Goal: Task Accomplishment & Management: Use online tool/utility

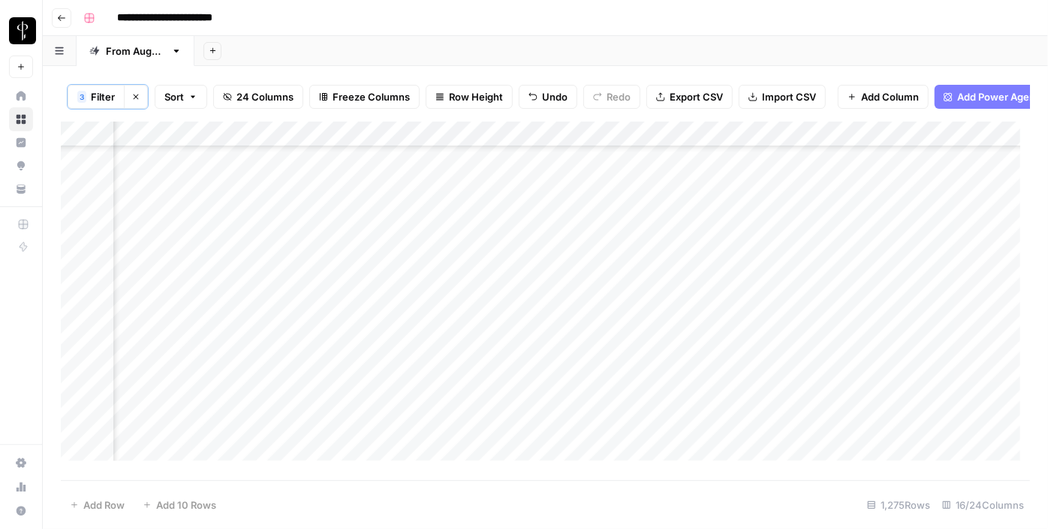
scroll to position [546, 1512]
click at [505, 257] on div "Add Column" at bounding box center [546, 297] width 970 height 350
click at [505, 288] on div "Add Column" at bounding box center [546, 297] width 970 height 350
click at [511, 311] on div "Add Column" at bounding box center [546, 297] width 970 height 350
click at [500, 342] on div "Add Column" at bounding box center [546, 297] width 970 height 350
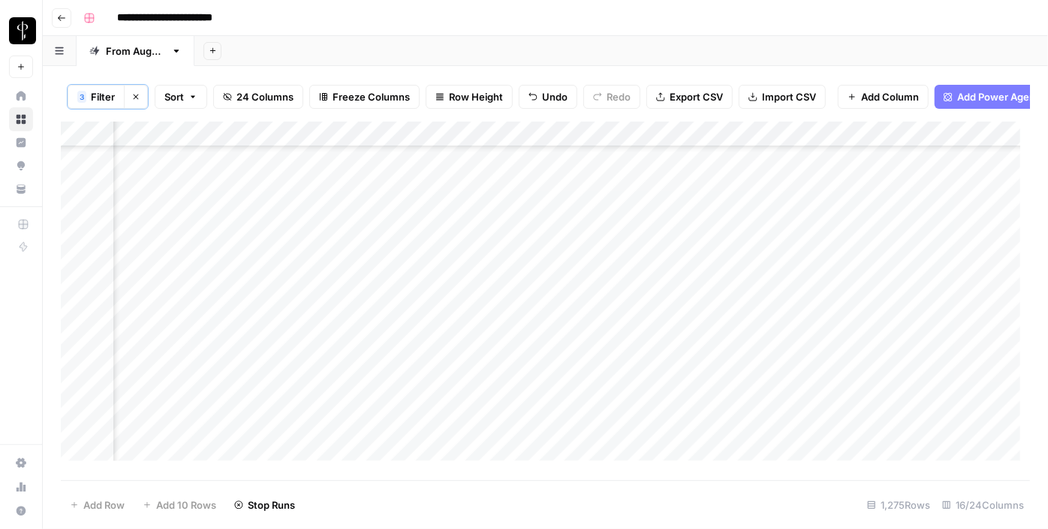
click at [516, 361] on div "Add Column" at bounding box center [546, 297] width 970 height 350
click at [508, 391] on div "Add Column" at bounding box center [546, 297] width 970 height 350
click at [507, 412] on div "Add Column" at bounding box center [546, 297] width 970 height 350
click at [506, 442] on div "Add Column" at bounding box center [546, 297] width 970 height 350
click at [500, 459] on div "Add Column" at bounding box center [546, 297] width 970 height 350
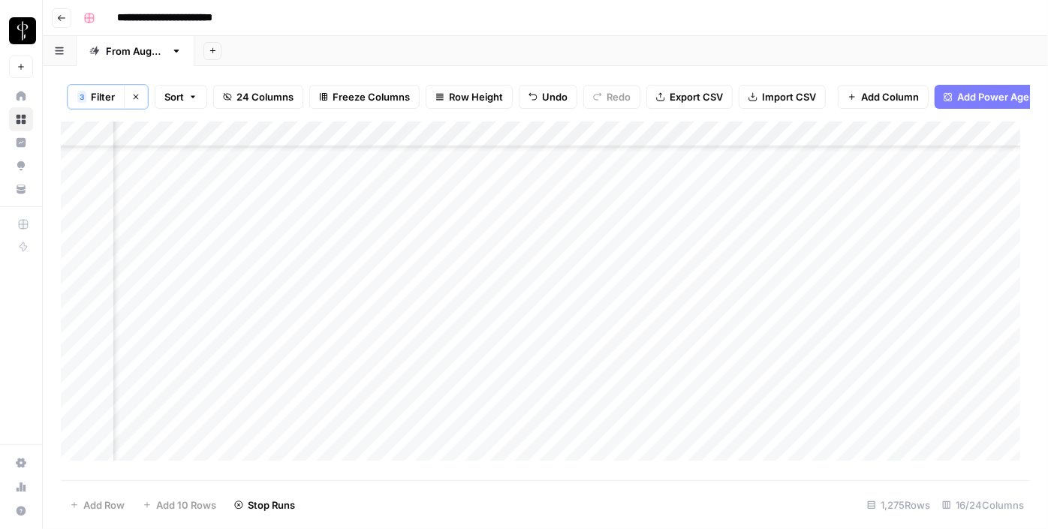
click at [503, 411] on div "Add Column" at bounding box center [546, 297] width 970 height 350
click at [494, 336] on div "Add Column" at bounding box center [546, 297] width 970 height 350
click at [508, 354] on div "Add Column" at bounding box center [546, 297] width 970 height 350
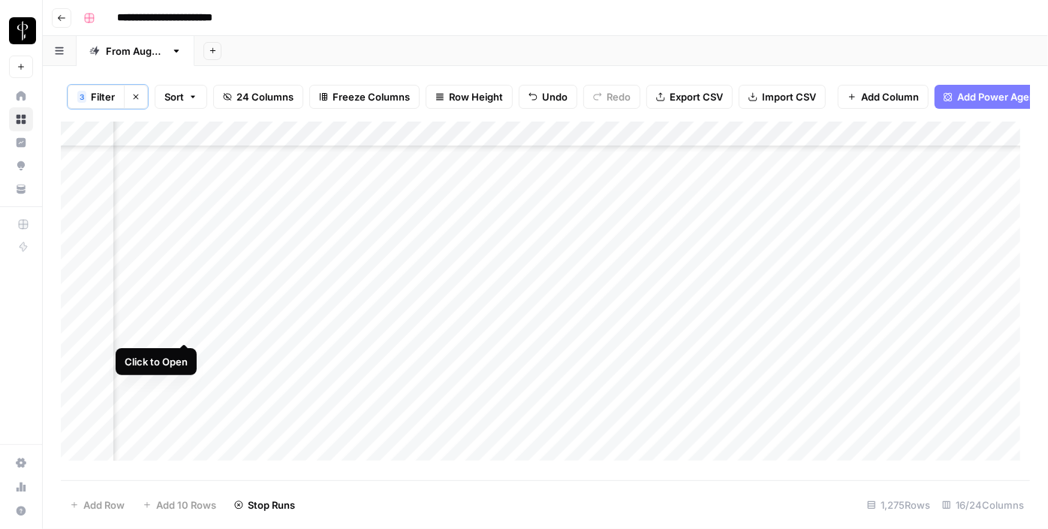
click at [182, 330] on div "Add Column" at bounding box center [546, 297] width 970 height 350
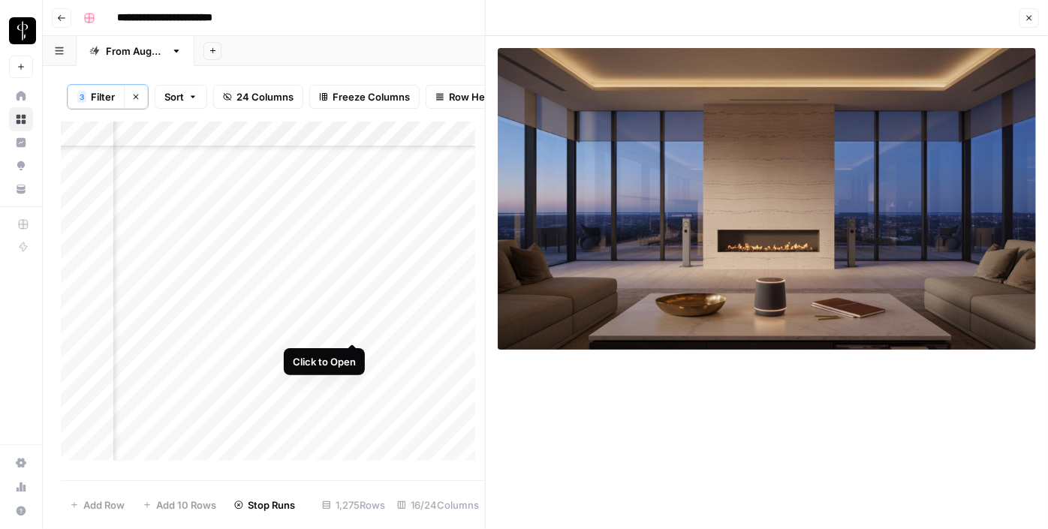
click at [350, 324] on div "Add Column" at bounding box center [273, 297] width 424 height 350
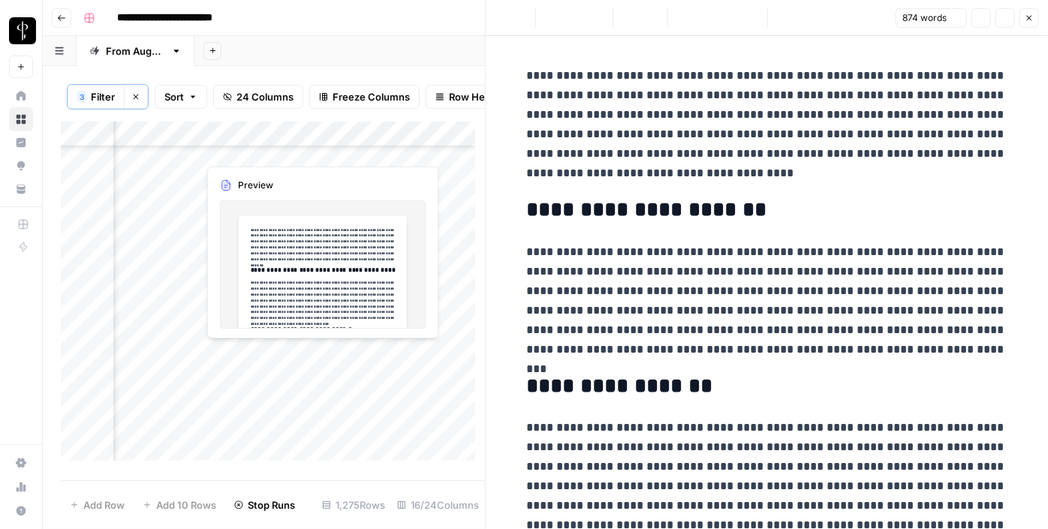
click at [351, 354] on div "Add Column" at bounding box center [273, 297] width 424 height 350
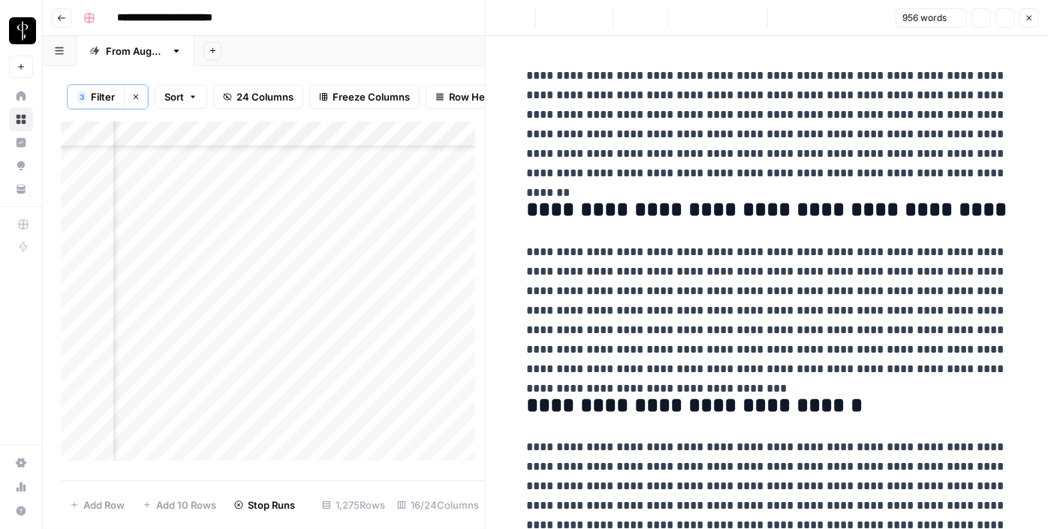
click at [186, 352] on div "Add Column" at bounding box center [273, 297] width 424 height 350
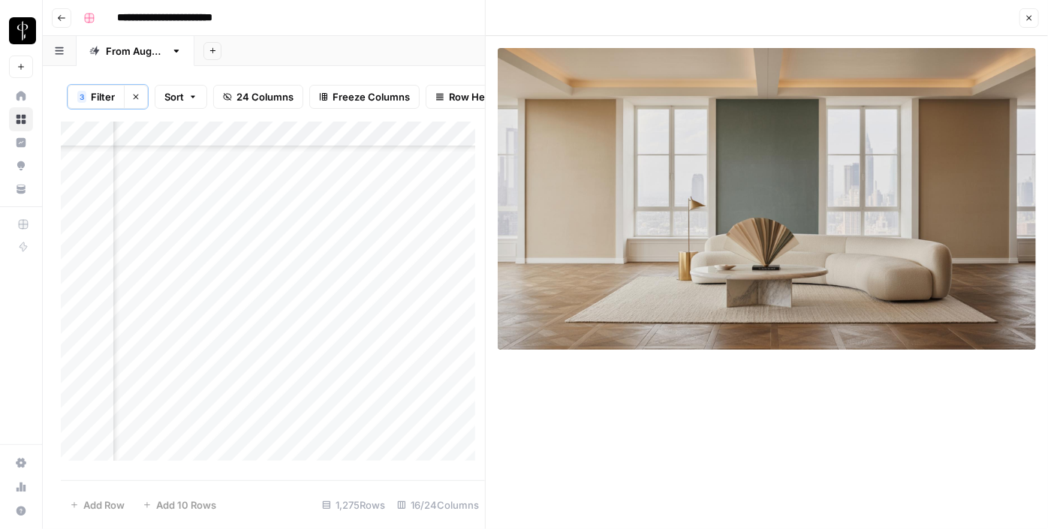
click at [182, 388] on div "Add Column" at bounding box center [273, 297] width 424 height 350
click at [349, 379] on div "Add Column" at bounding box center [273, 297] width 424 height 350
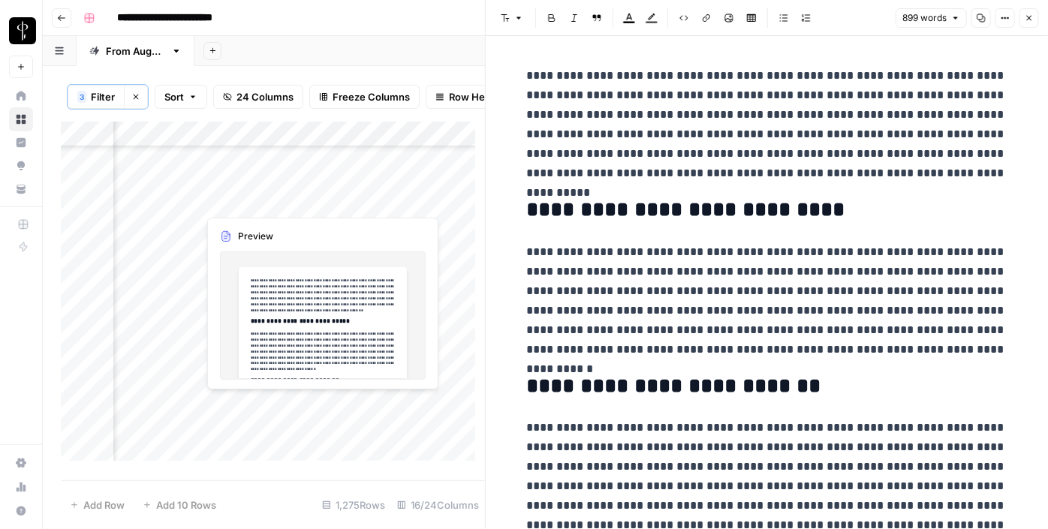
click at [348, 403] on div "Add Column" at bounding box center [273, 297] width 424 height 350
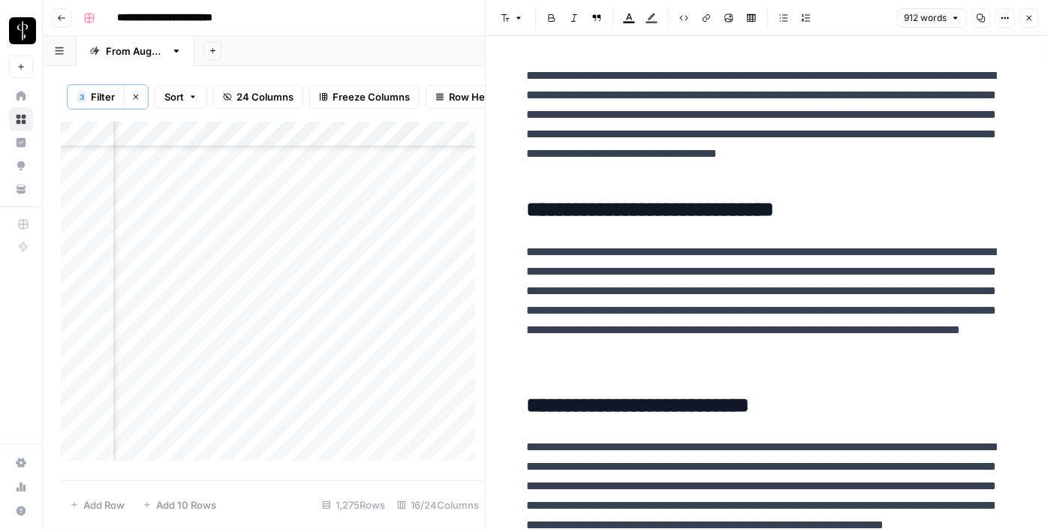
click at [179, 404] on div "Add Column" at bounding box center [273, 297] width 424 height 350
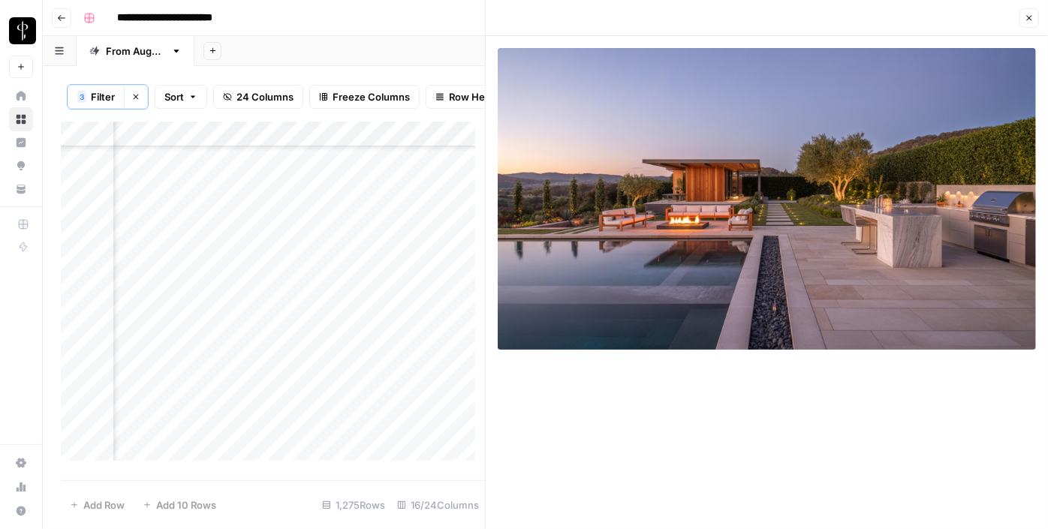
scroll to position [683, 1512]
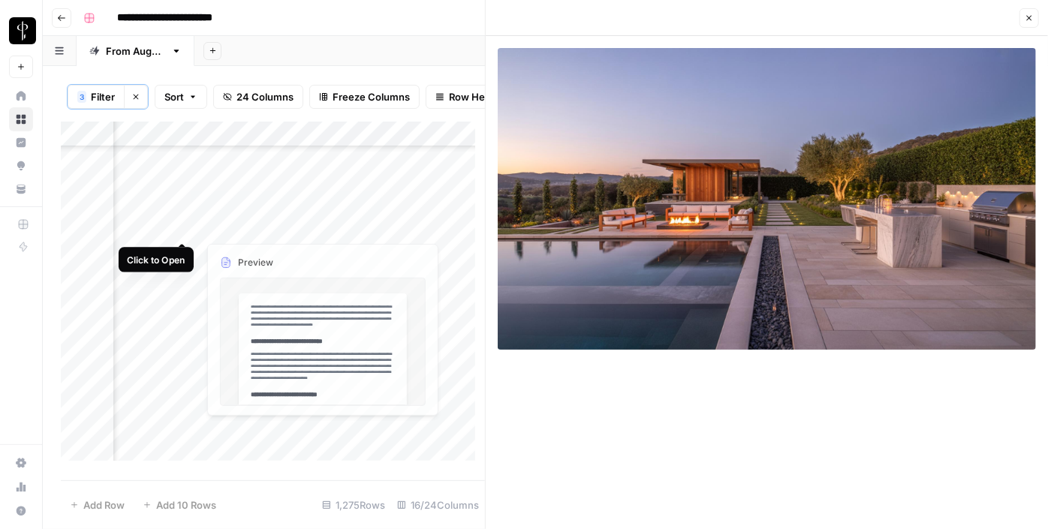
click at [182, 228] on div "Add Column" at bounding box center [273, 297] width 424 height 350
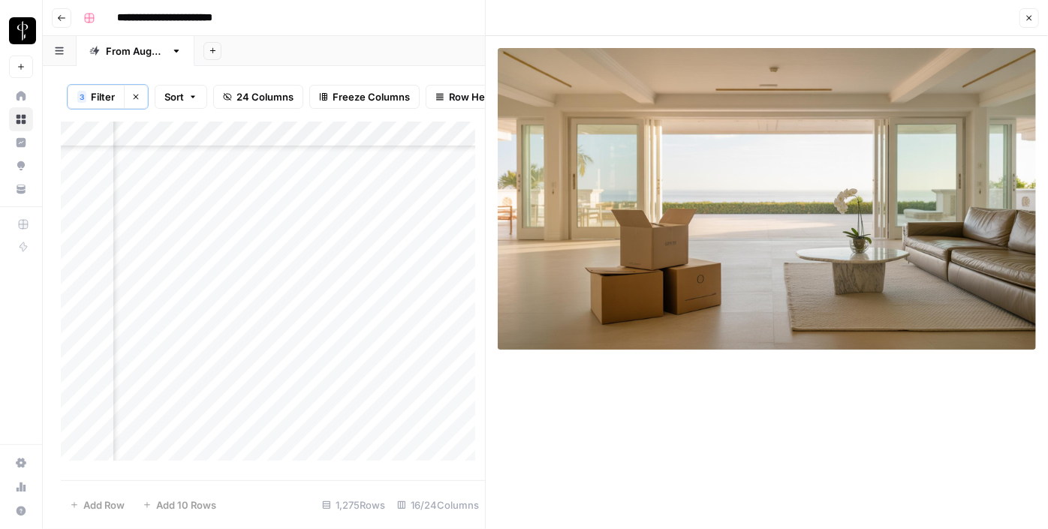
click at [356, 226] on div "Add Column" at bounding box center [273, 297] width 424 height 350
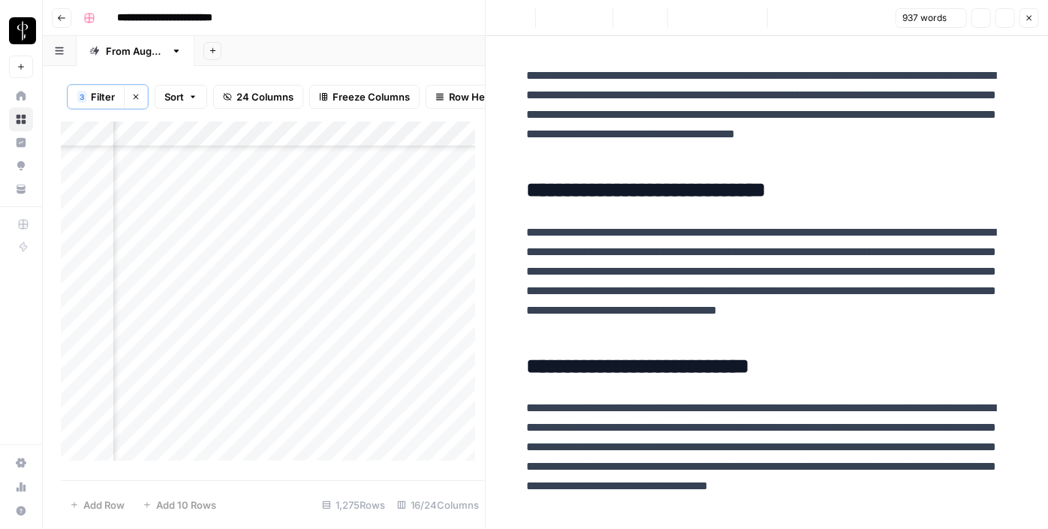
click at [356, 254] on div "Add Column" at bounding box center [273, 297] width 424 height 350
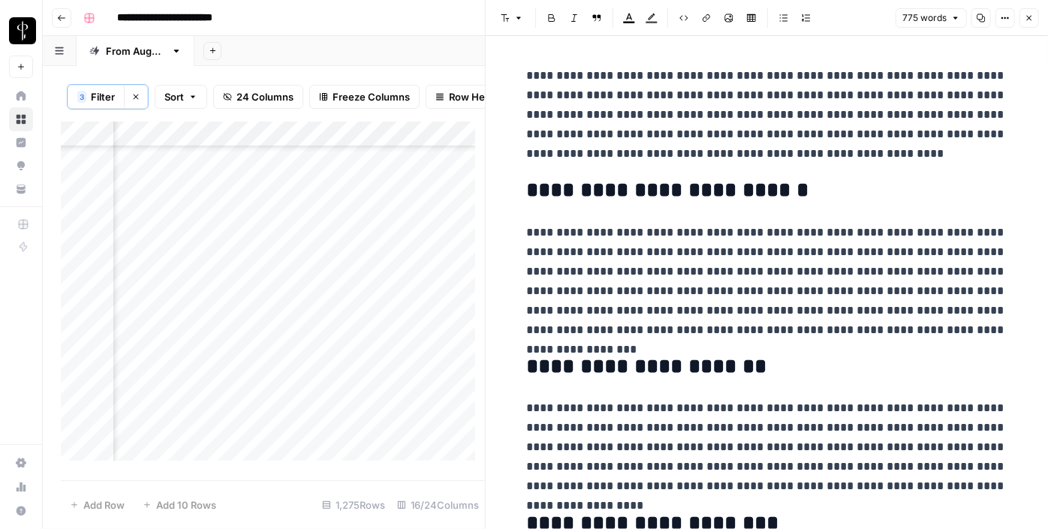
click at [182, 250] on div "Add Column" at bounding box center [273, 297] width 424 height 350
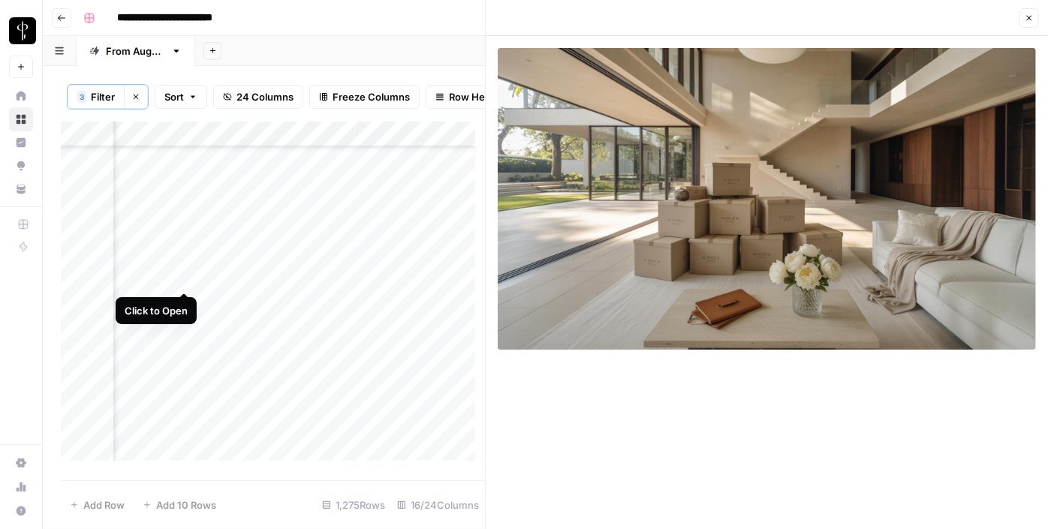
click at [181, 277] on div "Add Column" at bounding box center [273, 297] width 424 height 350
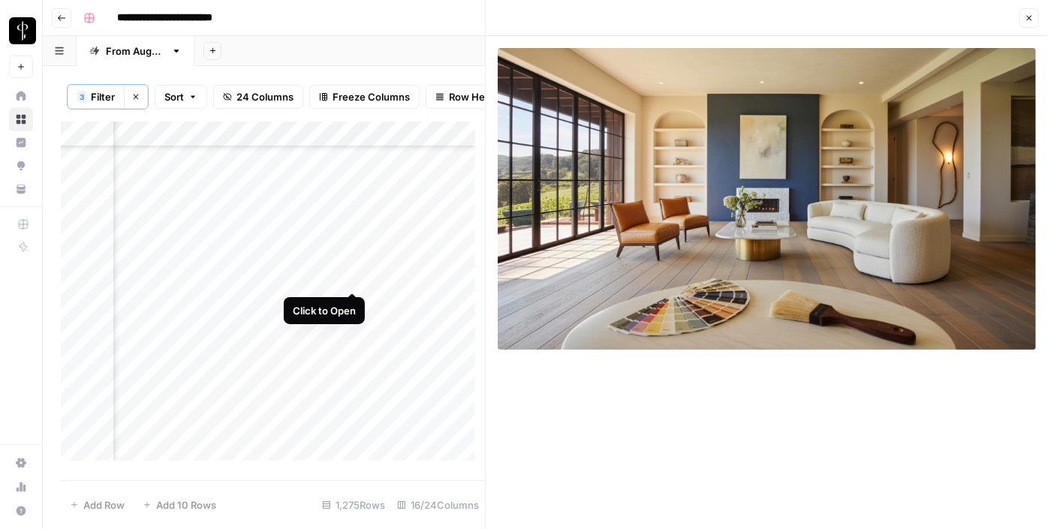
click at [351, 276] on div "Add Column" at bounding box center [273, 297] width 424 height 350
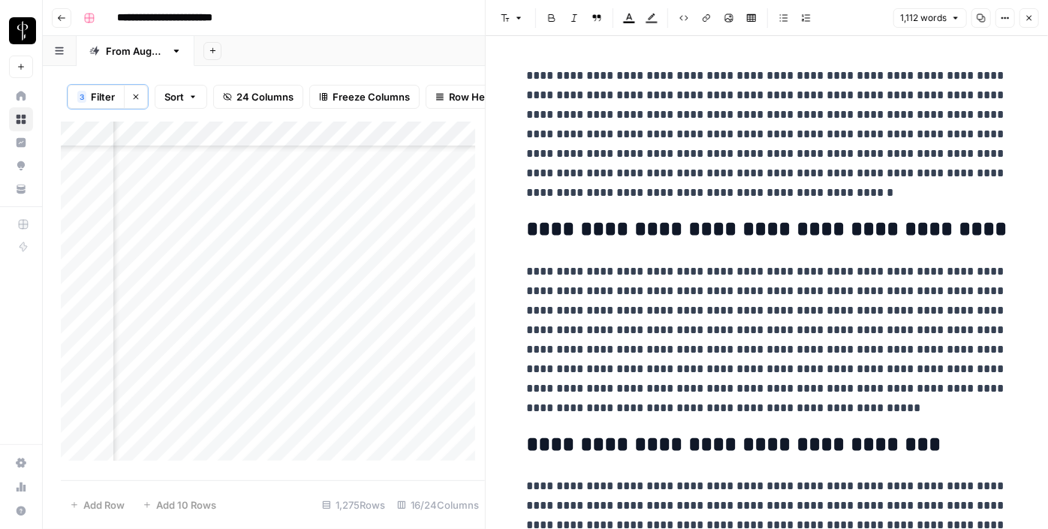
click at [353, 303] on div "Add Column" at bounding box center [273, 297] width 424 height 350
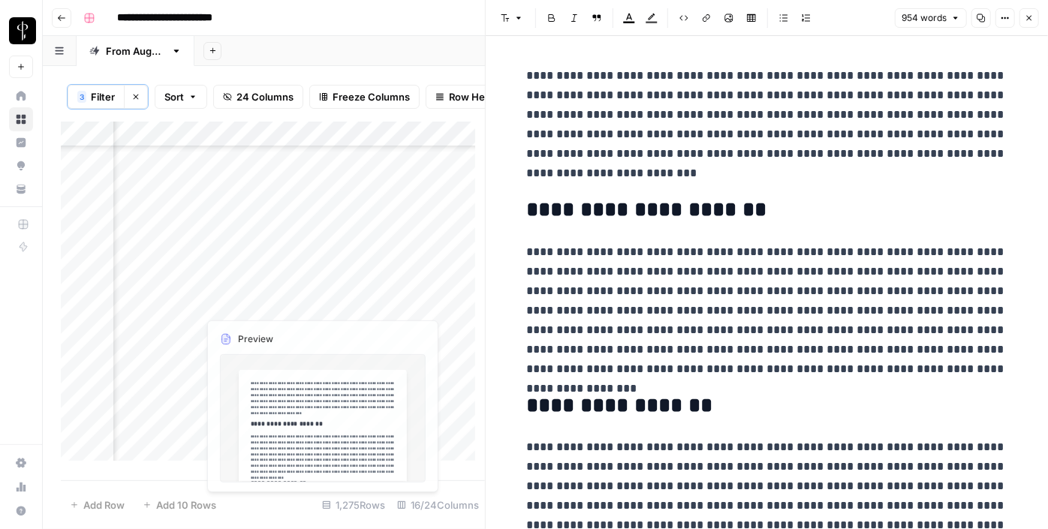
click at [187, 301] on div "Add Column" at bounding box center [273, 297] width 424 height 350
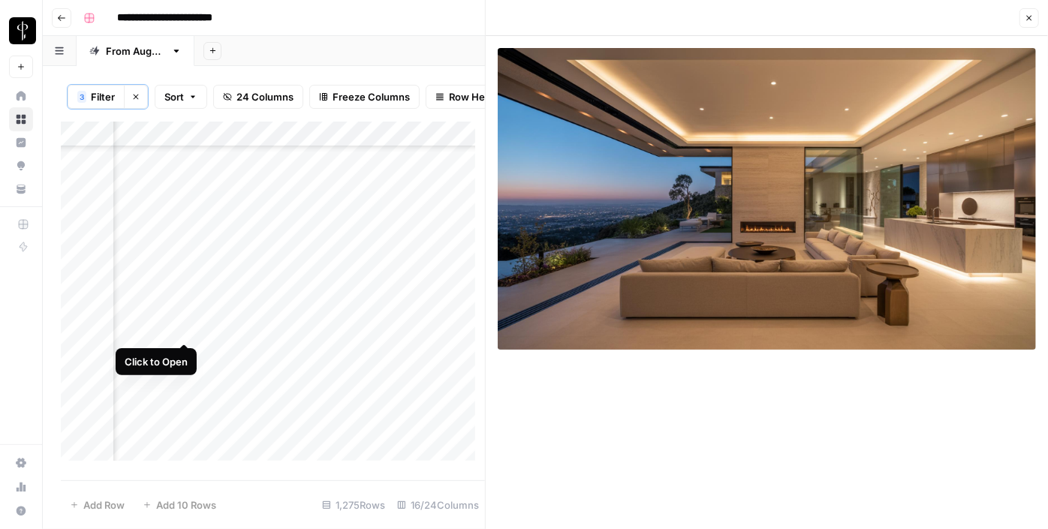
click at [187, 328] on div "Add Column" at bounding box center [273, 297] width 424 height 350
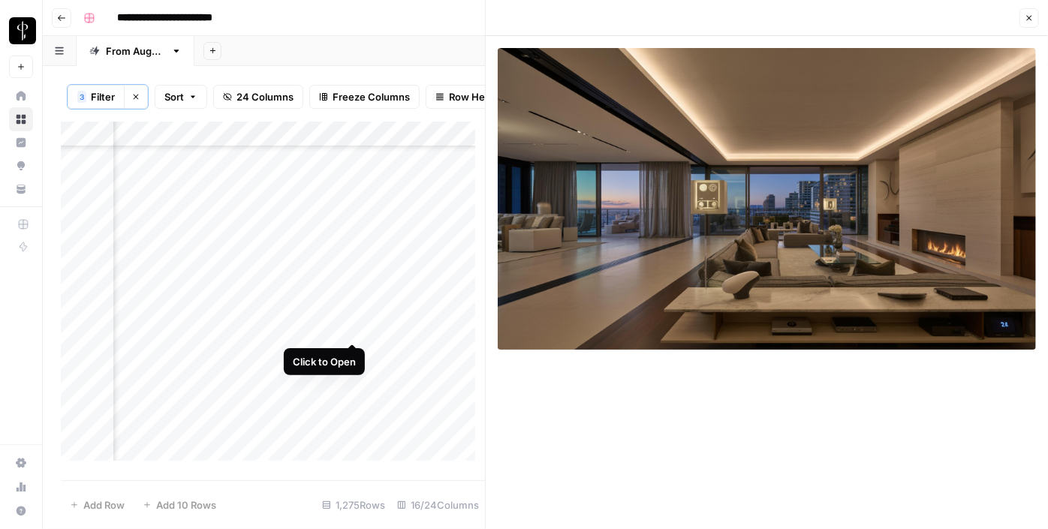
click at [352, 327] on div "Add Column" at bounding box center [273, 297] width 424 height 350
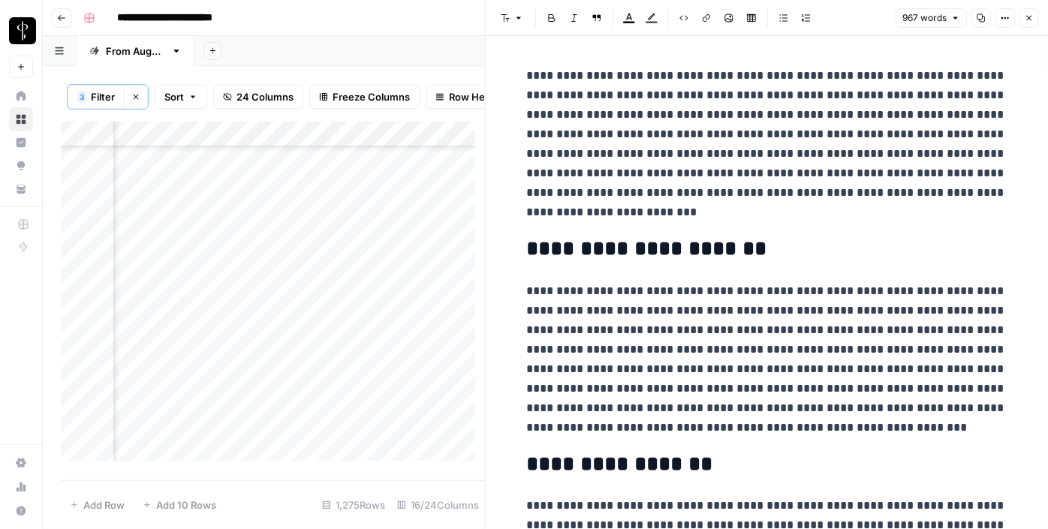
click at [1031, 15] on icon "button" at bounding box center [1029, 18] width 9 height 9
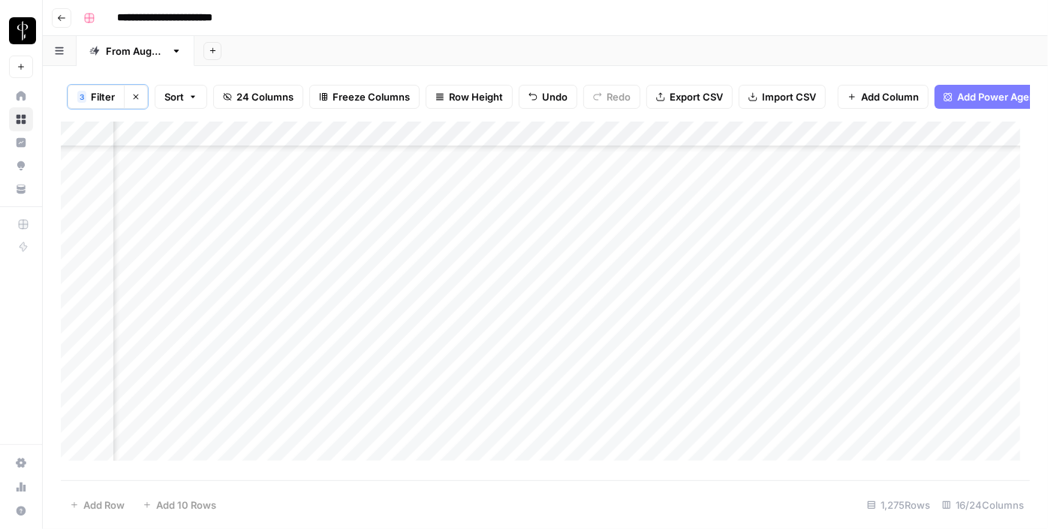
scroll to position [546, 1512]
click at [841, 252] on div "Add Column" at bounding box center [546, 297] width 970 height 350
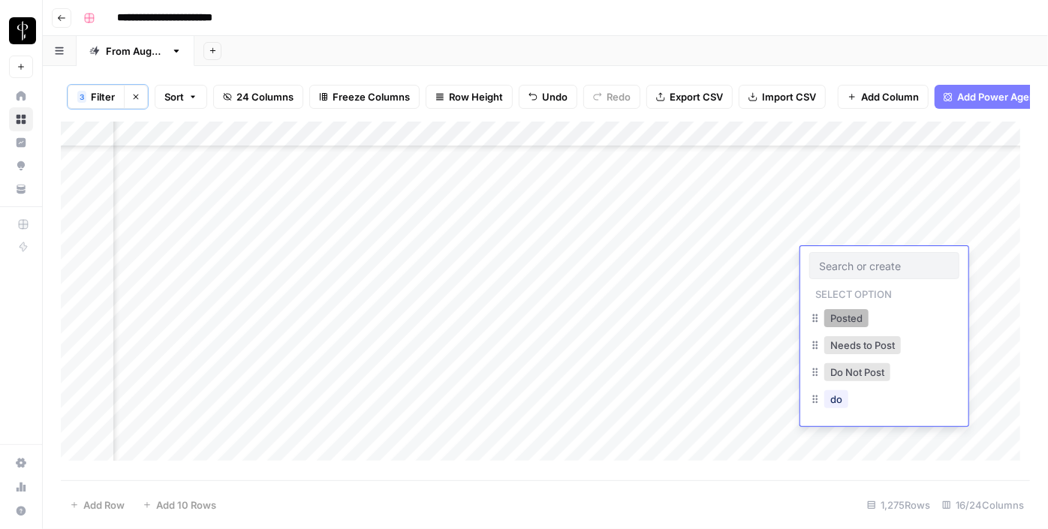
click at [837, 314] on button "Posted" at bounding box center [847, 318] width 44 height 18
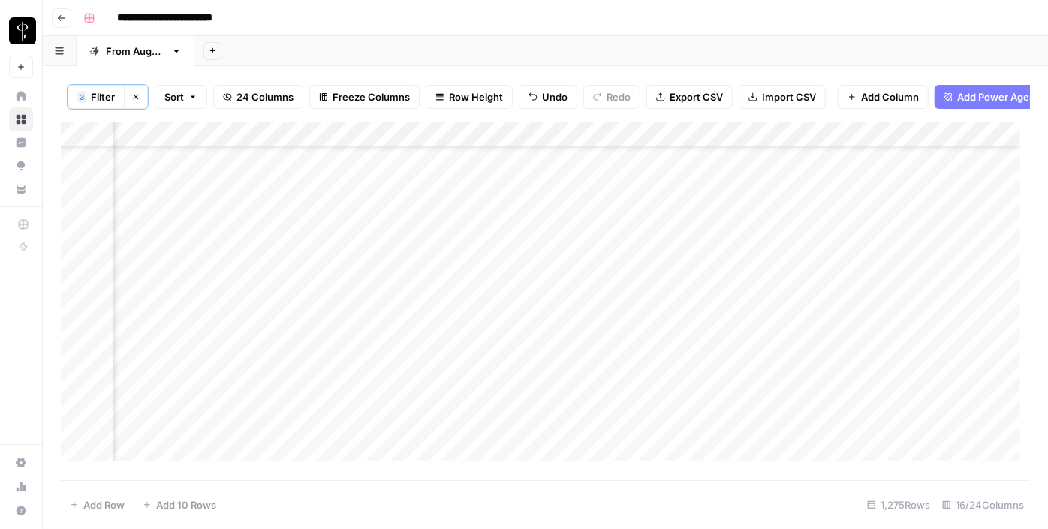
scroll to position [751, 1512]
drag, startPoint x: 937, startPoint y: 270, endPoint x: 897, endPoint y: 282, distance: 42.3
click at [897, 282] on div "Add Column" at bounding box center [546, 297] width 970 height 350
click at [499, 306] on div "Add Column" at bounding box center [546, 297] width 970 height 350
click at [500, 333] on div "Add Column" at bounding box center [546, 297] width 970 height 350
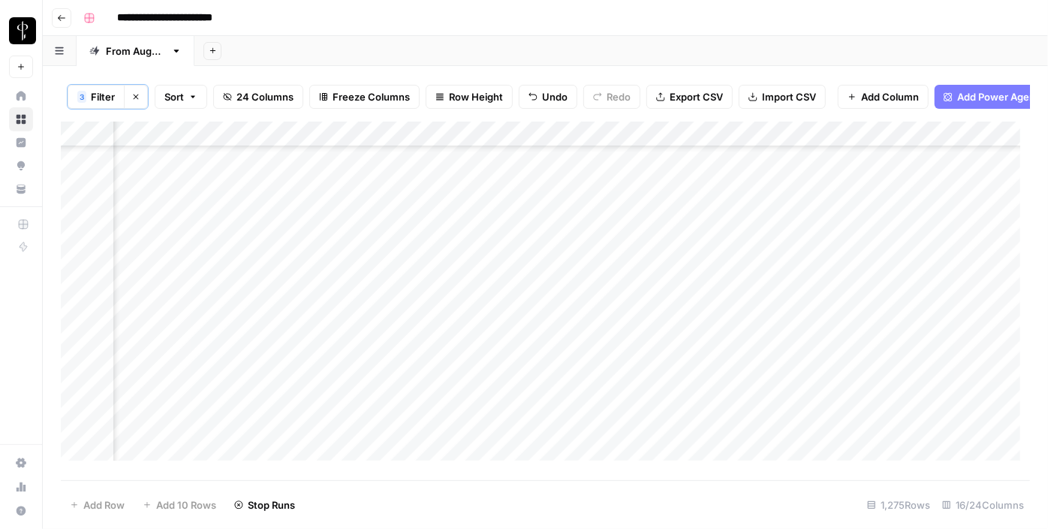
click at [510, 357] on div "Add Column" at bounding box center [546, 297] width 970 height 350
click at [182, 312] on div "Add Column" at bounding box center [546, 297] width 970 height 350
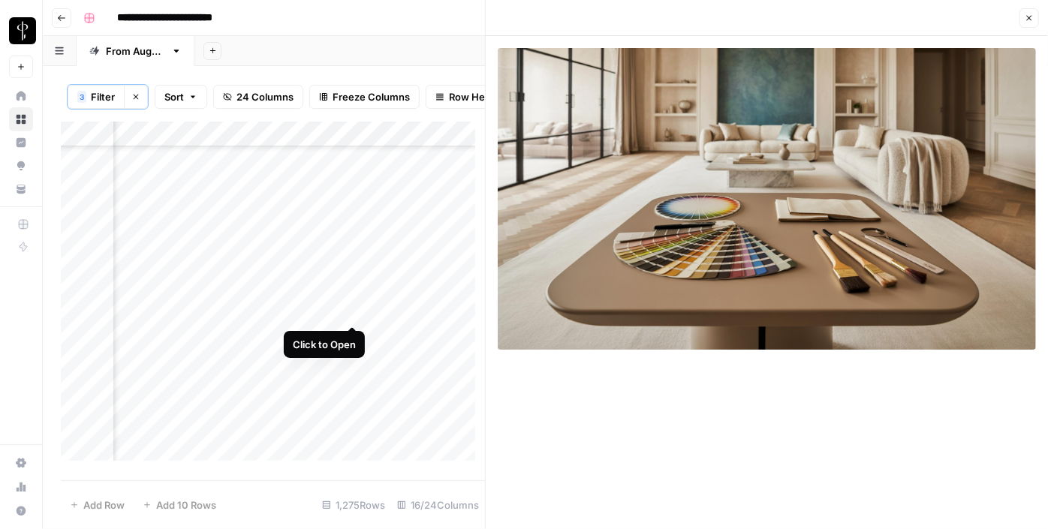
click at [351, 308] on div "Add Column" at bounding box center [273, 297] width 424 height 350
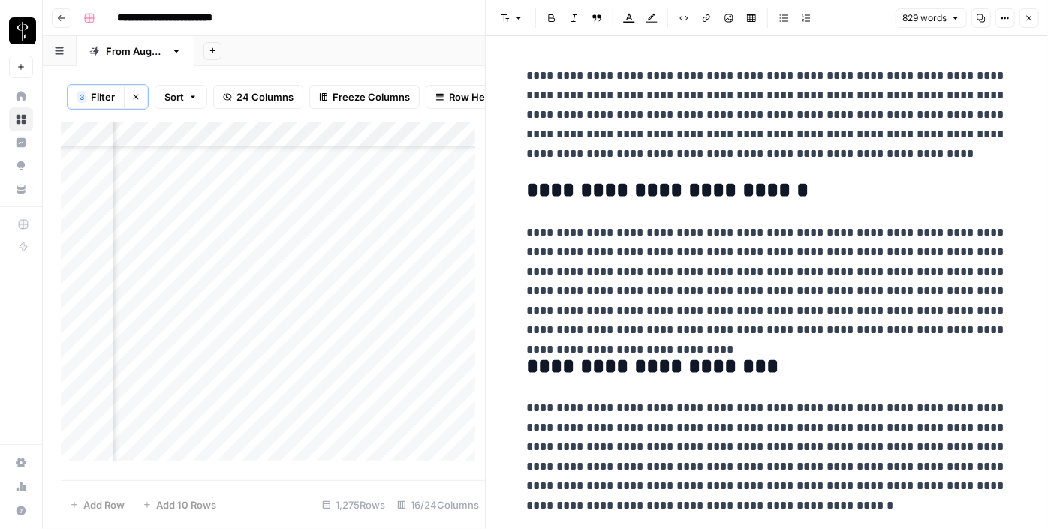
click at [354, 336] on div "Add Column" at bounding box center [273, 297] width 424 height 350
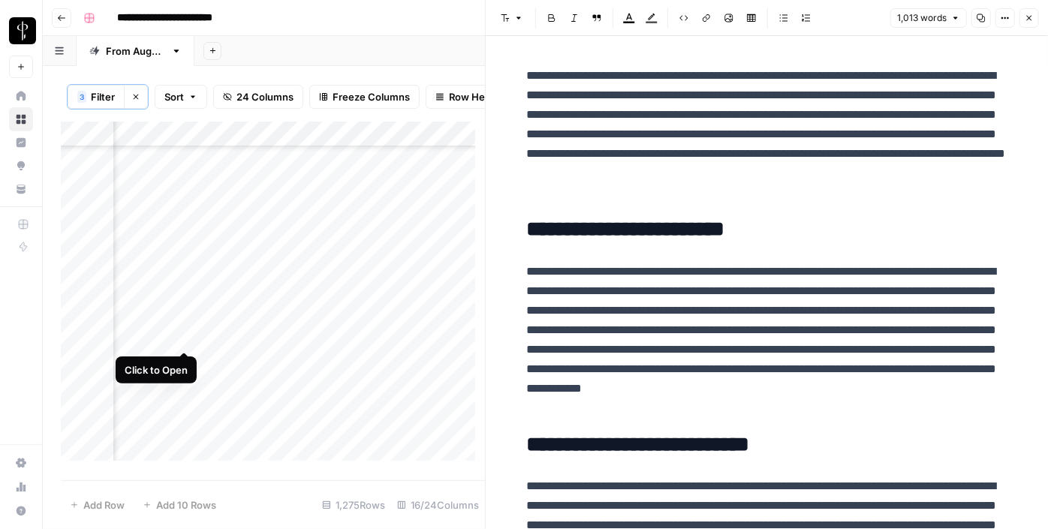
click at [182, 334] on div "Add Column" at bounding box center [273, 297] width 424 height 350
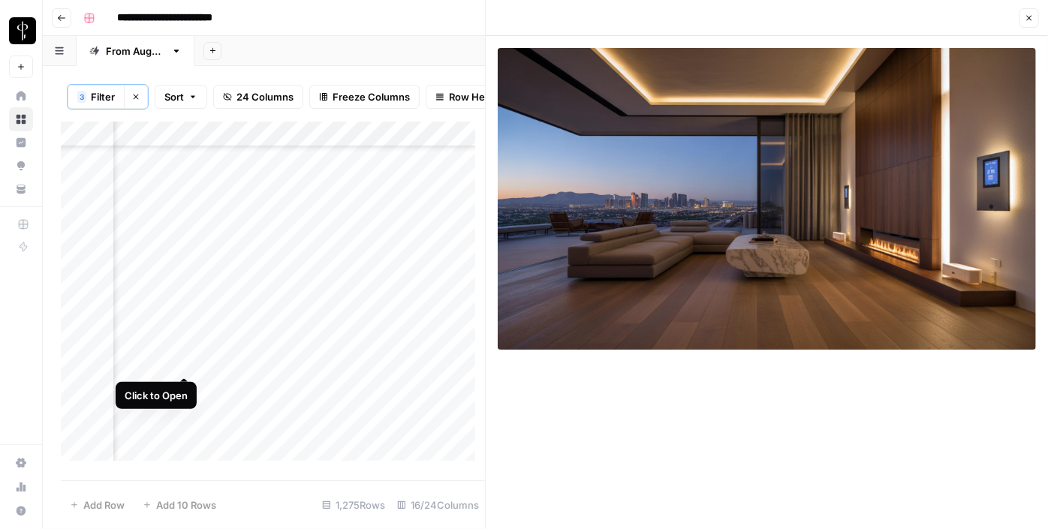
click at [188, 366] on div "Add Column" at bounding box center [273, 297] width 424 height 350
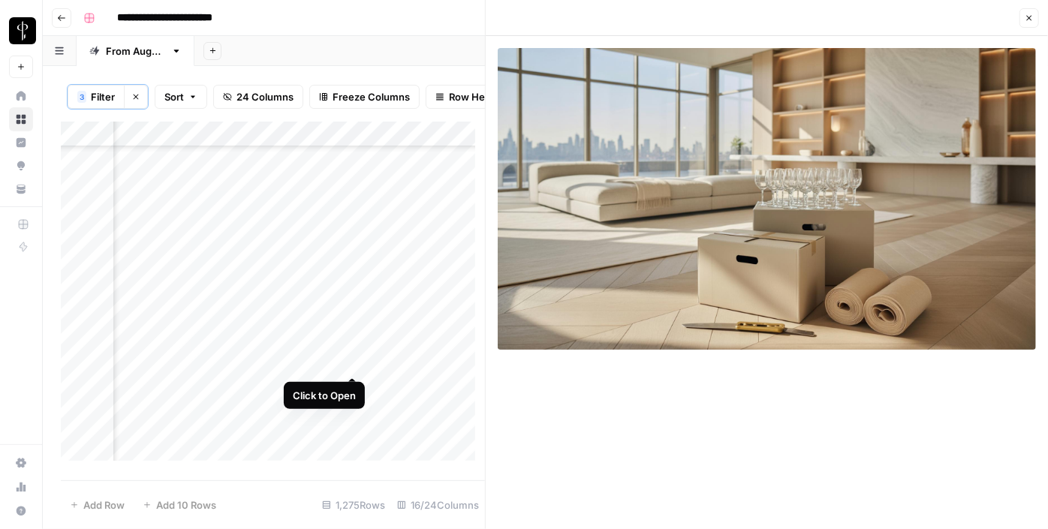
click at [351, 360] on div "Add Column" at bounding box center [273, 297] width 424 height 350
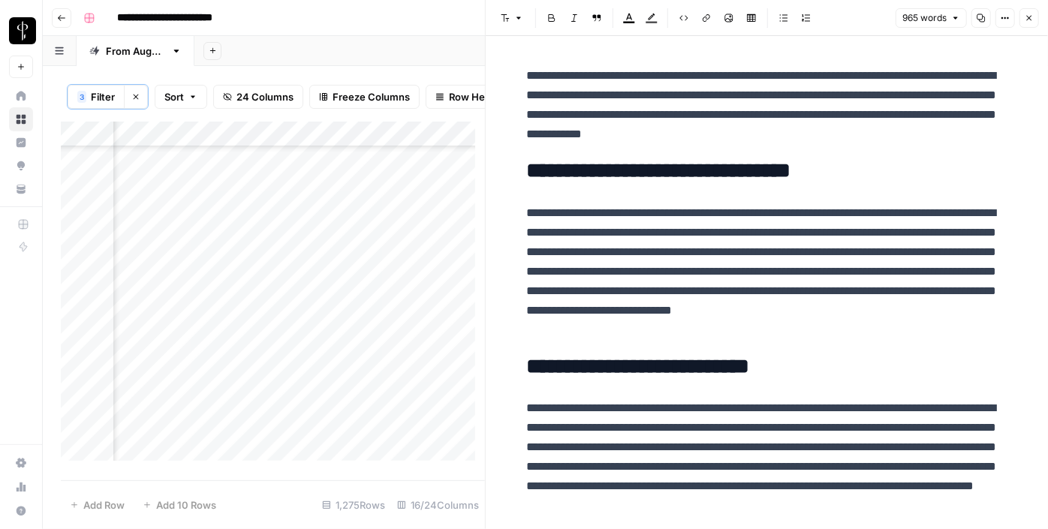
click at [1036, 17] on button "Close" at bounding box center [1030, 18] width 20 height 20
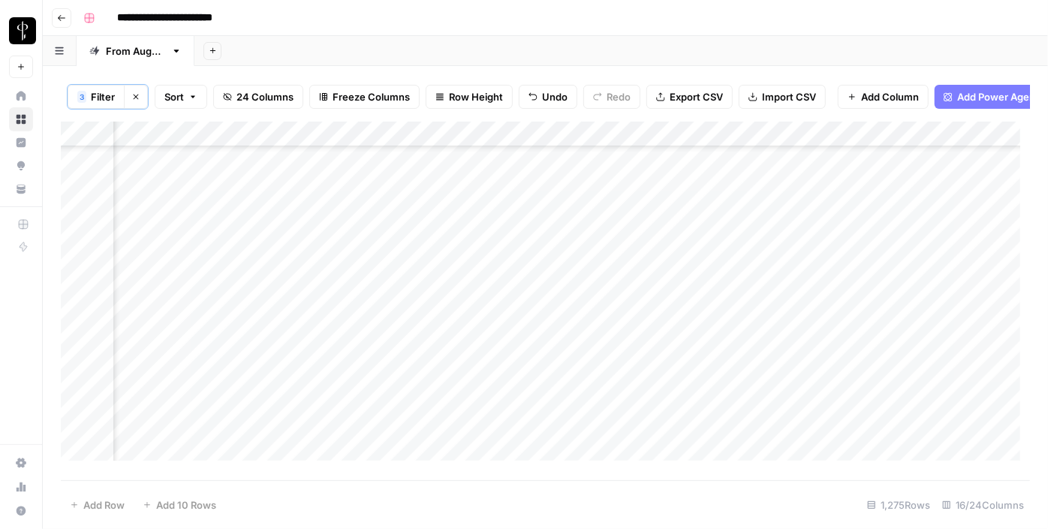
click at [881, 294] on div "Add Column" at bounding box center [546, 297] width 970 height 350
drag, startPoint x: 937, startPoint y: 298, endPoint x: 915, endPoint y: 357, distance: 62.8
click at [915, 357] on div "Add Column" at bounding box center [546, 297] width 970 height 350
click at [501, 256] on div "Add Column" at bounding box center [546, 297] width 970 height 350
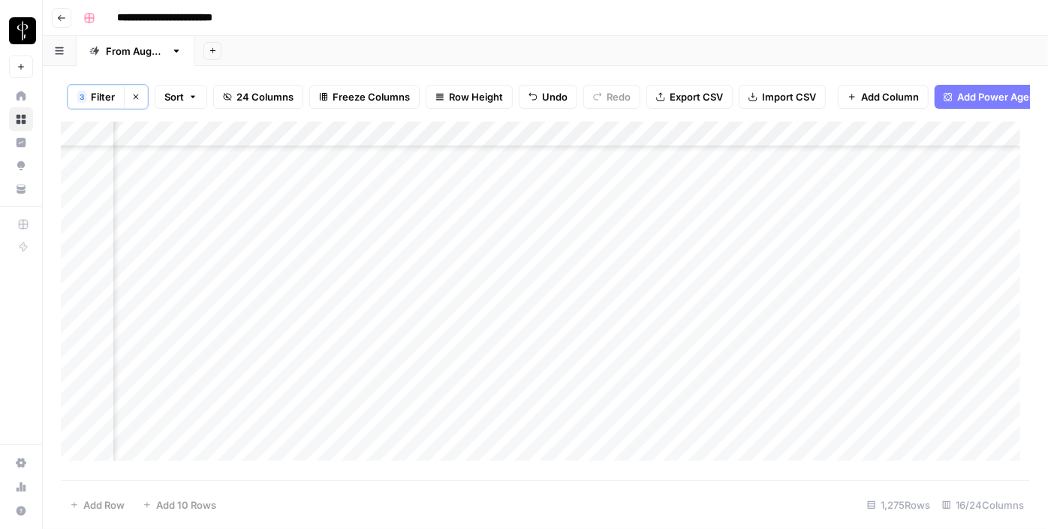
click at [505, 271] on div "Add Column" at bounding box center [546, 297] width 970 height 350
click at [859, 252] on div "Add Column" at bounding box center [546, 297] width 970 height 350
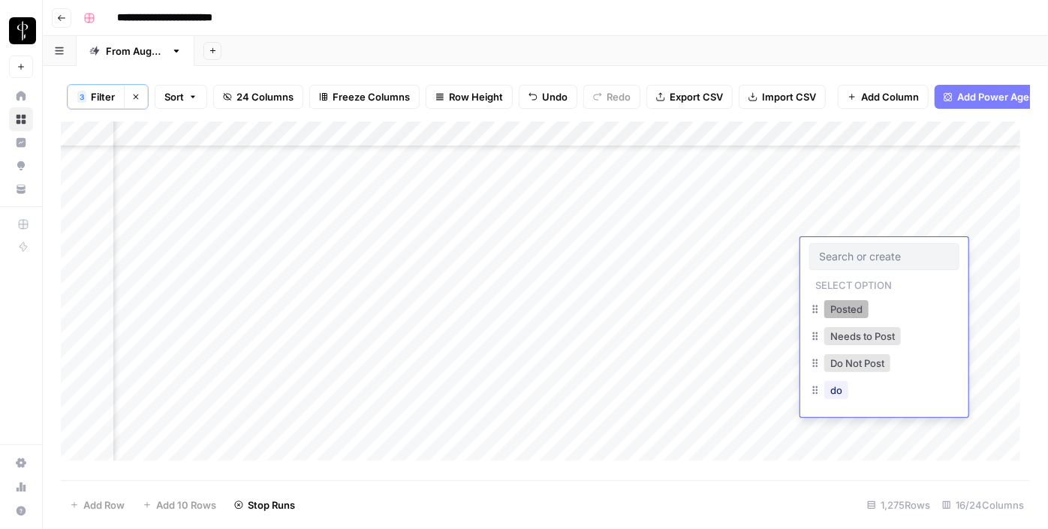
click at [838, 303] on button "Posted" at bounding box center [847, 309] width 44 height 18
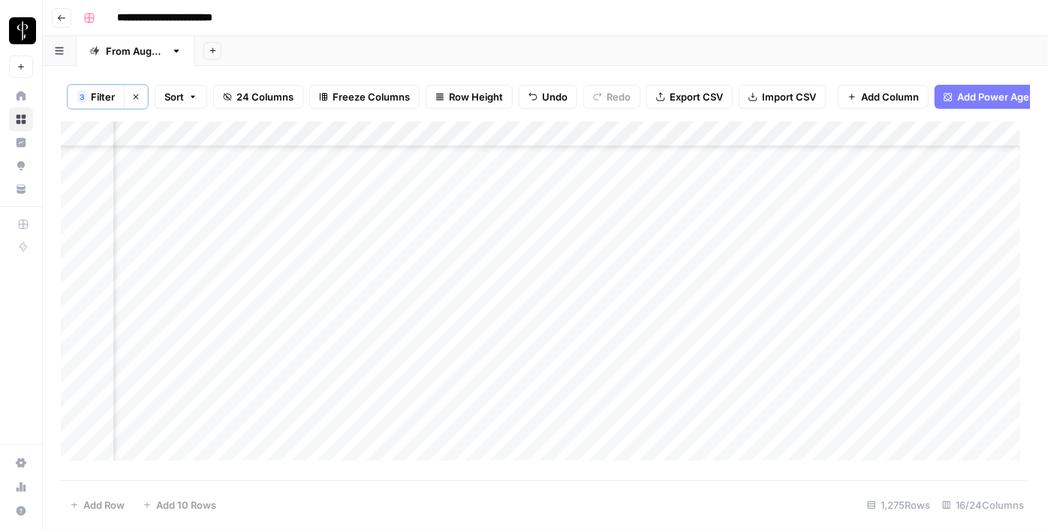
click at [859, 279] on div "Add Column" at bounding box center [546, 297] width 970 height 350
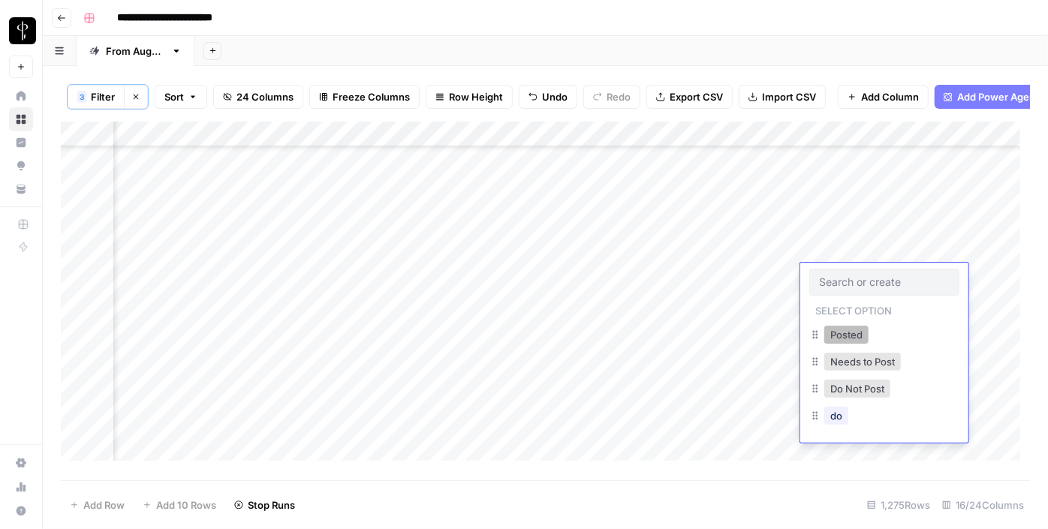
click at [843, 335] on button "Posted" at bounding box center [847, 335] width 44 height 18
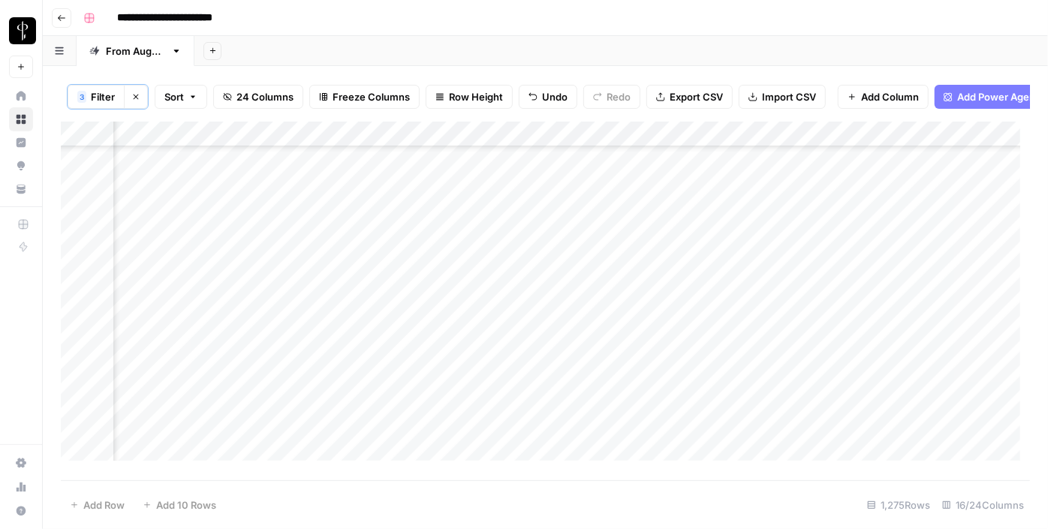
click at [512, 308] on div "Add Column" at bounding box center [546, 297] width 970 height 350
click at [508, 322] on div "Add Column" at bounding box center [546, 297] width 970 height 350
click at [515, 353] on div "Add Column" at bounding box center [546, 297] width 970 height 350
click at [514, 368] on div "Add Column" at bounding box center [546, 297] width 970 height 350
drag, startPoint x: 518, startPoint y: 405, endPoint x: 521, endPoint y: 413, distance: 8.8
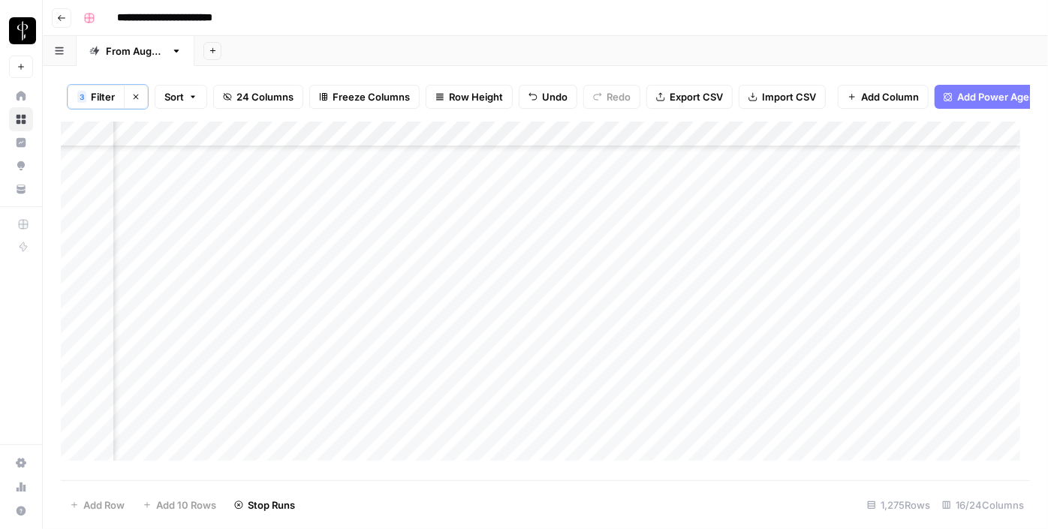
click at [518, 405] on div "Add Column" at bounding box center [546, 297] width 970 height 350
click at [523, 434] on div "Add Column" at bounding box center [546, 297] width 970 height 350
click at [516, 309] on div "Add Column" at bounding box center [546, 297] width 970 height 350
click at [512, 345] on div "Add Column" at bounding box center [546, 297] width 970 height 350
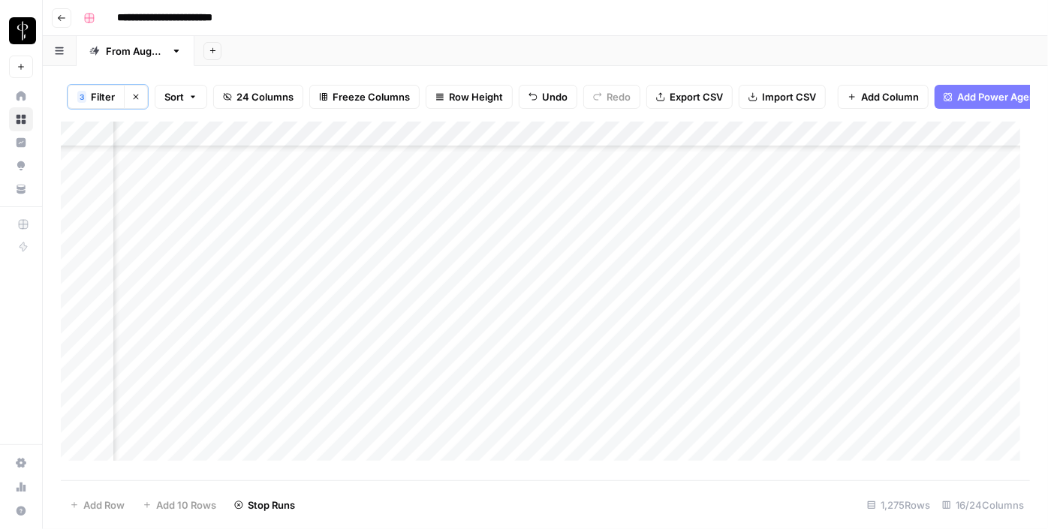
click at [506, 369] on div "Add Column" at bounding box center [546, 297] width 970 height 350
click at [505, 391] on div "Add Column" at bounding box center [546, 297] width 970 height 350
click at [510, 411] on div "Add Column" at bounding box center [546, 297] width 970 height 350
click at [508, 443] on div "Add Column" at bounding box center [546, 297] width 970 height 350
click at [502, 394] on div "Add Column" at bounding box center [546, 297] width 970 height 350
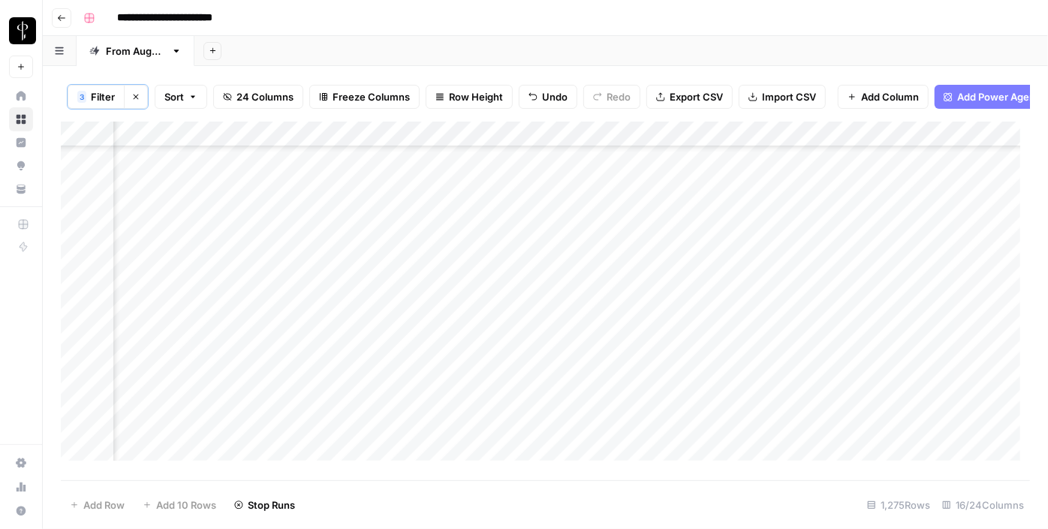
scroll to position [1229, 1512]
click at [500, 273] on div "Add Column" at bounding box center [546, 297] width 970 height 350
click at [506, 291] on div "Add Column" at bounding box center [546, 297] width 970 height 350
click at [513, 315] on div "Add Column" at bounding box center [546, 297] width 970 height 350
click at [505, 340] on div "Add Column" at bounding box center [546, 297] width 970 height 350
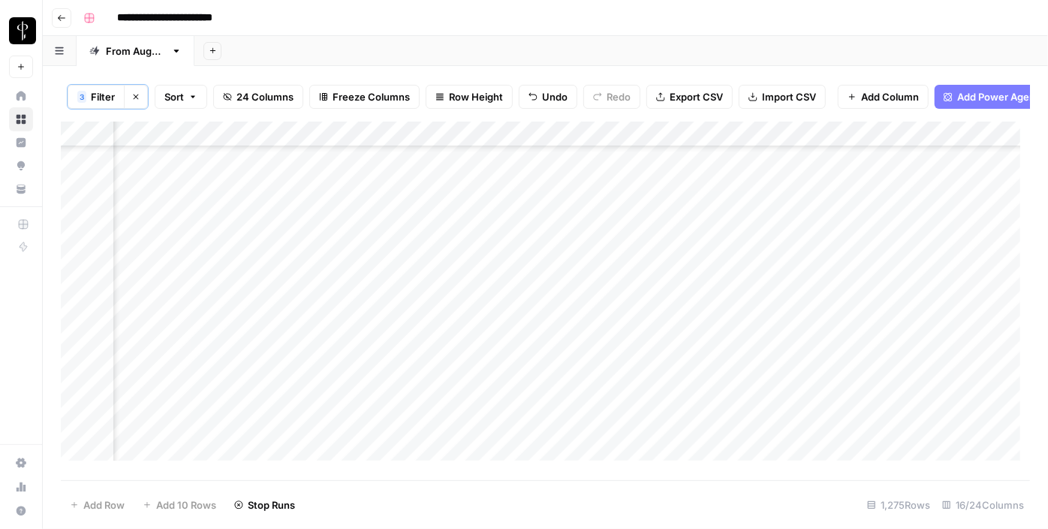
click at [502, 369] on div "Add Column" at bounding box center [546, 297] width 970 height 350
click at [505, 393] on div "Add Column" at bounding box center [546, 297] width 970 height 350
click at [502, 422] on div "Add Column" at bounding box center [546, 297] width 970 height 350
click at [499, 449] on div "Add Column" at bounding box center [546, 297] width 970 height 350
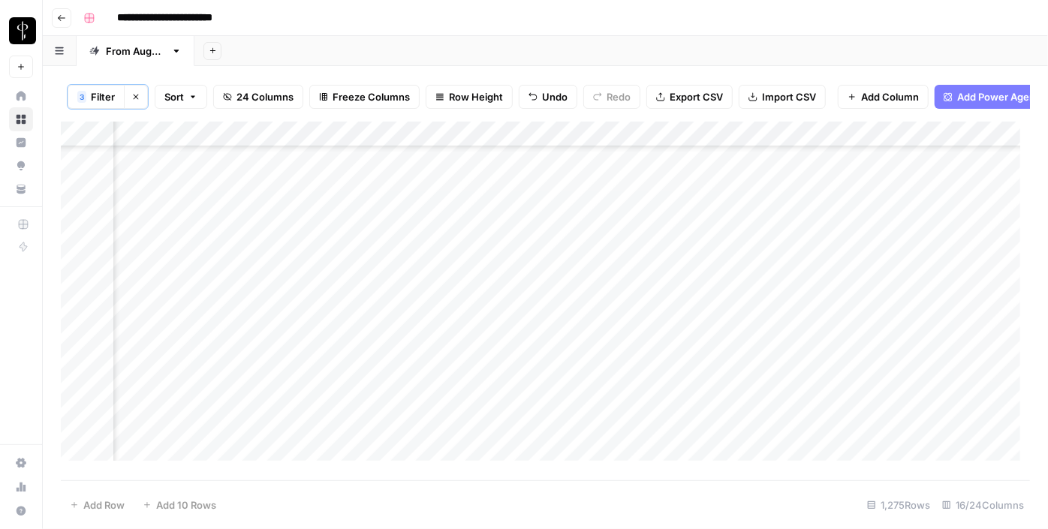
click at [185, 303] on div "Add Column" at bounding box center [546, 297] width 970 height 350
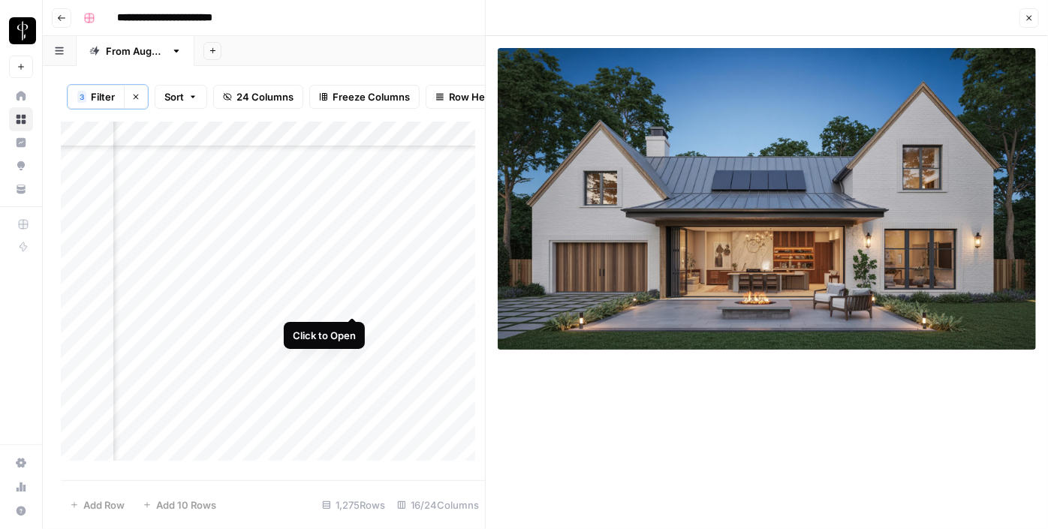
click at [352, 301] on div "Add Column" at bounding box center [273, 297] width 424 height 350
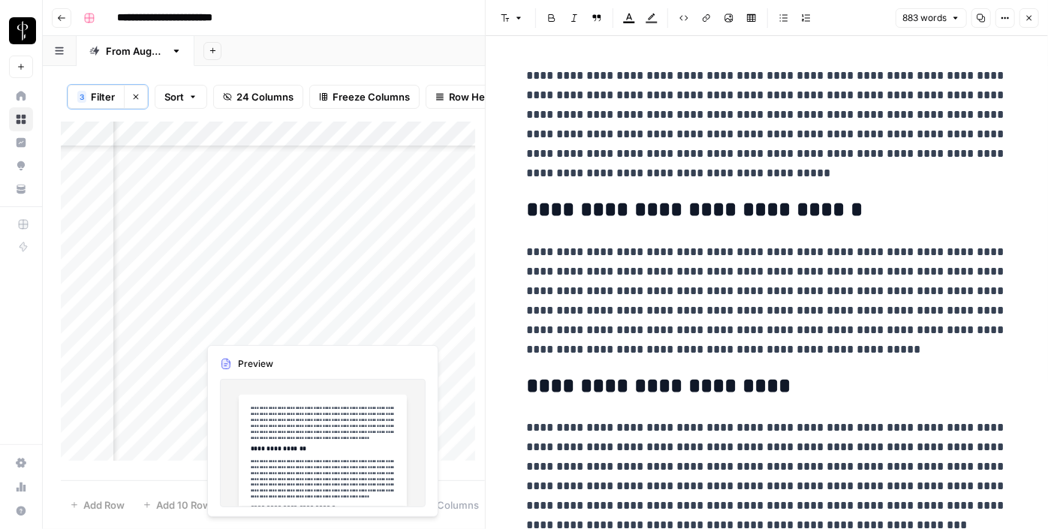
click at [354, 324] on div "Add Column" at bounding box center [273, 297] width 424 height 350
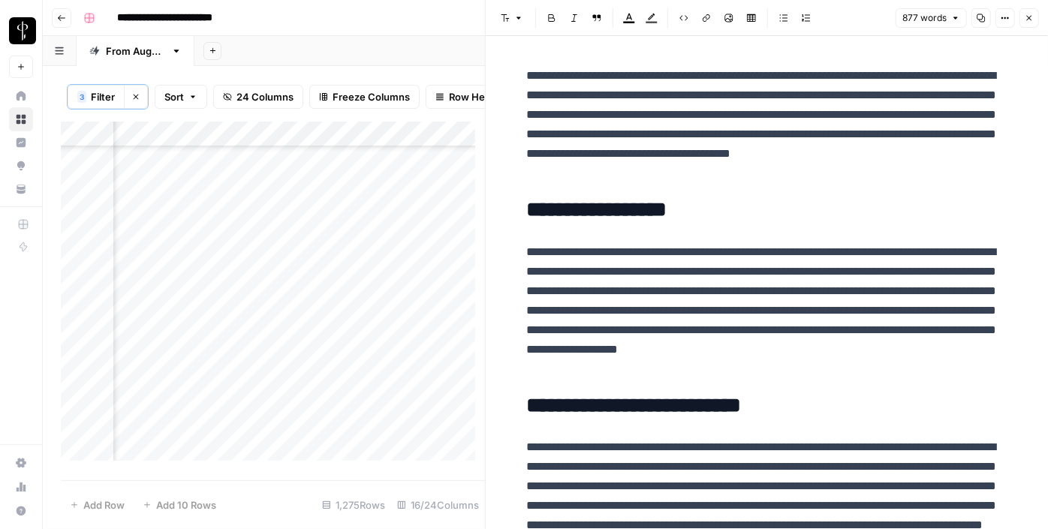
click at [184, 329] on div "Add Column" at bounding box center [273, 297] width 424 height 350
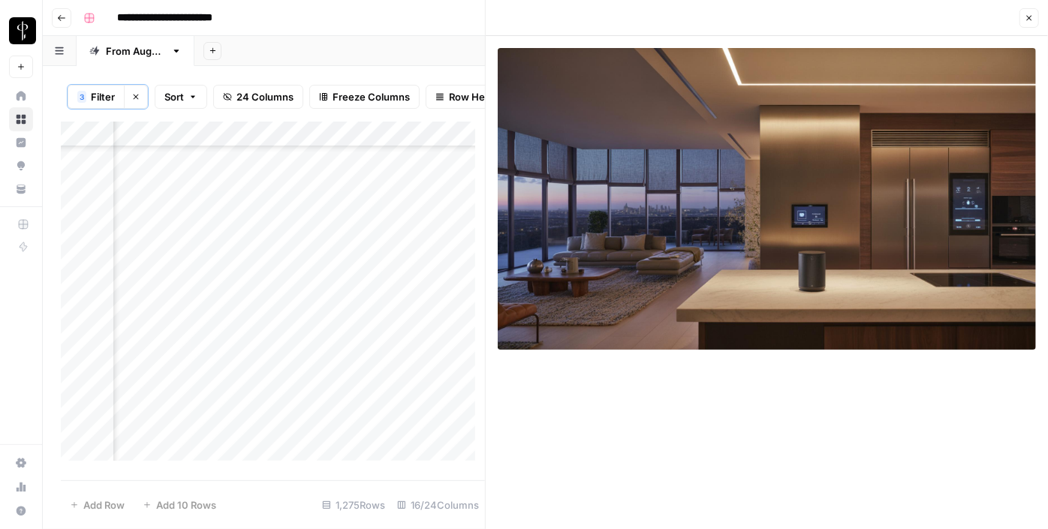
click at [180, 355] on div "Add Column" at bounding box center [273, 297] width 424 height 350
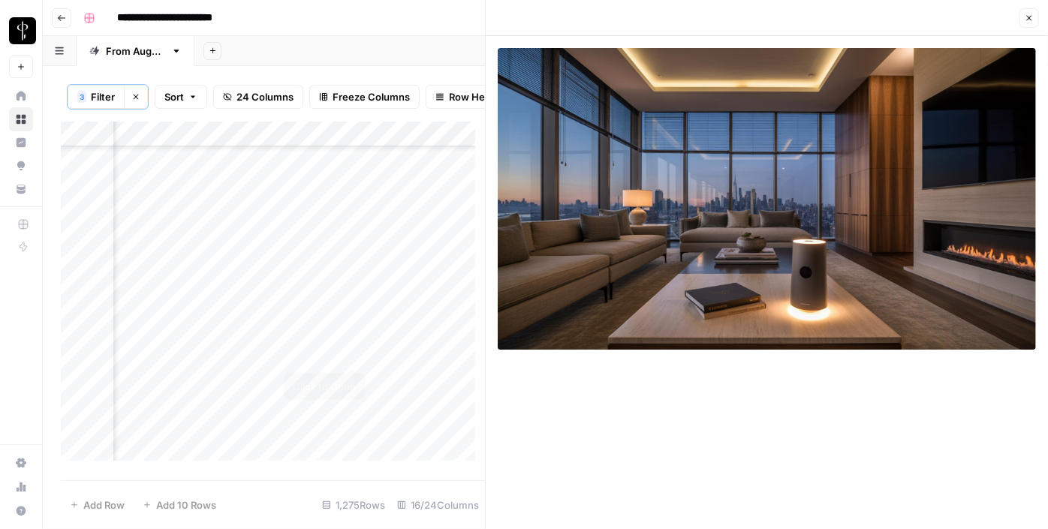
click at [354, 353] on div "Add Column" at bounding box center [273, 297] width 424 height 350
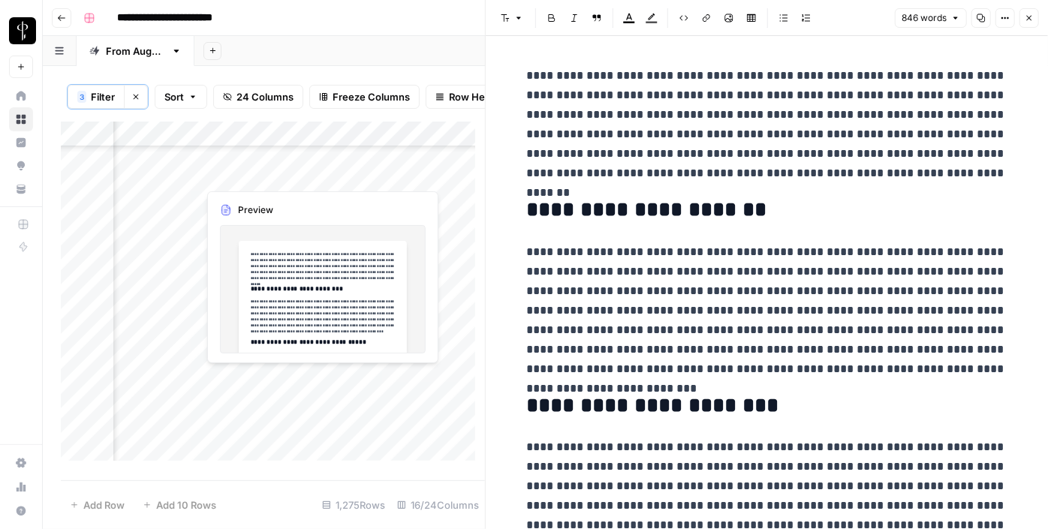
click at [357, 375] on div "Add Column" at bounding box center [273, 297] width 424 height 350
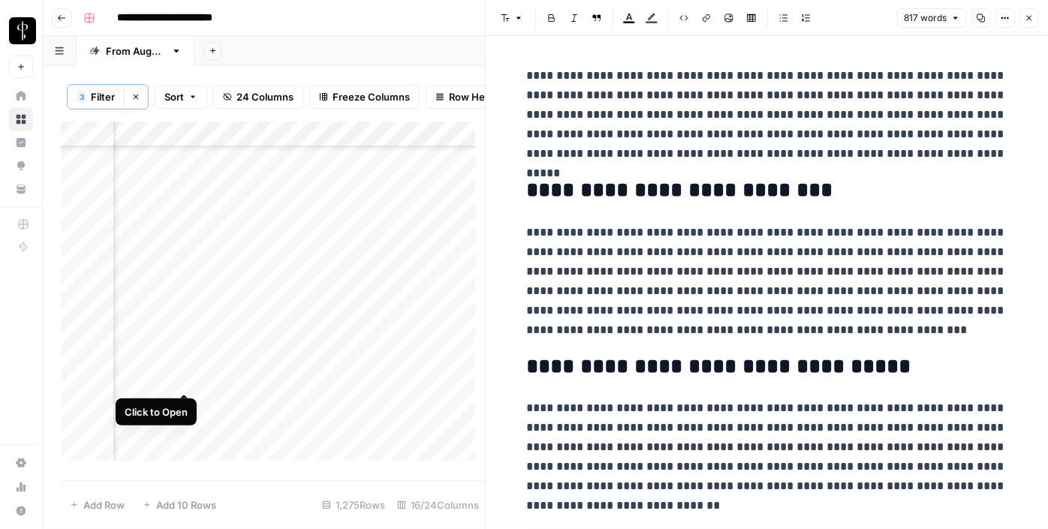
click at [185, 377] on div "Add Column" at bounding box center [273, 297] width 424 height 350
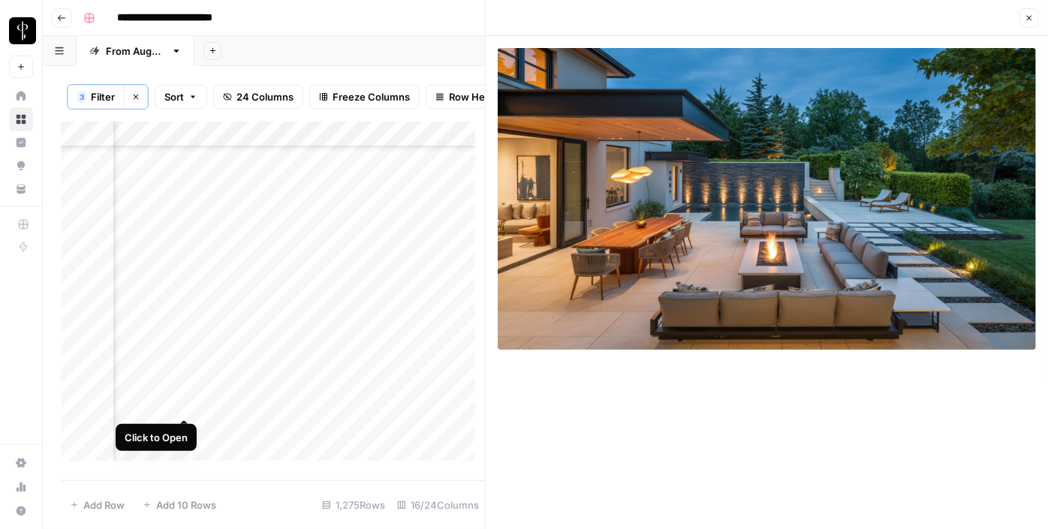
click at [182, 405] on div "Add Column" at bounding box center [273, 297] width 424 height 350
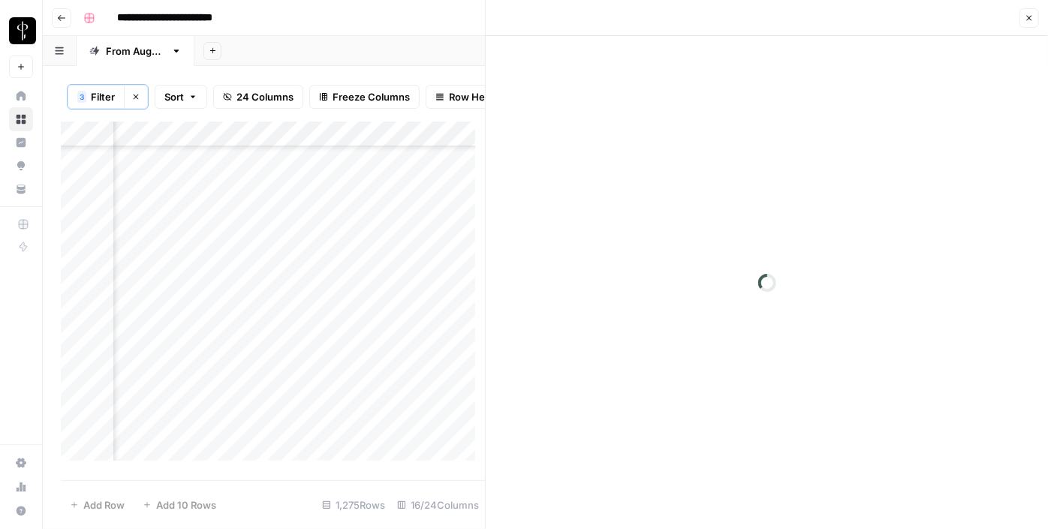
click at [343, 401] on div "Add Column" at bounding box center [273, 297] width 424 height 350
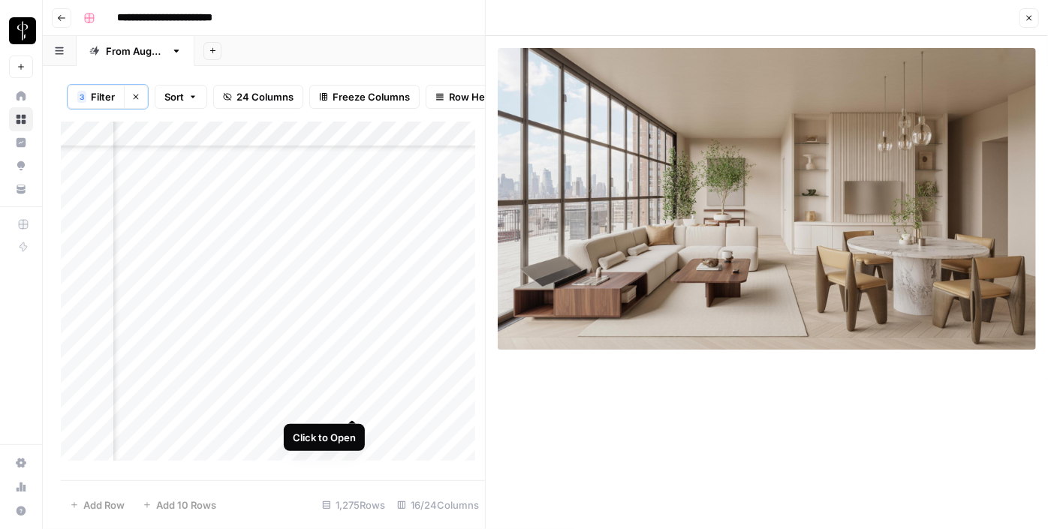
click at [349, 401] on div "Add Column" at bounding box center [273, 297] width 424 height 350
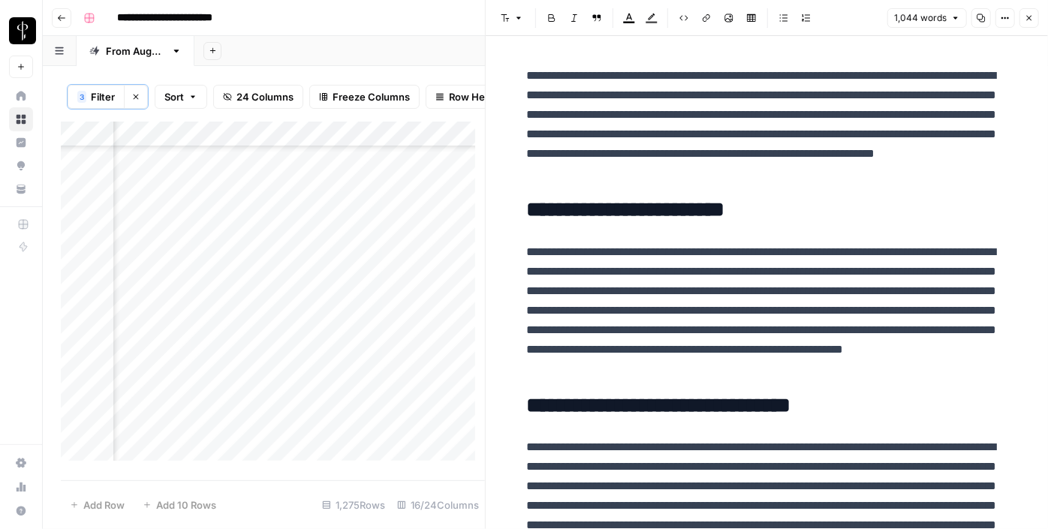
scroll to position [1092, 1512]
click at [187, 224] on div "Add Column" at bounding box center [273, 297] width 424 height 350
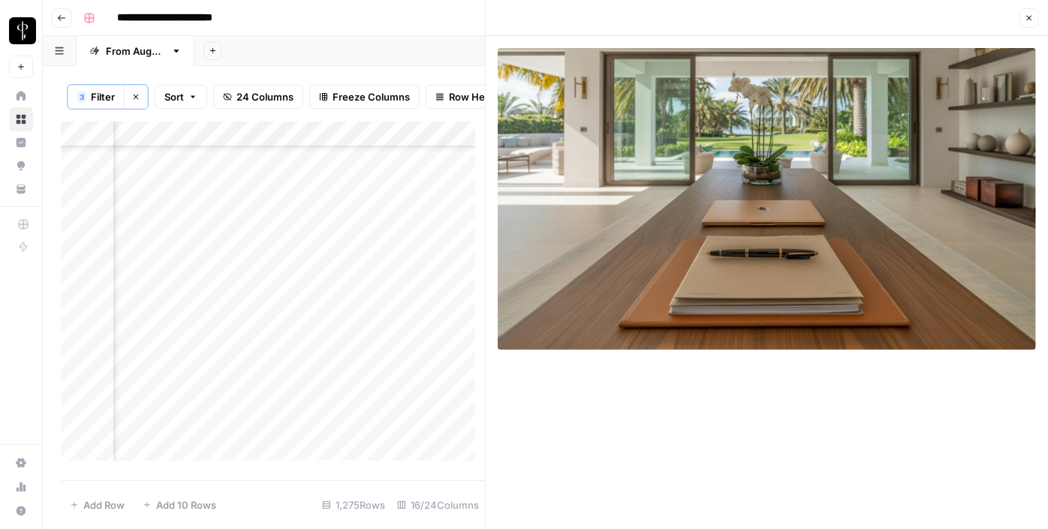
click at [355, 225] on div "Add Column" at bounding box center [273, 297] width 424 height 350
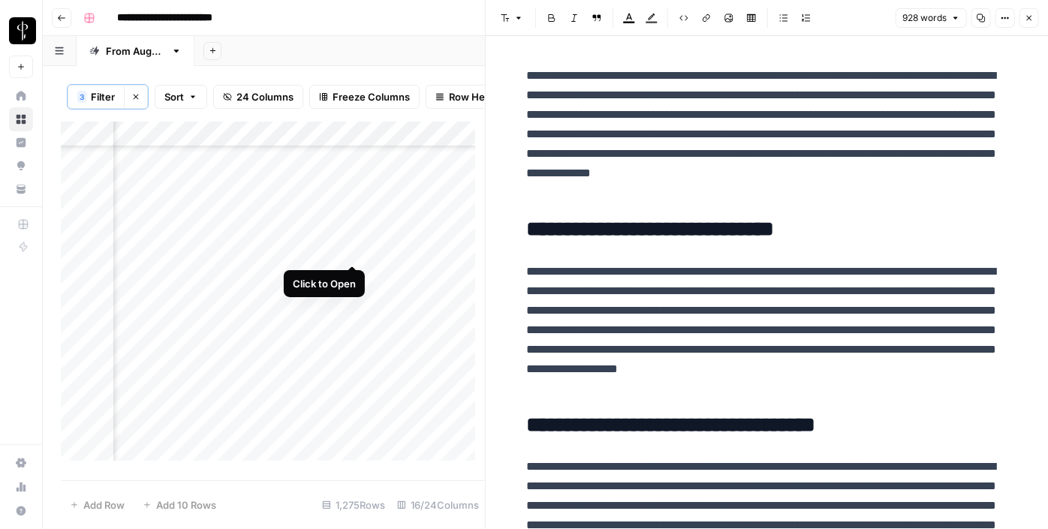
click at [354, 246] on div "Add Column" at bounding box center [273, 297] width 424 height 350
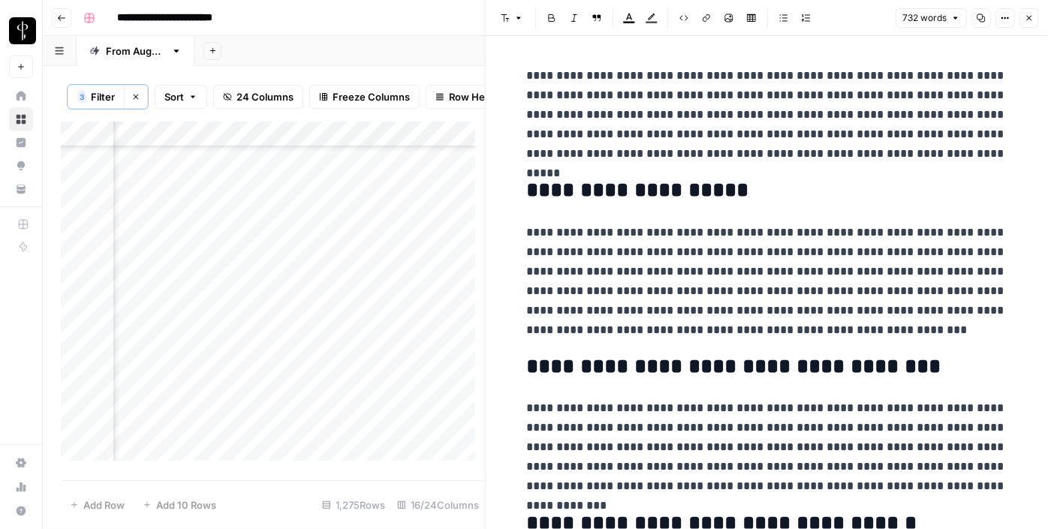
click at [183, 252] on div "Add Column" at bounding box center [273, 297] width 424 height 350
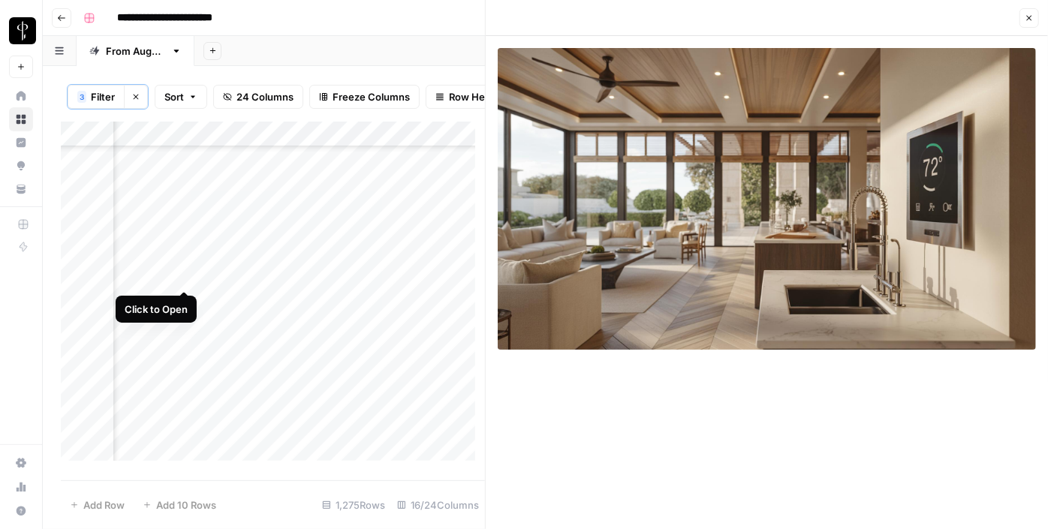
click at [182, 283] on div "Add Column" at bounding box center [273, 297] width 424 height 350
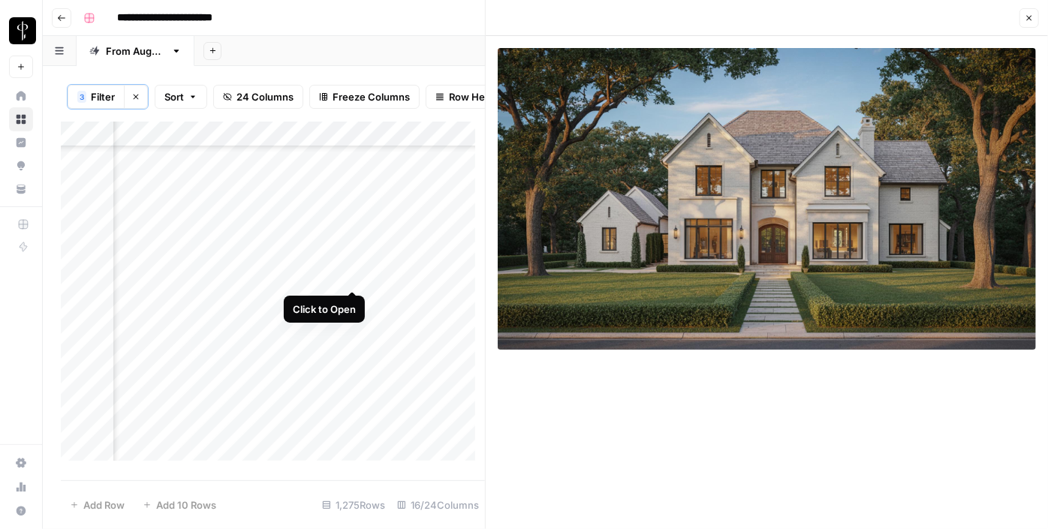
click at [348, 274] on div "Add Column" at bounding box center [273, 297] width 424 height 350
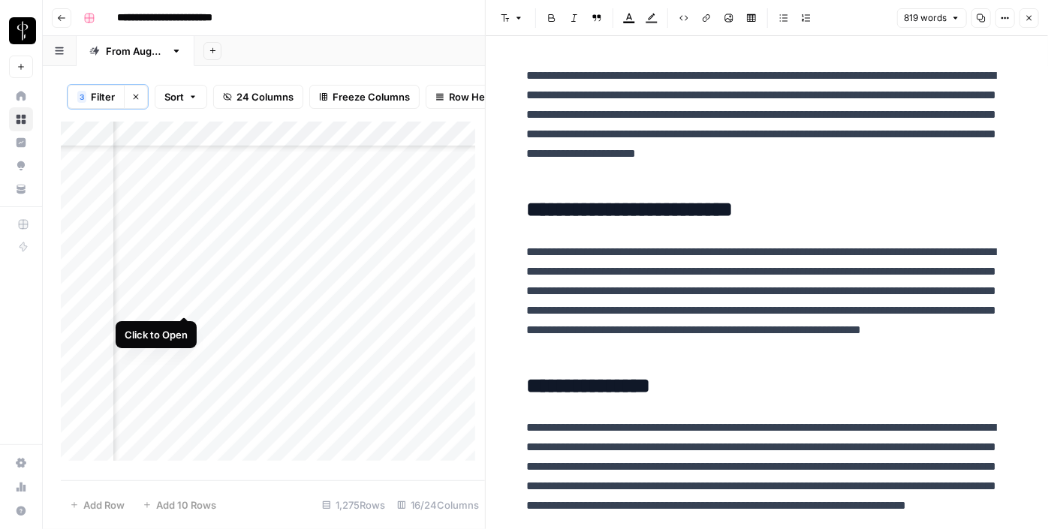
click at [186, 299] on div "Add Column" at bounding box center [273, 297] width 424 height 350
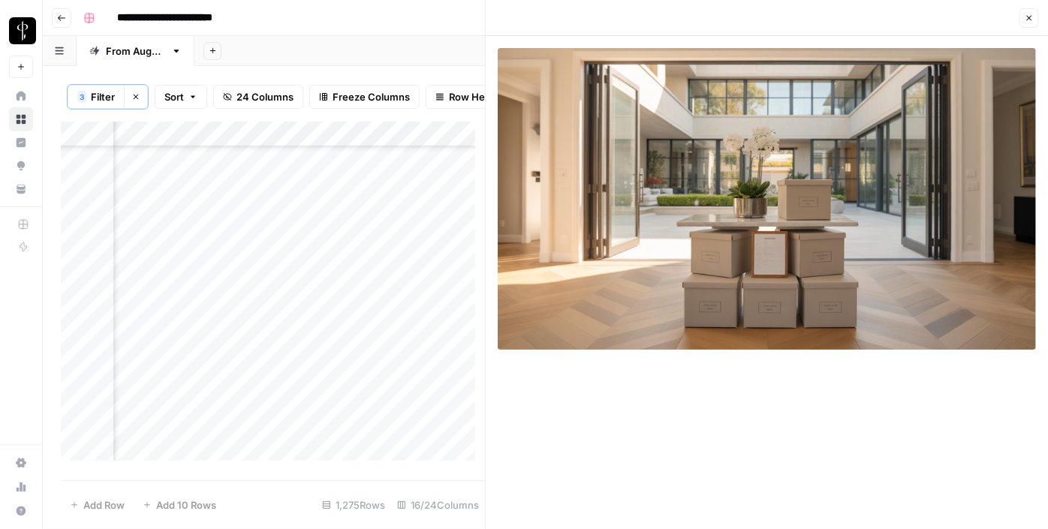
click at [1031, 14] on icon "button" at bounding box center [1029, 18] width 9 height 9
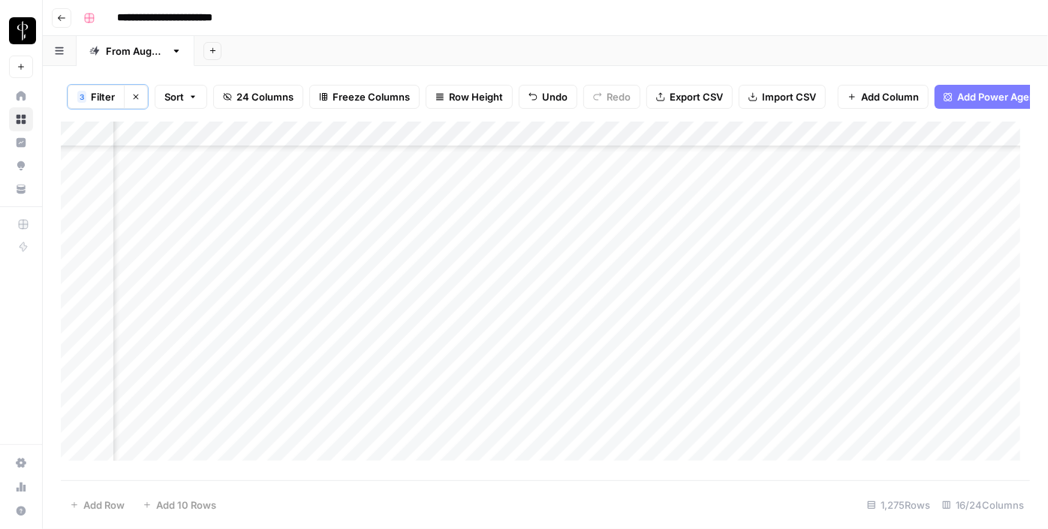
scroll to position [1160, 1512]
click at [354, 232] on div "Add Column" at bounding box center [546, 297] width 970 height 350
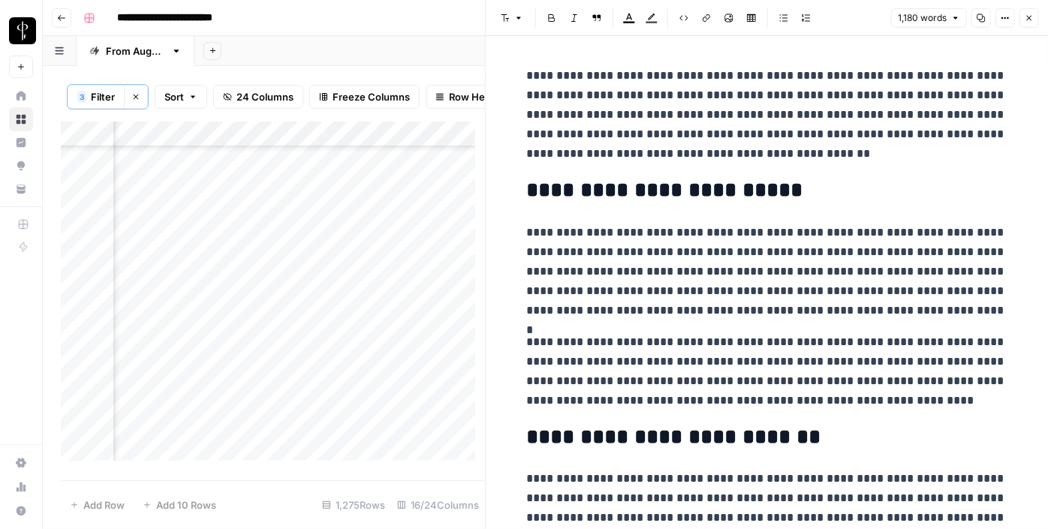
click at [182, 258] on div "Add Column" at bounding box center [273, 297] width 424 height 350
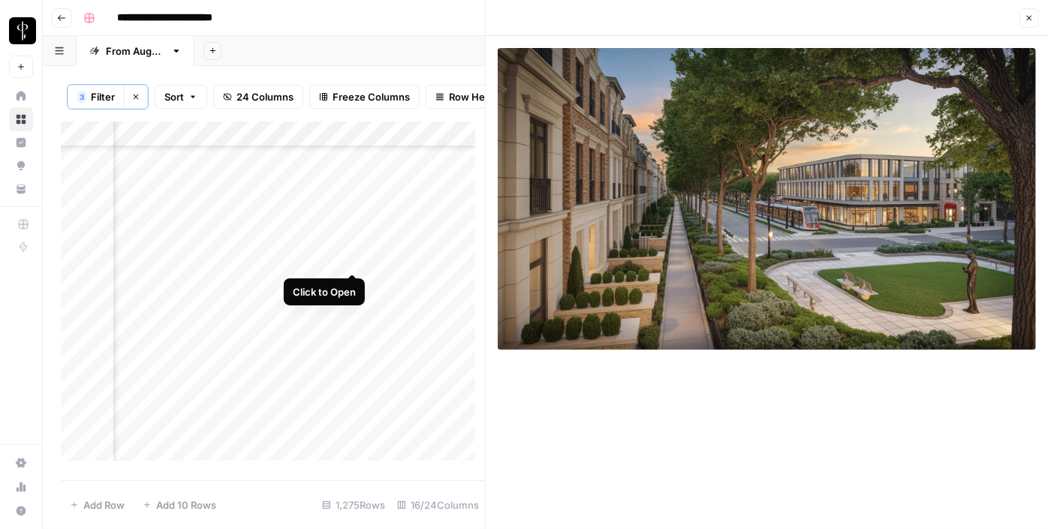
click at [351, 255] on div "Add Column" at bounding box center [273, 297] width 424 height 350
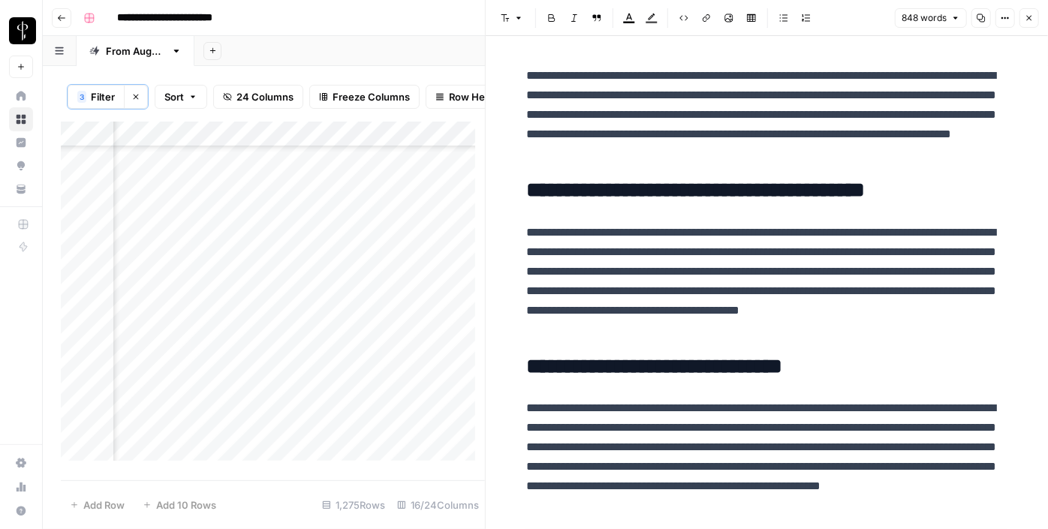
click at [186, 260] on div "Add Column" at bounding box center [273, 297] width 424 height 350
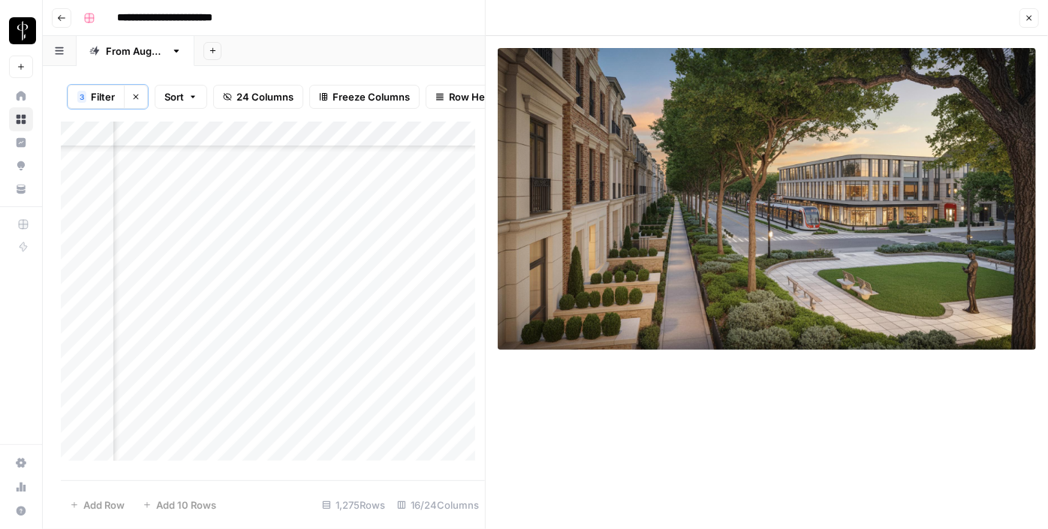
click at [1027, 18] on icon "button" at bounding box center [1029, 18] width 9 height 9
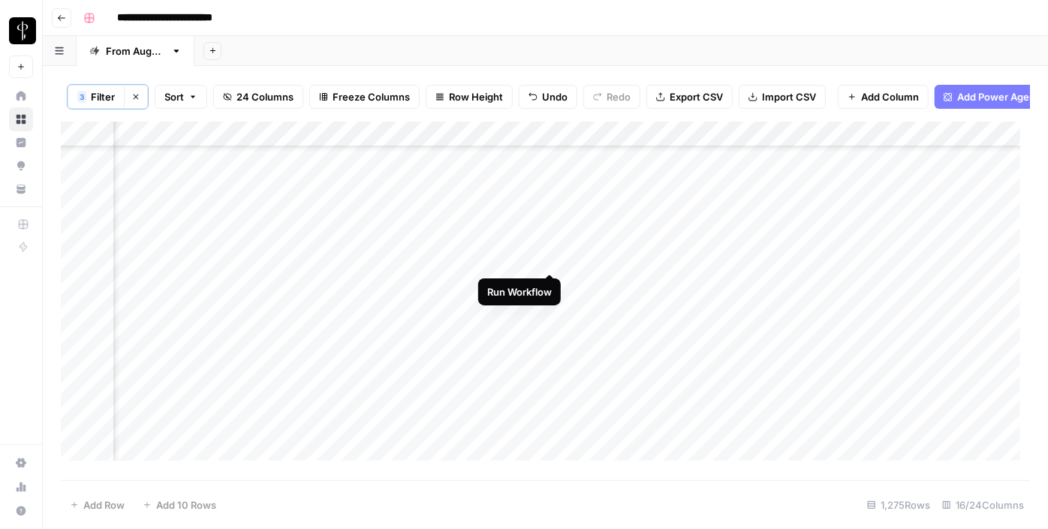
click at [547, 258] on div "Add Column" at bounding box center [546, 297] width 970 height 350
click at [754, 250] on div "Add Column" at bounding box center [546, 297] width 970 height 350
click at [590, 262] on div "Add Column" at bounding box center [546, 297] width 970 height 350
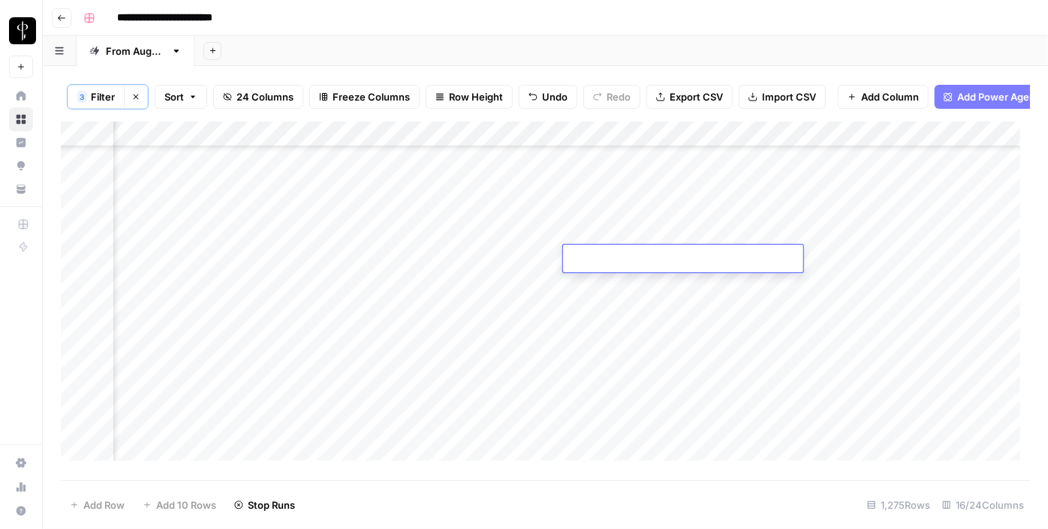
type textarea "**********"
click at [829, 261] on div "Add Column" at bounding box center [546, 297] width 970 height 350
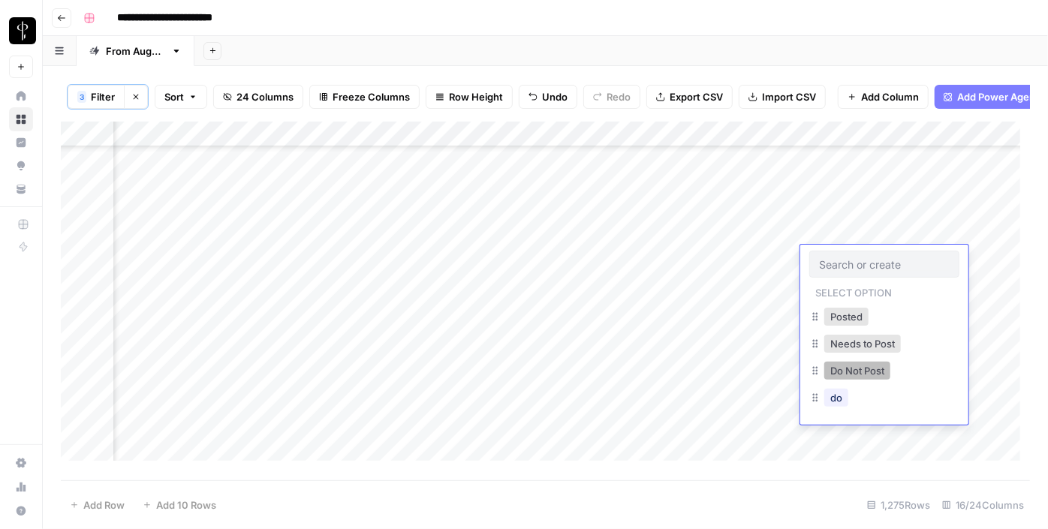
click at [844, 372] on button "Do Not Post" at bounding box center [858, 371] width 66 height 18
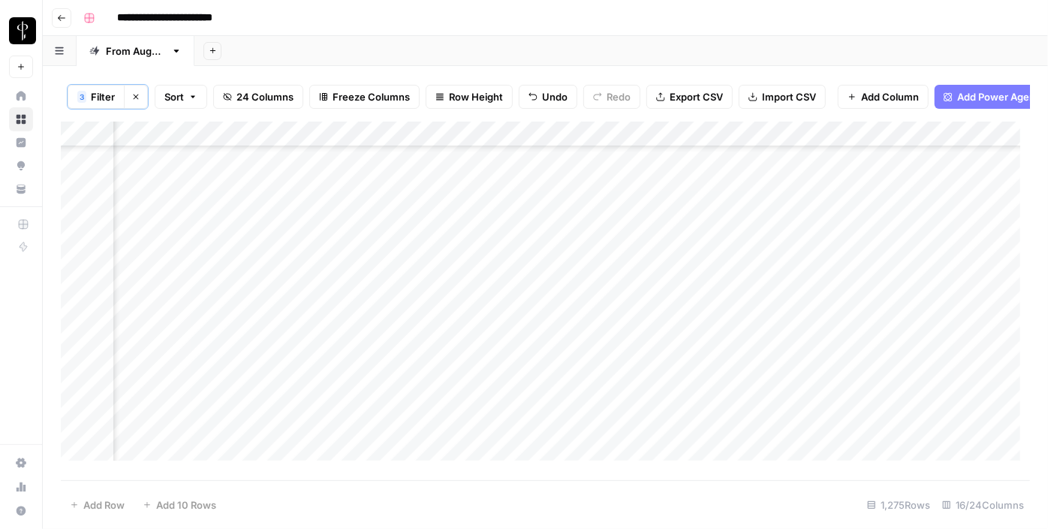
click at [191, 285] on div "Add Column" at bounding box center [546, 297] width 970 height 350
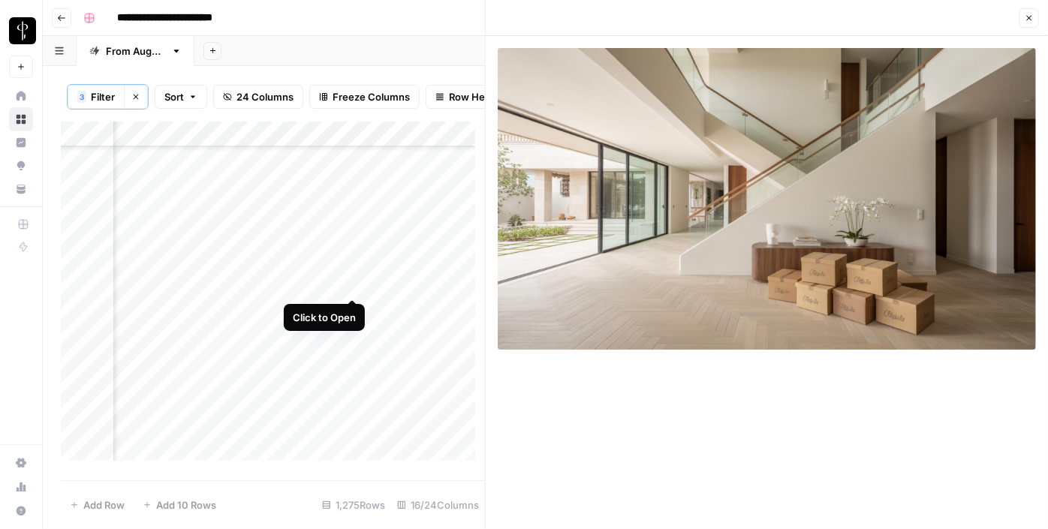
click at [350, 286] on div "Add Column" at bounding box center [273, 297] width 424 height 350
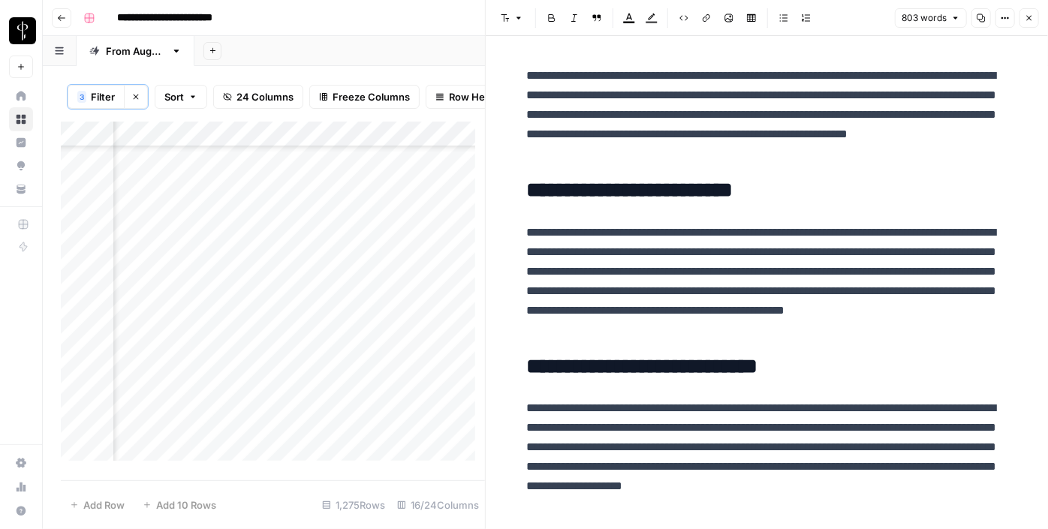
click at [188, 288] on div "Add Column" at bounding box center [273, 297] width 424 height 350
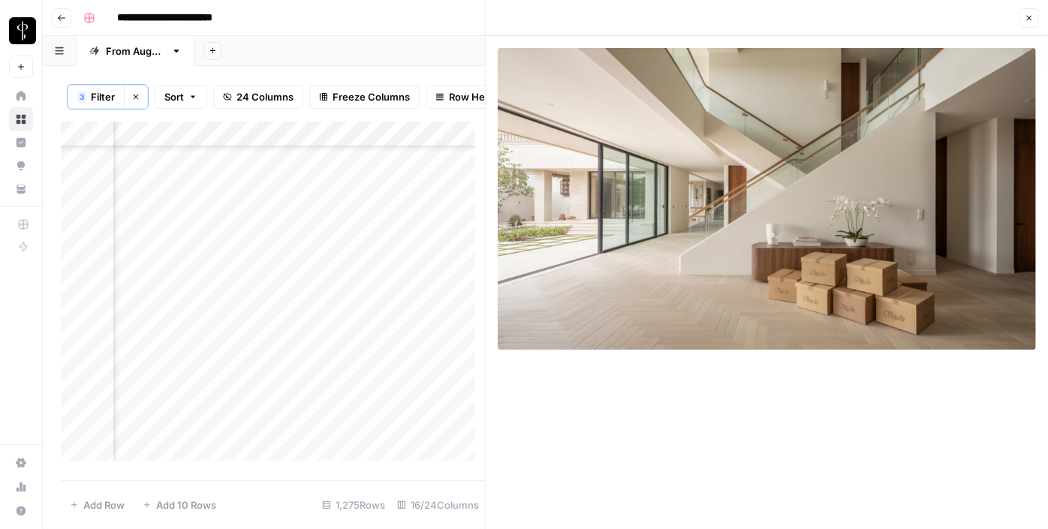
click at [1027, 14] on icon "button" at bounding box center [1029, 18] width 9 height 9
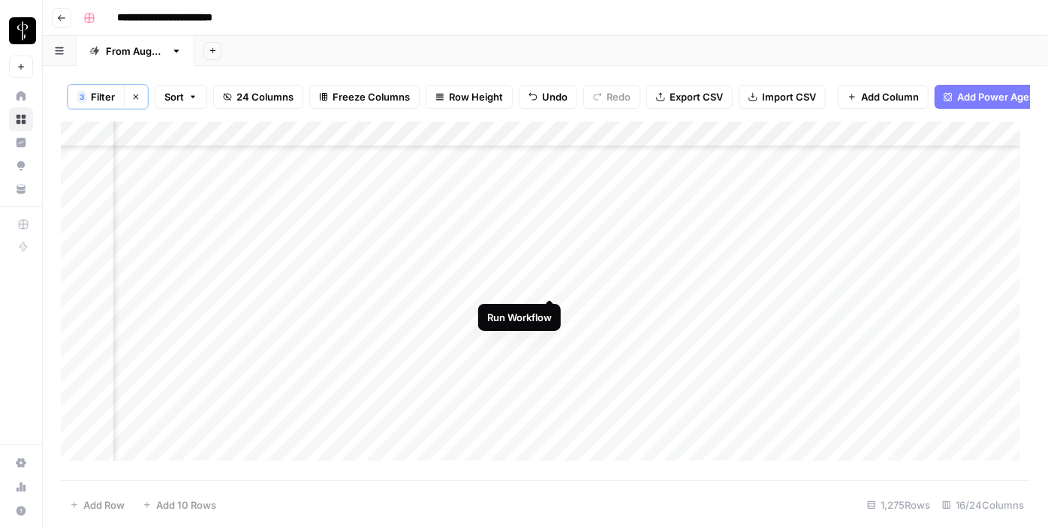
click at [550, 288] on div "Add Column" at bounding box center [546, 297] width 970 height 350
click at [781, 281] on div "Add Column" at bounding box center [546, 297] width 970 height 350
click at [589, 283] on div "Add Column" at bounding box center [546, 297] width 970 height 350
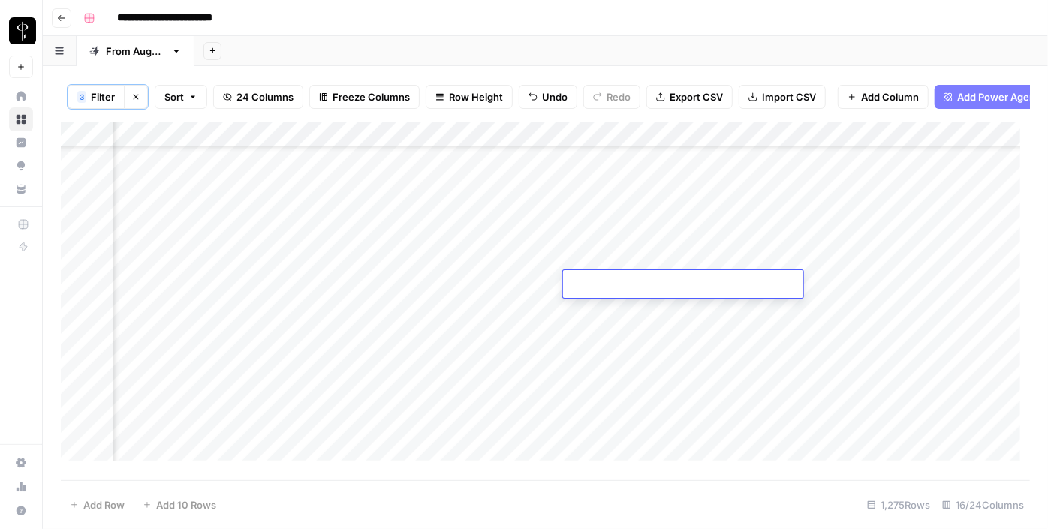
type textarea "**********"
click at [838, 284] on div "Add Column" at bounding box center [546, 297] width 970 height 350
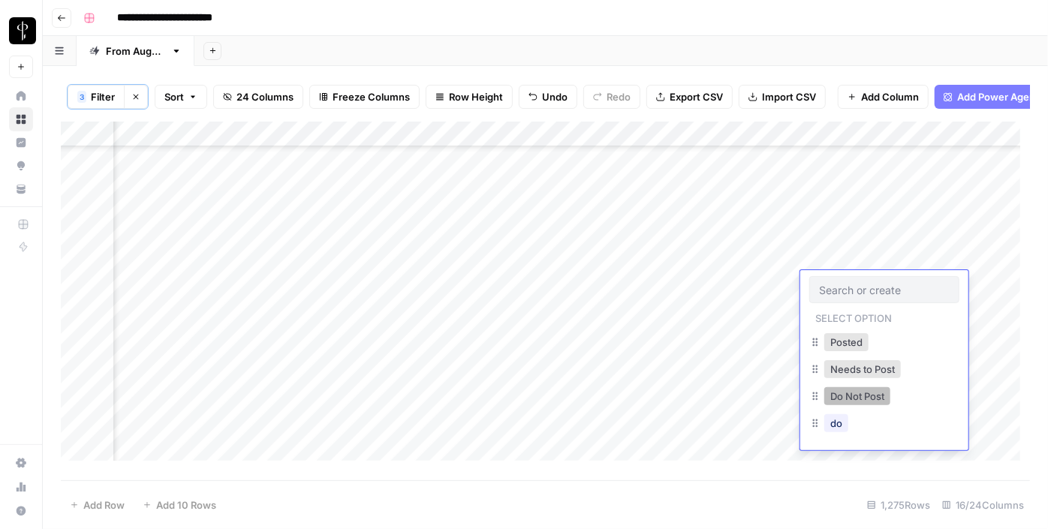
click at [849, 391] on button "Do Not Post" at bounding box center [858, 397] width 66 height 18
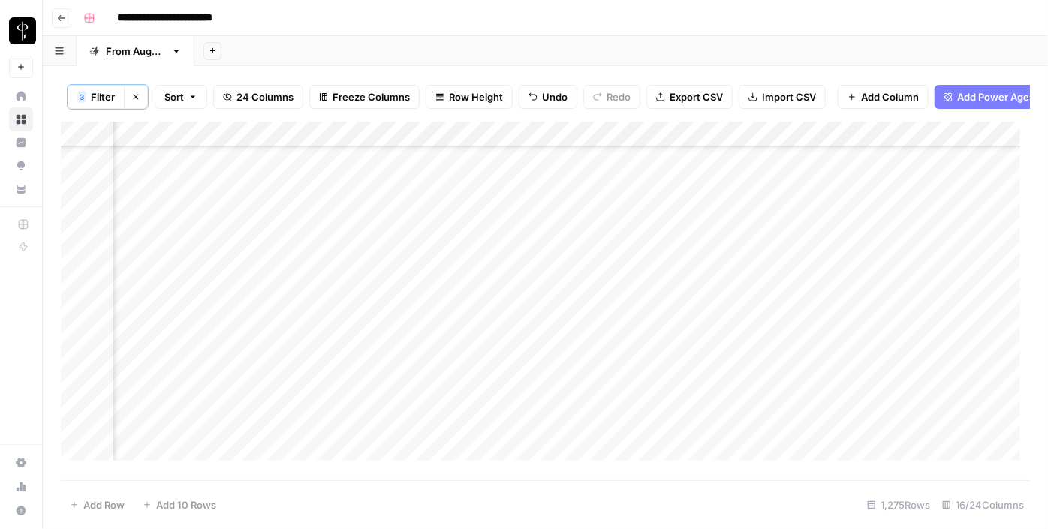
scroll to position [1229, 1512]
click at [182, 240] on div "Add Column" at bounding box center [546, 297] width 970 height 350
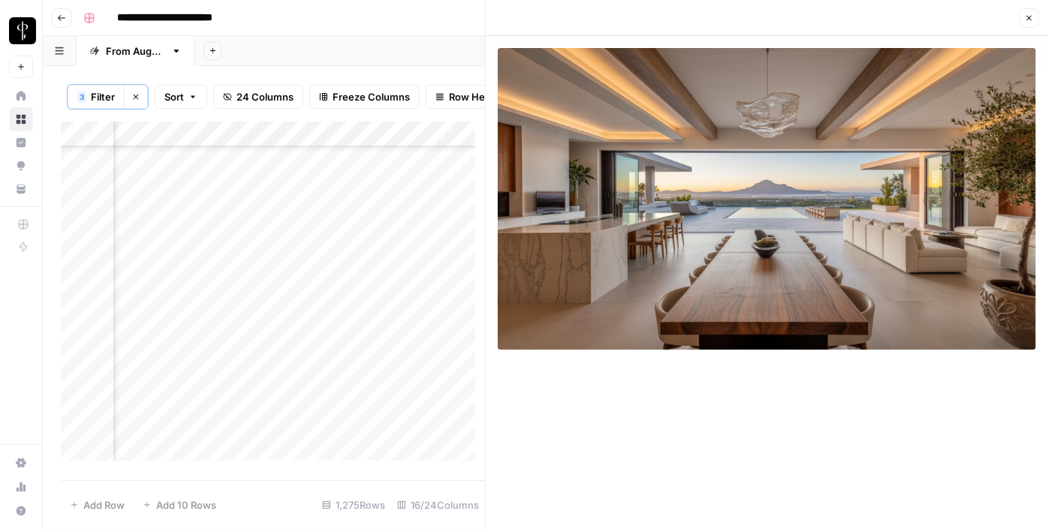
click at [354, 243] on div "Add Column" at bounding box center [273, 297] width 424 height 350
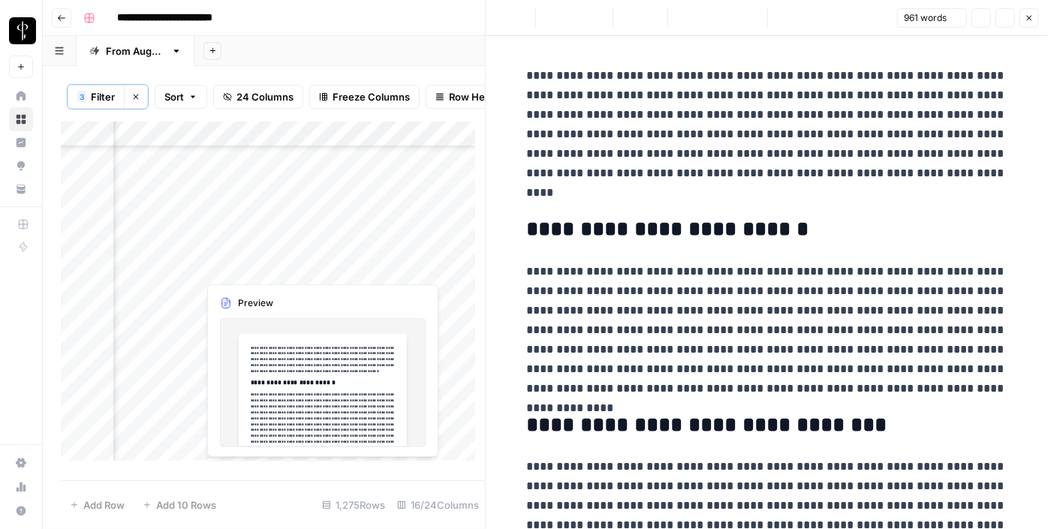
click at [350, 274] on div "Add Column" at bounding box center [273, 297] width 424 height 350
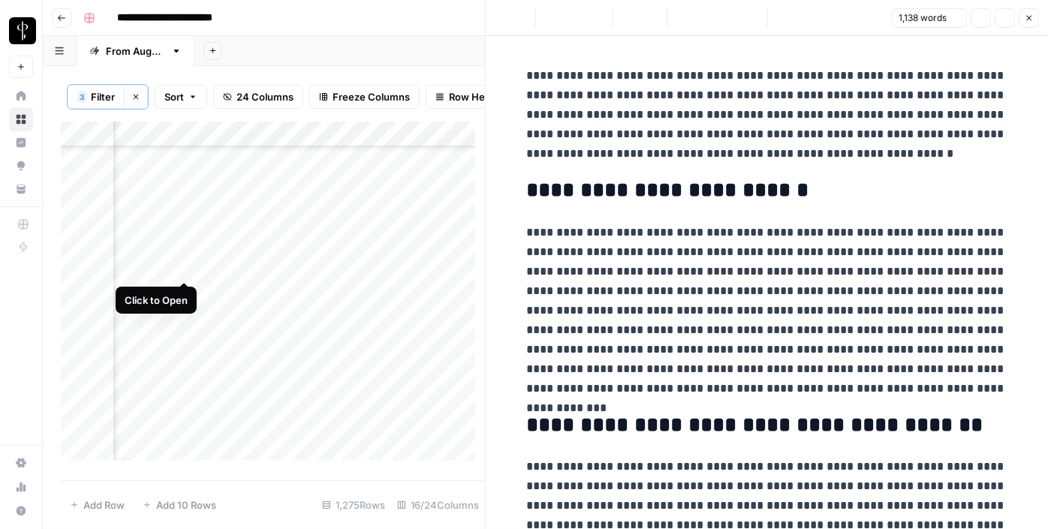
click at [189, 267] on div "Add Column" at bounding box center [273, 297] width 424 height 350
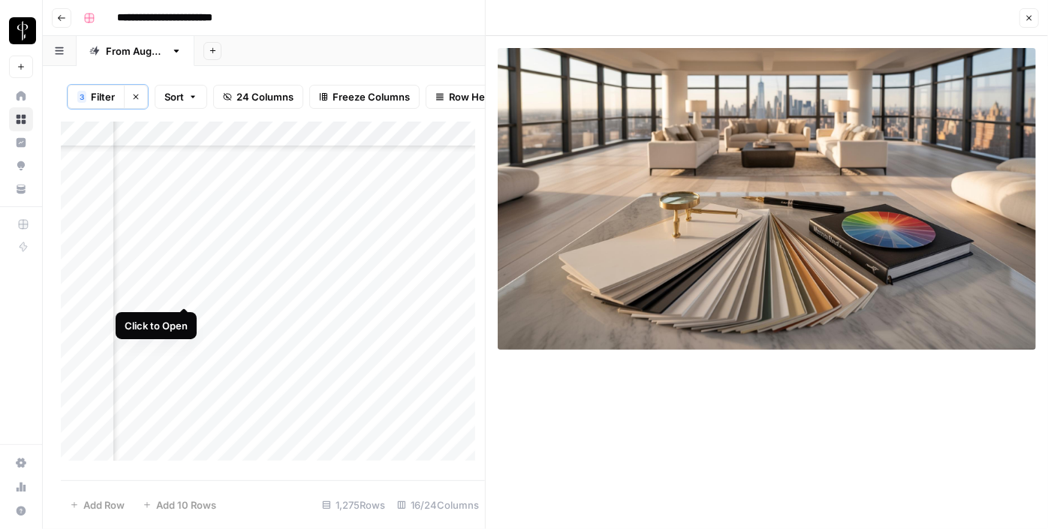
click at [185, 287] on div "Add Column" at bounding box center [273, 297] width 424 height 350
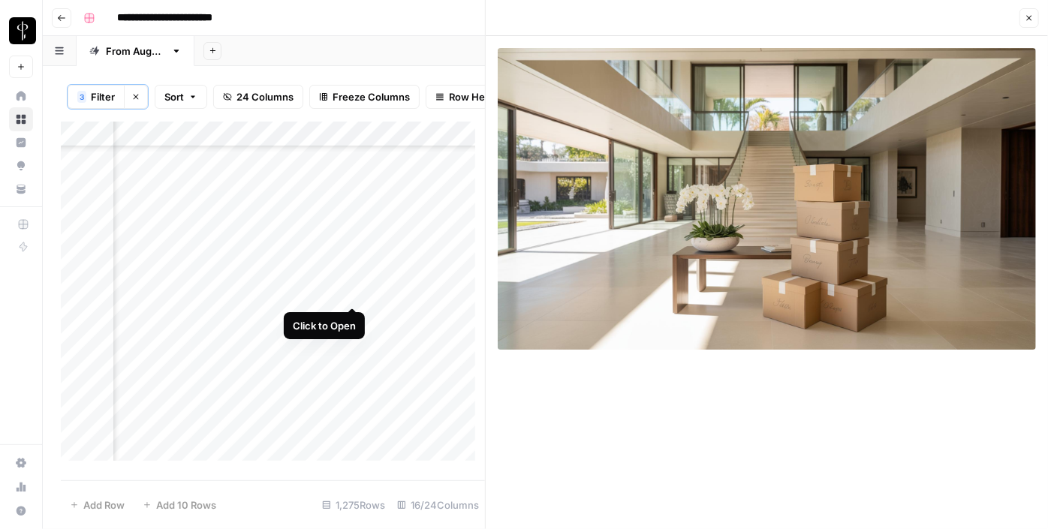
click at [353, 287] on div "Add Column" at bounding box center [273, 297] width 424 height 350
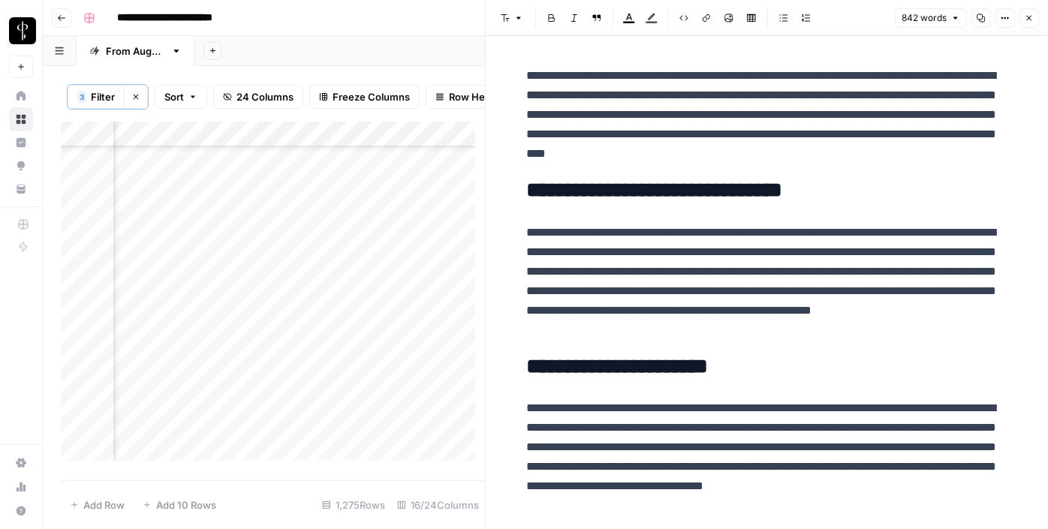
click at [1024, 20] on button "Close" at bounding box center [1030, 18] width 20 height 20
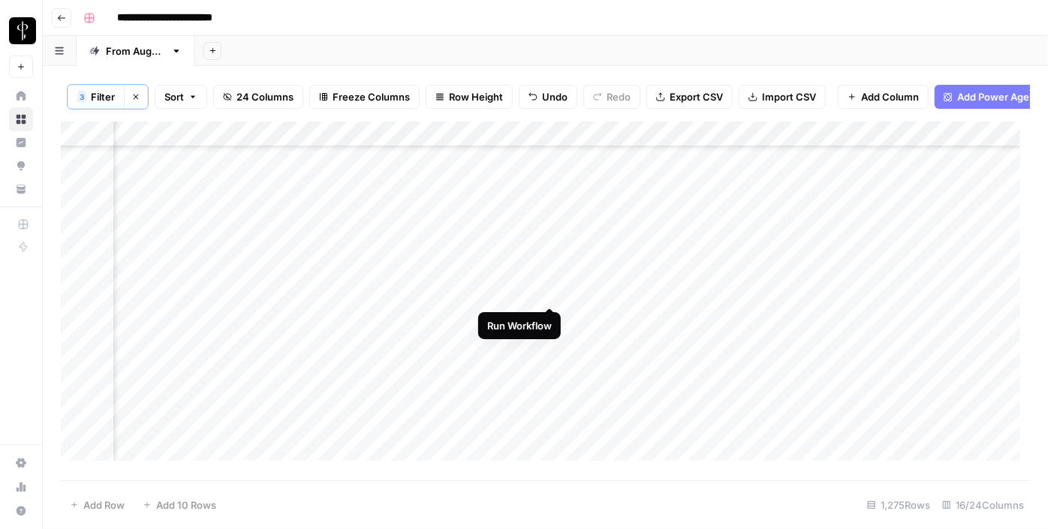
click at [550, 298] on div "Add Column" at bounding box center [546, 297] width 970 height 350
click at [550, 294] on div "Add Column" at bounding box center [546, 297] width 970 height 350
click at [590, 290] on div "Add Column" at bounding box center [546, 297] width 970 height 350
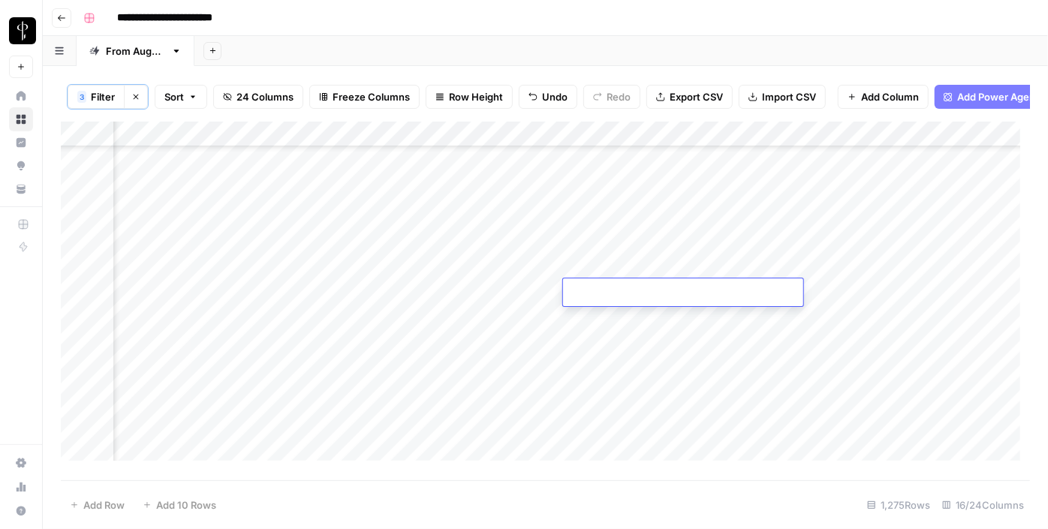
type textarea "**********"
click at [831, 288] on div "Add Column" at bounding box center [546, 297] width 970 height 350
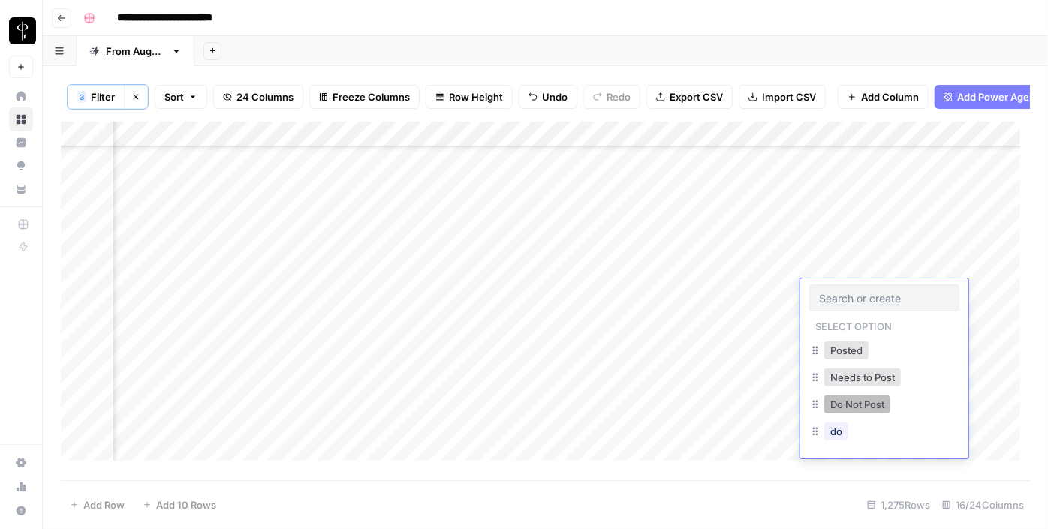
click at [846, 409] on button "Do Not Post" at bounding box center [858, 405] width 66 height 18
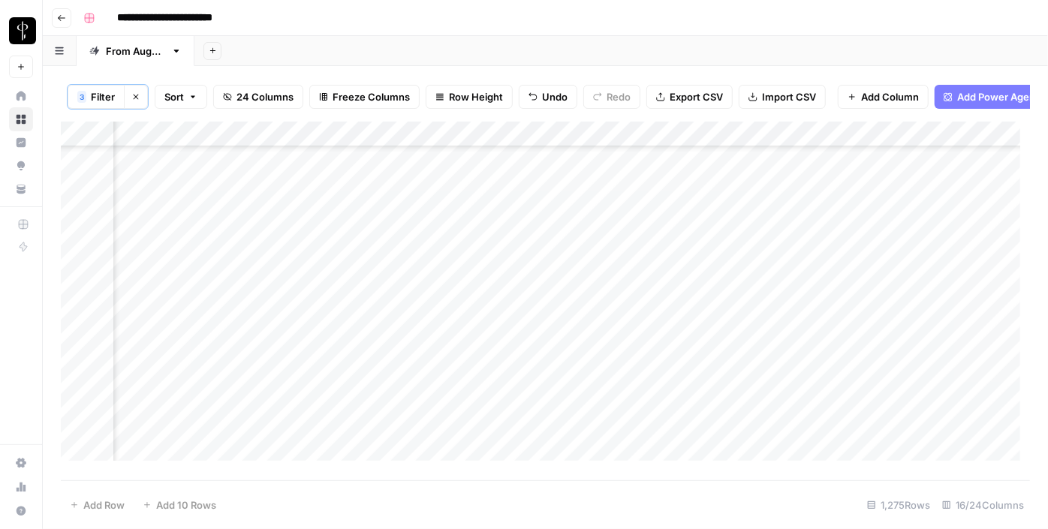
click at [753, 296] on div "Add Column" at bounding box center [546, 297] width 970 height 350
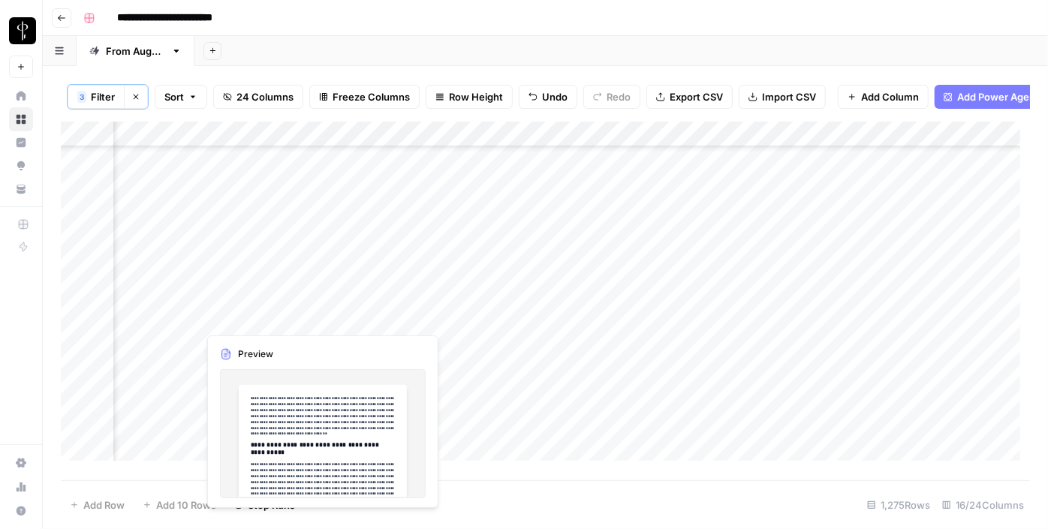
click at [182, 317] on div "Add Column" at bounding box center [546, 297] width 970 height 350
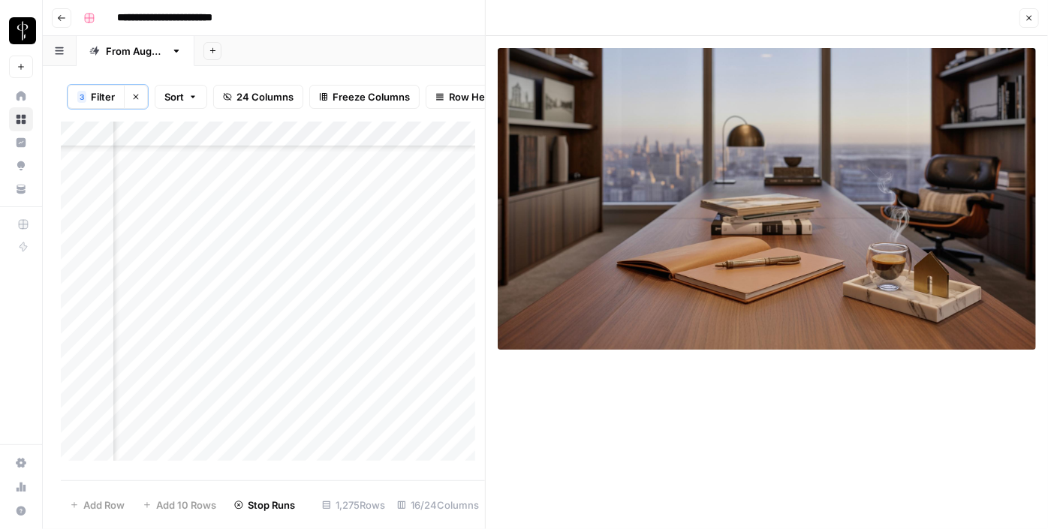
click at [355, 317] on div "Add Column" at bounding box center [273, 297] width 424 height 350
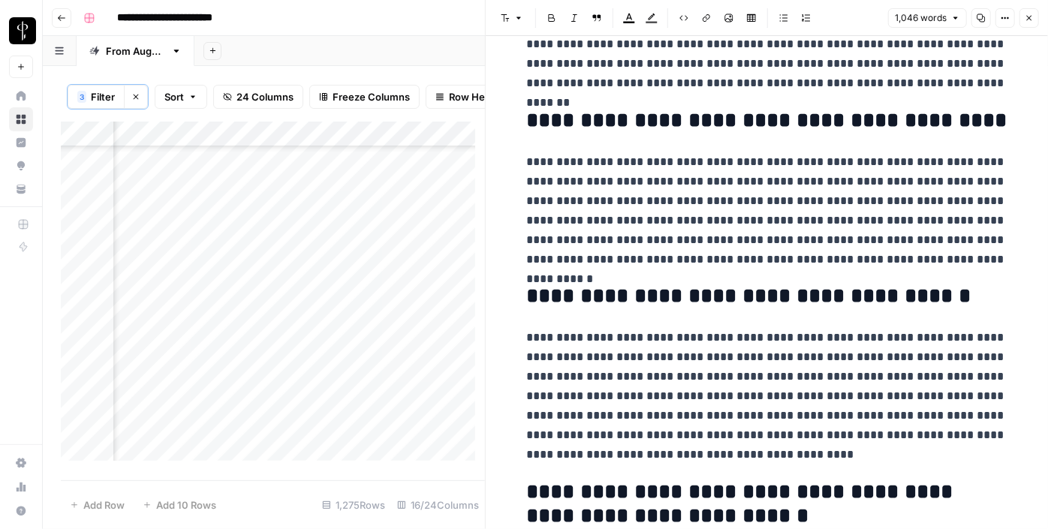
scroll to position [1365, 0]
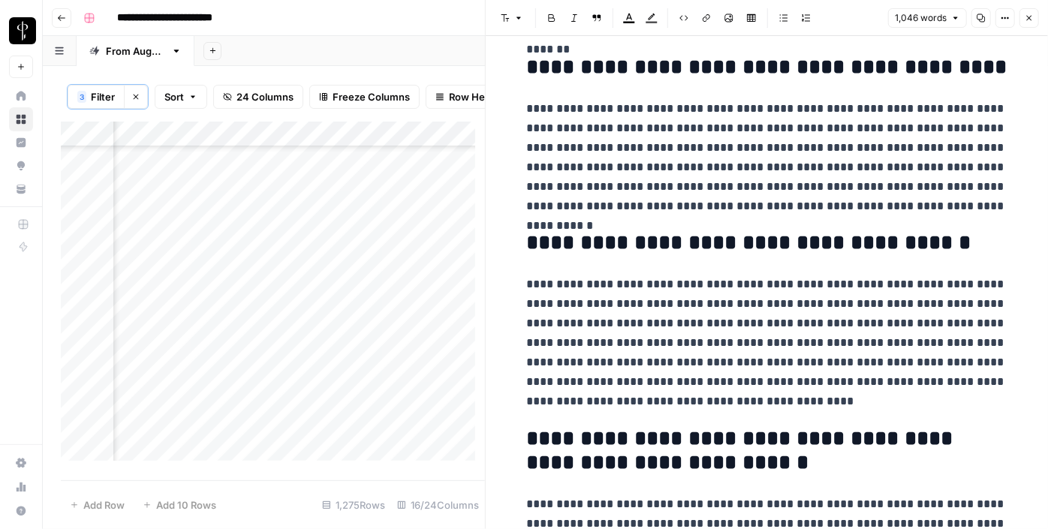
click at [1034, 14] on button "Close" at bounding box center [1030, 18] width 20 height 20
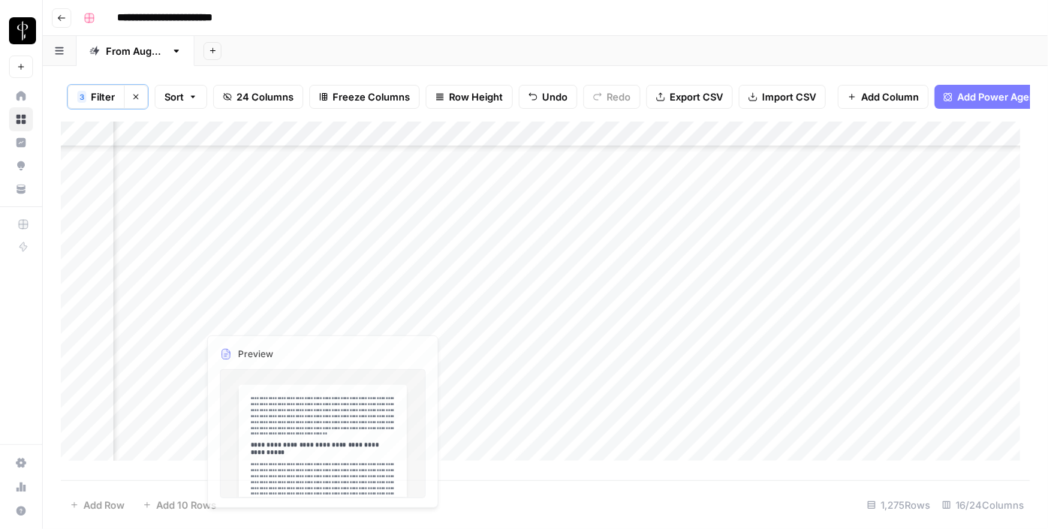
scroll to position [1297, 1512]
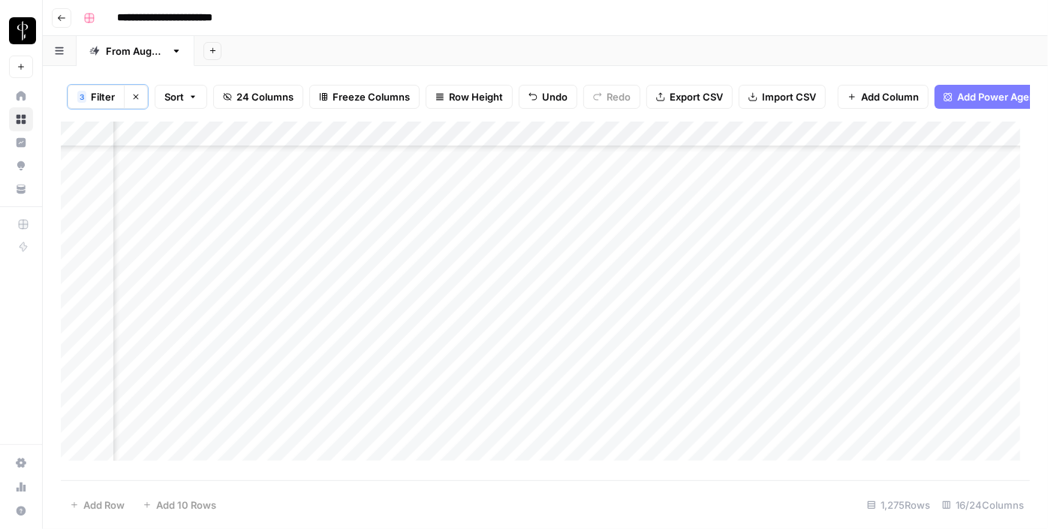
click at [188, 273] on div "Add Column" at bounding box center [546, 297] width 970 height 350
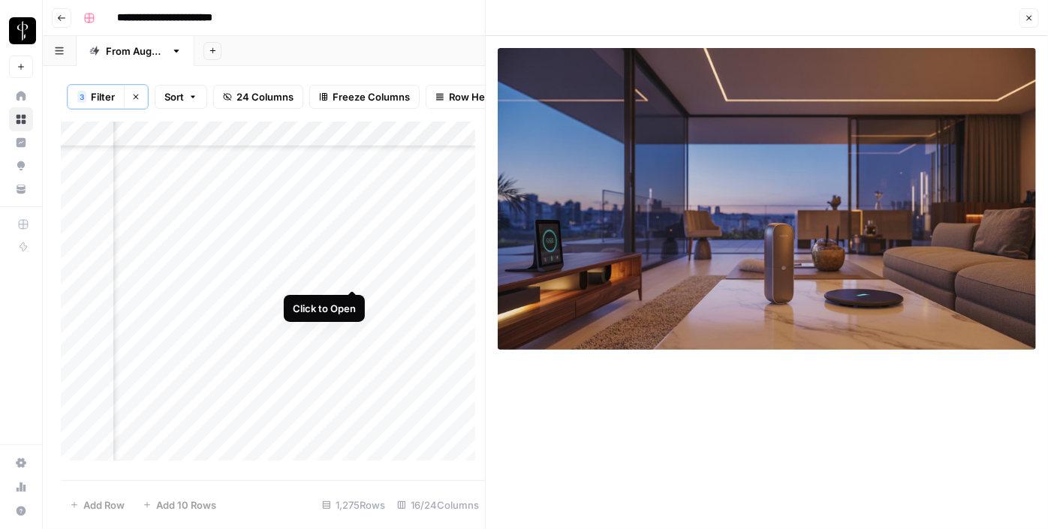
click at [349, 271] on div "Add Column" at bounding box center [273, 297] width 424 height 350
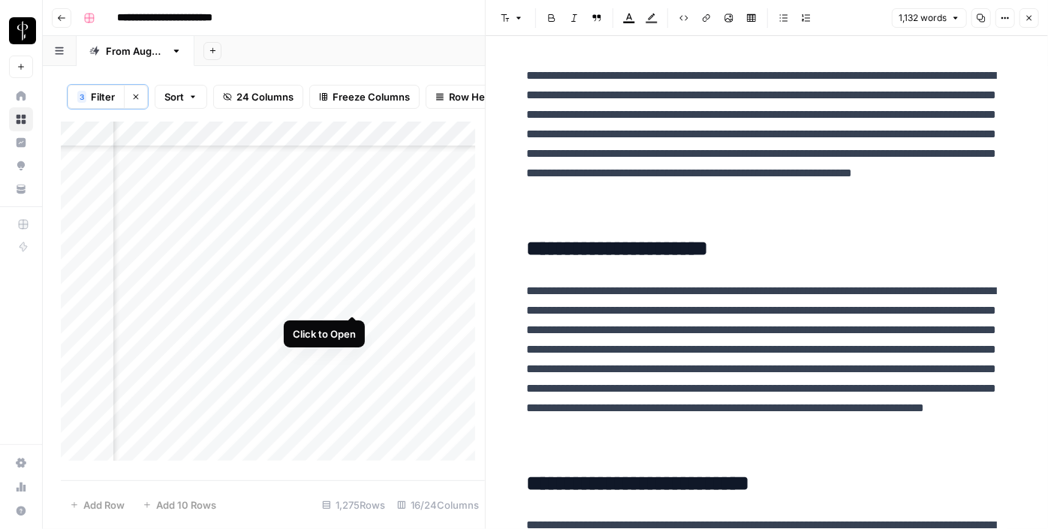
click at [354, 298] on div "Add Column" at bounding box center [273, 297] width 424 height 350
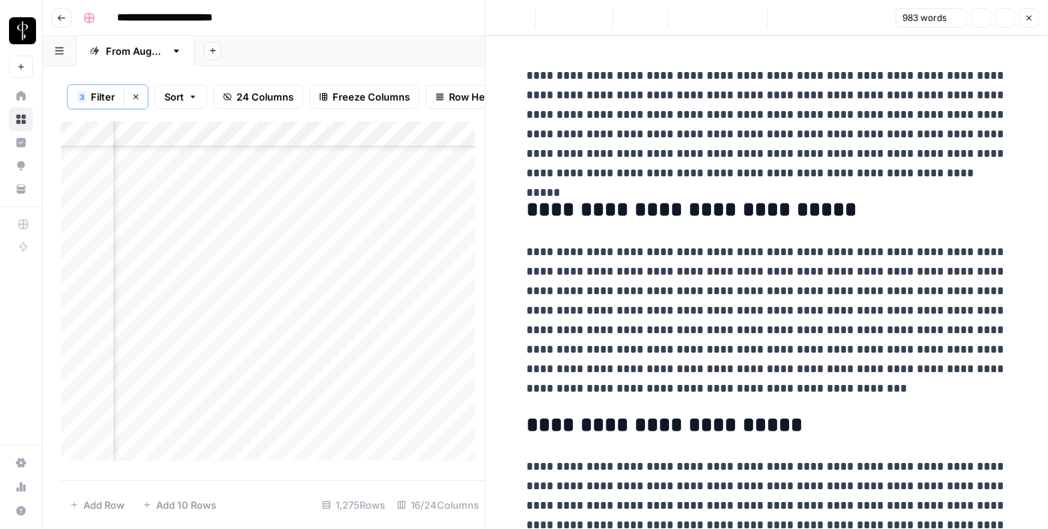
click at [182, 301] on div "Add Column" at bounding box center [273, 297] width 424 height 350
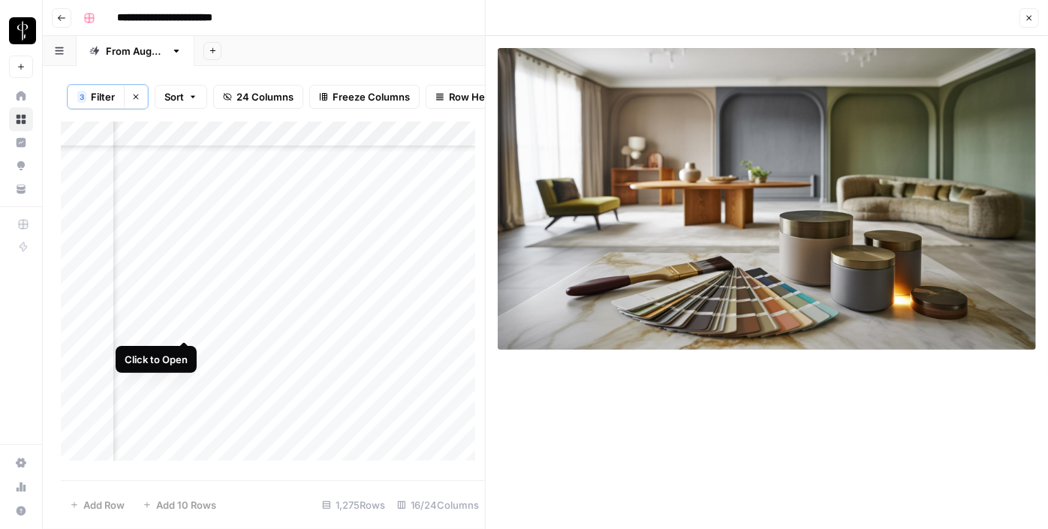
click at [186, 324] on div "Add Column" at bounding box center [273, 297] width 424 height 350
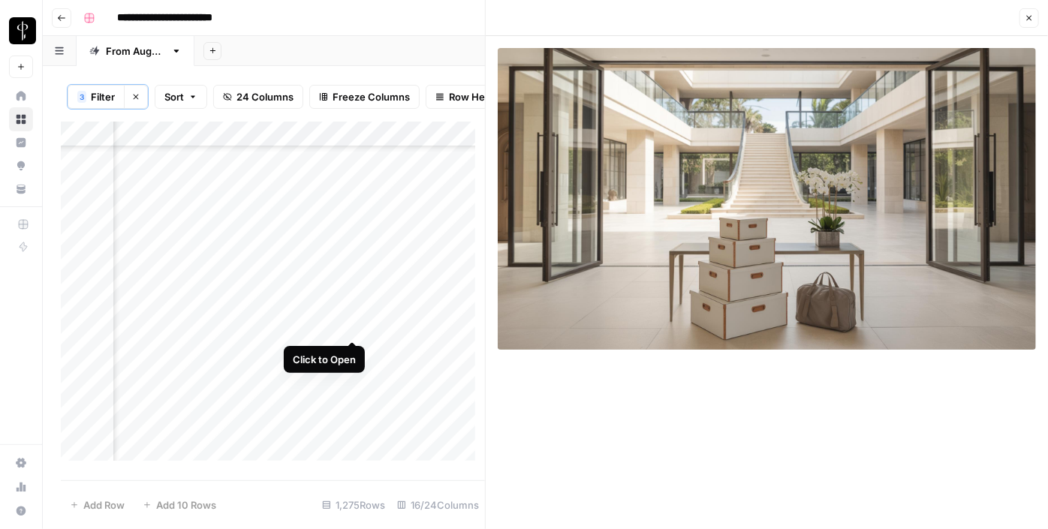
click at [352, 327] on div "Add Column" at bounding box center [273, 297] width 424 height 350
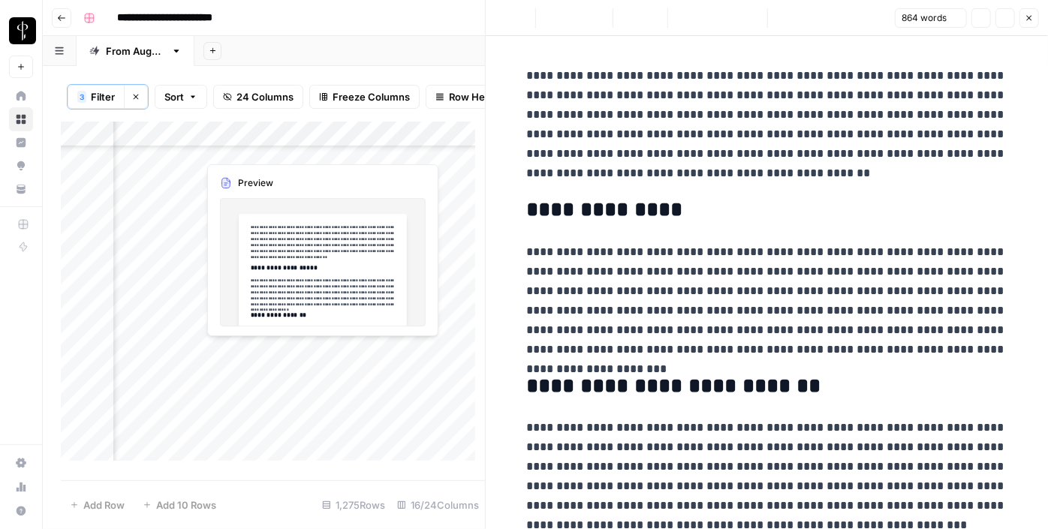
click at [179, 350] on div "Add Column" at bounding box center [273, 297] width 424 height 350
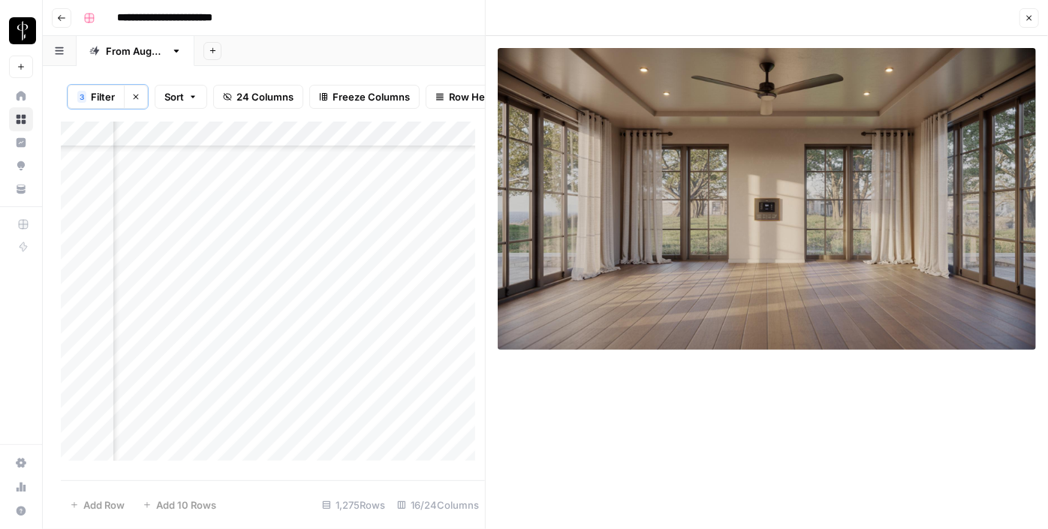
click at [350, 357] on div "Add Column" at bounding box center [273, 297] width 424 height 350
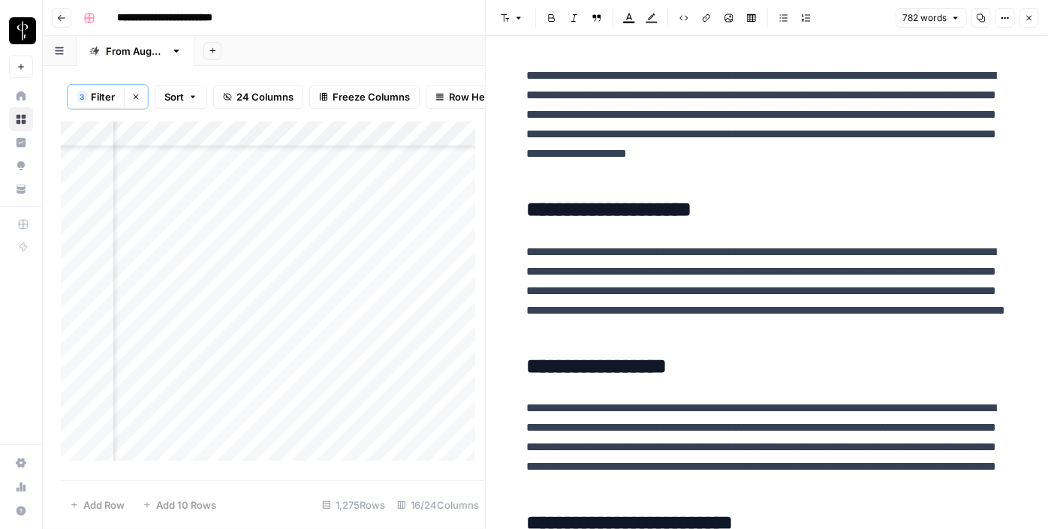
click at [183, 375] on div "Add Column" at bounding box center [273, 297] width 424 height 350
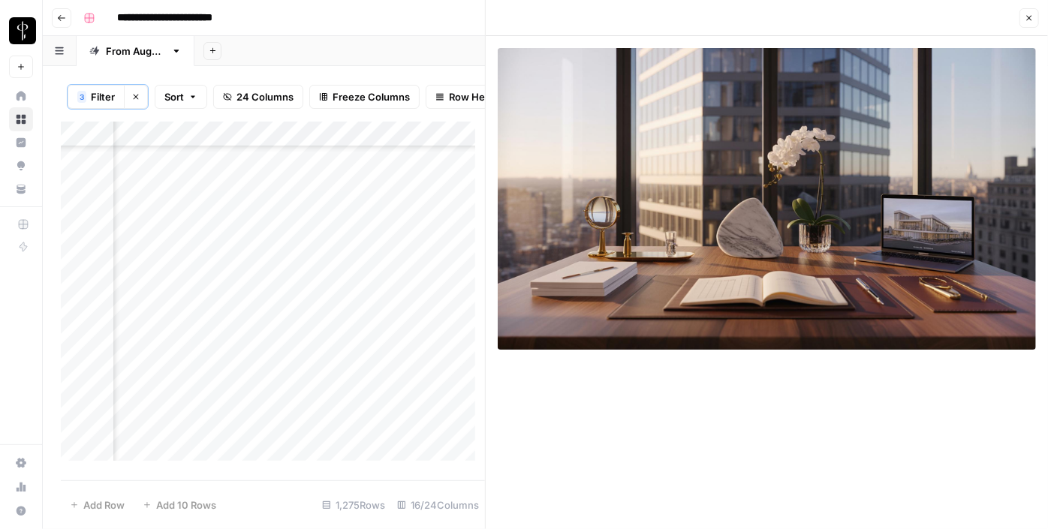
click at [345, 378] on div "Add Column" at bounding box center [273, 297] width 424 height 350
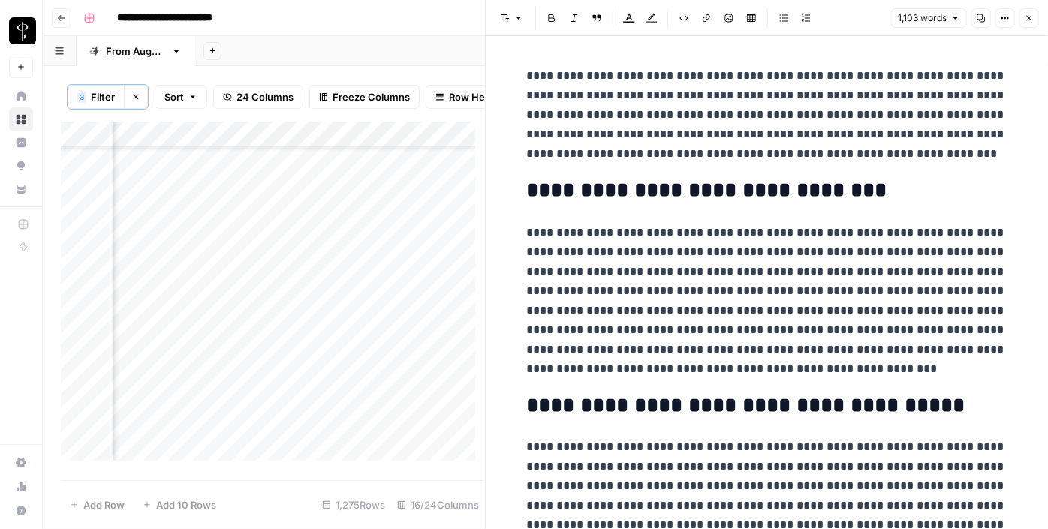
click at [1028, 20] on icon "button" at bounding box center [1029, 18] width 5 height 5
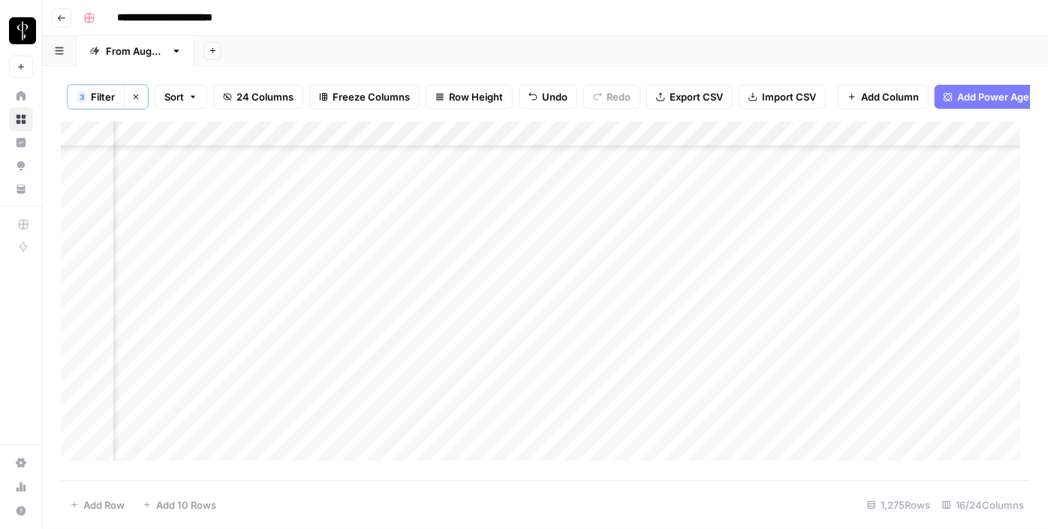
scroll to position [887, 1512]
click at [865, 273] on div "Add Column" at bounding box center [546, 297] width 970 height 350
drag, startPoint x: 938, startPoint y: 287, endPoint x: 891, endPoint y: 428, distance: 148.9
click at [891, 428] on div "Add Column" at bounding box center [546, 297] width 970 height 350
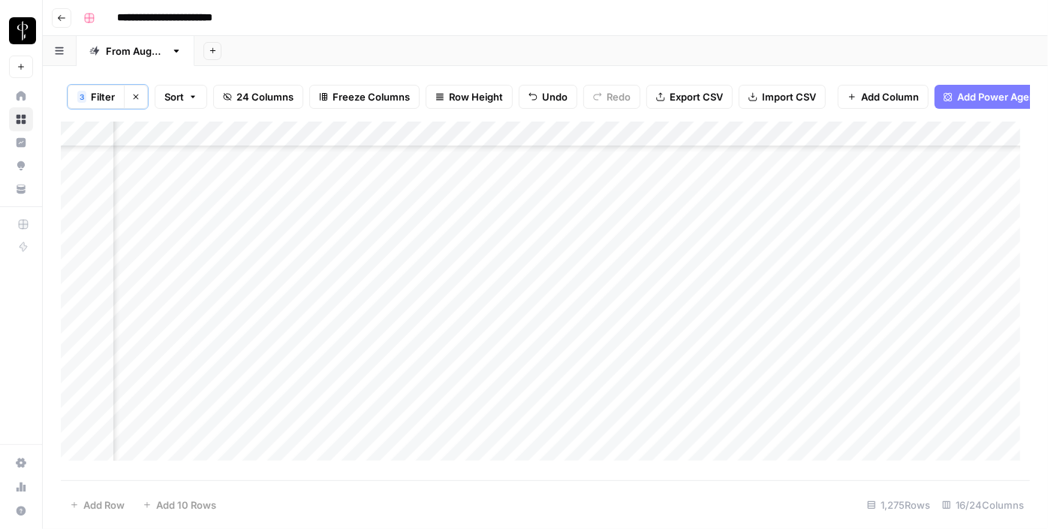
scroll to position [1160, 1512]
click at [829, 306] on div "Add Column" at bounding box center [546, 297] width 970 height 350
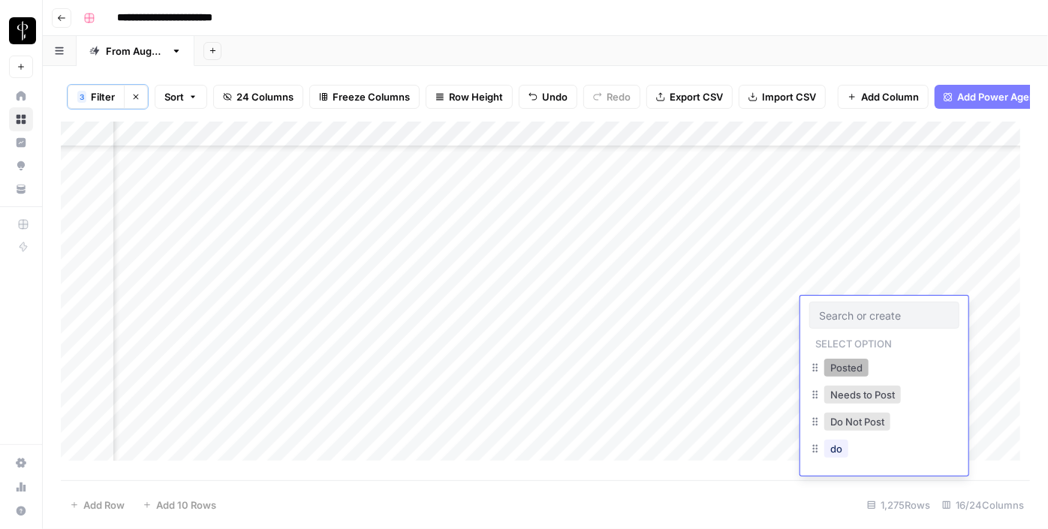
click at [837, 362] on button "Posted" at bounding box center [847, 368] width 44 height 18
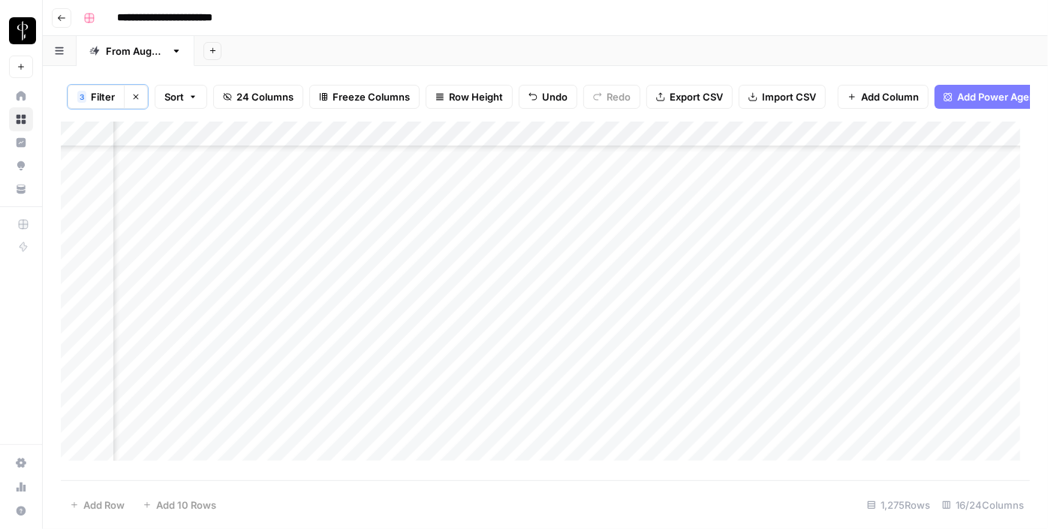
drag, startPoint x: 936, startPoint y: 321, endPoint x: 935, endPoint y: 336, distance: 15.0
click at [935, 336] on div "Add Column" at bounding box center [546, 297] width 970 height 350
click at [830, 258] on div "Add Column" at bounding box center [546, 297] width 970 height 350
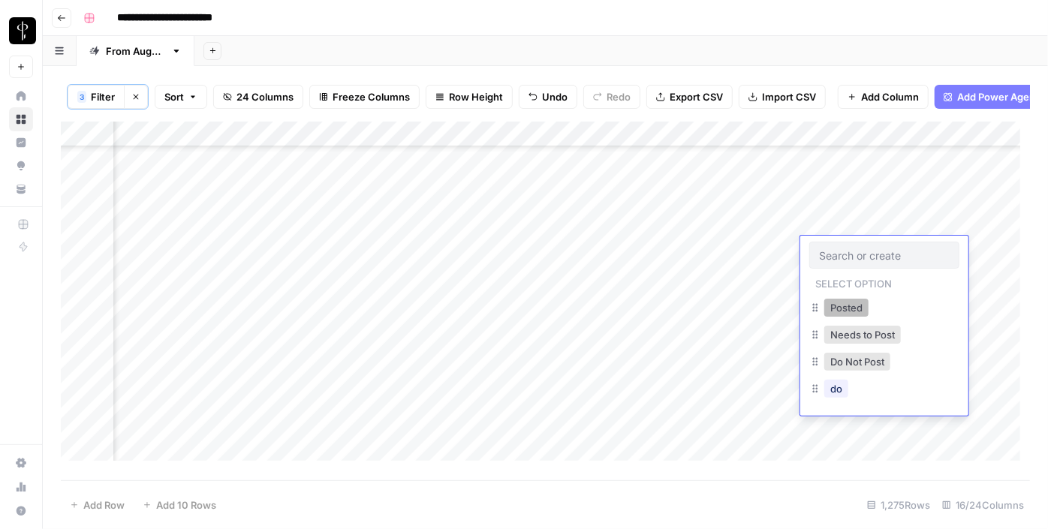
click at [833, 310] on button "Posted" at bounding box center [847, 308] width 44 height 18
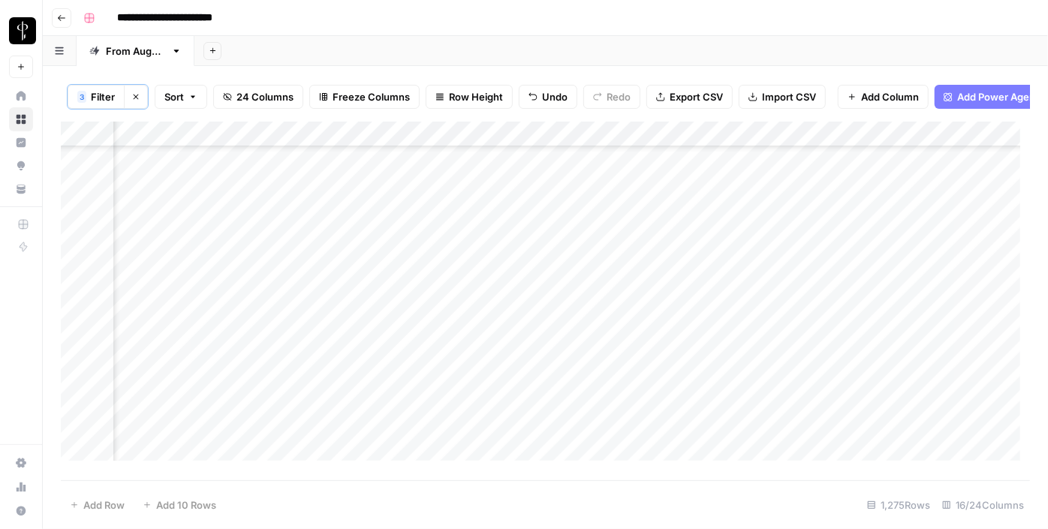
drag, startPoint x: 938, startPoint y: 261, endPoint x: 905, endPoint y: 366, distance: 110.2
click at [905, 366] on div "Add Column" at bounding box center [546, 297] width 970 height 350
click at [494, 191] on div "Add Column" at bounding box center [546, 297] width 970 height 350
click at [524, 233] on div "Add Column" at bounding box center [546, 297] width 970 height 350
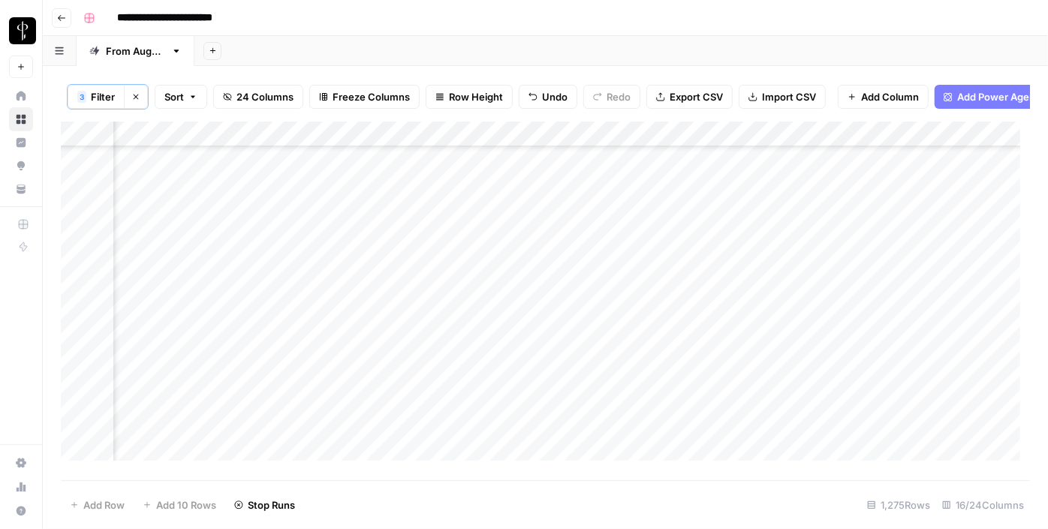
click at [520, 249] on div "Add Column" at bounding box center [546, 297] width 970 height 350
click at [519, 282] on div "Add Column" at bounding box center [546, 297] width 970 height 350
click at [510, 309] on div "Add Column" at bounding box center [546, 297] width 970 height 350
click at [513, 326] on div "Add Column" at bounding box center [546, 297] width 970 height 350
click at [508, 349] on div "Add Column" at bounding box center [546, 297] width 970 height 350
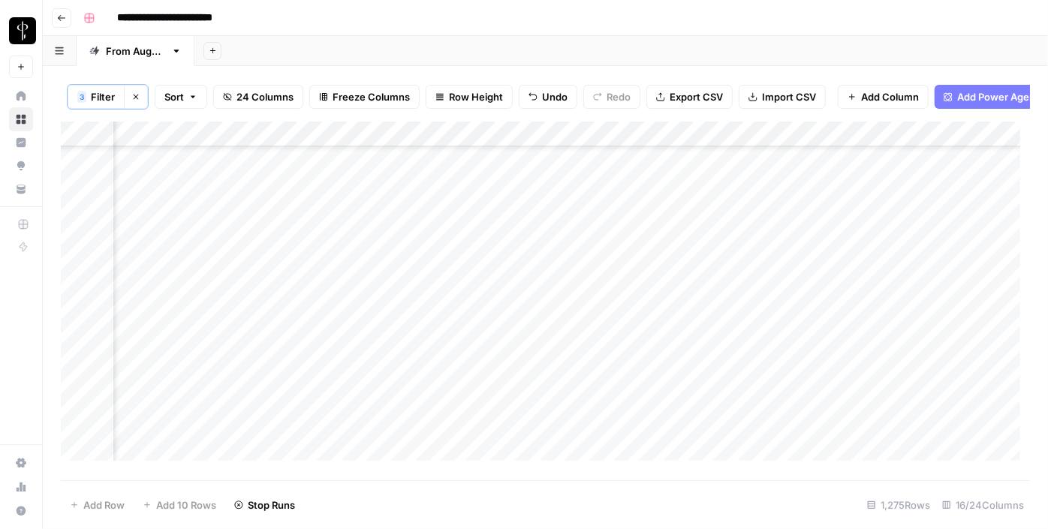
click at [511, 371] on div "Add Column" at bounding box center [546, 297] width 970 height 350
click at [511, 401] on div "Add Column" at bounding box center [546, 297] width 970 height 350
click at [505, 433] on div "Add Column" at bounding box center [546, 297] width 970 height 350
click at [181, 195] on div "Add Column" at bounding box center [546, 297] width 970 height 350
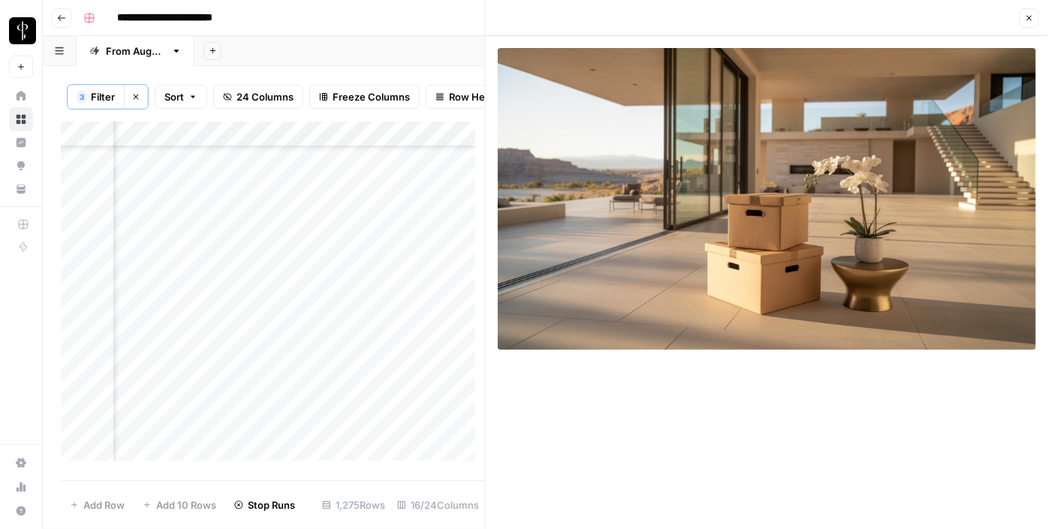
click at [352, 198] on div "Add Column" at bounding box center [273, 297] width 424 height 350
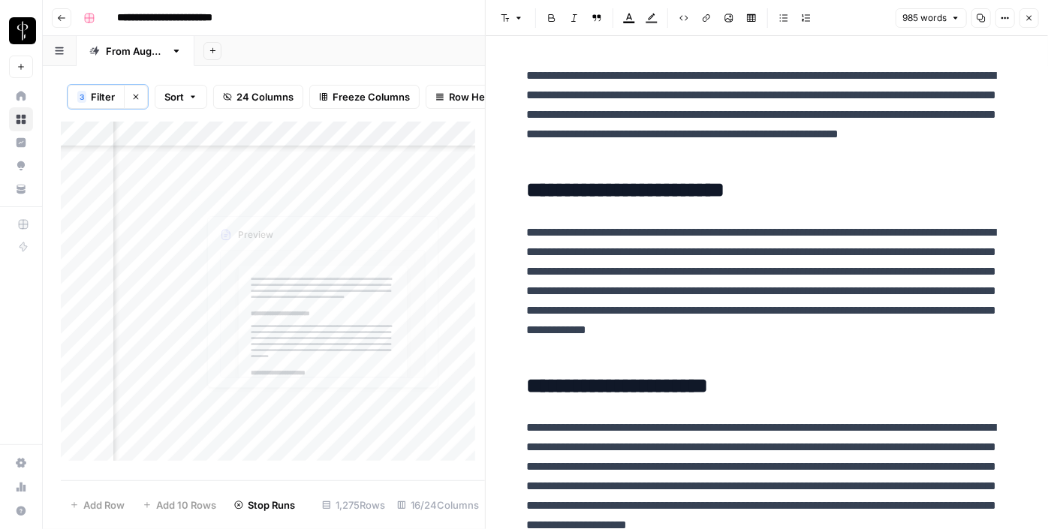
click at [352, 221] on div "Add Column" at bounding box center [273, 297] width 424 height 350
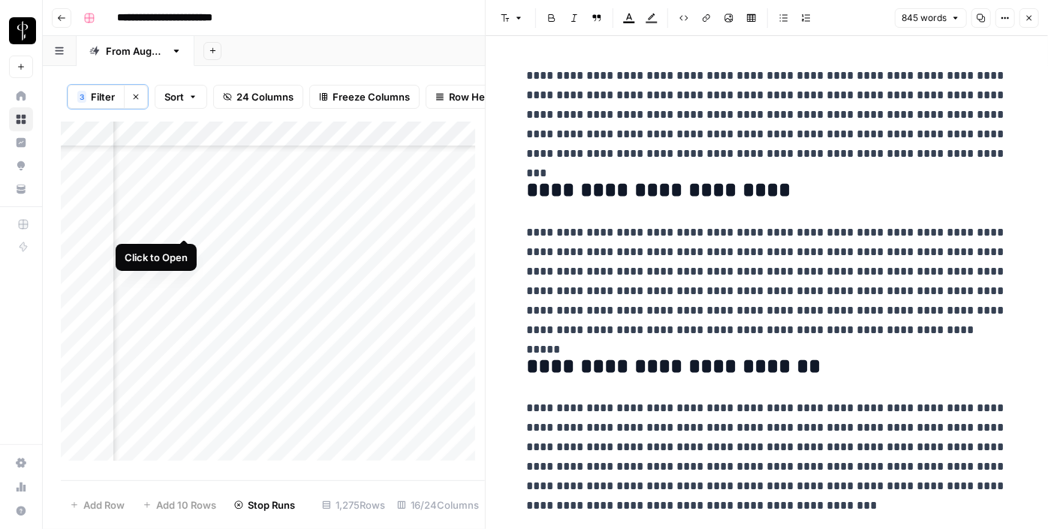
click at [185, 223] on div "Add Column" at bounding box center [273, 297] width 424 height 350
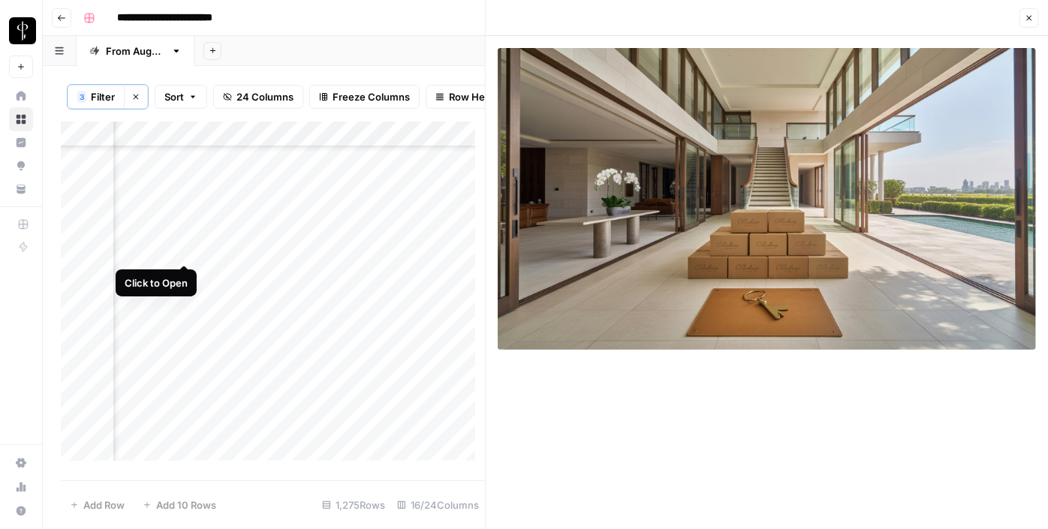
click at [188, 253] on div "Add Column" at bounding box center [273, 297] width 424 height 350
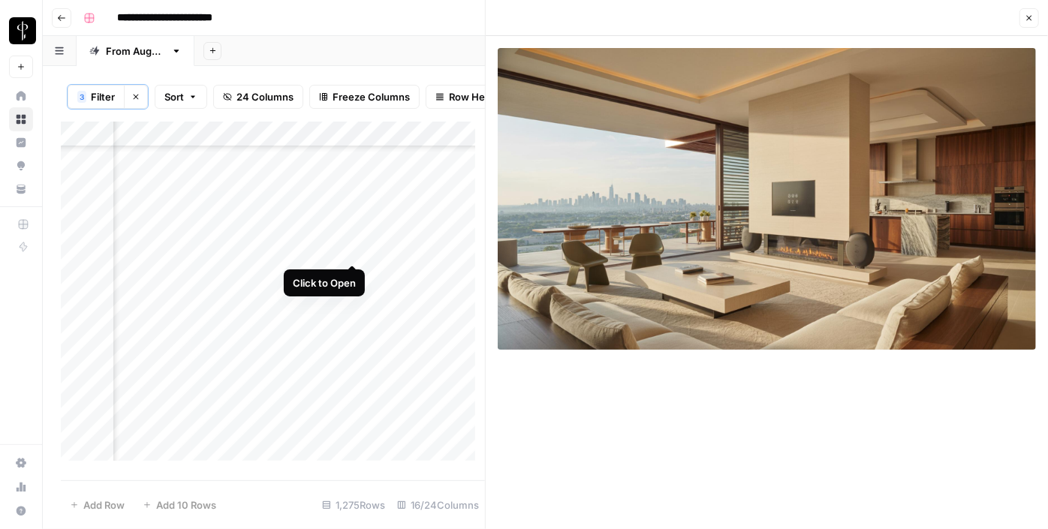
click at [350, 249] on div "Add Column" at bounding box center [273, 297] width 424 height 350
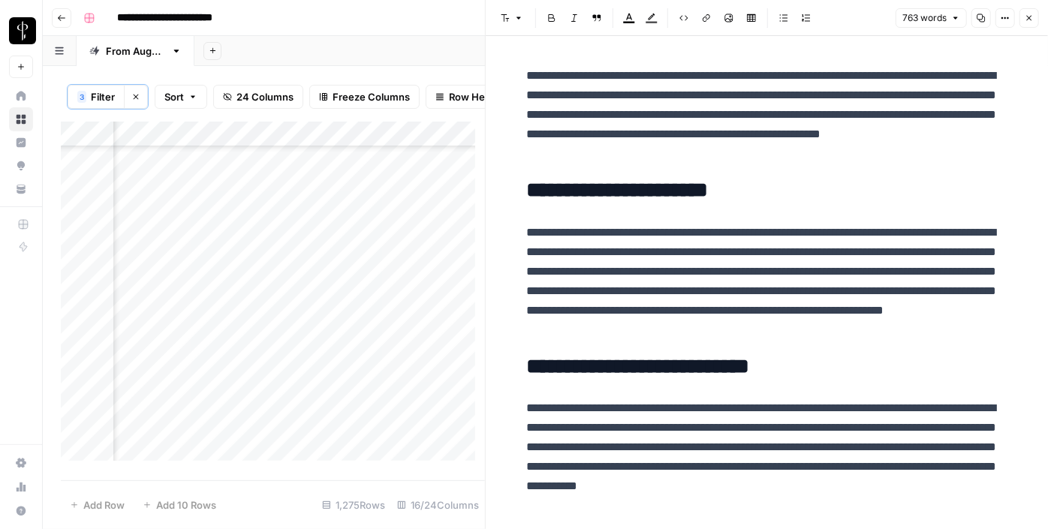
click at [185, 282] on div "Add Column" at bounding box center [273, 297] width 424 height 350
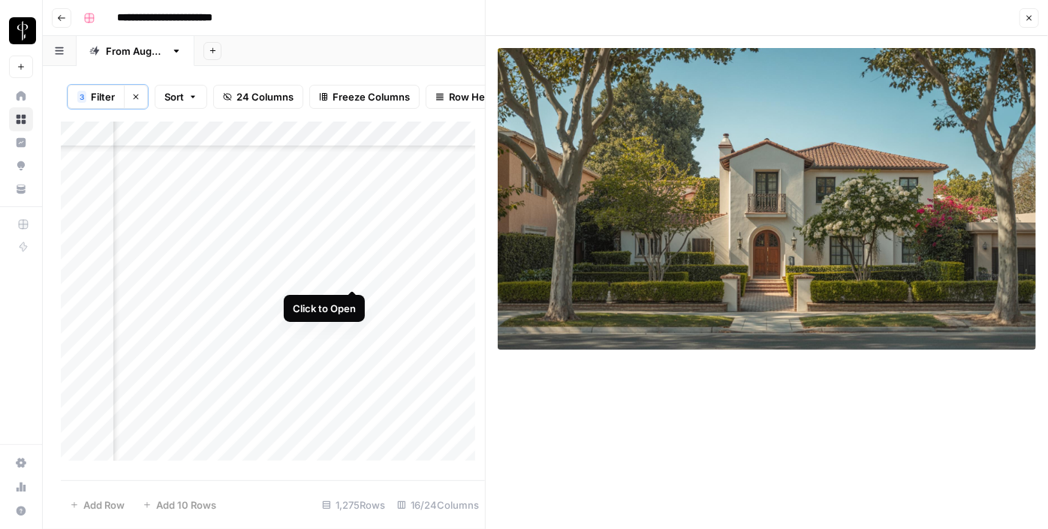
click at [351, 276] on div "Add Column" at bounding box center [273, 297] width 424 height 350
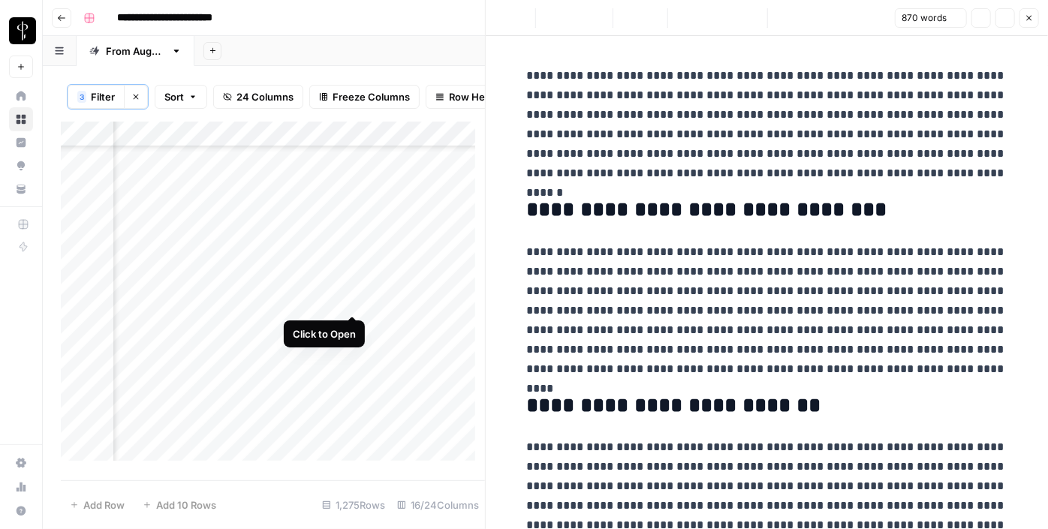
click at [351, 299] on div "Add Column" at bounding box center [273, 297] width 424 height 350
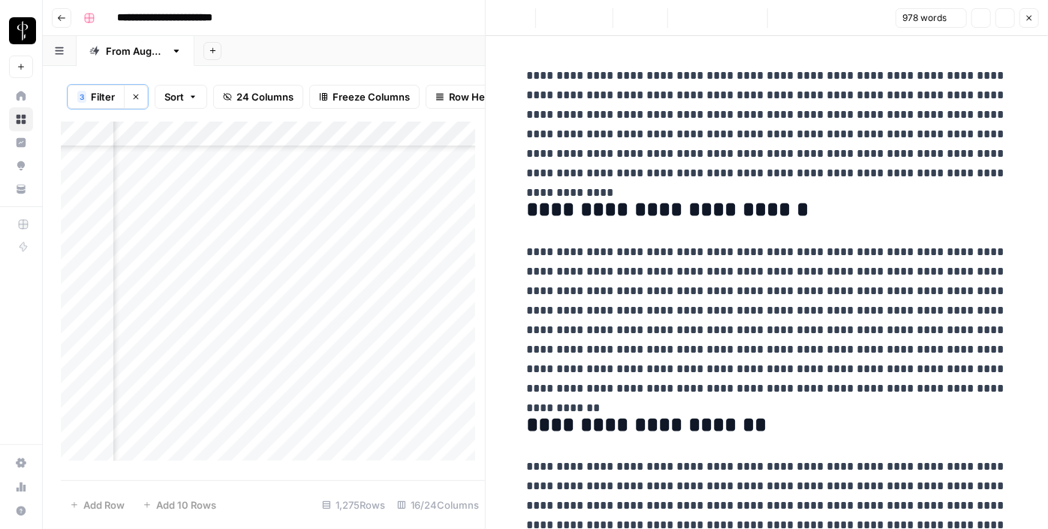
click at [184, 297] on div "Add Column" at bounding box center [273, 297] width 424 height 350
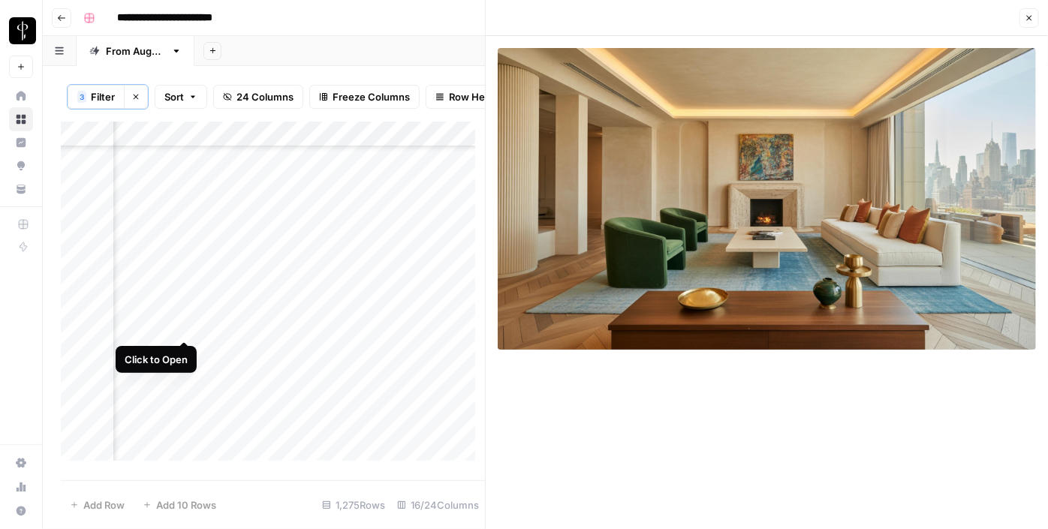
click at [180, 329] on div "Add Column" at bounding box center [273, 297] width 424 height 350
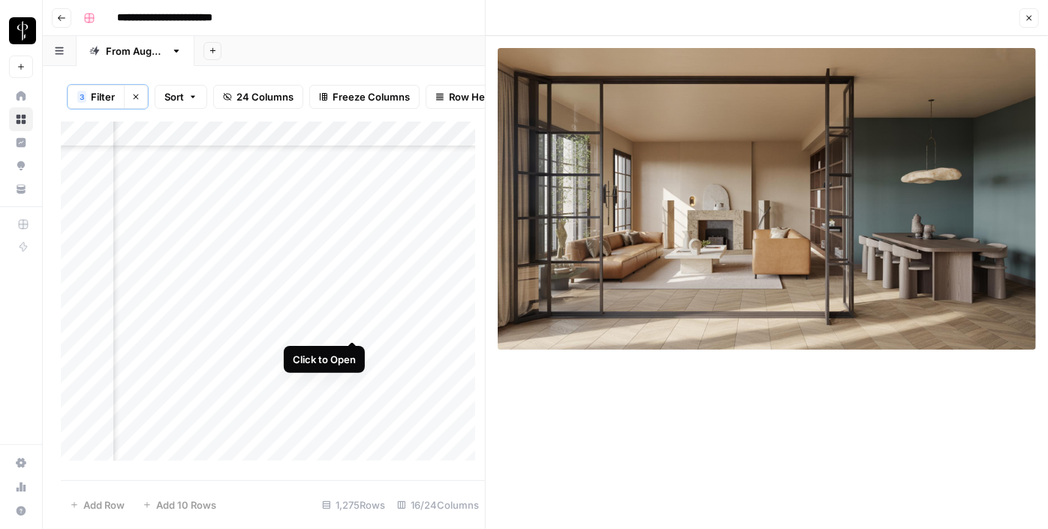
click at [354, 327] on div "Add Column" at bounding box center [273, 297] width 424 height 350
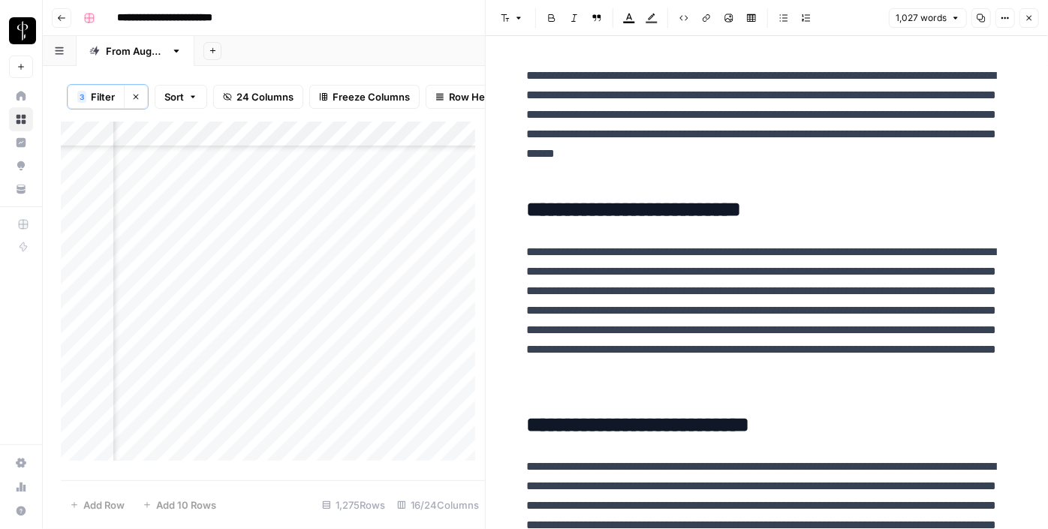
click at [180, 353] on div "Add Column" at bounding box center [273, 297] width 424 height 350
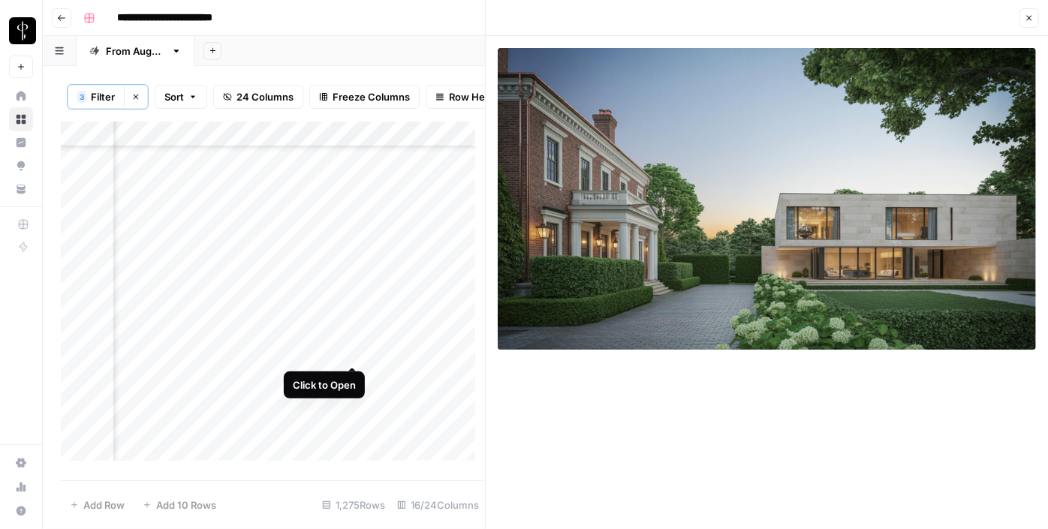
click at [351, 351] on div "Add Column" at bounding box center [273, 297] width 424 height 350
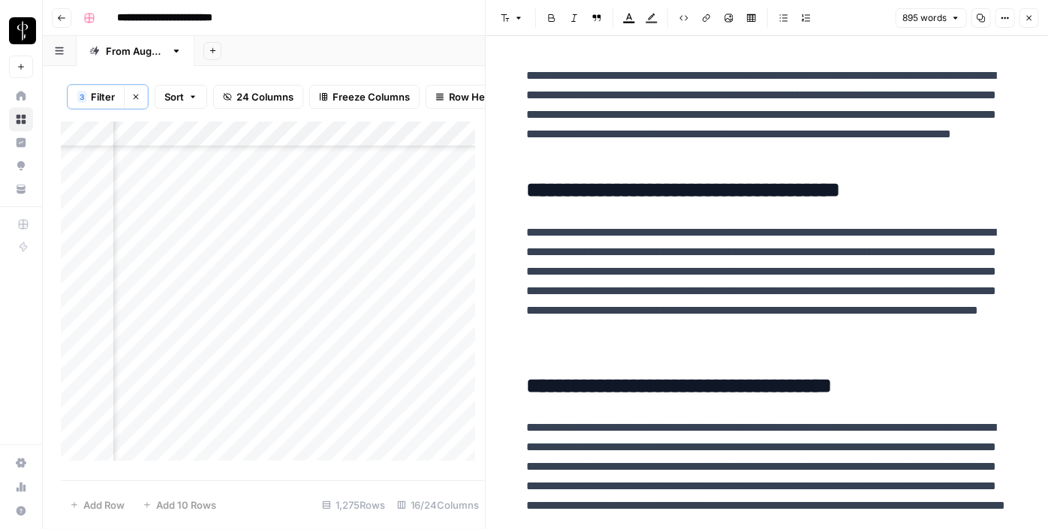
click at [186, 380] on div "Add Column" at bounding box center [273, 297] width 424 height 350
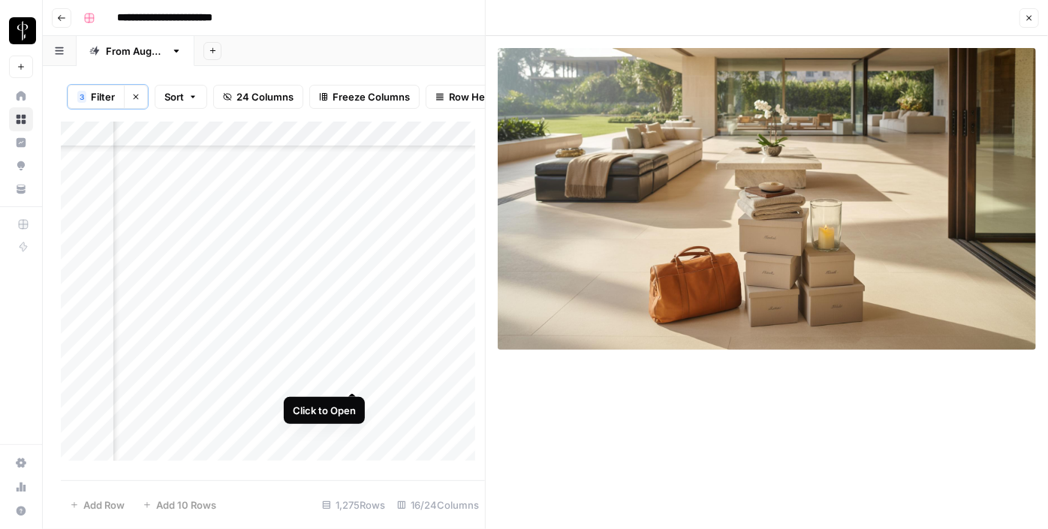
click at [354, 377] on div "Add Column" at bounding box center [273, 297] width 424 height 350
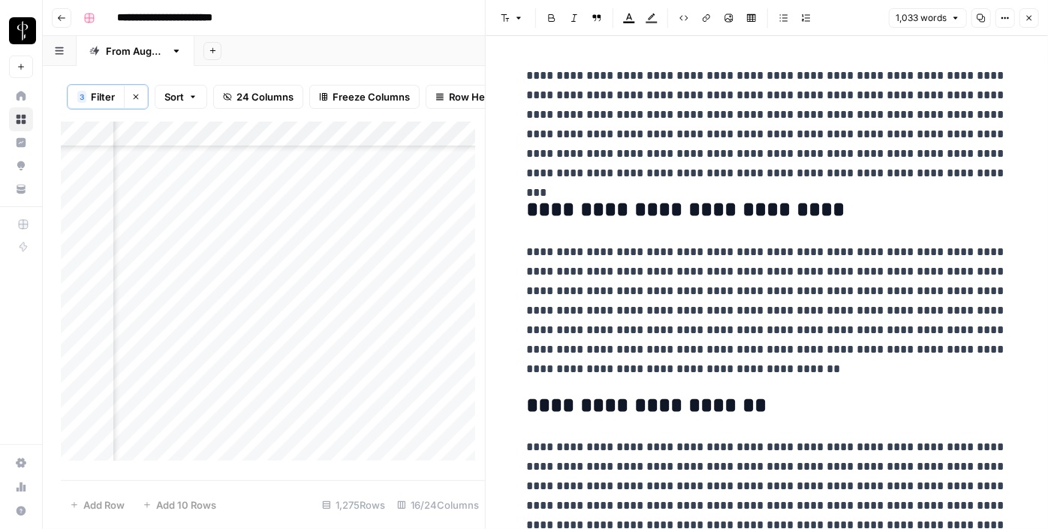
click at [1031, 14] on icon "button" at bounding box center [1029, 18] width 9 height 9
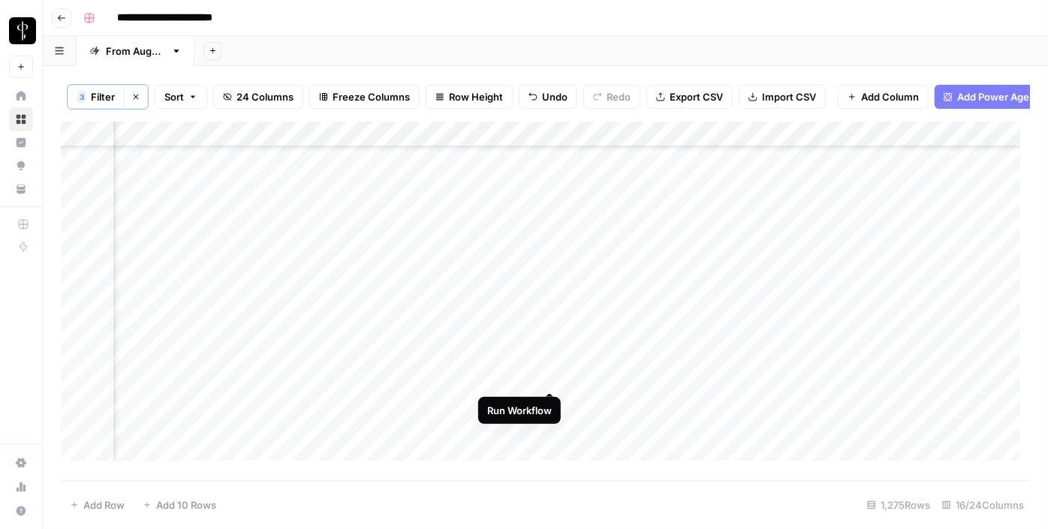
click at [548, 378] on div "Add Column" at bounding box center [546, 297] width 970 height 350
click at [587, 375] on div "Add Column" at bounding box center [546, 297] width 970 height 350
click at [587, 375] on textarea at bounding box center [683, 378] width 240 height 21
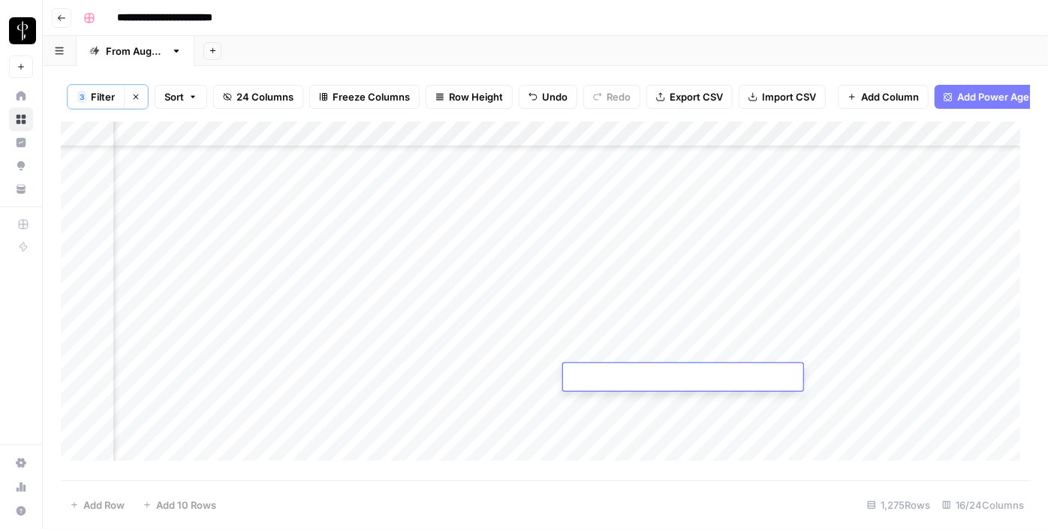
type textarea "**********"
click at [858, 379] on div "Add Column" at bounding box center [546, 297] width 970 height 350
click at [775, 375] on div "Add Column" at bounding box center [546, 297] width 970 height 350
click at [826, 373] on div "Add Column" at bounding box center [546, 297] width 970 height 350
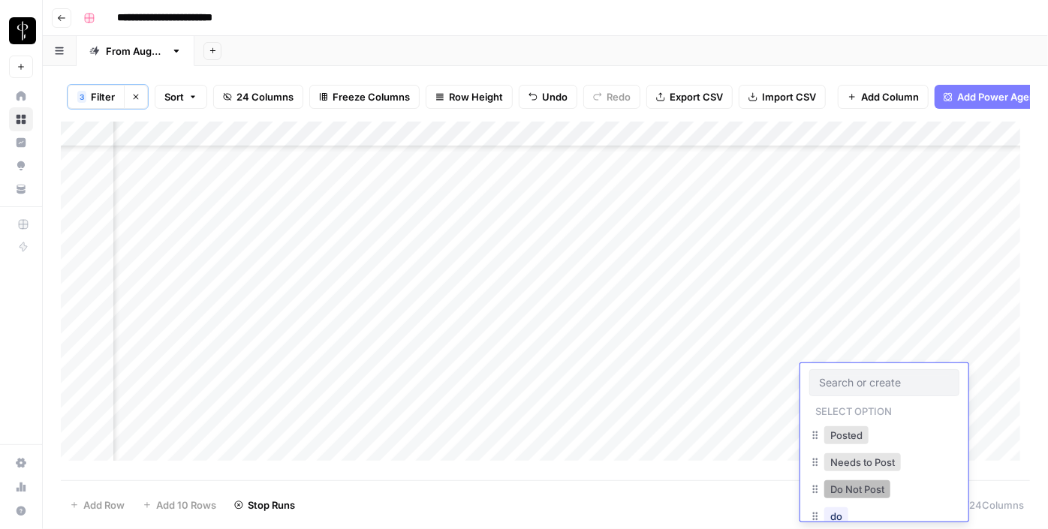
drag, startPoint x: 841, startPoint y: 481, endPoint x: 755, endPoint y: 469, distance: 87.1
click at [842, 481] on button "Do Not Post" at bounding box center [858, 490] width 66 height 18
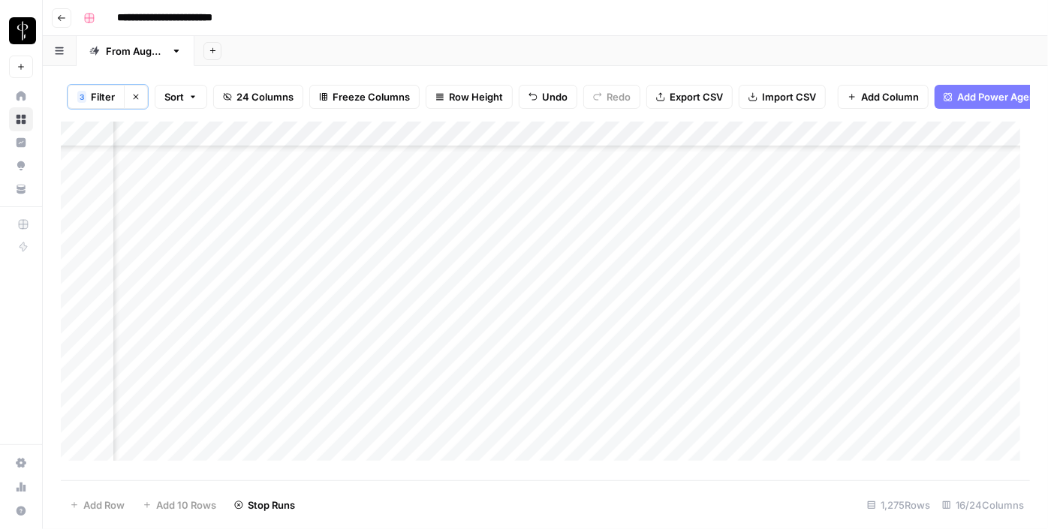
scroll to position [1638, 1512]
click at [188, 269] on div "Add Column" at bounding box center [546, 297] width 970 height 350
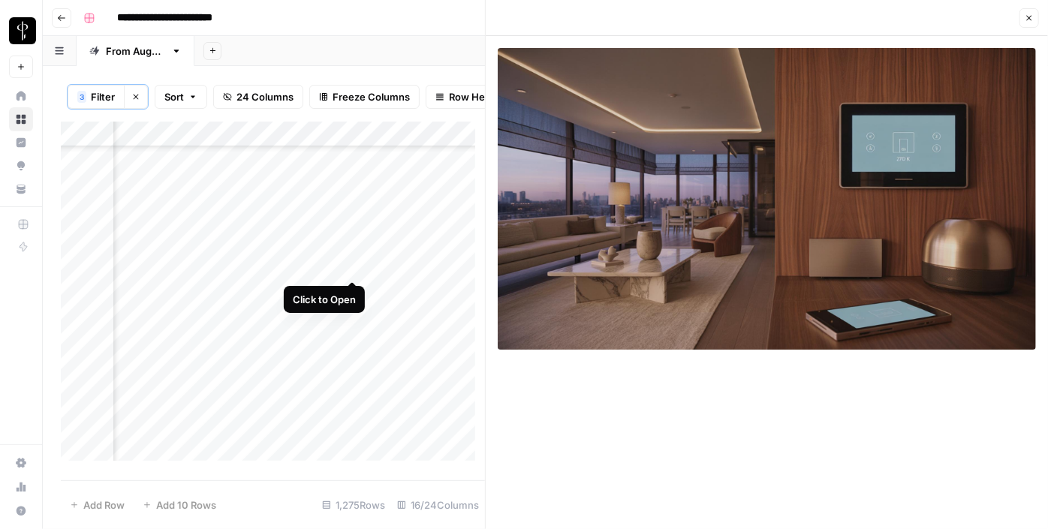
click at [351, 267] on div "Add Column" at bounding box center [273, 297] width 424 height 350
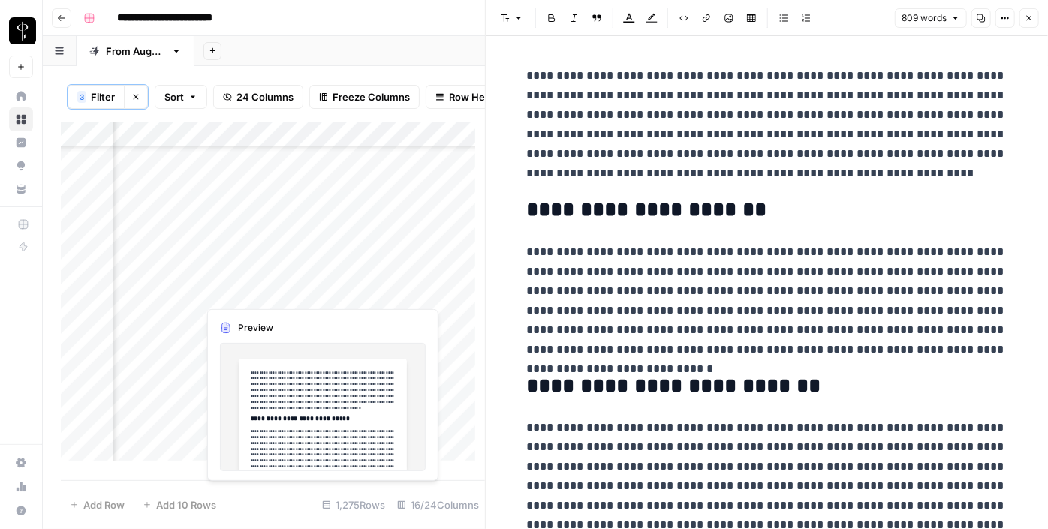
click at [349, 290] on div "Add Column" at bounding box center [273, 297] width 424 height 350
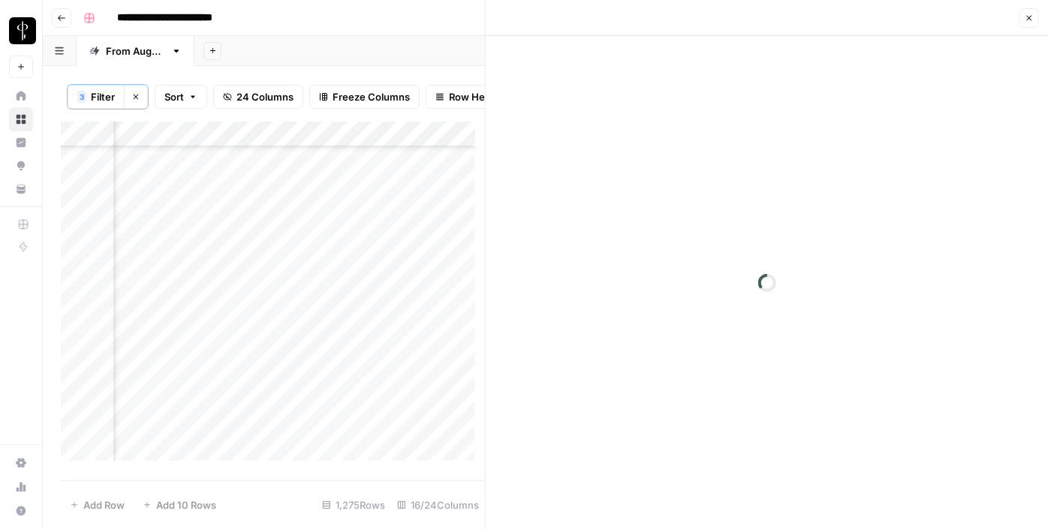
click at [187, 291] on div "Add Column" at bounding box center [273, 297] width 424 height 350
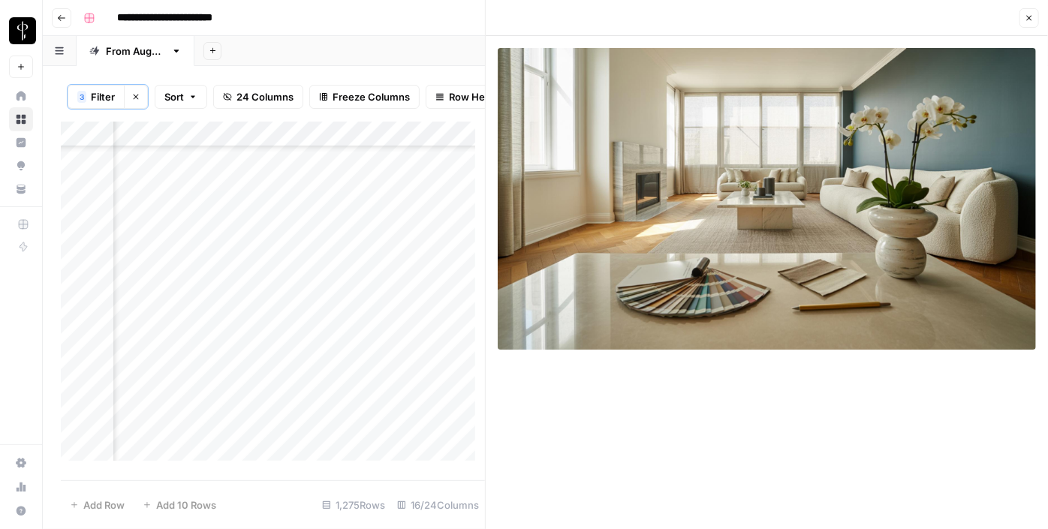
click at [1023, 18] on button "Close" at bounding box center [1030, 18] width 20 height 20
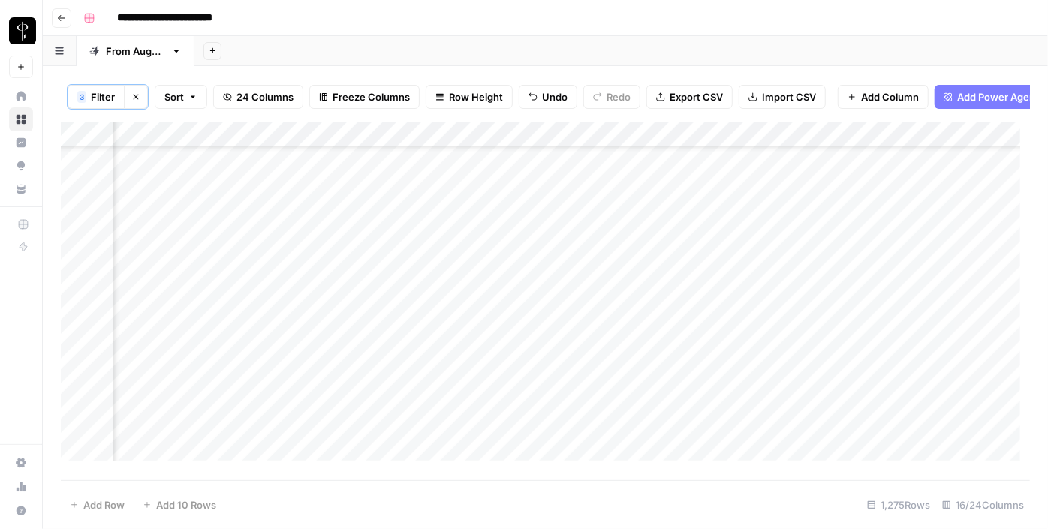
click at [884, 267] on div "Add Column" at bounding box center [546, 297] width 970 height 350
click at [887, 266] on div "Add Column" at bounding box center [546, 297] width 970 height 350
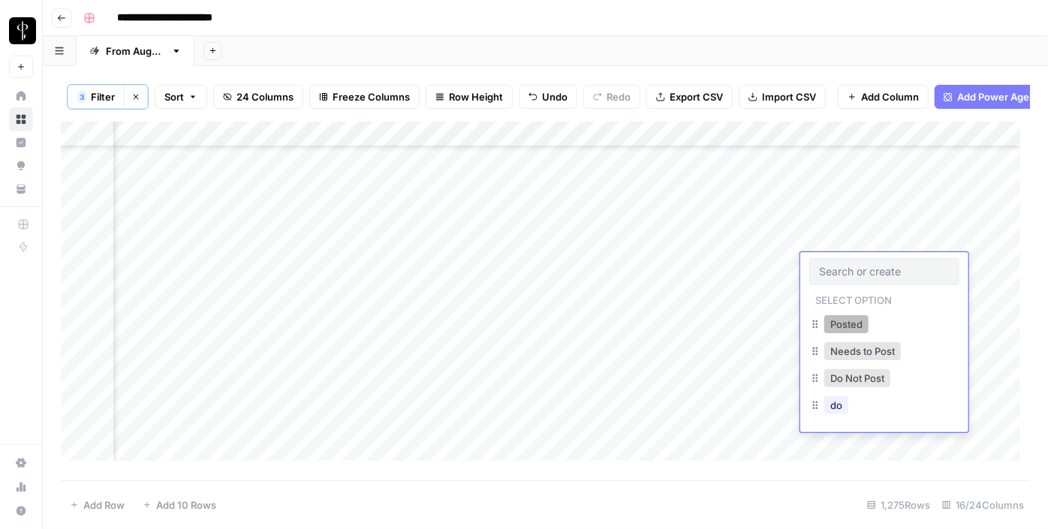
click at [849, 319] on button "Posted" at bounding box center [847, 324] width 44 height 18
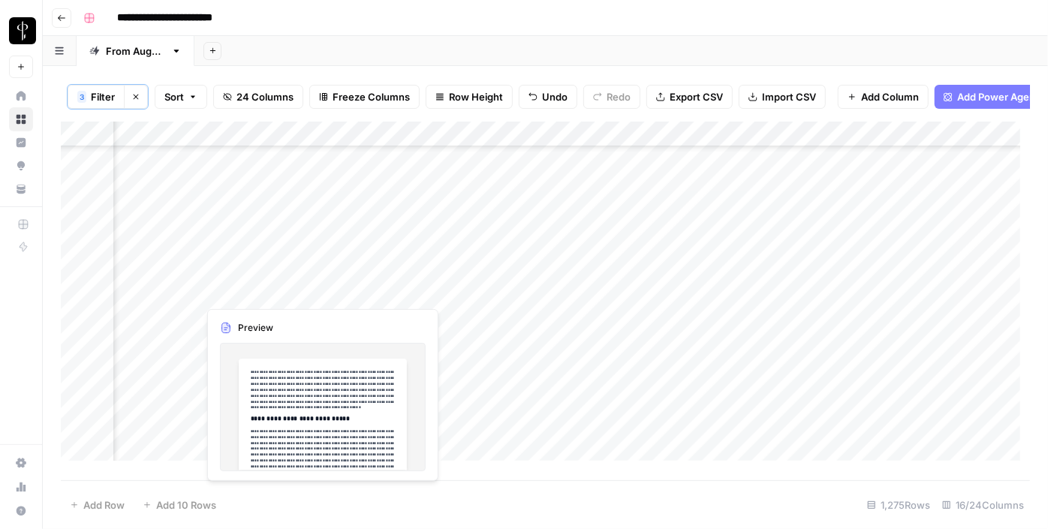
click at [187, 289] on div "Add Column" at bounding box center [546, 297] width 970 height 350
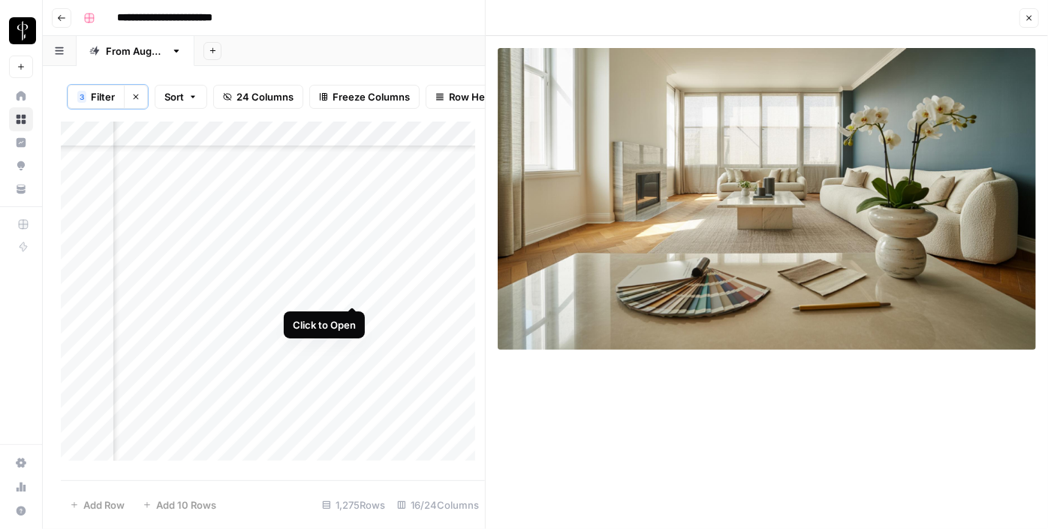
click at [350, 291] on div "Add Column" at bounding box center [273, 297] width 424 height 350
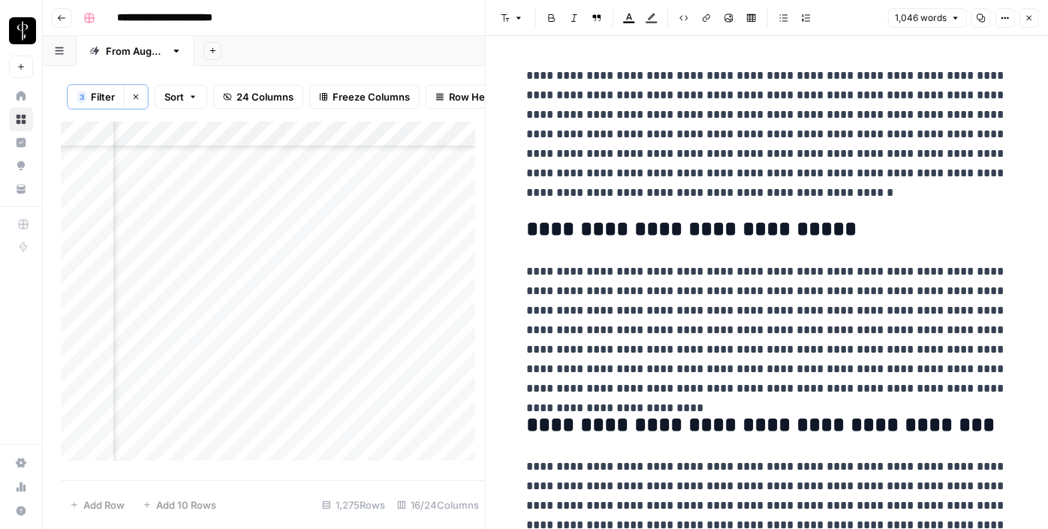
click at [1028, 12] on button "Close" at bounding box center [1030, 18] width 20 height 20
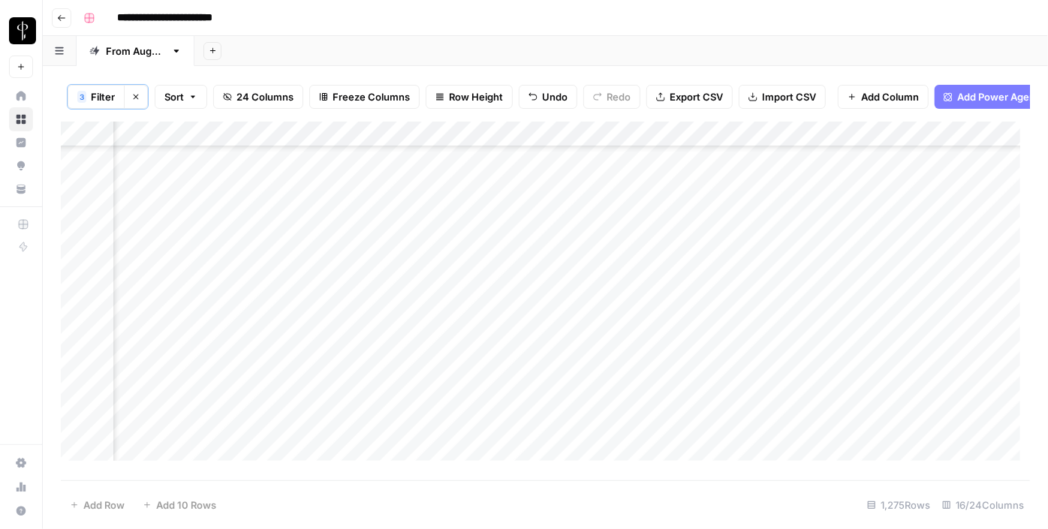
click at [840, 288] on div "Add Column" at bounding box center [546, 297] width 970 height 350
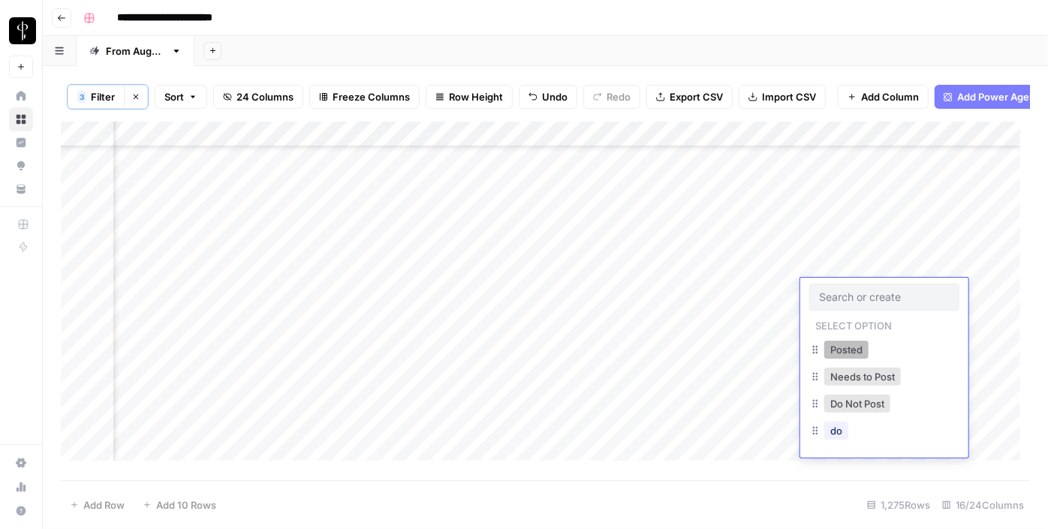
click at [834, 346] on button "Posted" at bounding box center [847, 350] width 44 height 18
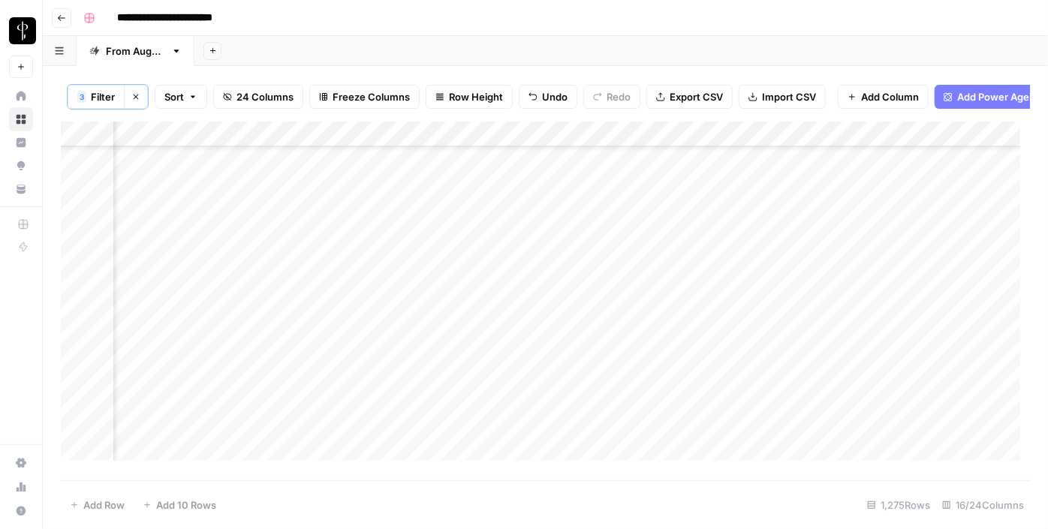
scroll to position [1434, 1512]
click at [884, 247] on div "Add Column" at bounding box center [546, 297] width 970 height 350
drag, startPoint x: 937, startPoint y: 251, endPoint x: 900, endPoint y: 418, distance: 170.7
click at [900, 418] on div "Add Column" at bounding box center [546, 297] width 970 height 350
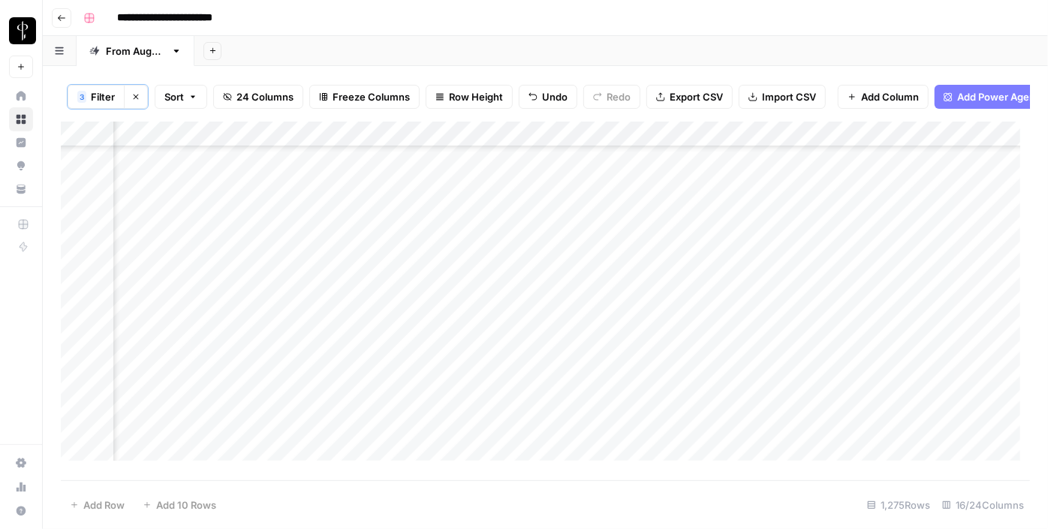
click at [888, 308] on div "Add Column" at bounding box center [546, 297] width 970 height 350
click at [179, 251] on div "Add Column" at bounding box center [546, 297] width 970 height 350
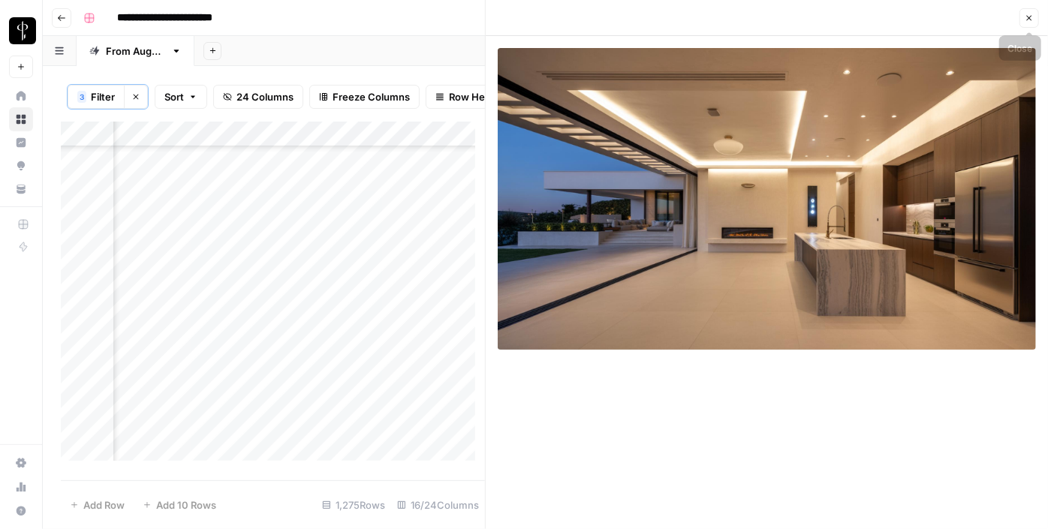
click at [1025, 17] on icon "button" at bounding box center [1029, 18] width 9 height 9
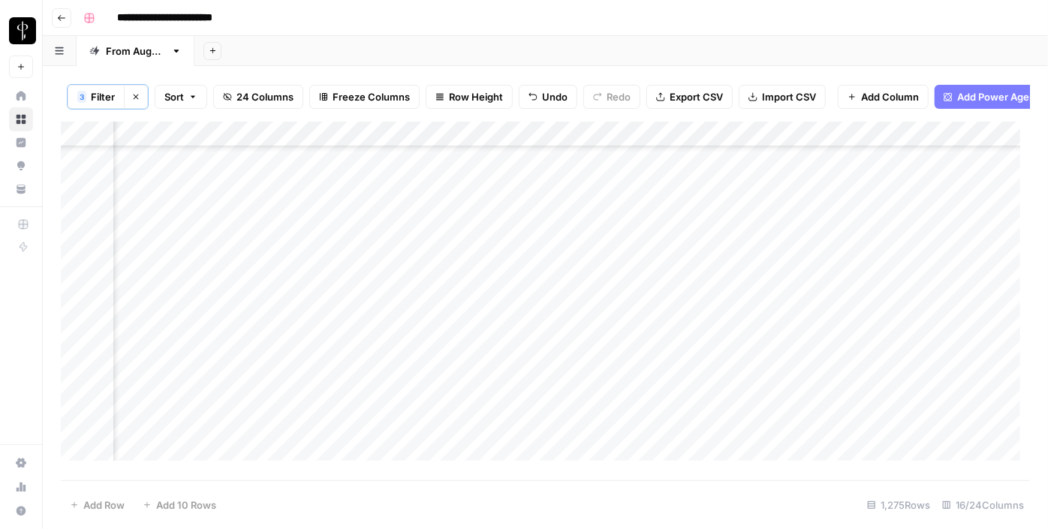
click at [502, 245] on div "Add Column" at bounding box center [546, 297] width 970 height 350
click at [518, 275] on div "Add Column" at bounding box center [546, 297] width 970 height 350
click at [520, 299] on div "Add Column" at bounding box center [546, 297] width 970 height 350
click at [517, 324] on div "Add Column" at bounding box center [546, 297] width 970 height 350
click at [511, 344] on div "Add Column" at bounding box center [546, 297] width 970 height 350
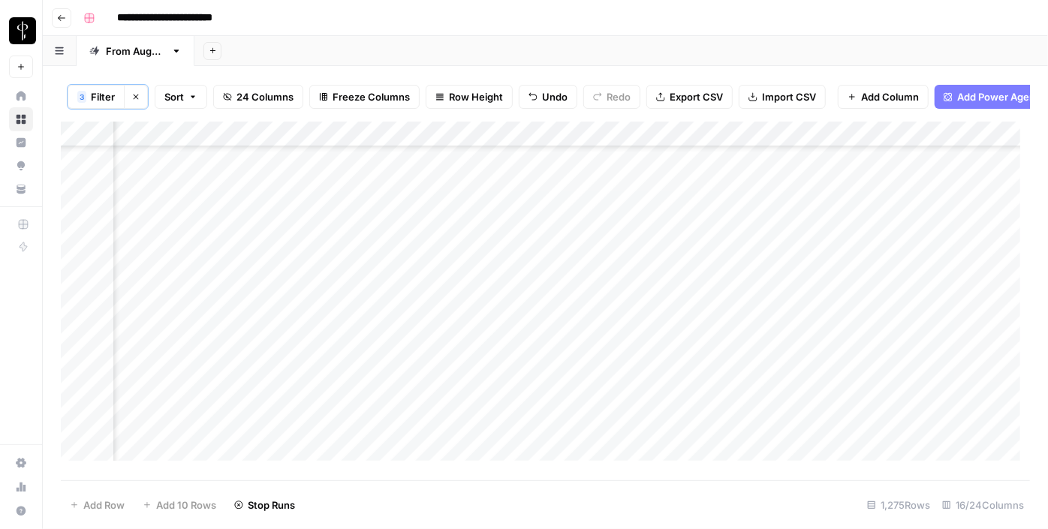
click at [506, 382] on div "Add Column" at bounding box center [546, 297] width 970 height 350
click at [508, 403] on div "Add Column" at bounding box center [546, 297] width 970 height 350
click at [504, 424] on div "Add Column" at bounding box center [546, 297] width 970 height 350
click at [511, 314] on div "Add Column" at bounding box center [546, 297] width 970 height 350
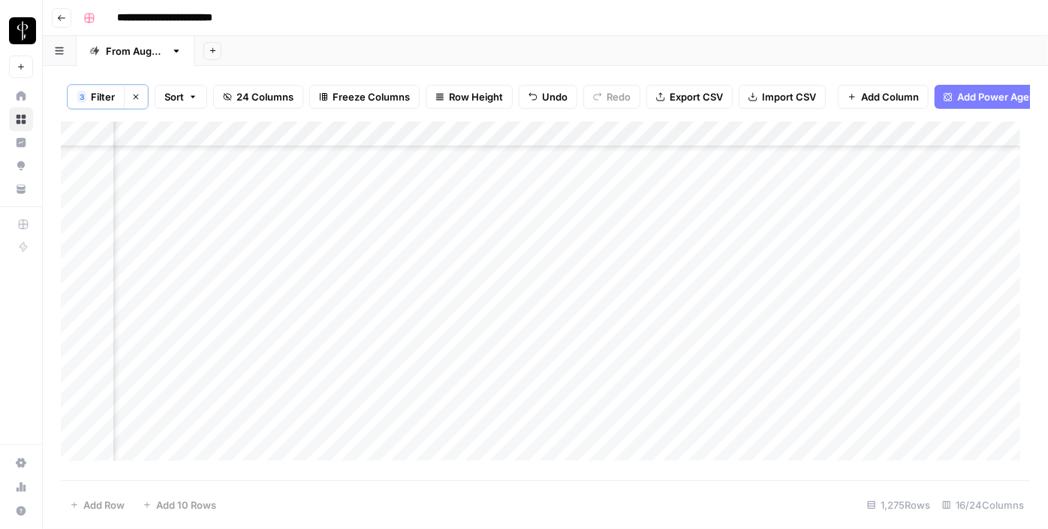
click at [508, 336] on div "Add Column" at bounding box center [546, 297] width 970 height 350
click at [501, 363] on div "Add Column" at bounding box center [546, 297] width 970 height 350
click at [508, 390] on div "Add Column" at bounding box center [546, 297] width 970 height 350
click at [508, 417] on div "Add Column" at bounding box center [546, 297] width 970 height 350
click at [507, 441] on div "Add Column" at bounding box center [546, 297] width 970 height 350
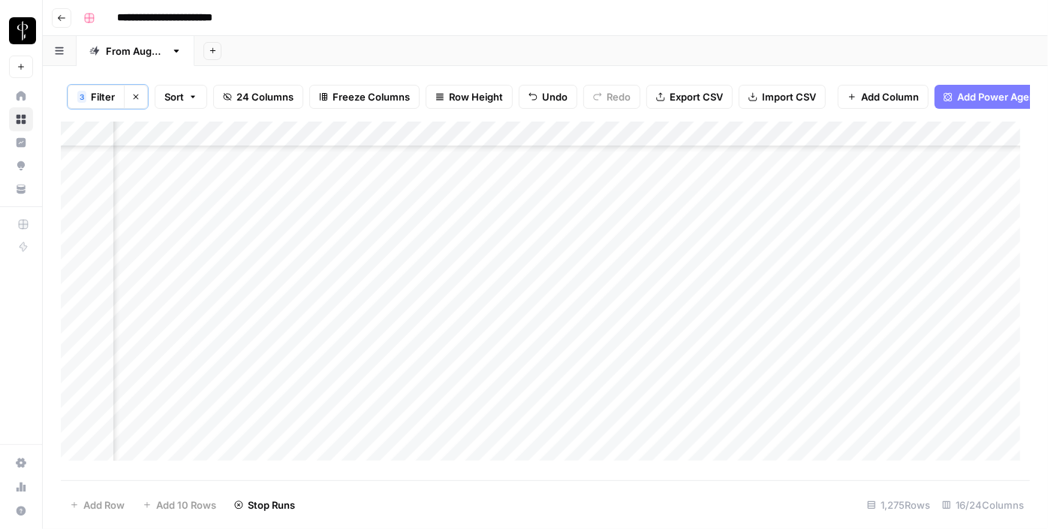
click at [505, 463] on div "Add Column" at bounding box center [546, 297] width 970 height 350
click at [503, 377] on div "Add Column" at bounding box center [546, 297] width 970 height 350
click at [507, 293] on div "Add Column" at bounding box center [546, 297] width 970 height 350
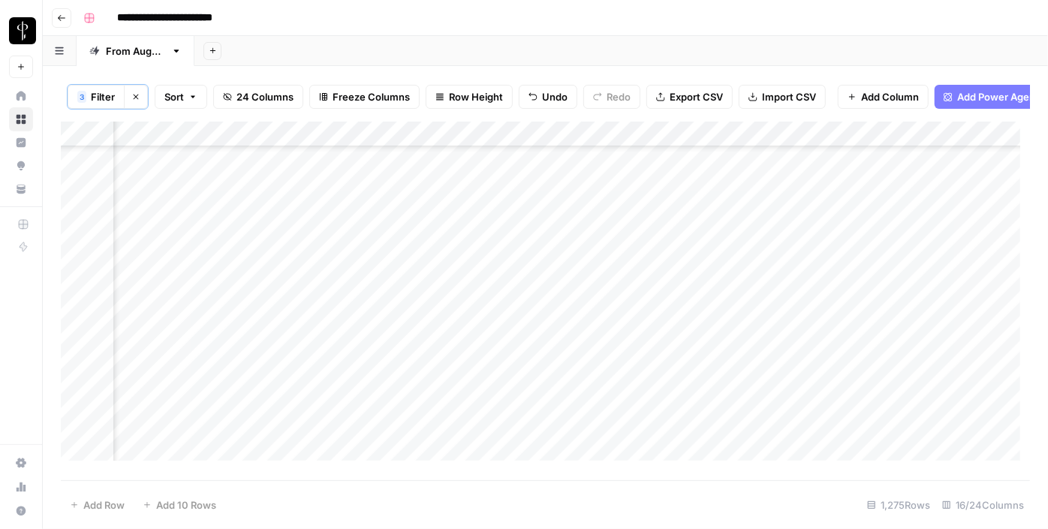
click at [506, 315] on div "Add Column" at bounding box center [546, 297] width 970 height 350
click at [504, 333] on div "Add Column" at bounding box center [546, 297] width 970 height 350
click at [505, 372] on div "Add Column" at bounding box center [546, 297] width 970 height 350
click at [502, 394] on div "Add Column" at bounding box center [546, 297] width 970 height 350
click at [493, 375] on div "Add Column" at bounding box center [546, 297] width 970 height 350
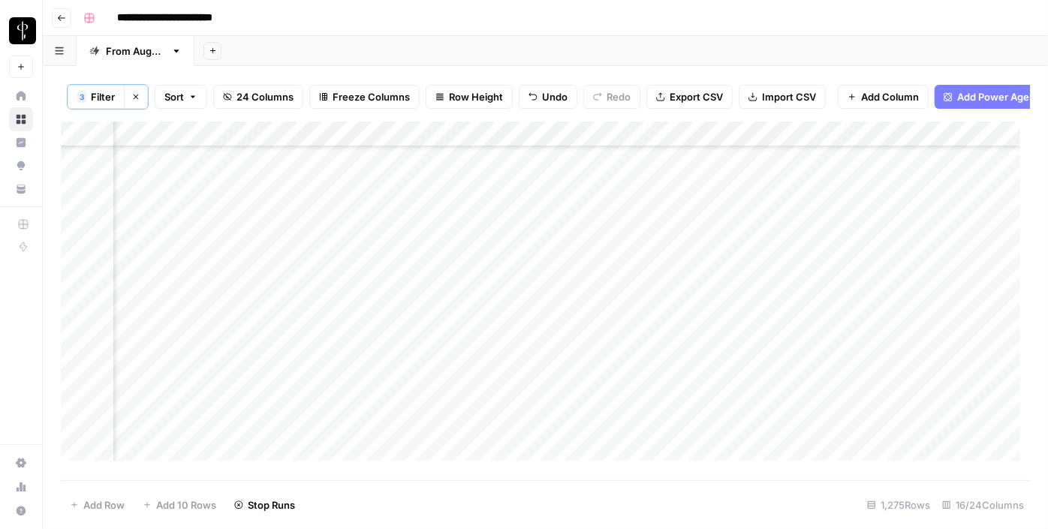
scroll to position [1706, 1512]
click at [182, 249] on div "Add Column" at bounding box center [546, 297] width 970 height 350
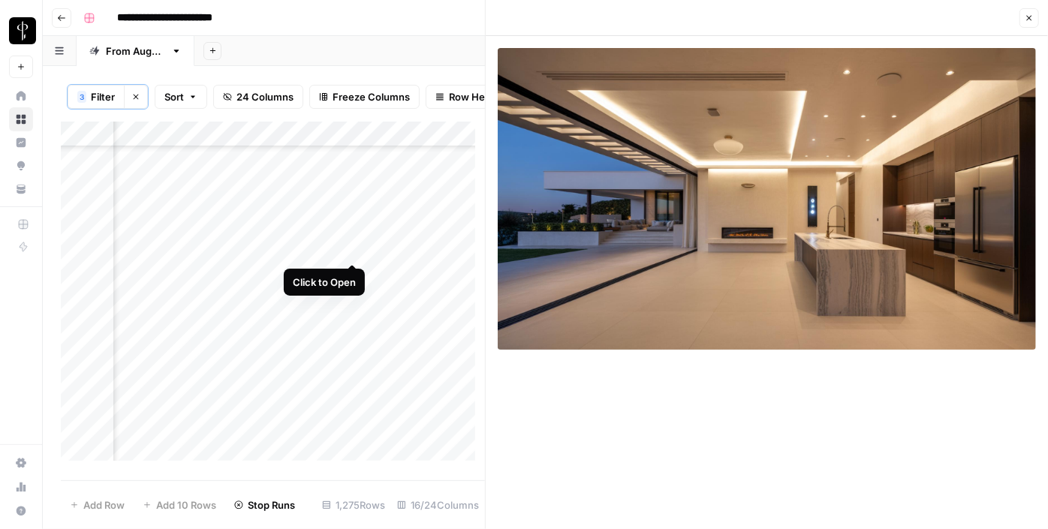
click at [351, 252] on div "Add Column" at bounding box center [273, 297] width 424 height 350
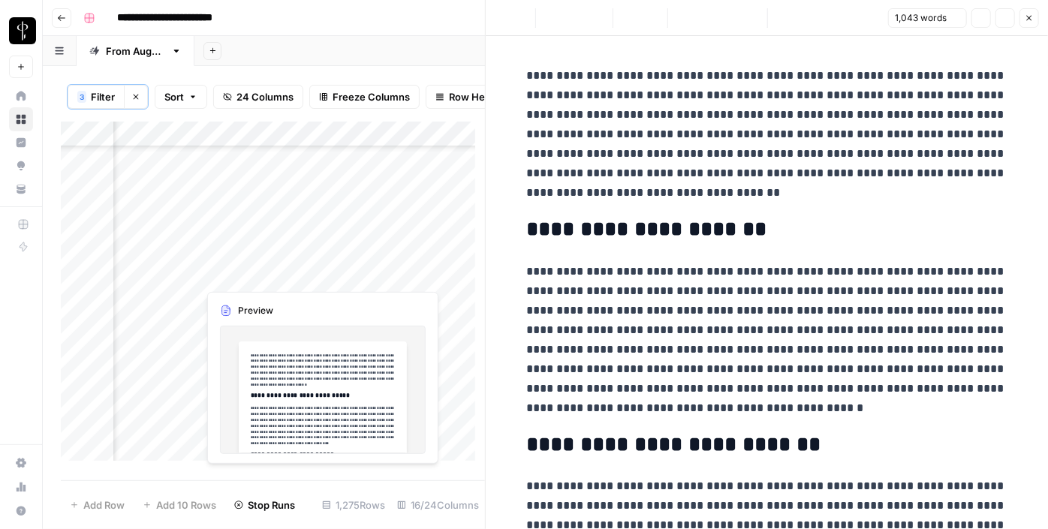
click at [351, 277] on div "Add Column" at bounding box center [273, 297] width 424 height 350
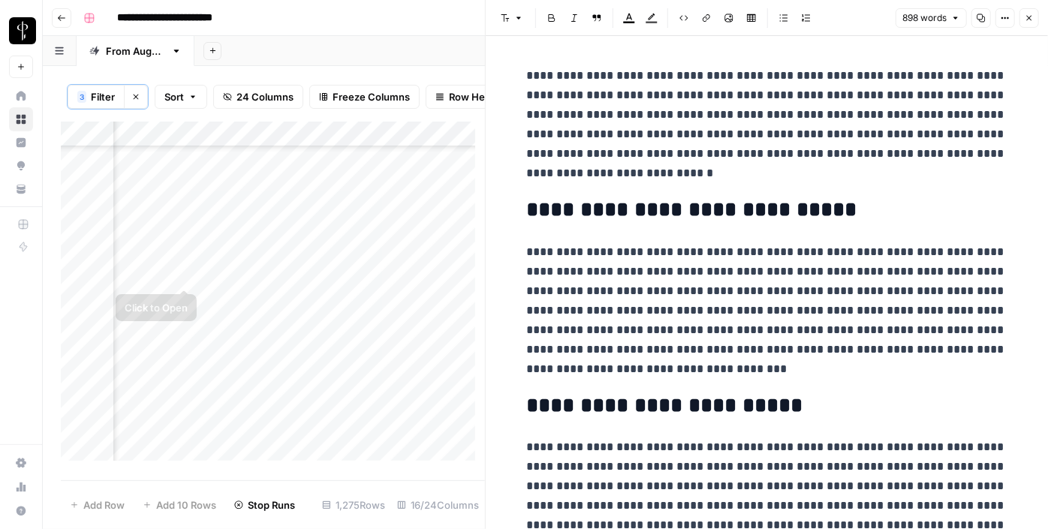
click at [188, 276] on div "Add Column" at bounding box center [273, 297] width 424 height 350
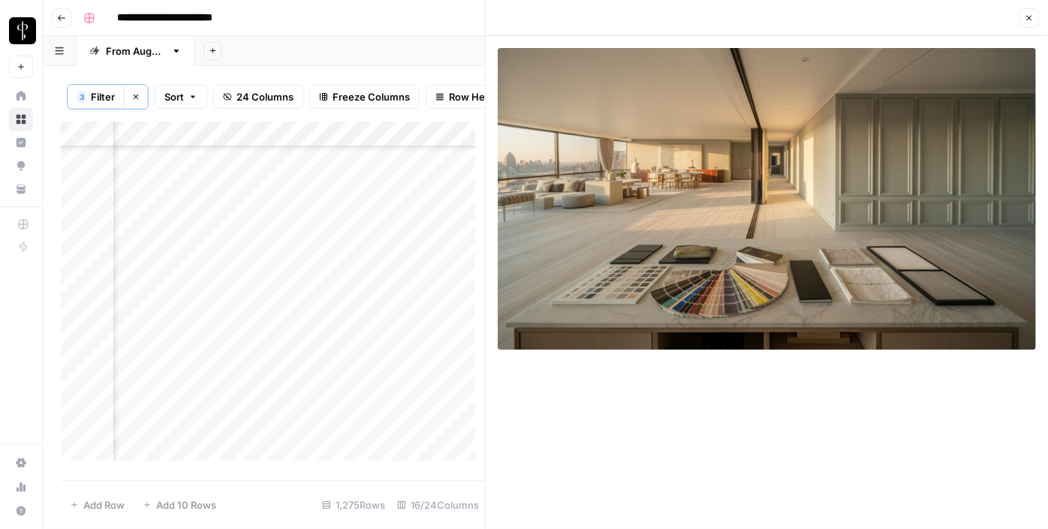
click at [348, 267] on div "Add Column" at bounding box center [273, 297] width 424 height 350
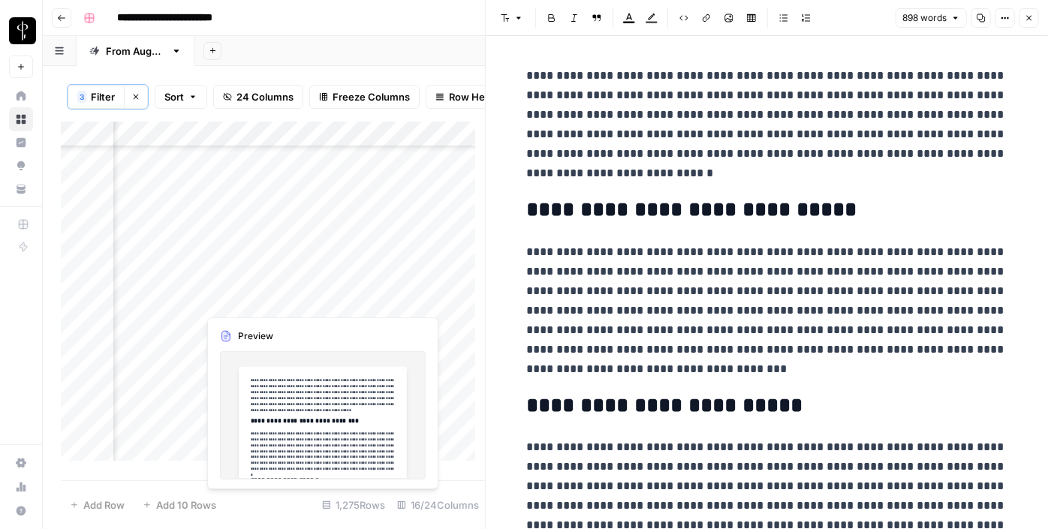
click at [348, 297] on div "Add Column" at bounding box center [273, 297] width 424 height 350
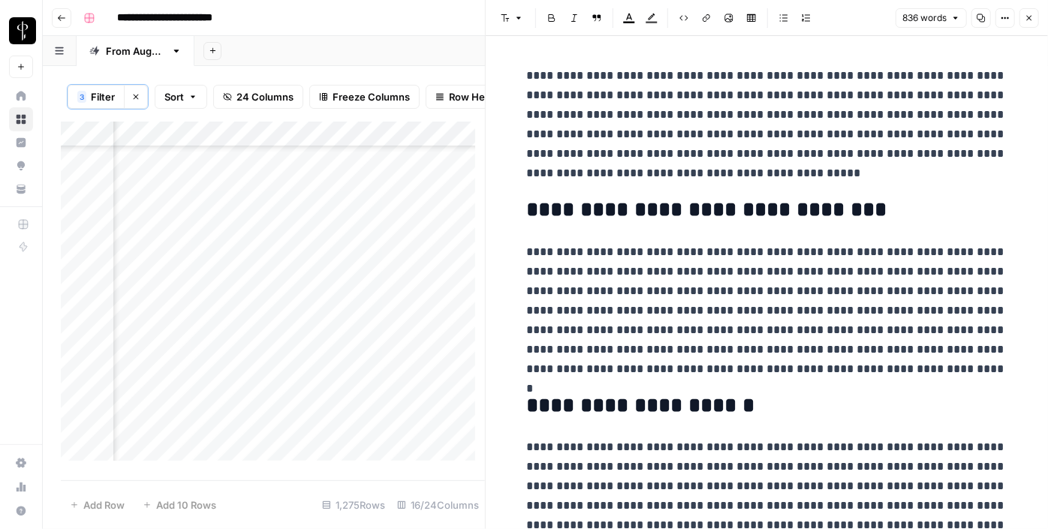
click at [182, 304] on div "Add Column" at bounding box center [273, 297] width 424 height 350
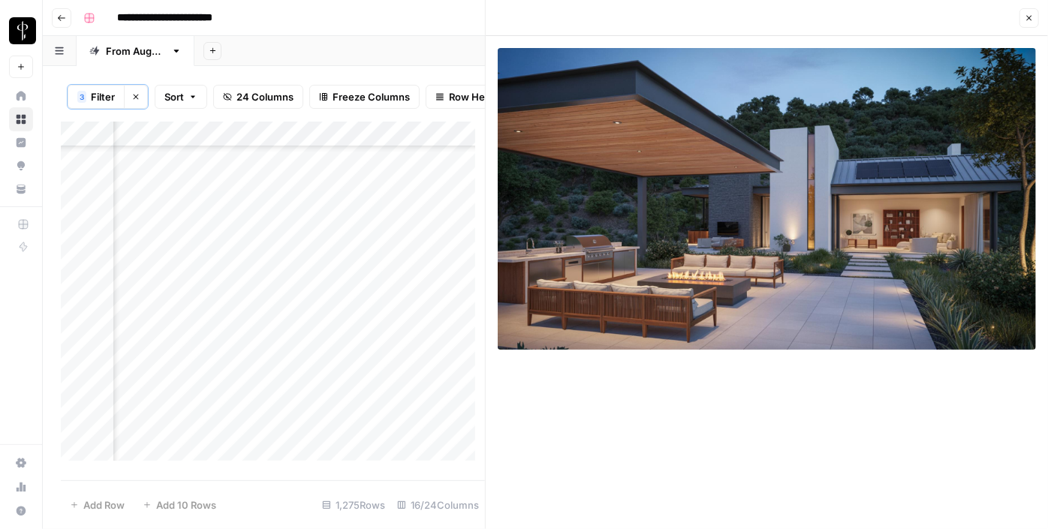
click at [184, 330] on div "Add Column" at bounding box center [273, 297] width 424 height 350
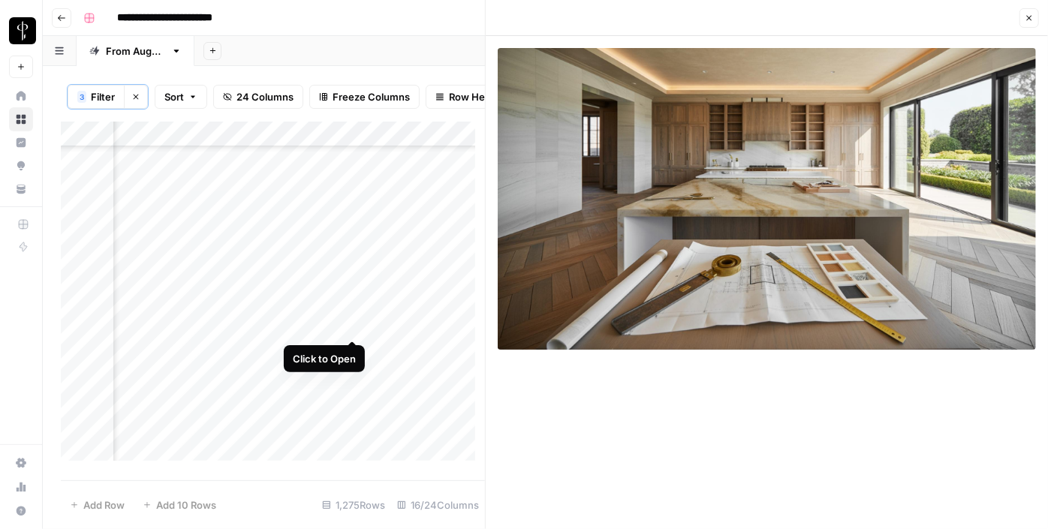
click at [350, 327] on div "Add Column" at bounding box center [273, 297] width 424 height 350
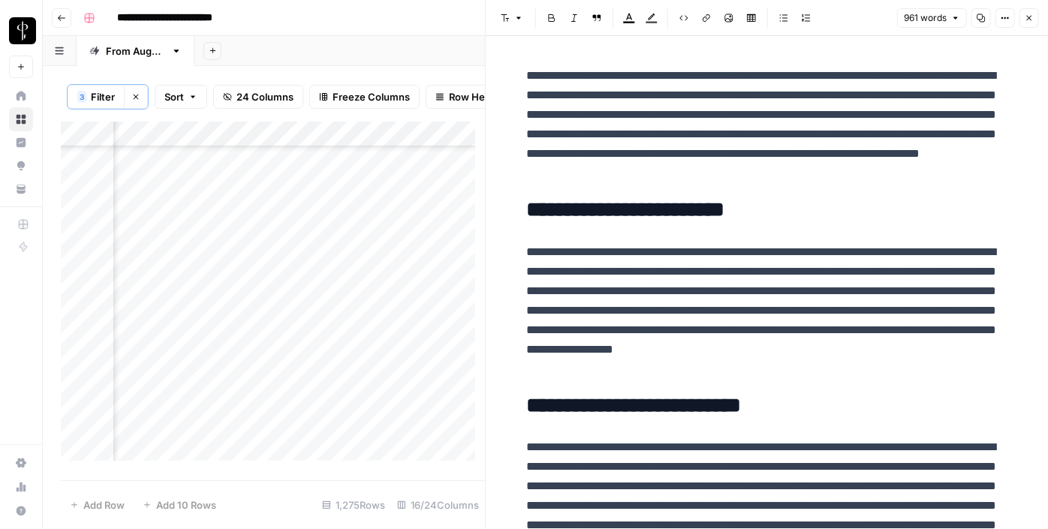
click at [1028, 14] on icon "button" at bounding box center [1029, 18] width 9 height 9
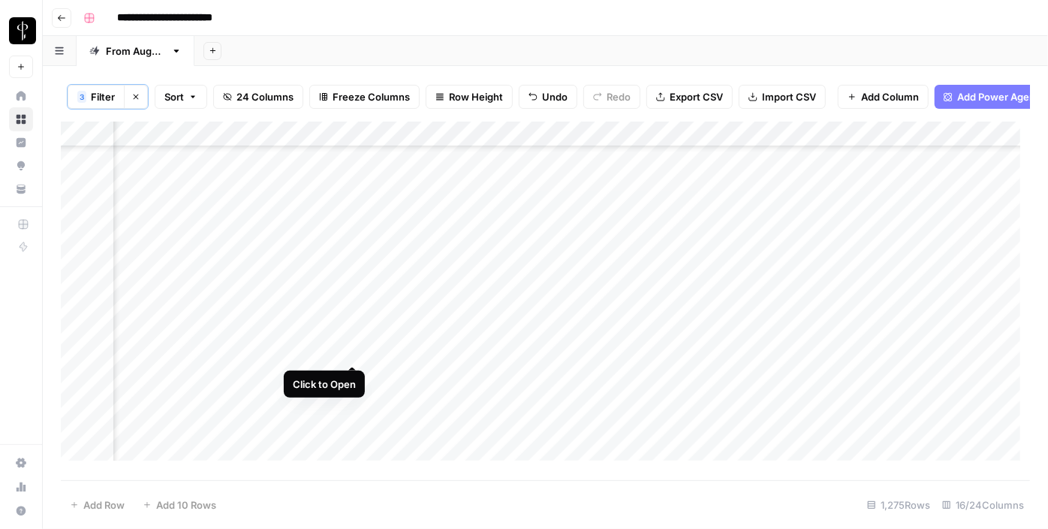
click at [355, 348] on div "Add Column" at bounding box center [546, 297] width 970 height 350
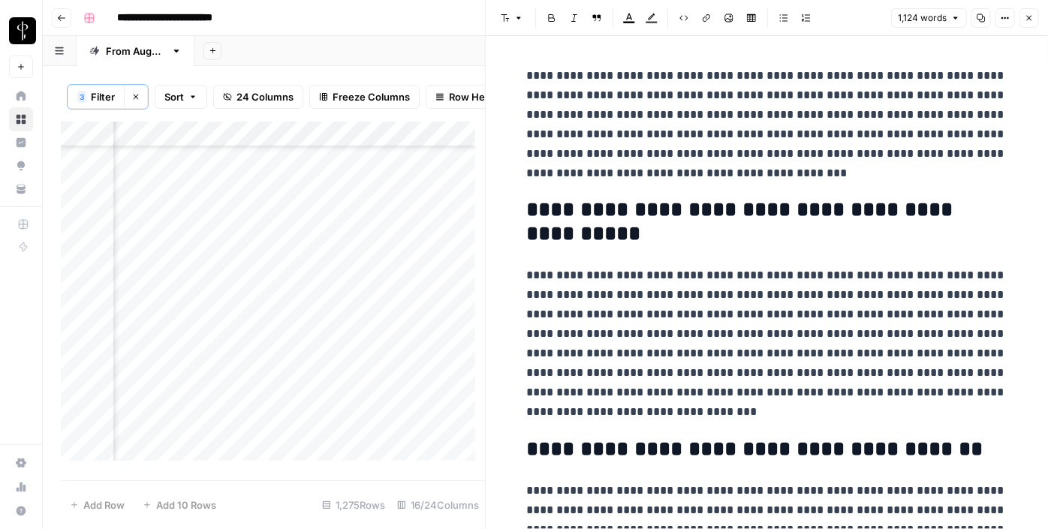
click at [182, 348] on div "Add Column" at bounding box center [273, 297] width 424 height 350
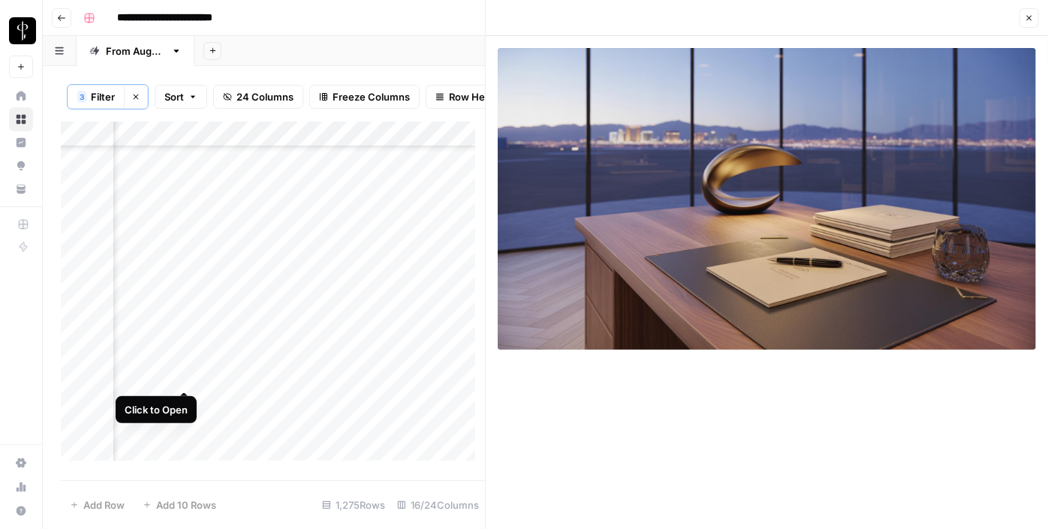
click at [181, 372] on div "Add Column" at bounding box center [273, 297] width 424 height 350
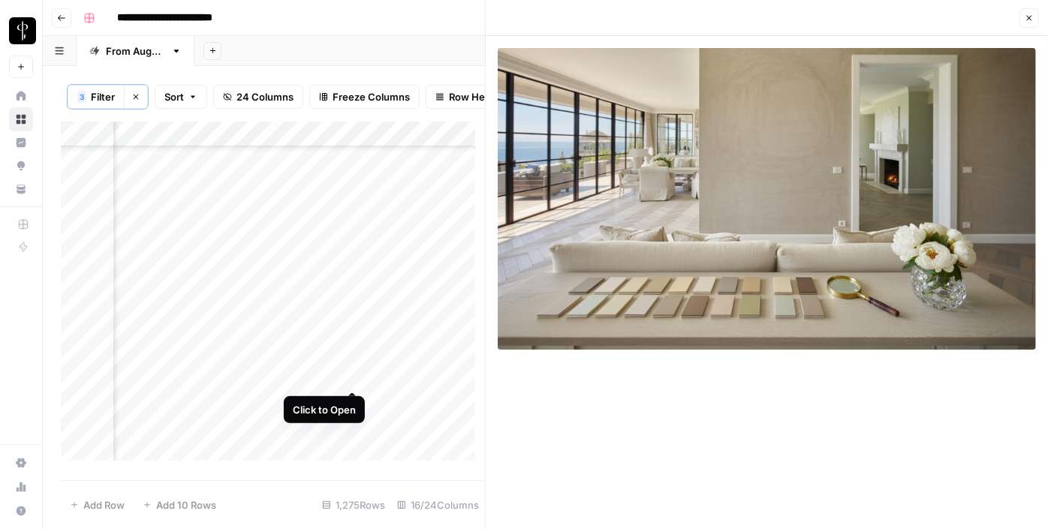
click at [351, 376] on div "Add Column" at bounding box center [273, 297] width 424 height 350
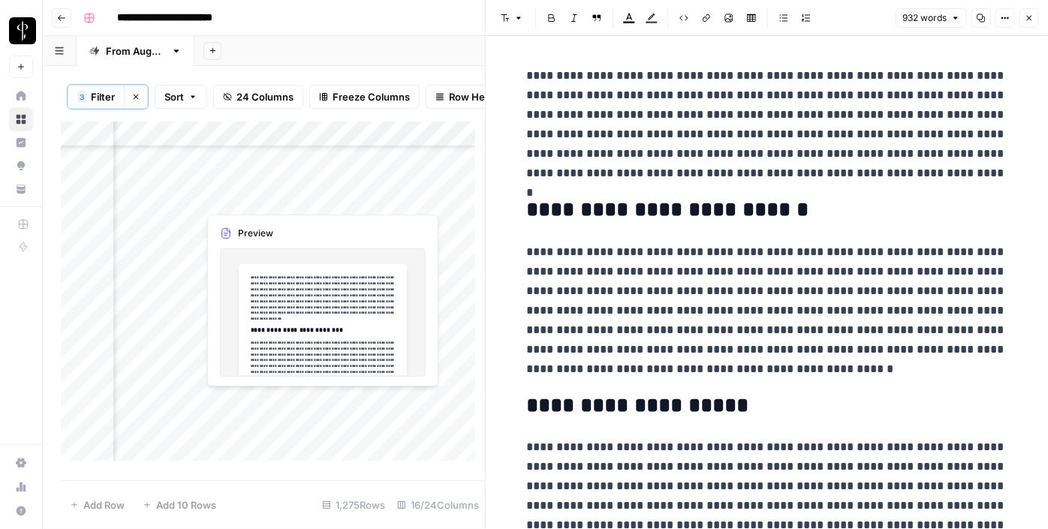
click at [350, 405] on div "Add Column" at bounding box center [273, 297] width 424 height 350
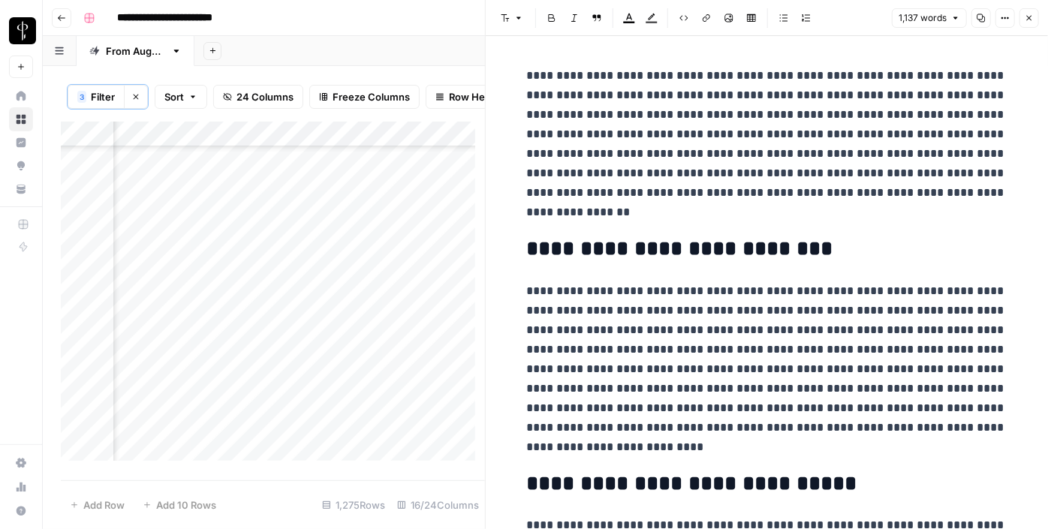
click at [186, 399] on div "Add Column" at bounding box center [273, 297] width 424 height 350
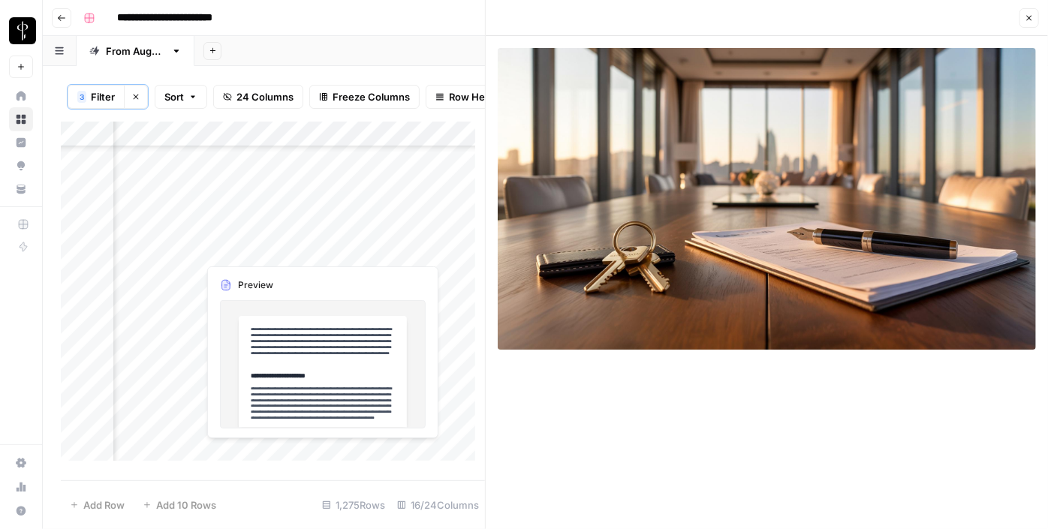
scroll to position [1775, 1512]
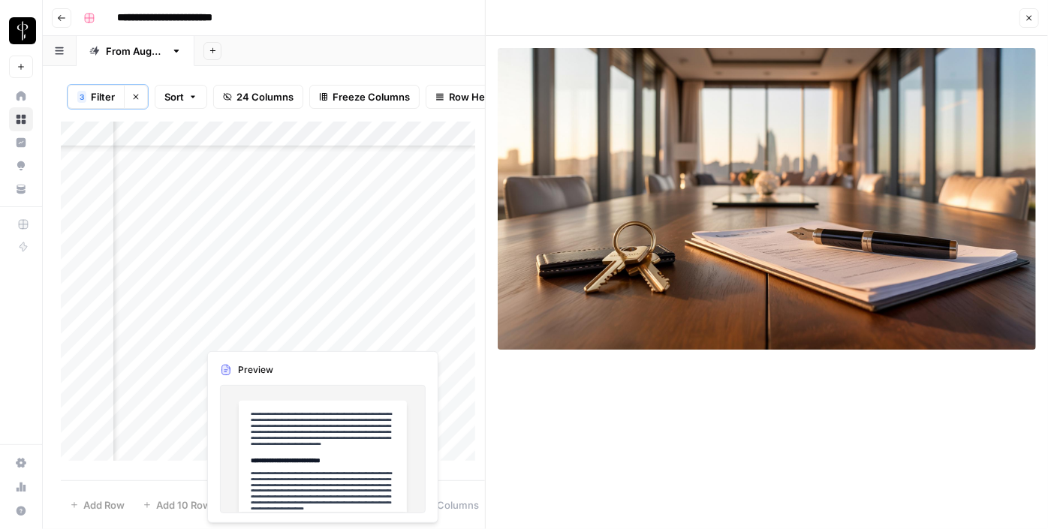
click at [357, 333] on div "Add Column" at bounding box center [273, 297] width 424 height 350
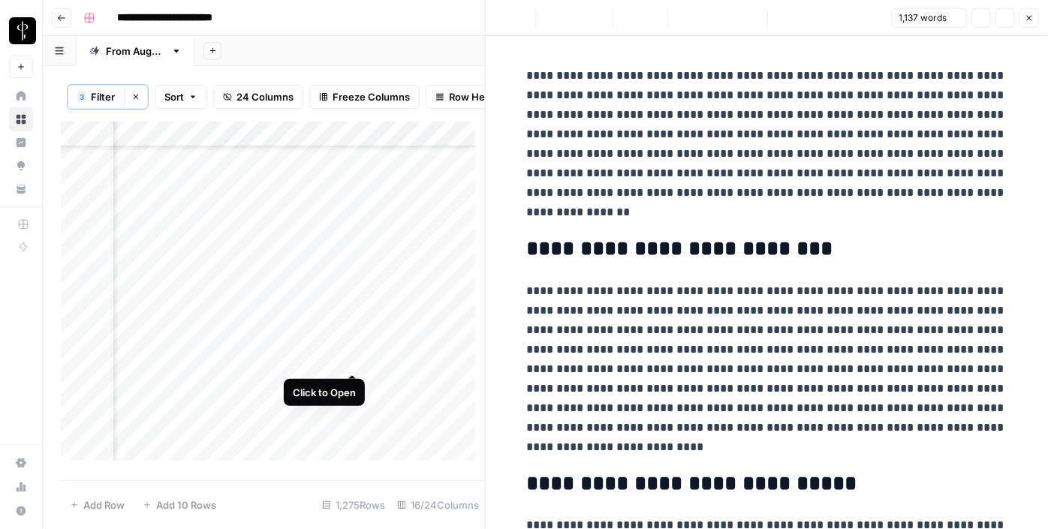
click at [354, 359] on div "Add Column" at bounding box center [273, 297] width 424 height 350
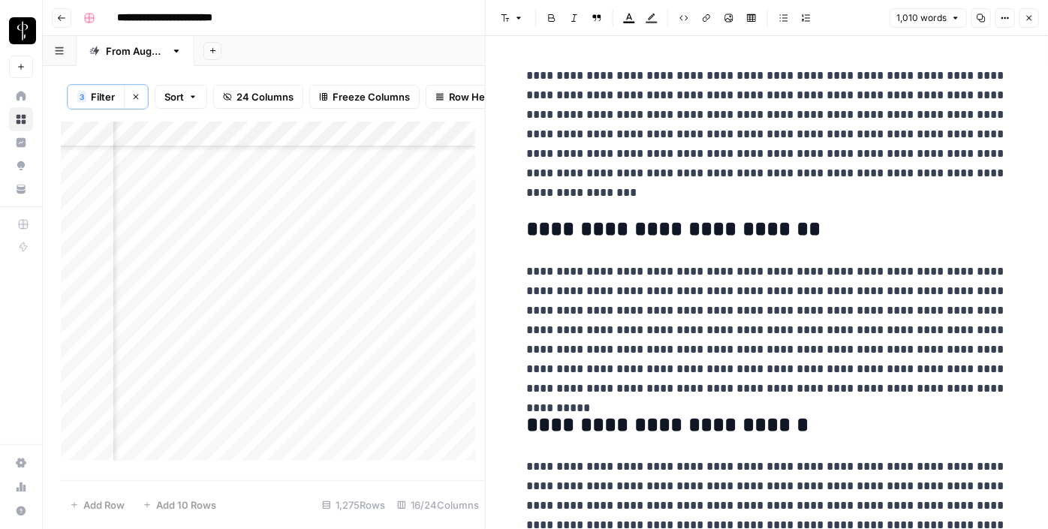
click at [184, 364] on div "Add Column" at bounding box center [273, 297] width 424 height 350
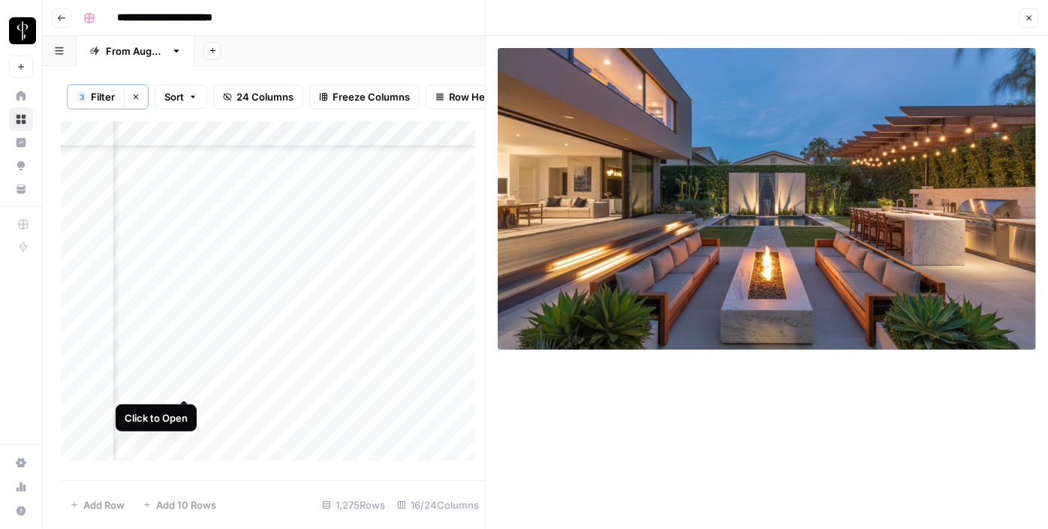
click at [183, 387] on div "Add Column" at bounding box center [273, 297] width 424 height 350
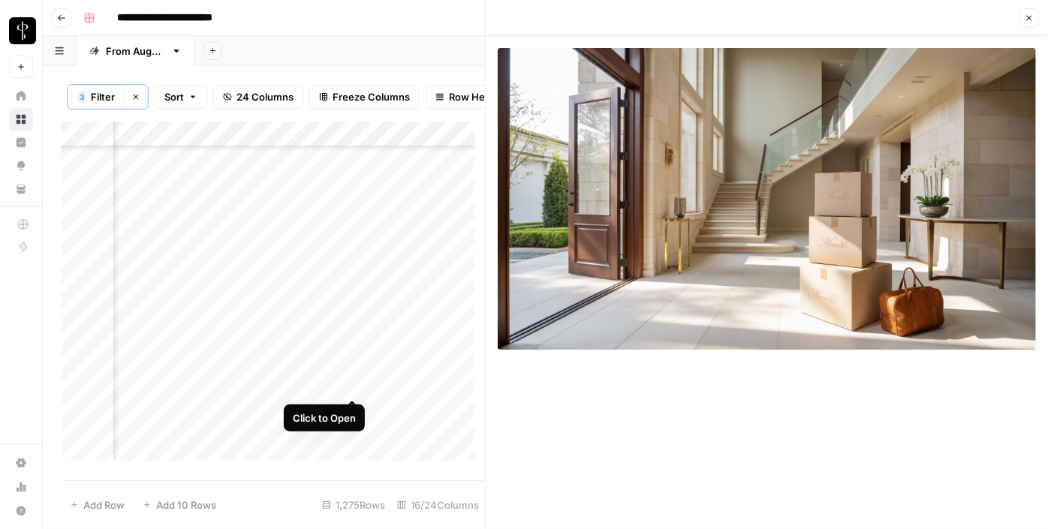
click at [348, 385] on div "Add Column" at bounding box center [273, 297] width 424 height 350
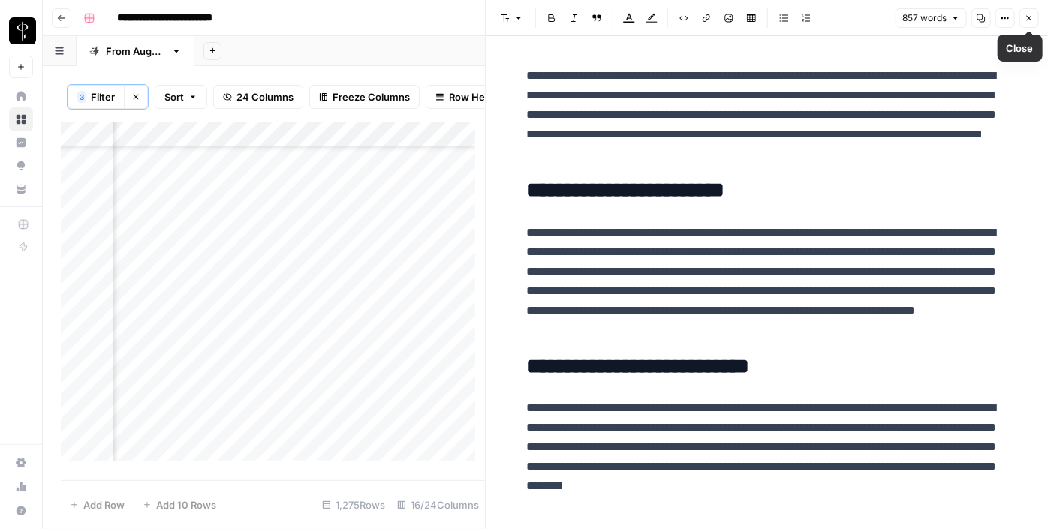
click at [1035, 17] on button "Close" at bounding box center [1030, 18] width 20 height 20
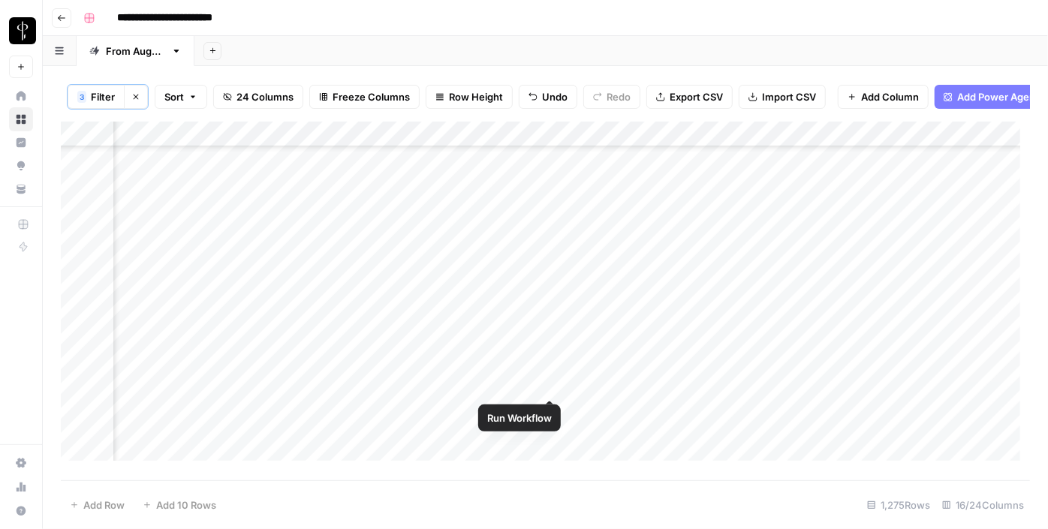
click at [553, 384] on div "Add Column" at bounding box center [546, 297] width 970 height 350
click at [550, 384] on div "Add Column" at bounding box center [546, 297] width 970 height 350
click at [749, 383] on div "Add Column" at bounding box center [546, 297] width 970 height 350
click at [584, 389] on div "Add Column" at bounding box center [546, 297] width 970 height 350
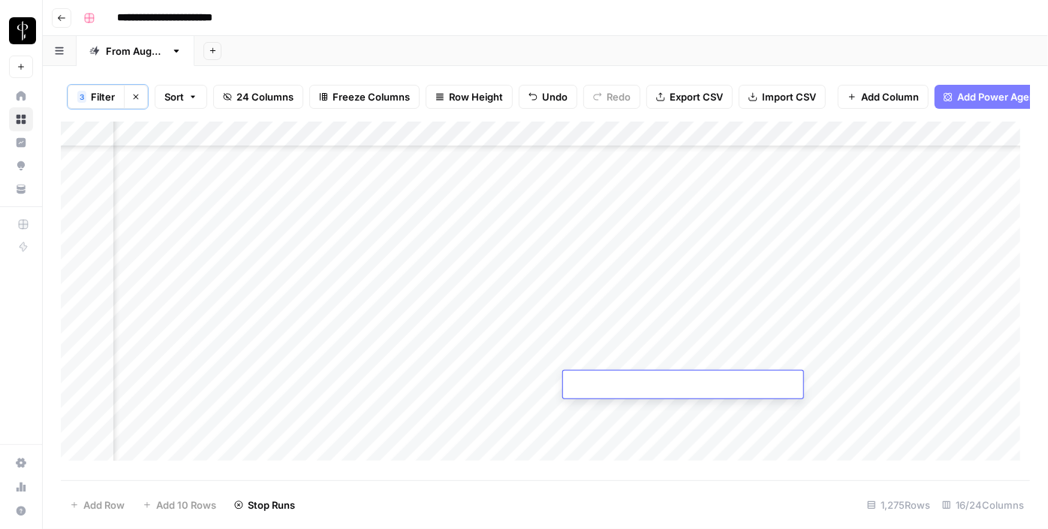
type textarea "**********"
click at [186, 413] on div "Add Column" at bounding box center [546, 297] width 970 height 350
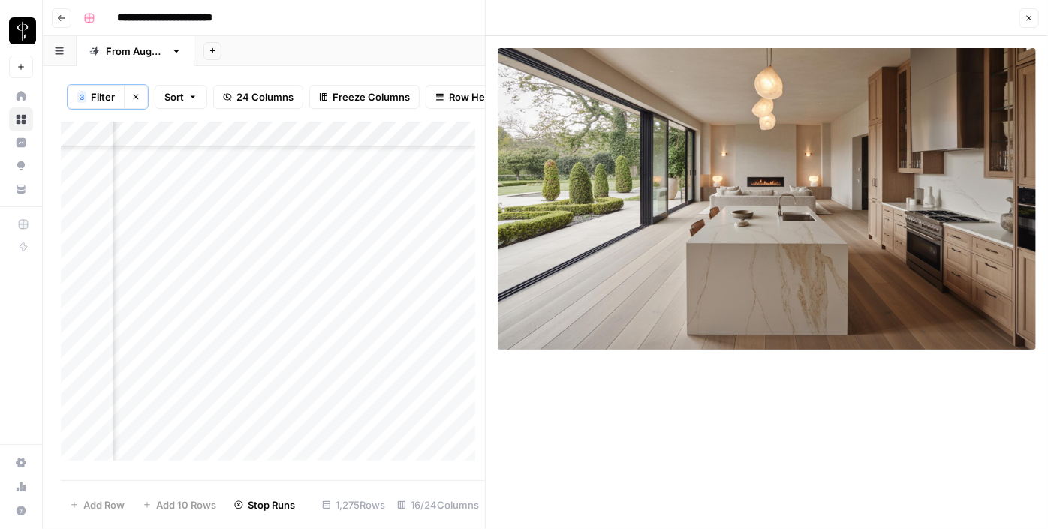
scroll to position [1911, 1512]
click at [1030, 26] on button "Close" at bounding box center [1030, 18] width 20 height 20
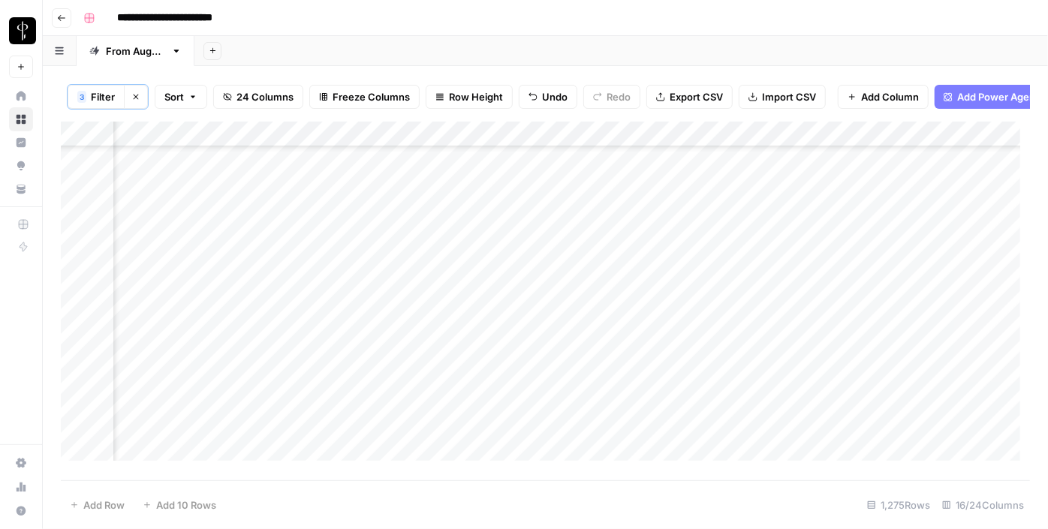
click at [354, 278] on div "Add Column" at bounding box center [546, 297] width 970 height 350
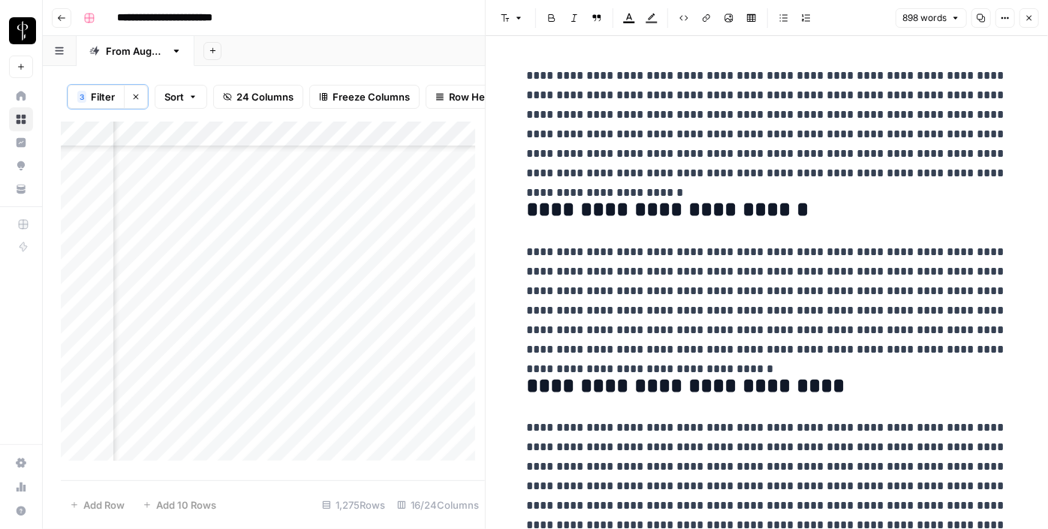
click at [1026, 14] on icon "button" at bounding box center [1029, 18] width 9 height 9
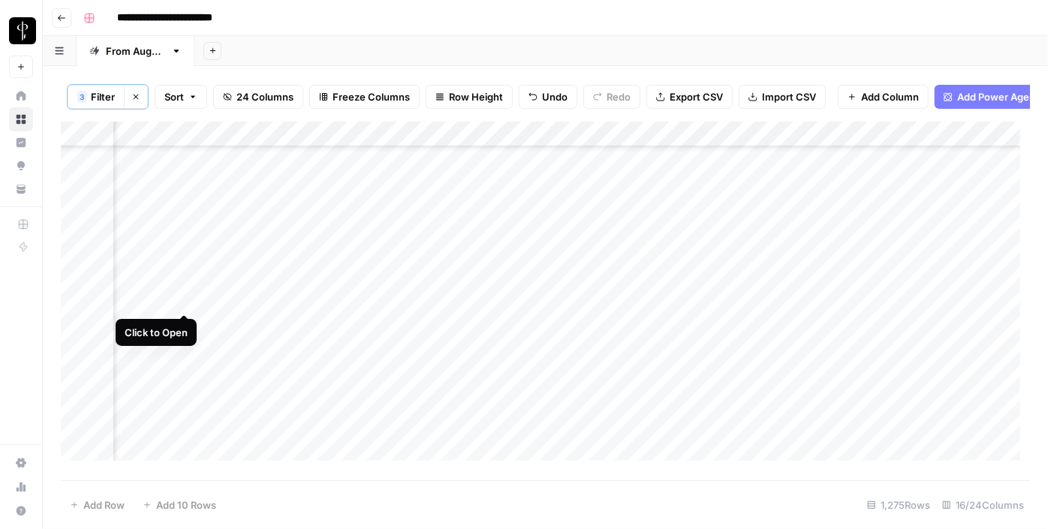
click at [184, 299] on div "Add Column" at bounding box center [546, 297] width 970 height 350
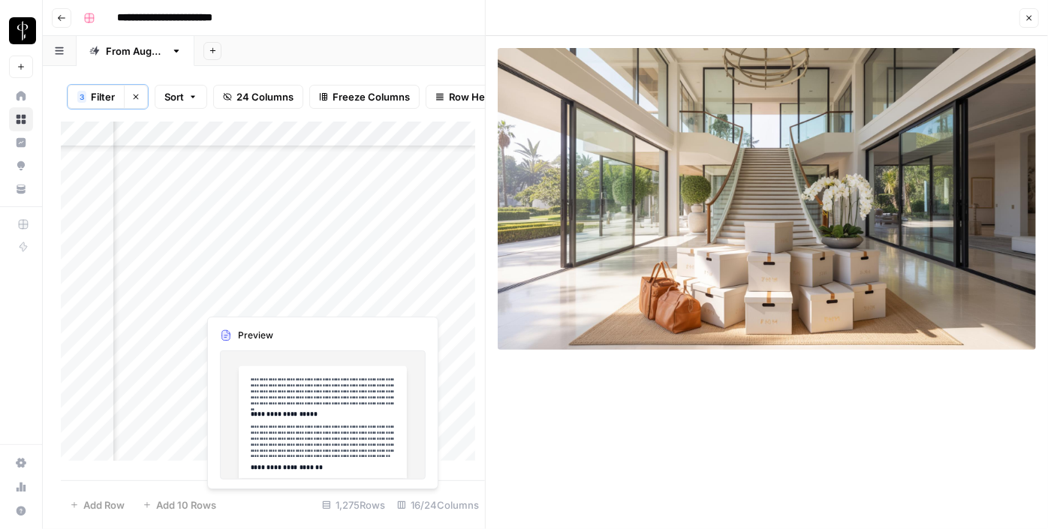
click at [342, 300] on div "Add Column" at bounding box center [273, 297] width 424 height 350
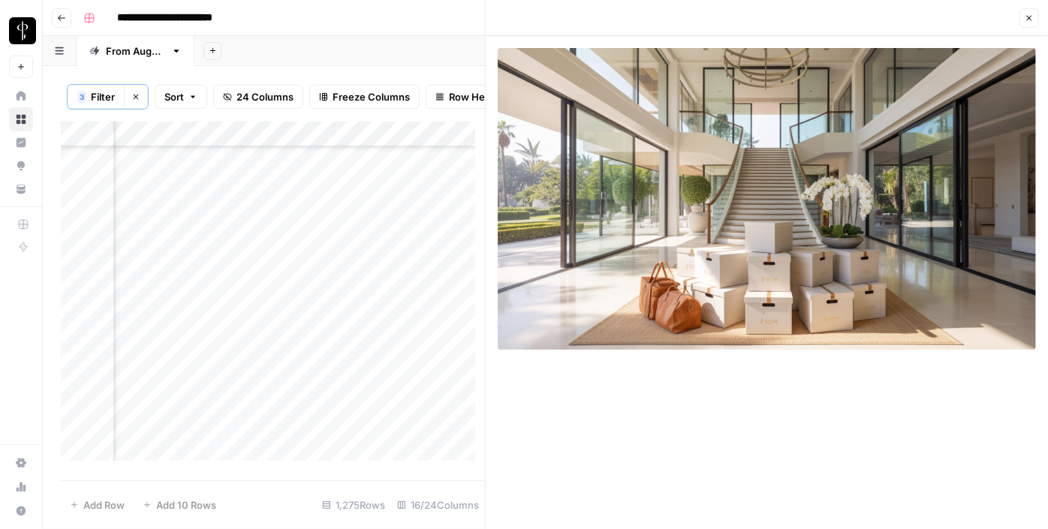
click at [351, 294] on div "Add Column" at bounding box center [273, 297] width 424 height 350
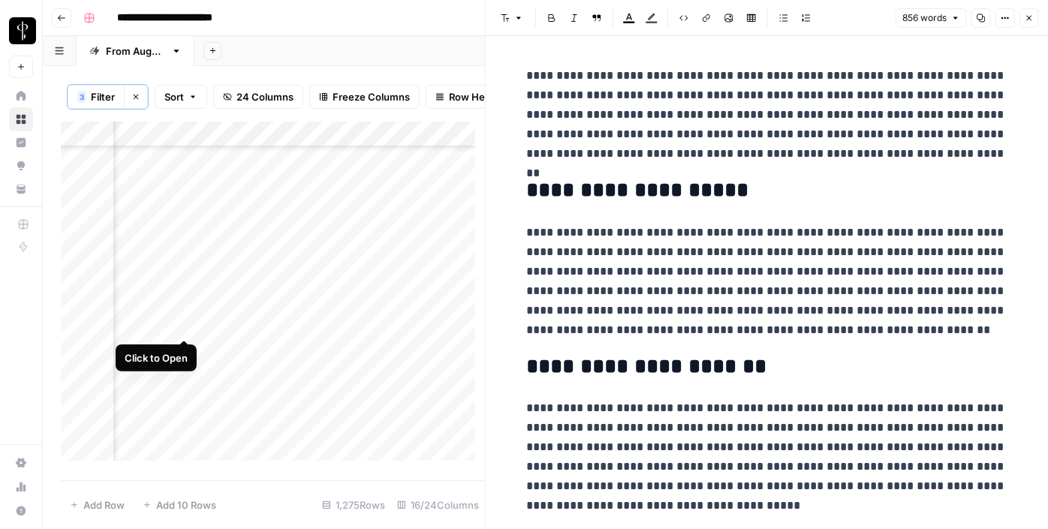
click at [183, 324] on div "Add Column" at bounding box center [273, 297] width 424 height 350
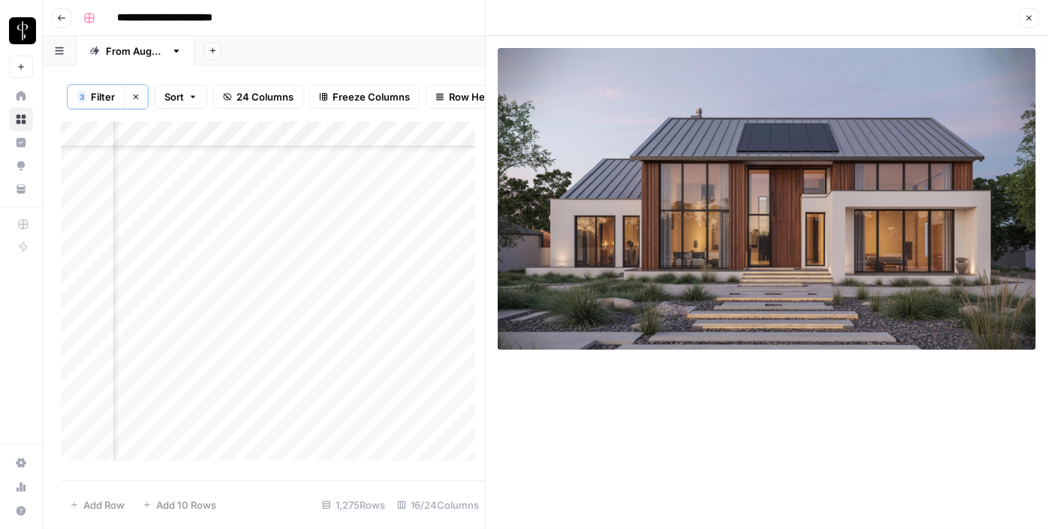
click at [354, 323] on div "Add Column" at bounding box center [273, 297] width 424 height 350
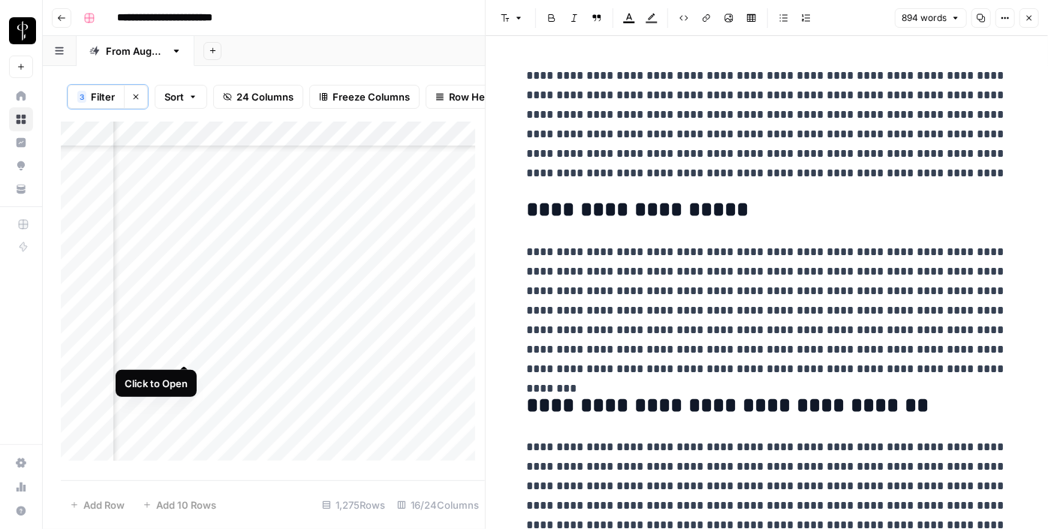
click at [190, 351] on div "Add Column" at bounding box center [273, 297] width 424 height 350
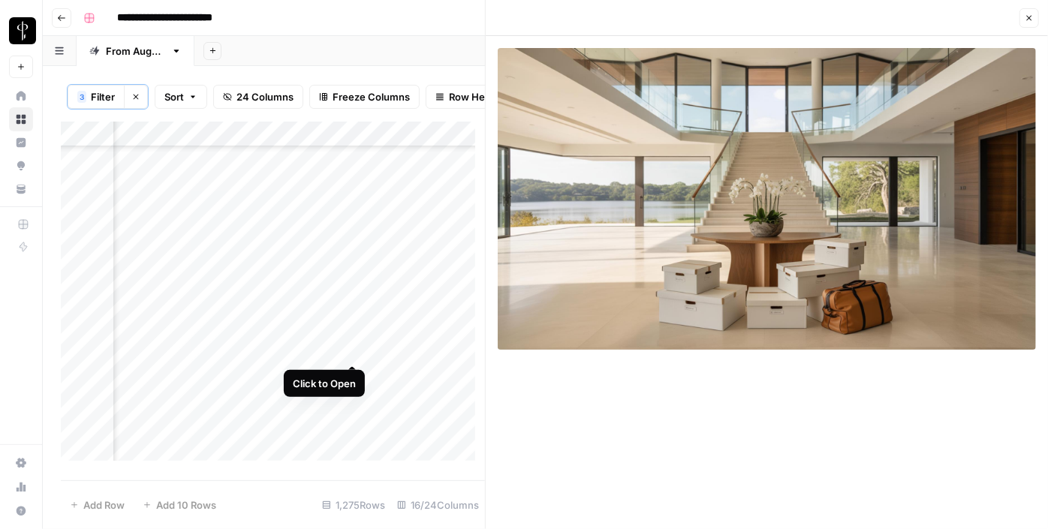
click at [352, 350] on div "Add Column" at bounding box center [273, 297] width 424 height 350
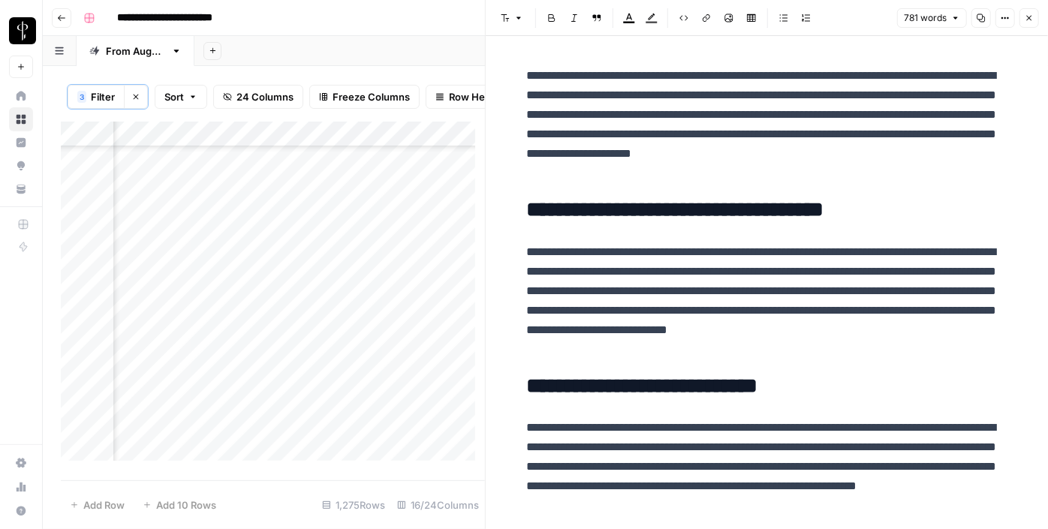
click at [183, 377] on div "Add Column" at bounding box center [273, 297] width 424 height 350
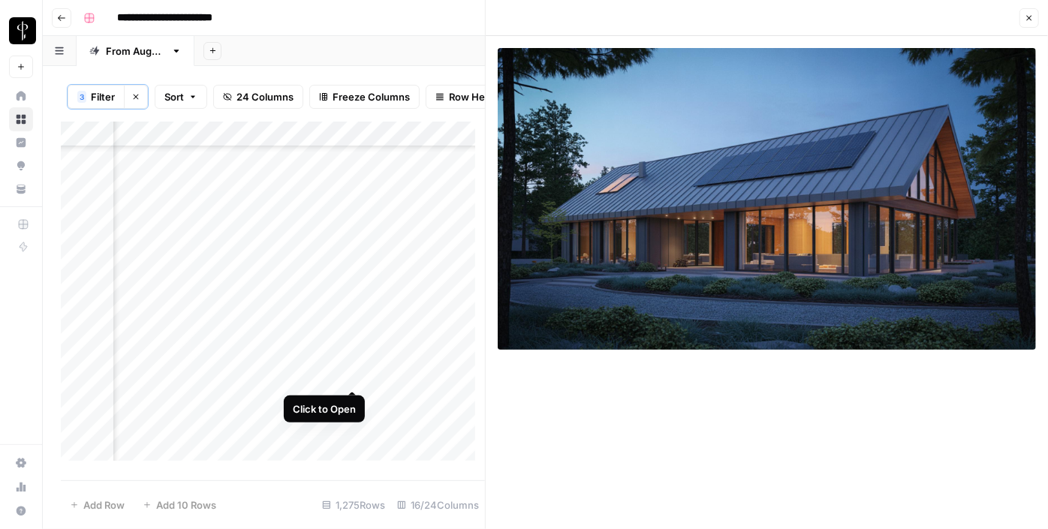
click at [356, 375] on div "Add Column" at bounding box center [273, 297] width 424 height 350
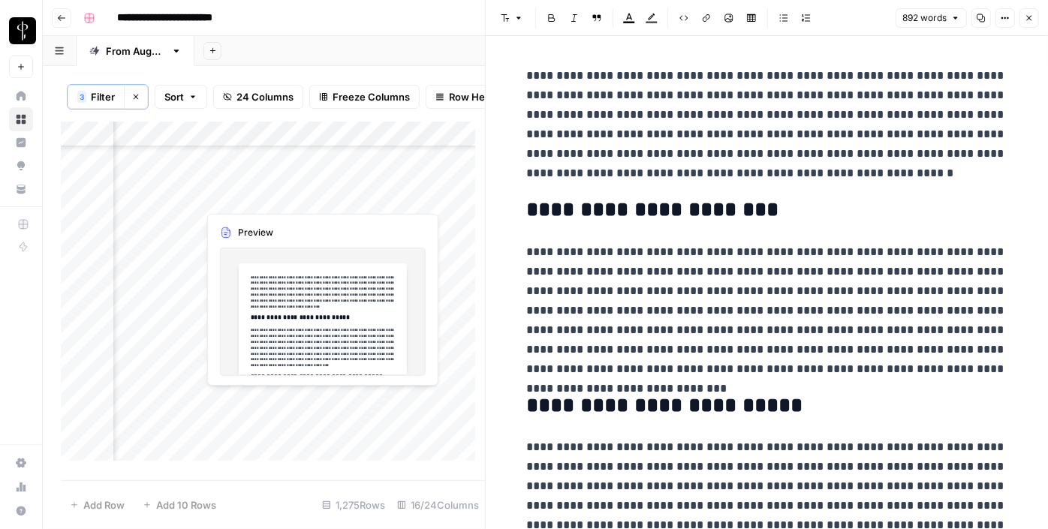
click at [350, 400] on div "Add Column" at bounding box center [273, 297] width 424 height 350
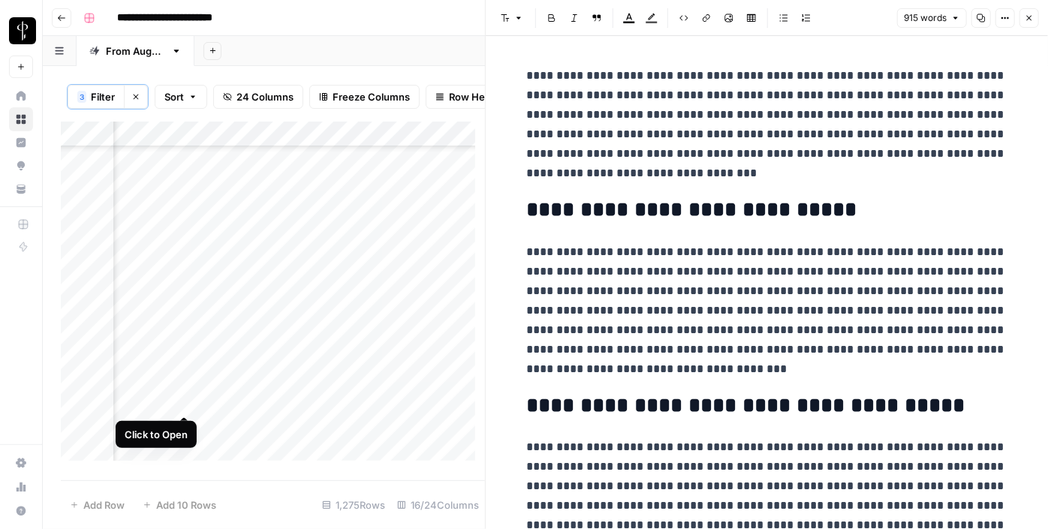
click at [180, 401] on div "Add Column" at bounding box center [273, 297] width 424 height 350
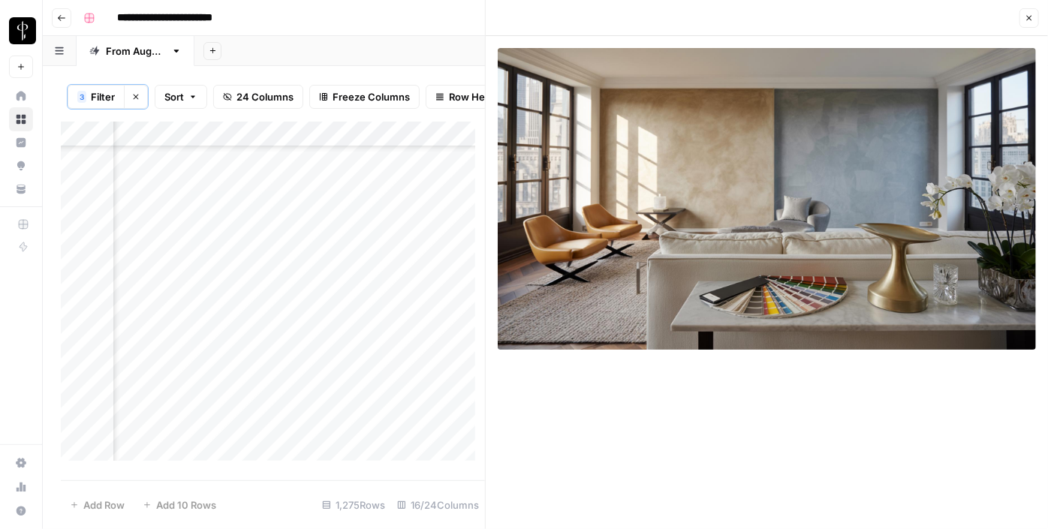
scroll to position [2048, 1512]
click at [193, 288] on div "Add Column" at bounding box center [273, 297] width 424 height 350
click at [186, 288] on div "Add Column" at bounding box center [273, 297] width 424 height 350
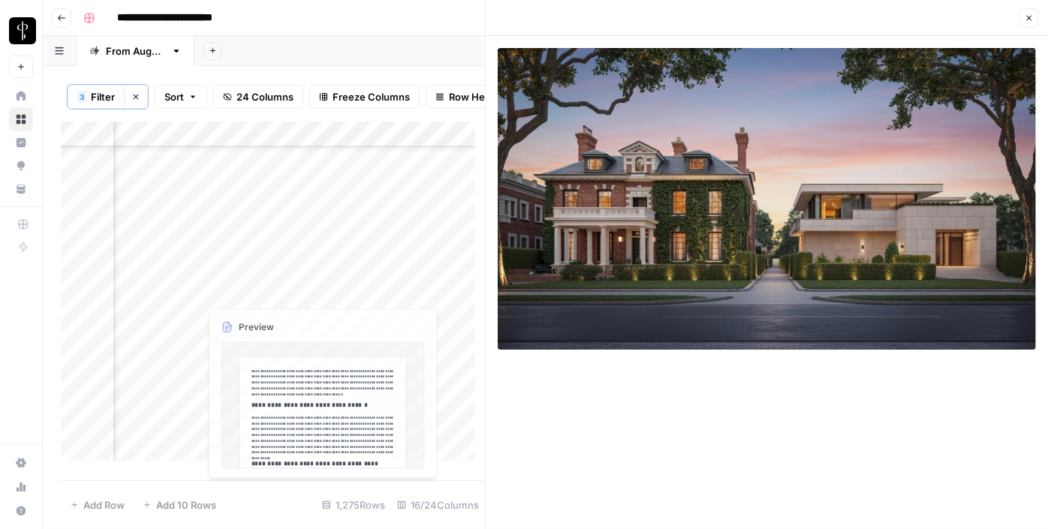
click at [343, 292] on div "Add Column" at bounding box center [273, 297] width 424 height 350
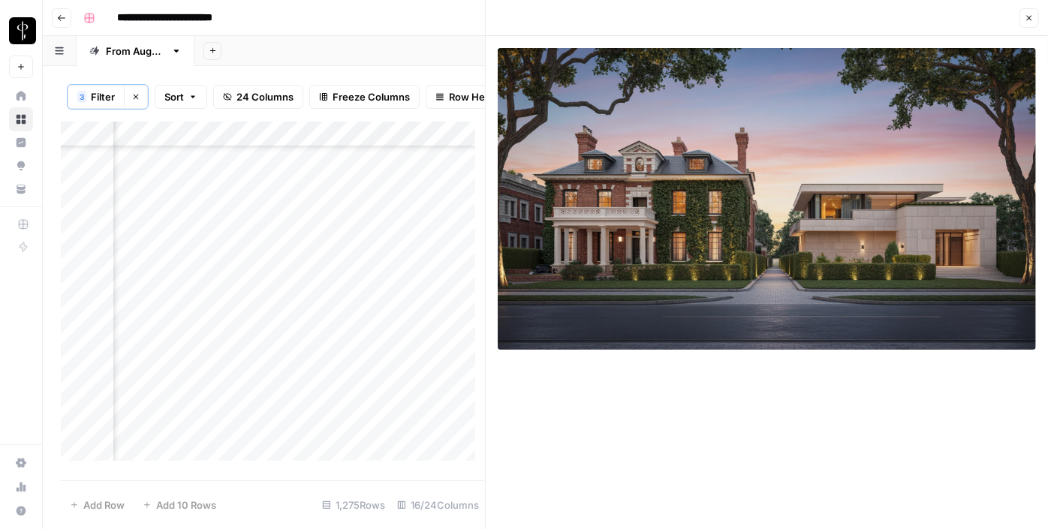
click at [1029, 20] on icon "button" at bounding box center [1029, 18] width 9 height 9
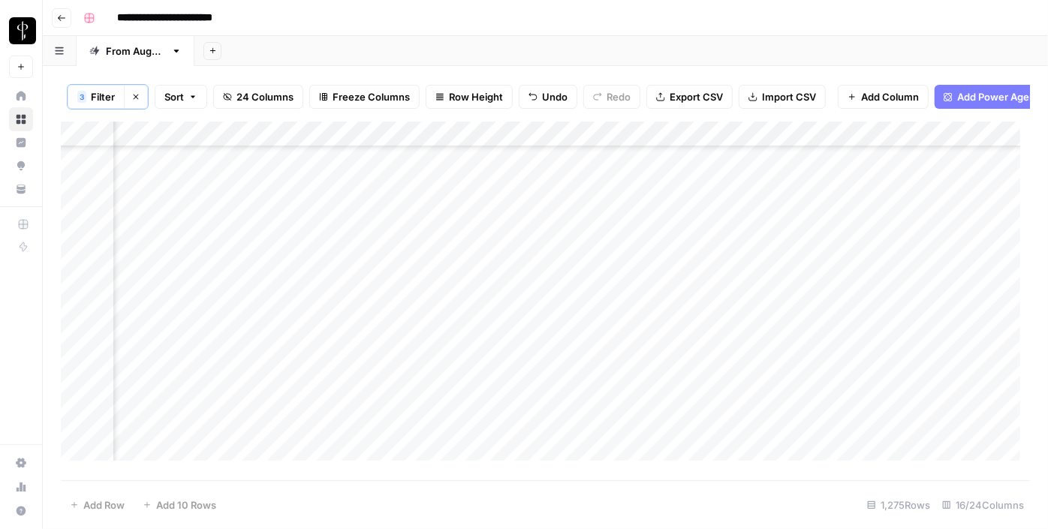
click at [550, 285] on div "Add Column" at bounding box center [546, 297] width 970 height 350
click at [761, 286] on div "Add Column" at bounding box center [546, 297] width 970 height 350
click at [752, 291] on div "Add Column" at bounding box center [546, 297] width 970 height 350
click at [831, 296] on div "Add Column" at bounding box center [546, 297] width 970 height 350
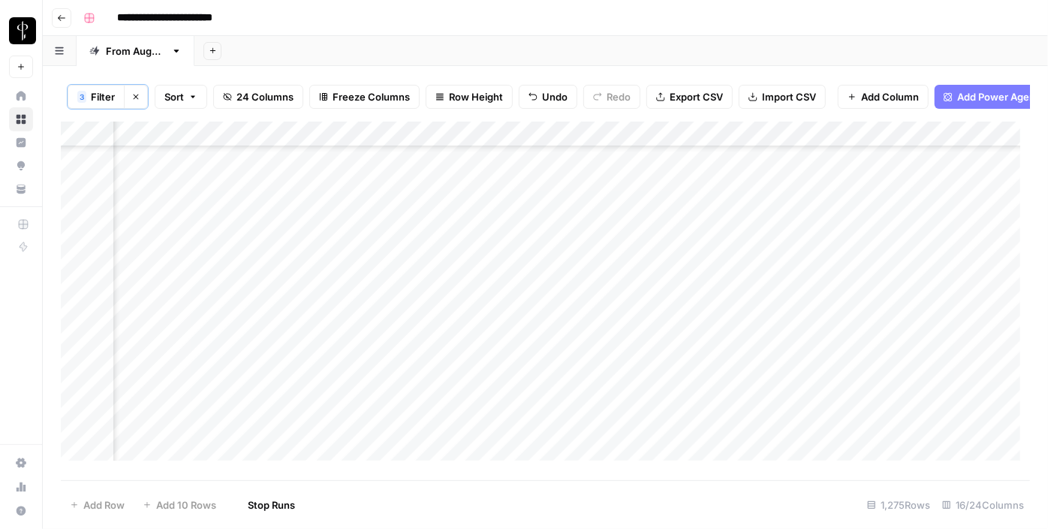
click at [831, 296] on div "Add Column" at bounding box center [546, 297] width 970 height 350
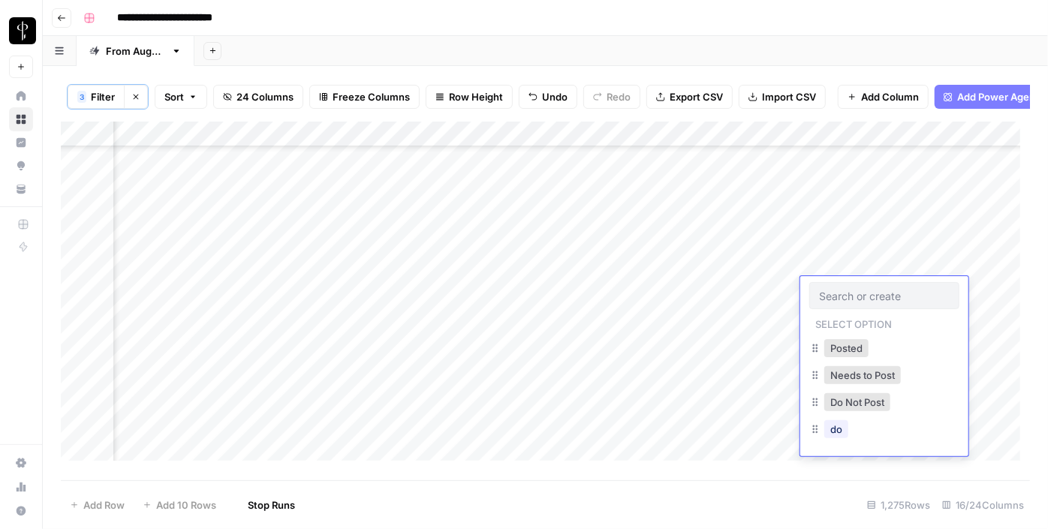
click at [831, 296] on input "text" at bounding box center [884, 296] width 131 height 14
click at [843, 409] on button "Do Not Post" at bounding box center [858, 403] width 66 height 18
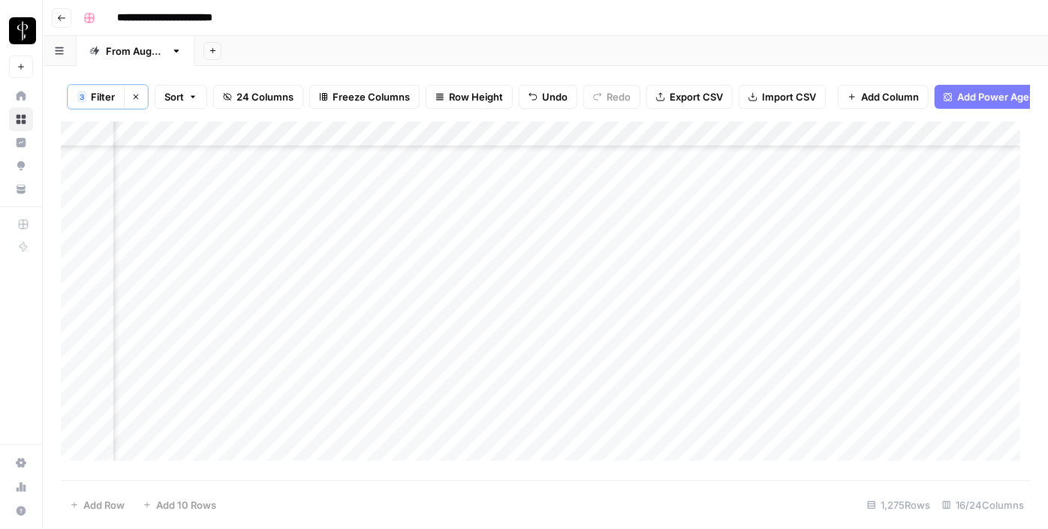
click at [584, 295] on div "Add Column" at bounding box center [546, 297] width 970 height 350
type textarea "**********"
click at [184, 315] on div "Add Column" at bounding box center [546, 297] width 970 height 350
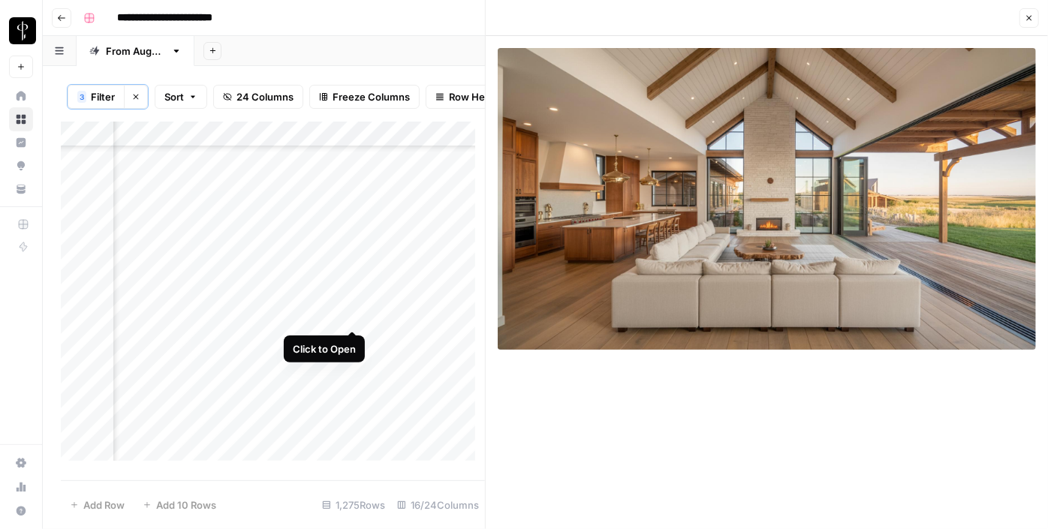
click at [350, 320] on div "Add Column" at bounding box center [273, 297] width 424 height 350
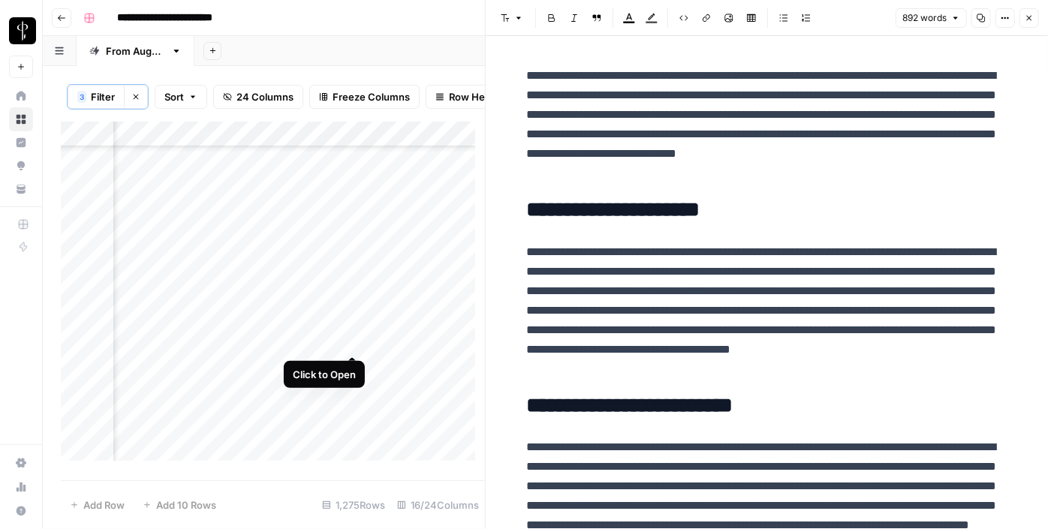
click at [351, 347] on div "Add Column" at bounding box center [273, 297] width 424 height 350
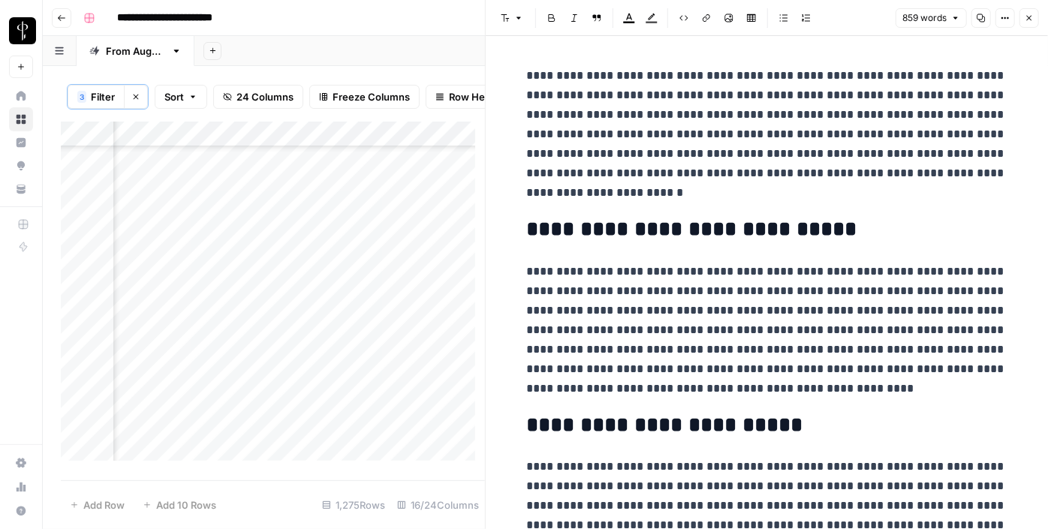
click at [183, 335] on div "Add Column" at bounding box center [273, 297] width 424 height 350
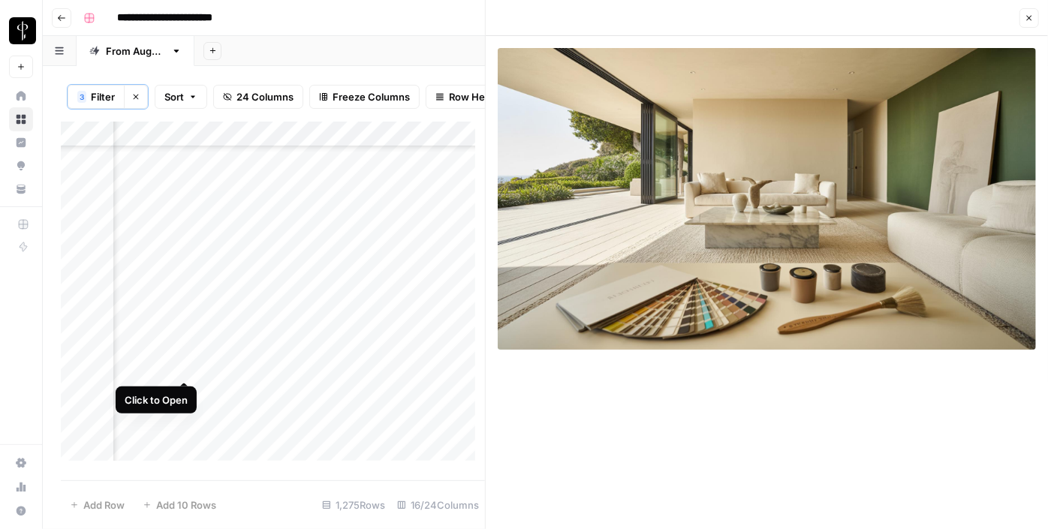
click at [180, 360] on div "Add Column" at bounding box center [273, 297] width 424 height 350
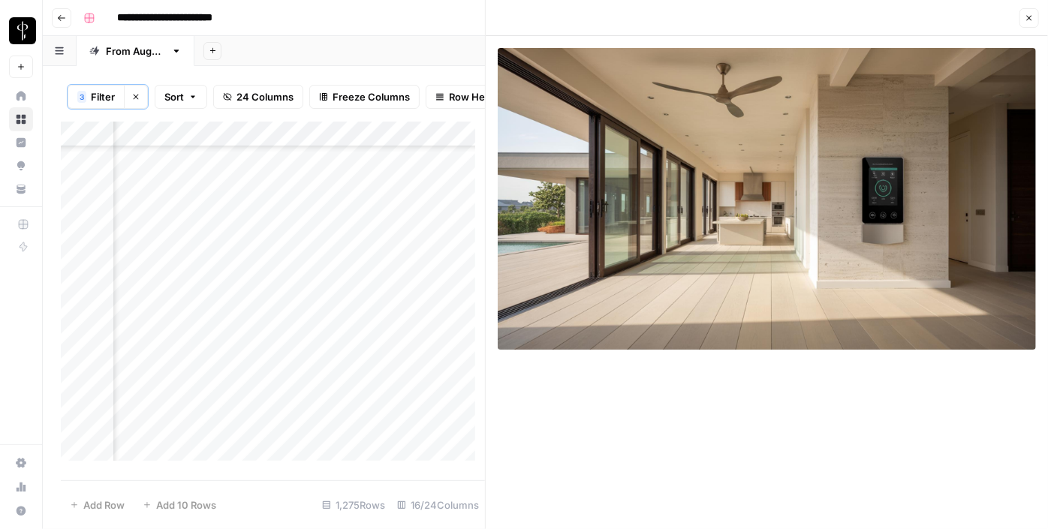
click at [357, 365] on div "Add Column" at bounding box center [273, 297] width 424 height 350
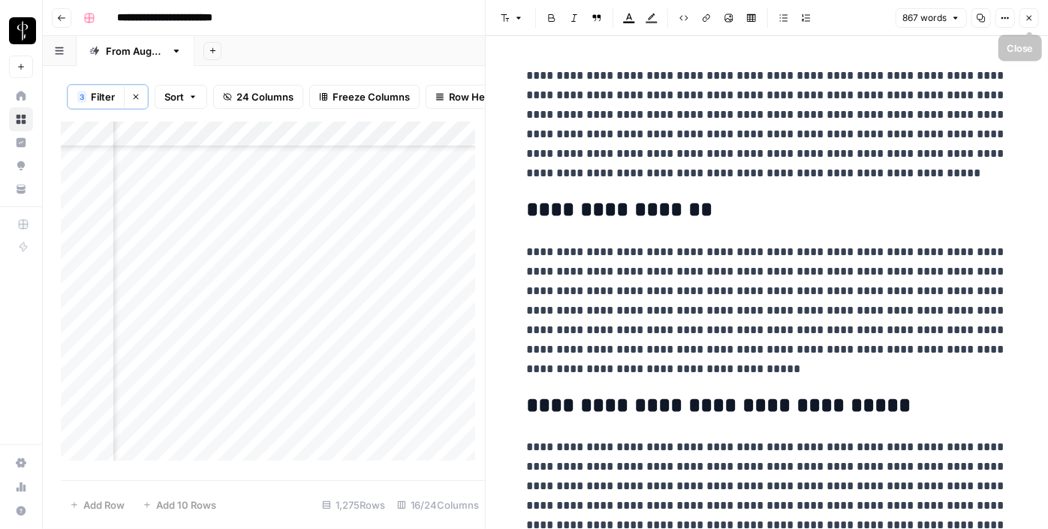
click at [1029, 18] on icon "button" at bounding box center [1029, 18] width 5 height 5
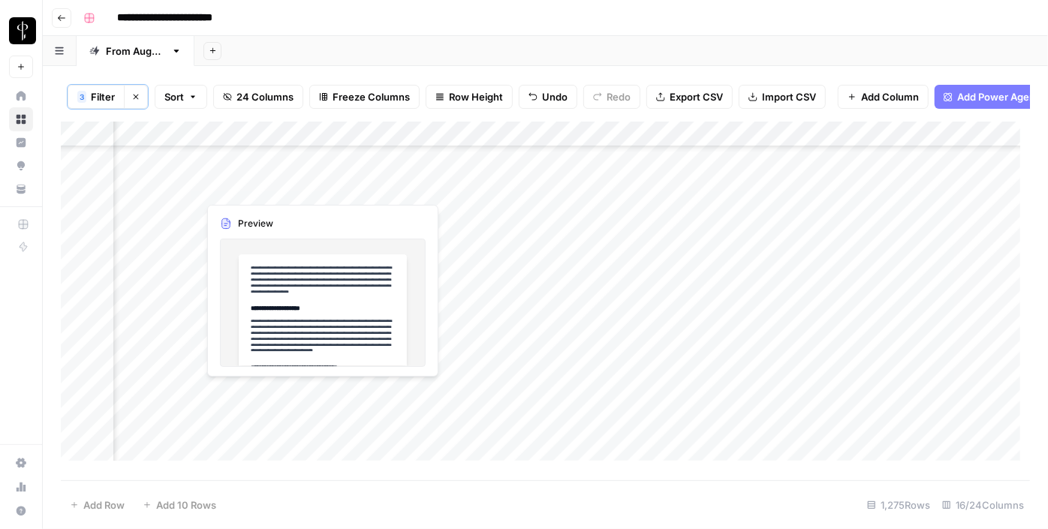
click at [185, 393] on div "Add Column" at bounding box center [546, 297] width 970 height 350
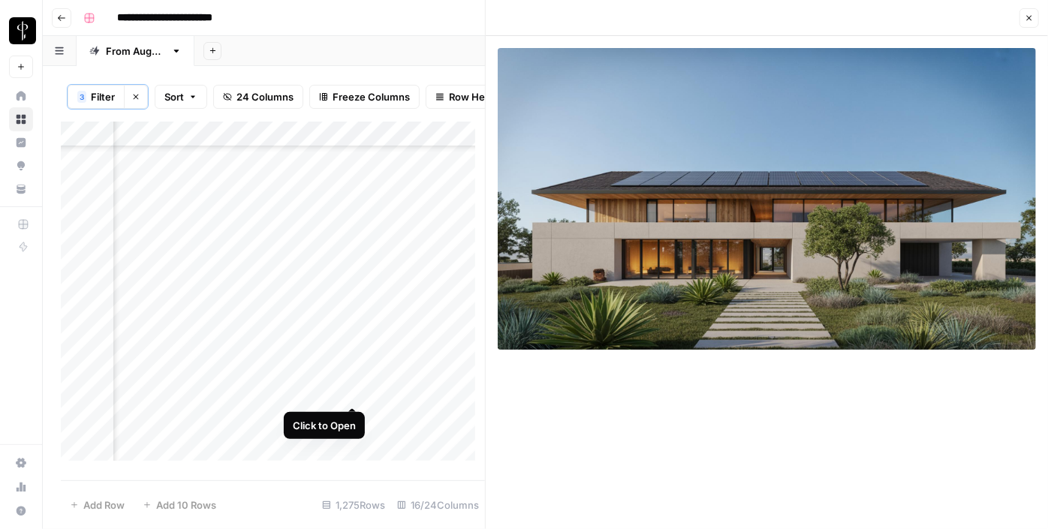
click at [352, 395] on div "Add Column" at bounding box center [273, 297] width 424 height 350
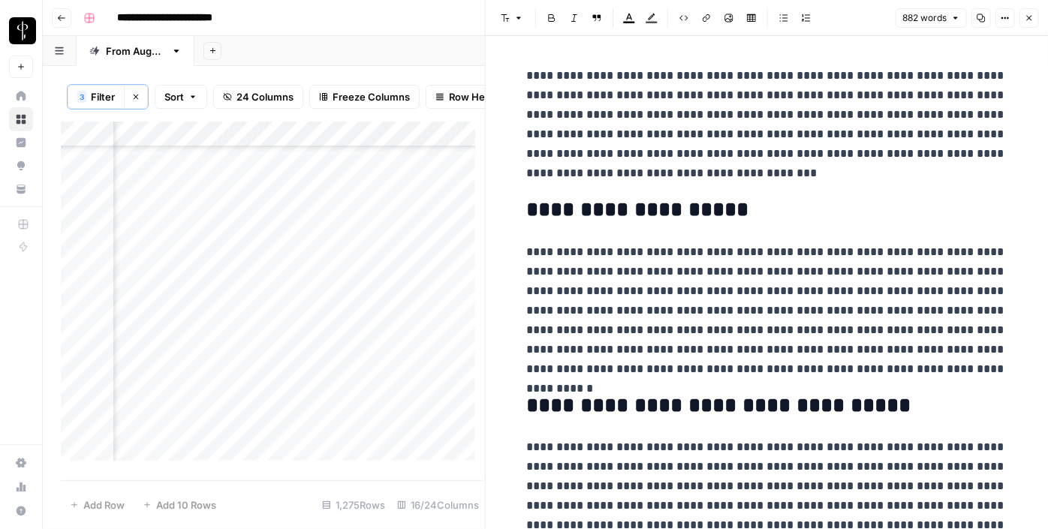
click at [1027, 24] on button "Close" at bounding box center [1030, 18] width 20 height 20
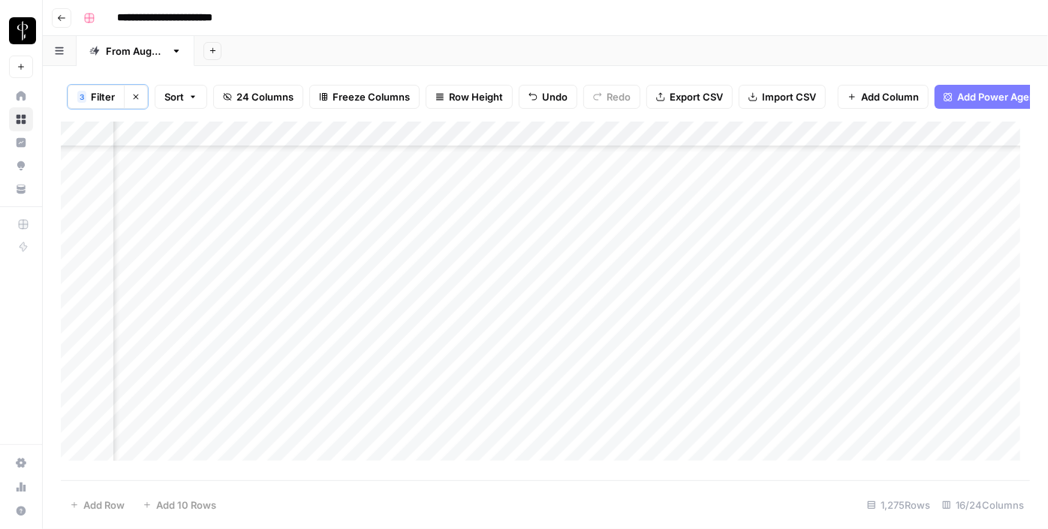
scroll to position [1706, 1512]
click at [897, 229] on div "Add Column" at bounding box center [546, 297] width 970 height 350
drag, startPoint x: 939, startPoint y: 235, endPoint x: 863, endPoint y: 418, distance: 197.6
click at [863, 418] on div "Add Column" at bounding box center [546, 297] width 970 height 350
click at [825, 451] on div "Add Column" at bounding box center [546, 297] width 970 height 350
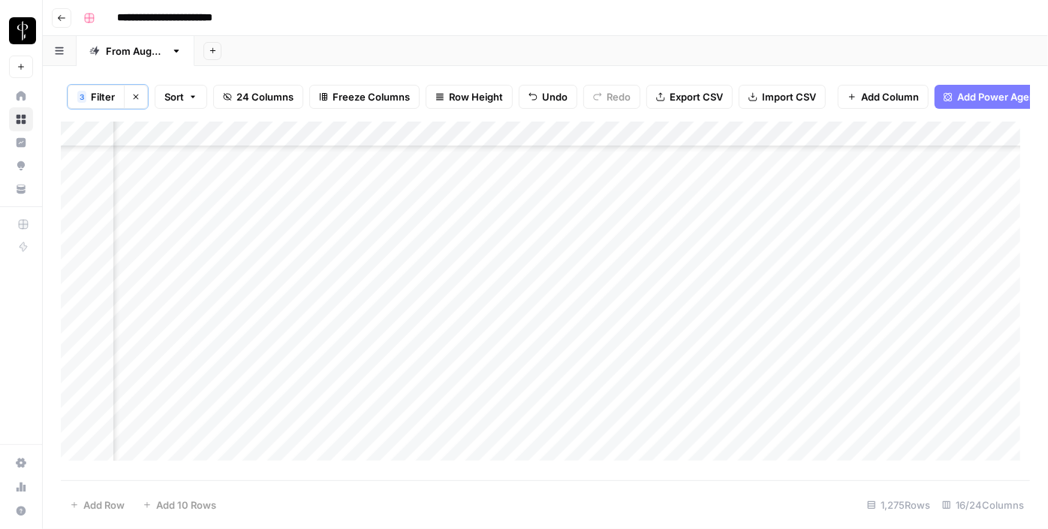
click at [825, 451] on div "Add Column" at bounding box center [546, 297] width 970 height 350
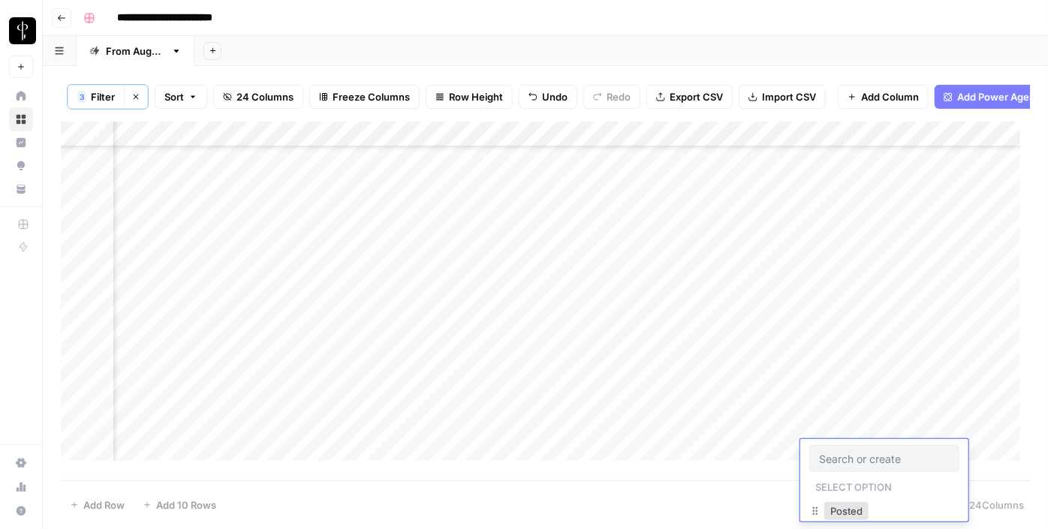
scroll to position [68, 0]
click at [841, 490] on button "Do Not Post" at bounding box center [858, 498] width 66 height 18
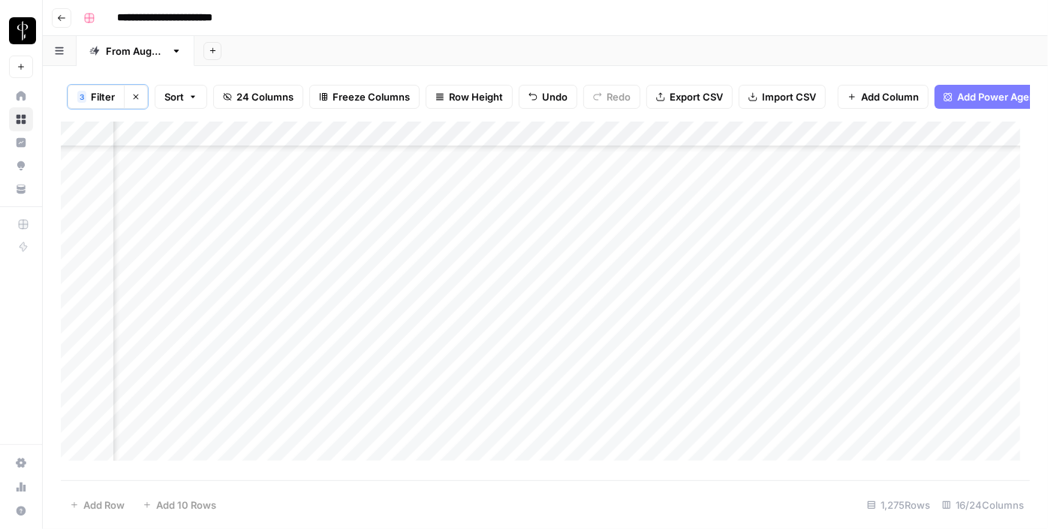
scroll to position [1980, 1512]
click at [860, 207] on div "Add Column" at bounding box center [546, 297] width 970 height 350
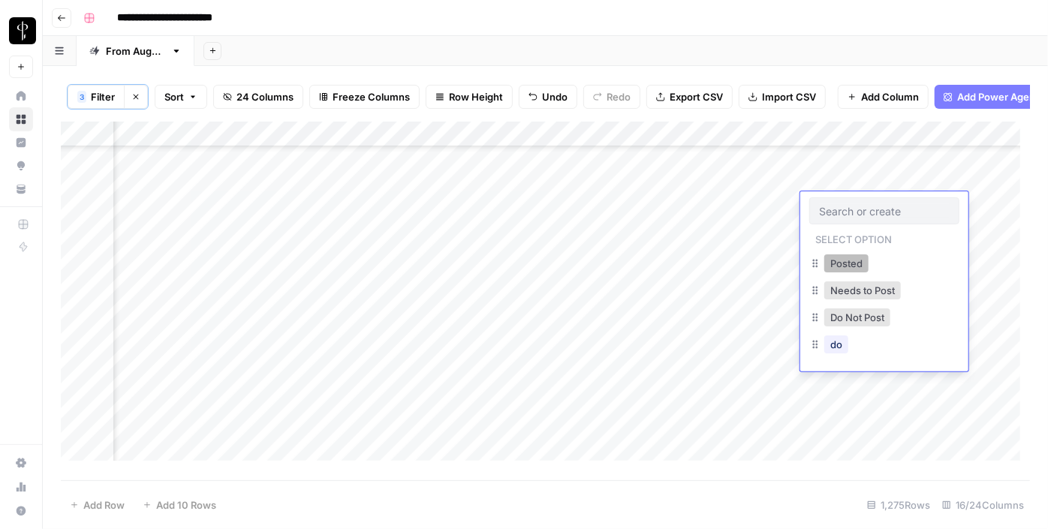
click at [831, 257] on button "Posted" at bounding box center [847, 264] width 44 height 18
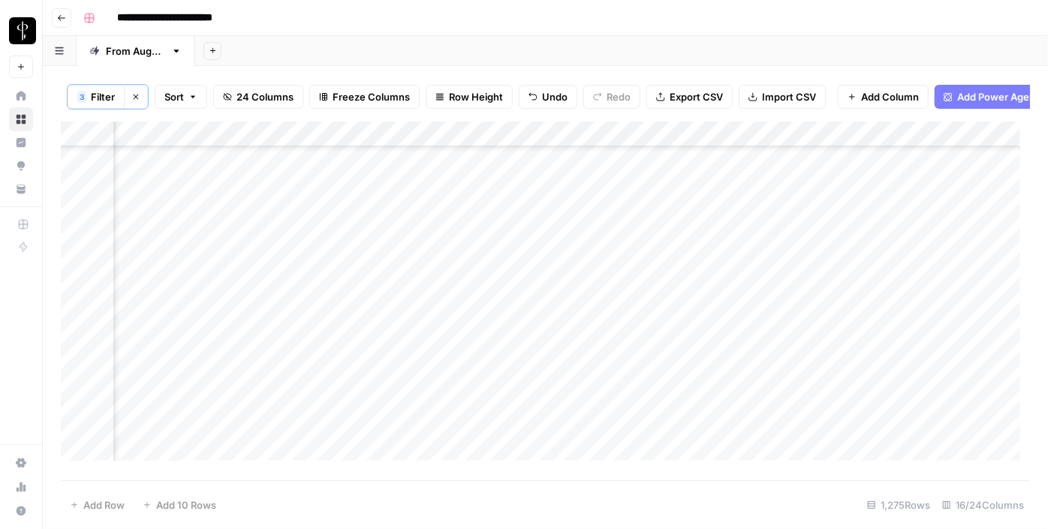
drag, startPoint x: 938, startPoint y: 215, endPoint x: 897, endPoint y: 329, distance: 121.1
click at [897, 329] on div "Add Column" at bounding box center [546, 297] width 970 height 350
click at [833, 249] on div "Add Column" at bounding box center [546, 297] width 970 height 350
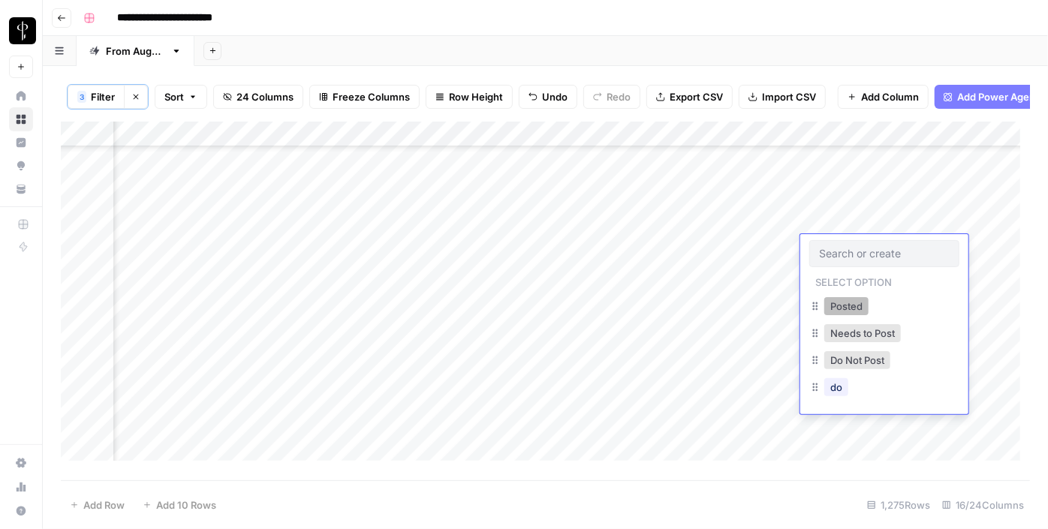
click at [837, 303] on button "Posted" at bounding box center [847, 306] width 44 height 18
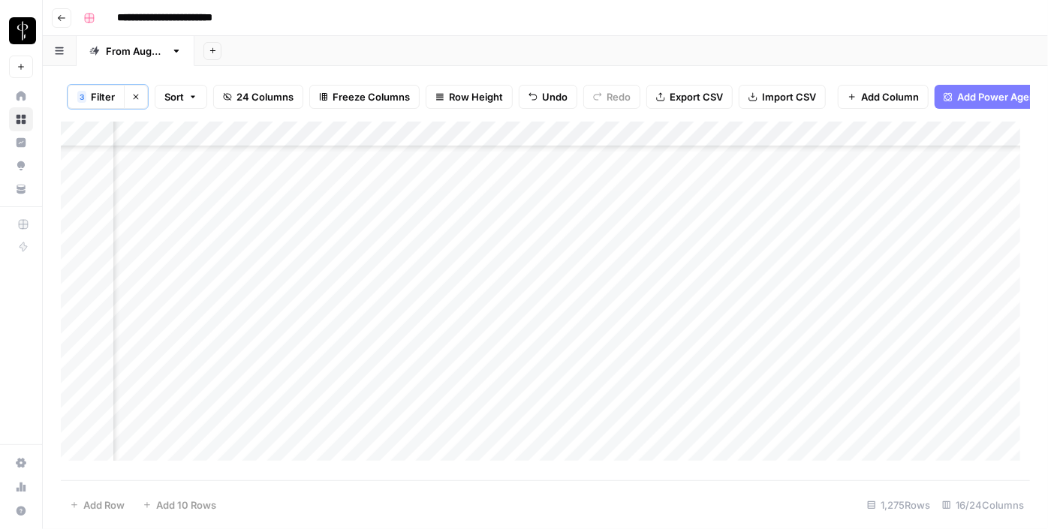
drag, startPoint x: 938, startPoint y: 255, endPoint x: 919, endPoint y: 324, distance: 71.6
click at [919, 324] on div "Add Column" at bounding box center [546, 297] width 970 height 350
click at [514, 209] on div "Add Column" at bounding box center [546, 297] width 970 height 350
click at [511, 226] on div "Add Column" at bounding box center [546, 297] width 970 height 350
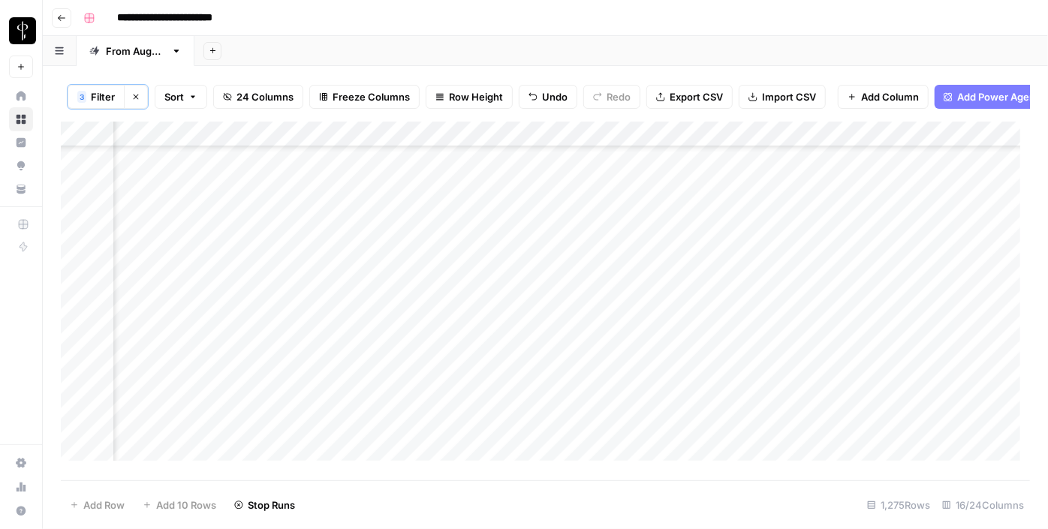
click at [507, 255] on div "Add Column" at bounding box center [546, 297] width 970 height 350
click at [505, 289] on div "Add Column" at bounding box center [546, 297] width 970 height 350
click at [509, 307] on div "Add Column" at bounding box center [546, 297] width 970 height 350
click at [508, 341] on div "Add Column" at bounding box center [546, 297] width 970 height 350
click at [505, 367] on div "Add Column" at bounding box center [546, 297] width 970 height 350
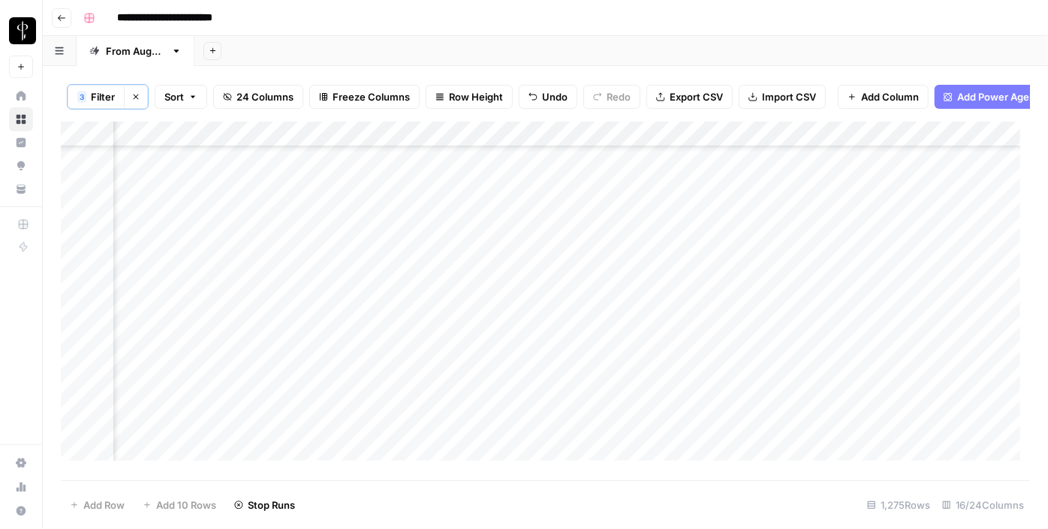
click at [504, 391] on div "Add Column" at bounding box center [546, 297] width 970 height 350
click at [511, 345] on div "Add Column" at bounding box center [546, 297] width 970 height 350
click at [502, 413] on div "Add Column" at bounding box center [546, 297] width 970 height 350
click at [508, 439] on div "Add Column" at bounding box center [546, 297] width 970 height 350
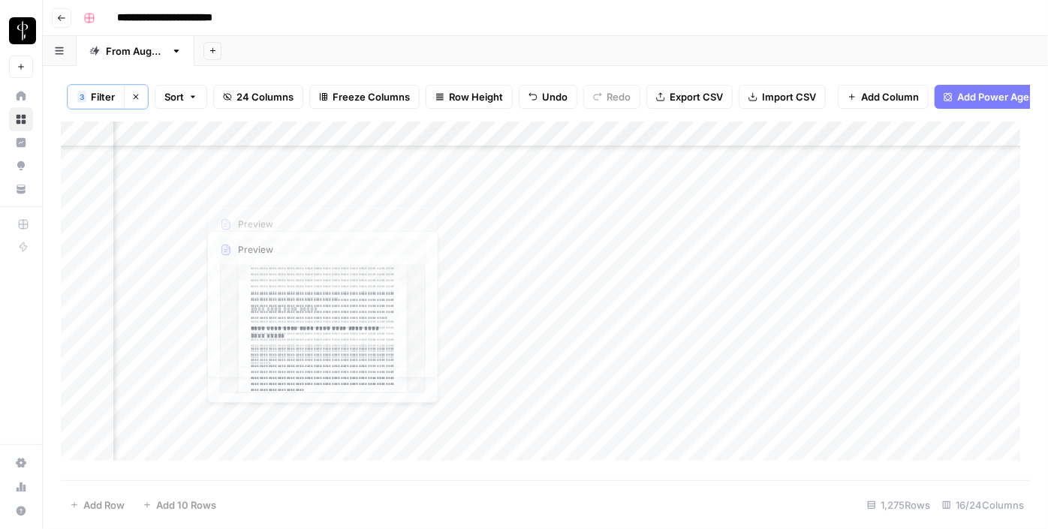
click at [180, 217] on div "Add Column" at bounding box center [546, 297] width 970 height 350
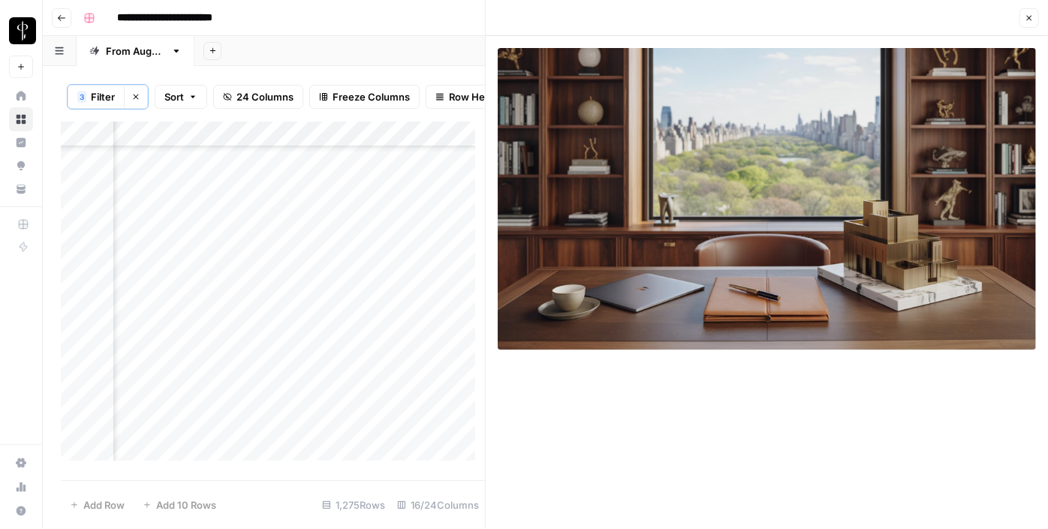
click at [348, 211] on div "Add Column" at bounding box center [273, 297] width 424 height 350
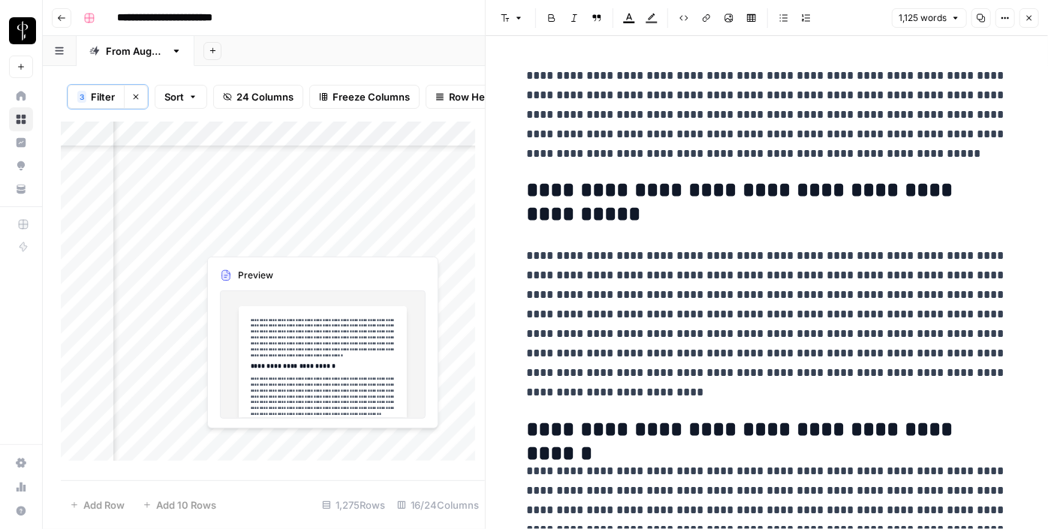
click at [352, 245] on div "Add Column" at bounding box center [273, 297] width 424 height 350
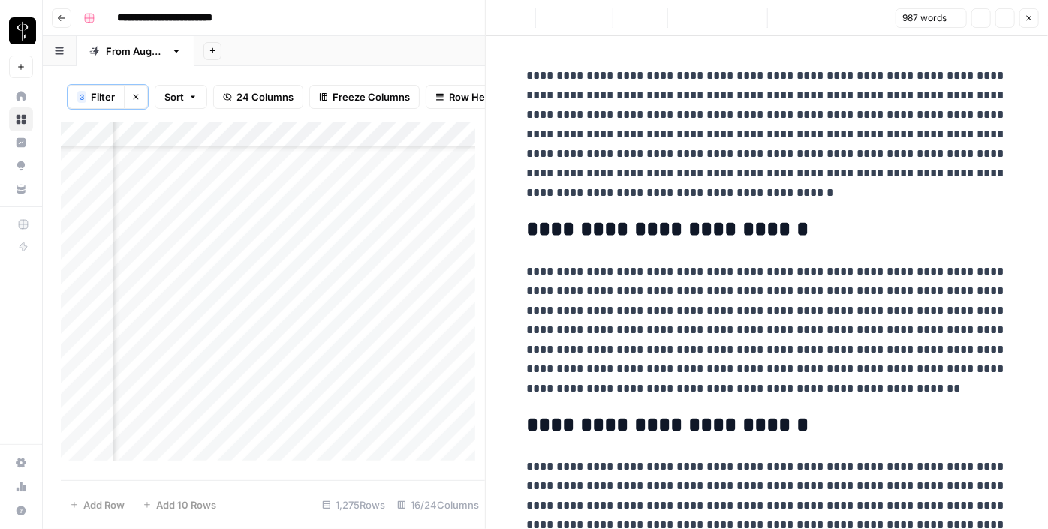
click at [181, 245] on div "Add Column" at bounding box center [273, 297] width 424 height 350
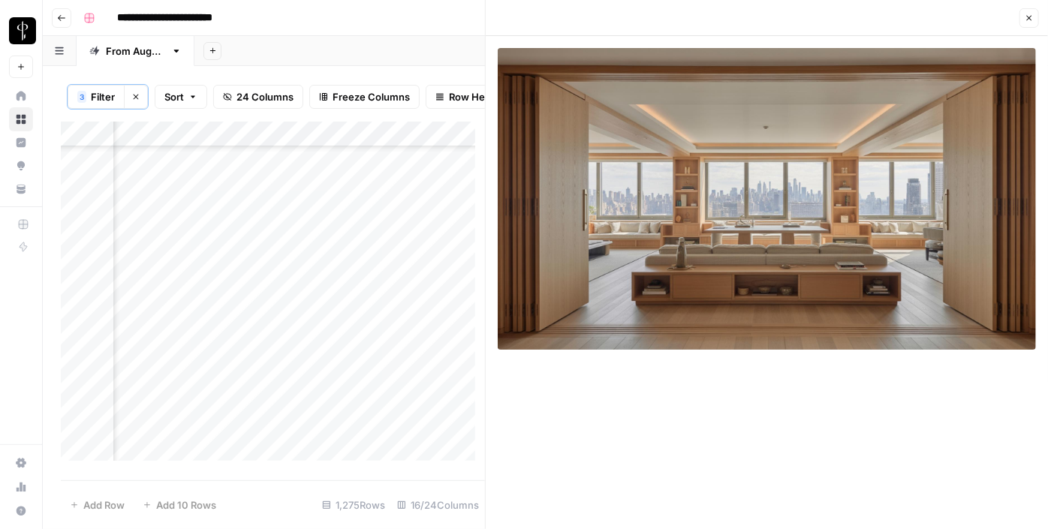
click at [180, 267] on div "Add Column" at bounding box center [273, 297] width 424 height 350
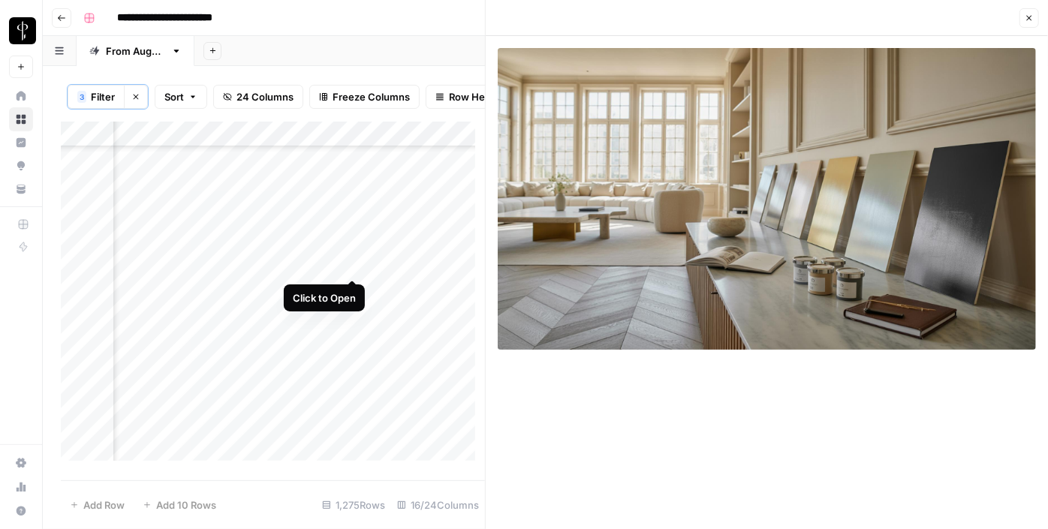
click at [348, 264] on div "Add Column" at bounding box center [273, 297] width 424 height 350
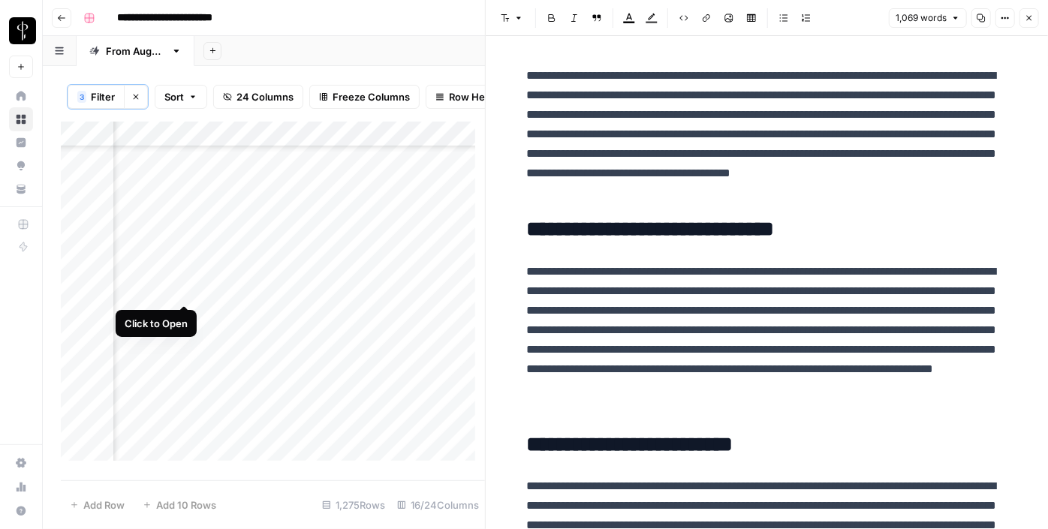
click at [186, 297] on div "Add Column" at bounding box center [273, 297] width 424 height 350
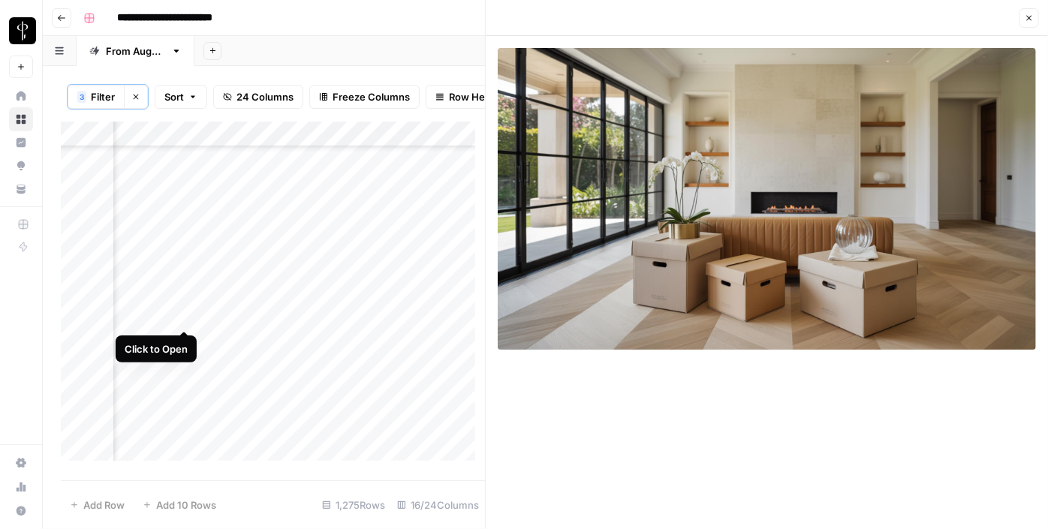
click at [188, 314] on div "Add Column" at bounding box center [273, 297] width 424 height 350
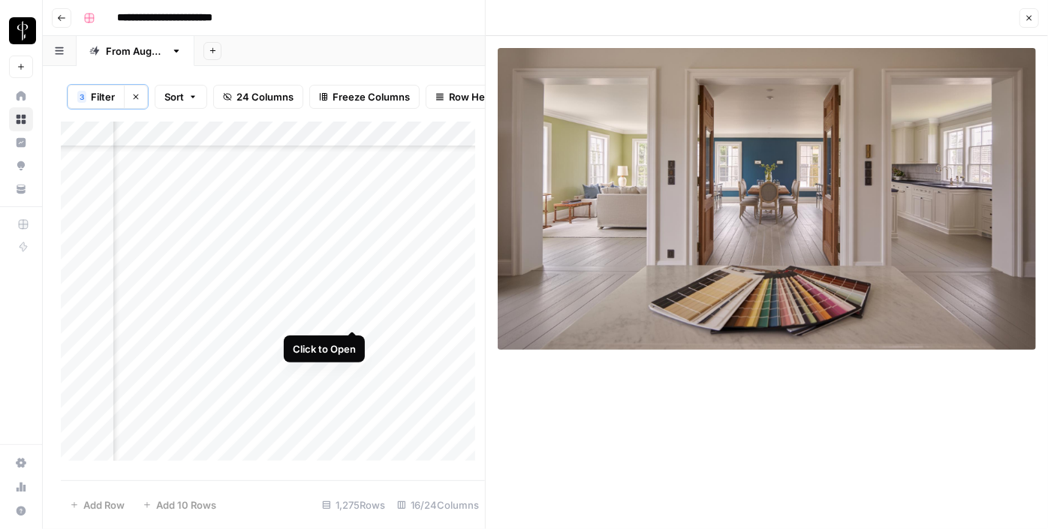
click at [357, 315] on div "Add Column" at bounding box center [273, 297] width 424 height 350
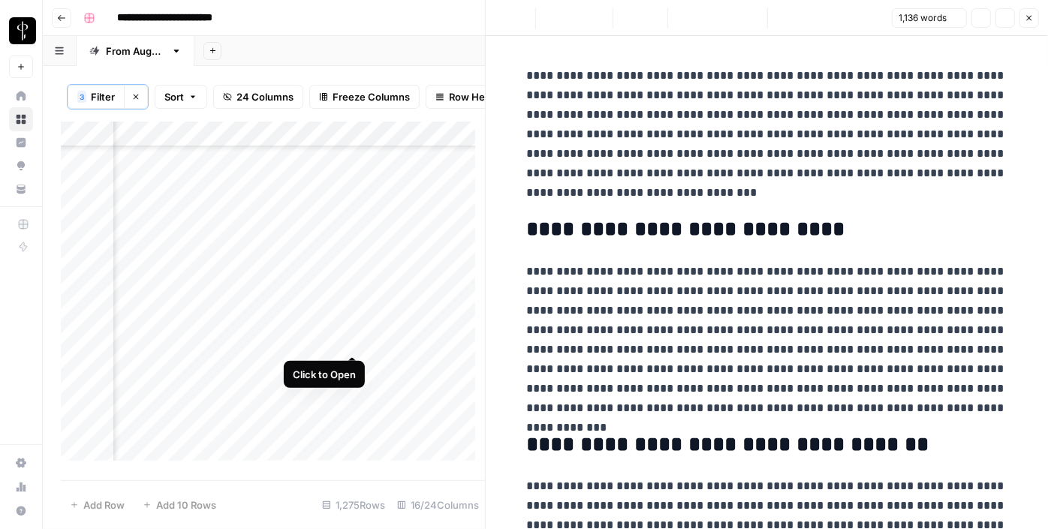
click at [352, 335] on div "Add Column" at bounding box center [273, 297] width 424 height 350
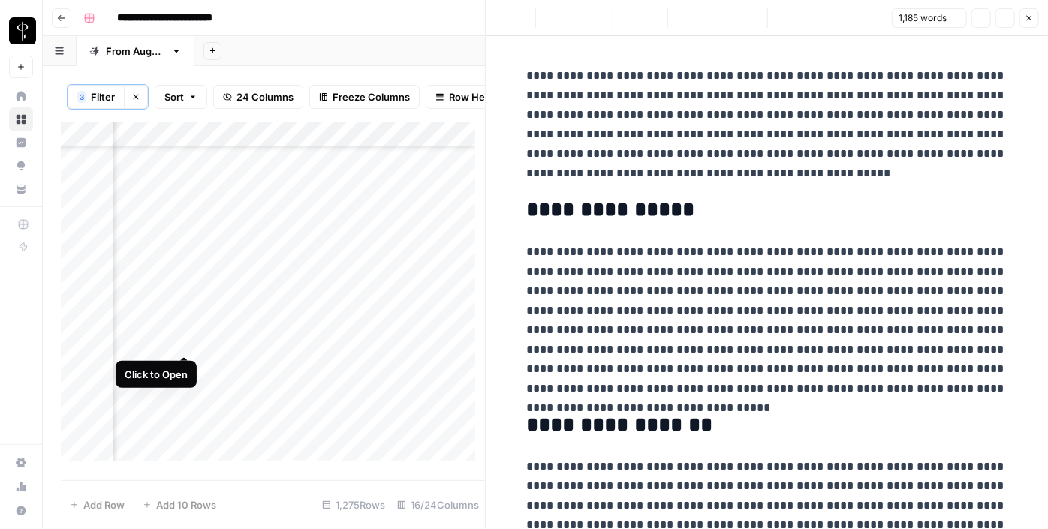
click at [184, 341] on div "Add Column" at bounding box center [273, 297] width 424 height 350
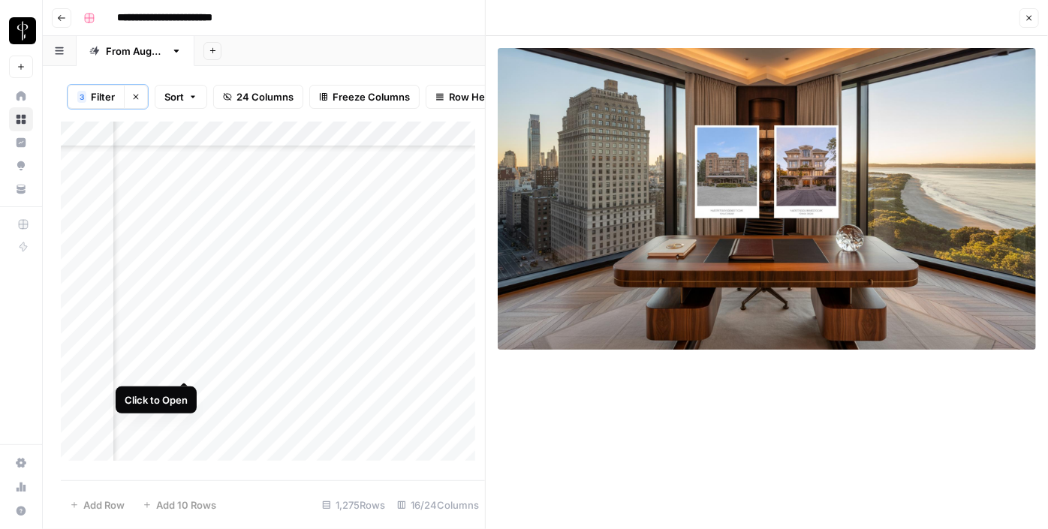
click at [185, 363] on div "Add Column" at bounding box center [273, 297] width 424 height 350
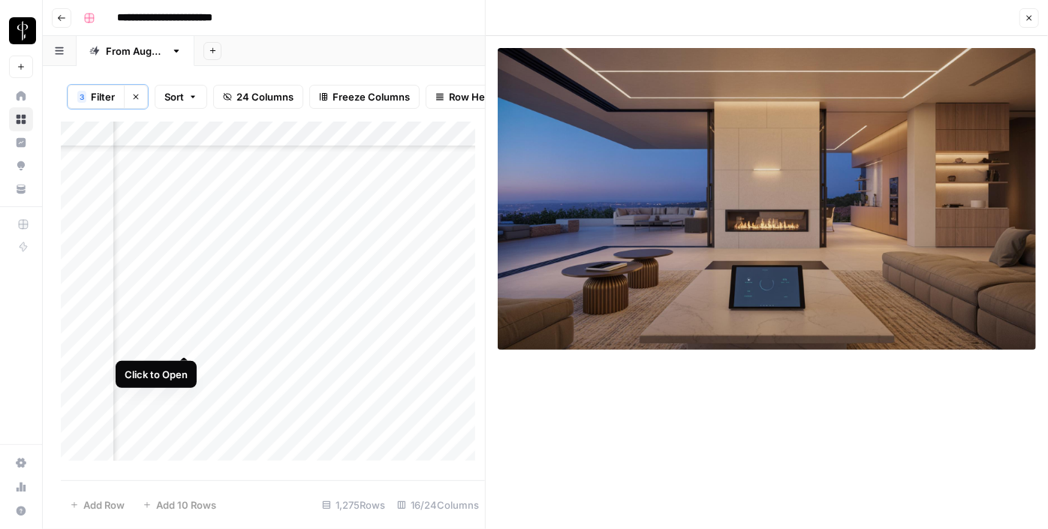
click at [182, 339] on div "Add Column" at bounding box center [273, 297] width 424 height 350
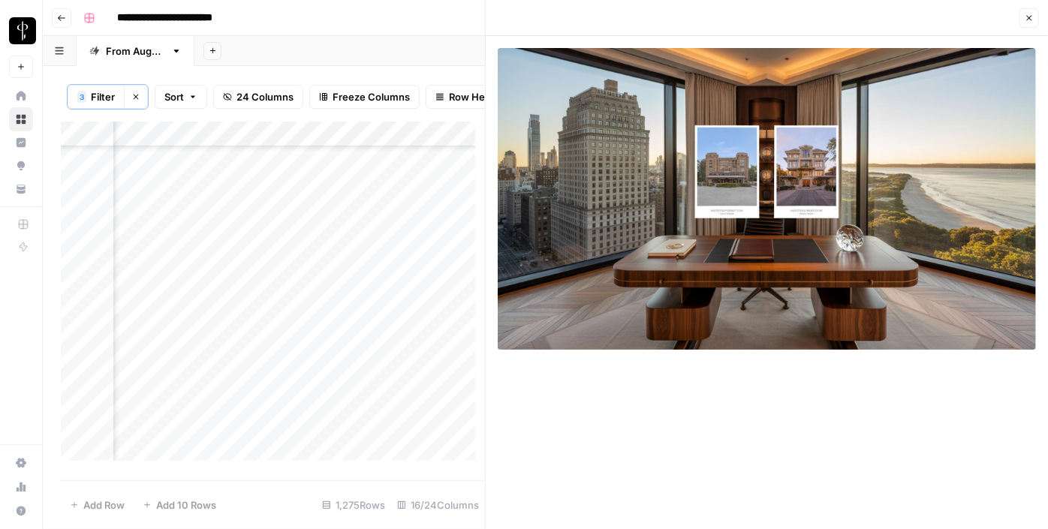
click at [1030, 18] on icon "button" at bounding box center [1029, 18] width 5 height 5
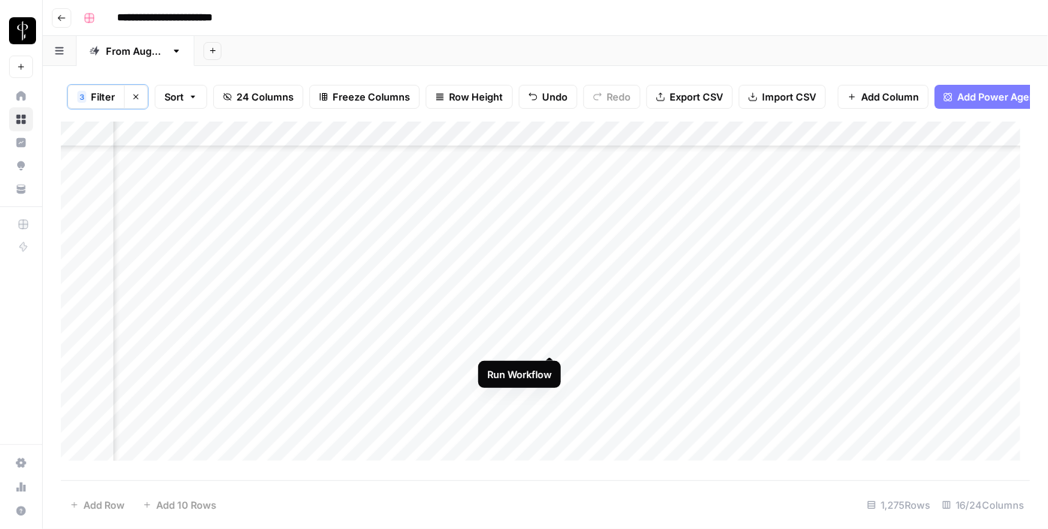
click at [549, 342] on div "Add Column" at bounding box center [546, 297] width 970 height 350
click at [746, 339] on div "Add Column" at bounding box center [546, 297] width 970 height 350
click at [729, 338] on div "Add Column" at bounding box center [546, 297] width 970 height 350
click at [588, 336] on div "Add Column" at bounding box center [546, 297] width 970 height 350
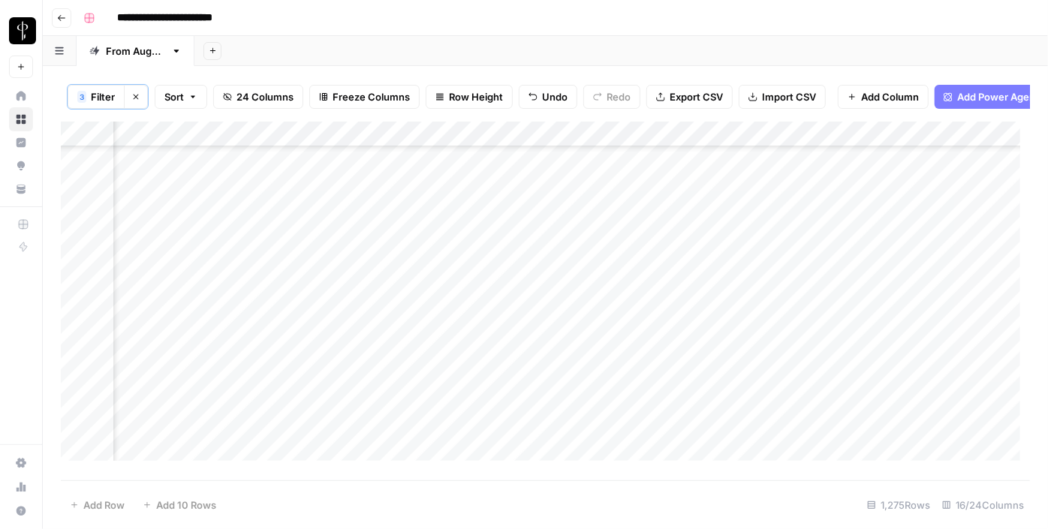
click at [588, 336] on div "Add Column" at bounding box center [546, 297] width 970 height 350
type textarea "**********"
click at [852, 353] on div "Add Column" at bounding box center [546, 297] width 970 height 350
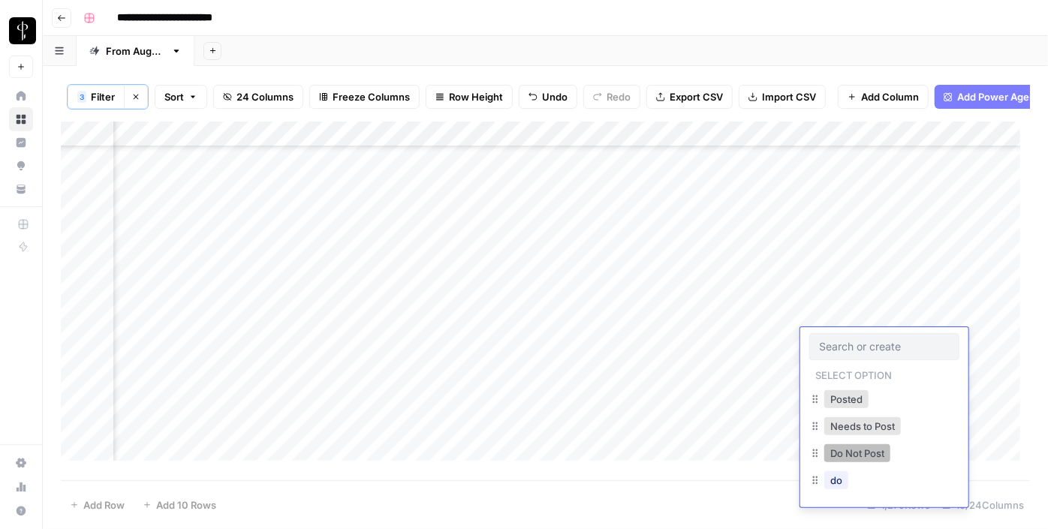
click at [849, 445] on button "Do Not Post" at bounding box center [858, 454] width 66 height 18
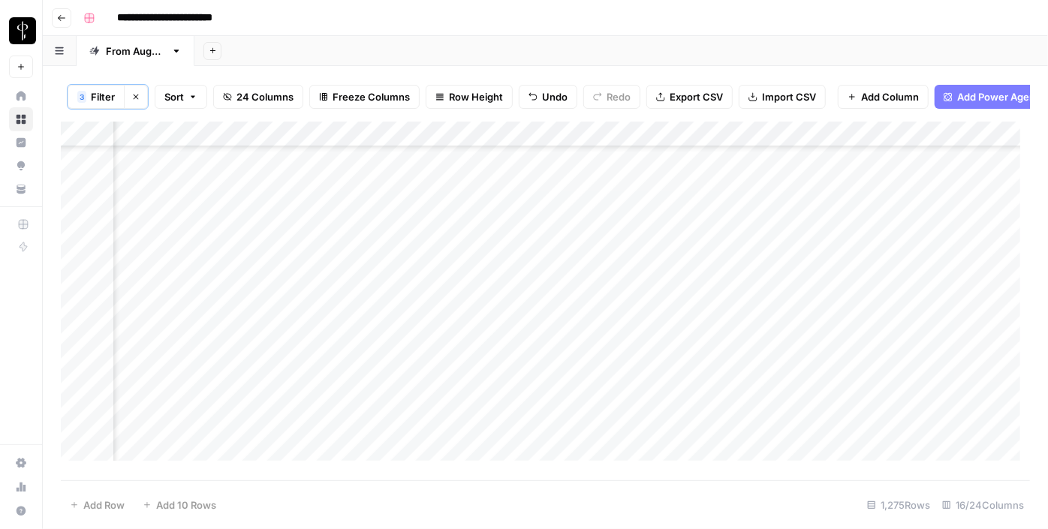
scroll to position [2389, 1512]
click at [182, 232] on div "Add Column" at bounding box center [546, 297] width 970 height 350
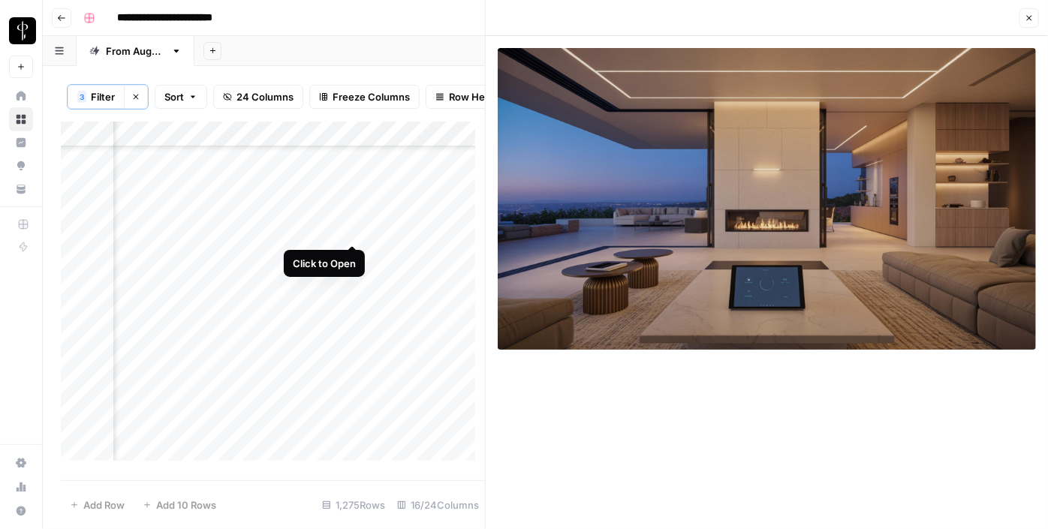
click at [351, 227] on div "Add Column" at bounding box center [273, 297] width 424 height 350
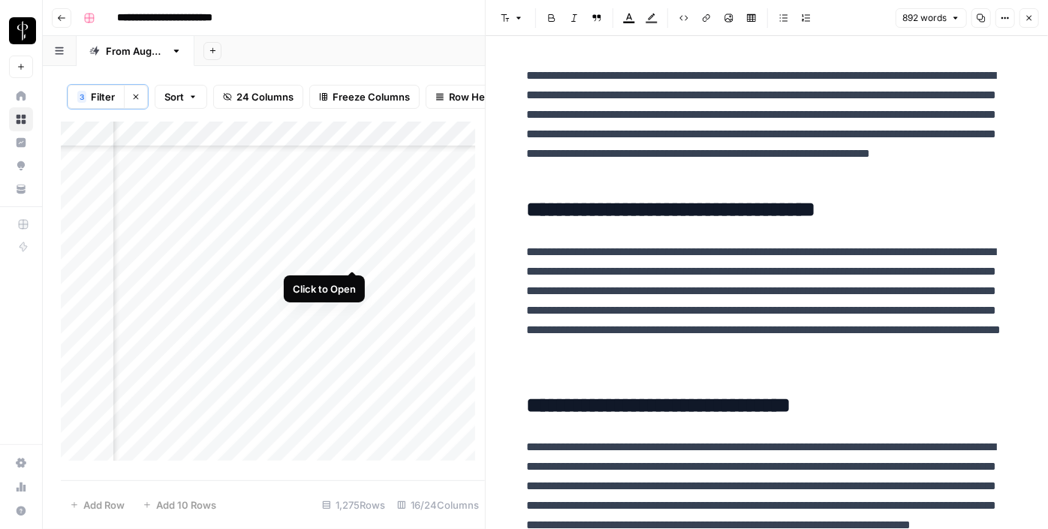
click at [355, 256] on div "Add Column" at bounding box center [273, 297] width 424 height 350
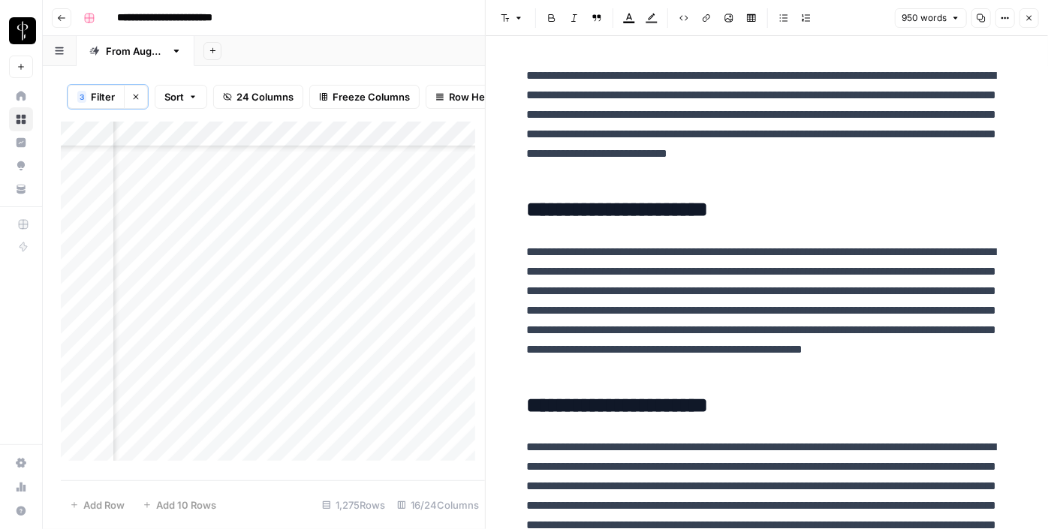
click at [184, 258] on div "Add Column" at bounding box center [273, 297] width 424 height 350
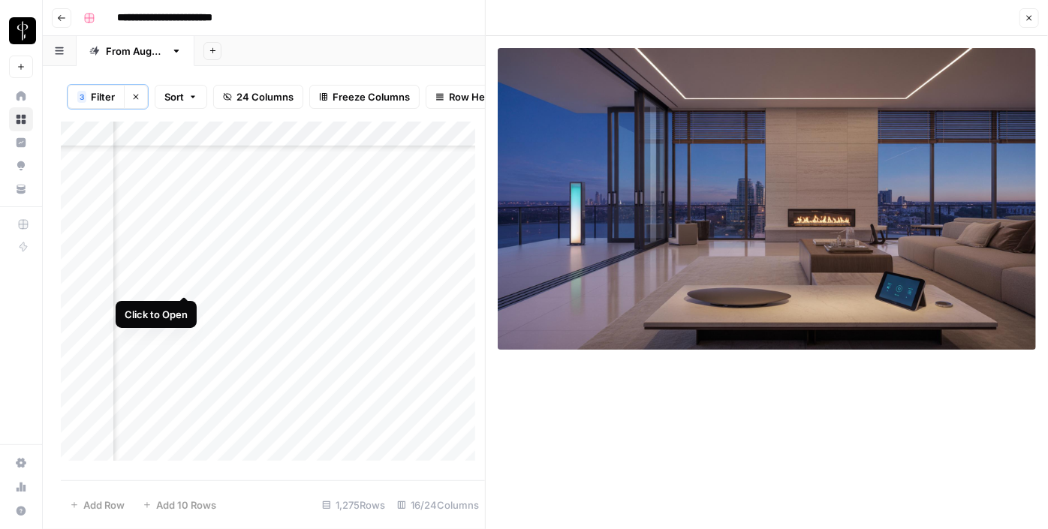
click at [185, 284] on div "Add Column" at bounding box center [273, 297] width 424 height 350
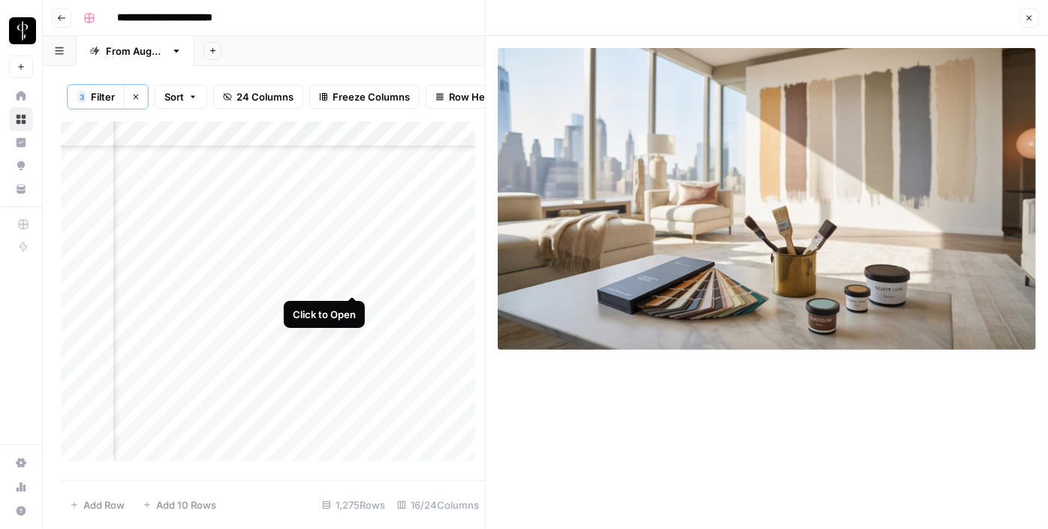
click at [351, 282] on div "Add Column" at bounding box center [273, 297] width 424 height 350
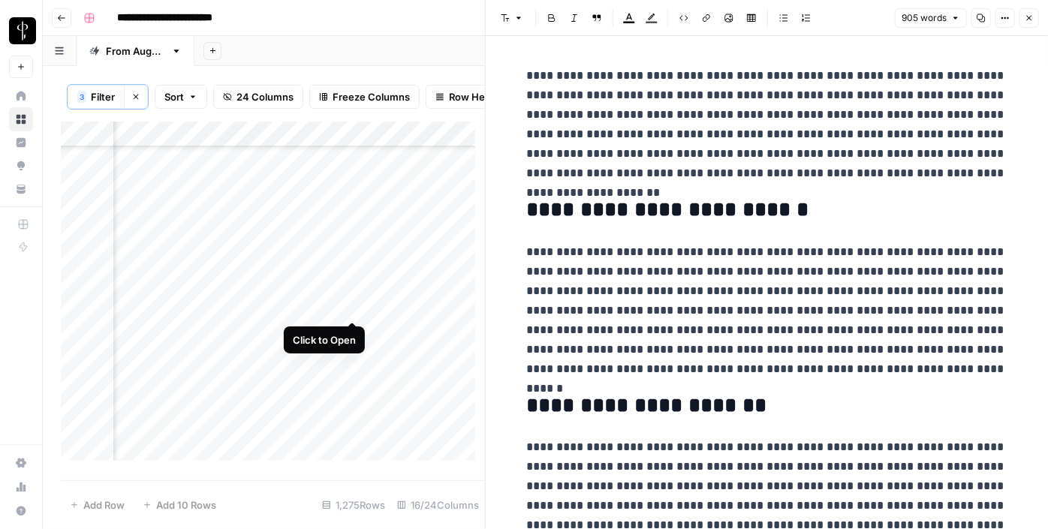
click at [351, 299] on div "Add Column" at bounding box center [273, 297] width 424 height 350
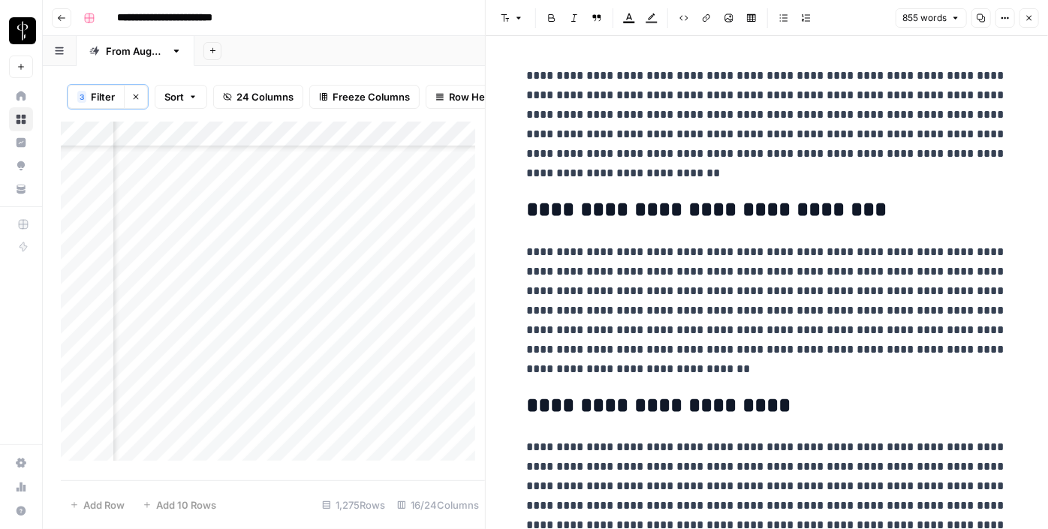
click at [189, 303] on div "Add Column" at bounding box center [273, 297] width 424 height 350
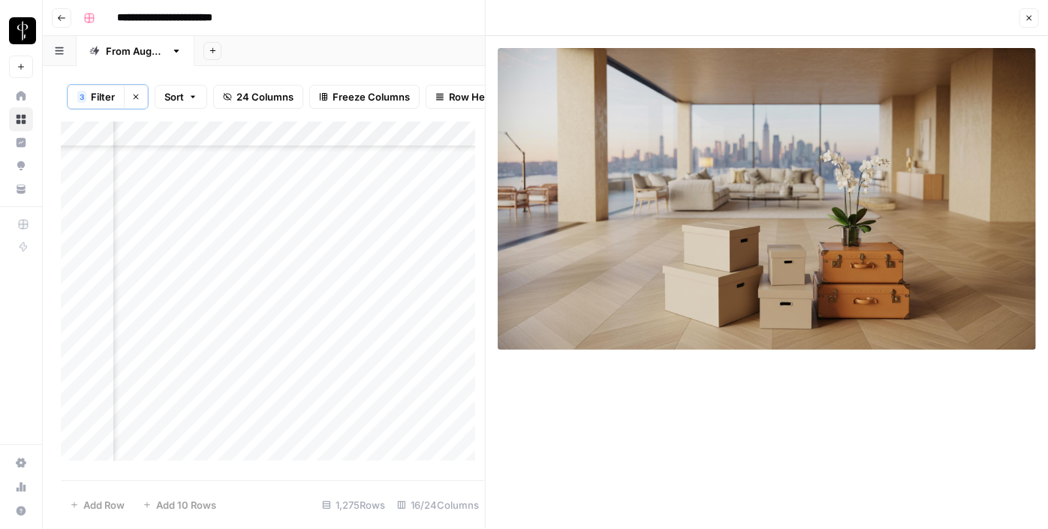
click at [1030, 18] on icon "button" at bounding box center [1029, 18] width 5 height 5
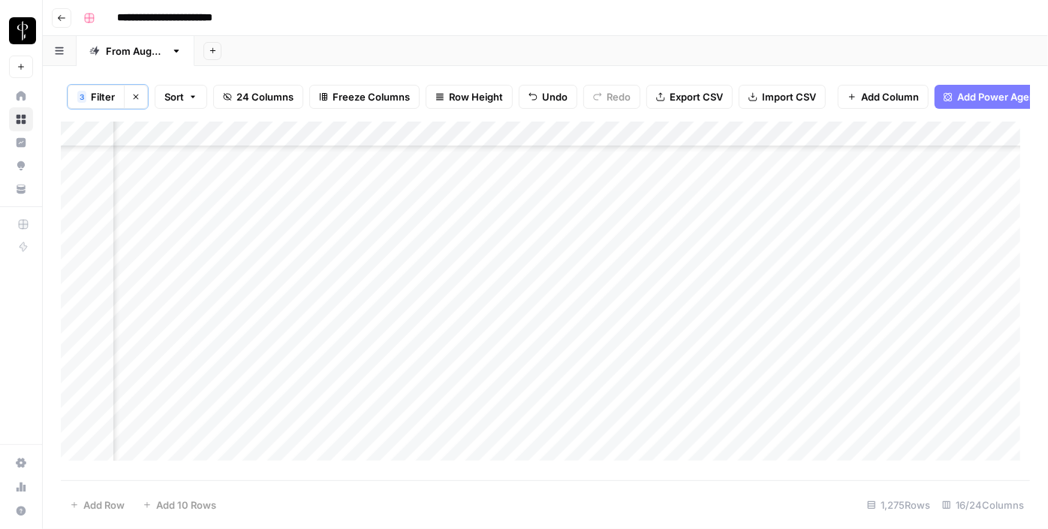
click at [877, 223] on div "Add Column" at bounding box center [546, 297] width 970 height 350
click at [889, 327] on div "Add Column" at bounding box center [546, 297] width 970 height 350
drag, startPoint x: 936, startPoint y: 341, endPoint x: 905, endPoint y: 179, distance: 165.1
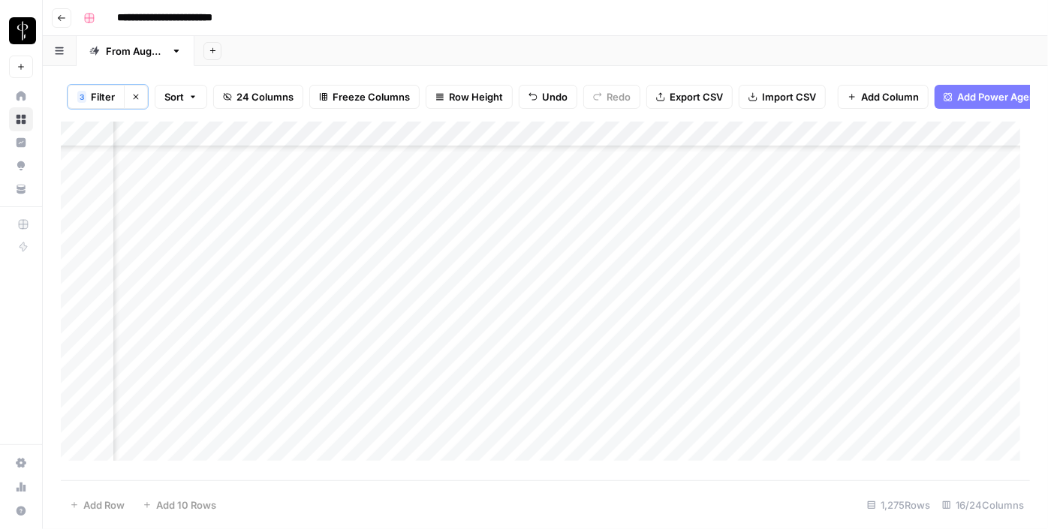
click at [905, 179] on div "Add Column" at bounding box center [546, 297] width 970 height 350
click at [869, 235] on div "Add Column" at bounding box center [546, 297] width 970 height 350
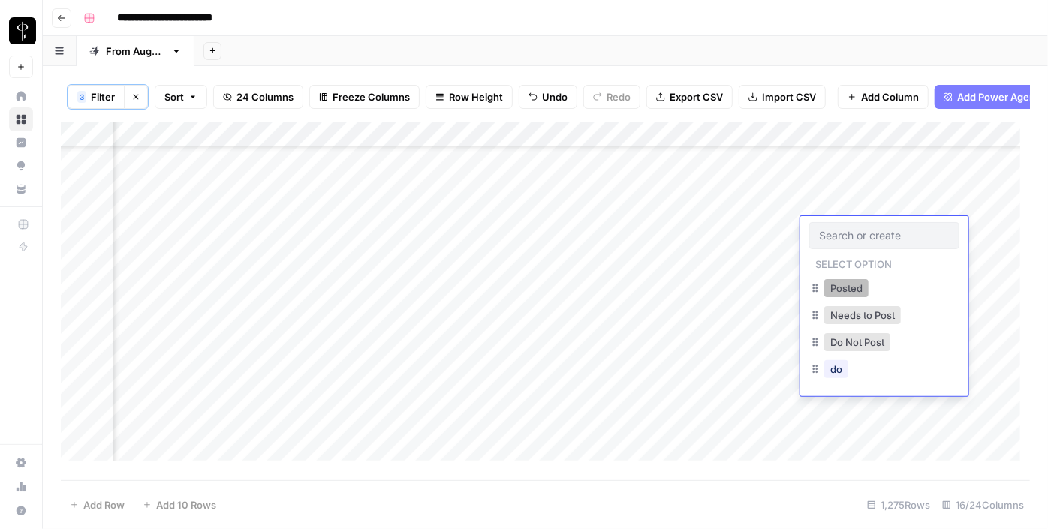
click at [847, 291] on button "Posted" at bounding box center [847, 288] width 44 height 18
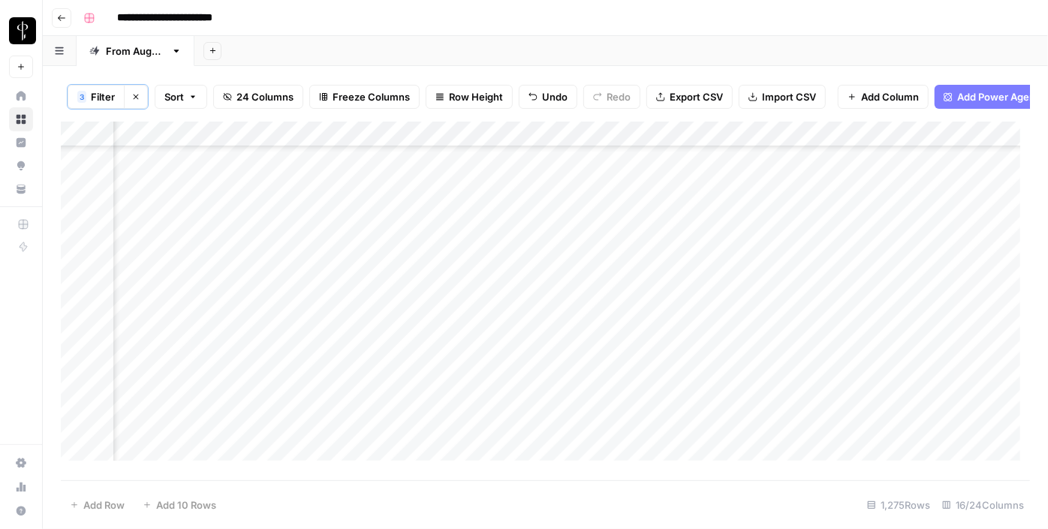
drag, startPoint x: 937, startPoint y: 240, endPoint x: 903, endPoint y: 301, distance: 69.6
click at [903, 301] on div "Add Column" at bounding box center [546, 297] width 970 height 350
click at [526, 173] on div "Add Column" at bounding box center [546, 297] width 970 height 350
click at [507, 192] on div "Add Column" at bounding box center [546, 297] width 970 height 350
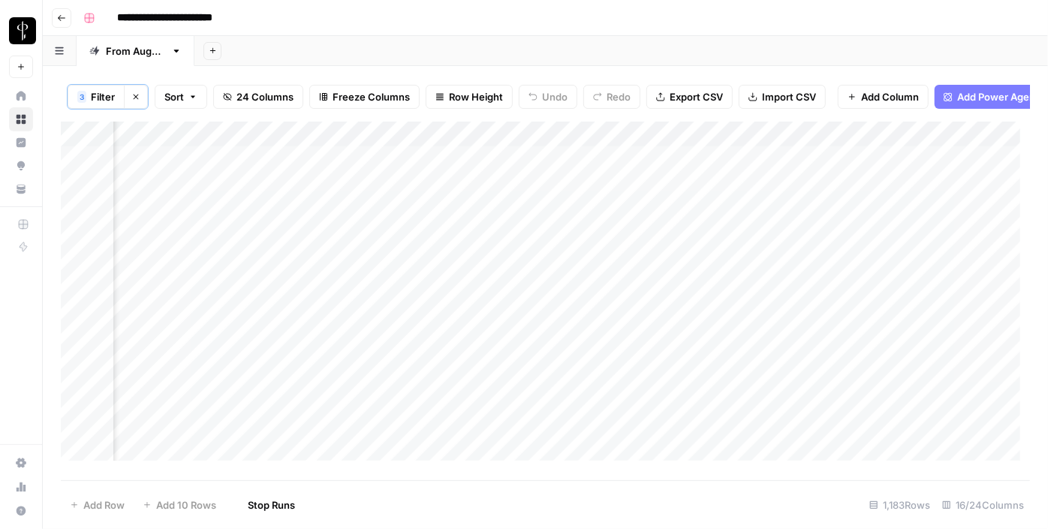
click at [507, 218] on div "Add Column" at bounding box center [546, 297] width 970 height 350
click at [505, 245] on div "Add Column" at bounding box center [546, 297] width 970 height 350
click at [508, 199] on div "Add Column" at bounding box center [546, 297] width 970 height 350
click at [505, 270] on div "Add Column" at bounding box center [546, 297] width 970 height 350
click at [505, 303] on div "Add Column" at bounding box center [546, 297] width 970 height 350
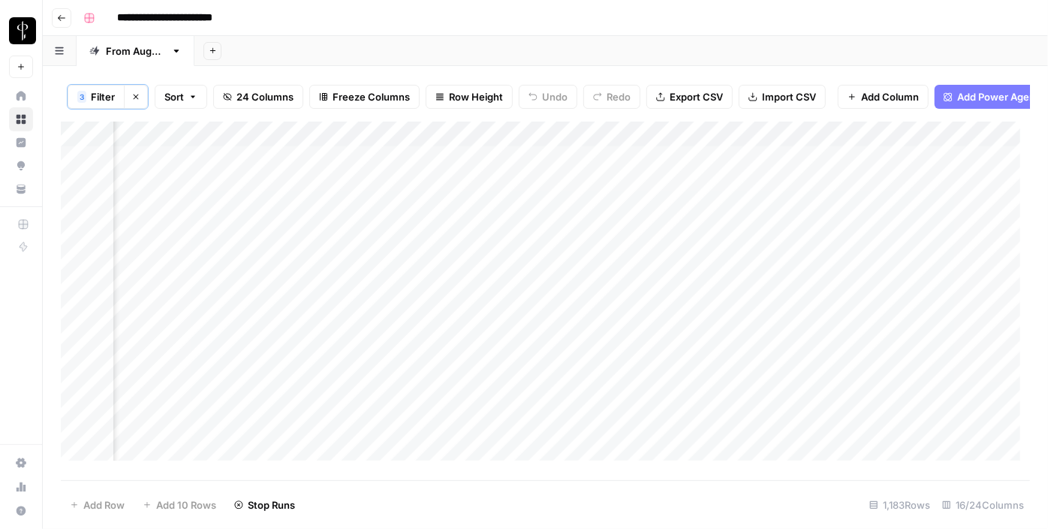
click at [507, 321] on div "Add Column" at bounding box center [546, 297] width 970 height 350
click at [510, 339] on div "Add Column" at bounding box center [546, 297] width 970 height 350
click at [506, 300] on div "Add Column" at bounding box center [546, 297] width 970 height 350
click at [502, 369] on div "Add Column" at bounding box center [546, 297] width 970 height 350
click at [508, 399] on div "Add Column" at bounding box center [546, 297] width 970 height 350
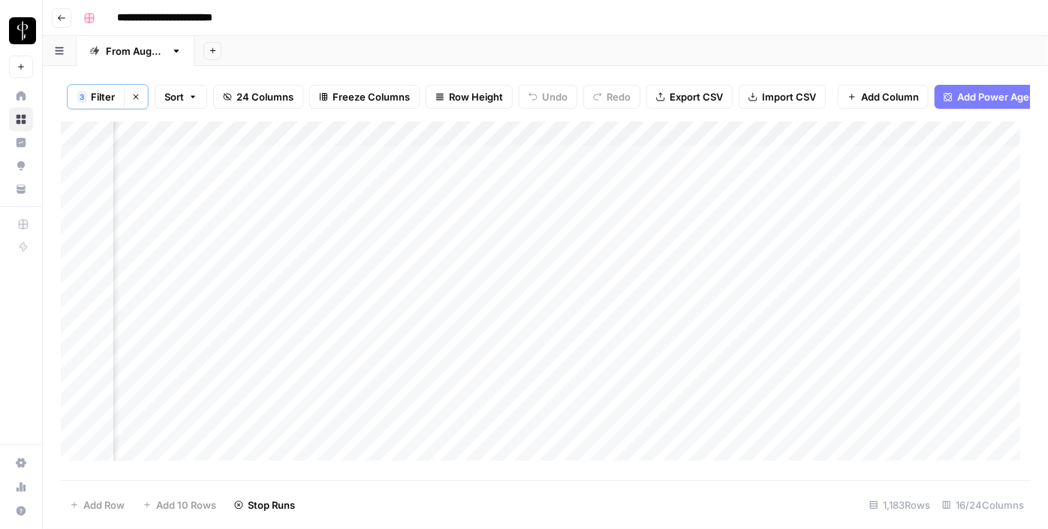
click at [508, 426] on div "Add Column" at bounding box center [546, 297] width 970 height 350
click at [511, 446] on div "Add Column" at bounding box center [546, 297] width 970 height 350
click at [517, 280] on div "Add Column" at bounding box center [546, 297] width 970 height 350
click at [509, 336] on div "Add Column" at bounding box center [546, 297] width 970 height 350
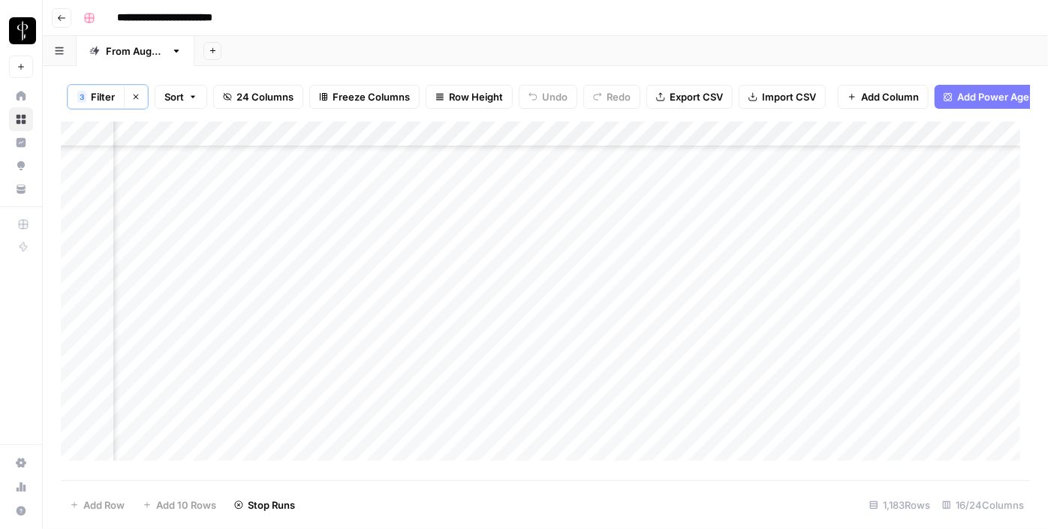
click at [510, 360] on div "Add Column" at bounding box center [546, 297] width 970 height 350
click at [511, 392] on div "Add Column" at bounding box center [546, 297] width 970 height 350
click at [511, 341] on div "Add Column" at bounding box center [546, 297] width 970 height 350
click at [507, 418] on div "Add Column" at bounding box center [546, 297] width 970 height 350
click at [508, 435] on div "Add Column" at bounding box center [546, 297] width 970 height 350
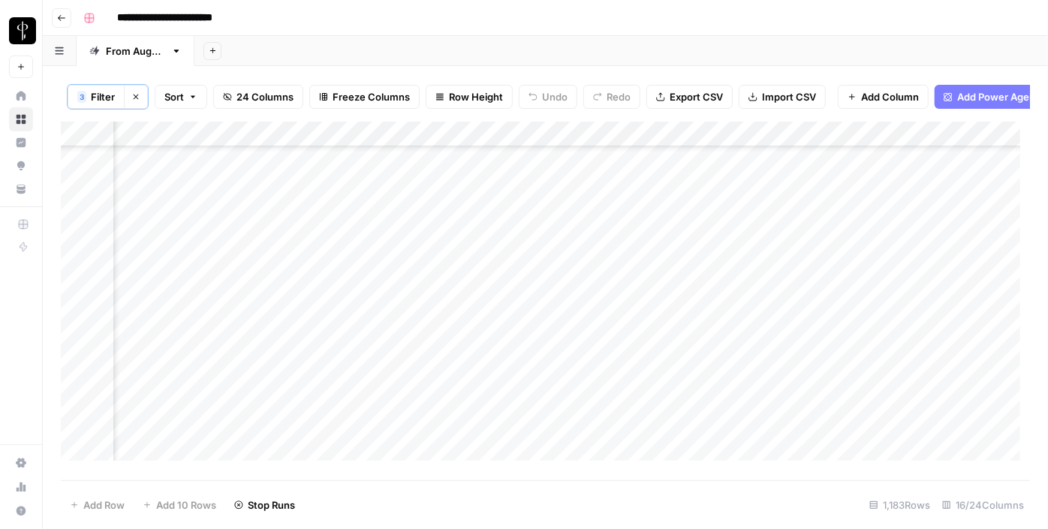
scroll to position [273, 1512]
click at [508, 331] on div "Add Column" at bounding box center [546, 297] width 970 height 350
click at [505, 347] on div "Add Column" at bounding box center [546, 297] width 970 height 350
click at [506, 388] on div "Add Column" at bounding box center [546, 297] width 970 height 350
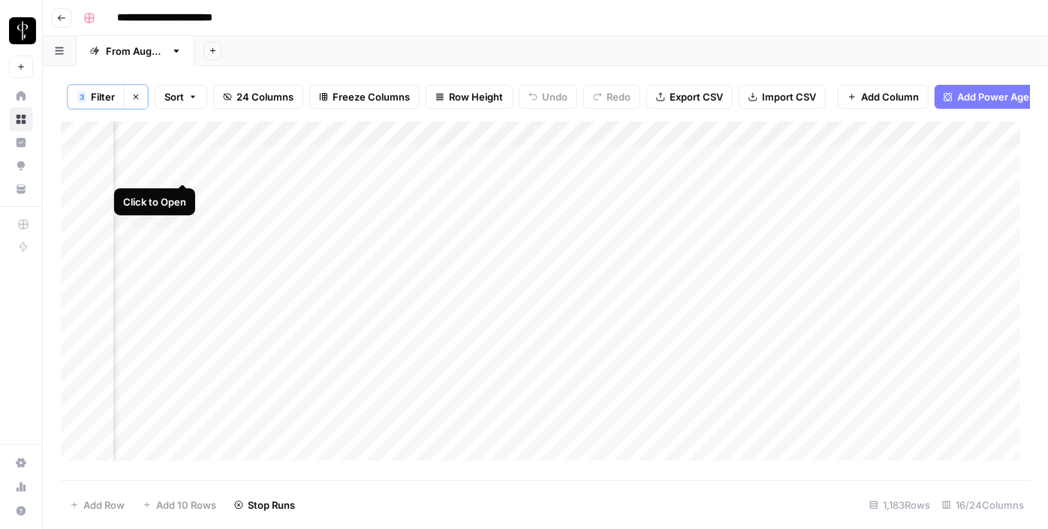
click at [182, 167] on div "Add Column" at bounding box center [546, 297] width 970 height 350
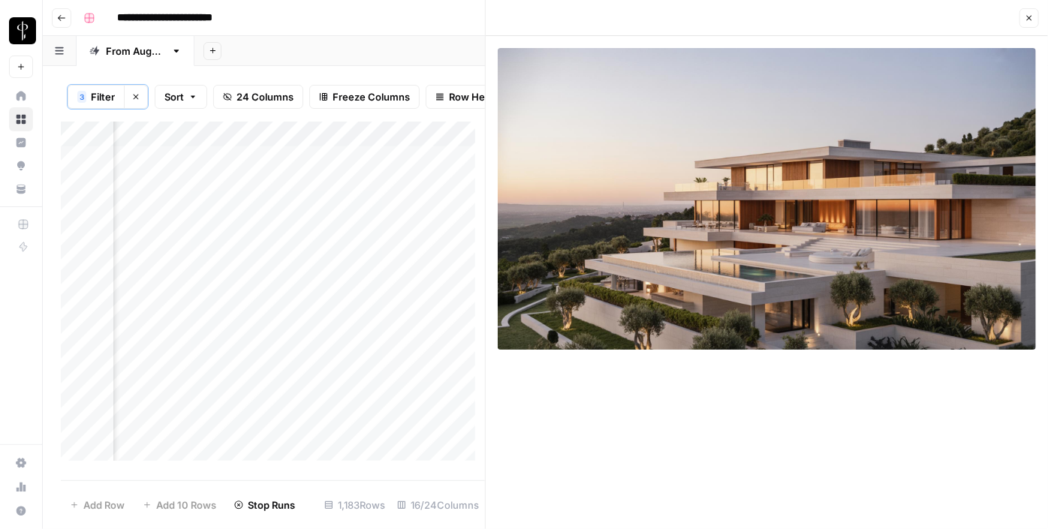
click at [360, 178] on div "Add Column" at bounding box center [273, 297] width 424 height 350
click at [348, 167] on div "Add Column" at bounding box center [273, 297] width 424 height 350
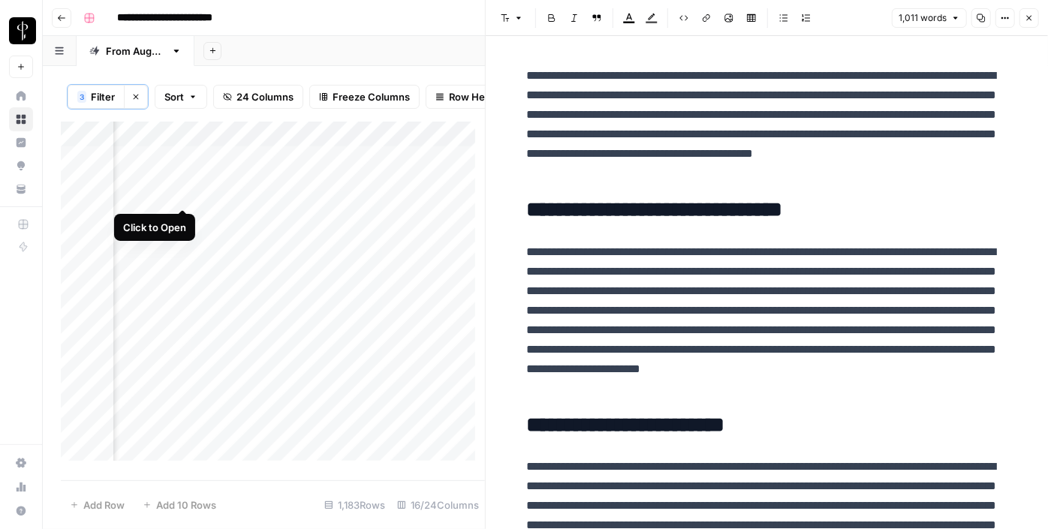
click at [180, 193] on div "Add Column" at bounding box center [273, 297] width 424 height 350
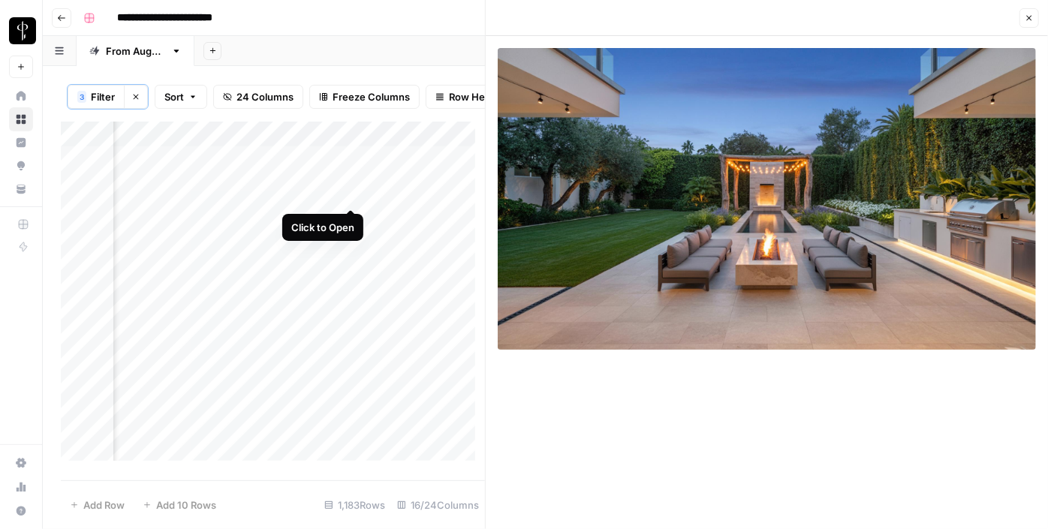
click at [352, 198] on div "Add Column" at bounding box center [273, 297] width 424 height 350
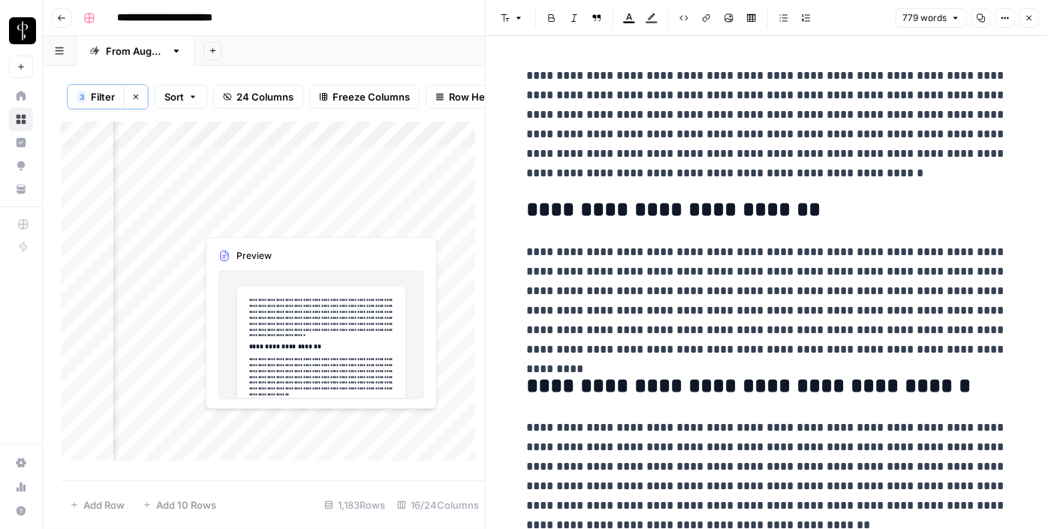
click at [348, 216] on div "Add Column" at bounding box center [273, 297] width 424 height 350
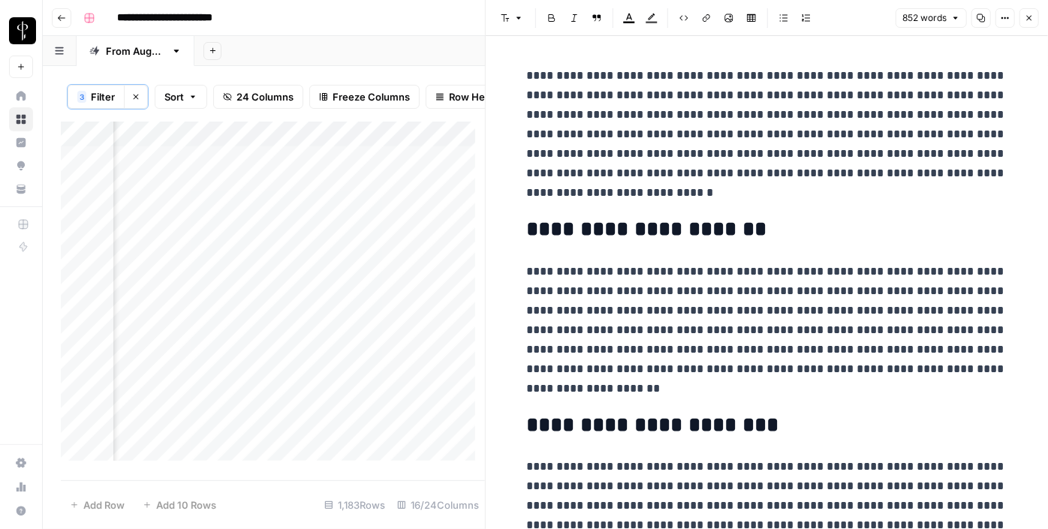
click at [175, 219] on div "Add Column" at bounding box center [273, 297] width 424 height 350
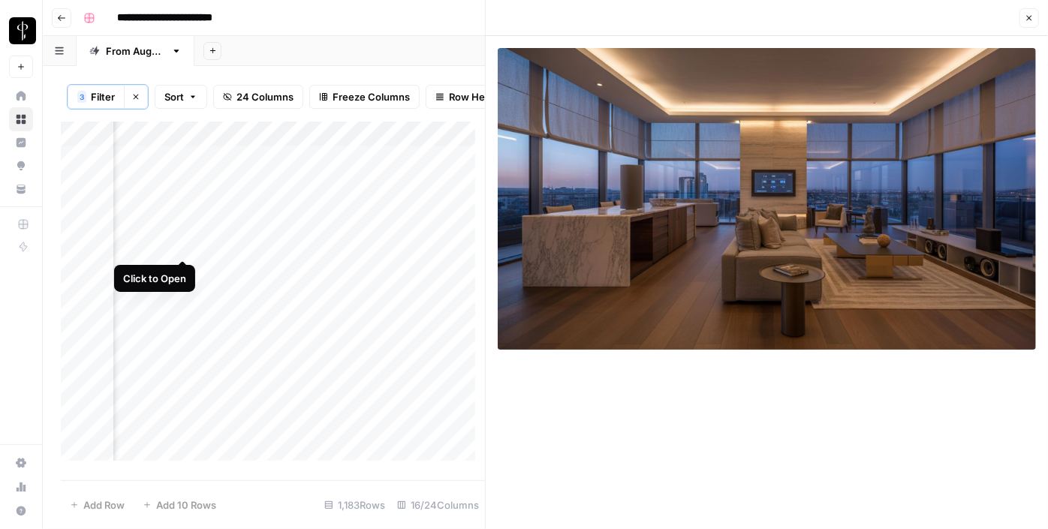
click at [186, 243] on div "Add Column" at bounding box center [273, 297] width 424 height 350
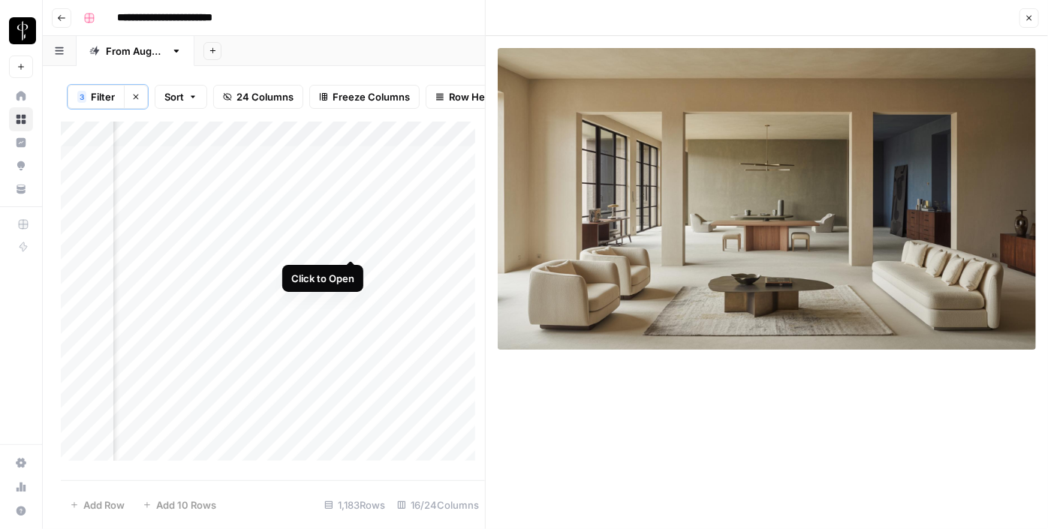
click at [352, 246] on div "Add Column" at bounding box center [273, 297] width 424 height 350
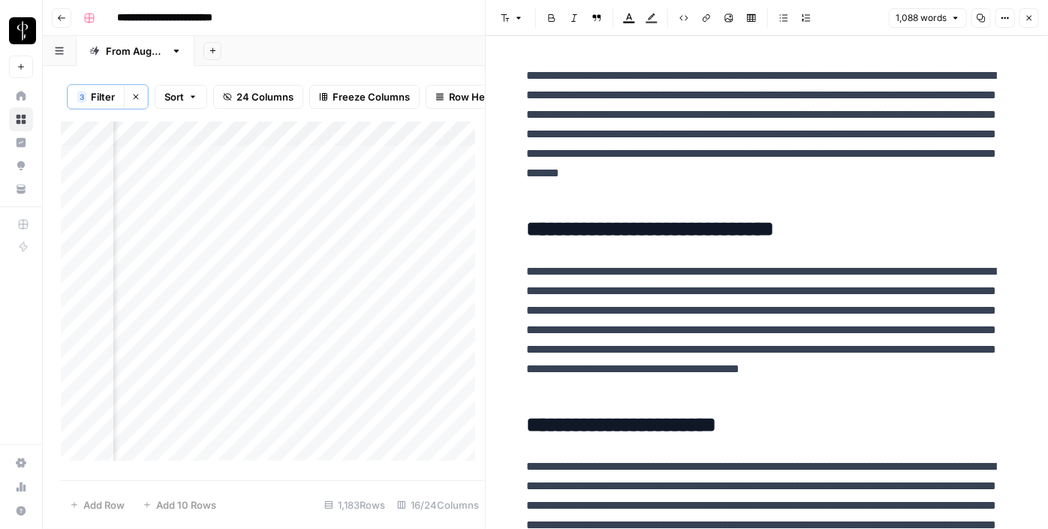
click at [348, 269] on div "Add Column" at bounding box center [273, 297] width 424 height 350
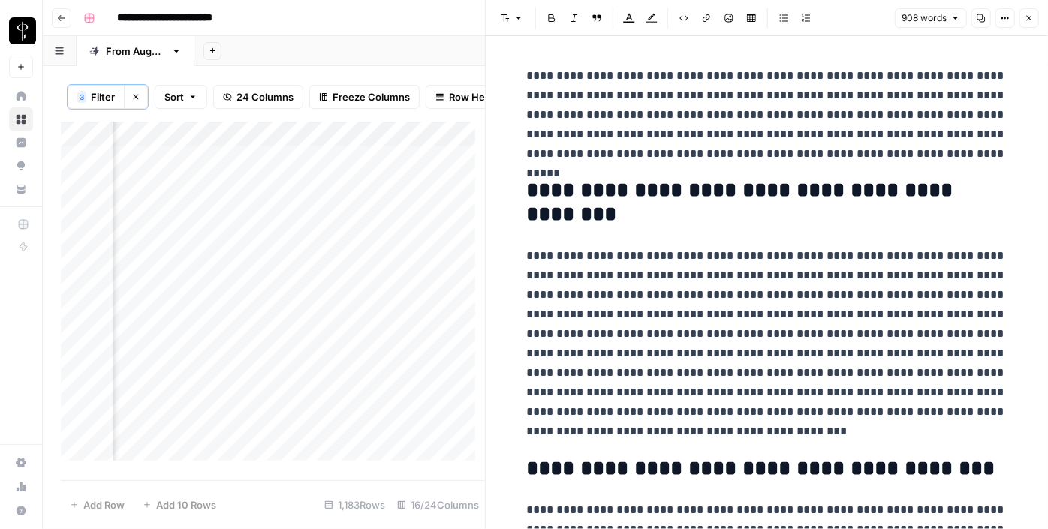
click at [176, 274] on div "Add Column" at bounding box center [273, 297] width 424 height 350
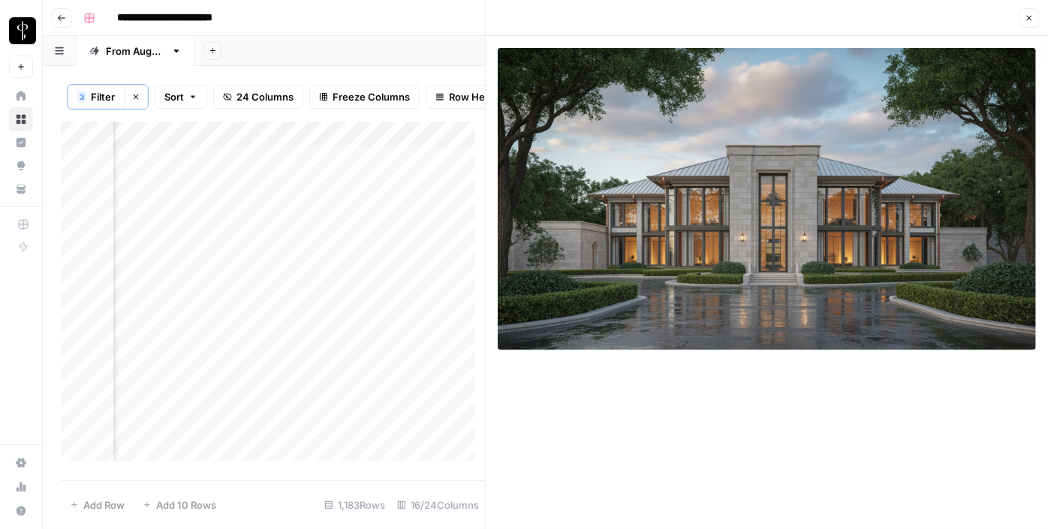
click at [178, 300] on div "Add Column" at bounding box center [273, 297] width 424 height 350
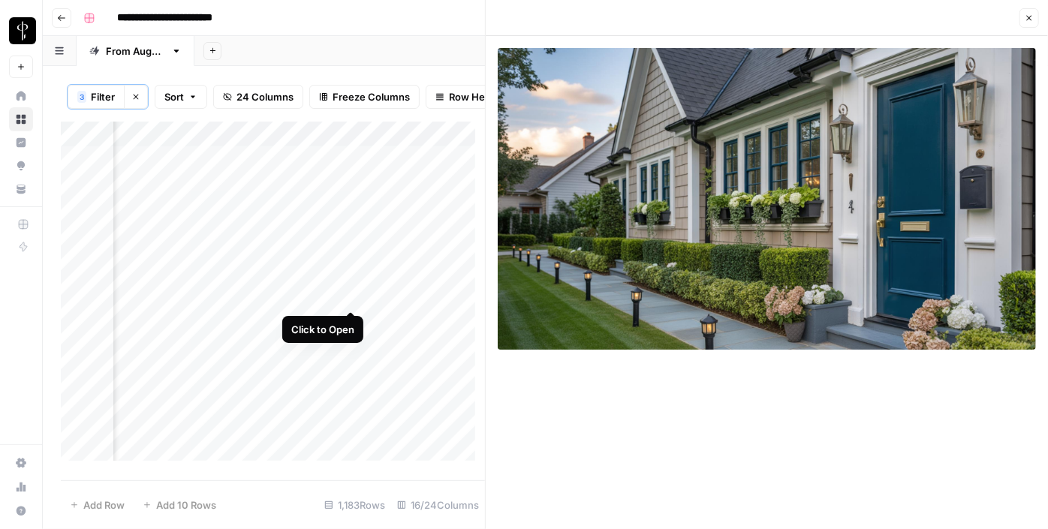
click at [358, 292] on div "Add Column" at bounding box center [273, 297] width 424 height 350
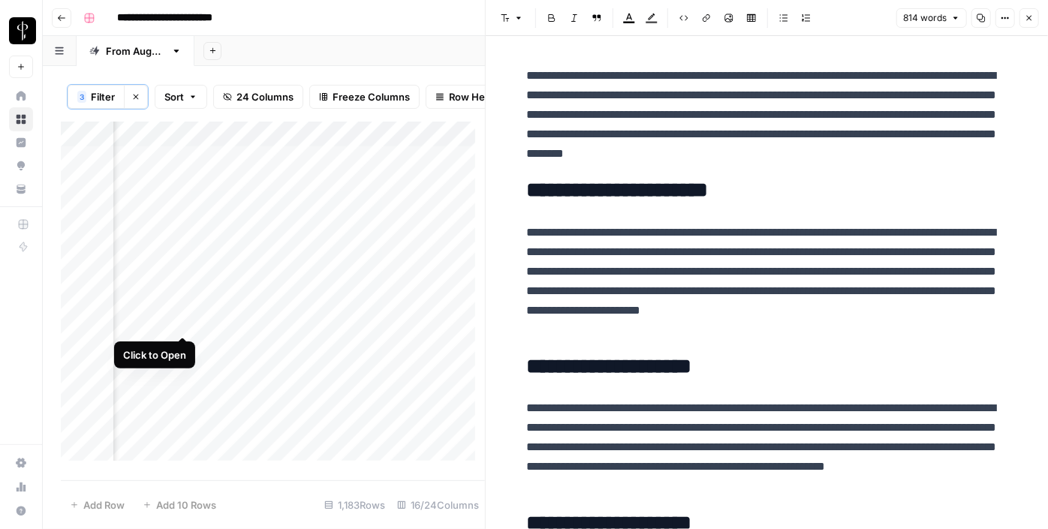
click at [182, 321] on div "Add Column" at bounding box center [273, 297] width 424 height 350
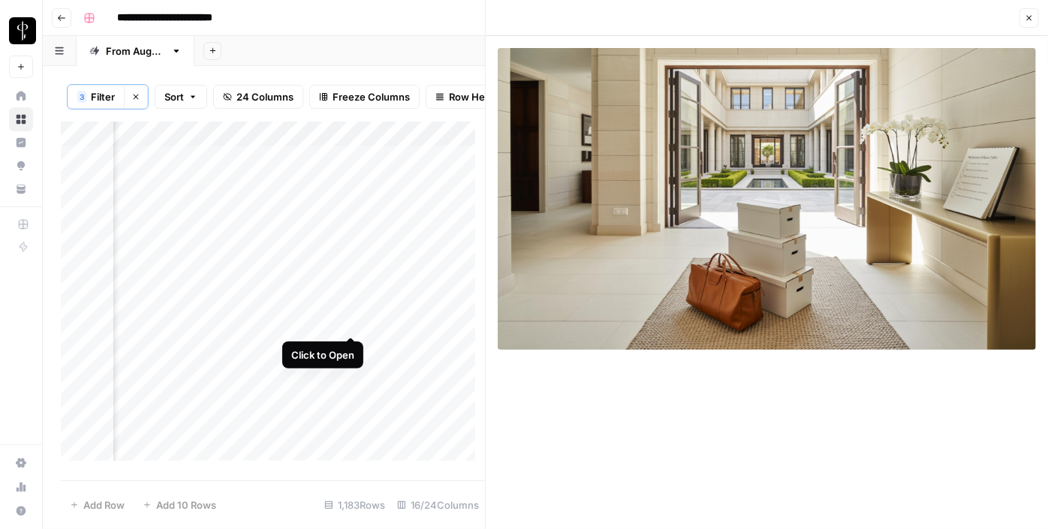
click at [350, 321] on div "Add Column" at bounding box center [273, 297] width 424 height 350
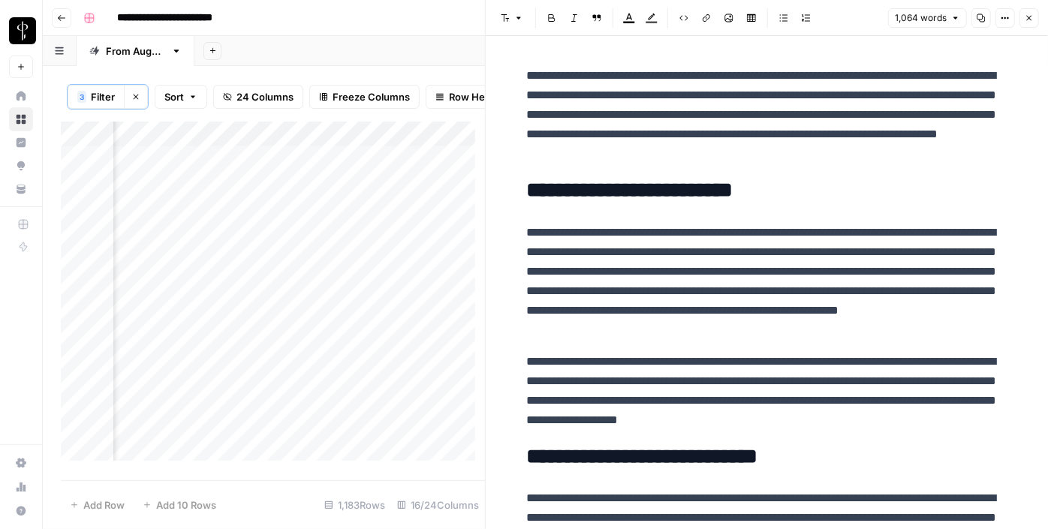
click at [179, 347] on div "Add Column" at bounding box center [273, 297] width 424 height 350
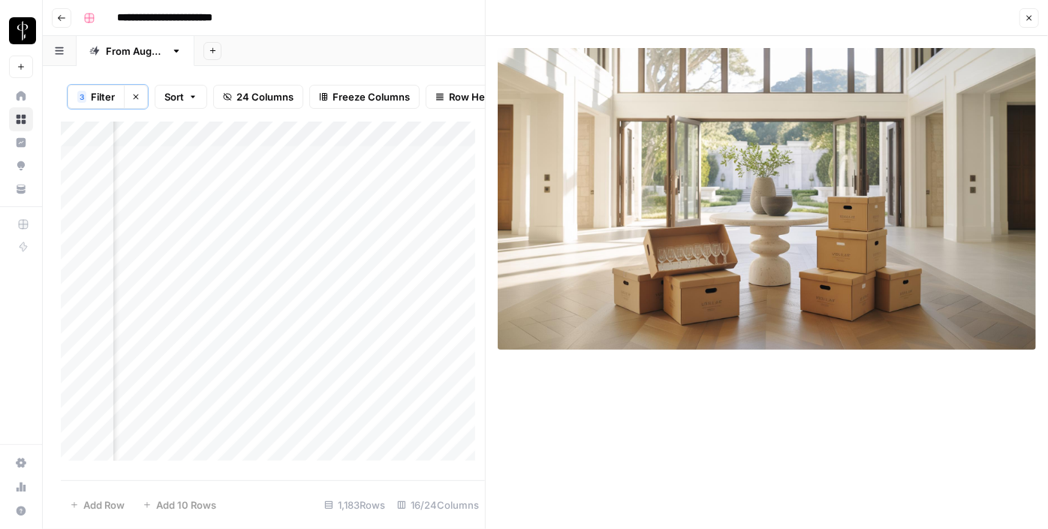
click at [353, 345] on div "Add Column" at bounding box center [273, 297] width 424 height 350
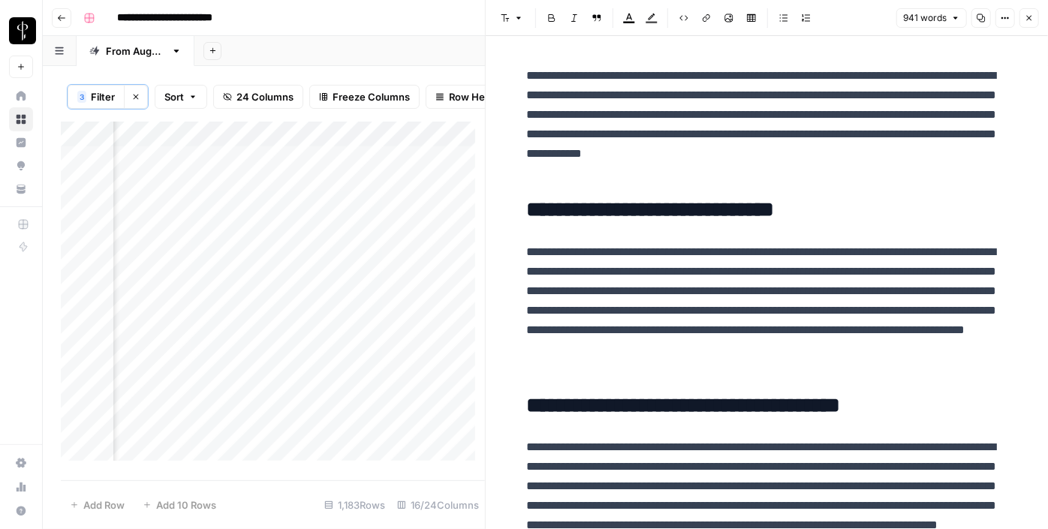
click at [179, 345] on div "Add Column" at bounding box center [273, 297] width 424 height 350
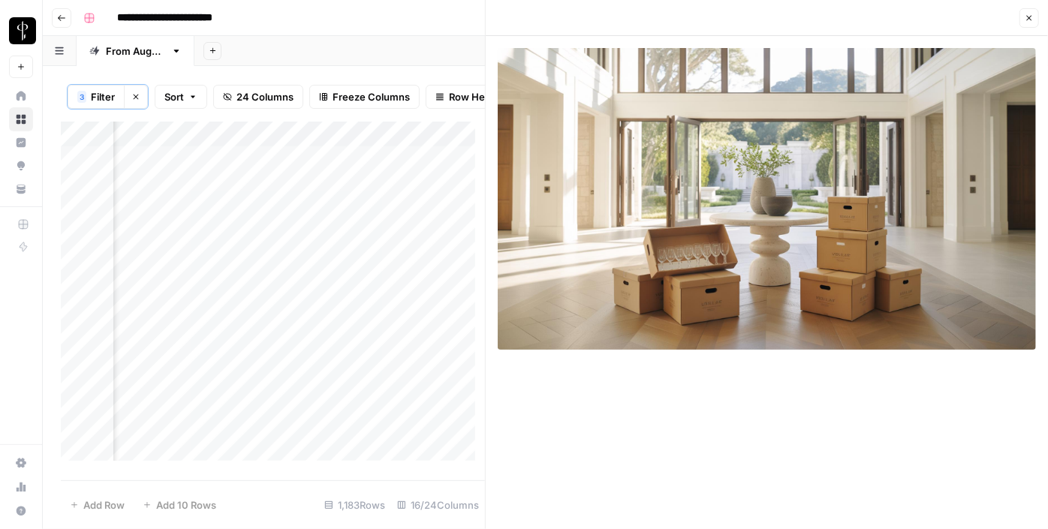
click at [1026, 21] on icon "button" at bounding box center [1029, 18] width 9 height 9
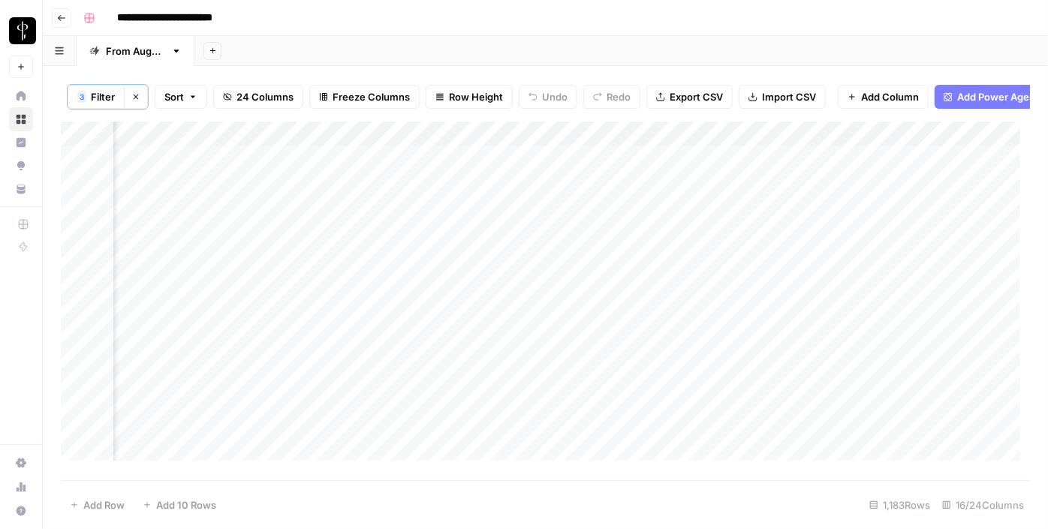
click at [183, 371] on div "Add Column" at bounding box center [546, 297] width 970 height 350
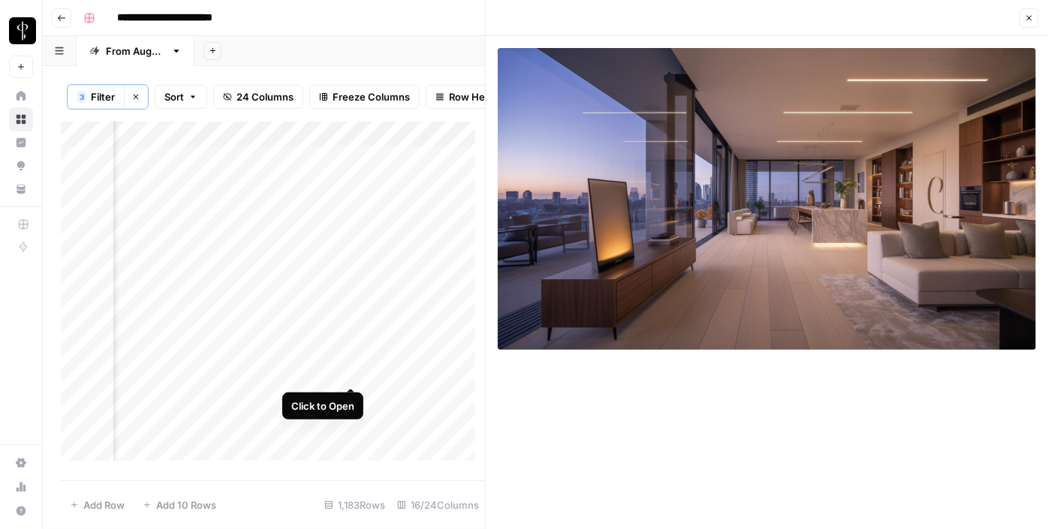
click at [348, 370] on div "Add Column" at bounding box center [273, 297] width 424 height 350
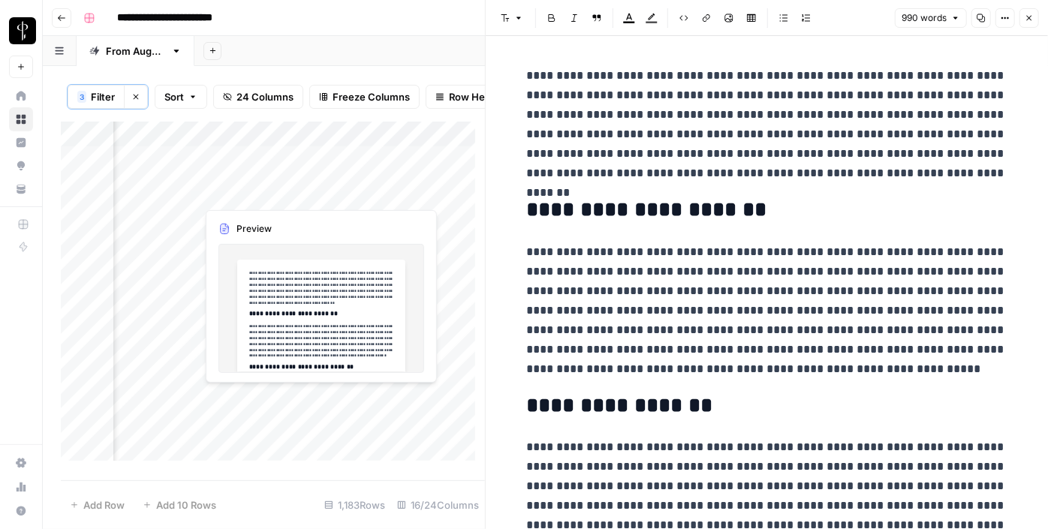
click at [346, 389] on div "Add Column" at bounding box center [273, 297] width 424 height 350
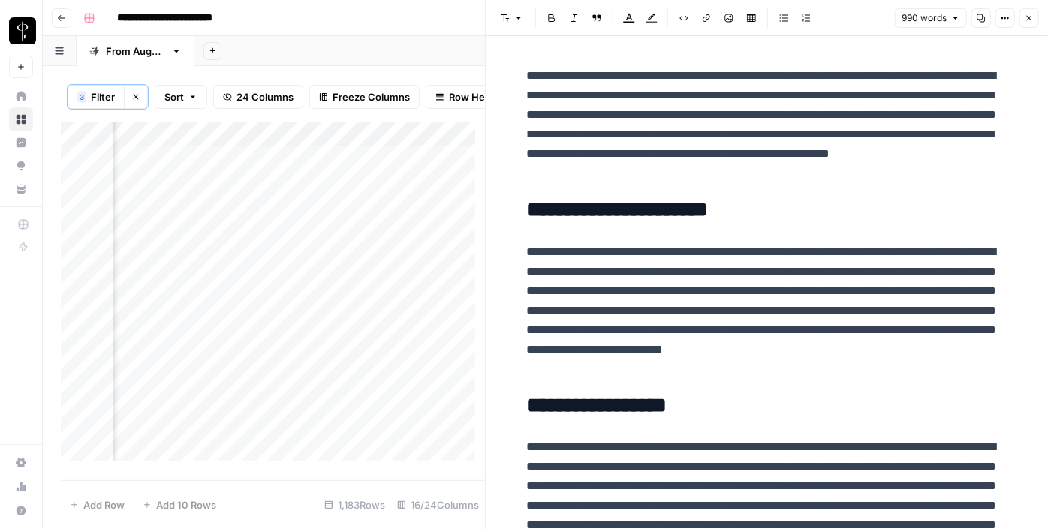
click at [180, 392] on div "Add Column" at bounding box center [273, 297] width 424 height 350
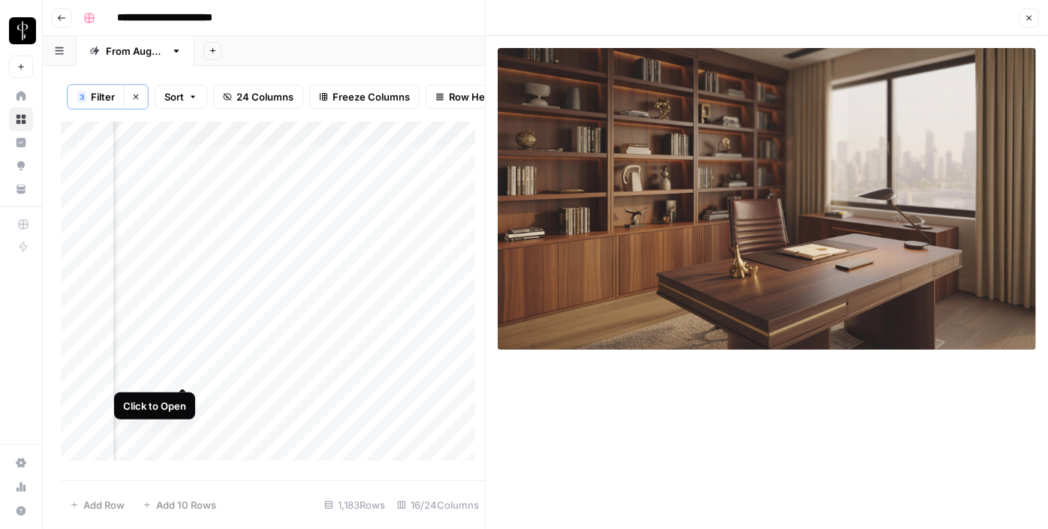
click at [188, 369] on div "Add Column" at bounding box center [273, 297] width 424 height 350
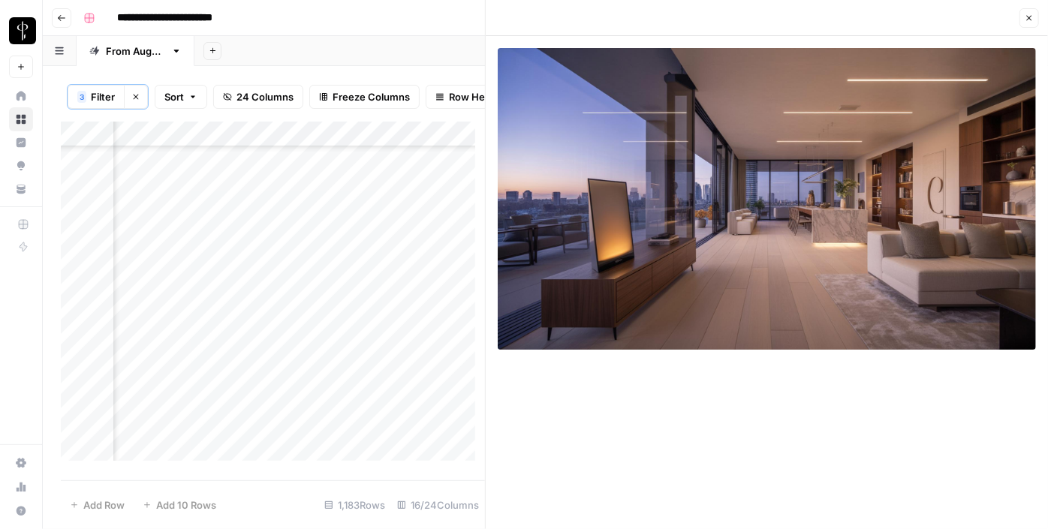
scroll to position [136, 1512]
click at [186, 264] on div "Add Column" at bounding box center [273, 297] width 424 height 350
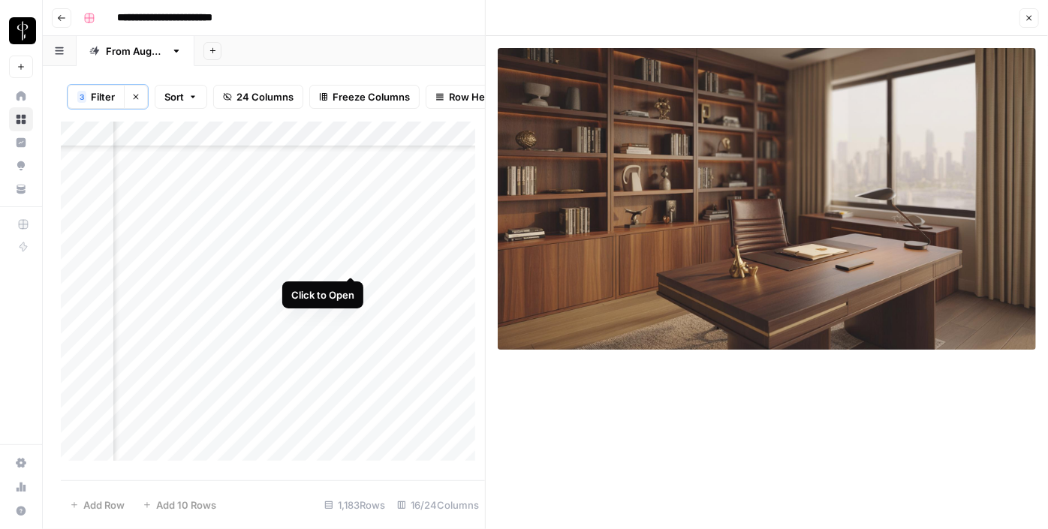
click at [352, 254] on div "Add Column" at bounding box center [273, 297] width 424 height 350
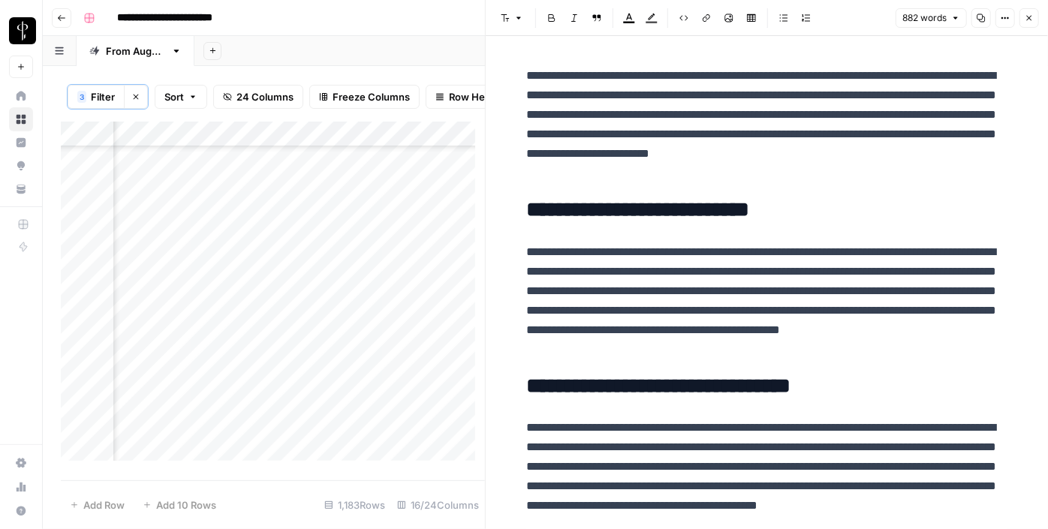
click at [351, 285] on div "Add Column" at bounding box center [273, 297] width 424 height 350
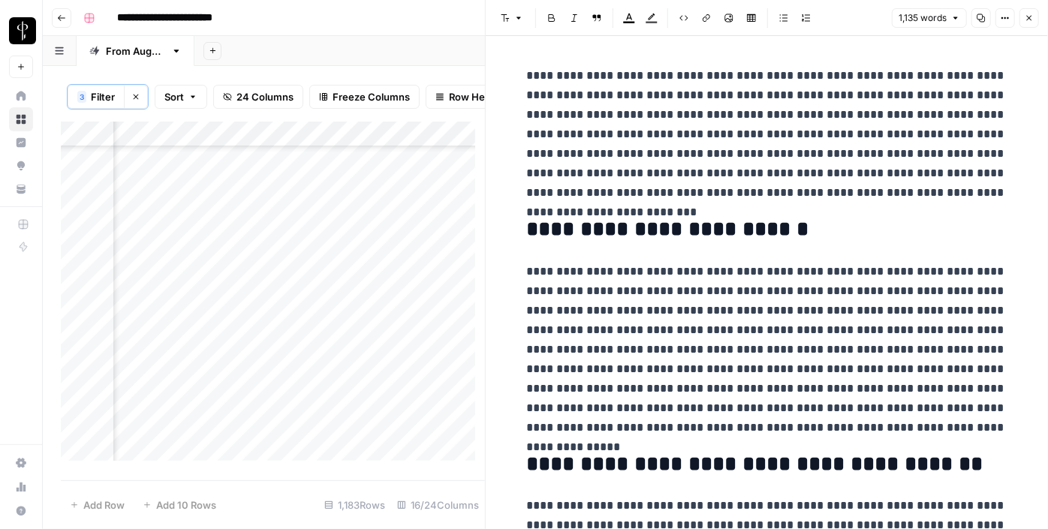
click at [185, 287] on div "Add Column" at bounding box center [273, 297] width 424 height 350
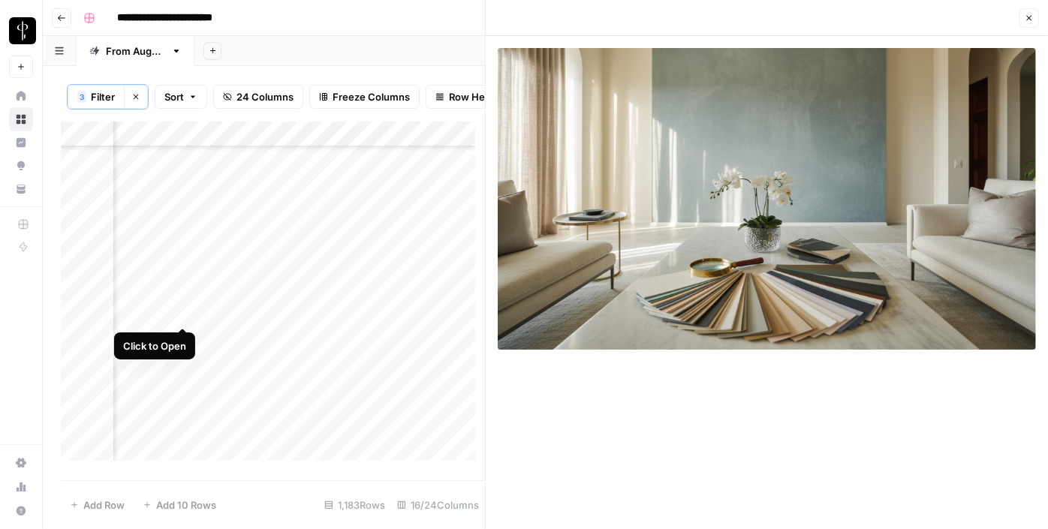
click at [181, 311] on div "Add Column" at bounding box center [273, 297] width 424 height 350
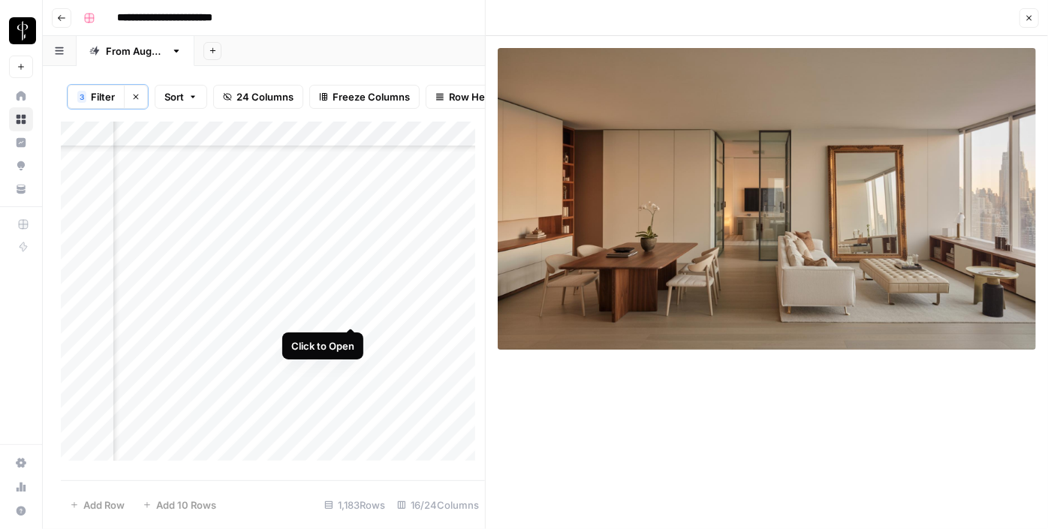
click at [350, 315] on div "Add Column" at bounding box center [273, 297] width 424 height 350
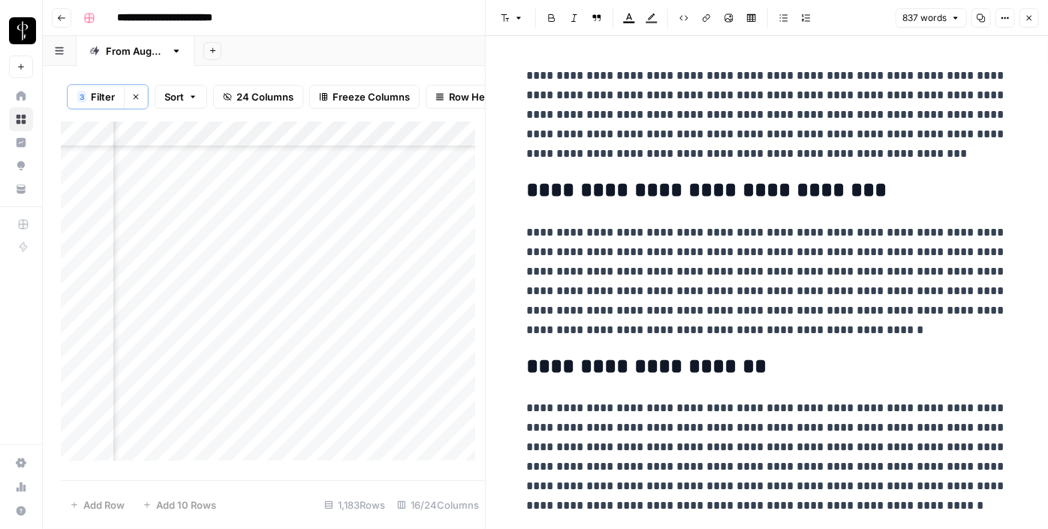
click at [345, 341] on div "Add Column" at bounding box center [273, 297] width 424 height 350
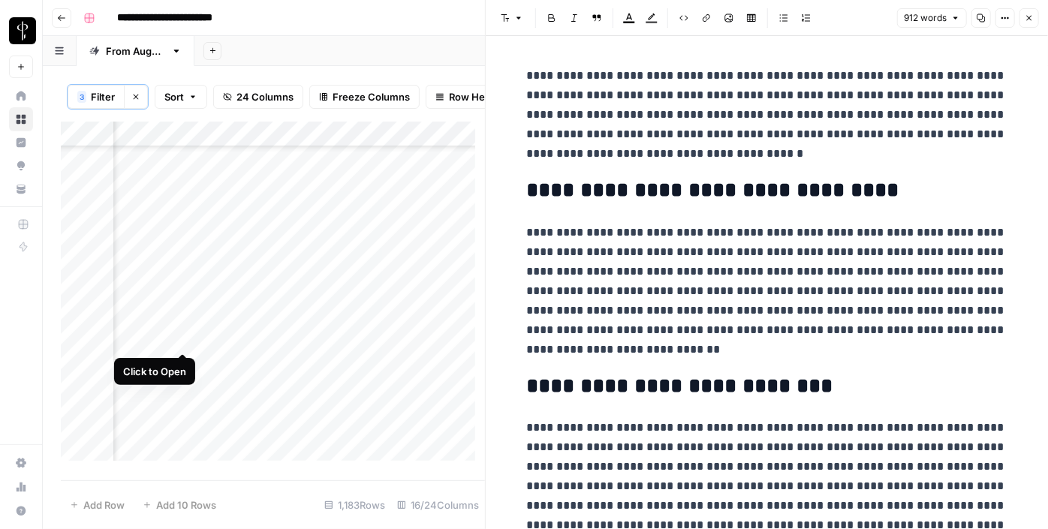
click at [182, 335] on div "Add Column" at bounding box center [273, 297] width 424 height 350
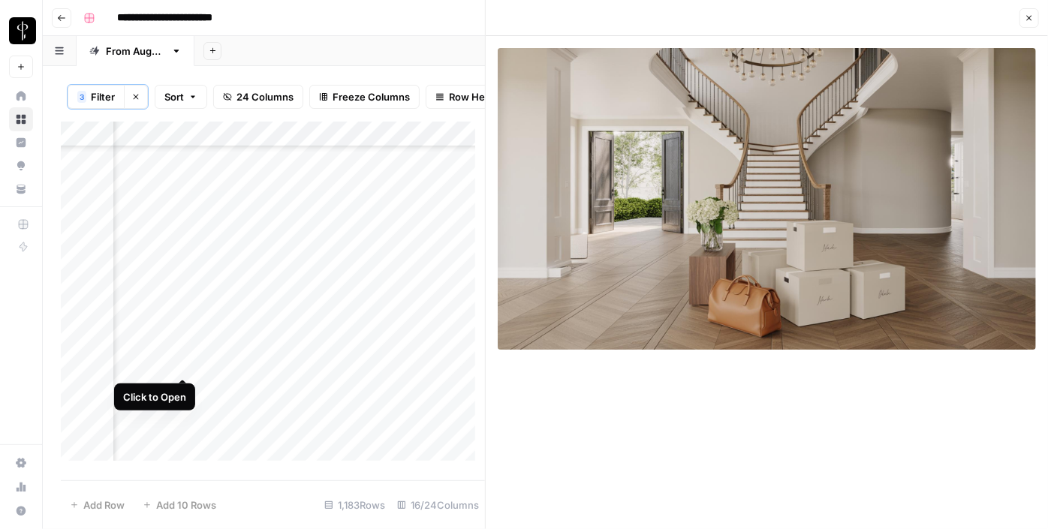
click at [184, 362] on div "Add Column" at bounding box center [273, 297] width 424 height 350
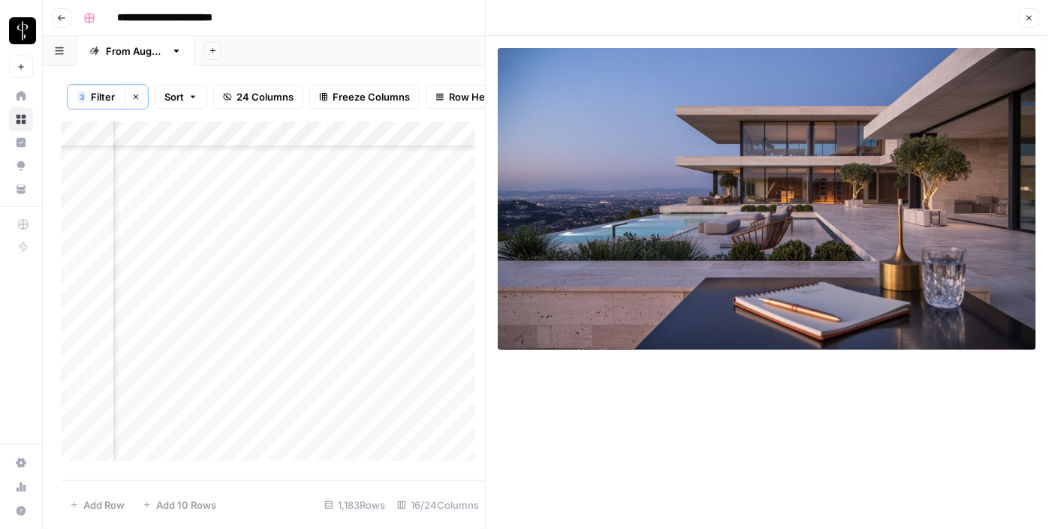
click at [1029, 20] on icon "button" at bounding box center [1029, 18] width 9 height 9
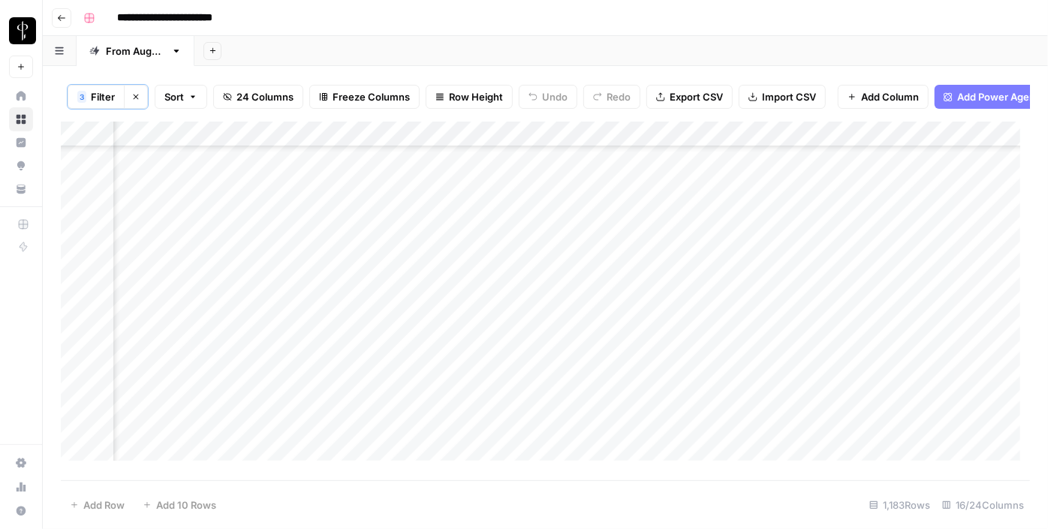
click at [550, 338] on div "Add Column" at bounding box center [546, 297] width 970 height 350
click at [771, 336] on div "Add Column" at bounding box center [546, 297] width 970 height 350
click at [575, 339] on div "Add Column" at bounding box center [546, 297] width 970 height 350
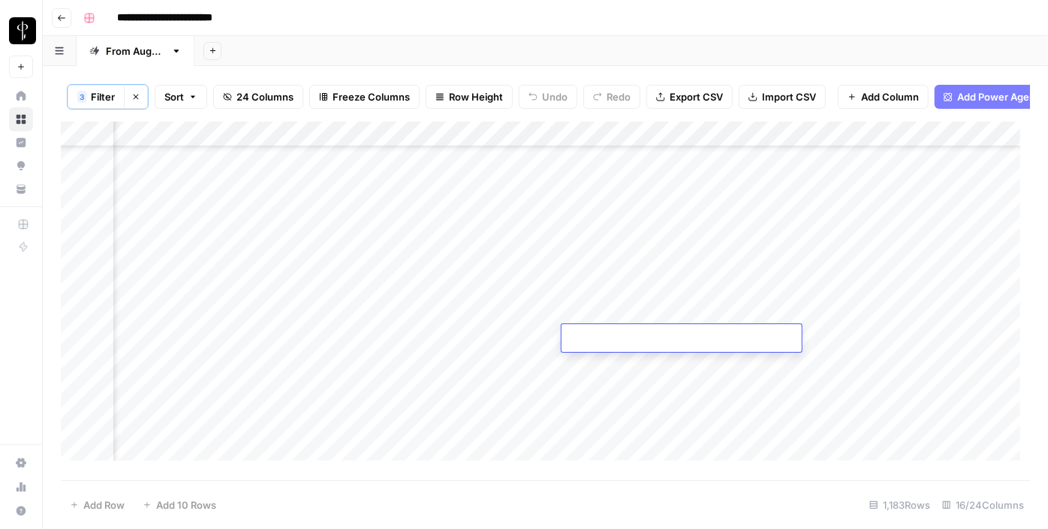
type textarea "**********"
click at [839, 334] on div "Add Column" at bounding box center [546, 297] width 970 height 350
click at [827, 336] on div "Add Column" at bounding box center [546, 297] width 970 height 350
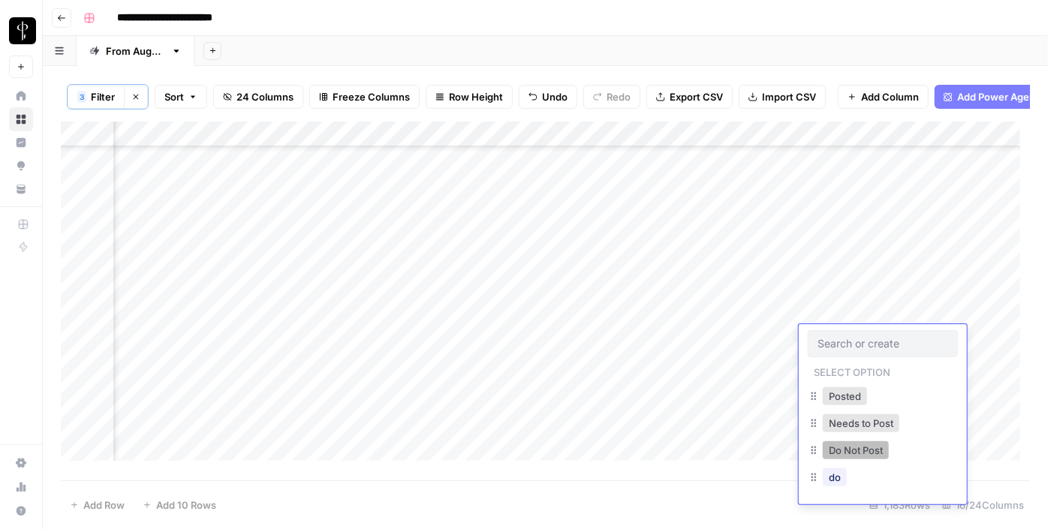
click at [837, 443] on button "Do Not Post" at bounding box center [856, 451] width 66 height 18
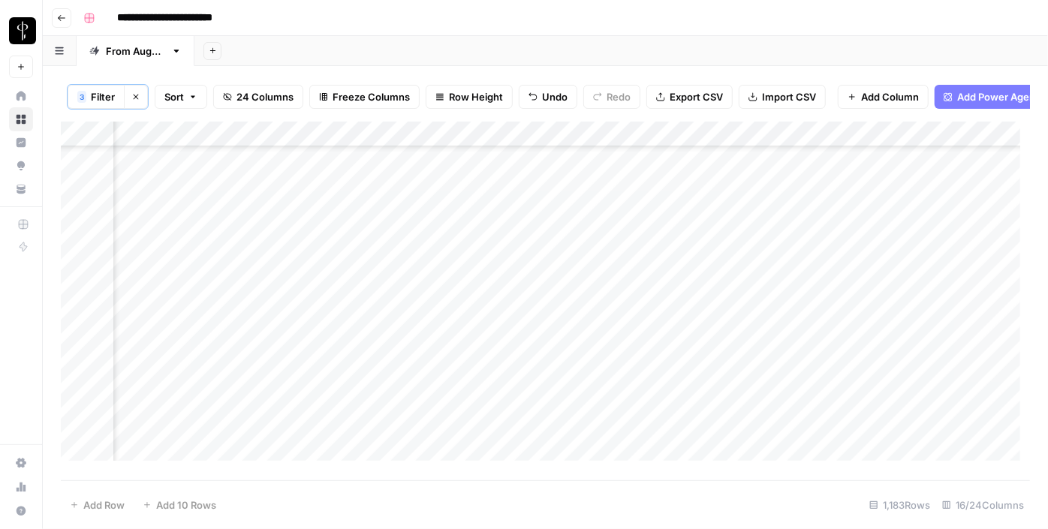
scroll to position [273, 1512]
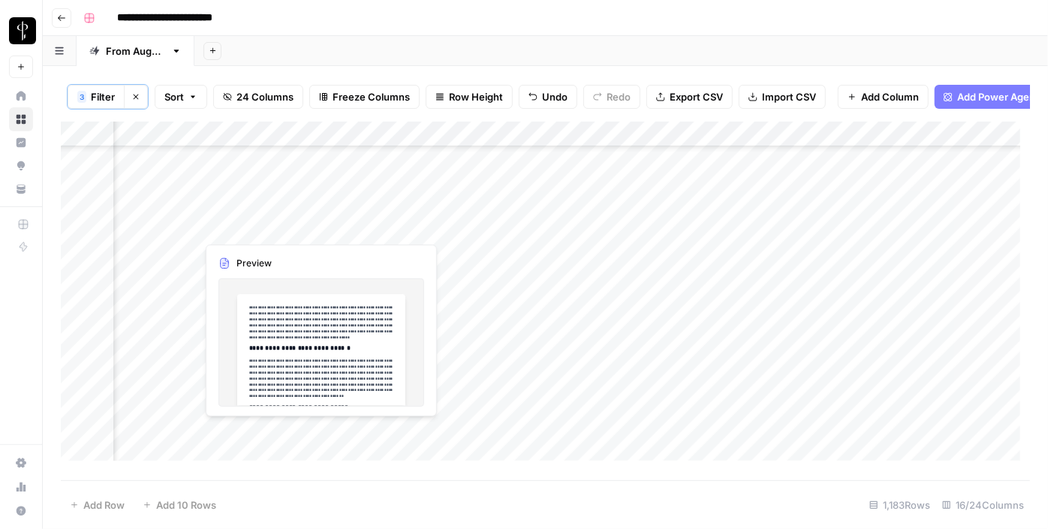
click at [183, 228] on div "Add Column" at bounding box center [546, 297] width 970 height 350
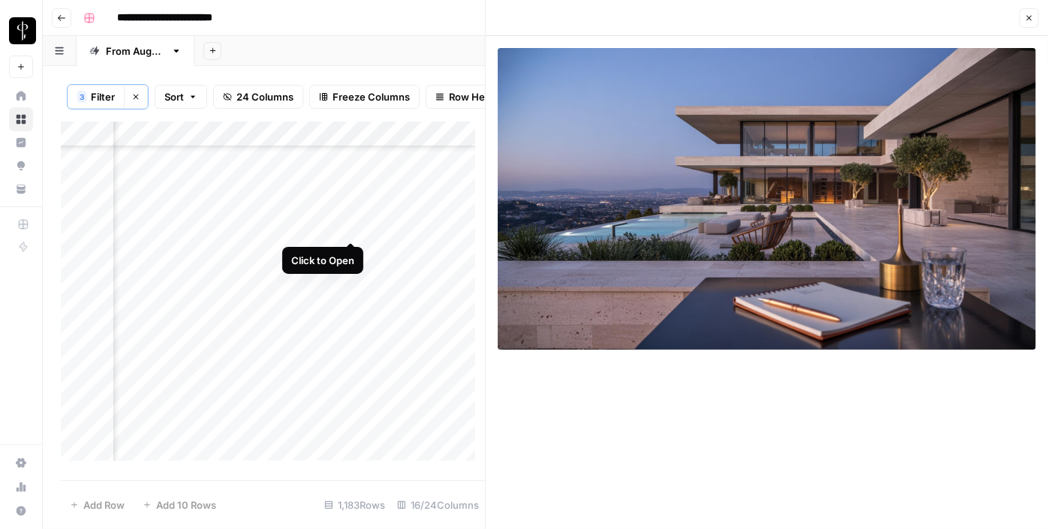
click at [346, 227] on div "Add Column" at bounding box center [273, 297] width 424 height 350
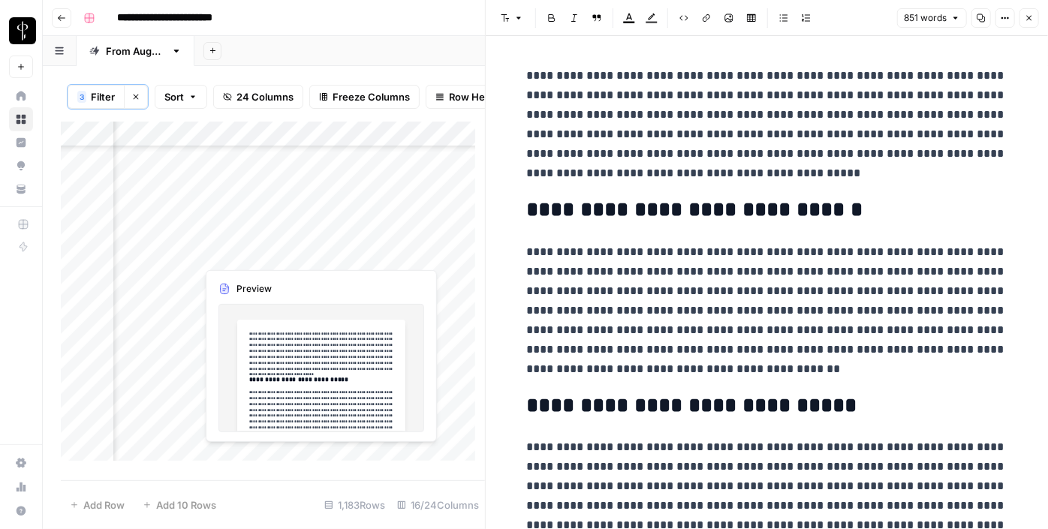
click at [354, 251] on div "Add Column" at bounding box center [273, 297] width 424 height 350
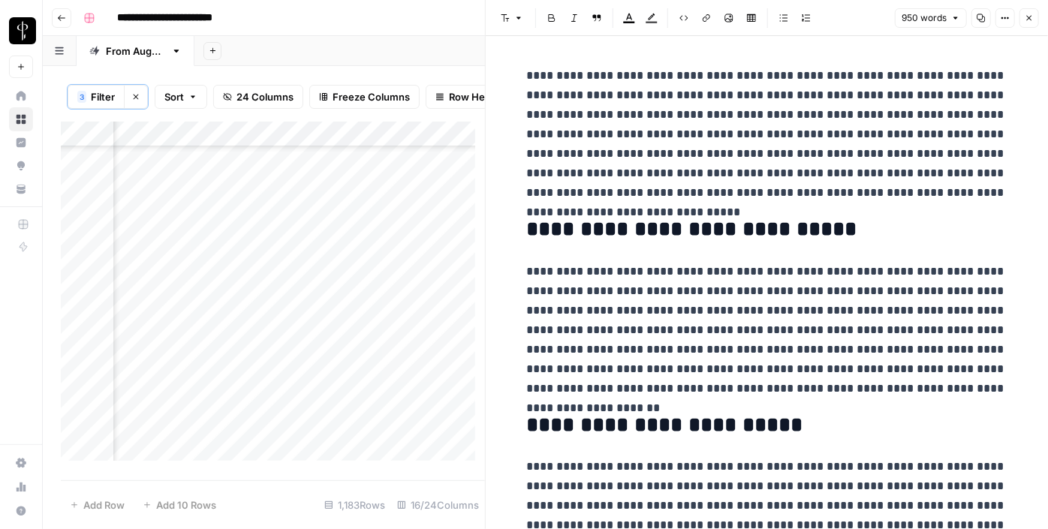
click at [181, 253] on div "Add Column" at bounding box center [273, 297] width 424 height 350
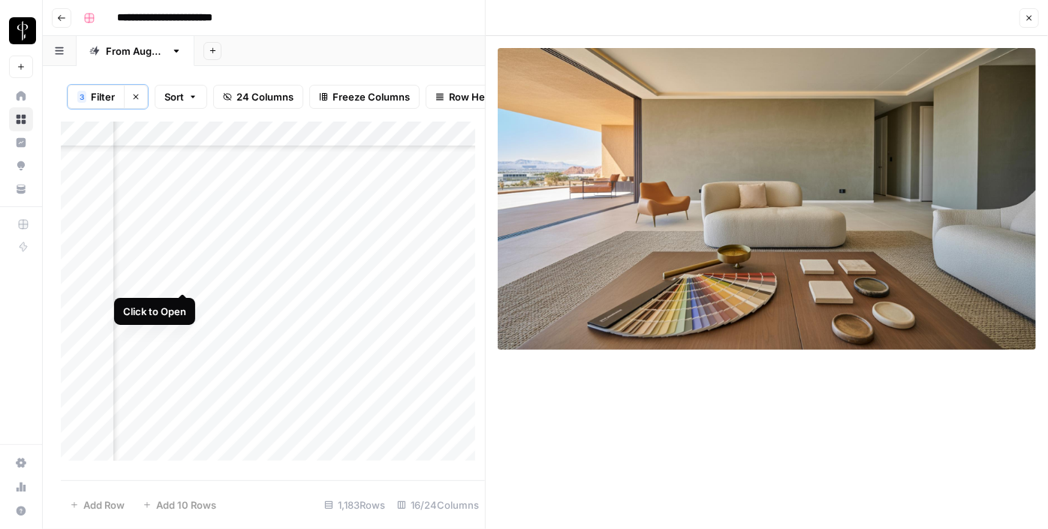
click at [179, 281] on div "Add Column" at bounding box center [273, 297] width 424 height 350
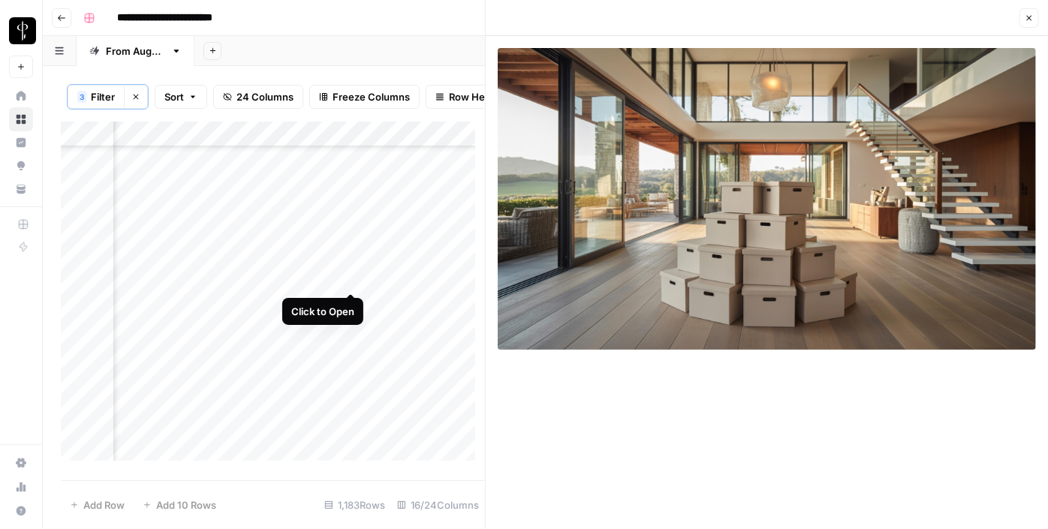
click at [345, 279] on div "Add Column" at bounding box center [273, 297] width 424 height 350
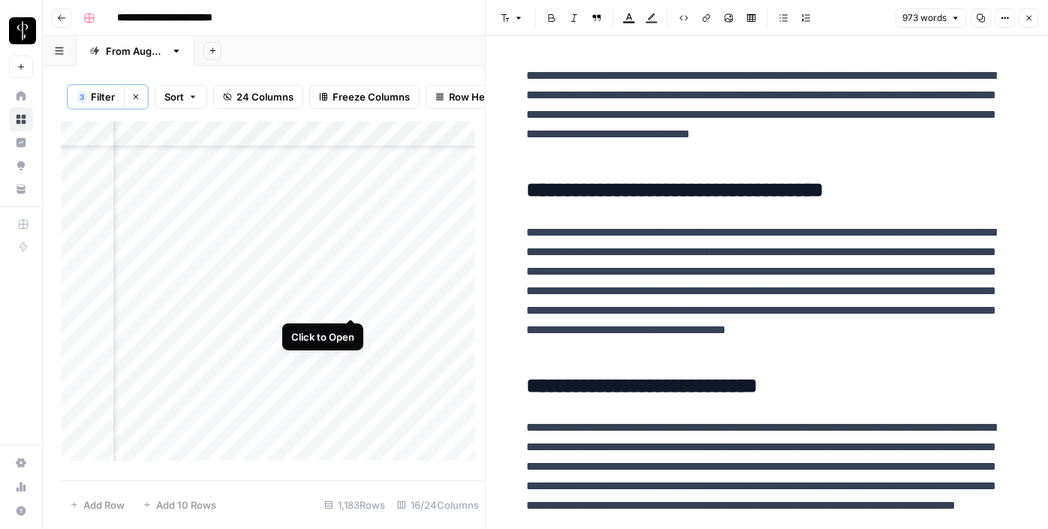
click at [346, 300] on div "Add Column" at bounding box center [273, 297] width 424 height 350
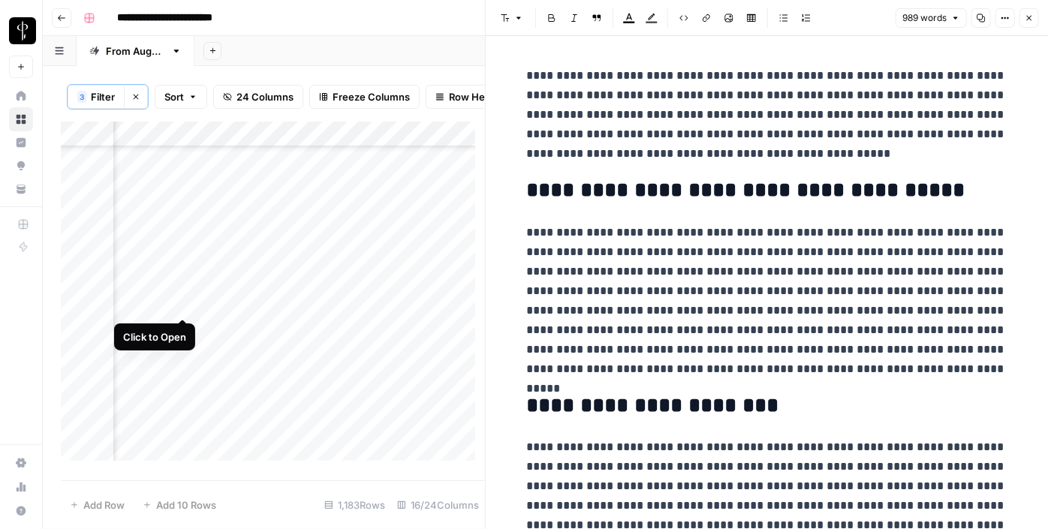
click at [182, 307] on div "Add Column" at bounding box center [273, 297] width 424 height 350
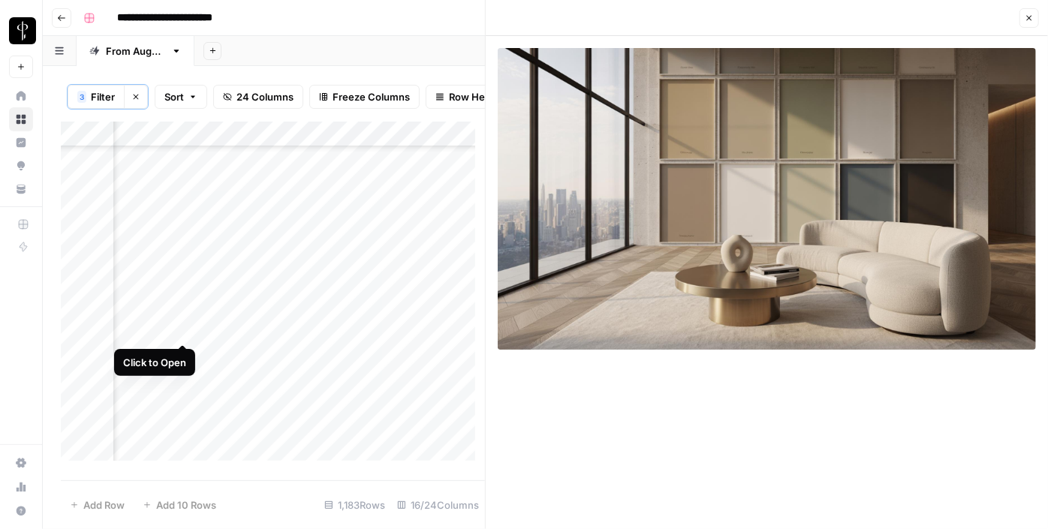
click at [180, 329] on div "Add Column" at bounding box center [273, 297] width 424 height 350
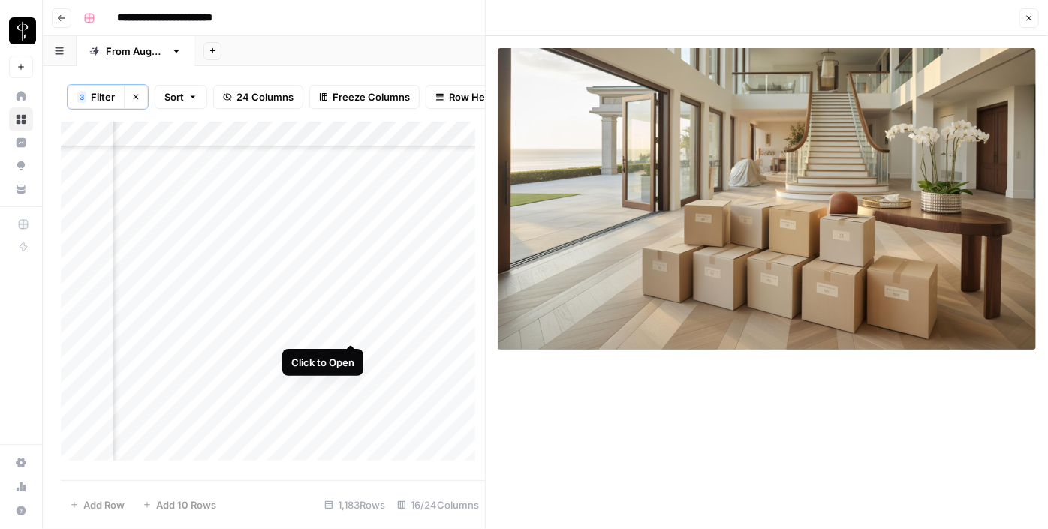
click at [348, 326] on div "Add Column" at bounding box center [273, 297] width 424 height 350
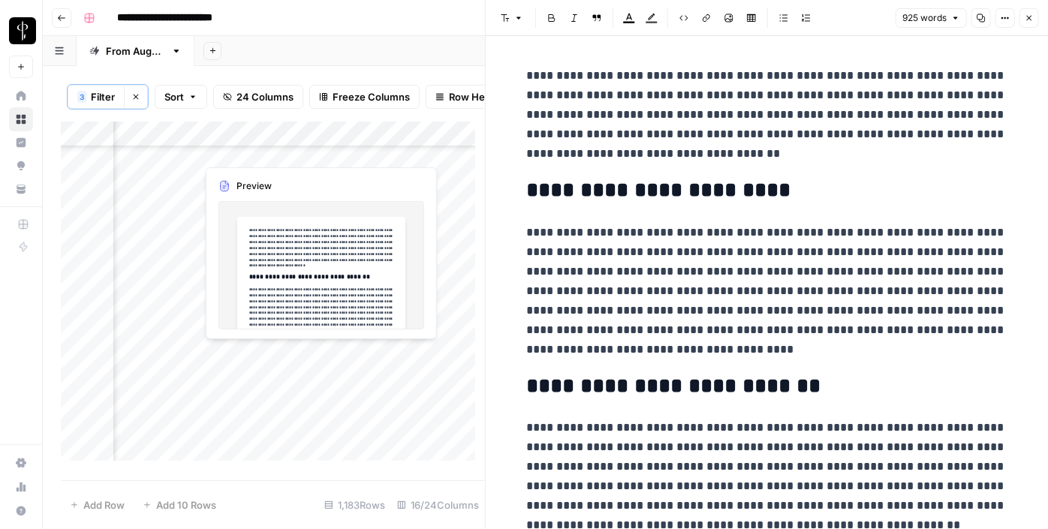
click at [347, 350] on div "Add Column" at bounding box center [273, 297] width 424 height 350
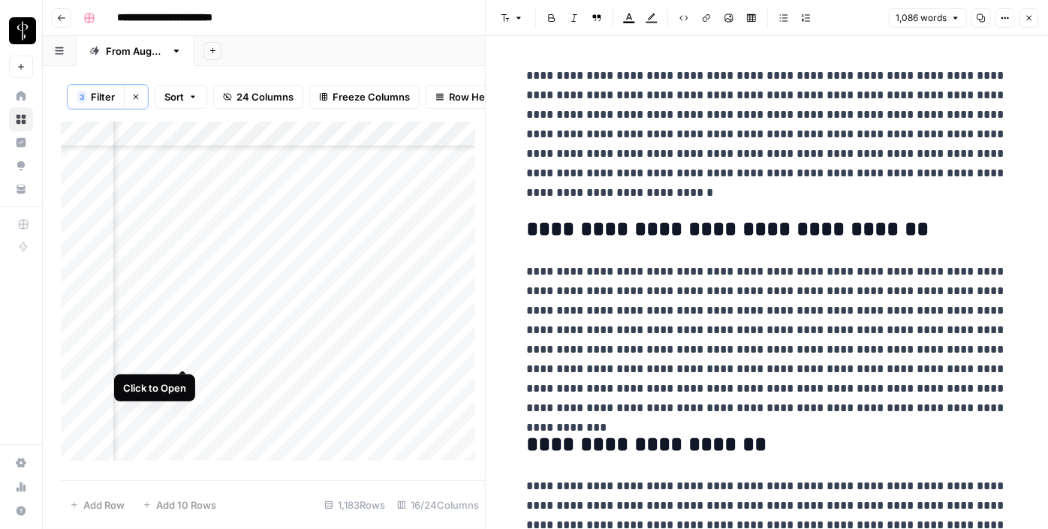
click at [182, 354] on div "Add Column" at bounding box center [273, 297] width 424 height 350
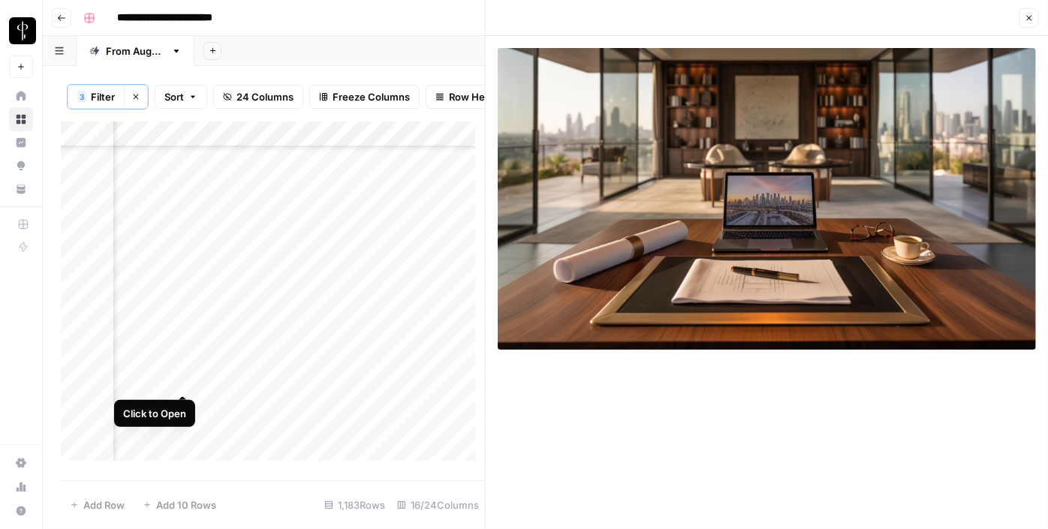
click at [181, 382] on div "Add Column" at bounding box center [273, 297] width 424 height 350
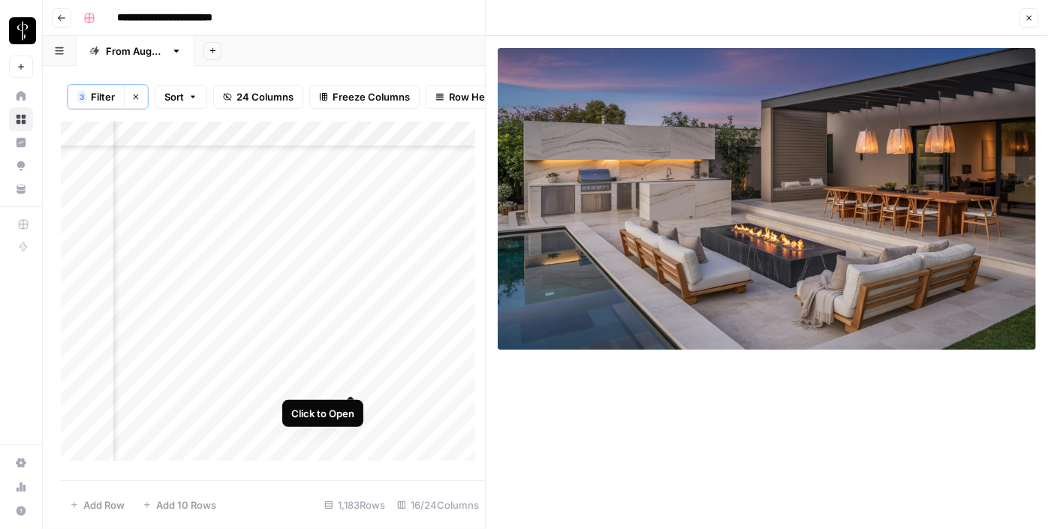
click at [355, 379] on div "Add Column" at bounding box center [273, 297] width 424 height 350
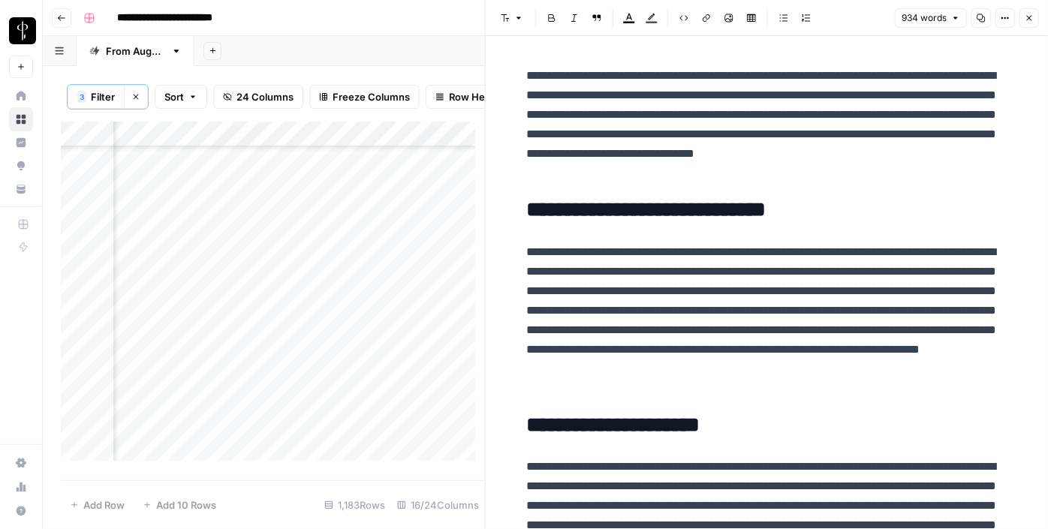
scroll to position [409, 1512]
click at [1028, 16] on icon "button" at bounding box center [1029, 18] width 9 height 9
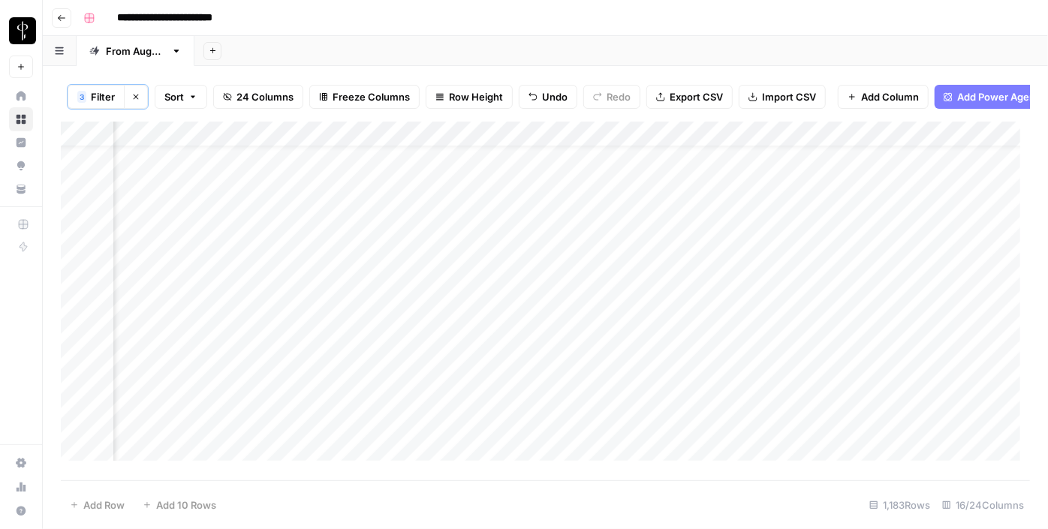
scroll to position [0, 1512]
click at [836, 172] on div "Add Column" at bounding box center [546, 297] width 970 height 350
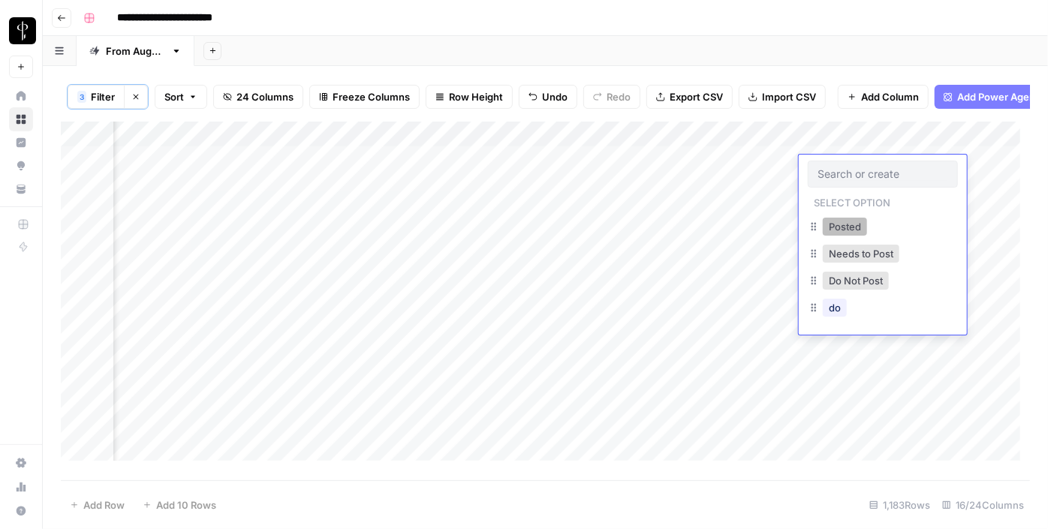
click at [837, 221] on button "Posted" at bounding box center [845, 227] width 44 height 18
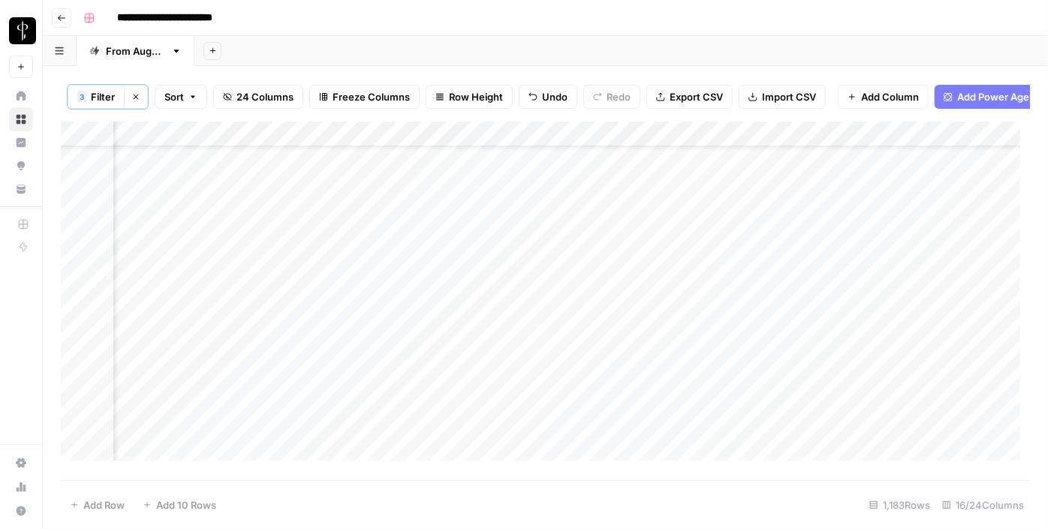
scroll to position [136, 1512]
drag, startPoint x: 936, startPoint y: 178, endPoint x: 915, endPoint y: 303, distance: 126.6
click at [915, 303] on div "Add Column" at bounding box center [546, 297] width 970 height 350
click at [817, 289] on div "Add Column" at bounding box center [546, 297] width 970 height 350
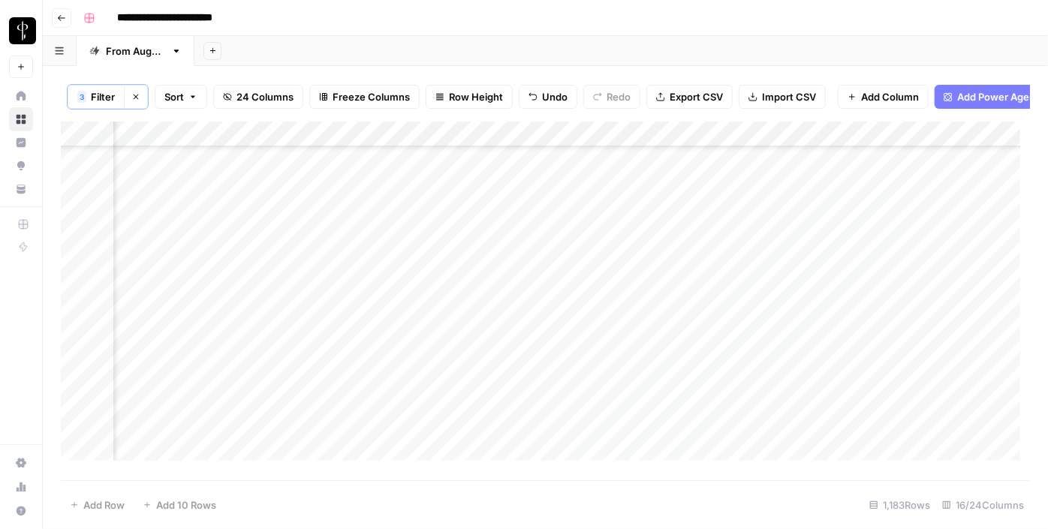
click at [817, 289] on div "Add Column" at bounding box center [546, 297] width 970 height 350
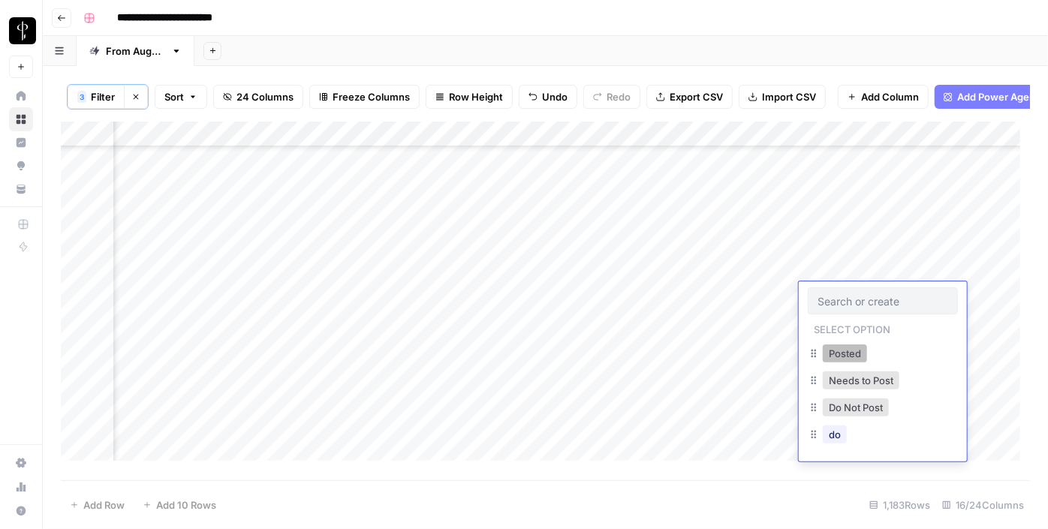
click at [835, 351] on button "Posted" at bounding box center [845, 354] width 44 height 18
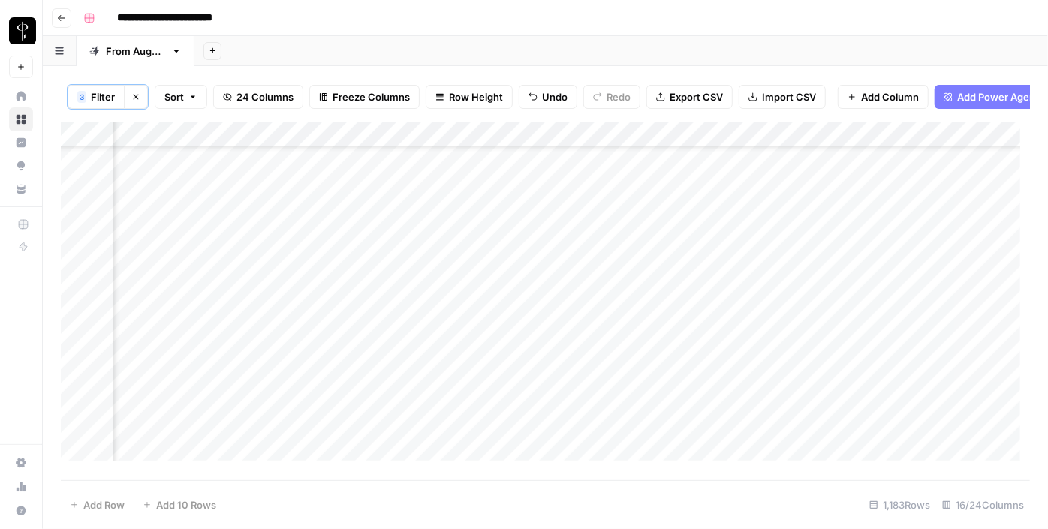
drag, startPoint x: 936, startPoint y: 306, endPoint x: 898, endPoint y: 441, distance: 139.6
click at [898, 441] on div "Add Column" at bounding box center [546, 297] width 970 height 350
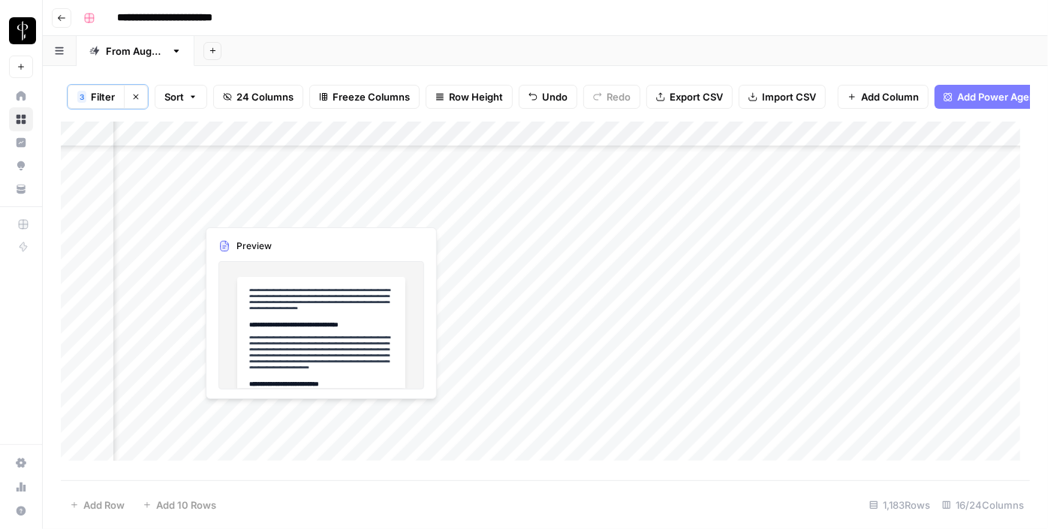
scroll to position [409, 1512]
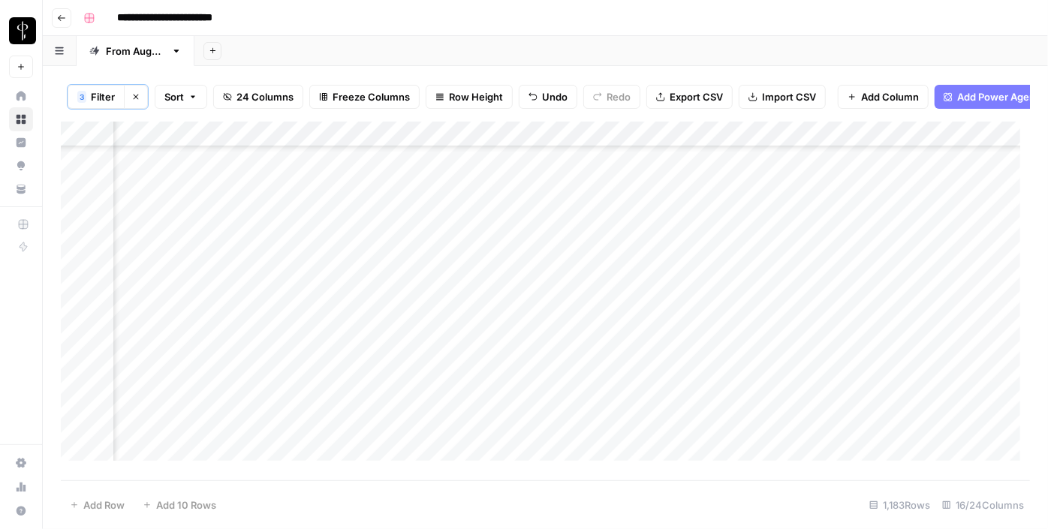
click at [510, 269] on div "Add Column" at bounding box center [546, 297] width 970 height 350
click at [507, 296] on div "Add Column" at bounding box center [546, 297] width 970 height 350
click at [513, 318] on div "Add Column" at bounding box center [546, 297] width 970 height 350
click at [512, 348] on div "Add Column" at bounding box center [546, 297] width 970 height 350
click at [506, 365] on div "Add Column" at bounding box center [546, 297] width 970 height 350
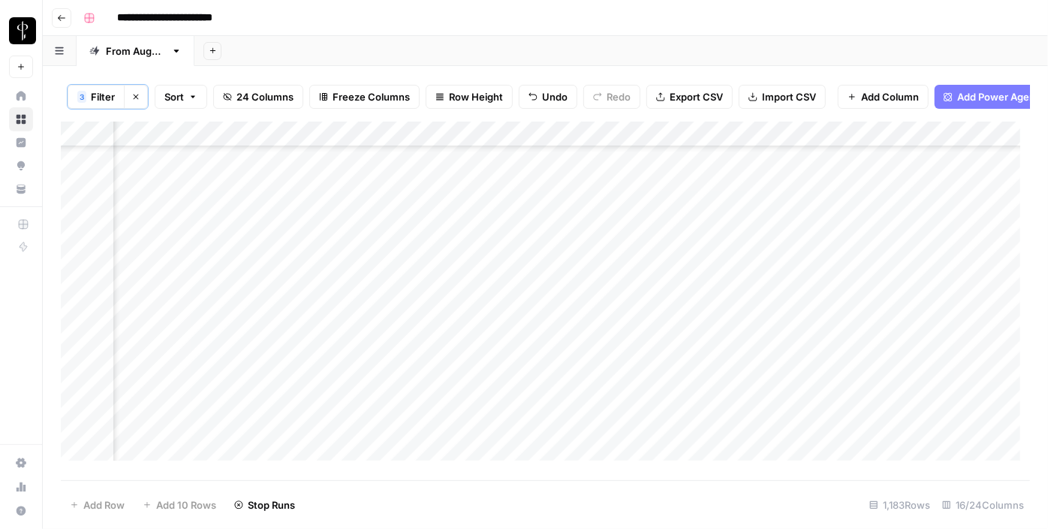
click at [506, 396] on div "Add Column" at bounding box center [546, 297] width 970 height 350
click at [502, 419] on div "Add Column" at bounding box center [546, 297] width 970 height 350
click at [508, 377] on div "Add Column" at bounding box center [546, 297] width 970 height 350
click at [508, 409] on div "Add Column" at bounding box center [546, 297] width 970 height 350
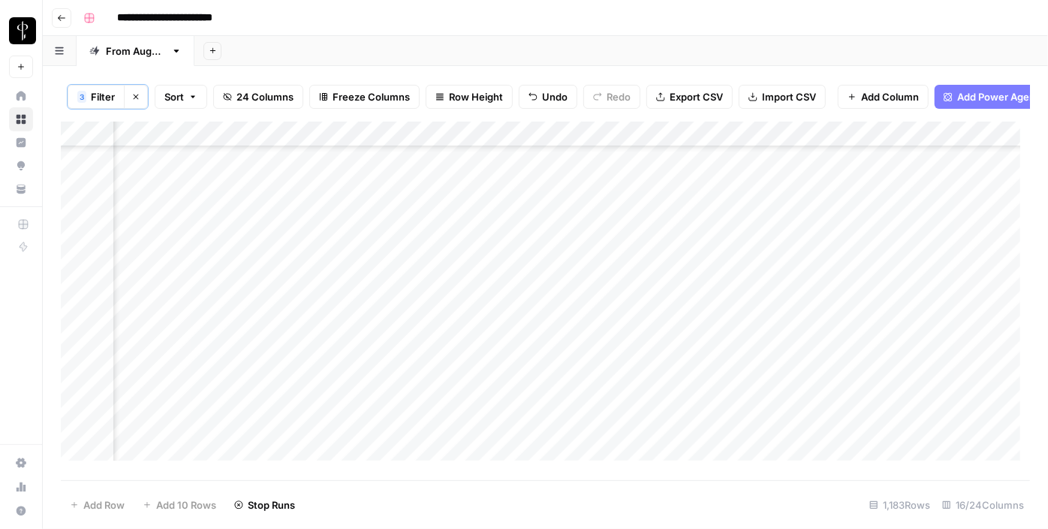
click at [502, 424] on div "Add Column" at bounding box center [546, 297] width 970 height 350
click at [504, 451] on div "Add Column" at bounding box center [546, 297] width 970 height 350
click at [526, 345] on div "Add Column" at bounding box center [546, 297] width 970 height 350
click at [507, 364] on div "Add Column" at bounding box center [546, 297] width 970 height 350
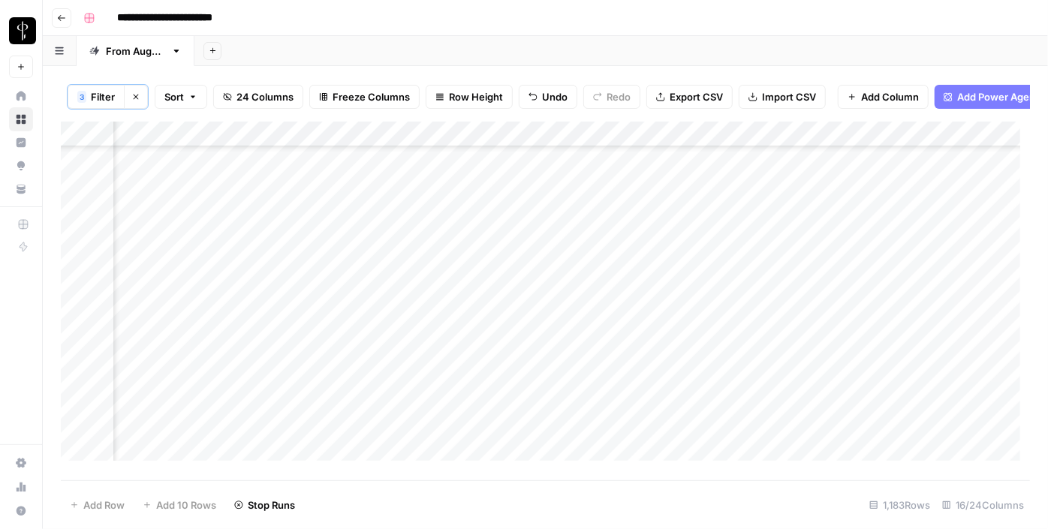
click at [512, 393] on div "Add Column" at bounding box center [546, 297] width 970 height 350
click at [508, 413] on div "Add Column" at bounding box center [546, 297] width 970 height 350
click at [502, 440] on div "Add Column" at bounding box center [546, 297] width 970 height 350
click at [495, 336] on div "Add Column" at bounding box center [546, 297] width 970 height 350
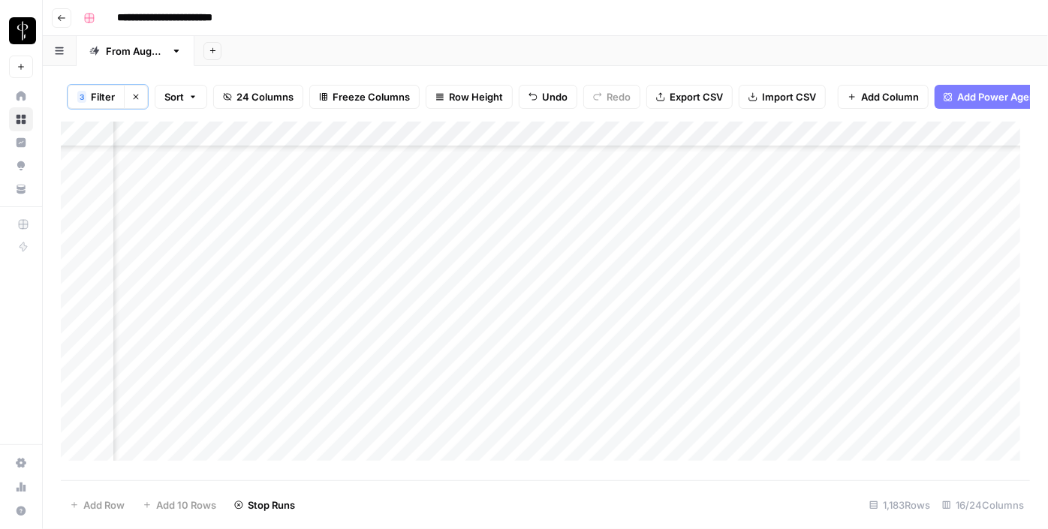
click at [506, 361] on div "Add Column" at bounding box center [546, 297] width 970 height 350
click at [505, 385] on div "Add Column" at bounding box center [546, 297] width 970 height 350
click at [496, 409] on div "Add Column" at bounding box center [546, 297] width 970 height 350
click at [175, 201] on div "Add Column" at bounding box center [546, 297] width 970 height 350
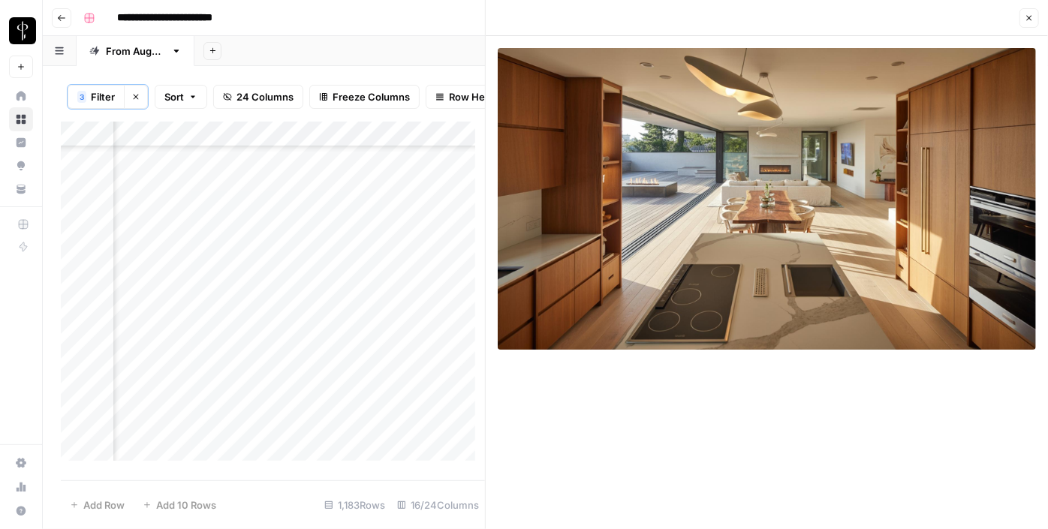
click at [346, 201] on div "Add Column" at bounding box center [273, 297] width 424 height 350
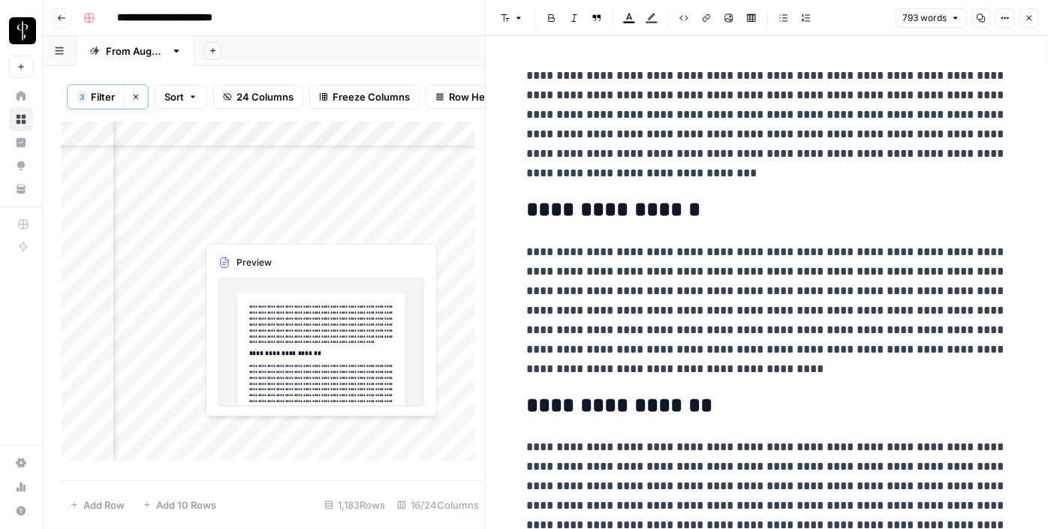
click at [350, 225] on div "Add Column" at bounding box center [273, 297] width 424 height 350
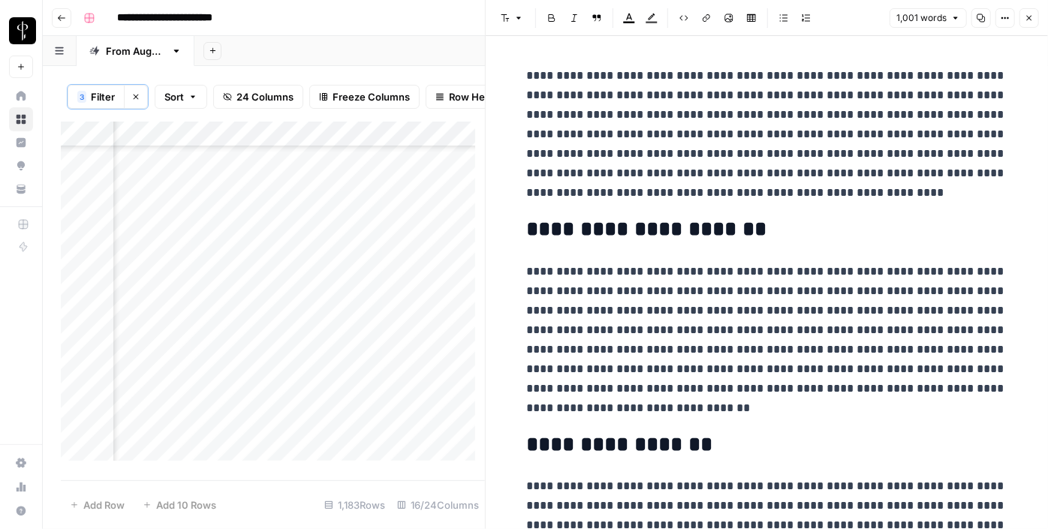
click at [183, 228] on div "Add Column" at bounding box center [273, 297] width 424 height 350
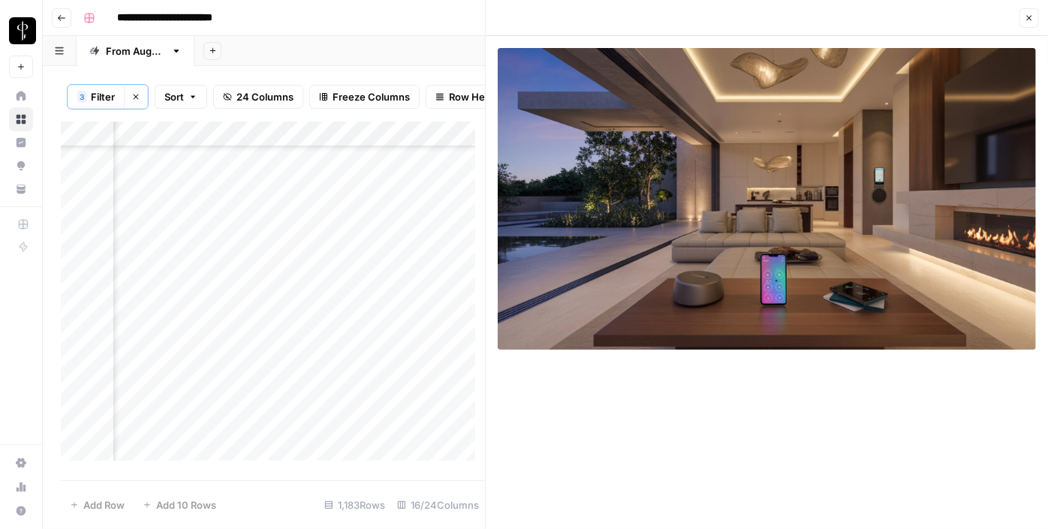
click at [182, 250] on div "Add Column" at bounding box center [273, 297] width 424 height 350
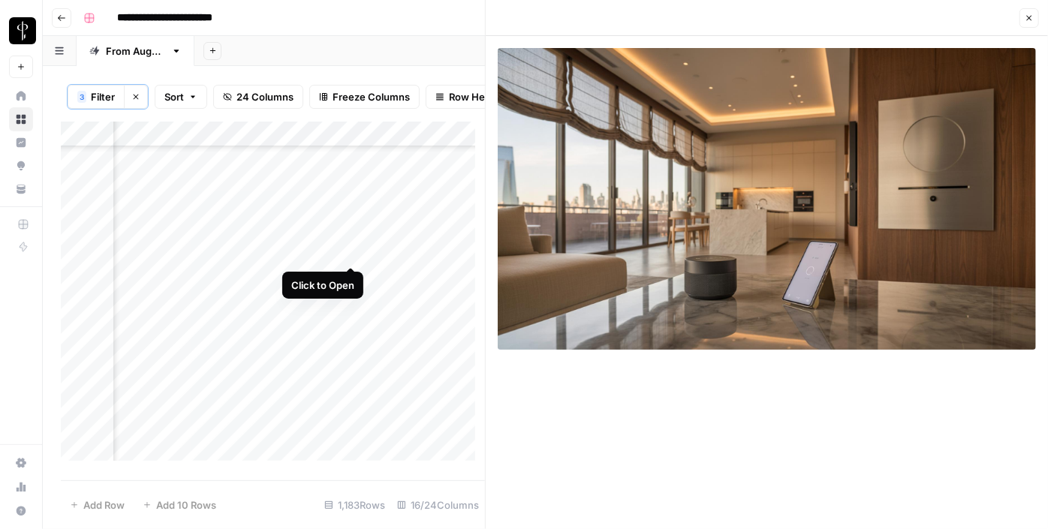
click at [345, 255] on div "Add Column" at bounding box center [273, 297] width 424 height 350
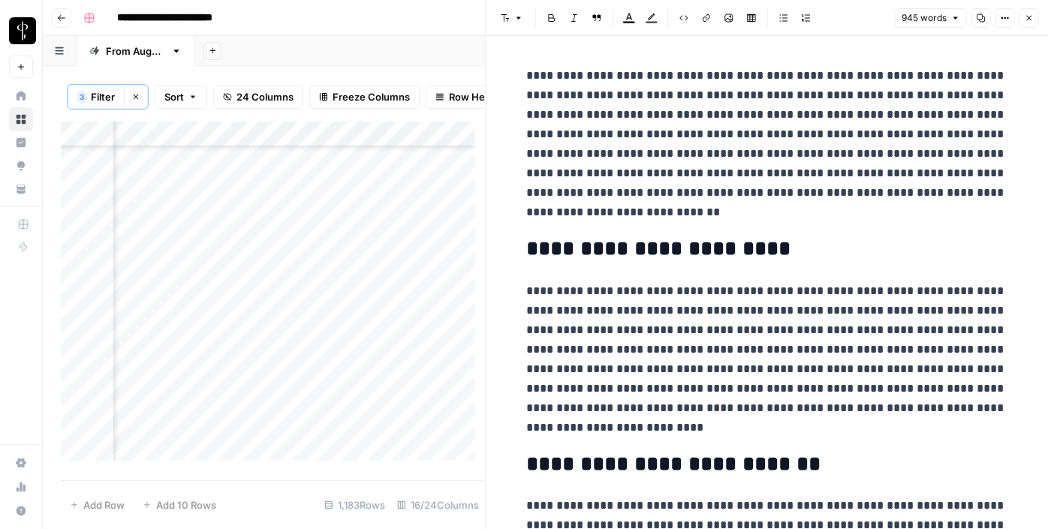
click at [181, 249] on div "Add Column" at bounding box center [273, 297] width 424 height 350
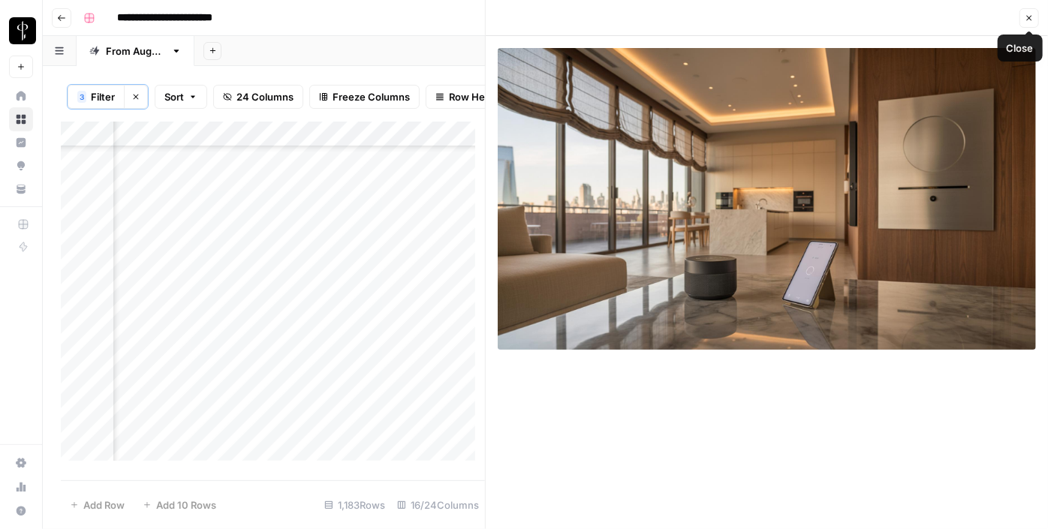
click at [1028, 20] on icon "button" at bounding box center [1029, 18] width 5 height 5
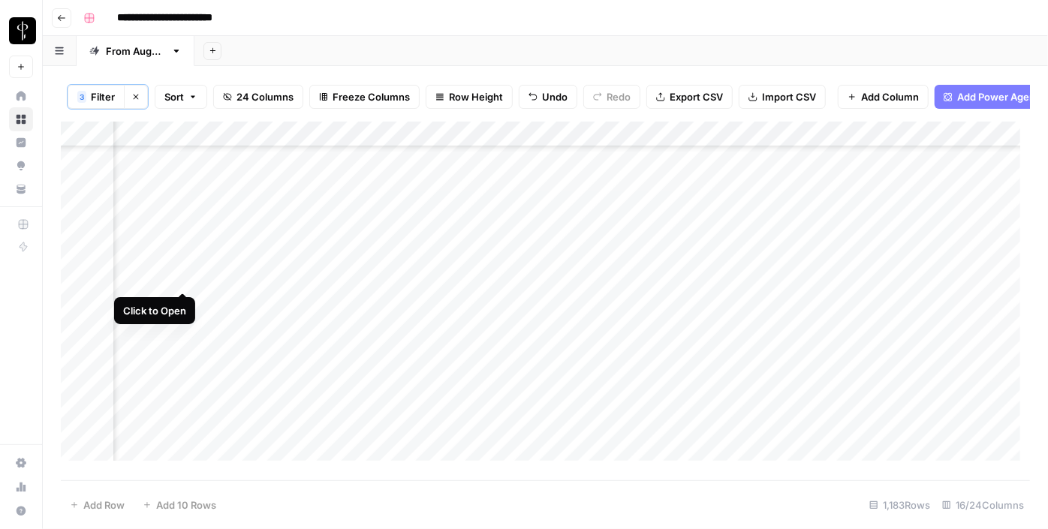
click at [190, 277] on div "Add Column" at bounding box center [546, 297] width 970 height 350
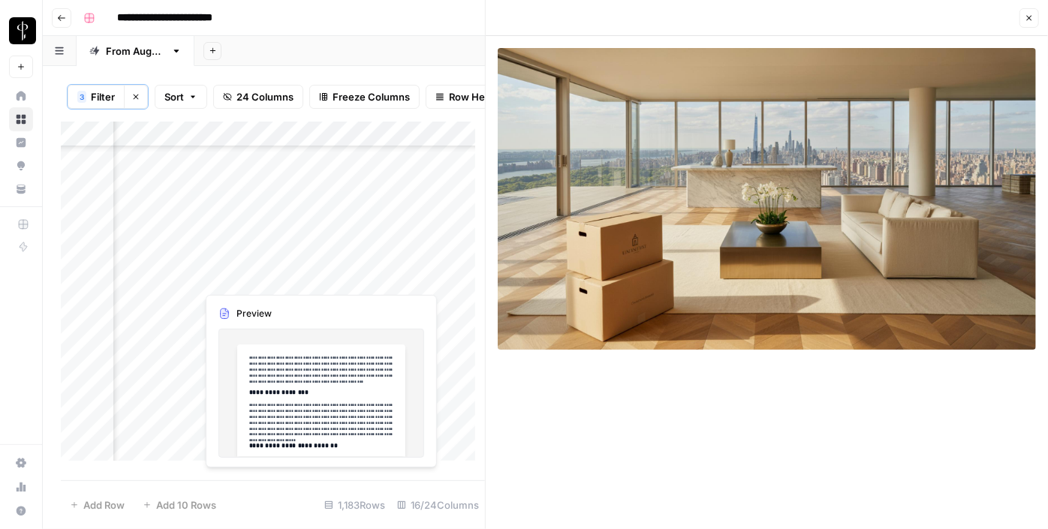
click at [351, 276] on div "Add Column" at bounding box center [273, 297] width 424 height 350
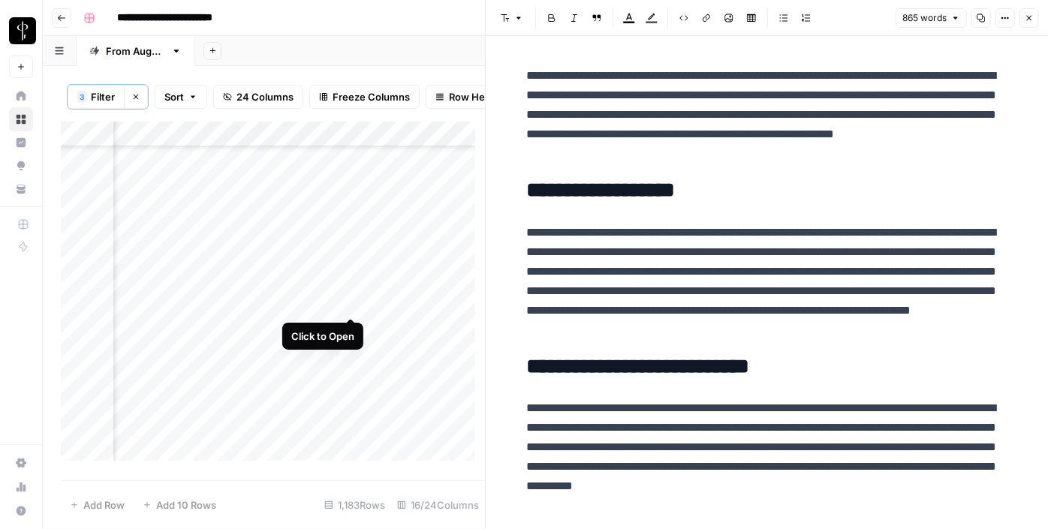
click at [354, 305] on div "Add Column" at bounding box center [273, 297] width 424 height 350
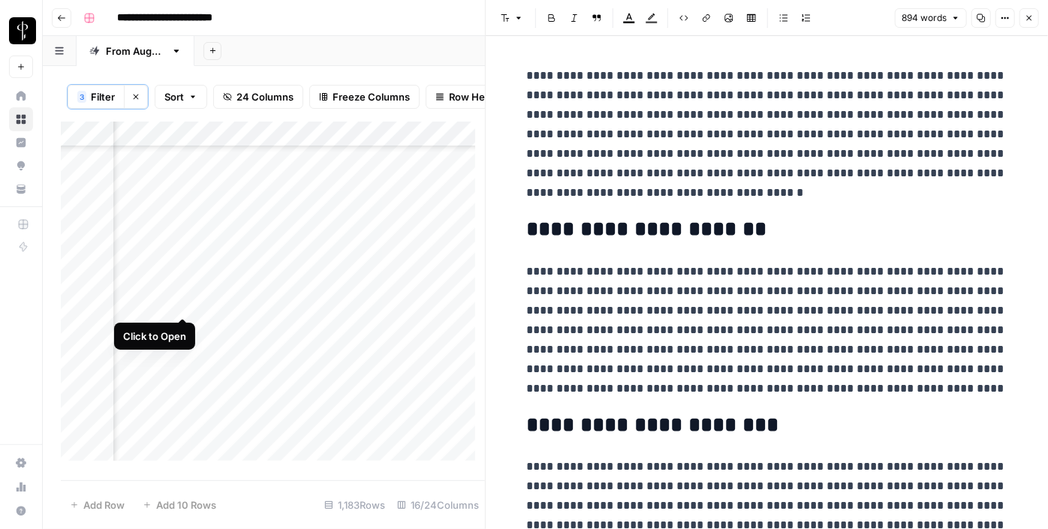
click at [184, 306] on div "Add Column" at bounding box center [273, 297] width 424 height 350
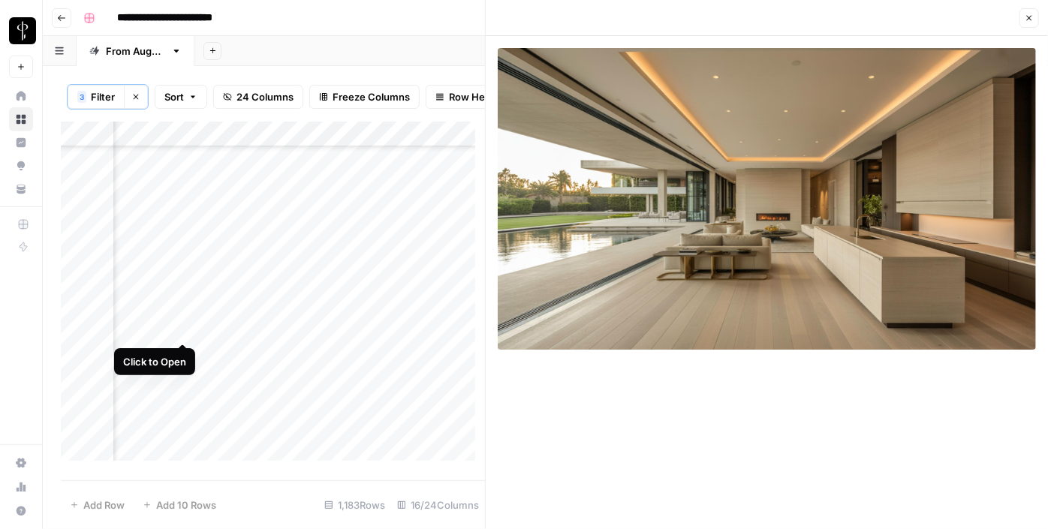
click at [183, 327] on div "Add Column" at bounding box center [273, 297] width 424 height 350
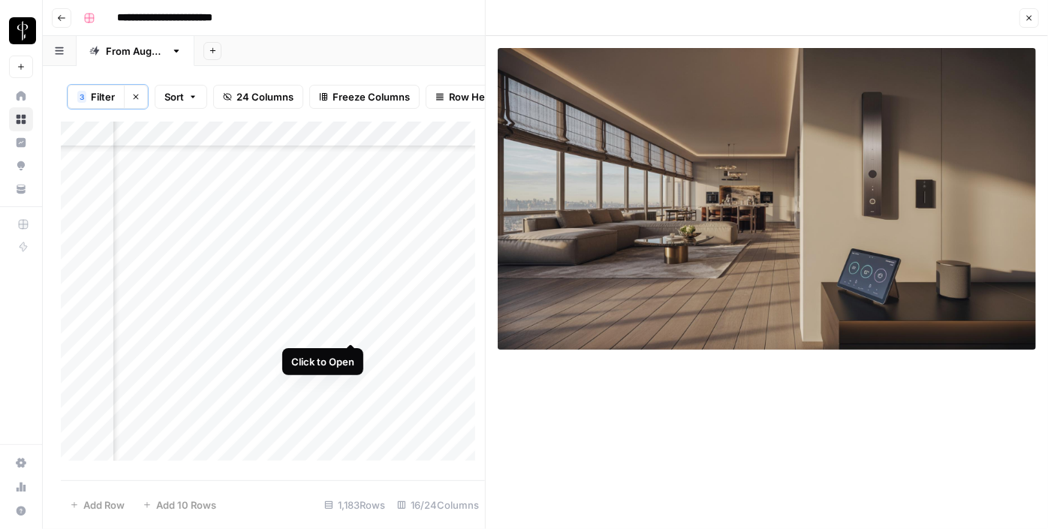
click at [353, 324] on div "Add Column" at bounding box center [273, 297] width 424 height 350
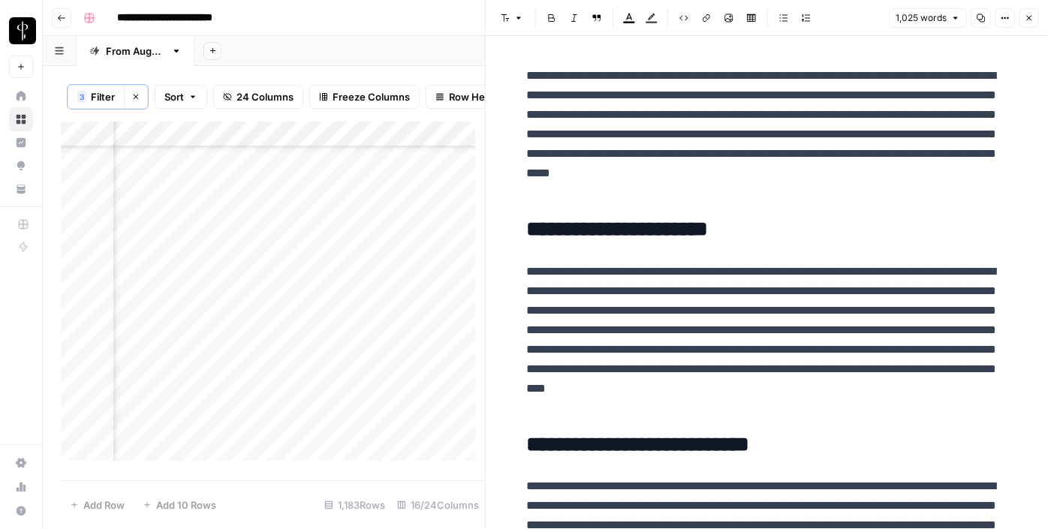
click at [353, 354] on div "Add Column" at bounding box center [273, 297] width 424 height 350
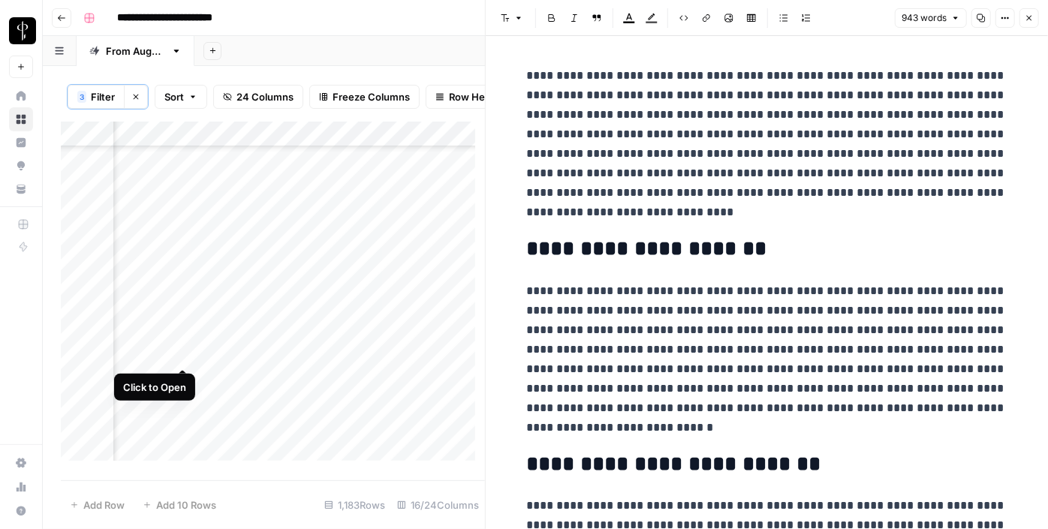
click at [178, 354] on div "Add Column" at bounding box center [273, 297] width 424 height 350
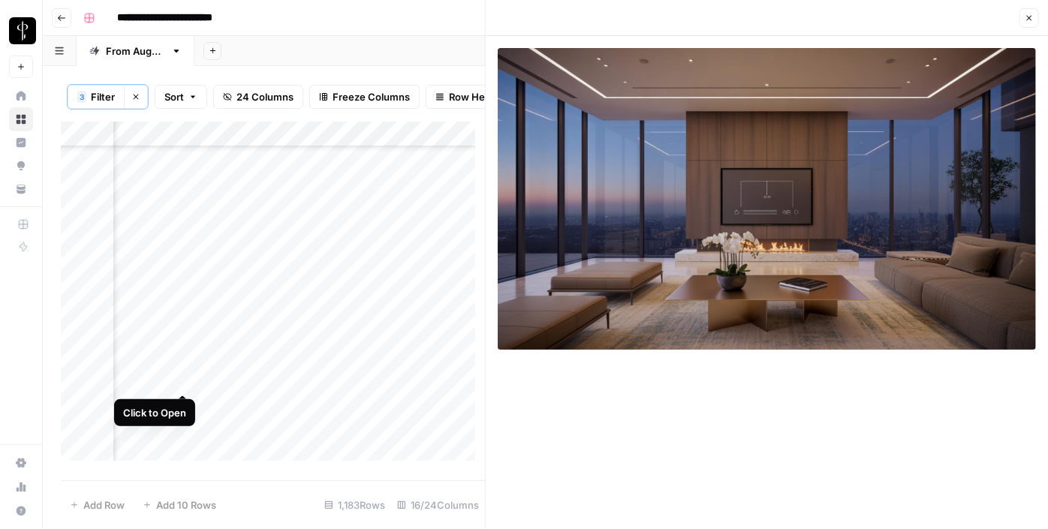
click at [179, 375] on div "Add Column" at bounding box center [273, 297] width 424 height 350
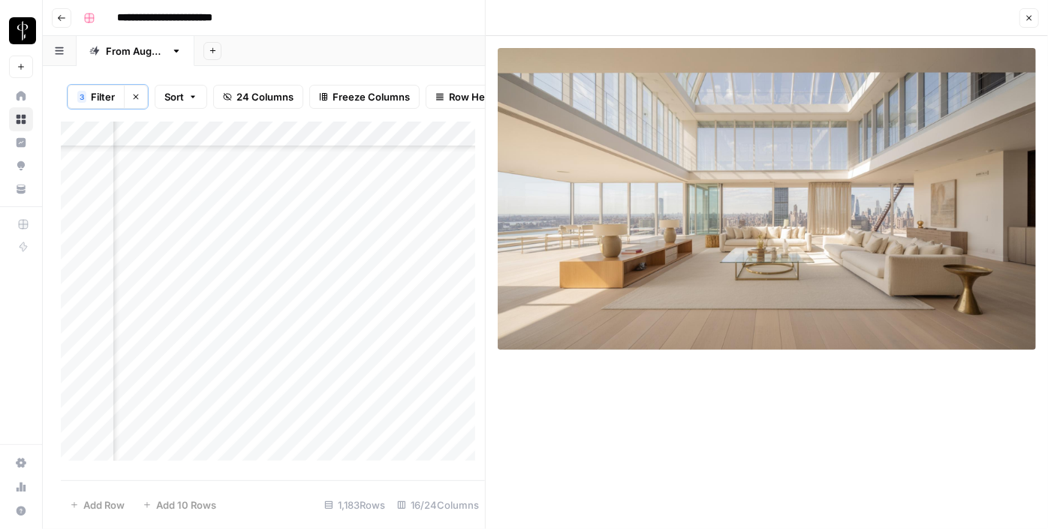
click at [354, 383] on div "Add Column" at bounding box center [273, 297] width 424 height 350
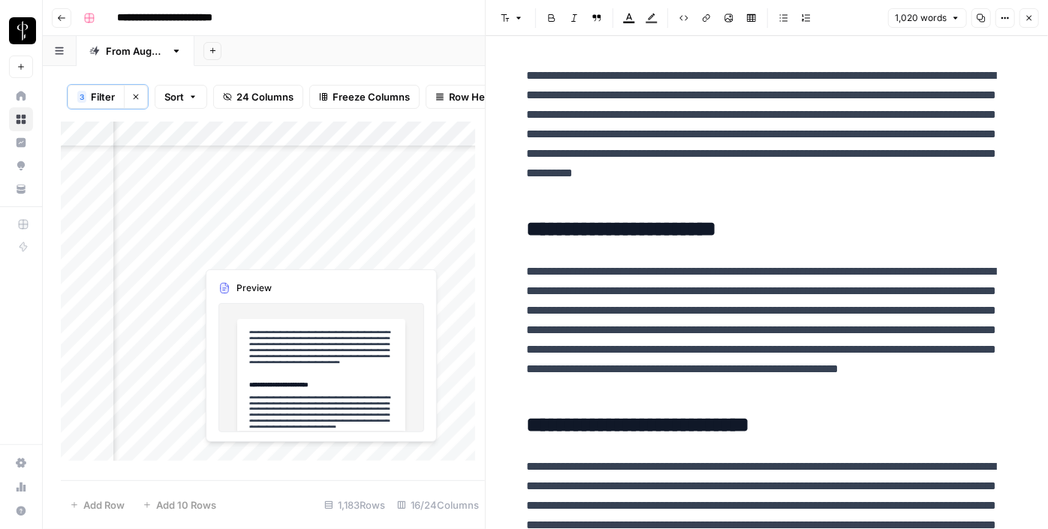
scroll to position [546, 1512]
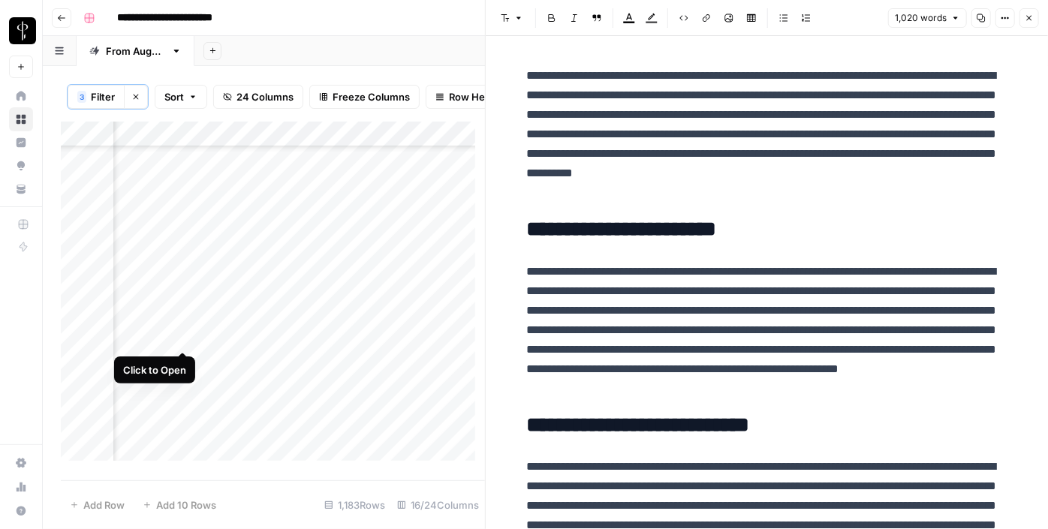
click at [186, 336] on div "Add Column" at bounding box center [273, 297] width 424 height 350
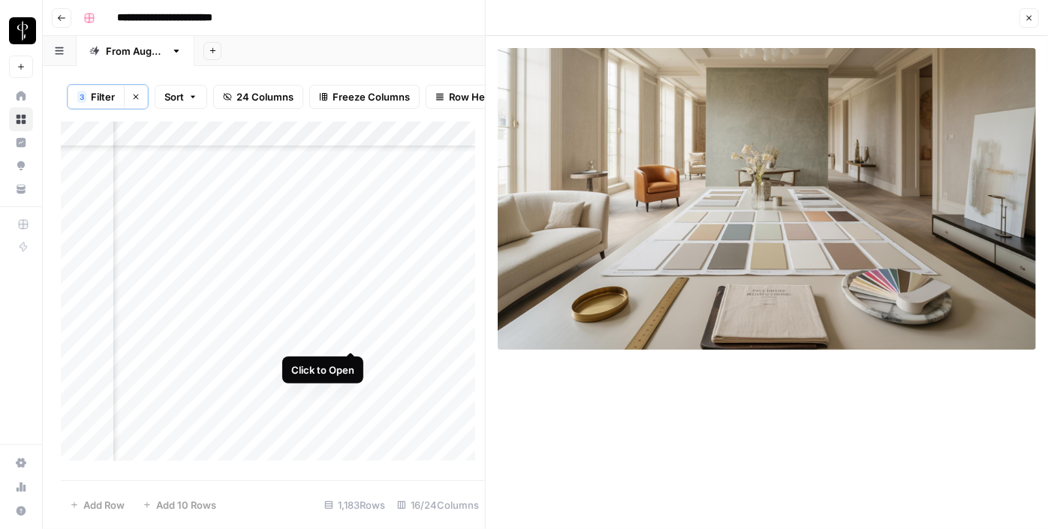
click at [350, 343] on div "Add Column" at bounding box center [273, 297] width 424 height 350
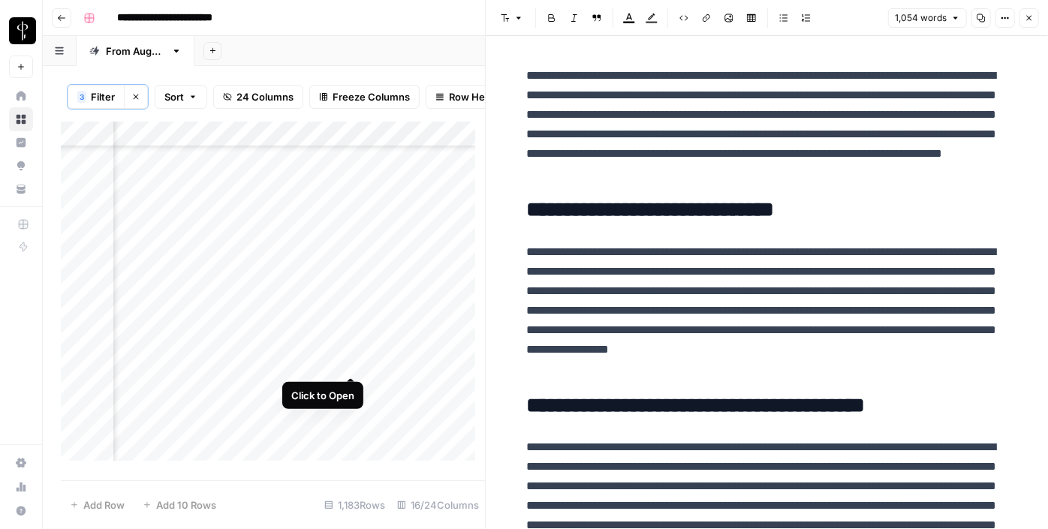
click at [354, 363] on div "Add Column" at bounding box center [273, 297] width 424 height 350
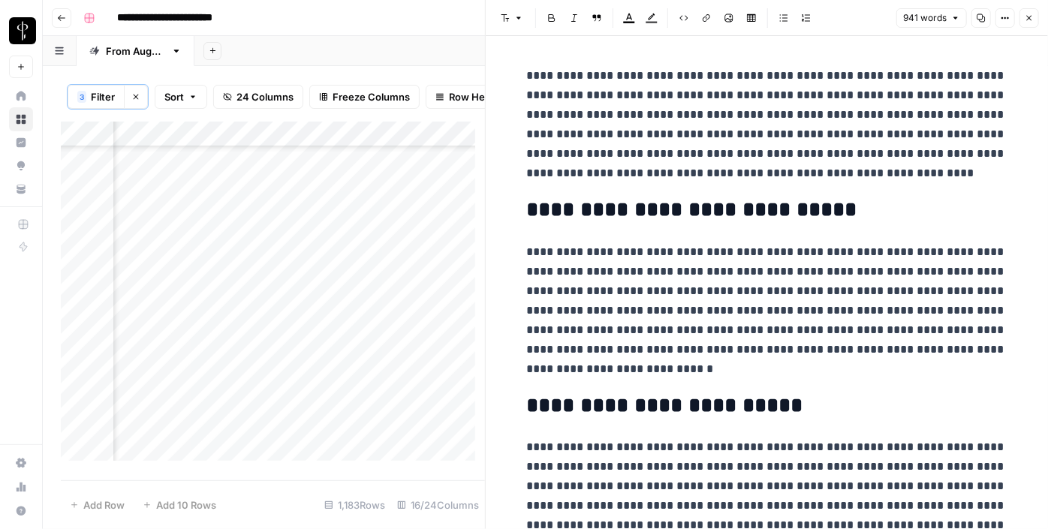
click at [177, 363] on div "Add Column" at bounding box center [273, 297] width 424 height 350
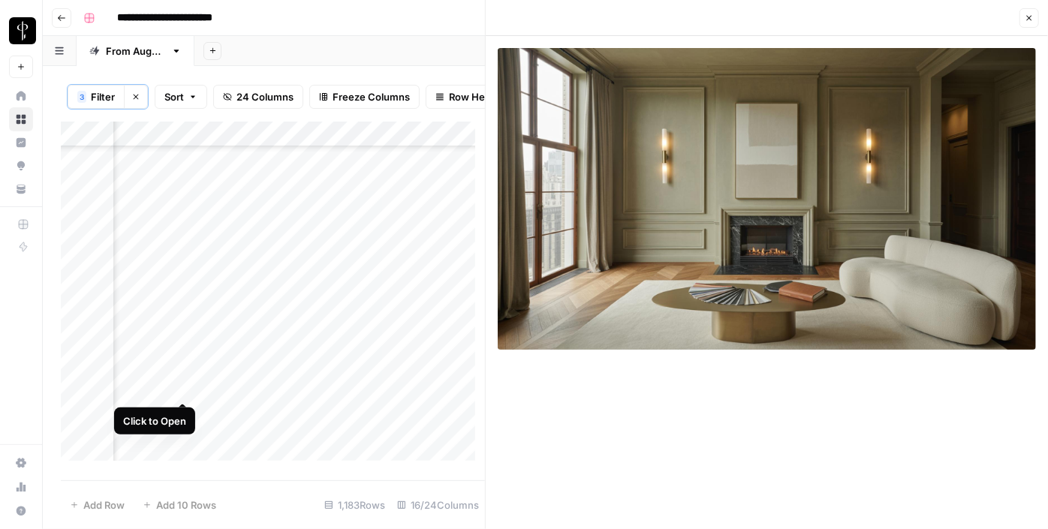
click at [184, 390] on div "Add Column" at bounding box center [273, 297] width 424 height 350
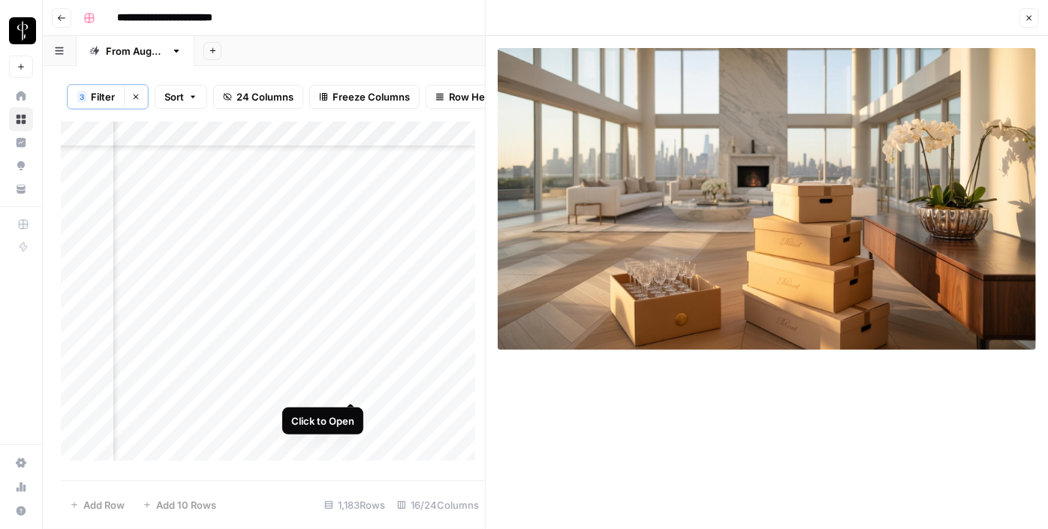
click at [351, 387] on div "Add Column" at bounding box center [273, 297] width 424 height 350
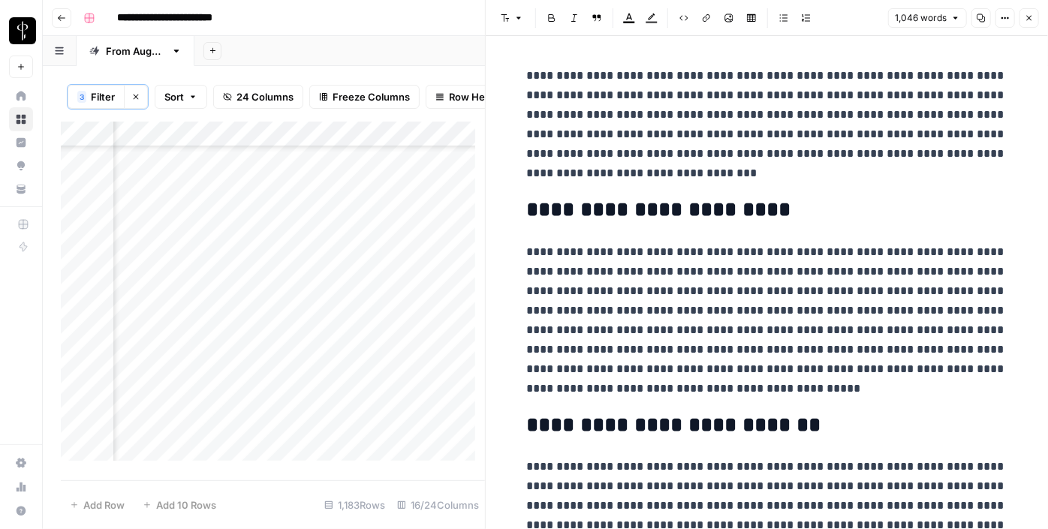
scroll to position [751, 1512]
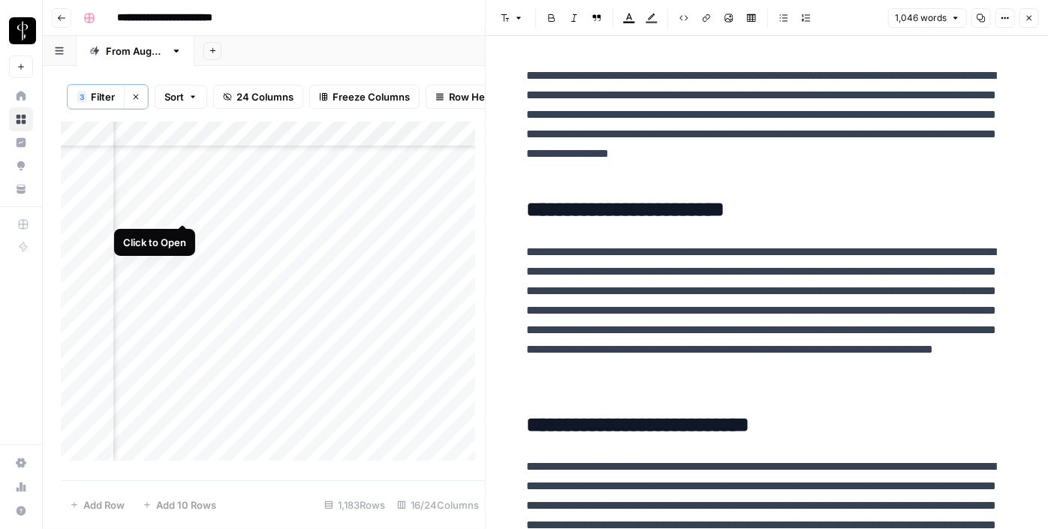
click at [184, 207] on div "Add Column" at bounding box center [273, 297] width 424 height 350
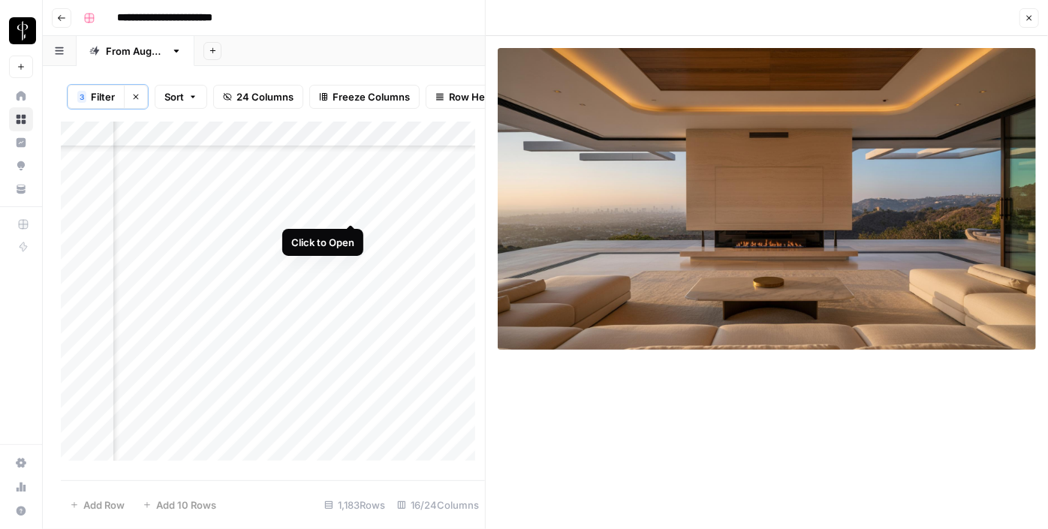
click at [351, 212] on div "Add Column" at bounding box center [273, 297] width 424 height 350
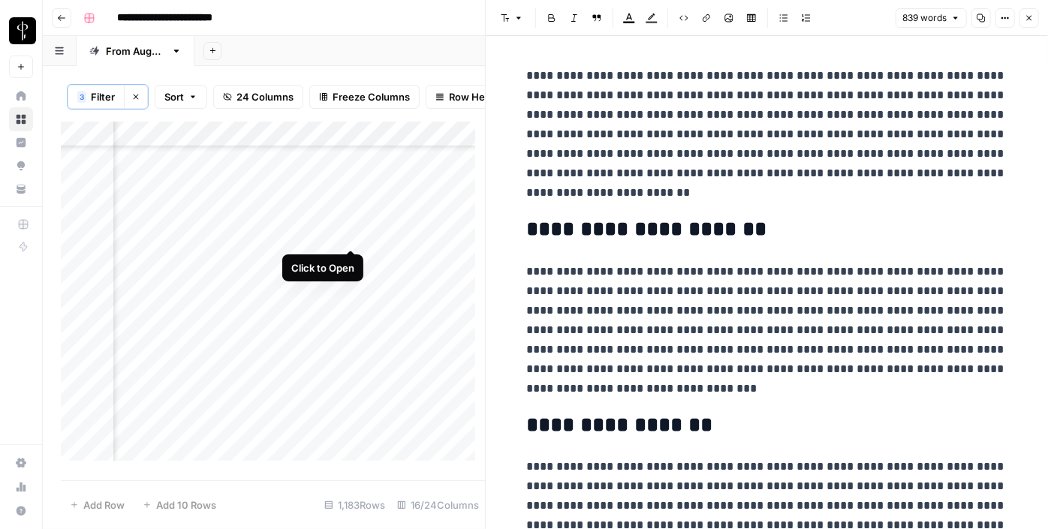
click at [354, 237] on div "Add Column" at bounding box center [273, 297] width 424 height 350
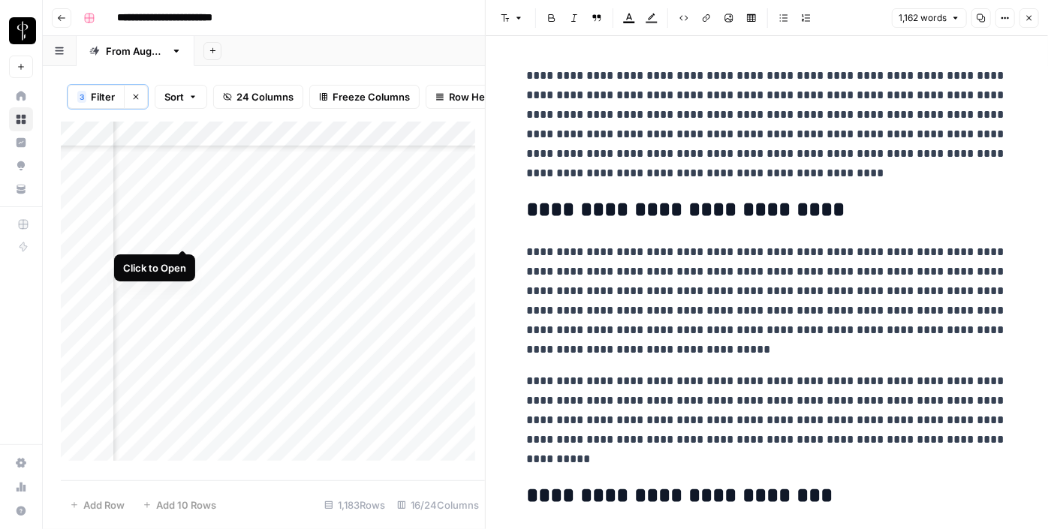
click at [180, 242] on div "Add Column" at bounding box center [273, 297] width 424 height 350
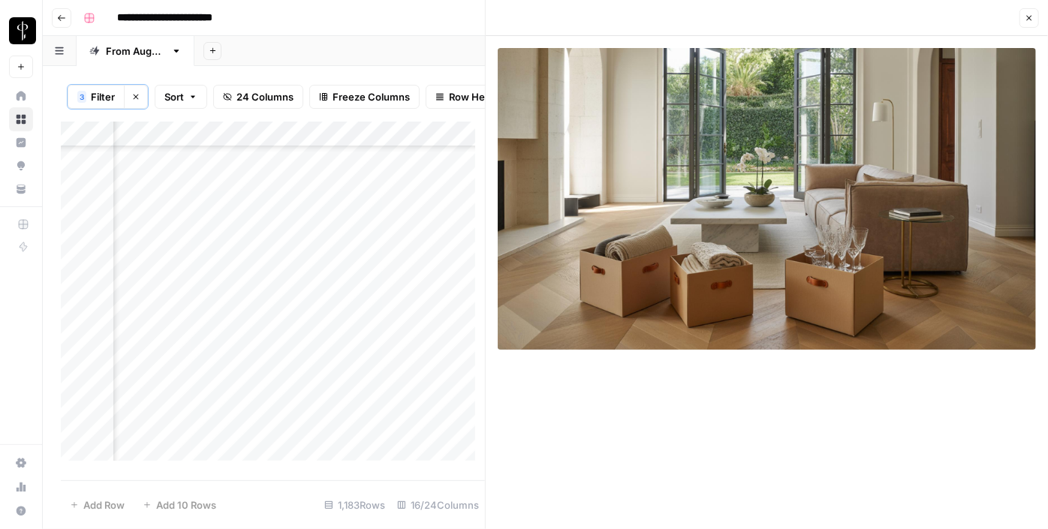
click at [182, 266] on div "Add Column" at bounding box center [273, 297] width 424 height 350
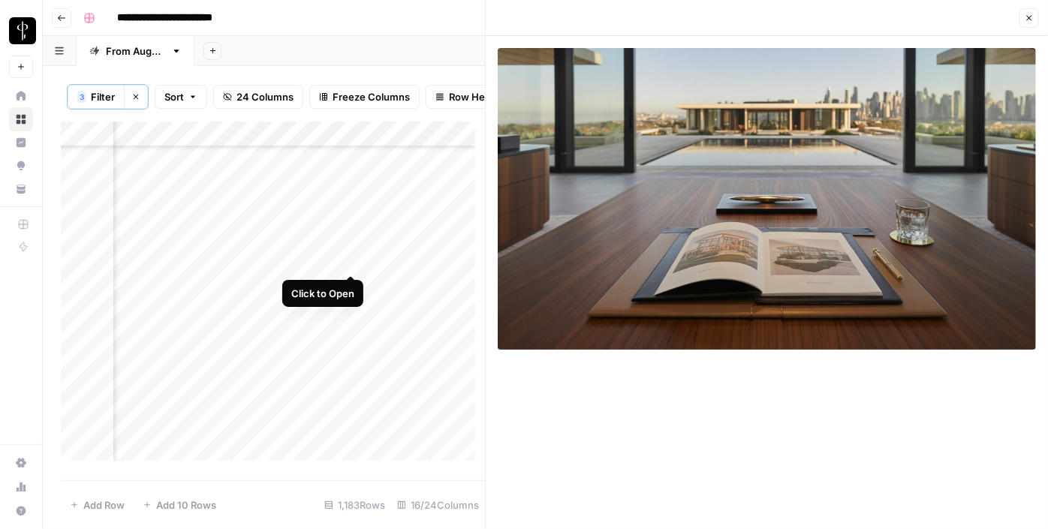
click at [352, 261] on div "Add Column" at bounding box center [273, 297] width 424 height 350
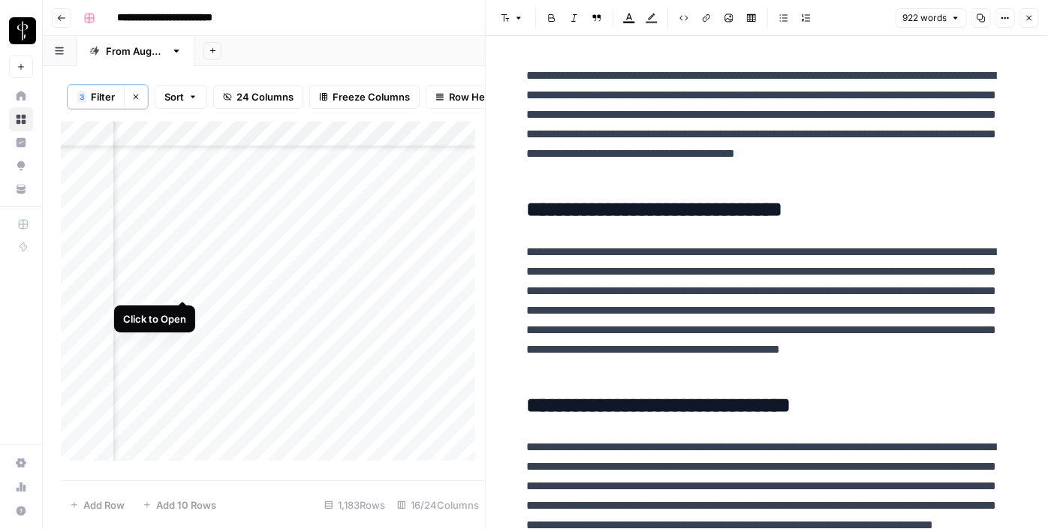
click at [187, 289] on div "Add Column" at bounding box center [273, 297] width 424 height 350
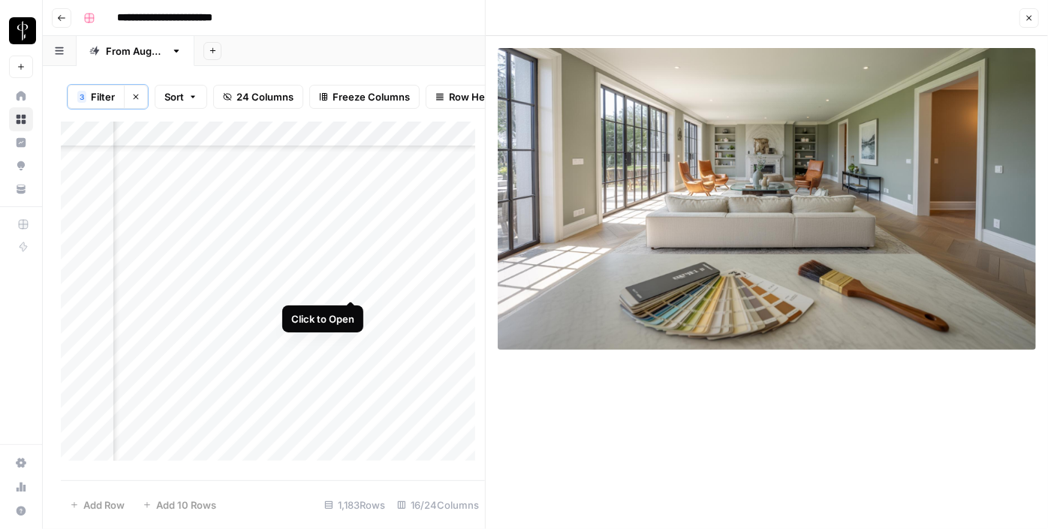
click at [346, 288] on div "Add Column" at bounding box center [273, 297] width 424 height 350
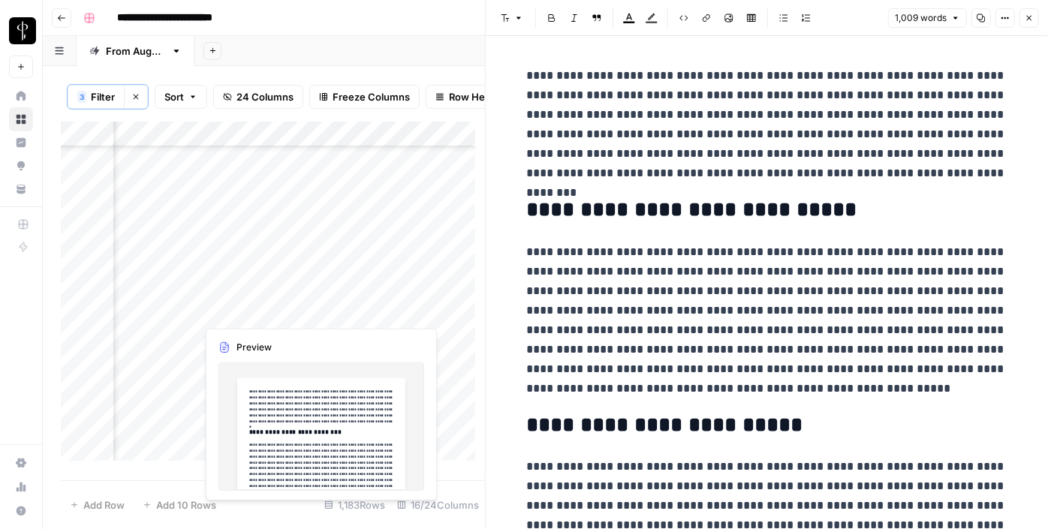
click at [352, 308] on div "Add Column" at bounding box center [273, 297] width 424 height 350
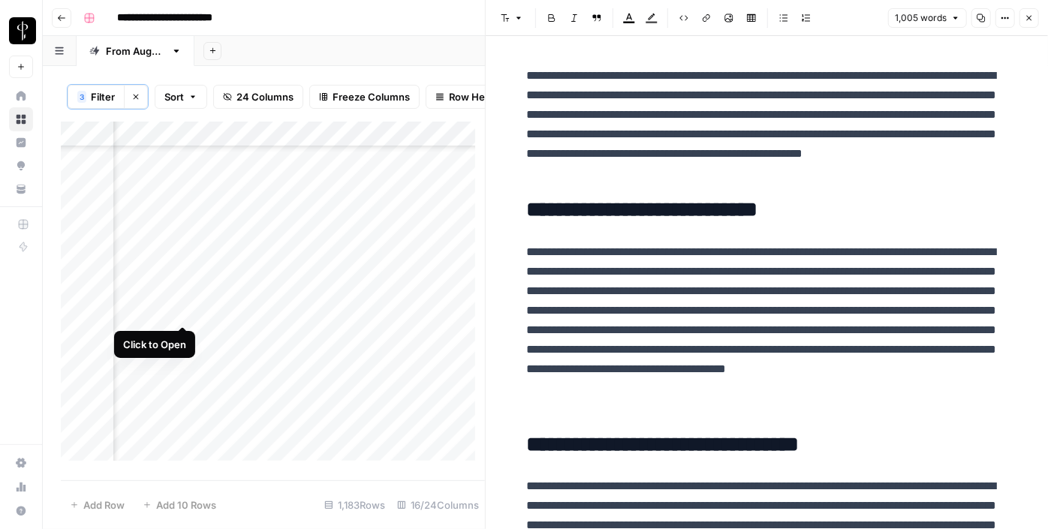
click at [184, 315] on div "Add Column" at bounding box center [273, 297] width 424 height 350
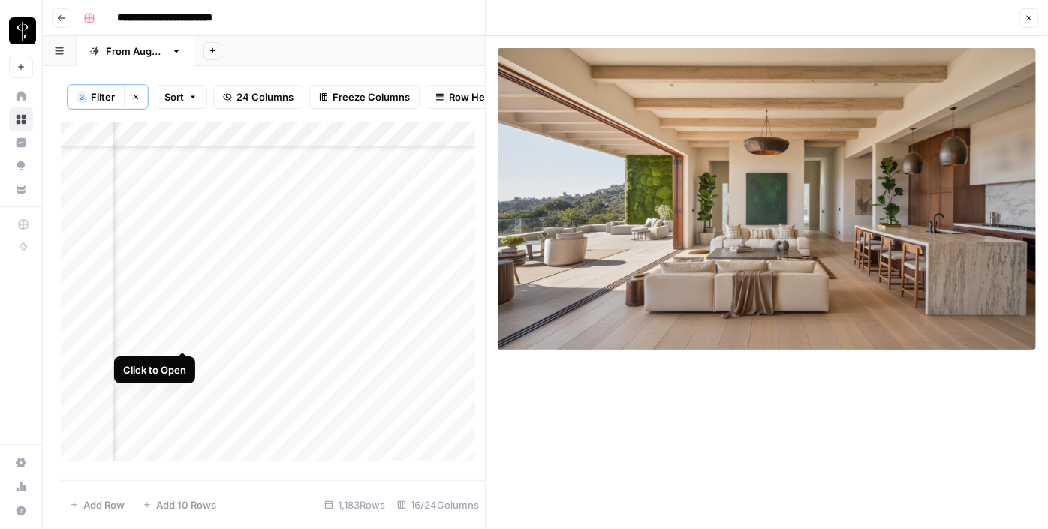
click at [181, 335] on div "Add Column" at bounding box center [273, 297] width 424 height 350
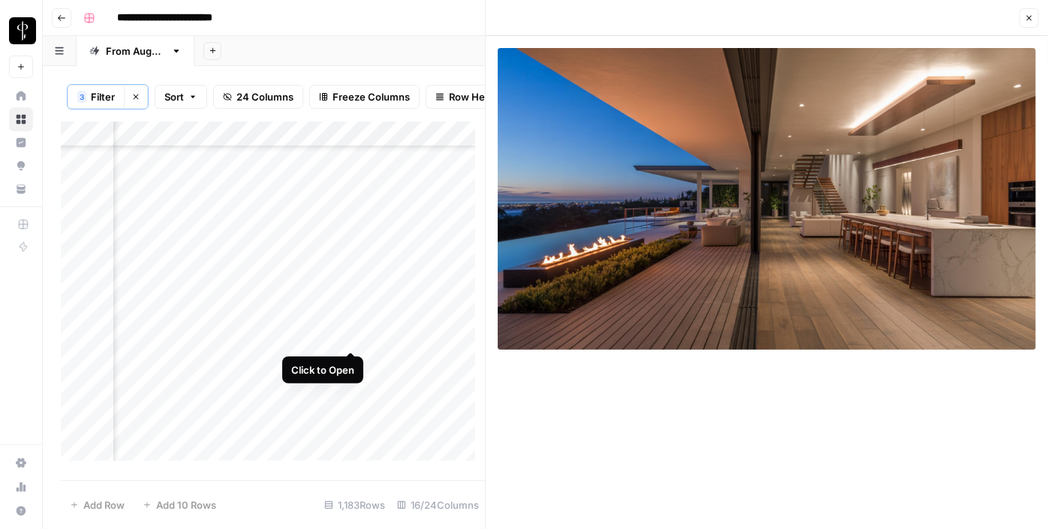
click at [350, 335] on div "Add Column" at bounding box center [273, 297] width 424 height 350
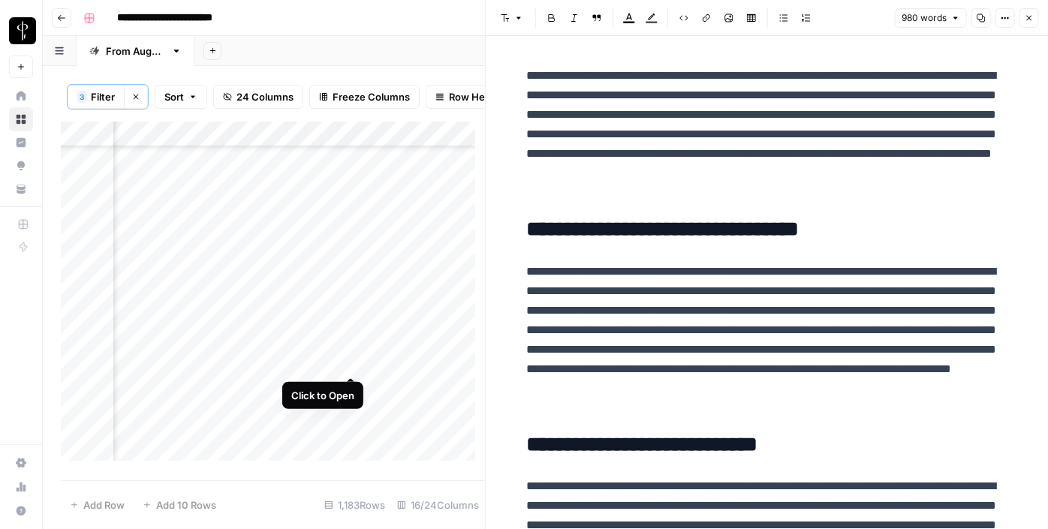
click at [350, 361] on div "Add Column" at bounding box center [273, 297] width 424 height 350
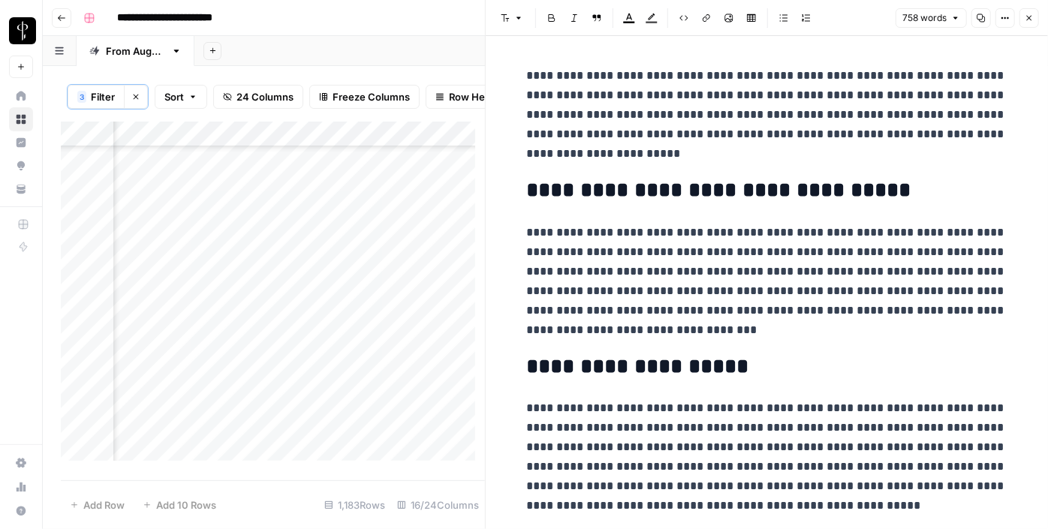
click at [188, 362] on div "Add Column" at bounding box center [273, 297] width 424 height 350
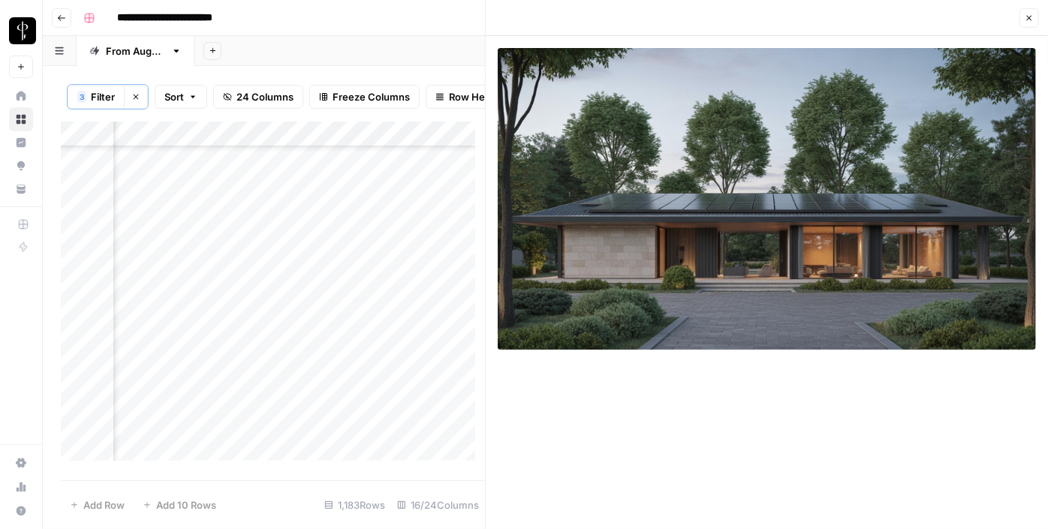
click at [185, 393] on div "Add Column" at bounding box center [273, 297] width 424 height 350
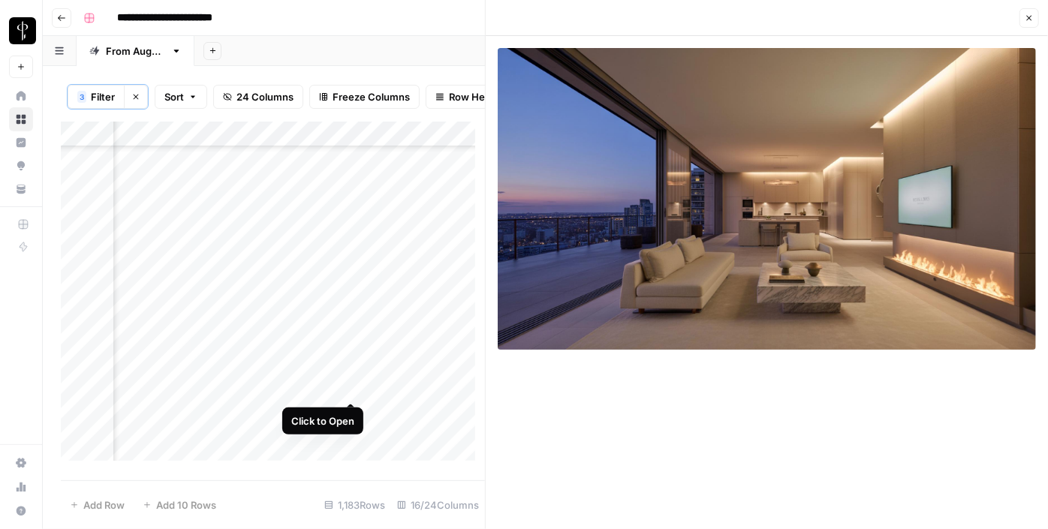
click at [346, 386] on div "Add Column" at bounding box center [273, 297] width 424 height 350
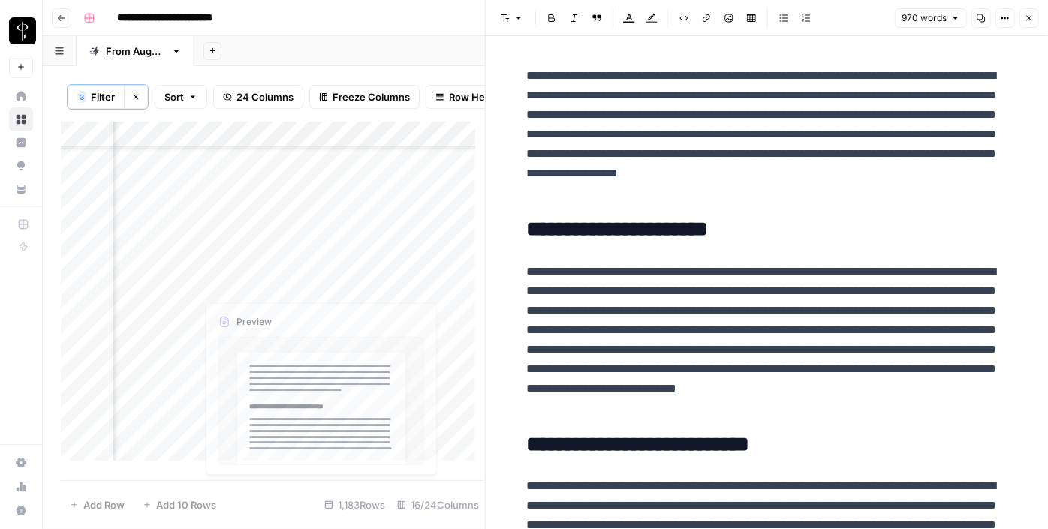
scroll to position [887, 1512]
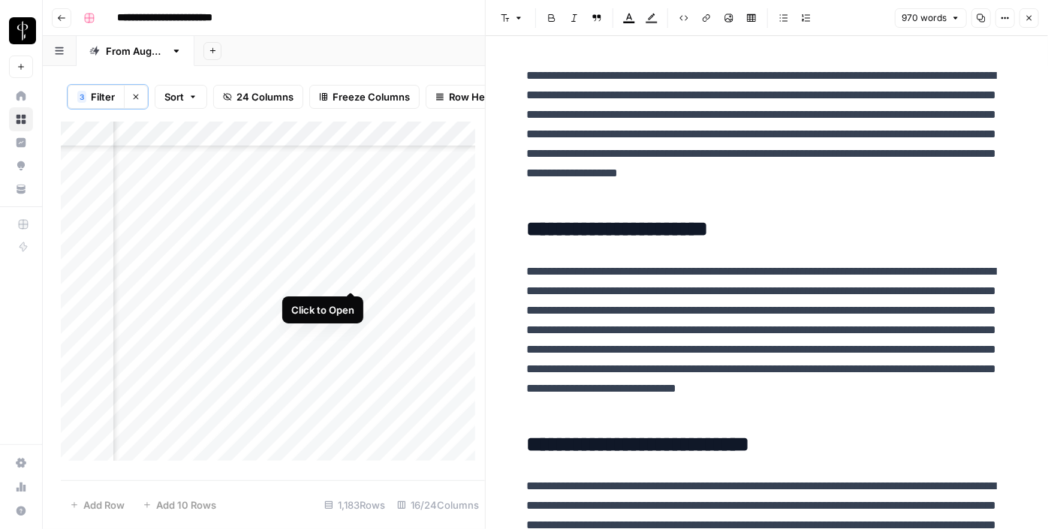
click at [347, 279] on div "Add Column" at bounding box center [273, 297] width 424 height 350
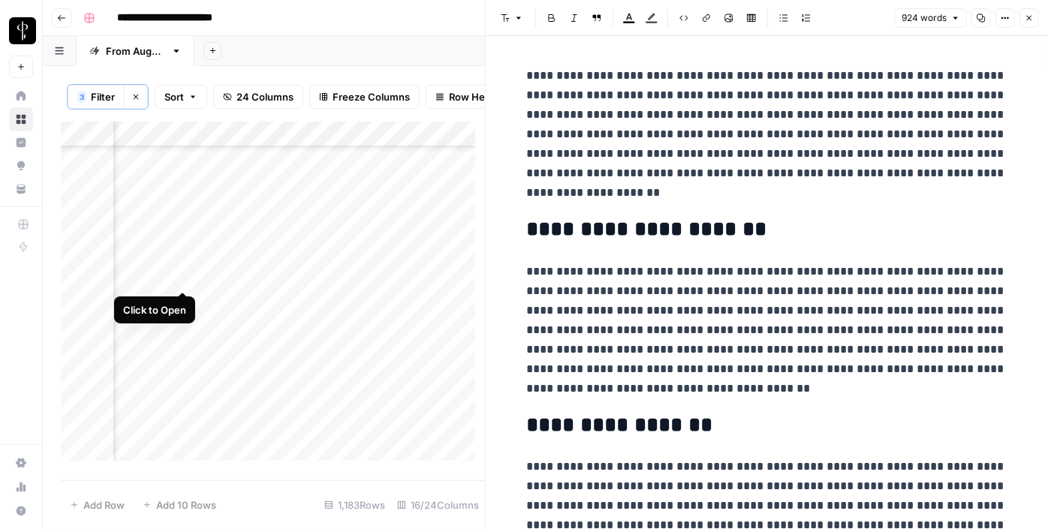
click at [187, 276] on div "Add Column" at bounding box center [273, 297] width 424 height 350
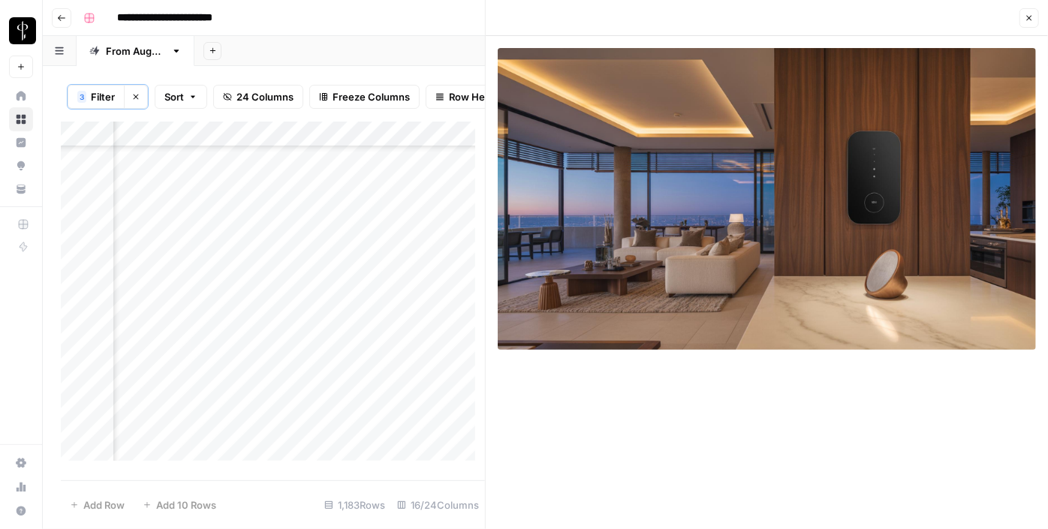
click at [1027, 16] on icon "button" at bounding box center [1029, 18] width 9 height 9
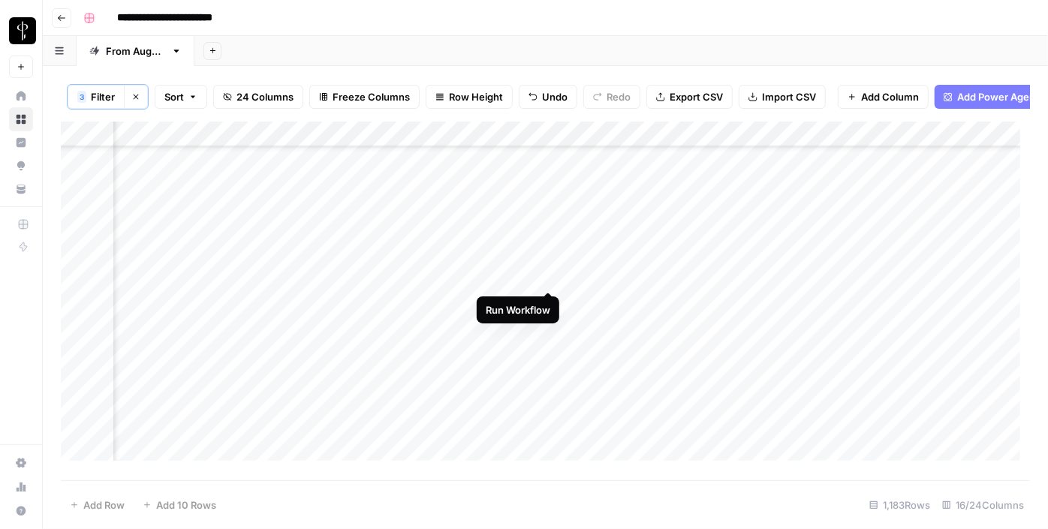
click at [550, 275] on div "Add Column" at bounding box center [546, 297] width 970 height 350
click at [732, 278] on div "Add Column" at bounding box center [546, 297] width 970 height 350
click at [583, 279] on div "Add Column" at bounding box center [546, 297] width 970 height 350
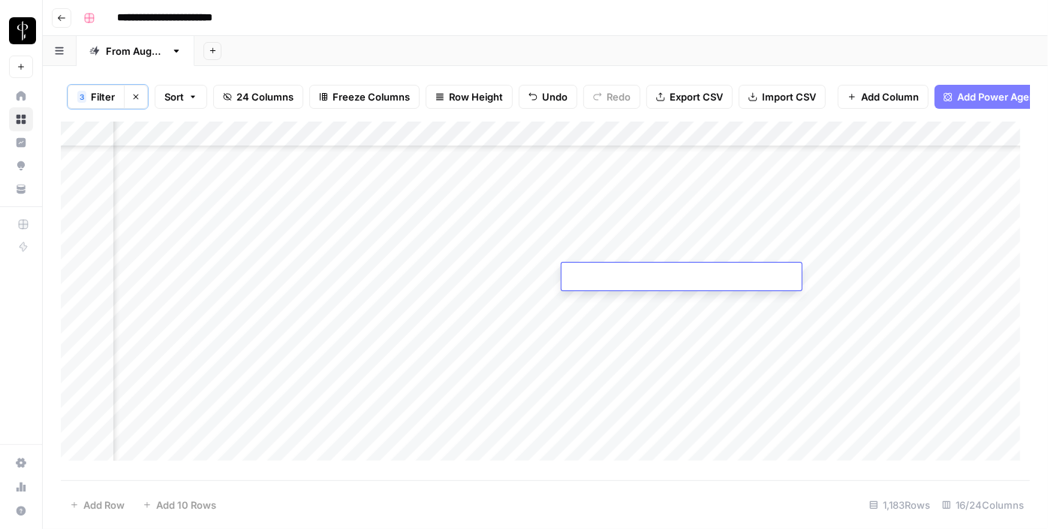
type textarea "**********"
click at [862, 281] on div "Add Column" at bounding box center [546, 297] width 970 height 350
click at [865, 280] on div "Add Column" at bounding box center [546, 297] width 970 height 350
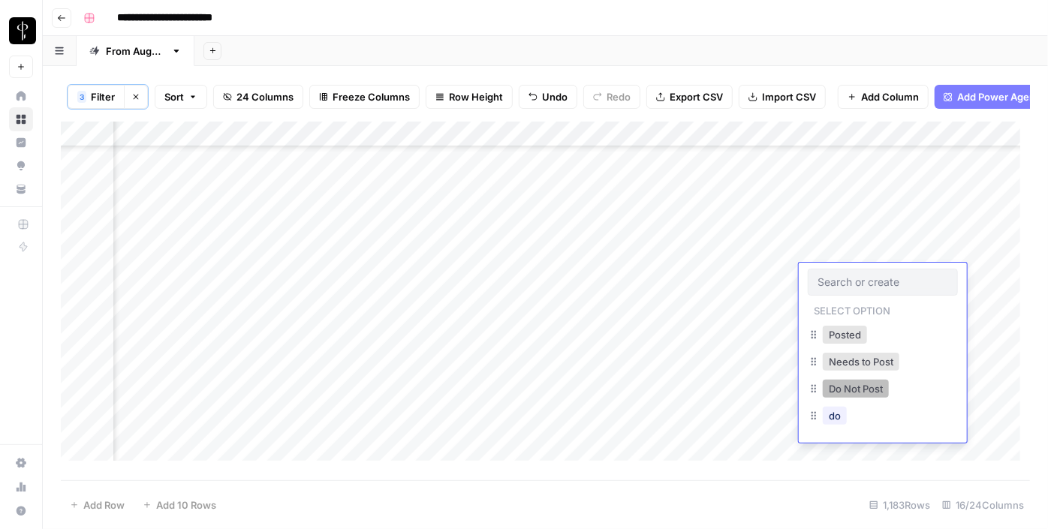
click at [878, 388] on button "Do Not Post" at bounding box center [856, 389] width 66 height 18
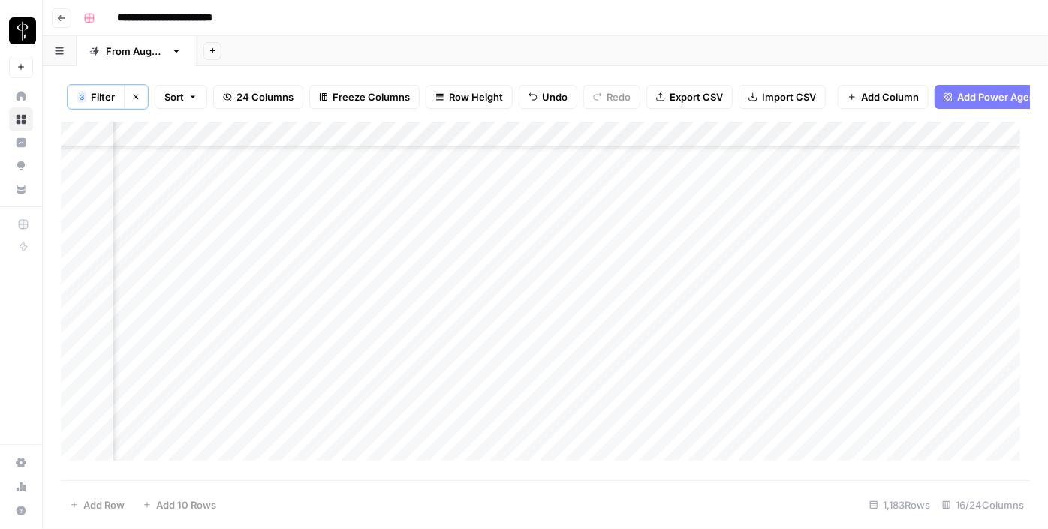
scroll to position [341, 1512]
click at [879, 318] on div "Add Column" at bounding box center [546, 297] width 970 height 350
drag, startPoint x: 936, startPoint y: 323, endPoint x: 894, endPoint y: 387, distance: 76.4
click at [894, 387] on div "Add Column" at bounding box center [546, 297] width 970 height 350
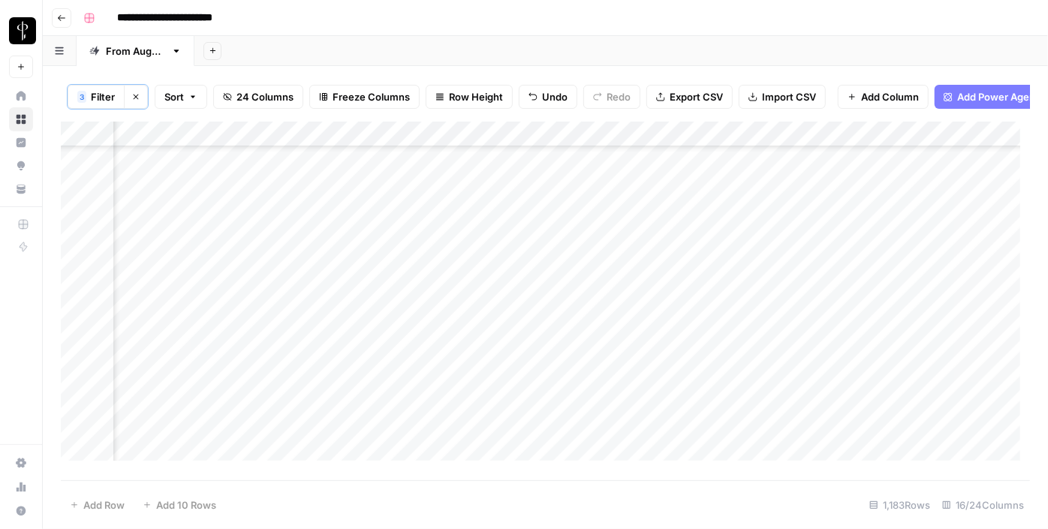
scroll to position [887, 1512]
click at [614, 299] on div "Add Column" at bounding box center [546, 297] width 970 height 350
click at [505, 236] on div "Add Column" at bounding box center [546, 297] width 970 height 350
click at [500, 252] on div "Add Column" at bounding box center [546, 297] width 970 height 350
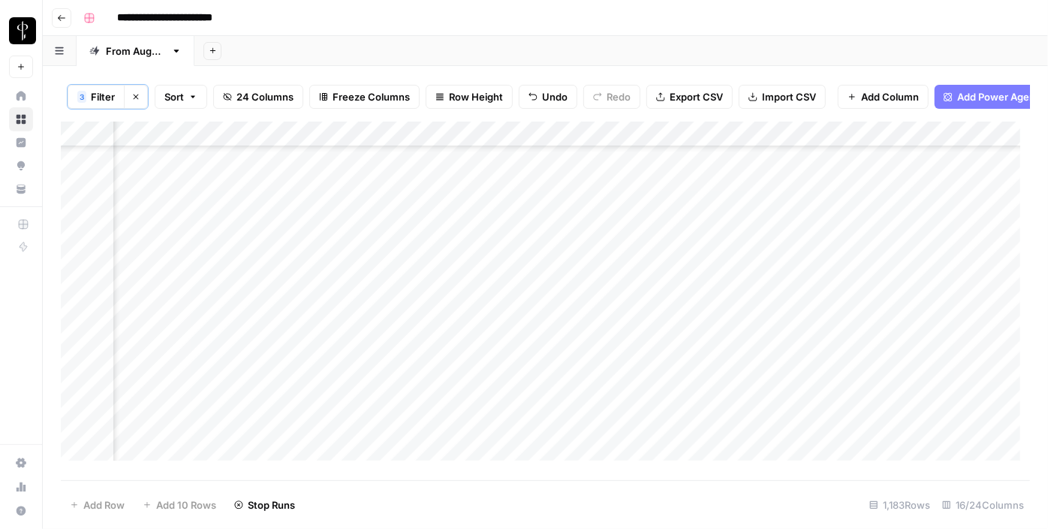
click at [514, 281] on div "Add Column" at bounding box center [546, 297] width 970 height 350
click at [505, 315] on div "Add Column" at bounding box center [546, 297] width 970 height 350
click at [511, 329] on div "Add Column" at bounding box center [546, 297] width 970 height 350
click at [512, 363] on div "Add Column" at bounding box center [546, 297] width 970 height 350
click at [516, 385] on div "Add Column" at bounding box center [546, 297] width 970 height 350
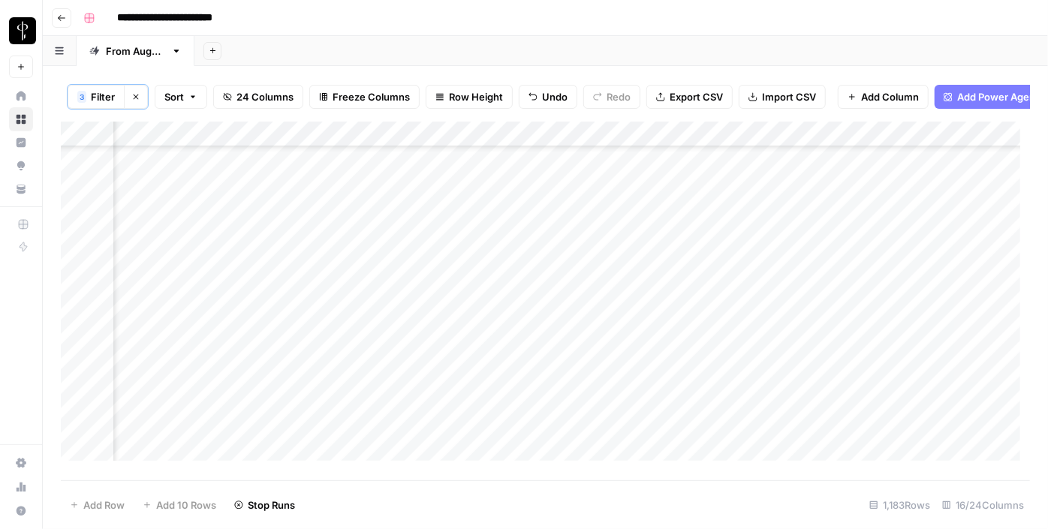
click at [511, 412] on div "Add Column" at bounding box center [546, 297] width 970 height 350
click at [505, 444] on div "Add Column" at bounding box center [546, 297] width 970 height 350
click at [511, 389] on div "Add Column" at bounding box center [546, 297] width 970 height 350
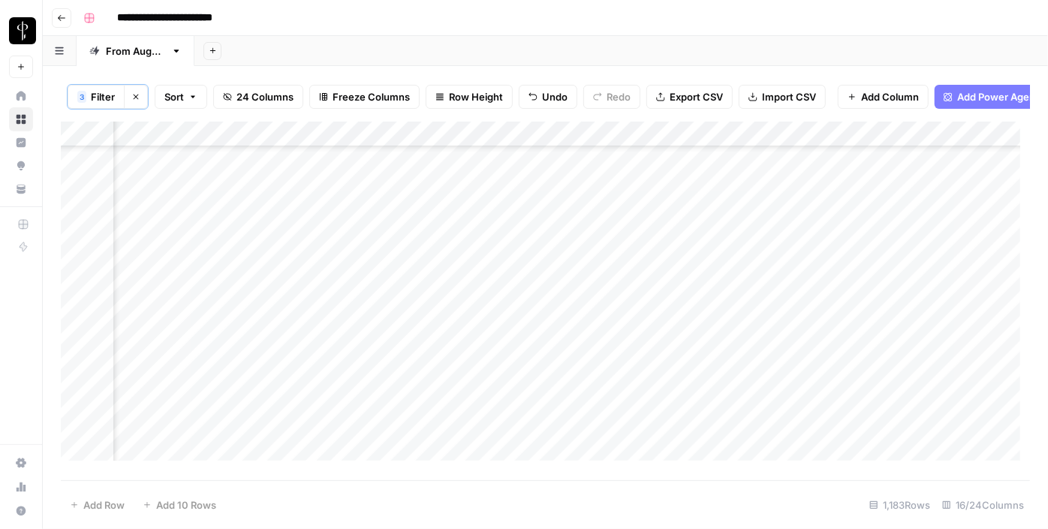
click at [506, 281] on div "Add Column" at bounding box center [546, 297] width 970 height 350
click at [508, 309] on div "Add Column" at bounding box center [546, 297] width 970 height 350
click at [490, 334] on div "Add Column" at bounding box center [546, 297] width 970 height 350
click at [512, 358] on div "Add Column" at bounding box center [546, 297] width 970 height 350
click at [512, 377] on div "Add Column" at bounding box center [546, 297] width 970 height 350
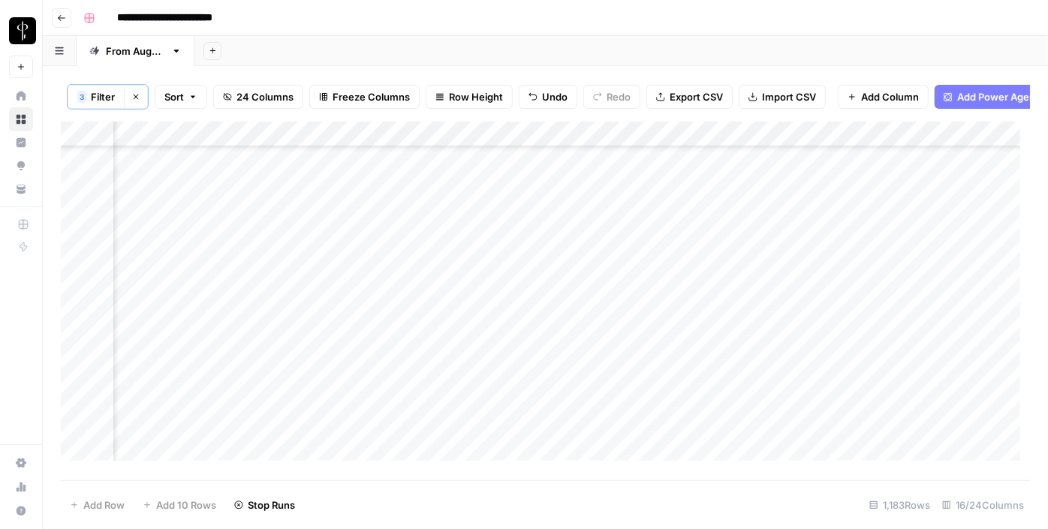
click at [517, 413] on div "Add Column" at bounding box center [546, 297] width 970 height 350
click at [509, 437] on div "Add Column" at bounding box center [546, 297] width 970 height 350
click at [510, 455] on div "Add Column" at bounding box center [546, 297] width 970 height 350
click at [503, 353] on div "Add Column" at bounding box center [546, 297] width 970 height 350
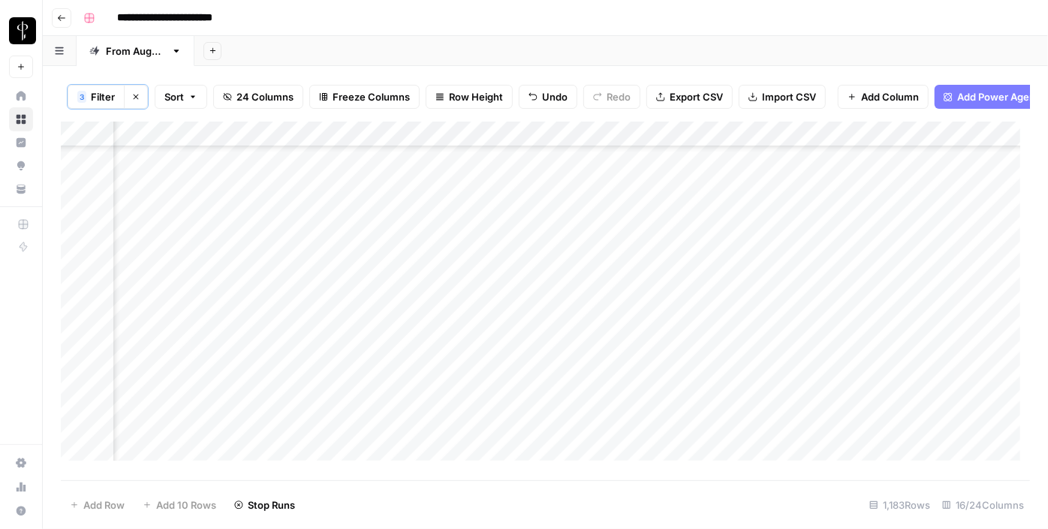
click at [505, 372] on div "Add Column" at bounding box center [546, 297] width 970 height 350
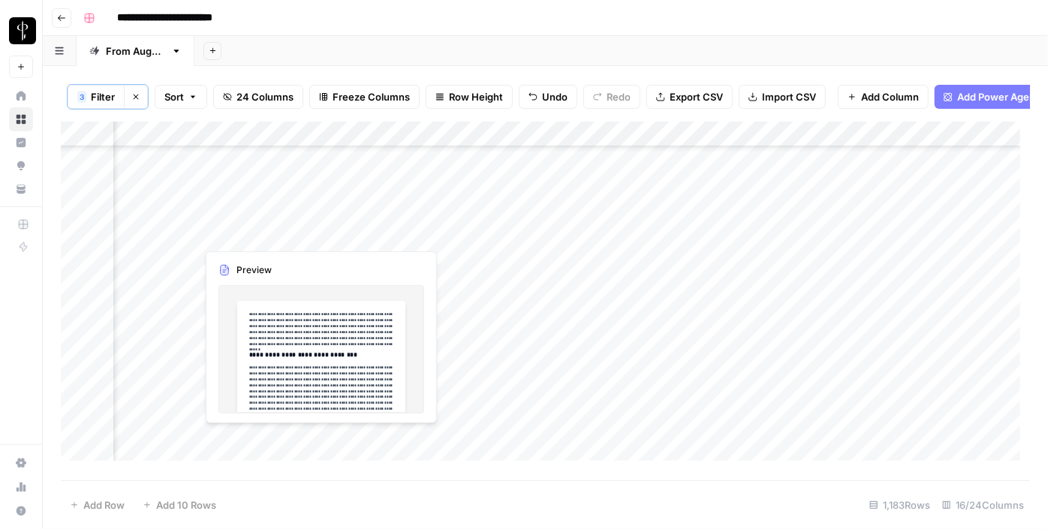
click at [187, 231] on div "Add Column" at bounding box center [546, 297] width 970 height 350
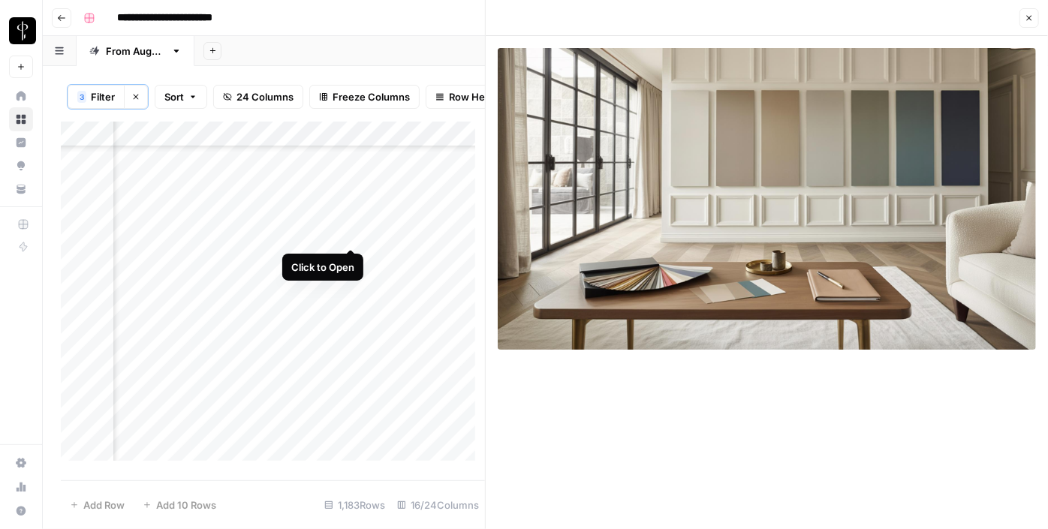
click at [347, 234] on div "Add Column" at bounding box center [273, 297] width 424 height 350
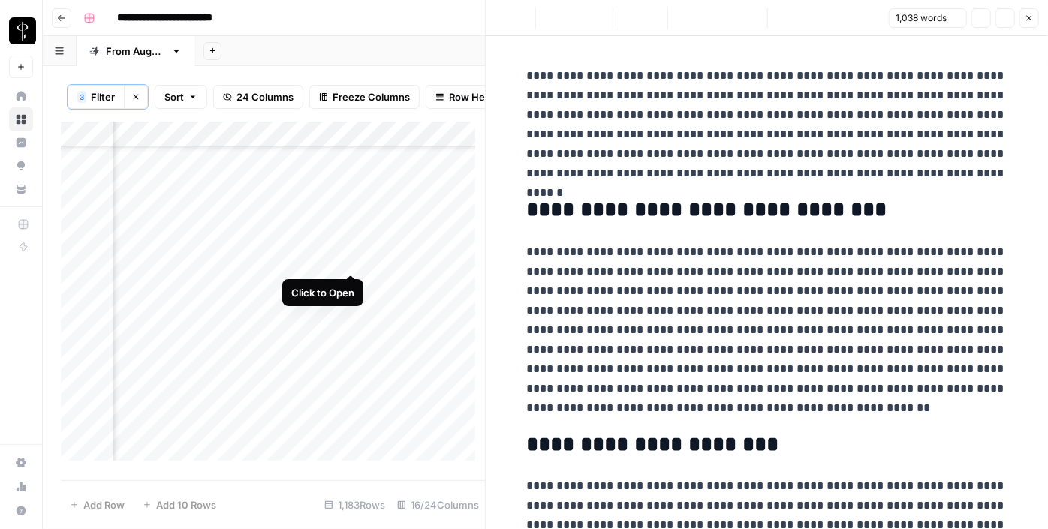
click at [351, 260] on div "Add Column" at bounding box center [273, 297] width 424 height 350
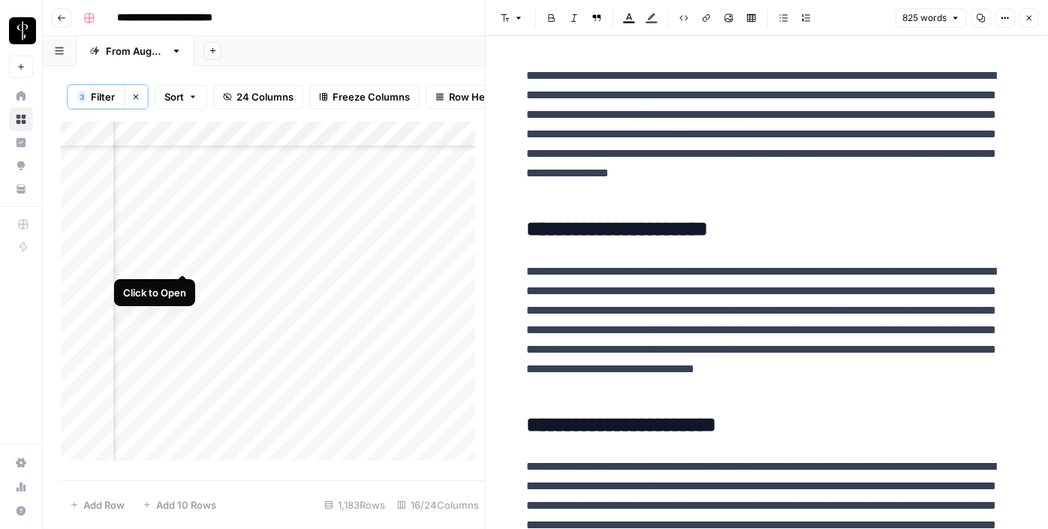
click at [176, 254] on div "Add Column" at bounding box center [273, 297] width 424 height 350
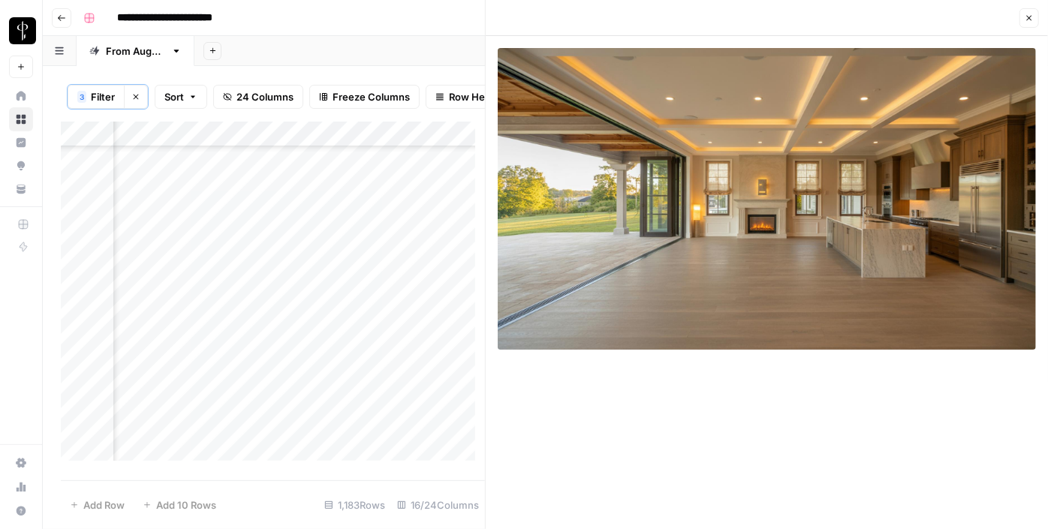
click at [182, 284] on div "Add Column" at bounding box center [273, 297] width 424 height 350
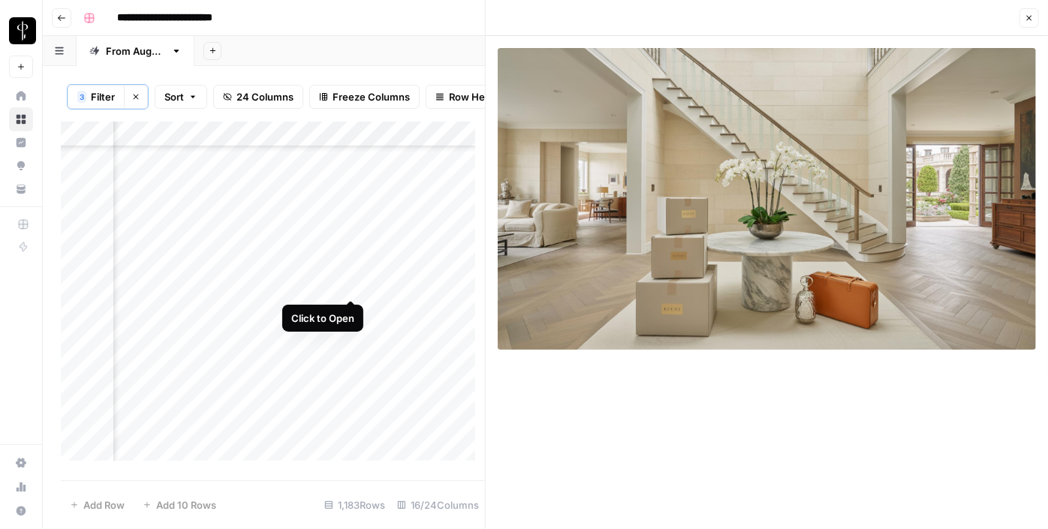
click at [348, 287] on div "Add Column" at bounding box center [273, 297] width 424 height 350
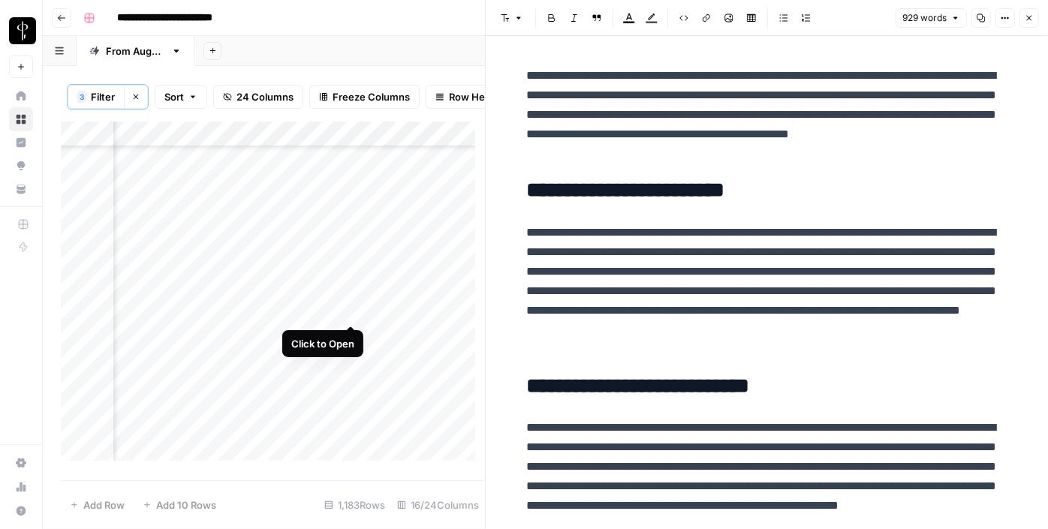
click at [352, 304] on div "Add Column" at bounding box center [273, 297] width 424 height 350
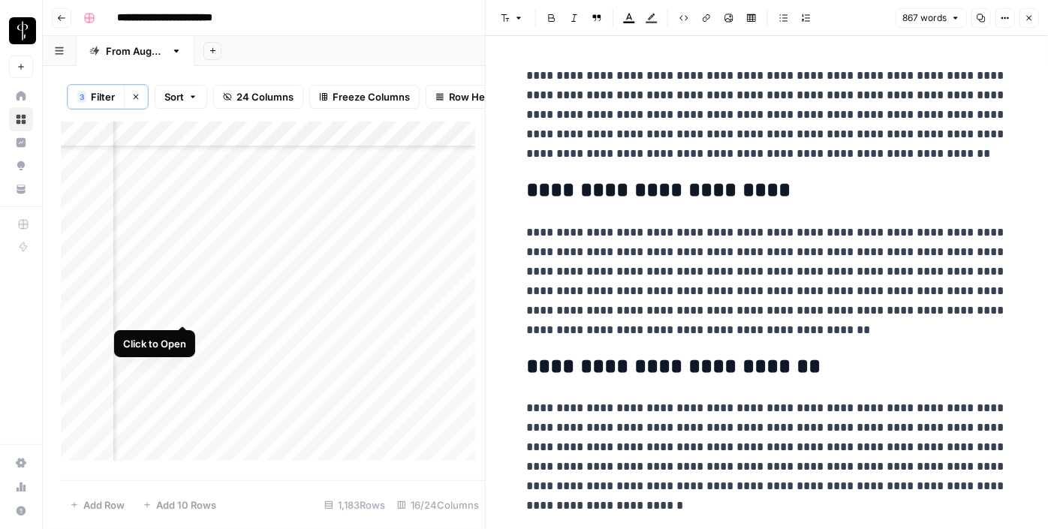
click at [178, 311] on div "Add Column" at bounding box center [273, 297] width 424 height 350
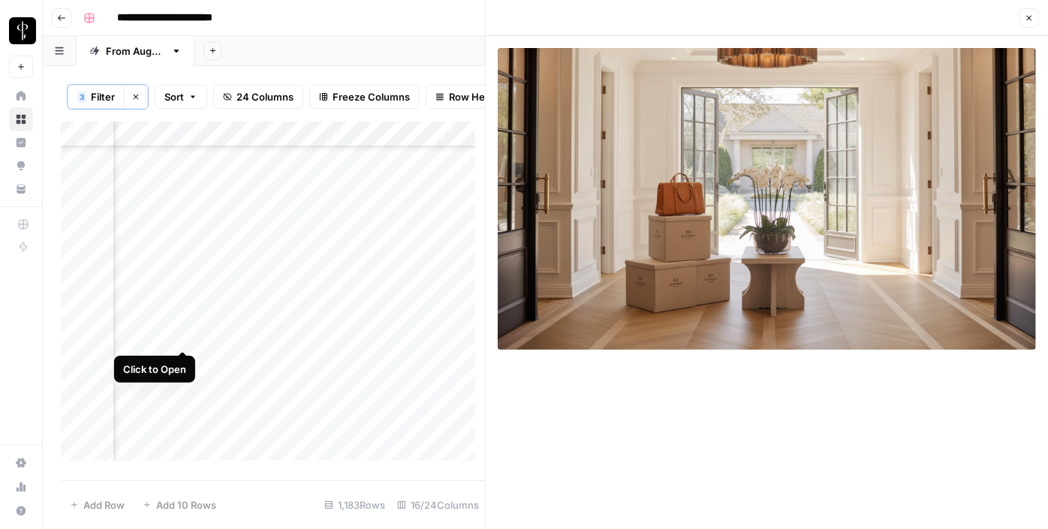
click at [180, 333] on div "Add Column" at bounding box center [273, 297] width 424 height 350
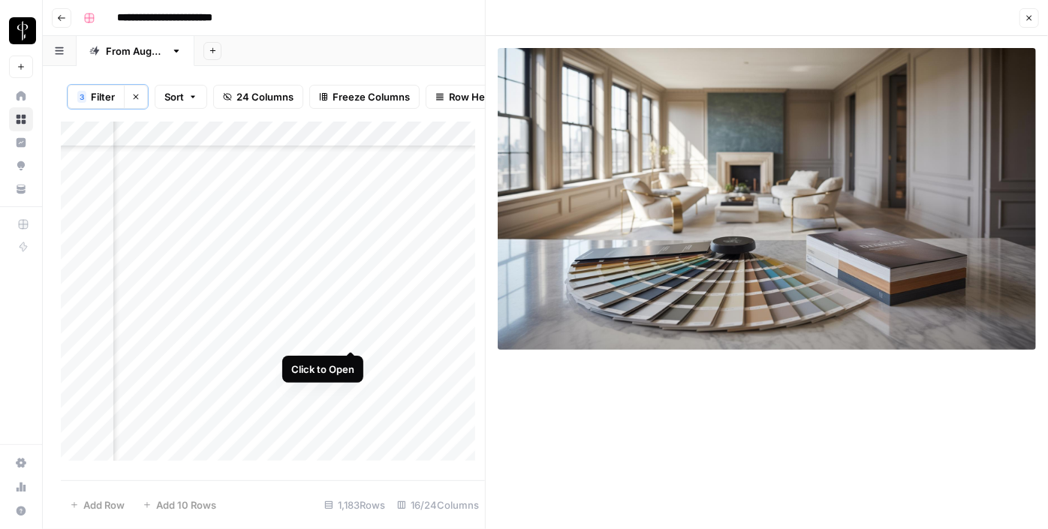
click at [351, 333] on div "Add Column" at bounding box center [273, 297] width 424 height 350
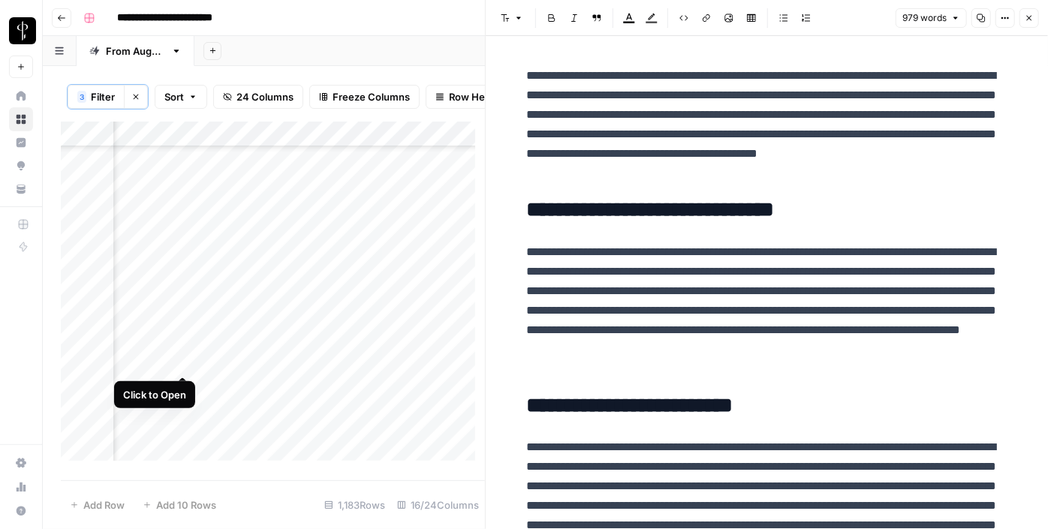
click at [182, 360] on div "Add Column" at bounding box center [273, 297] width 424 height 350
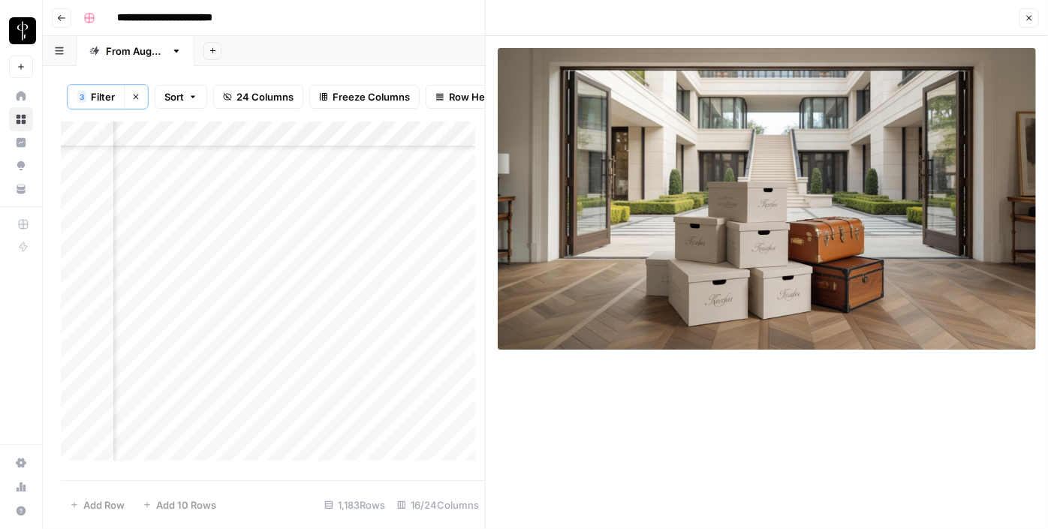
click at [1027, 18] on icon "button" at bounding box center [1029, 18] width 9 height 9
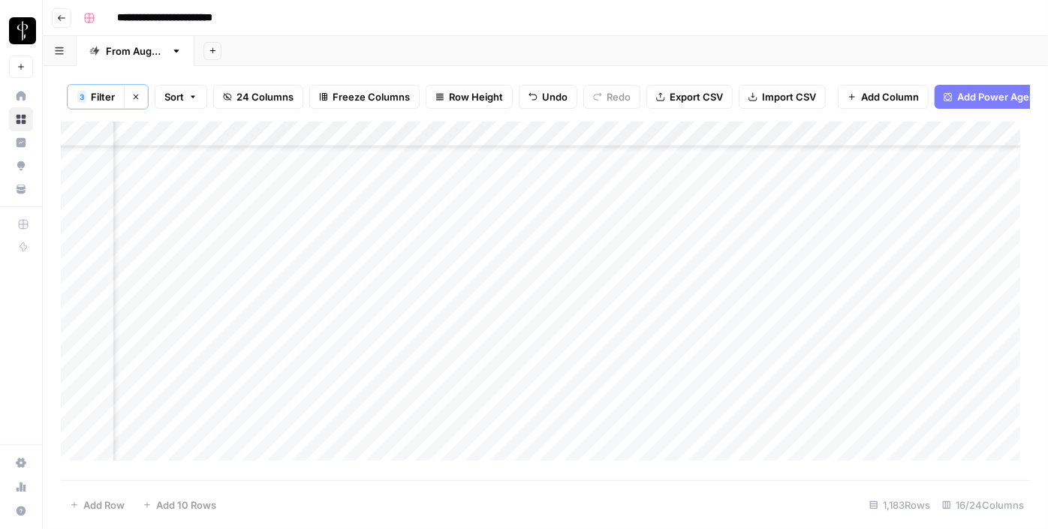
click at [547, 360] on div "Add Column" at bounding box center [546, 297] width 970 height 350
click at [737, 360] on div "Add Column" at bounding box center [546, 297] width 970 height 350
click at [549, 359] on div "Add Column" at bounding box center [546, 297] width 970 height 350
click at [594, 360] on div "Add Column" at bounding box center [546, 297] width 970 height 350
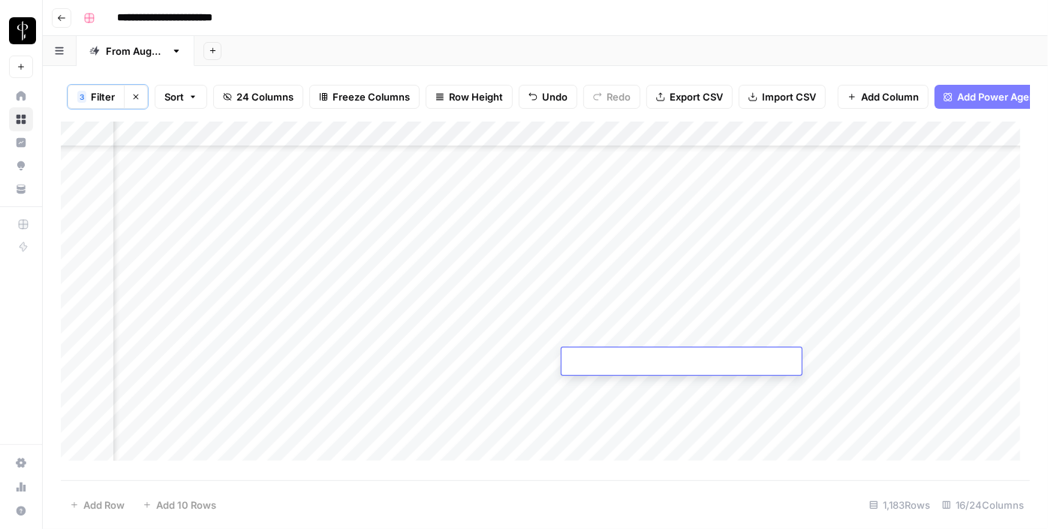
type textarea "**********"
click at [583, 390] on div "Add Column" at bounding box center [546, 297] width 970 height 350
click at [185, 246] on div "Add Column" at bounding box center [546, 297] width 970 height 350
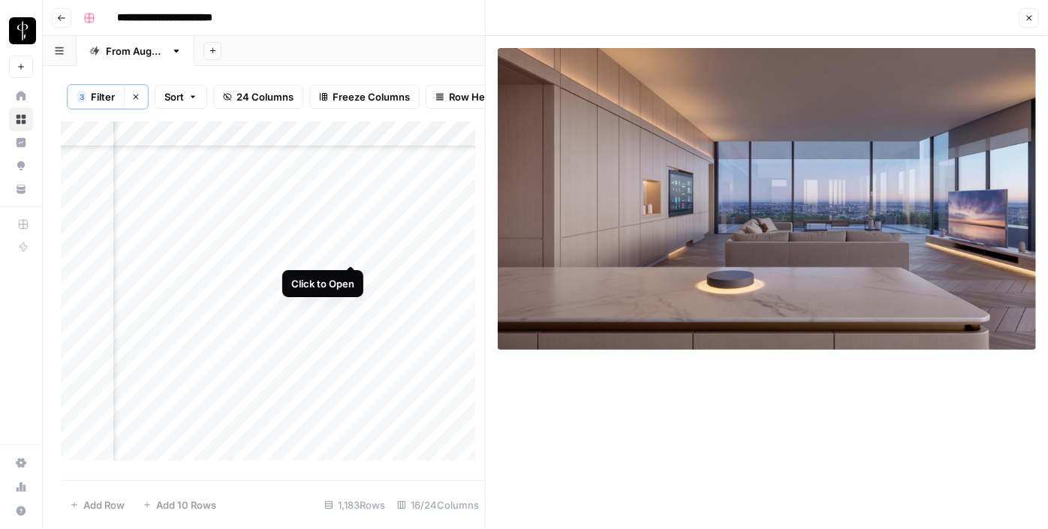
click at [356, 255] on div "Add Column" at bounding box center [273, 297] width 424 height 350
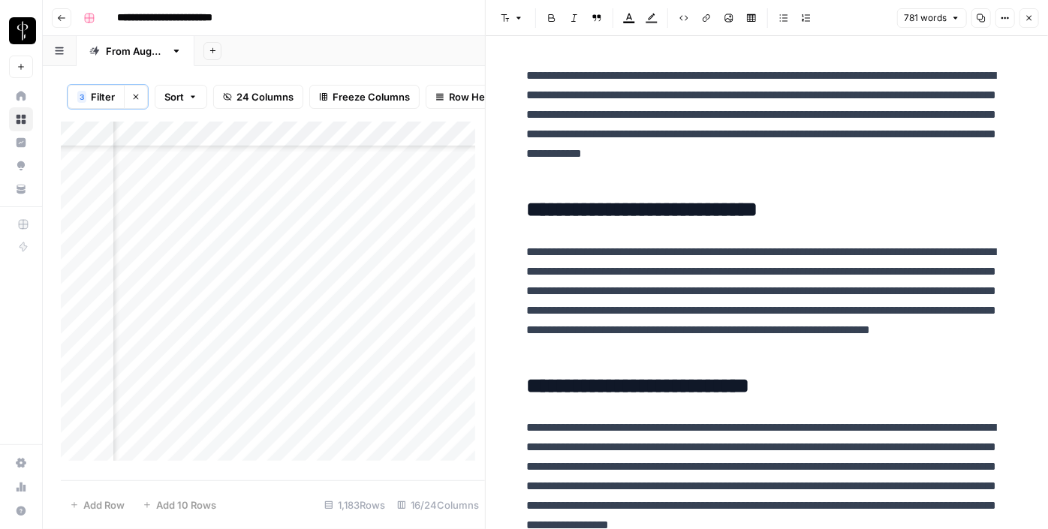
click at [186, 275] on div "Add Column" at bounding box center [273, 297] width 424 height 350
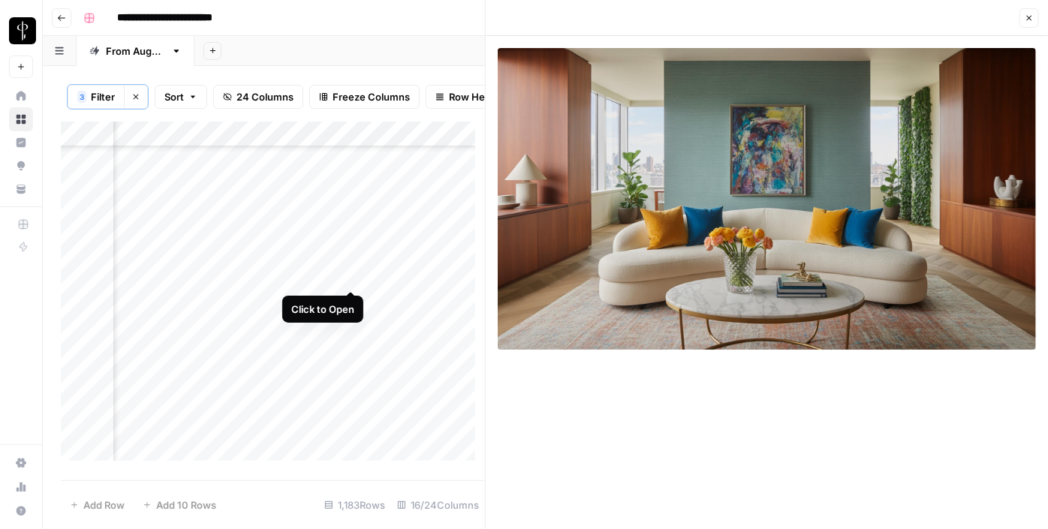
click at [348, 279] on div "Add Column" at bounding box center [273, 297] width 424 height 350
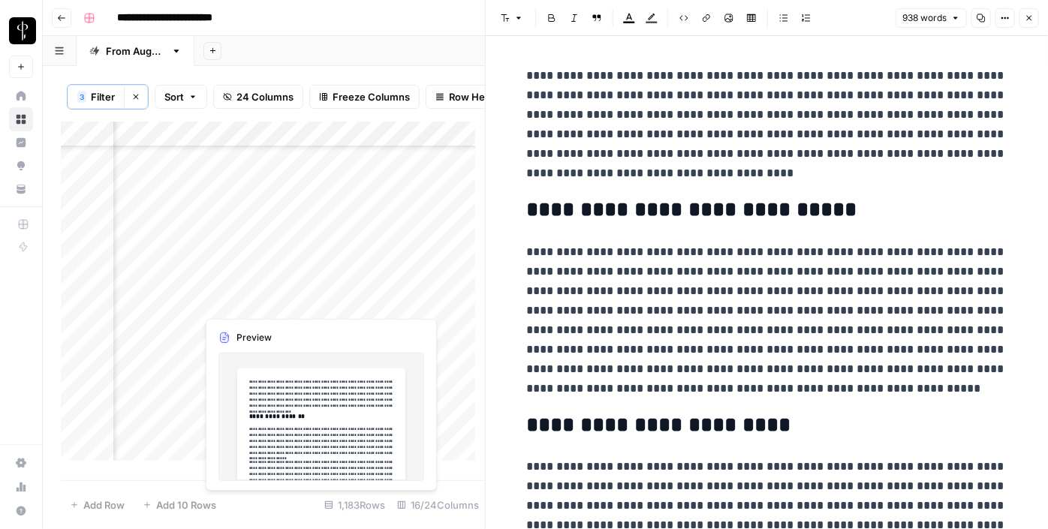
click at [352, 309] on div "Add Column" at bounding box center [273, 297] width 424 height 350
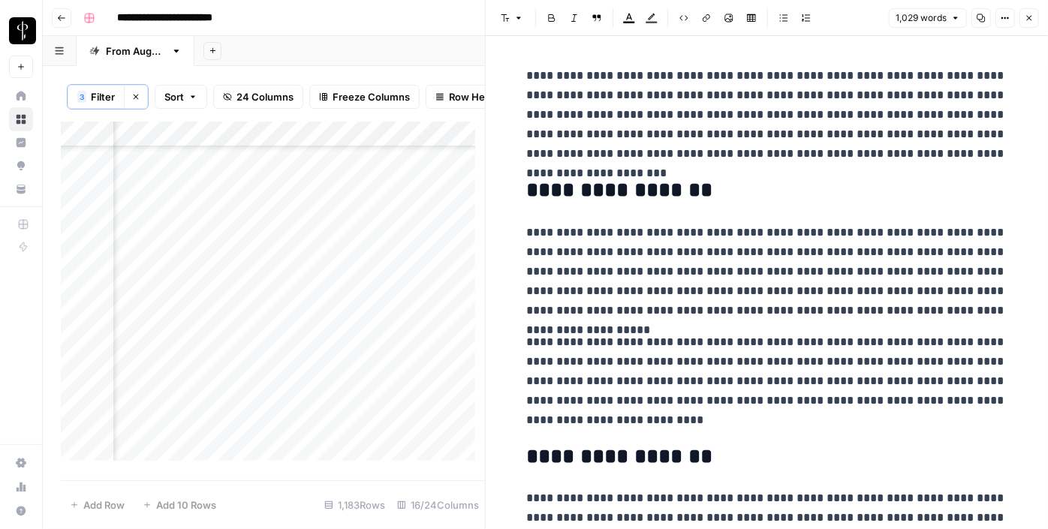
click at [186, 300] on div "Add Column" at bounding box center [273, 297] width 424 height 350
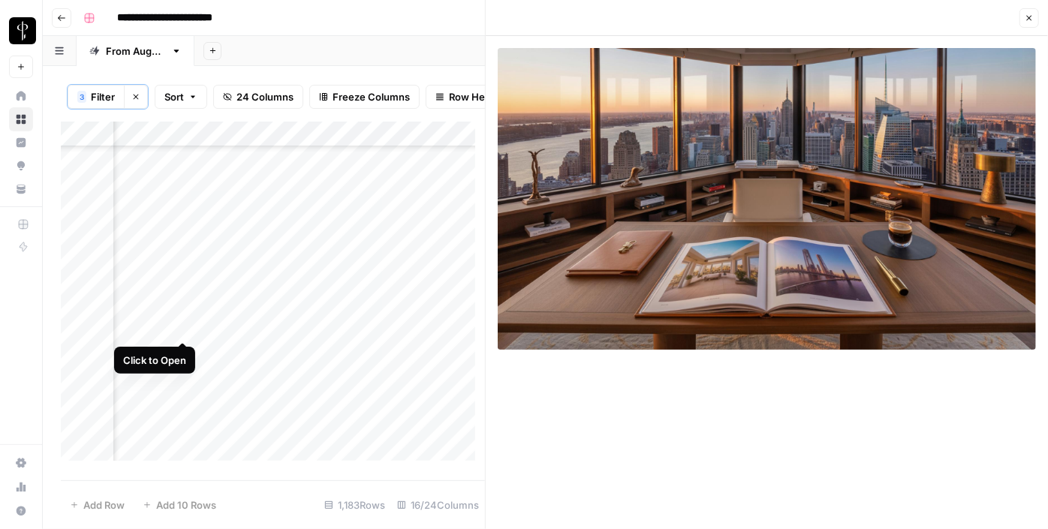
click at [182, 327] on div "Add Column" at bounding box center [273, 297] width 424 height 350
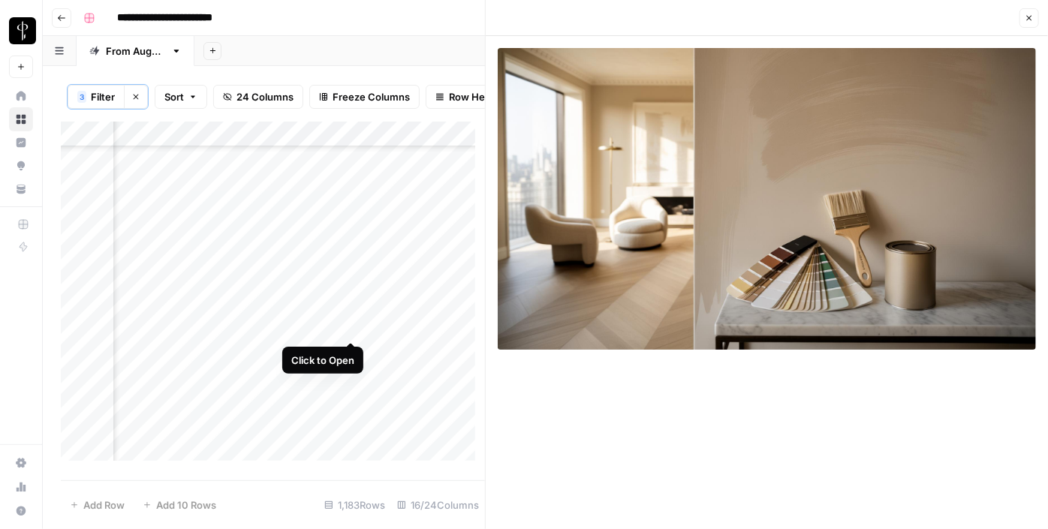
click at [351, 328] on div "Add Column" at bounding box center [273, 297] width 424 height 350
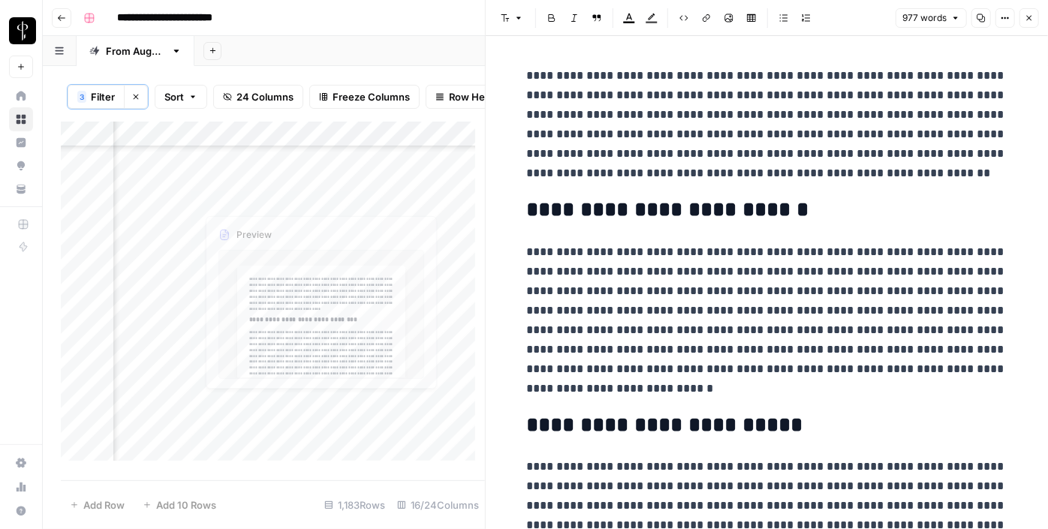
scroll to position [1229, 1512]
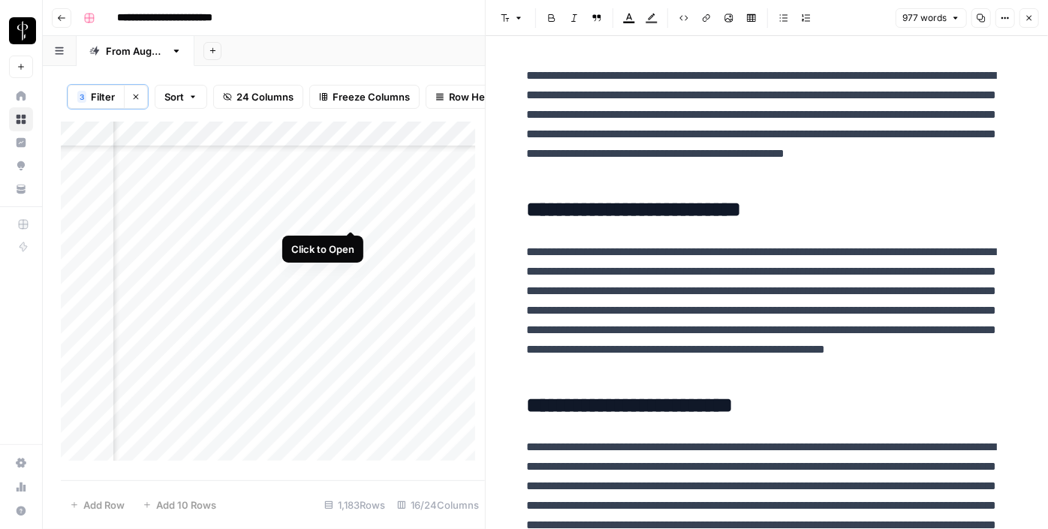
click at [351, 216] on div "Add Column" at bounding box center [273, 297] width 424 height 350
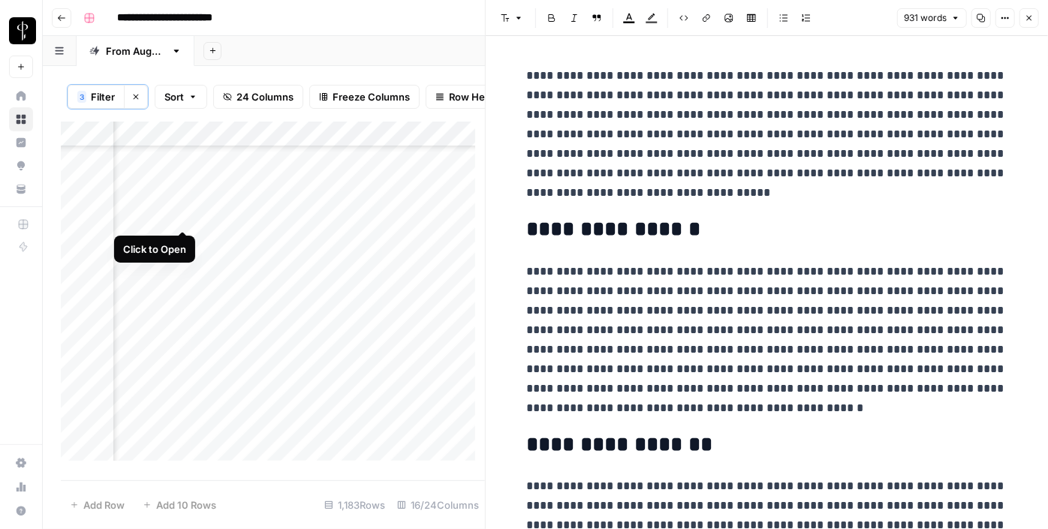
click at [184, 222] on div "Add Column" at bounding box center [273, 297] width 424 height 350
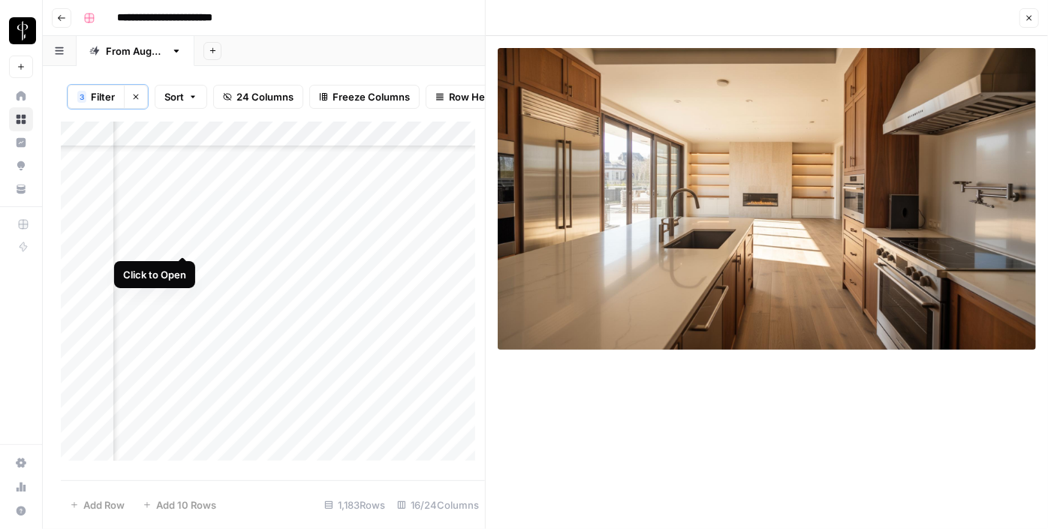
click at [182, 245] on div "Add Column" at bounding box center [273, 297] width 424 height 350
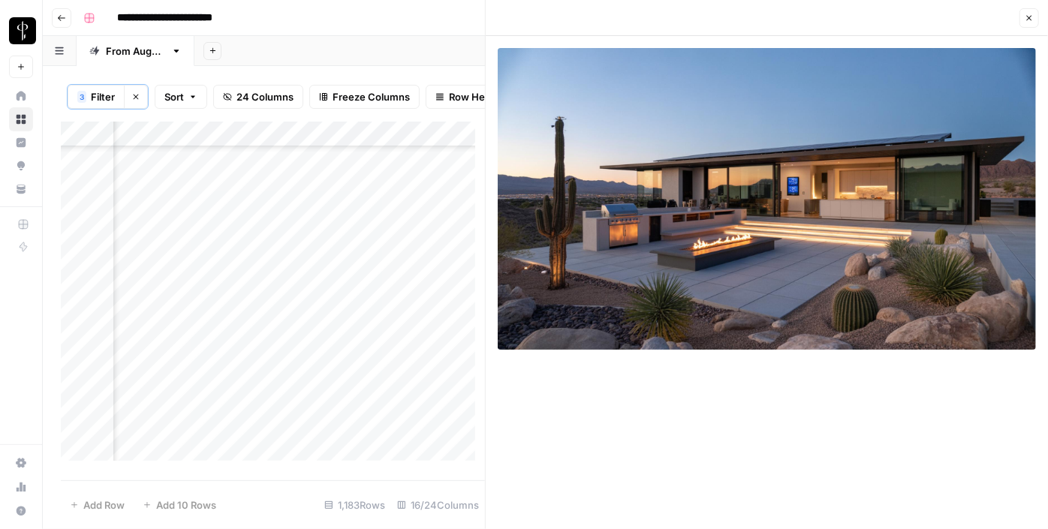
click at [351, 239] on div "Add Column" at bounding box center [273, 297] width 424 height 350
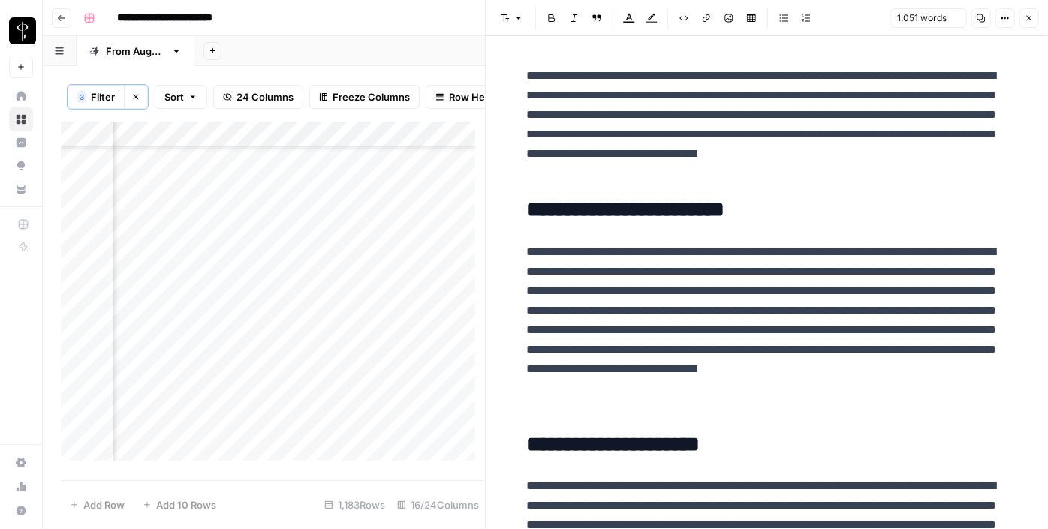
click at [349, 259] on div "Add Column" at bounding box center [273, 297] width 424 height 350
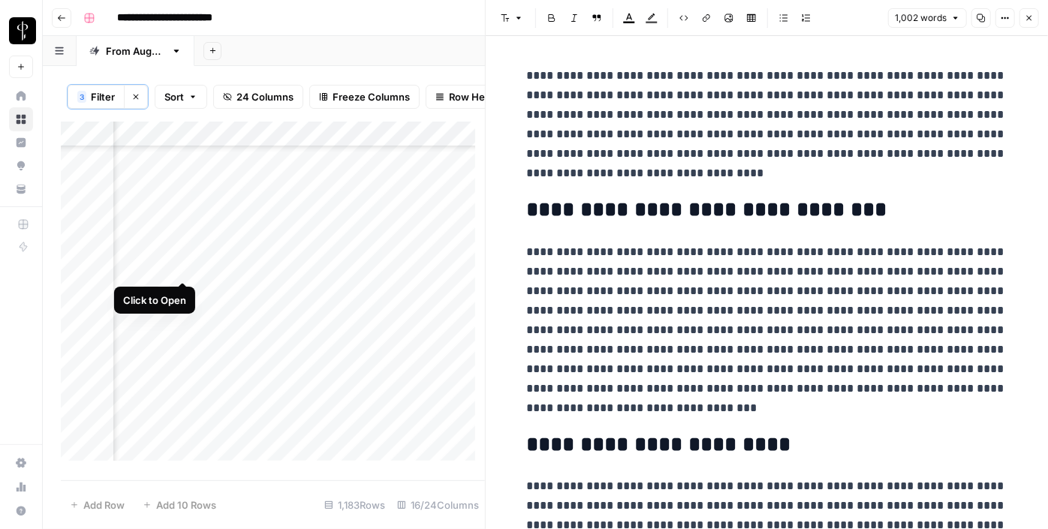
click at [188, 264] on div "Add Column" at bounding box center [273, 297] width 424 height 350
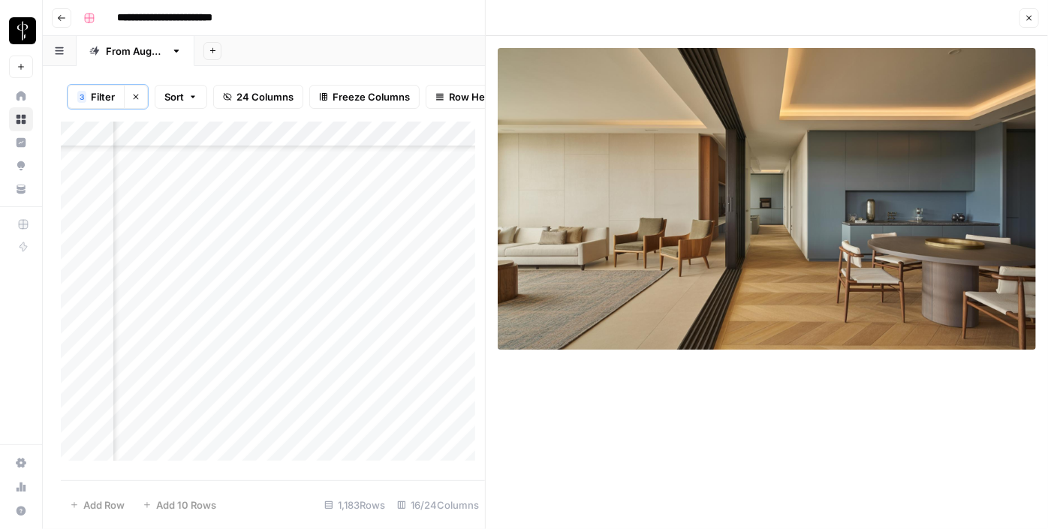
click at [183, 293] on div "Add Column" at bounding box center [273, 297] width 424 height 350
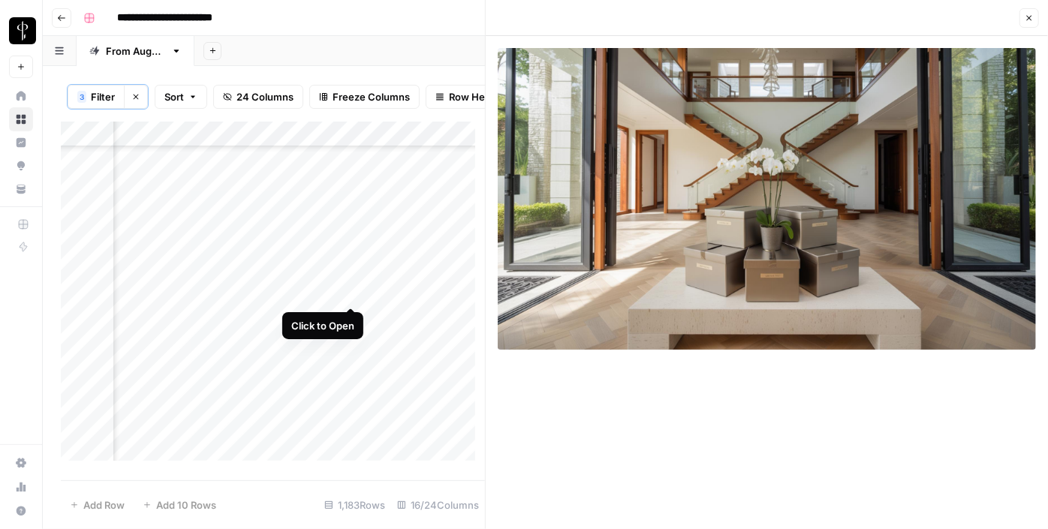
click at [346, 296] on div "Add Column" at bounding box center [273, 297] width 424 height 350
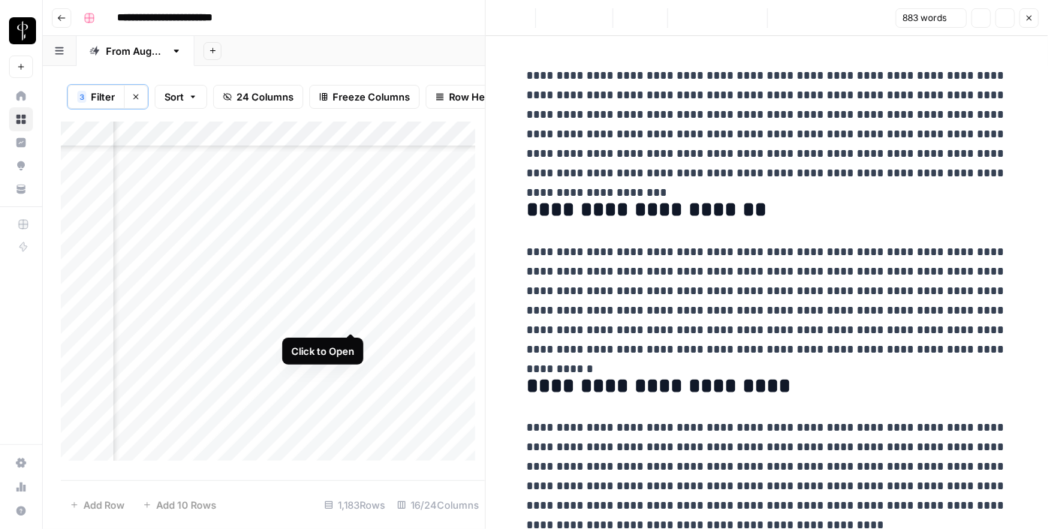
click at [346, 315] on div "Add Column" at bounding box center [273, 297] width 424 height 350
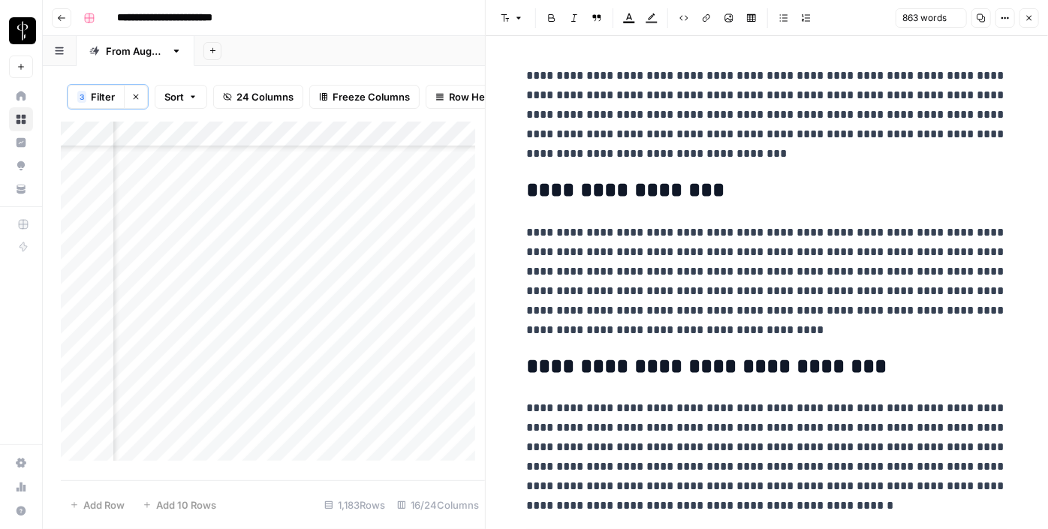
click at [186, 317] on div "Add Column" at bounding box center [273, 297] width 424 height 350
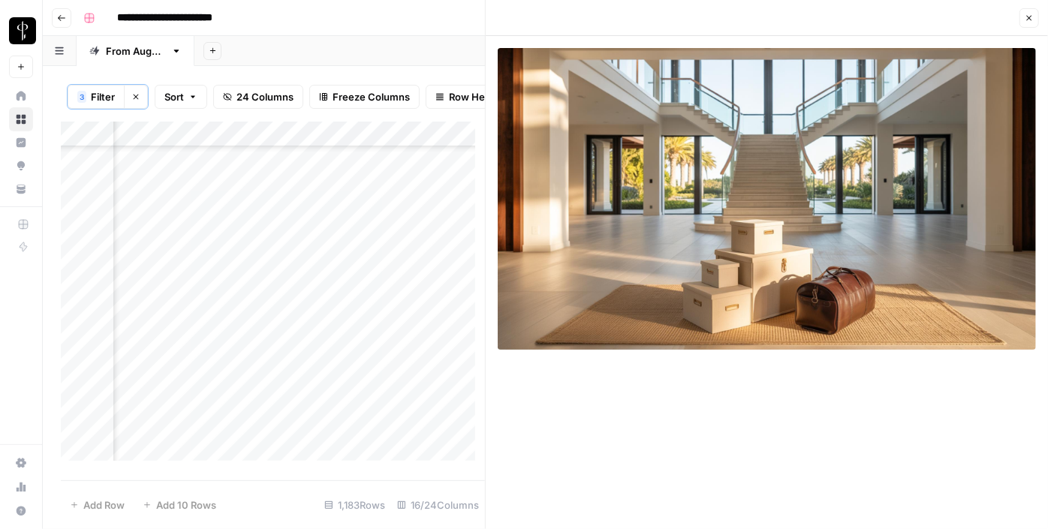
click at [183, 339] on div "Add Column" at bounding box center [273, 297] width 424 height 350
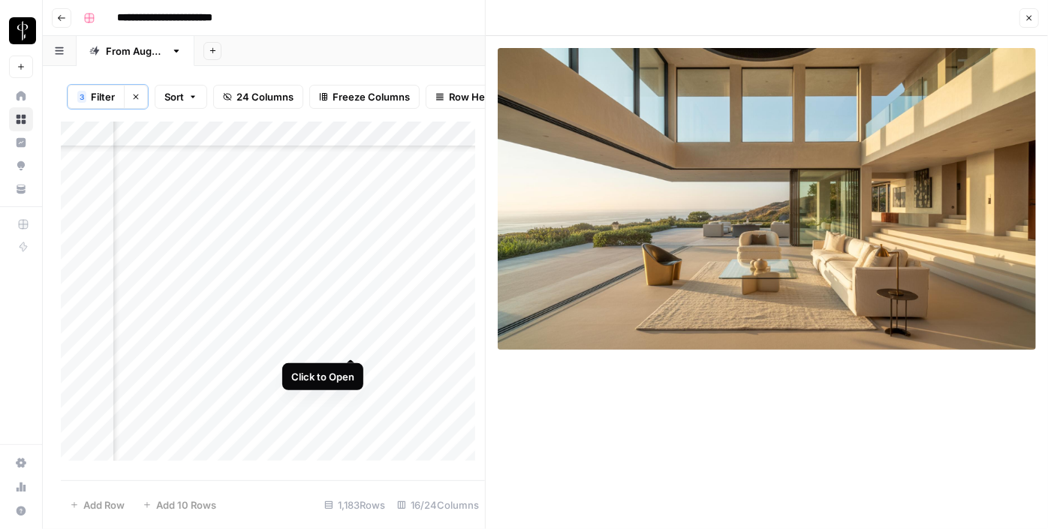
click at [354, 339] on div "Add Column" at bounding box center [273, 297] width 424 height 350
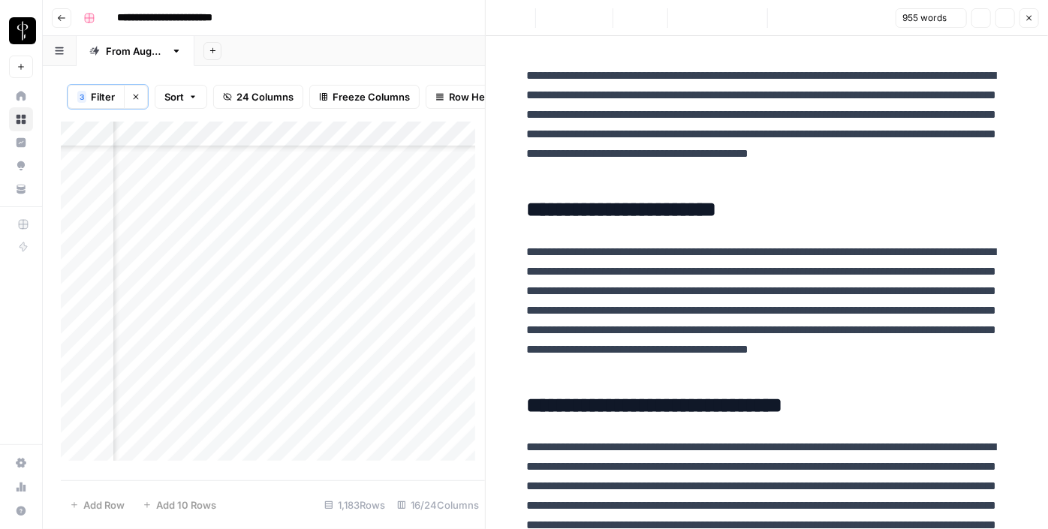
click at [347, 363] on div "Add Column" at bounding box center [273, 297] width 424 height 350
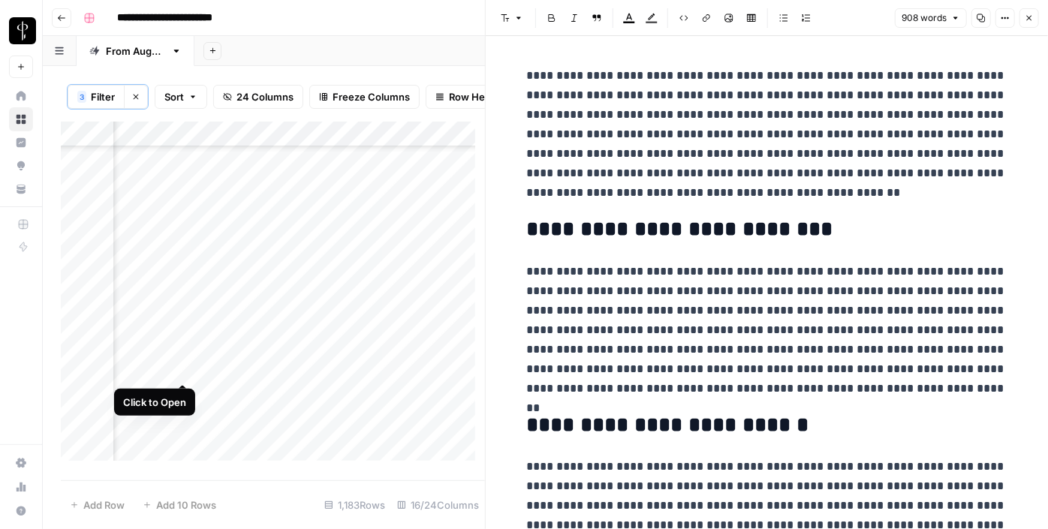
click at [184, 364] on div "Add Column" at bounding box center [273, 297] width 424 height 350
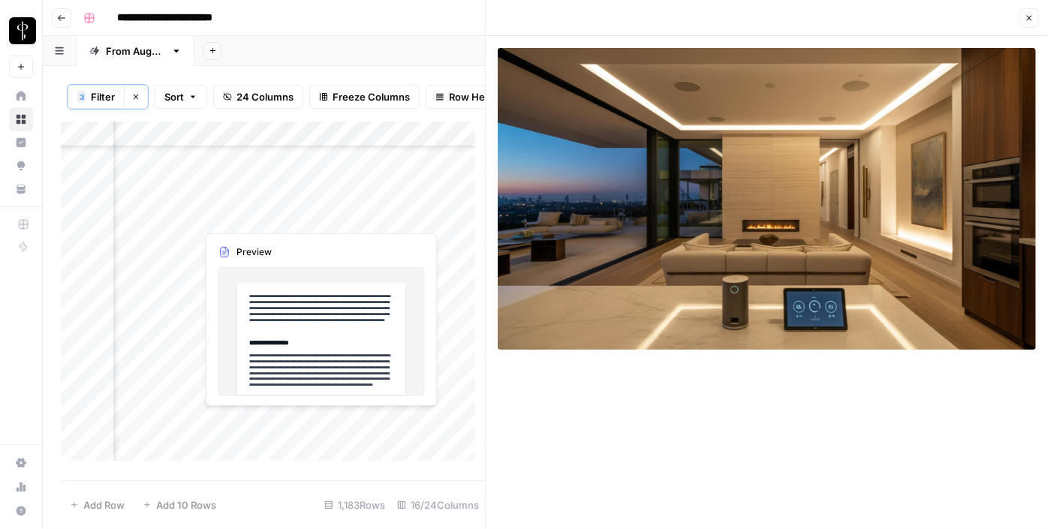
scroll to position [1297, 1512]
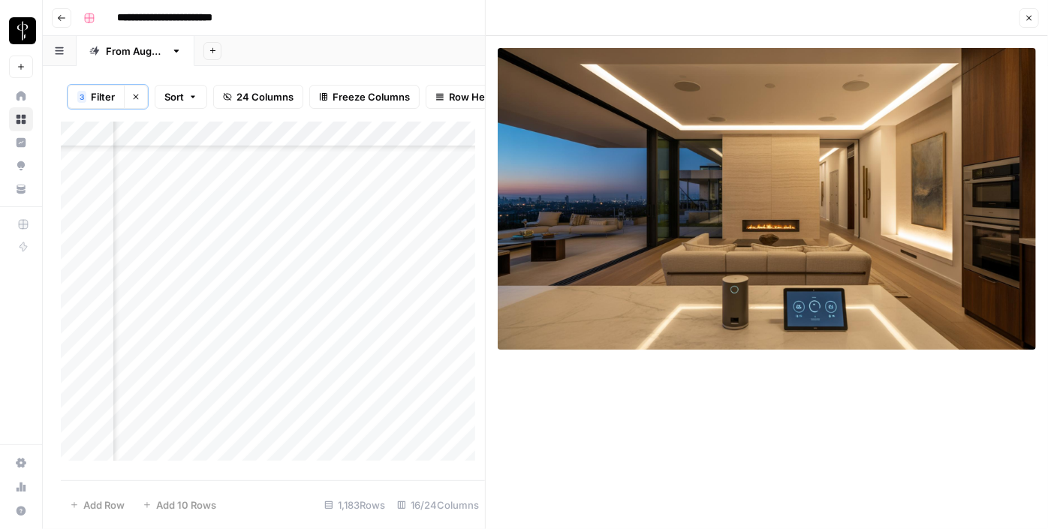
click at [345, 301] on div "Add Column" at bounding box center [273, 297] width 424 height 350
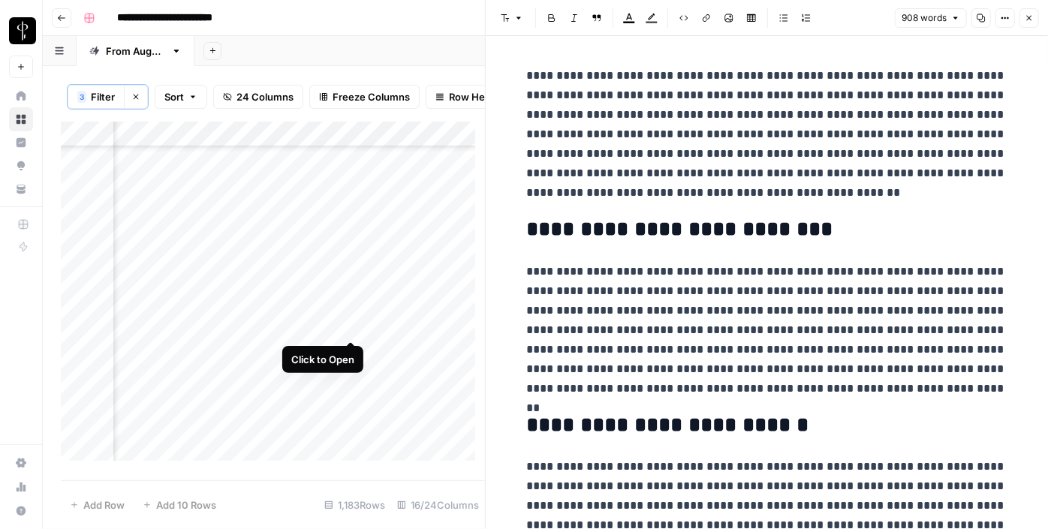
click at [348, 331] on div "Add Column" at bounding box center [273, 297] width 424 height 350
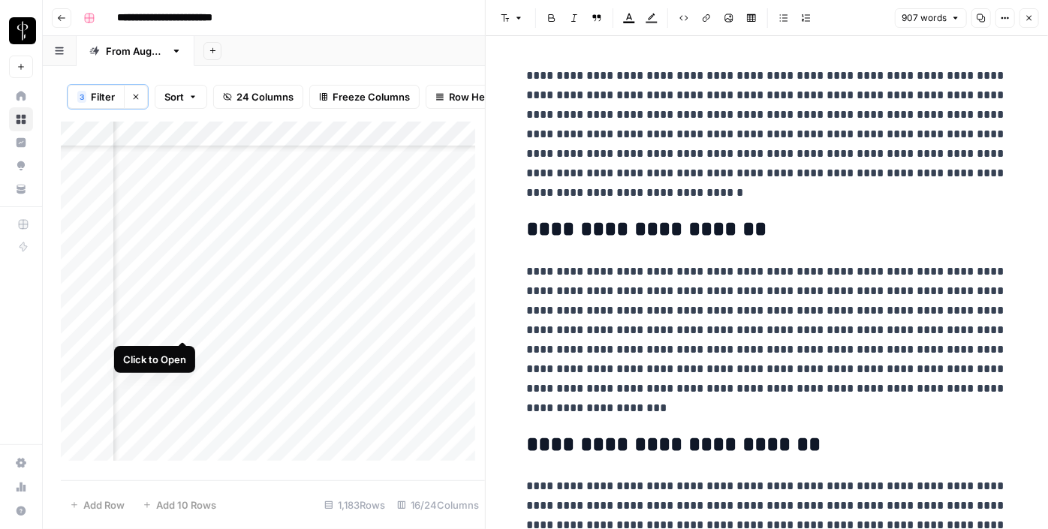
click at [179, 323] on div "Add Column" at bounding box center [273, 297] width 424 height 350
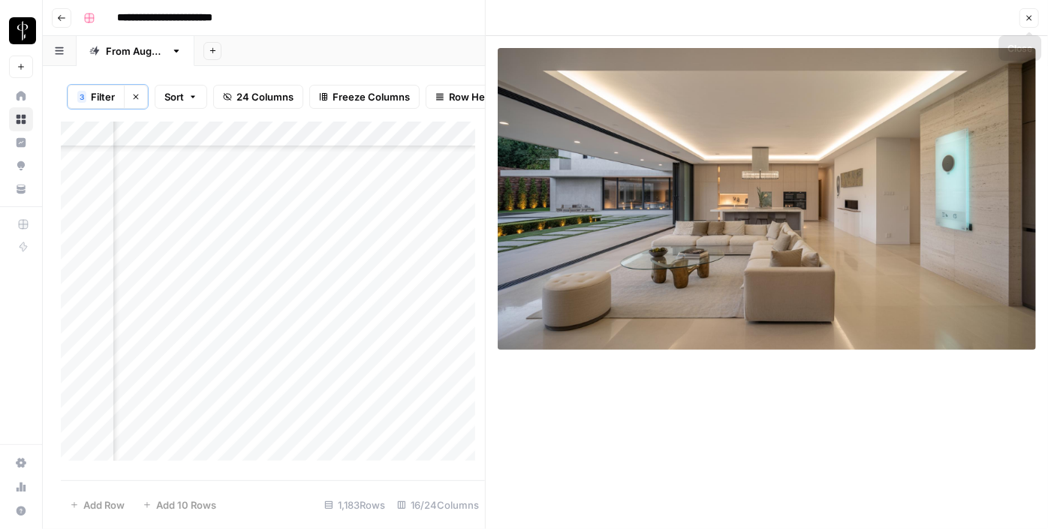
click at [1035, 13] on button "Close" at bounding box center [1030, 18] width 20 height 20
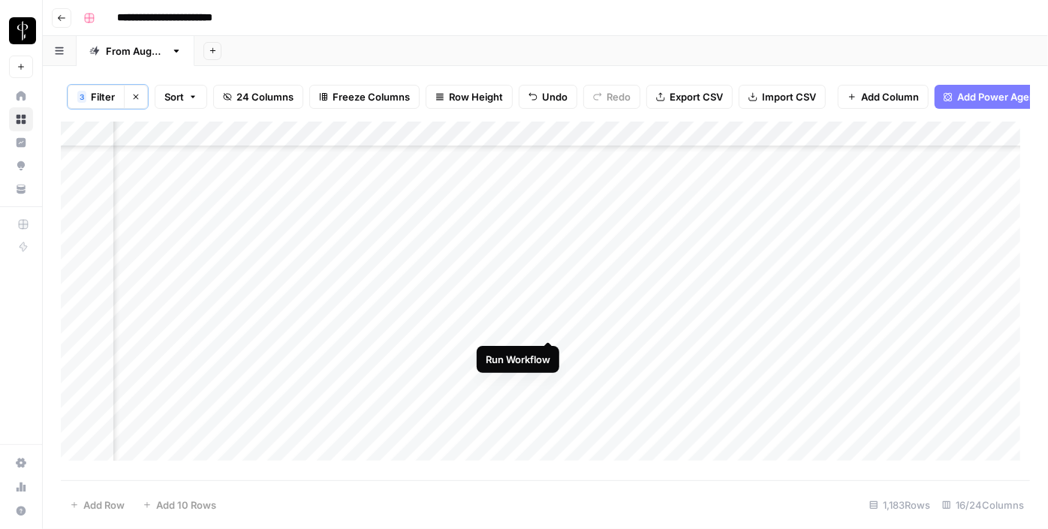
click at [550, 321] on div "Add Column" at bounding box center [546, 297] width 970 height 350
click at [550, 330] on div "Add Column" at bounding box center [546, 297] width 970 height 350
click at [728, 333] on div "Add Column" at bounding box center [546, 297] width 970 height 350
click at [570, 322] on div "Add Column" at bounding box center [546, 297] width 970 height 350
click at [575, 332] on div "Add Column" at bounding box center [546, 297] width 970 height 350
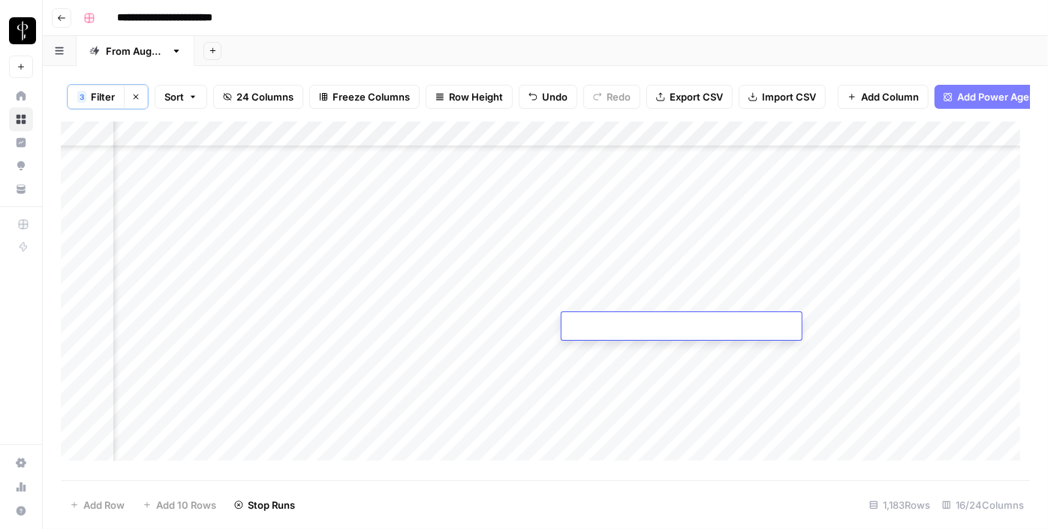
type textarea "**********"
click at [840, 327] on div "Add Column" at bounding box center [546, 297] width 970 height 350
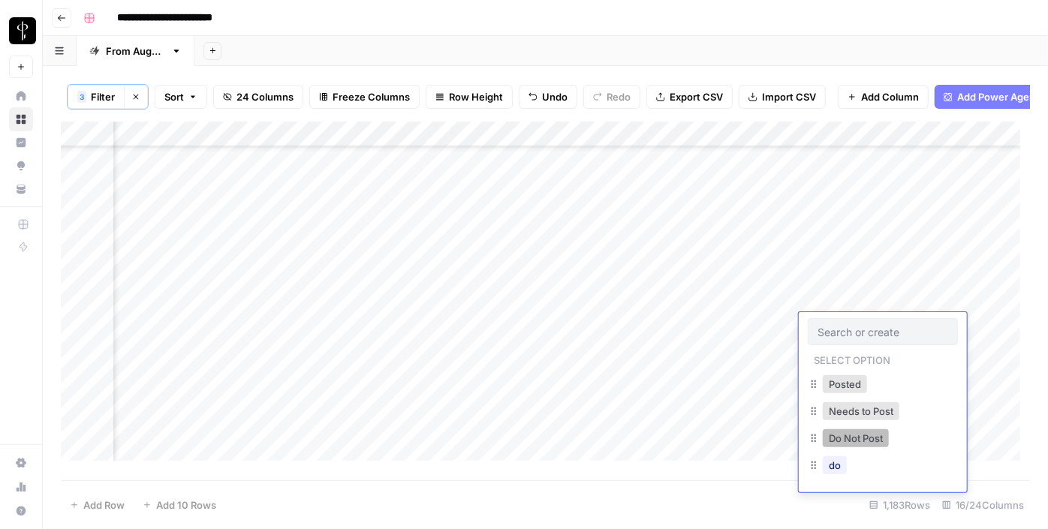
click at [833, 439] on button "Do Not Post" at bounding box center [856, 439] width 66 height 18
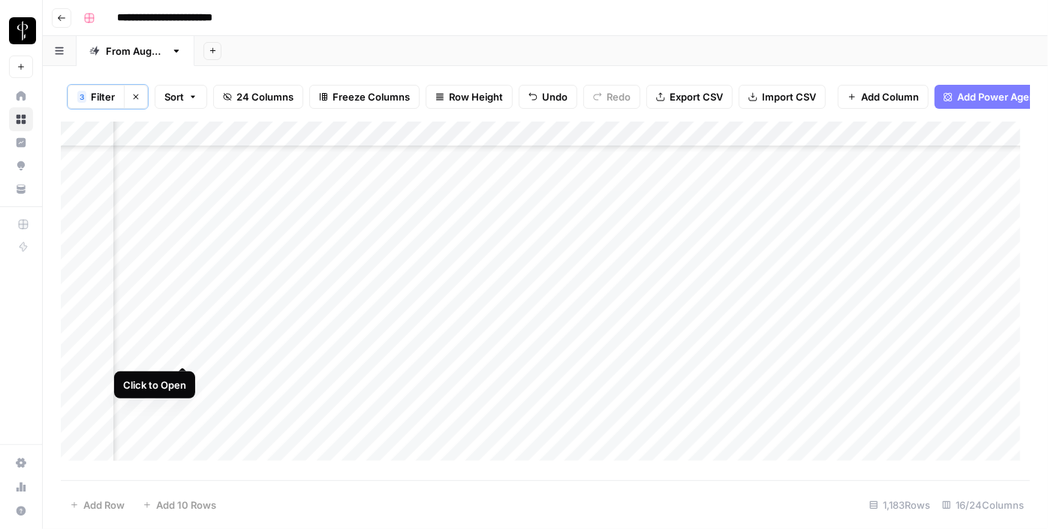
click at [188, 348] on div "Add Column" at bounding box center [546, 297] width 970 height 350
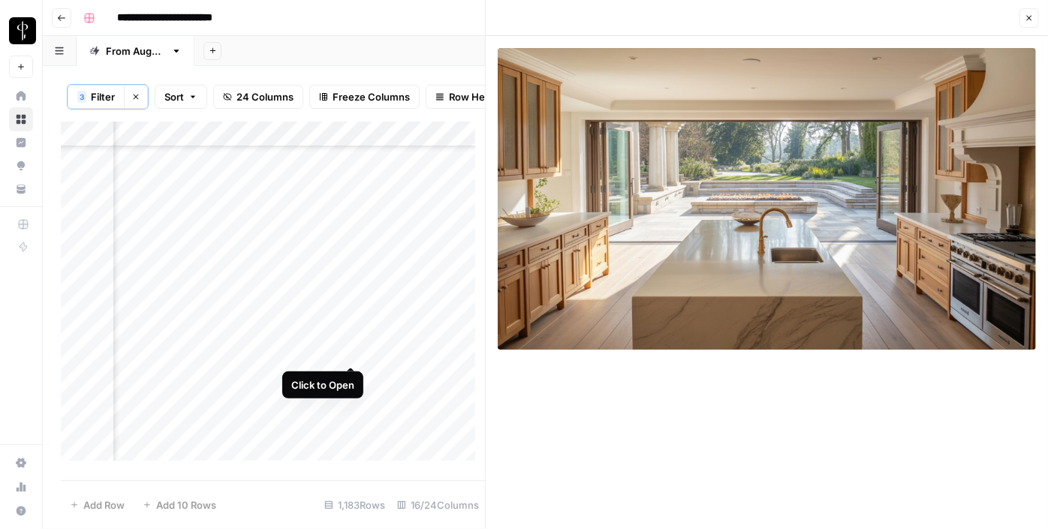
click at [349, 352] on div "Add Column" at bounding box center [273, 297] width 424 height 350
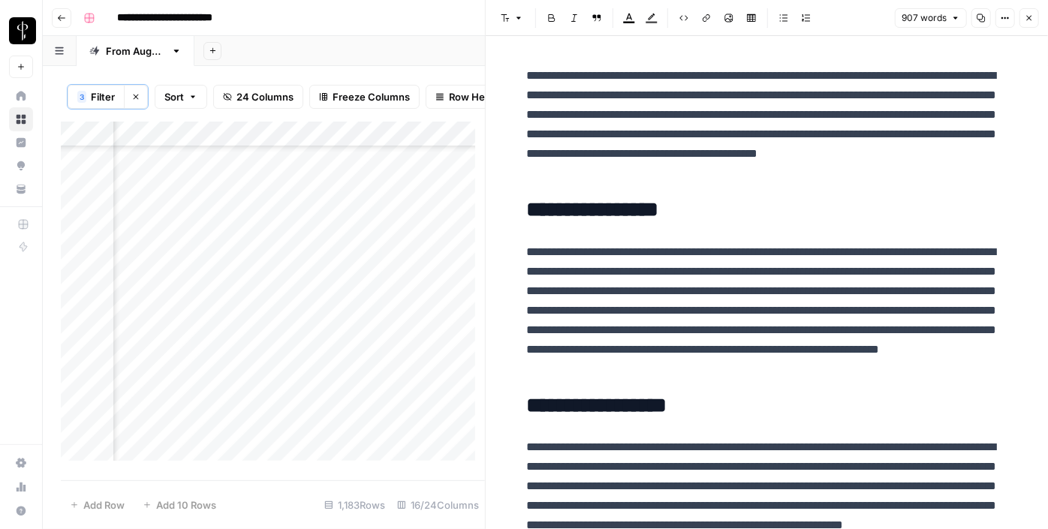
click at [355, 378] on div "Add Column" at bounding box center [273, 297] width 424 height 350
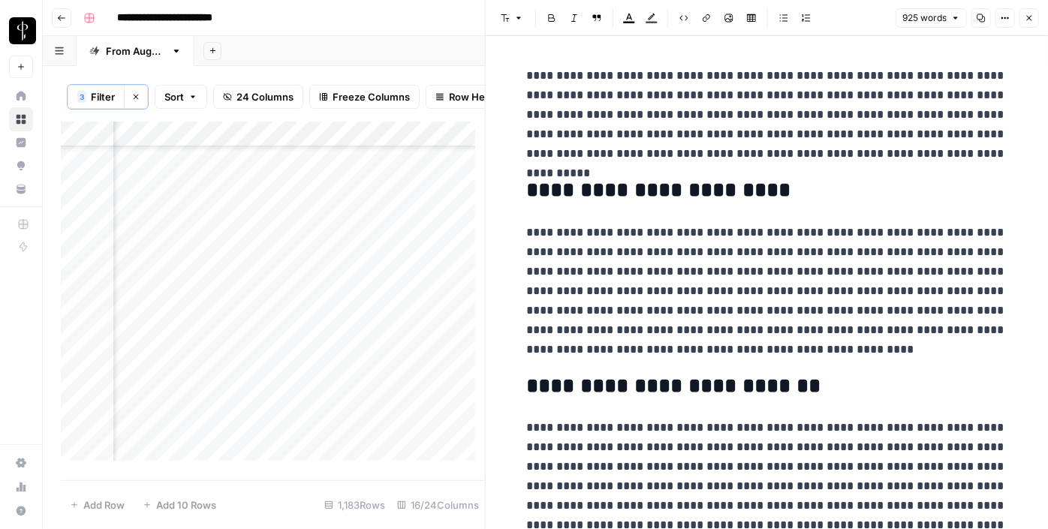
click at [184, 377] on div "Add Column" at bounding box center [273, 297] width 424 height 350
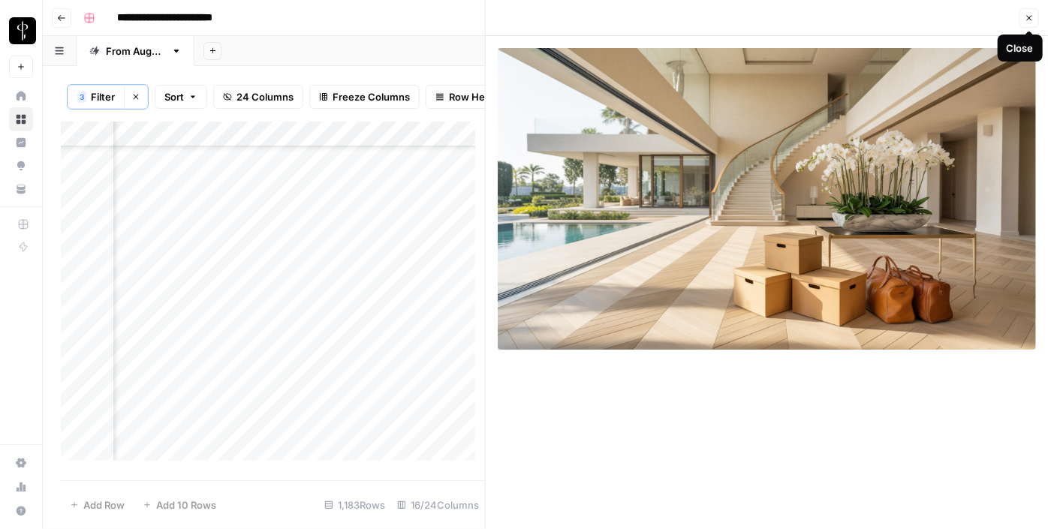
click at [1030, 17] on icon "button" at bounding box center [1029, 18] width 5 height 5
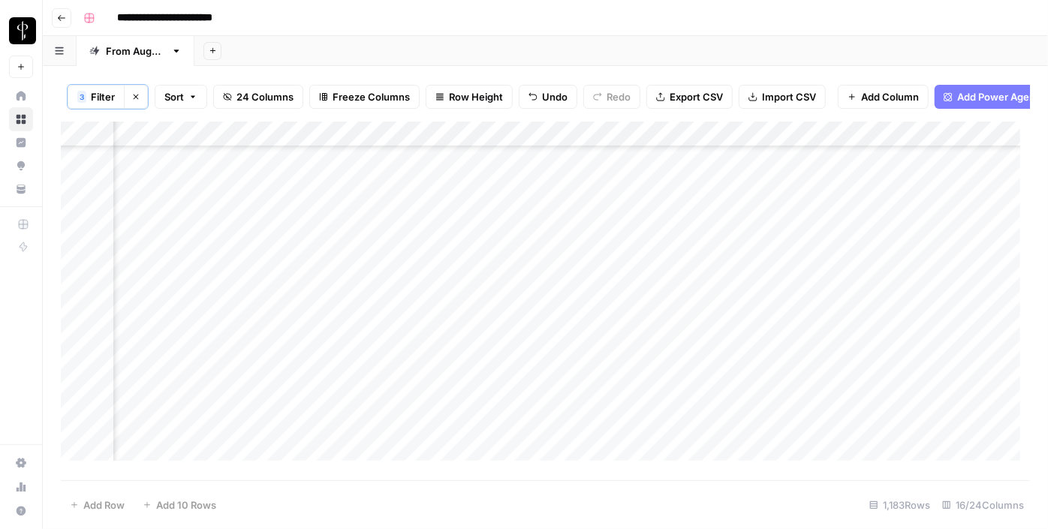
click at [828, 361] on div "Add Column" at bounding box center [546, 297] width 970 height 350
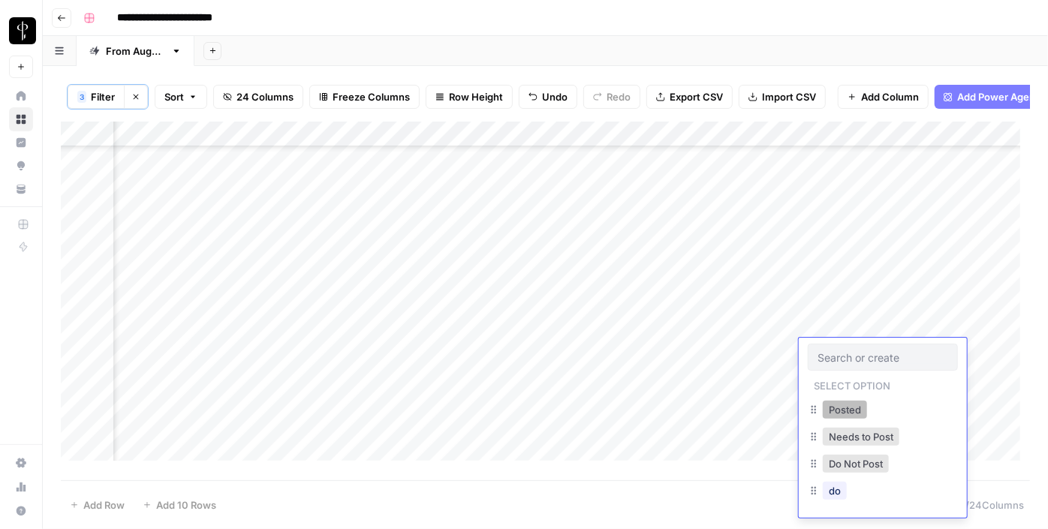
click at [833, 413] on button "Posted" at bounding box center [845, 410] width 44 height 18
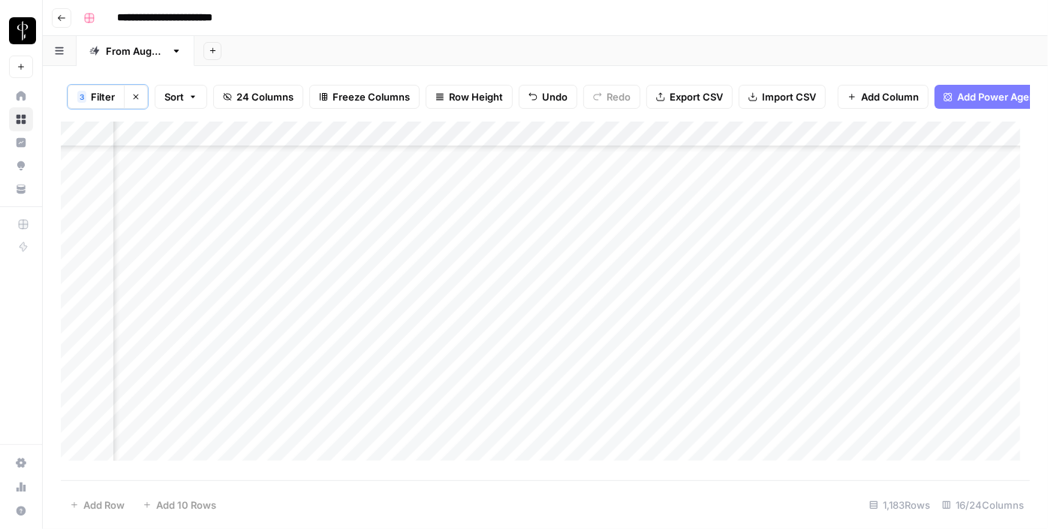
click at [833, 385] on div "Add Column" at bounding box center [546, 297] width 970 height 350
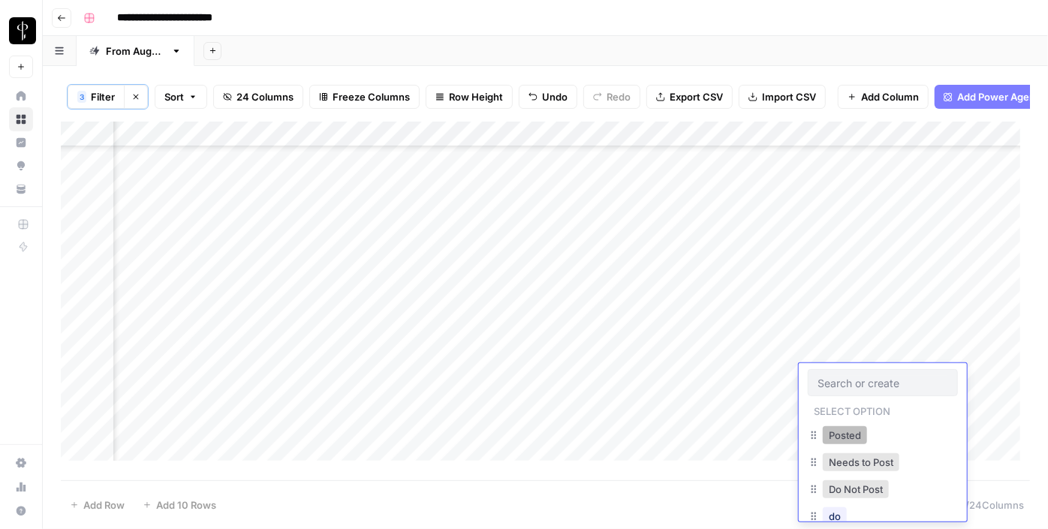
click at [840, 428] on button "Posted" at bounding box center [845, 436] width 44 height 18
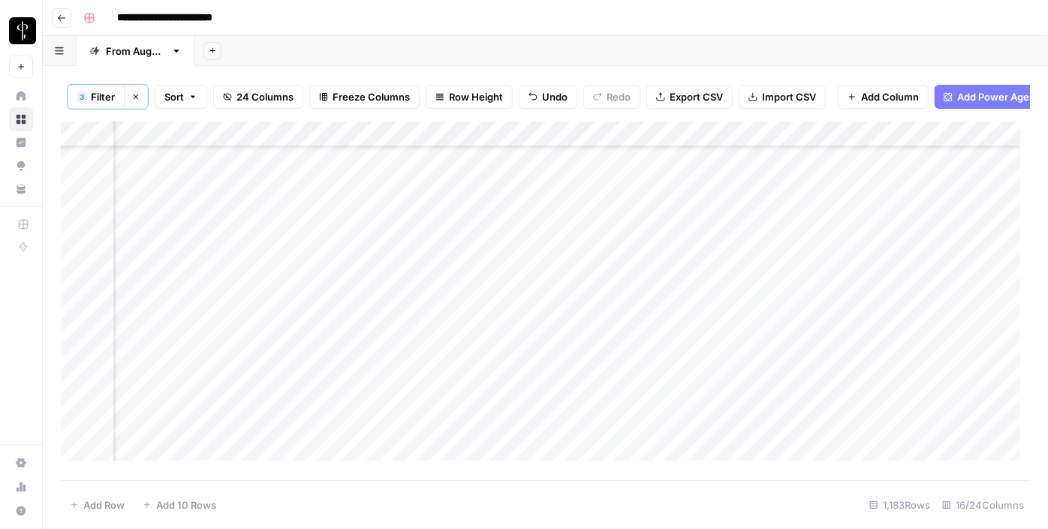
scroll to position [887, 1512]
click at [825, 434] on div "Add Column" at bounding box center [546, 297] width 970 height 350
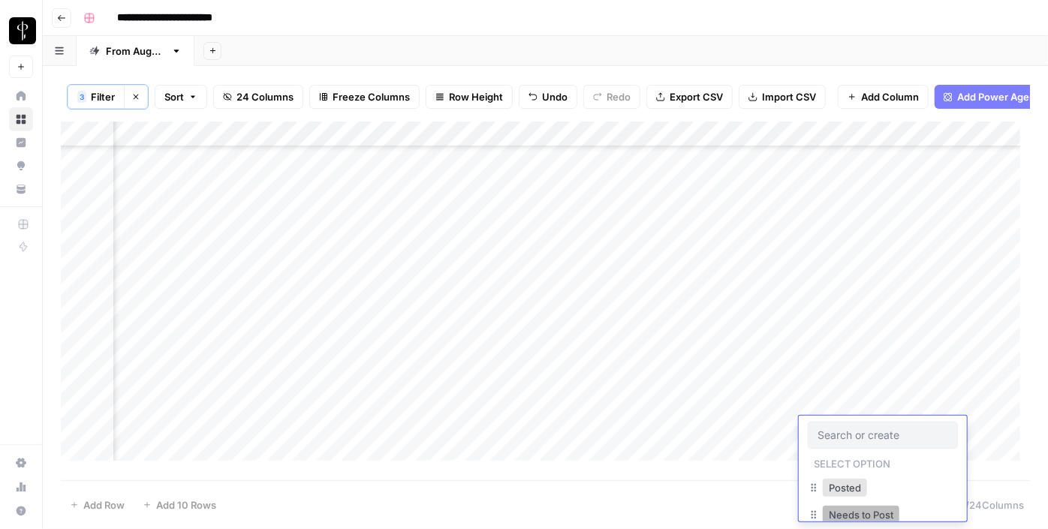
scroll to position [74, 0]
click at [853, 463] on button "Do Not Post" at bounding box center [856, 469] width 66 height 18
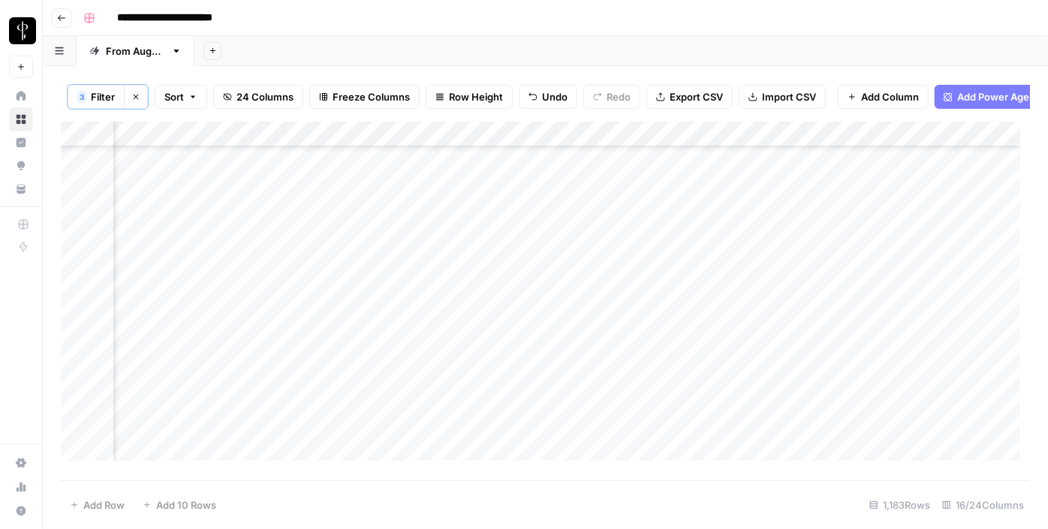
click at [859, 307] on div "Add Column" at bounding box center [546, 297] width 970 height 350
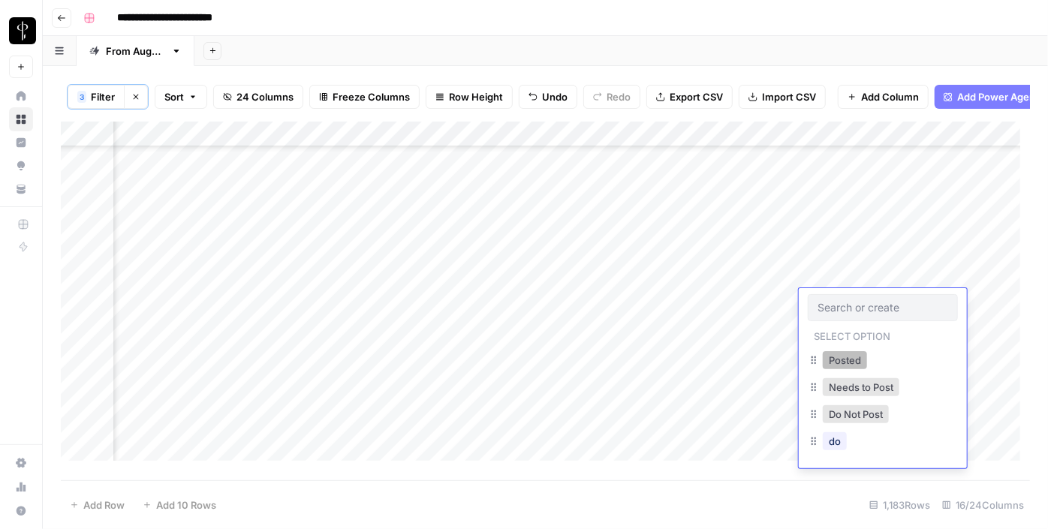
click at [833, 360] on button "Posted" at bounding box center [845, 360] width 44 height 18
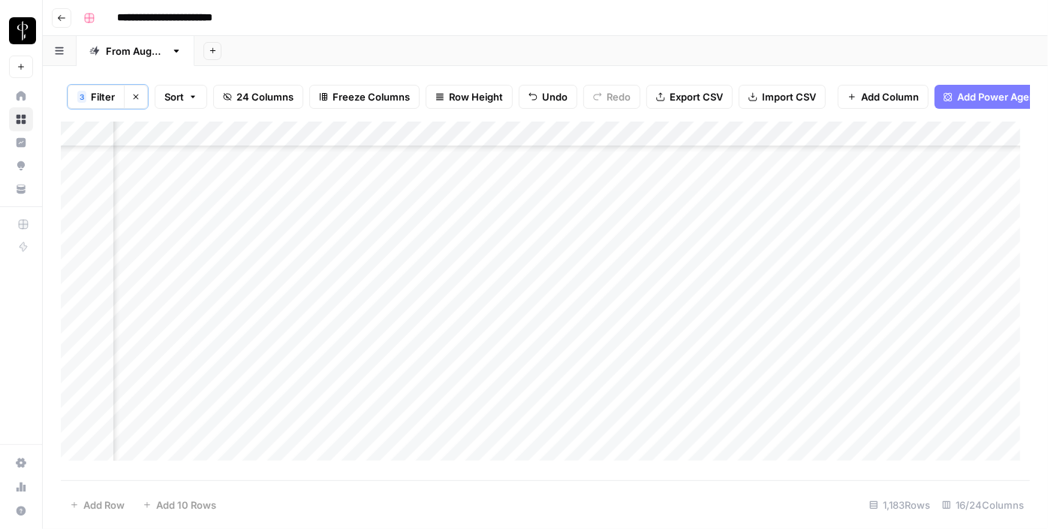
drag, startPoint x: 937, startPoint y: 312, endPoint x: 916, endPoint y: 401, distance: 91.1
click at [916, 401] on div "Add Column" at bounding box center [546, 297] width 970 height 350
click at [823, 246] on div "Add Column" at bounding box center [546, 297] width 970 height 350
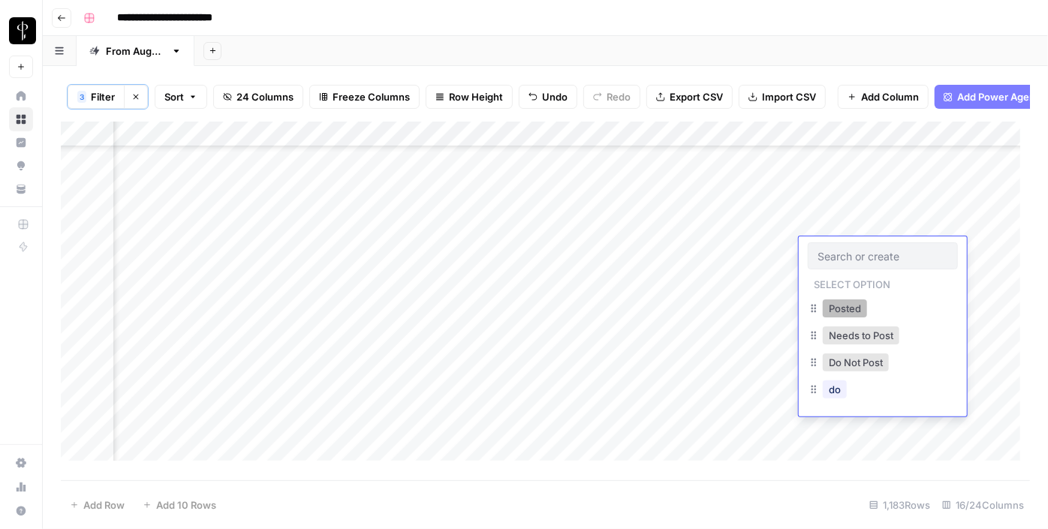
click at [836, 306] on button "Posted" at bounding box center [845, 309] width 44 height 18
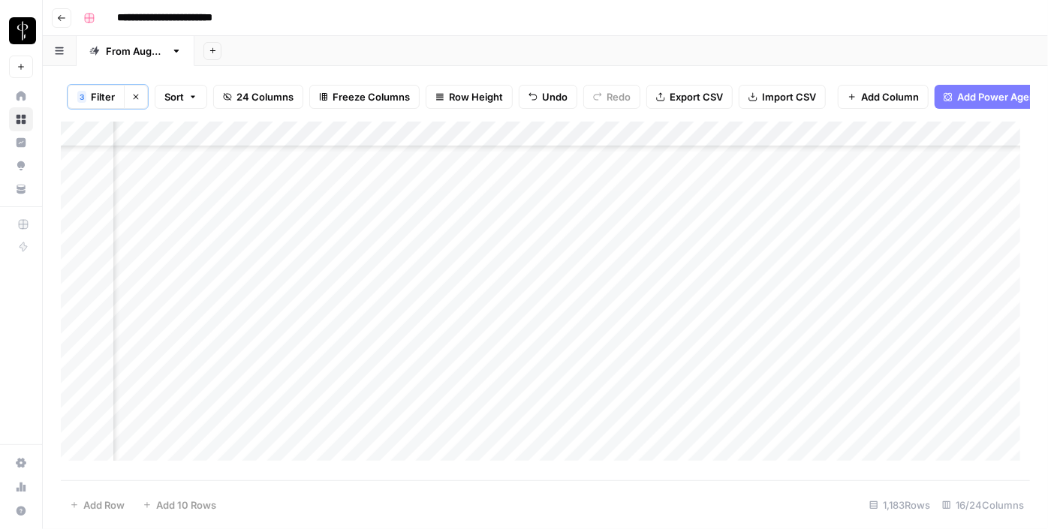
scroll to position [1229, 1512]
drag, startPoint x: 938, startPoint y: 261, endPoint x: 911, endPoint y: 362, distance: 104.2
click at [911, 362] on div "Add Column" at bounding box center [546, 297] width 970 height 350
click at [572, 332] on div "Add Column" at bounding box center [546, 297] width 970 height 350
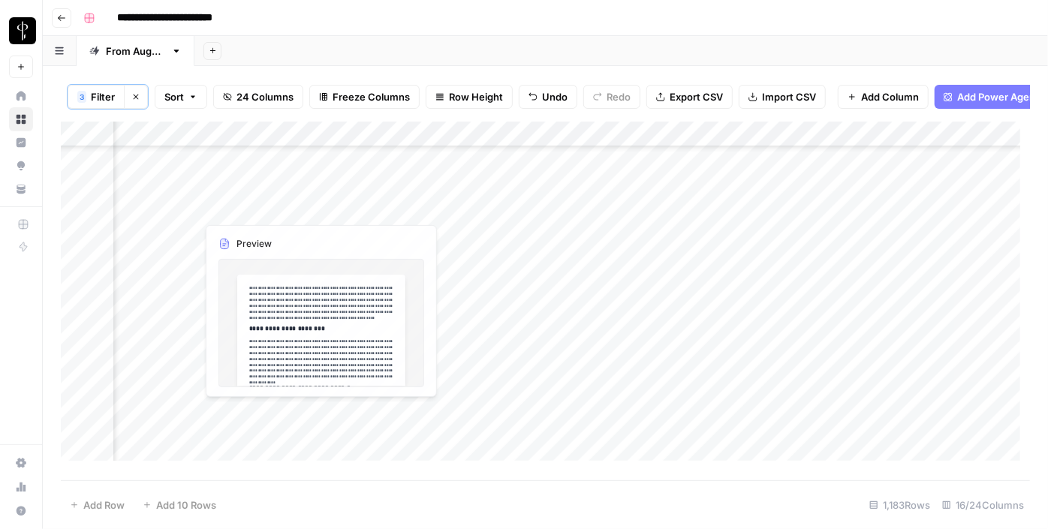
scroll to position [1434, 1512]
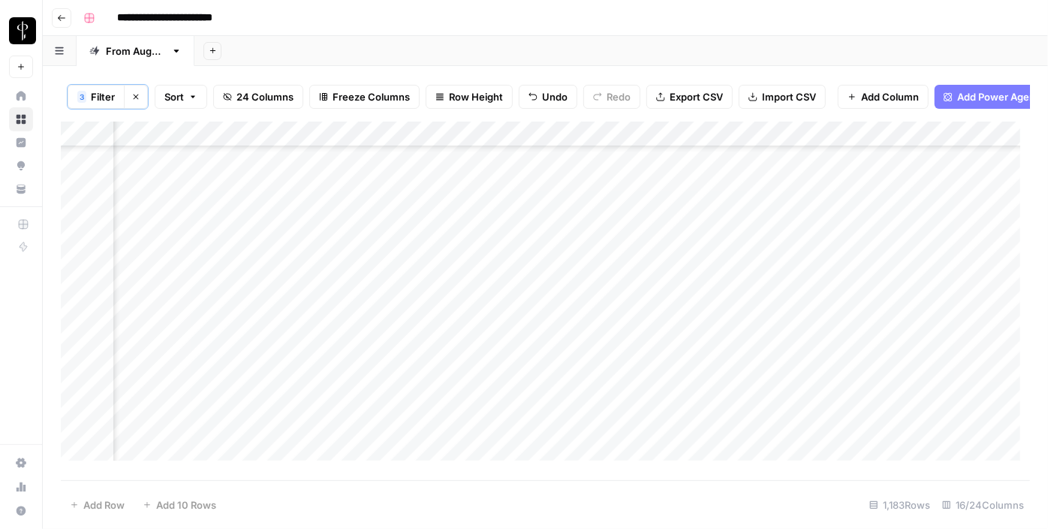
click at [508, 266] on div "Add Column" at bounding box center [546, 297] width 970 height 350
click at [502, 302] on div "Add Column" at bounding box center [546, 297] width 970 height 350
click at [499, 321] on div "Add Column" at bounding box center [546, 297] width 970 height 350
click at [505, 348] on div "Add Column" at bounding box center [546, 297] width 970 height 350
click at [512, 369] on div "Add Column" at bounding box center [546, 297] width 970 height 350
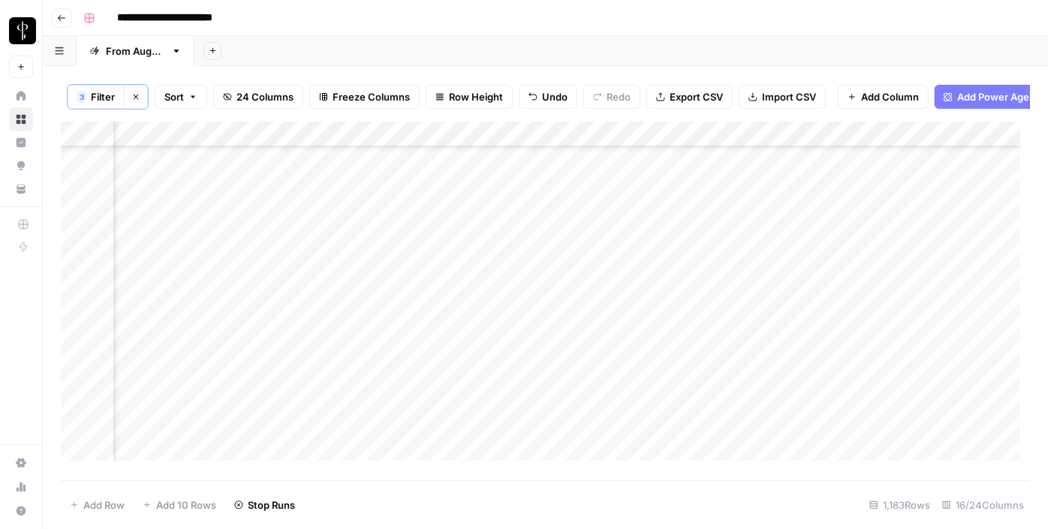
click at [505, 391] on div "Add Column" at bounding box center [546, 297] width 970 height 350
click at [512, 417] on div "Add Column" at bounding box center [546, 297] width 970 height 350
click at [500, 443] on div "Add Column" at bounding box center [546, 297] width 970 height 350
click at [496, 341] on div "Add Column" at bounding box center [546, 297] width 970 height 350
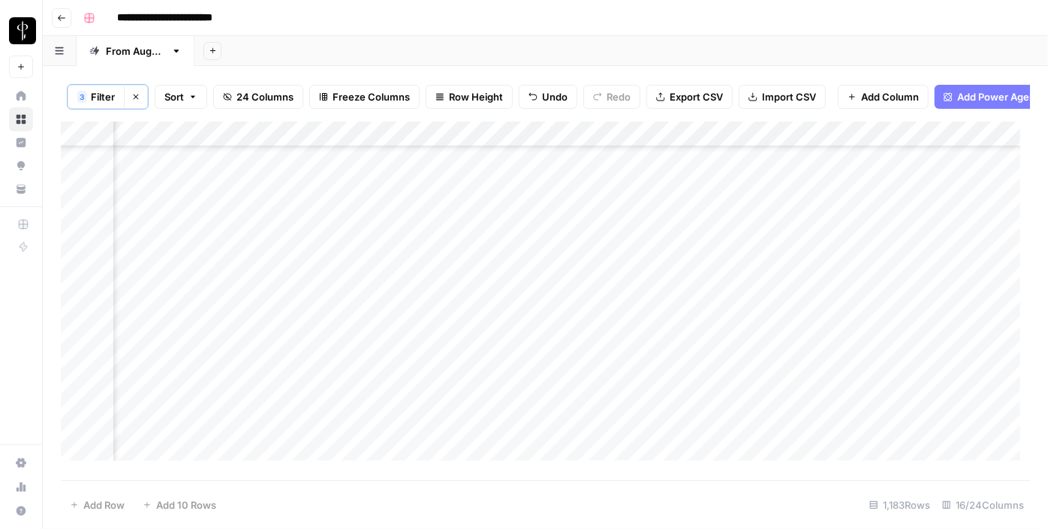
click at [501, 358] on div "Add Column" at bounding box center [546, 297] width 970 height 350
click at [501, 378] on div "Add Column" at bounding box center [546, 297] width 970 height 350
click at [502, 407] on div "Add Column" at bounding box center [546, 297] width 970 height 350
click at [518, 303] on div "Add Column" at bounding box center [546, 297] width 970 height 350
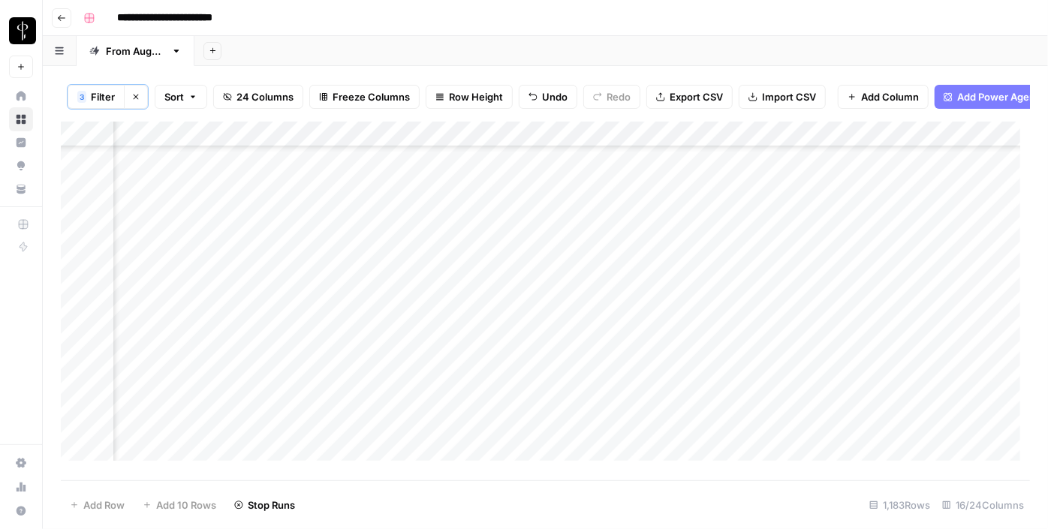
click at [505, 319] on div "Add Column" at bounding box center [546, 297] width 970 height 350
click at [503, 348] on div "Add Column" at bounding box center [546, 297] width 970 height 350
click at [505, 382] on div "Add Column" at bounding box center [546, 297] width 970 height 350
click at [504, 399] on div "Add Column" at bounding box center [546, 297] width 970 height 350
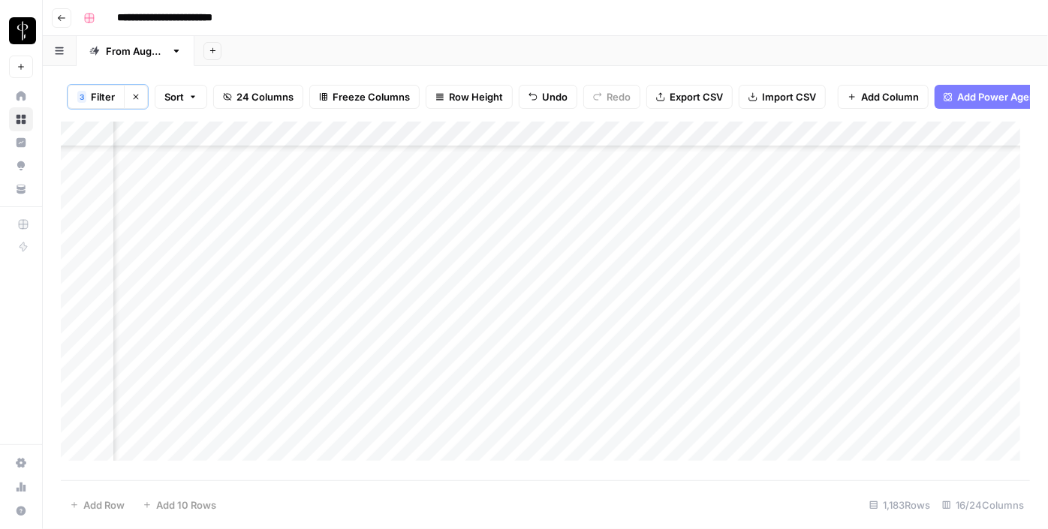
click at [504, 284] on div "Add Column" at bounding box center [546, 297] width 970 height 350
click at [498, 317] on div "Add Column" at bounding box center [546, 297] width 970 height 350
click at [499, 339] on div "Add Column" at bounding box center [546, 297] width 970 height 350
click at [185, 198] on div "Add Column" at bounding box center [546, 297] width 970 height 350
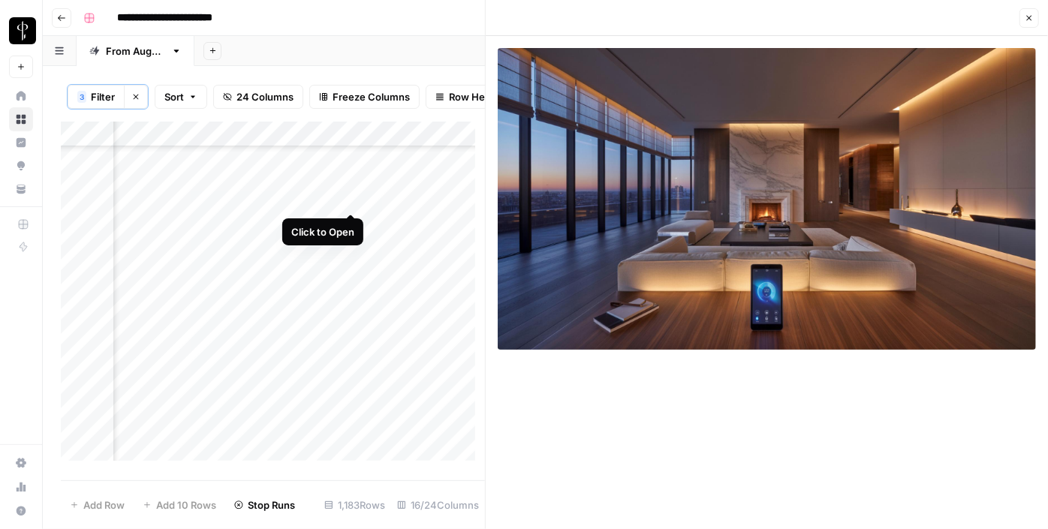
click at [354, 199] on div "Add Column" at bounding box center [273, 297] width 424 height 350
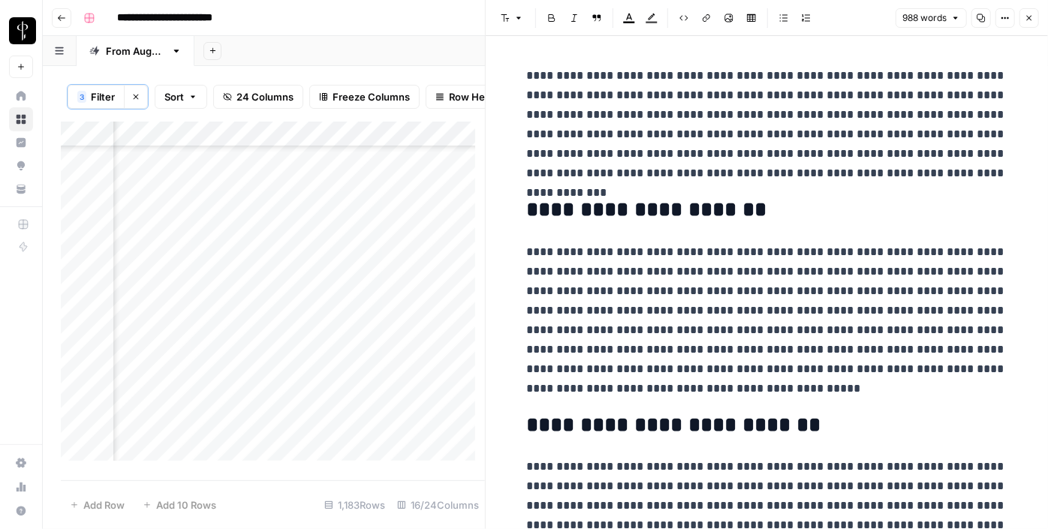
click at [182, 201] on div "Add Column" at bounding box center [273, 297] width 424 height 350
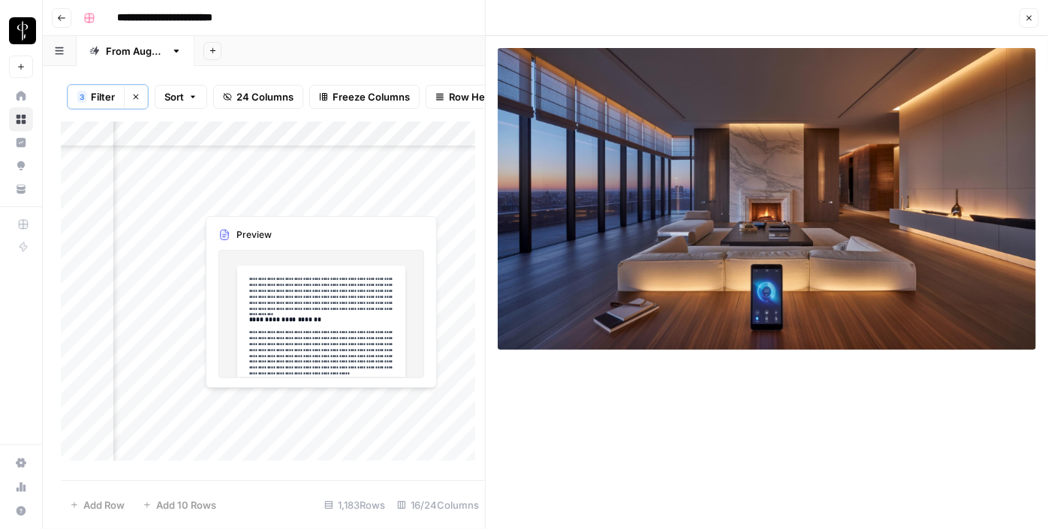
scroll to position [1502, 1512]
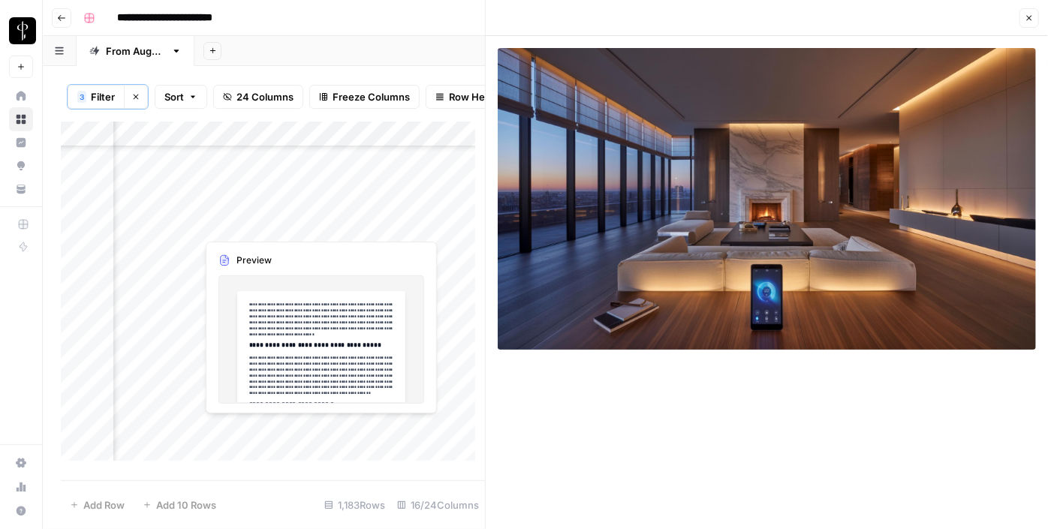
click at [190, 222] on div "Add Column" at bounding box center [273, 297] width 424 height 350
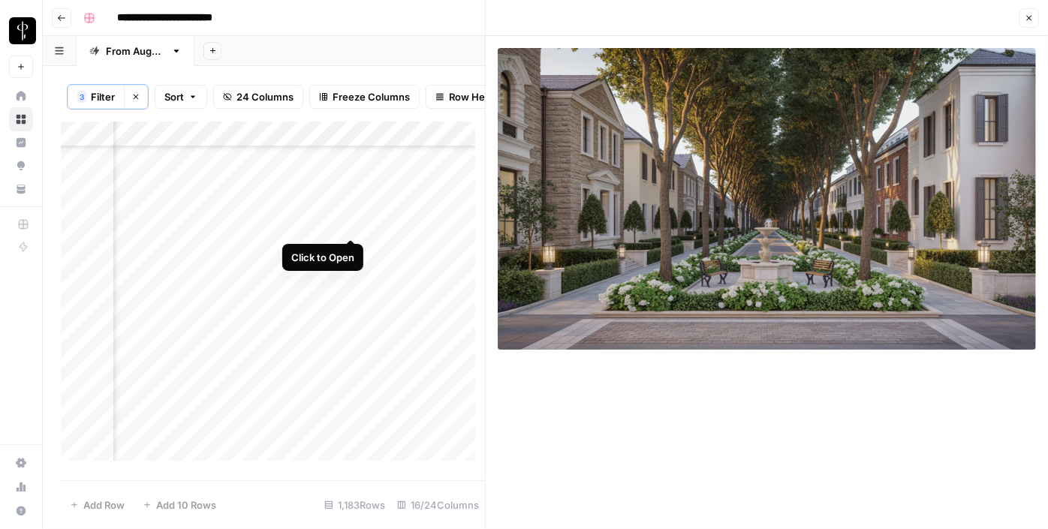
click at [351, 223] on div "Add Column" at bounding box center [273, 297] width 424 height 350
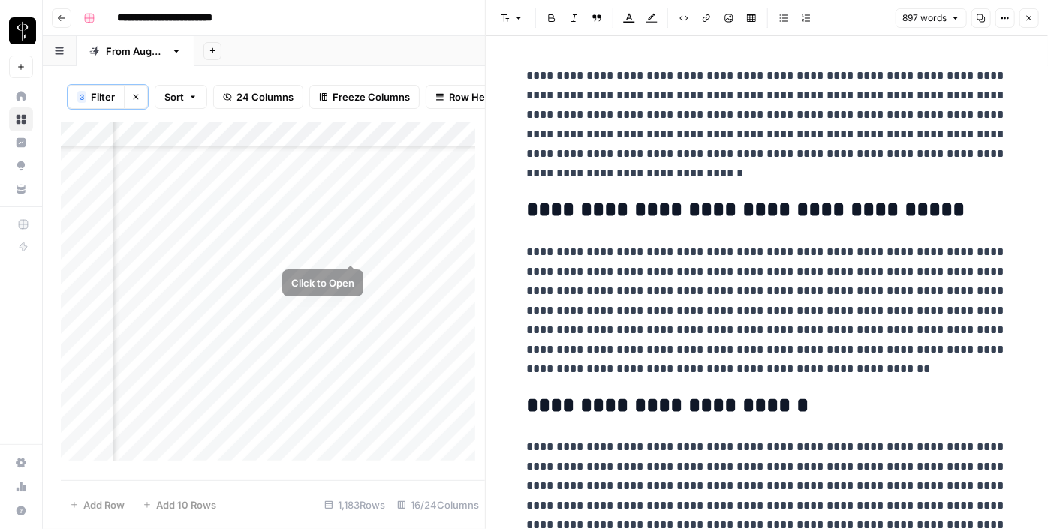
click at [346, 252] on div "Add Column" at bounding box center [273, 297] width 424 height 350
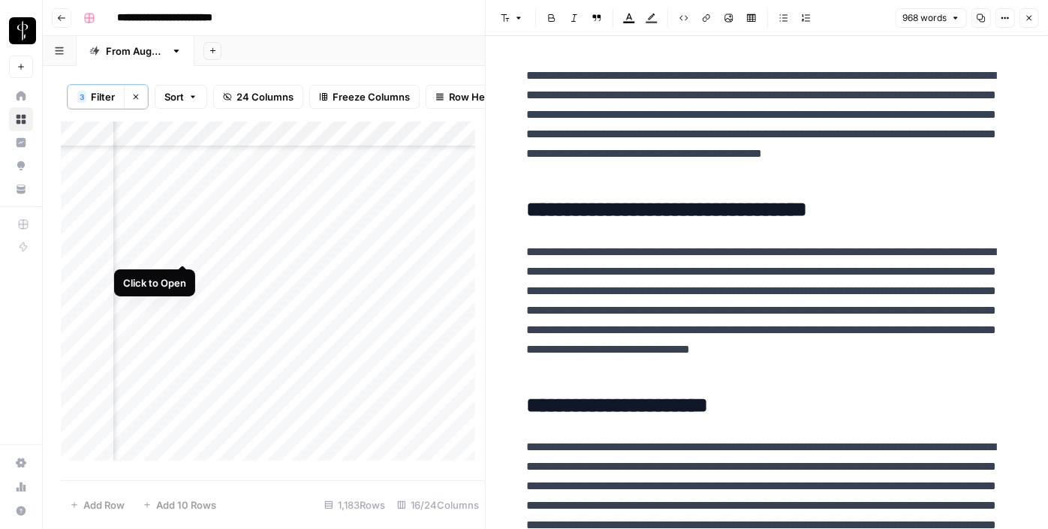
click at [181, 254] on div "Add Column" at bounding box center [273, 297] width 424 height 350
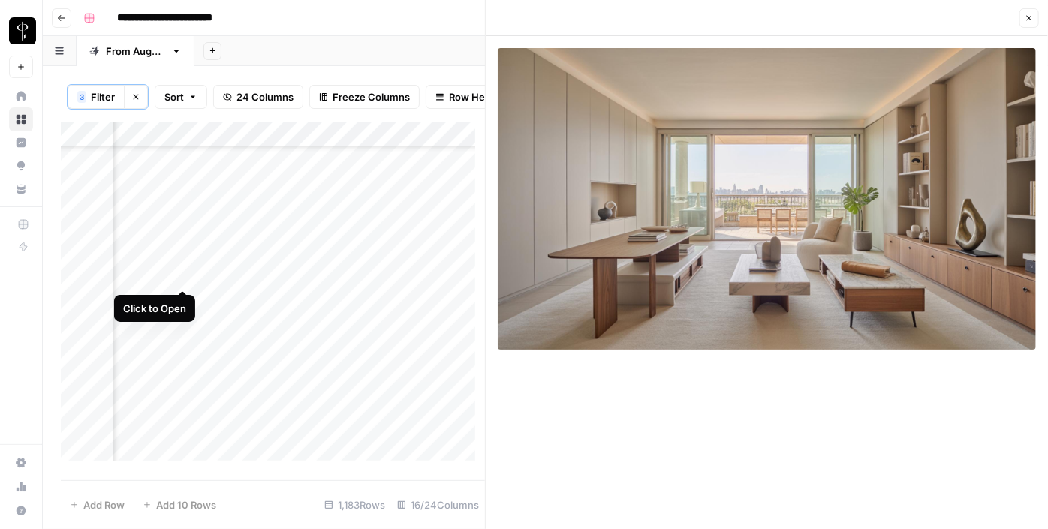
click at [181, 279] on div "Add Column" at bounding box center [273, 297] width 424 height 350
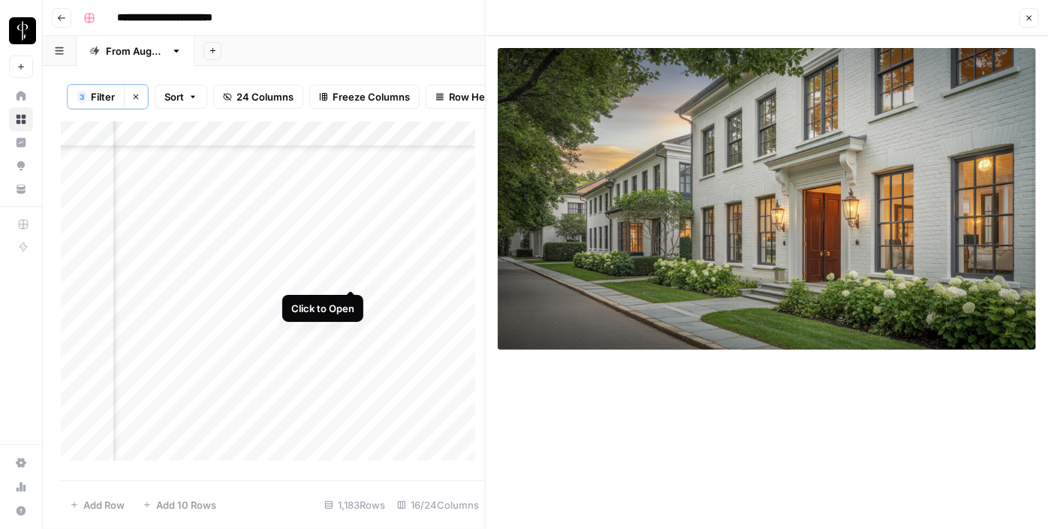
click at [355, 277] on div "Add Column" at bounding box center [273, 297] width 424 height 350
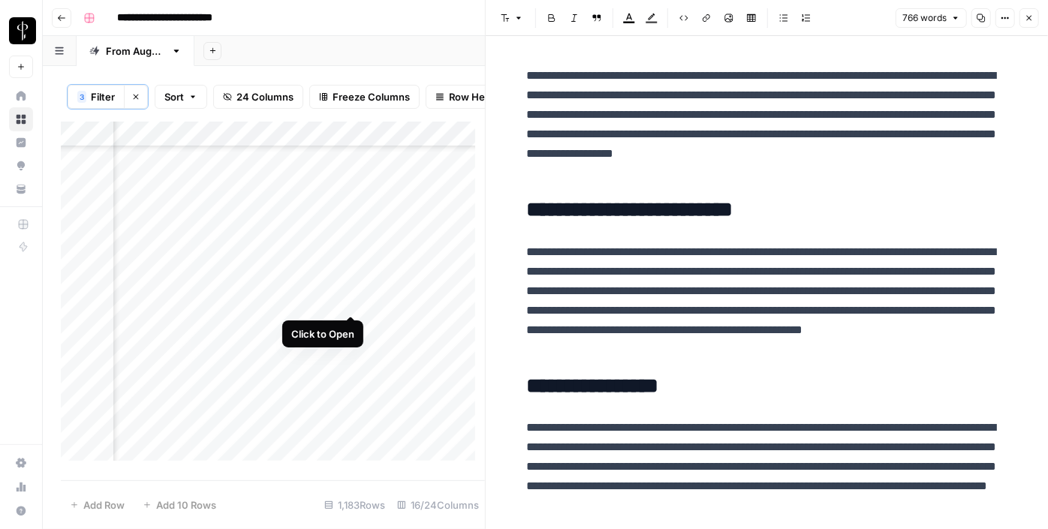
click at [349, 306] on div "Add Column" at bounding box center [273, 297] width 424 height 350
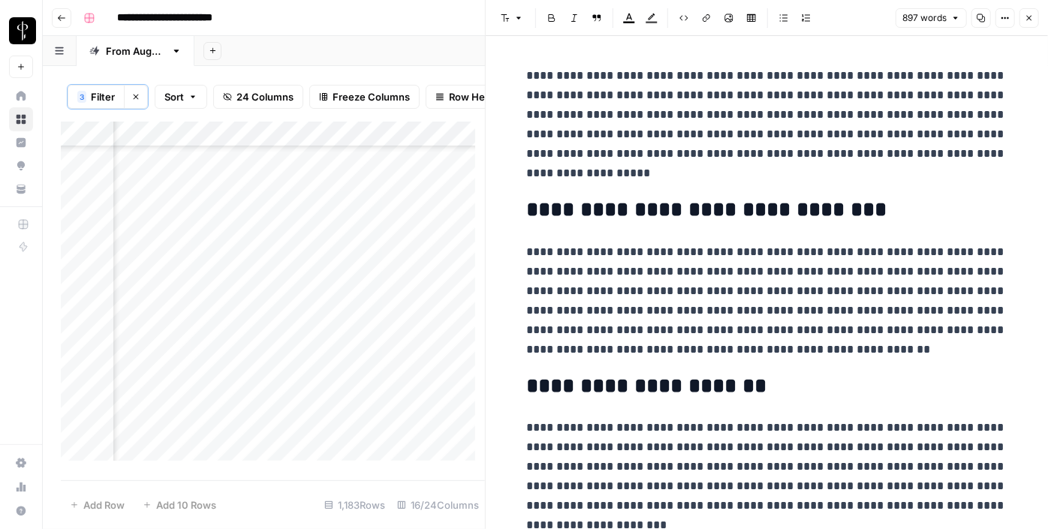
click at [180, 303] on div "Add Column" at bounding box center [273, 297] width 424 height 350
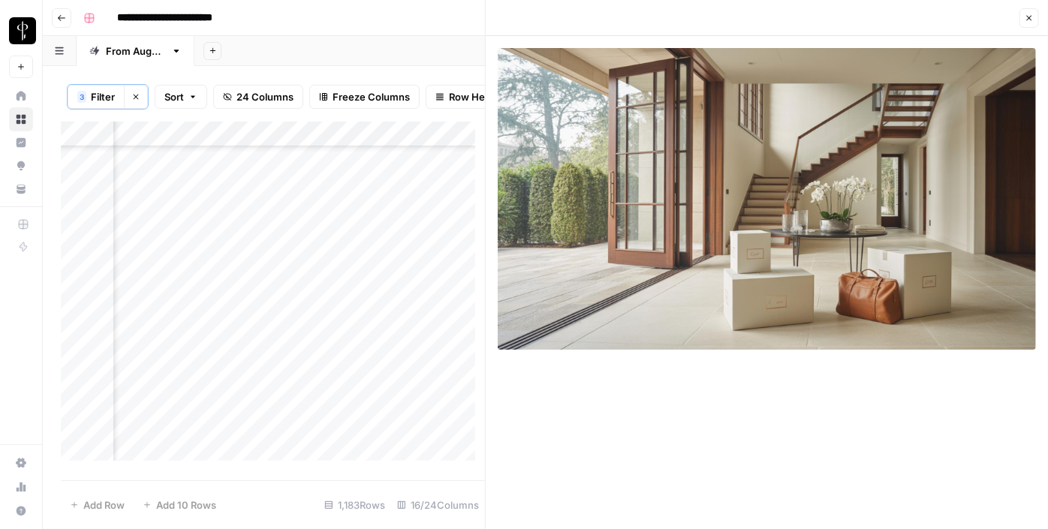
click at [180, 327] on div "Add Column" at bounding box center [273, 297] width 424 height 350
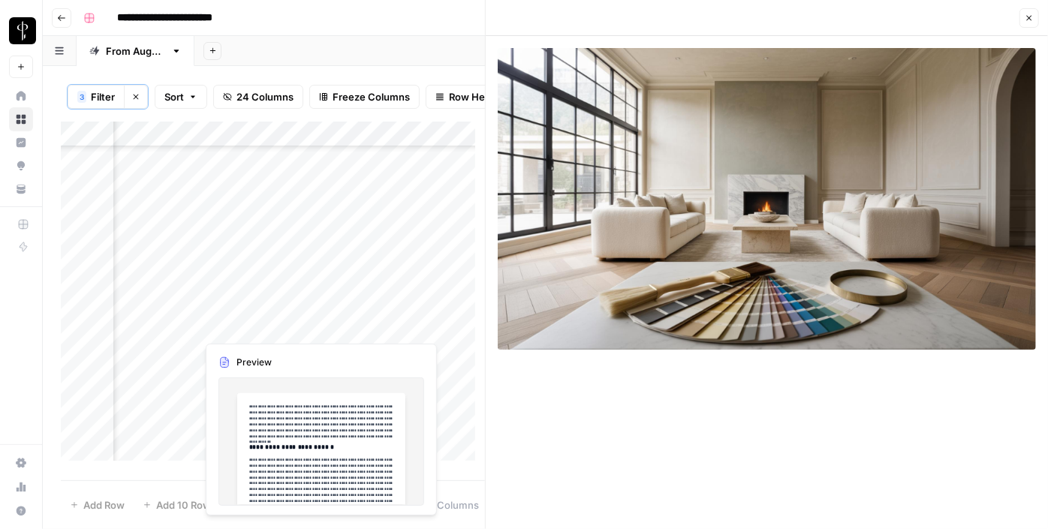
click at [346, 324] on div "Add Column" at bounding box center [273, 297] width 424 height 350
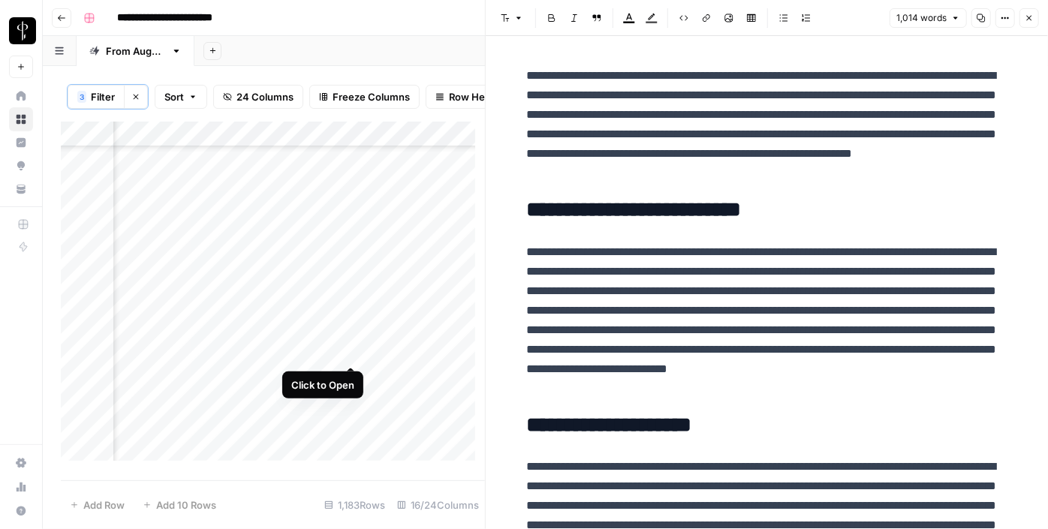
click at [352, 351] on div "Add Column" at bounding box center [273, 297] width 424 height 350
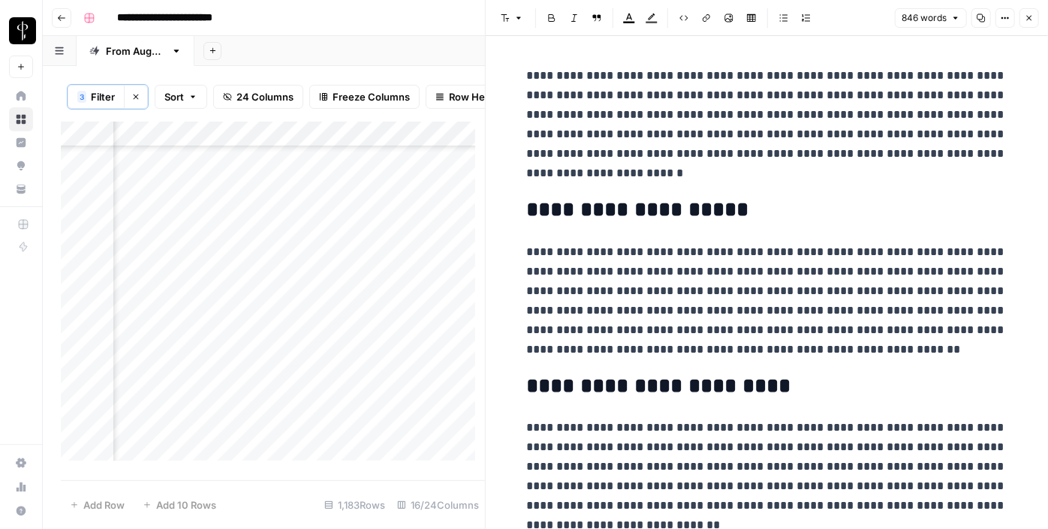
click at [182, 349] on div "Add Column" at bounding box center [273, 297] width 424 height 350
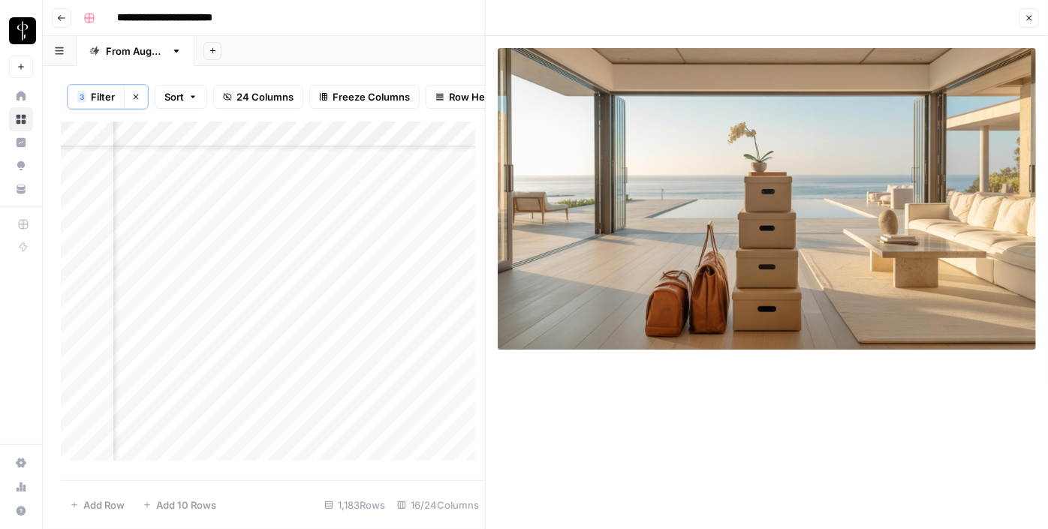
click at [182, 381] on div "Add Column" at bounding box center [273, 297] width 424 height 350
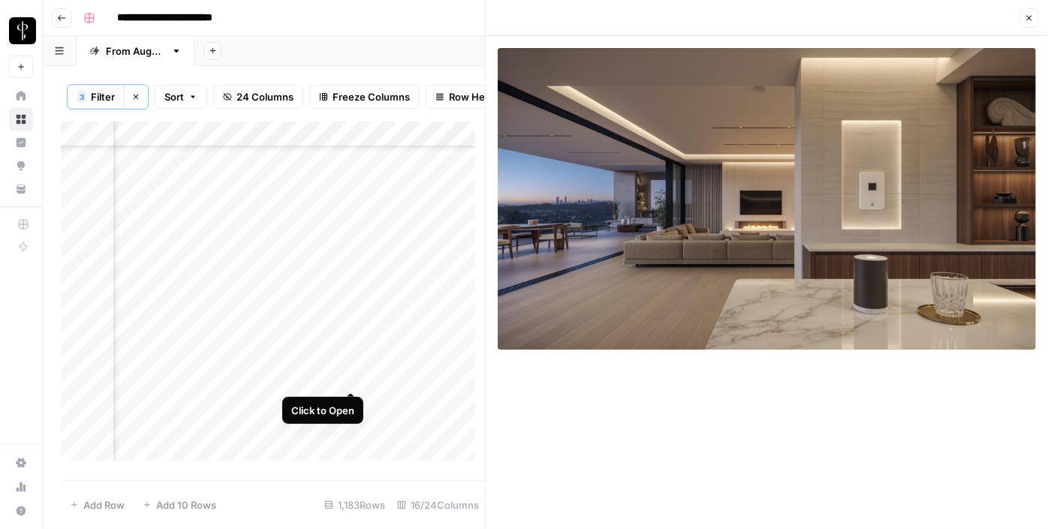
click at [351, 377] on div "Add Column" at bounding box center [273, 297] width 424 height 350
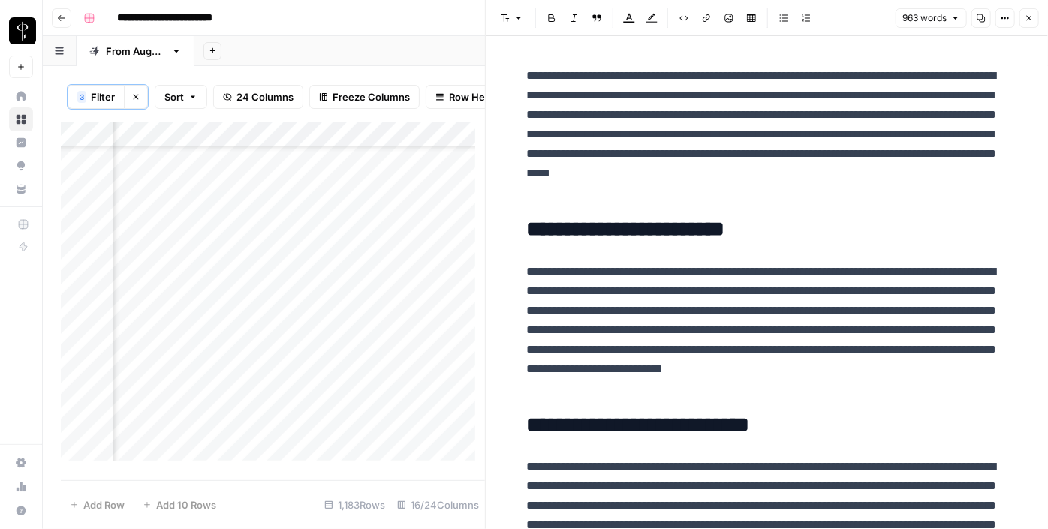
scroll to position [1638, 1512]
click at [176, 267] on div "Add Column" at bounding box center [273, 297] width 424 height 350
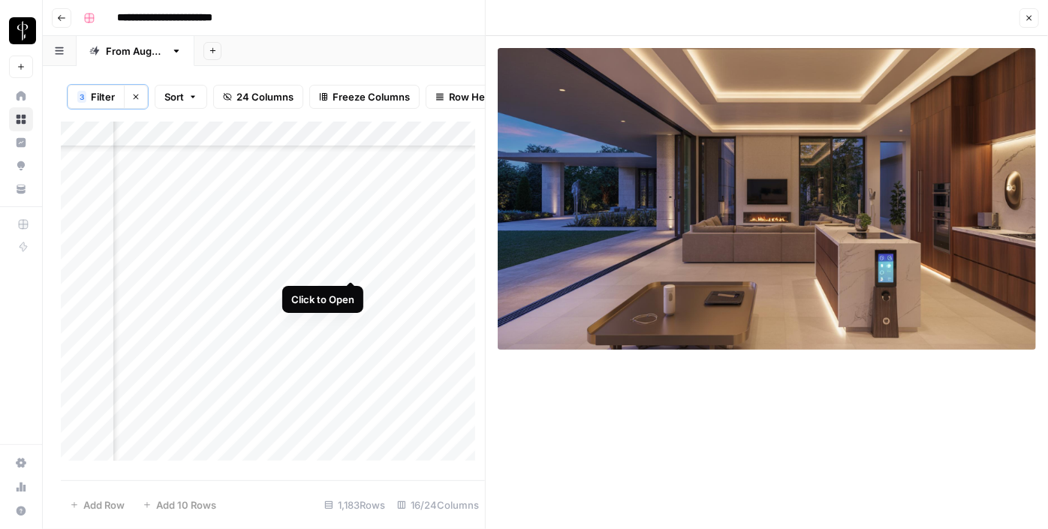
click at [348, 266] on div "Add Column" at bounding box center [273, 297] width 424 height 350
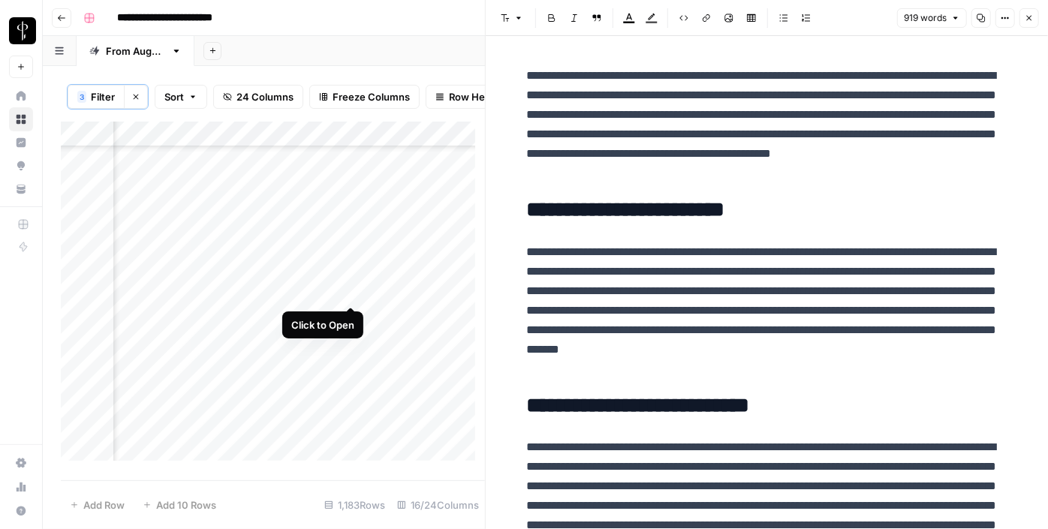
click at [344, 291] on div "Add Column" at bounding box center [273, 297] width 424 height 350
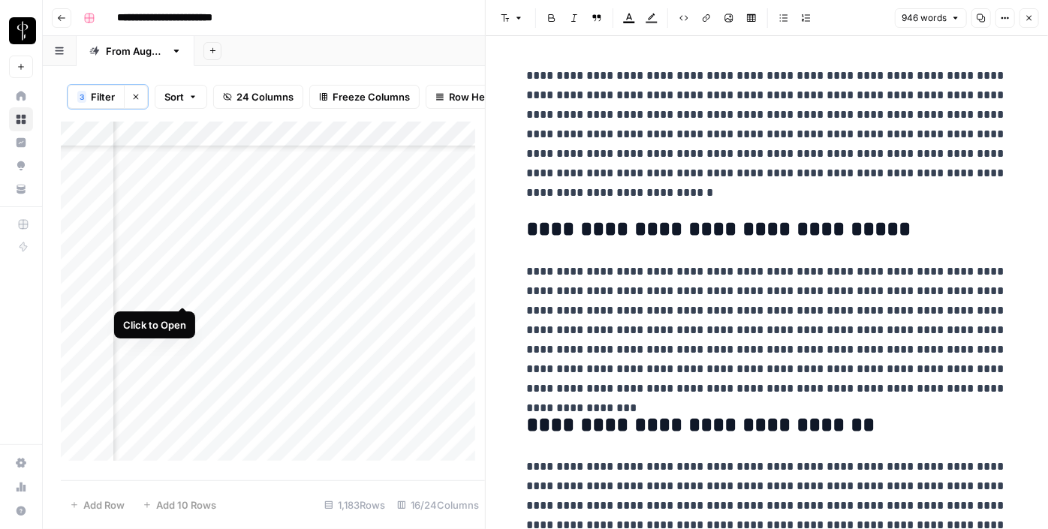
click at [185, 293] on div "Add Column" at bounding box center [273, 297] width 424 height 350
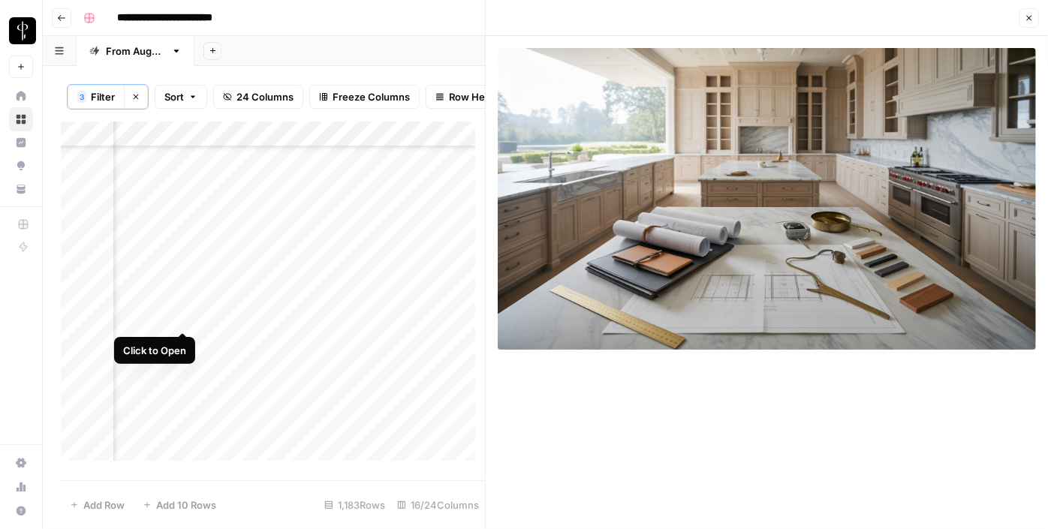
click at [182, 317] on div "Add Column" at bounding box center [273, 297] width 424 height 350
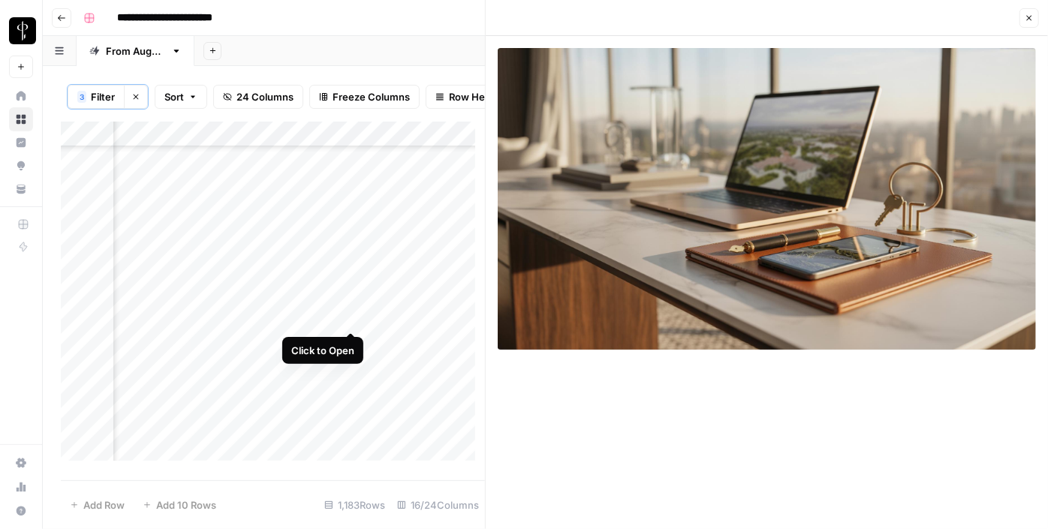
click at [350, 318] on div "Add Column" at bounding box center [273, 297] width 424 height 350
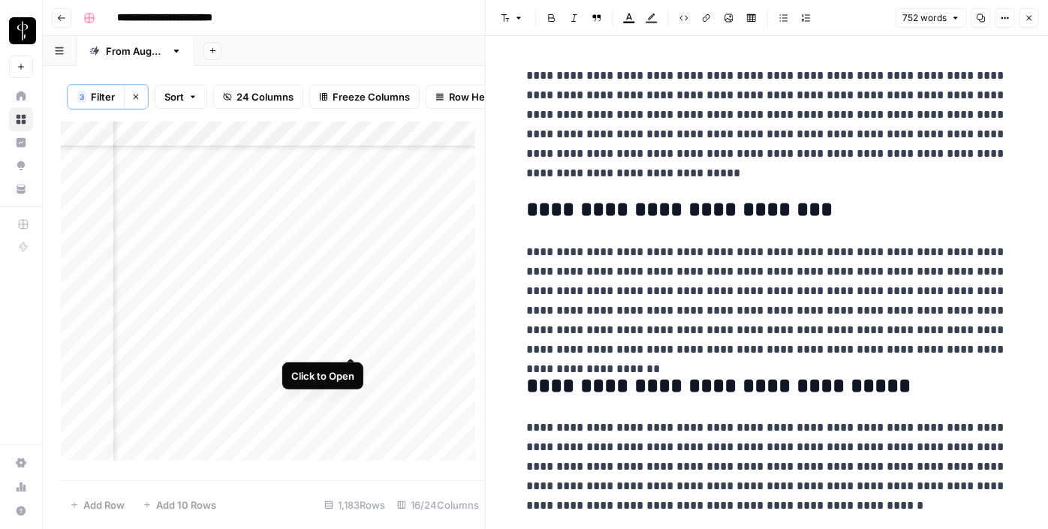
click at [348, 337] on div "Add Column" at bounding box center [273, 297] width 424 height 350
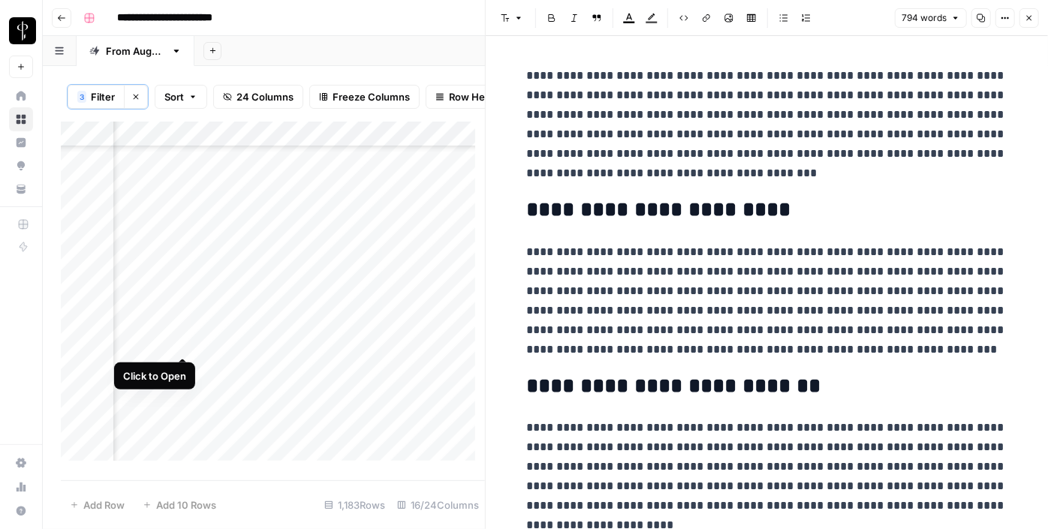
click at [179, 343] on div "Add Column" at bounding box center [273, 297] width 424 height 350
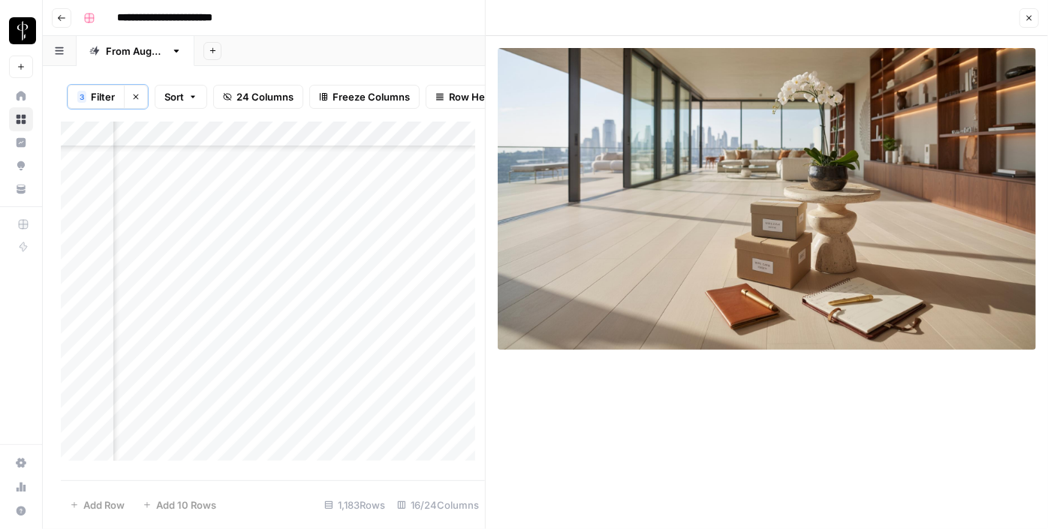
click at [182, 375] on div "Add Column" at bounding box center [273, 297] width 424 height 350
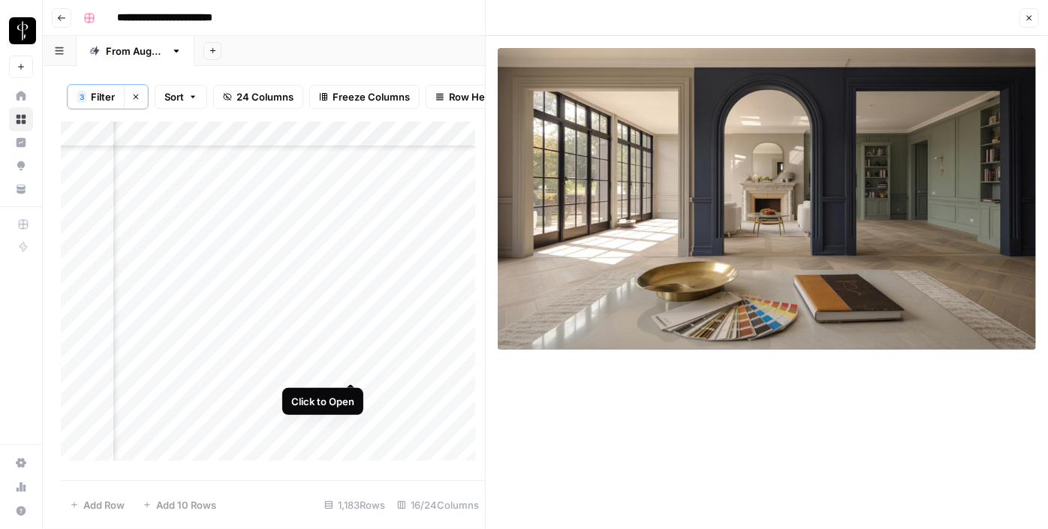
click at [347, 364] on div "Add Column" at bounding box center [273, 297] width 424 height 350
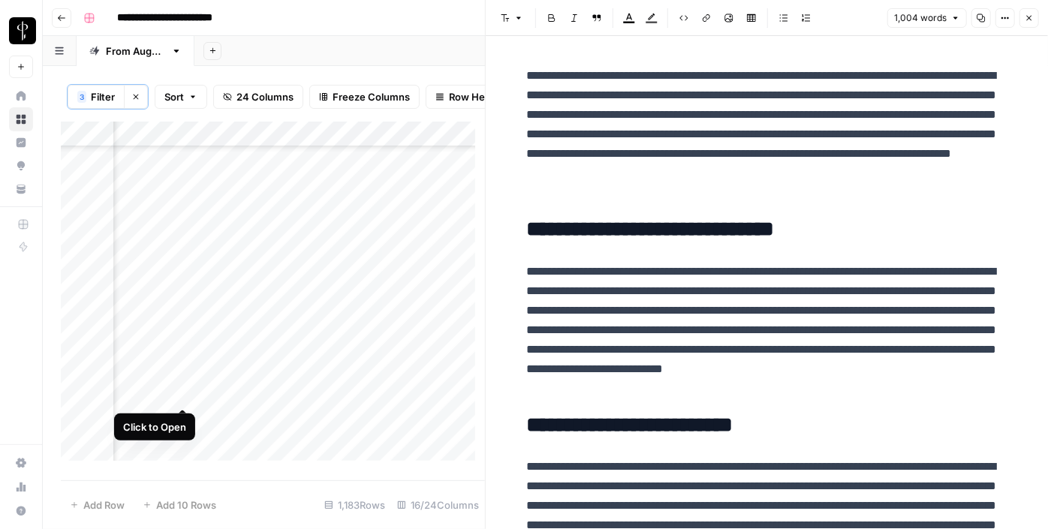
click at [182, 393] on div "Add Column" at bounding box center [273, 297] width 424 height 350
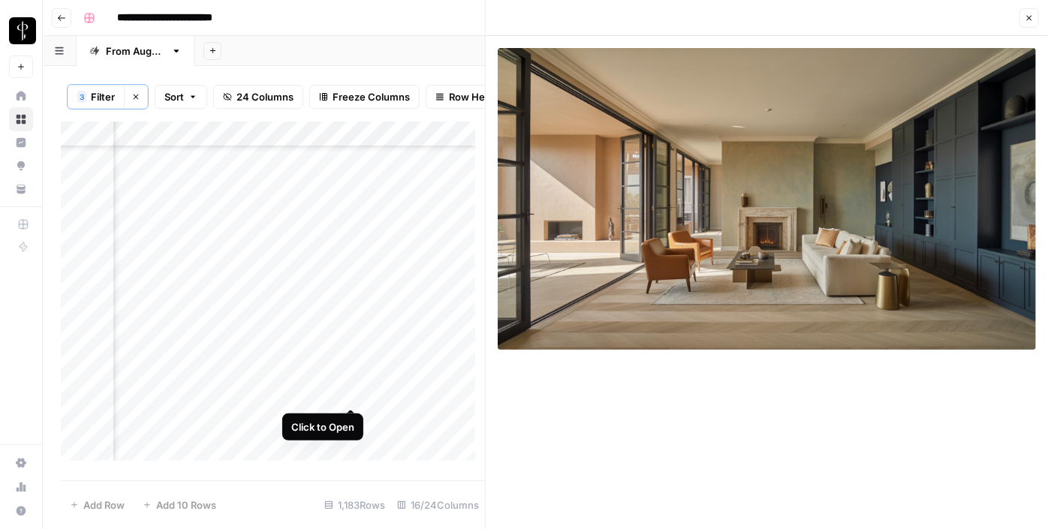
click at [347, 397] on div "Add Column" at bounding box center [273, 297] width 424 height 350
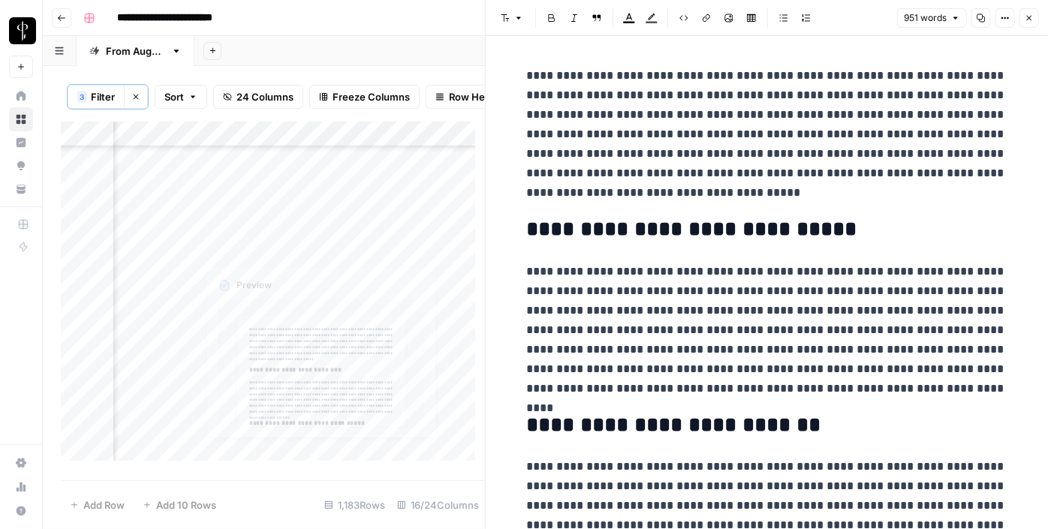
scroll to position [1775, 1512]
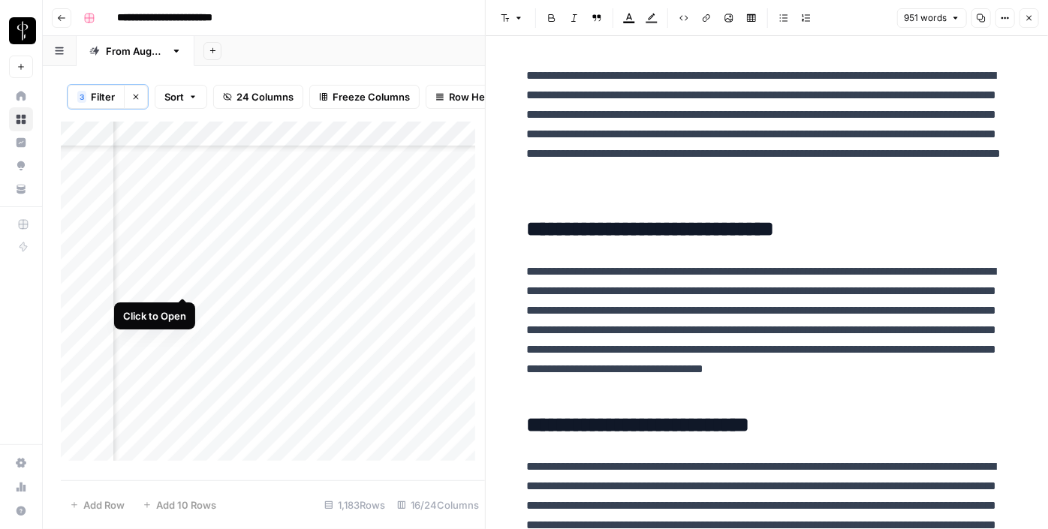
click at [184, 282] on div "Add Column" at bounding box center [273, 297] width 424 height 350
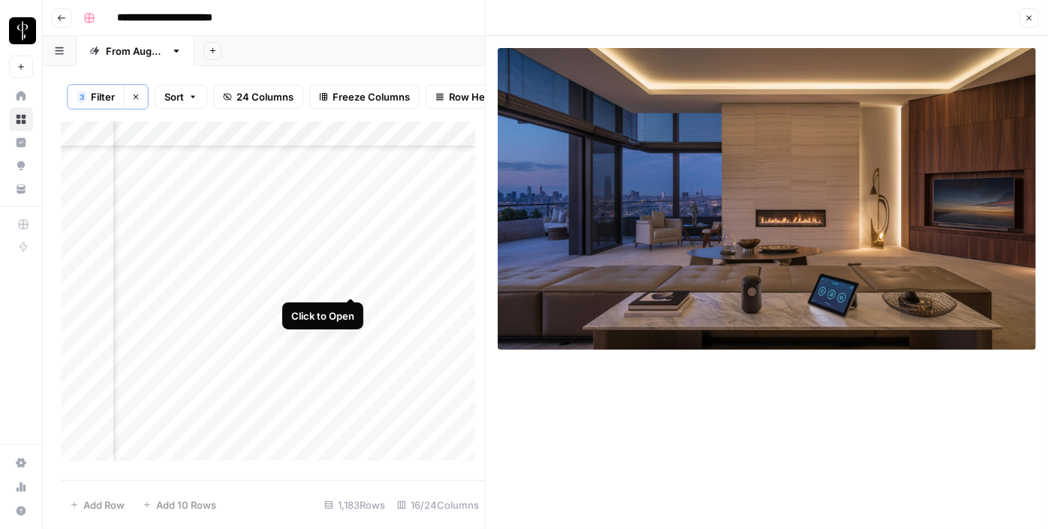
click at [348, 282] on div "Add Column" at bounding box center [273, 297] width 424 height 350
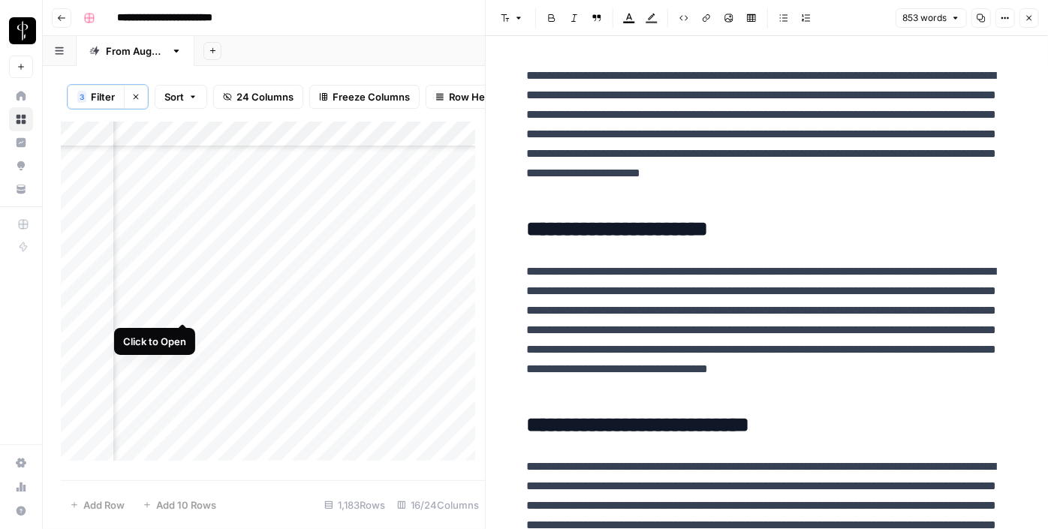
click at [181, 310] on div "Add Column" at bounding box center [273, 297] width 424 height 350
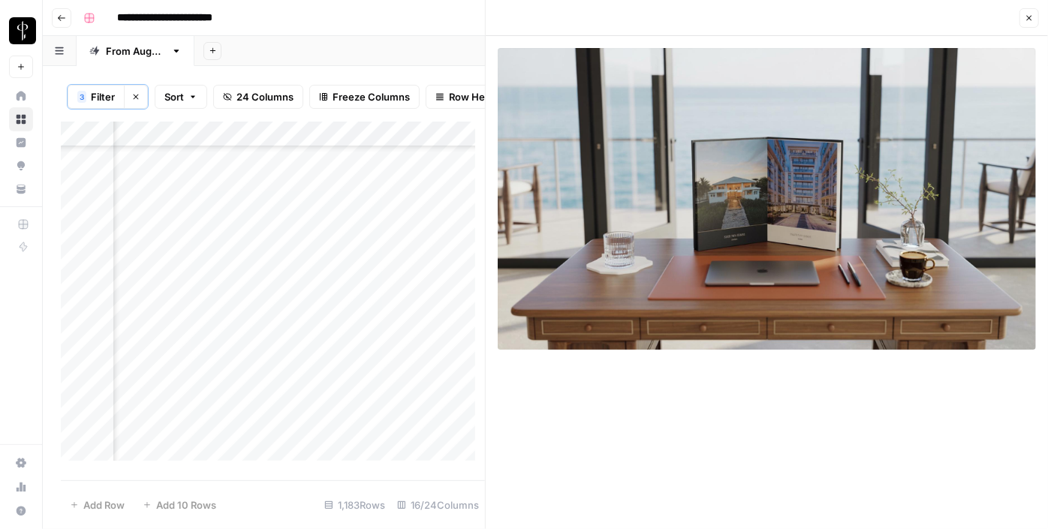
click at [350, 310] on div "Add Column" at bounding box center [273, 297] width 424 height 350
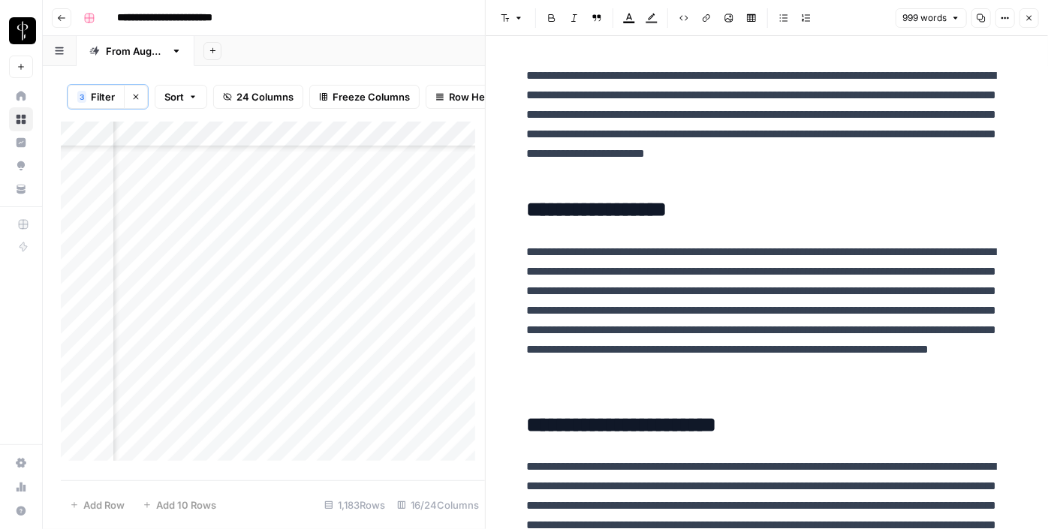
click at [183, 305] on div "Add Column" at bounding box center [273, 297] width 424 height 350
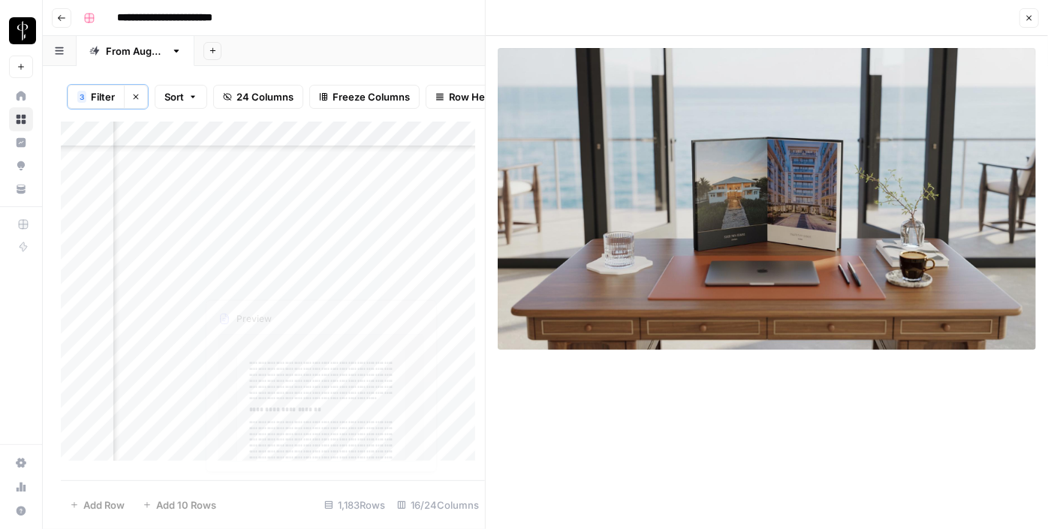
scroll to position [1843, 1512]
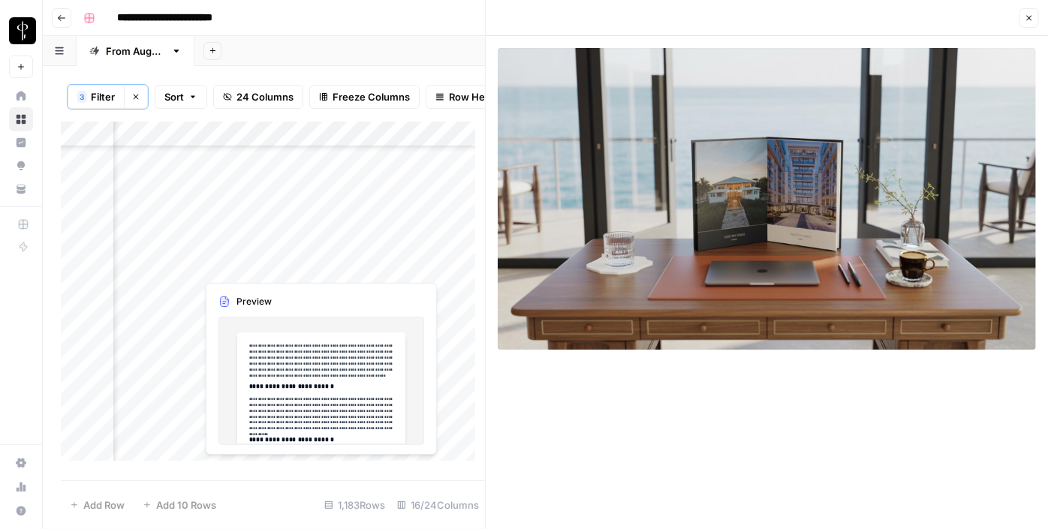
click at [184, 263] on div "Add Column" at bounding box center [273, 297] width 424 height 350
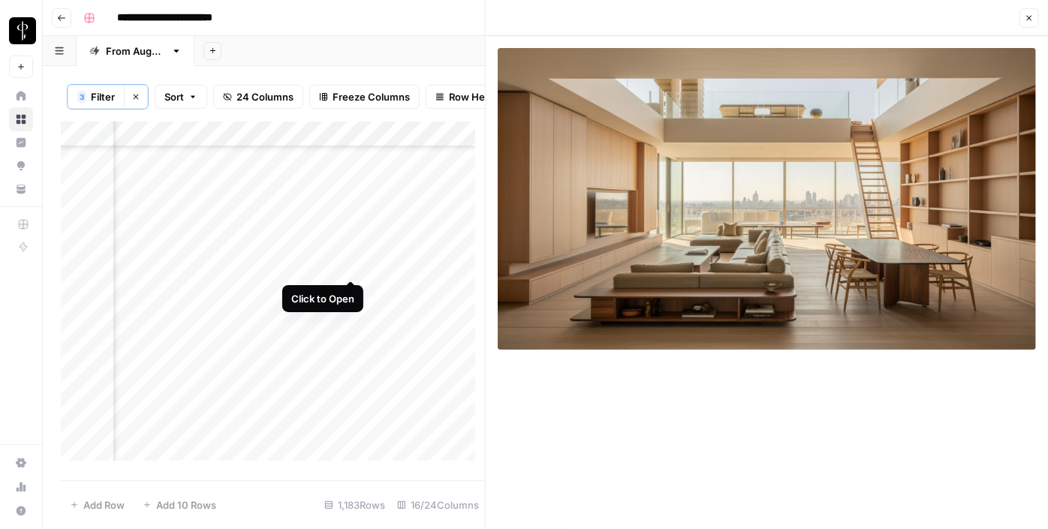
click at [354, 263] on div "Add Column" at bounding box center [273, 297] width 424 height 350
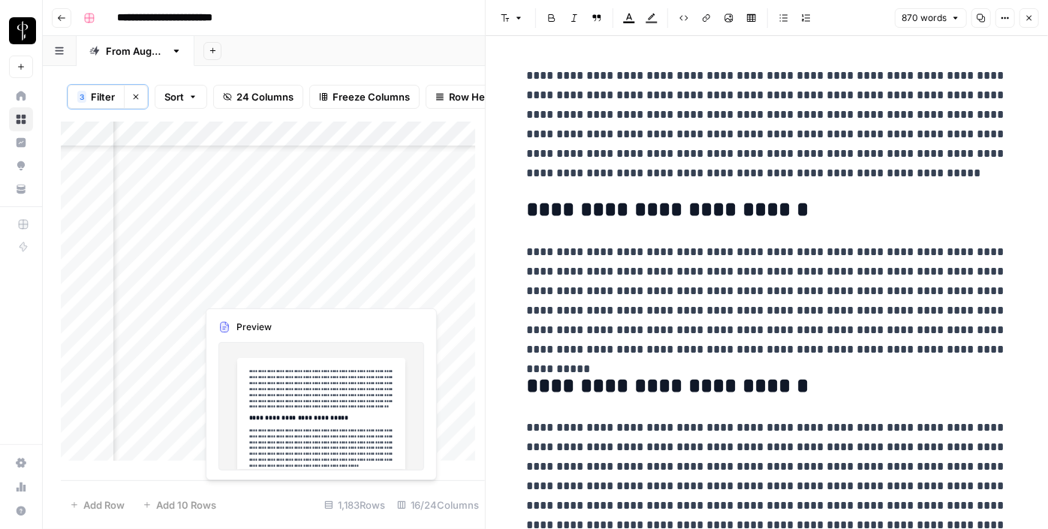
click at [350, 288] on div "Add Column" at bounding box center [273, 297] width 424 height 350
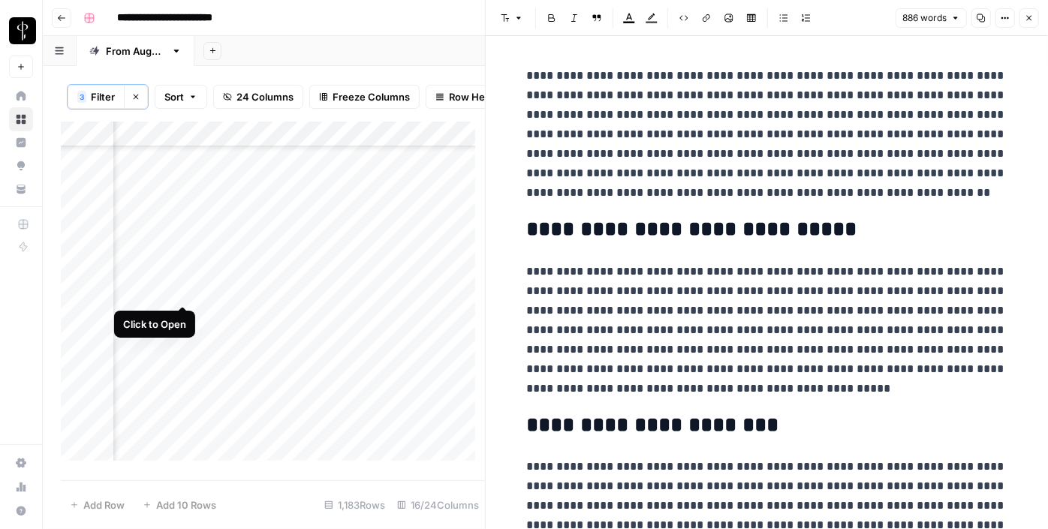
click at [180, 294] on div "Add Column" at bounding box center [273, 297] width 424 height 350
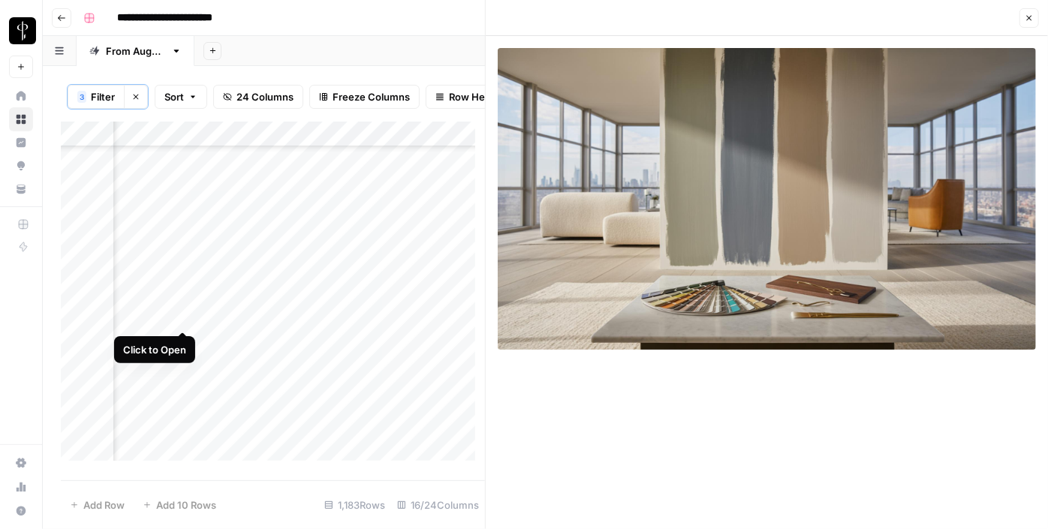
click at [182, 312] on div "Add Column" at bounding box center [273, 297] width 424 height 350
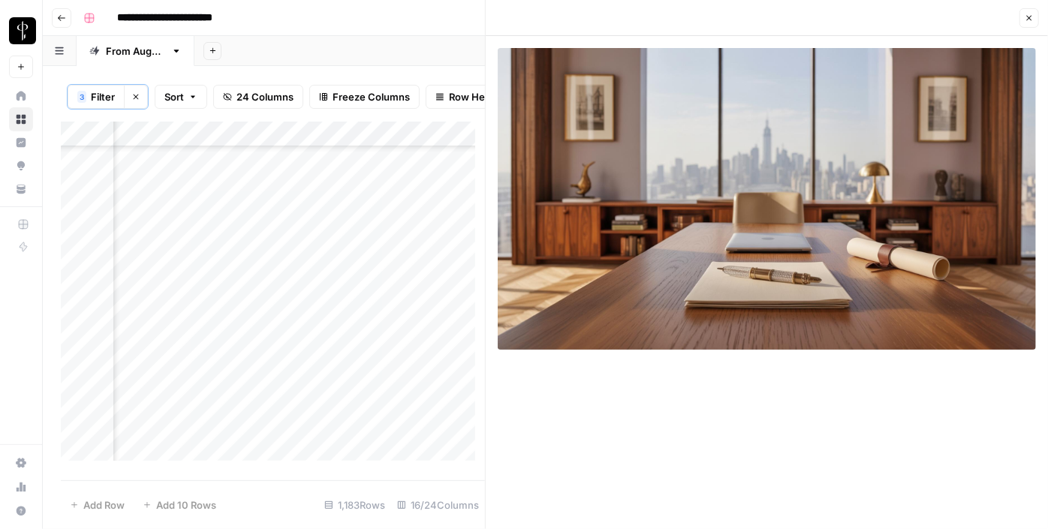
click at [346, 315] on div "Add Column" at bounding box center [273, 297] width 424 height 350
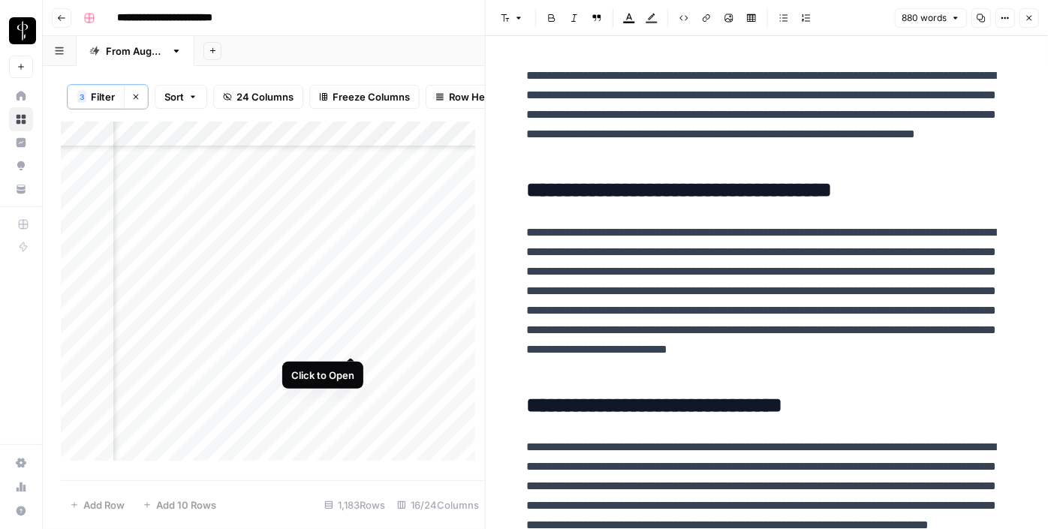
click at [348, 342] on div "Add Column" at bounding box center [273, 297] width 424 height 350
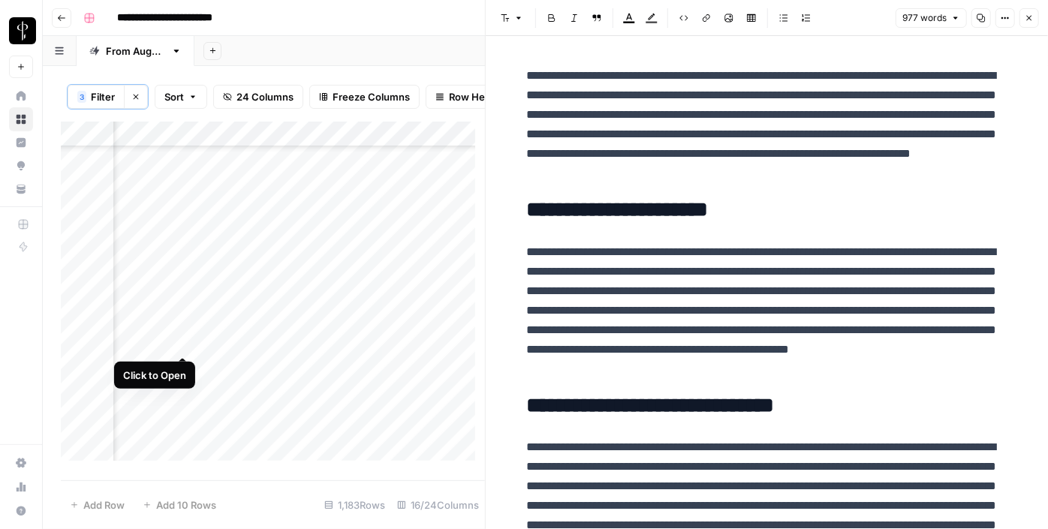
click at [184, 342] on div "Add Column" at bounding box center [273, 297] width 424 height 350
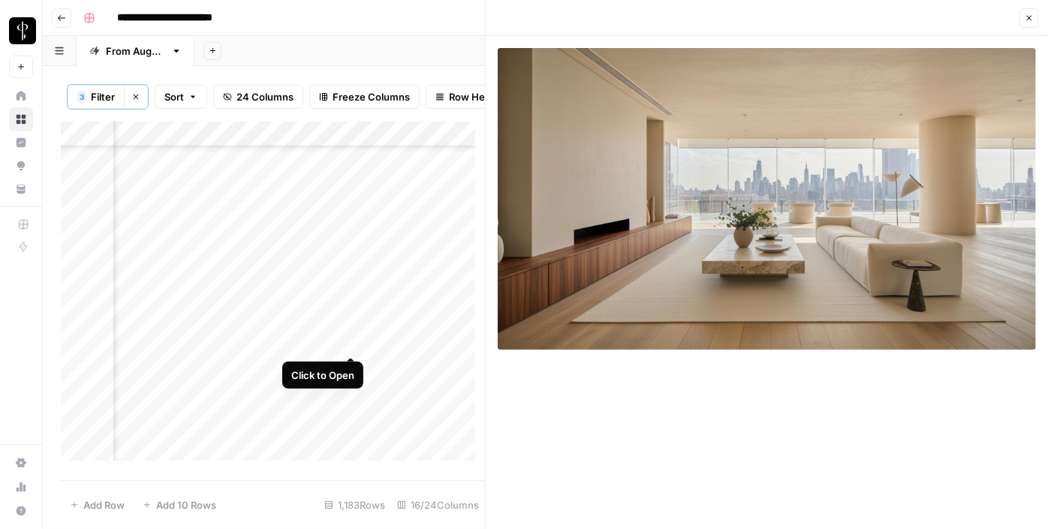
click at [346, 345] on div "Add Column" at bounding box center [273, 297] width 424 height 350
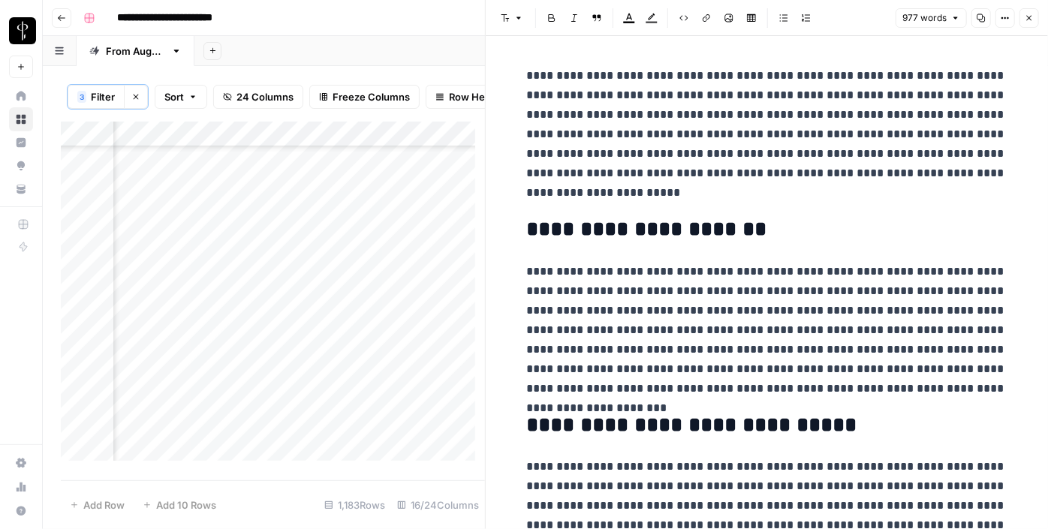
click at [1035, 17] on button "Close" at bounding box center [1030, 18] width 20 height 20
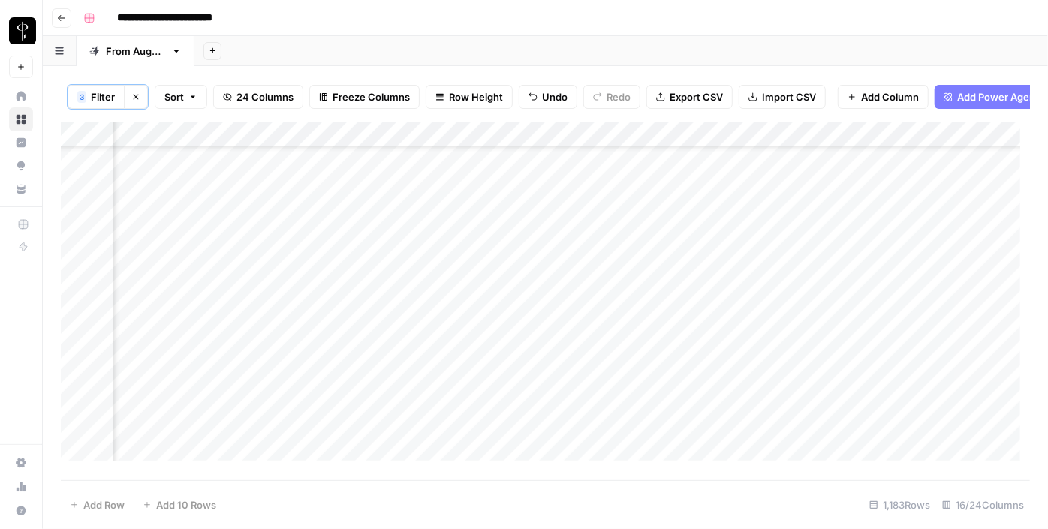
scroll to position [1434, 1512]
click at [876, 245] on div "Add Column" at bounding box center [546, 297] width 970 height 350
drag, startPoint x: 934, startPoint y: 252, endPoint x: 882, endPoint y: 344, distance: 105.6
click at [882, 344] on div "Add Column" at bounding box center [546, 297] width 970 height 350
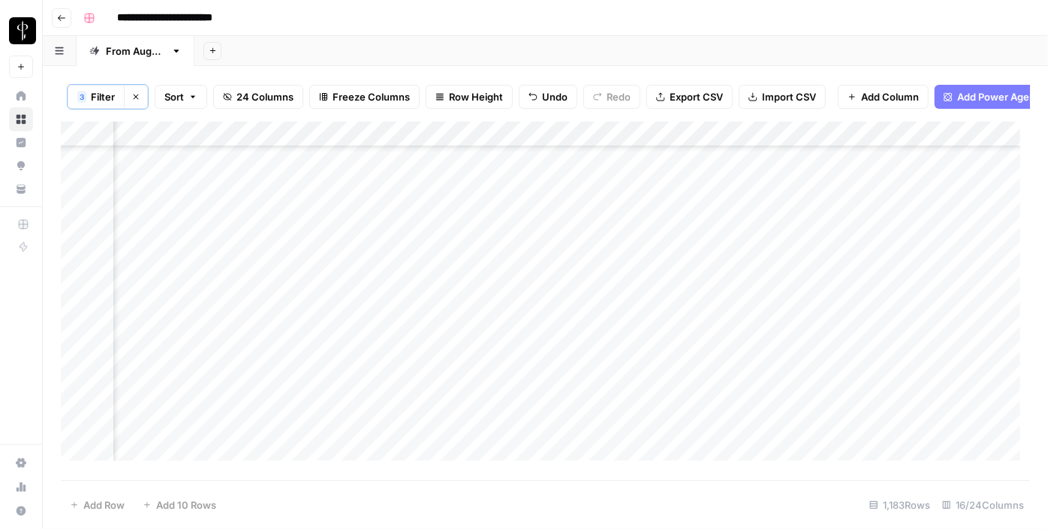
scroll to position [1980, 1512]
click at [517, 228] on div "Add Column" at bounding box center [546, 297] width 970 height 350
click at [503, 258] on div "Add Column" at bounding box center [546, 297] width 970 height 350
click at [511, 284] on div "Add Column" at bounding box center [546, 297] width 970 height 350
click at [512, 307] on div "Add Column" at bounding box center [546, 297] width 970 height 350
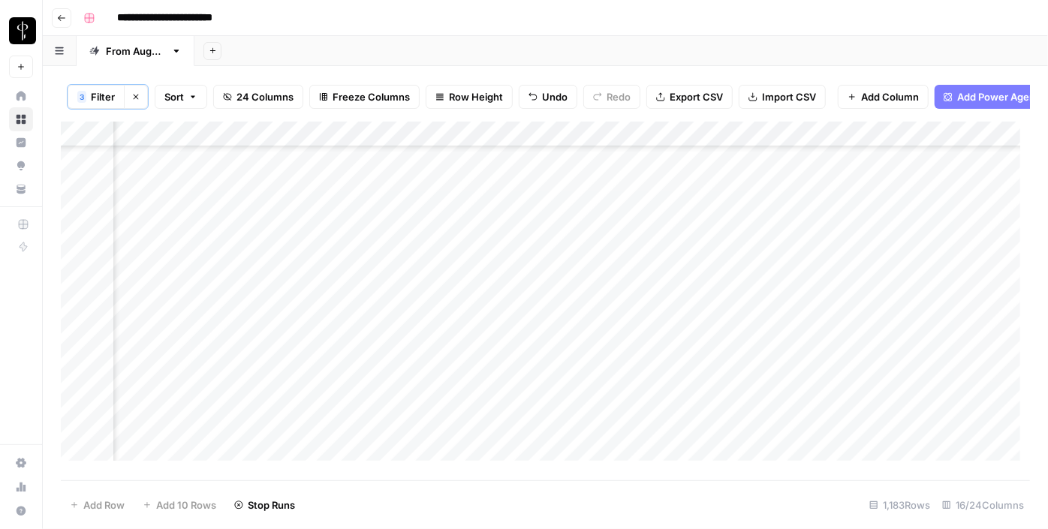
click at [505, 333] on div "Add Column" at bounding box center [546, 297] width 970 height 350
click at [494, 362] on div "Add Column" at bounding box center [546, 297] width 970 height 350
click at [492, 378] on div "Add Column" at bounding box center [546, 297] width 970 height 350
click at [491, 411] on div "Add Column" at bounding box center [546, 297] width 970 height 350
click at [490, 431] on div "Add Column" at bounding box center [546, 297] width 970 height 350
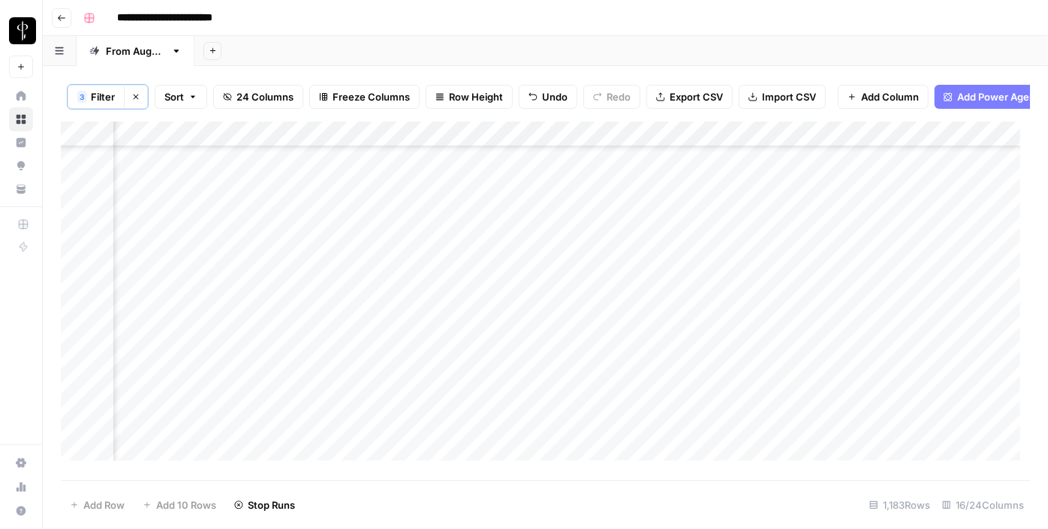
click at [505, 312] on div "Add Column" at bounding box center [546, 297] width 970 height 350
click at [505, 335] on div "Add Column" at bounding box center [546, 297] width 970 height 350
click at [499, 351] on div "Add Column" at bounding box center [546, 297] width 970 height 350
click at [500, 370] on div "Add Column" at bounding box center [546, 297] width 970 height 350
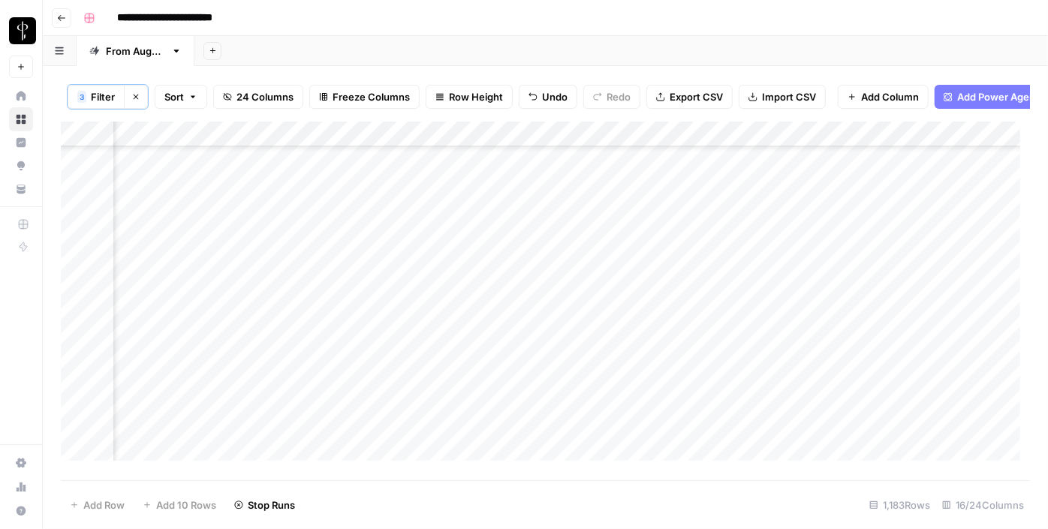
click at [505, 392] on div "Add Column" at bounding box center [546, 297] width 970 height 350
click at [500, 345] on div "Add Column" at bounding box center [546, 297] width 970 height 350
click at [496, 332] on div "Add Column" at bounding box center [546, 297] width 970 height 350
click at [504, 360] on div "Add Column" at bounding box center [546, 297] width 970 height 350
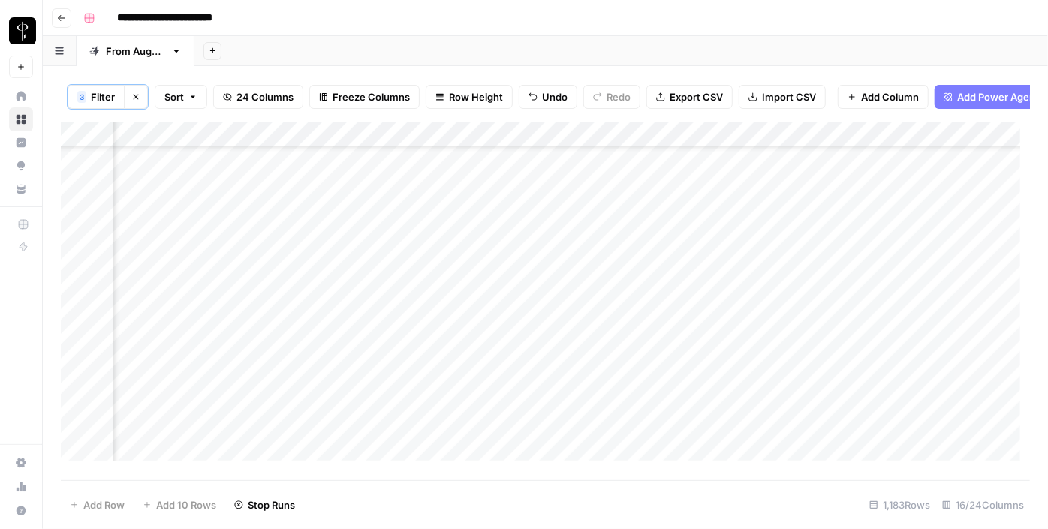
click at [506, 383] on div "Add Column" at bounding box center [546, 297] width 970 height 350
click at [502, 411] on div "Add Column" at bounding box center [546, 297] width 970 height 350
click at [508, 439] on div "Add Column" at bounding box center [546, 297] width 970 height 350
click at [503, 457] on div "Add Column" at bounding box center [546, 297] width 970 height 350
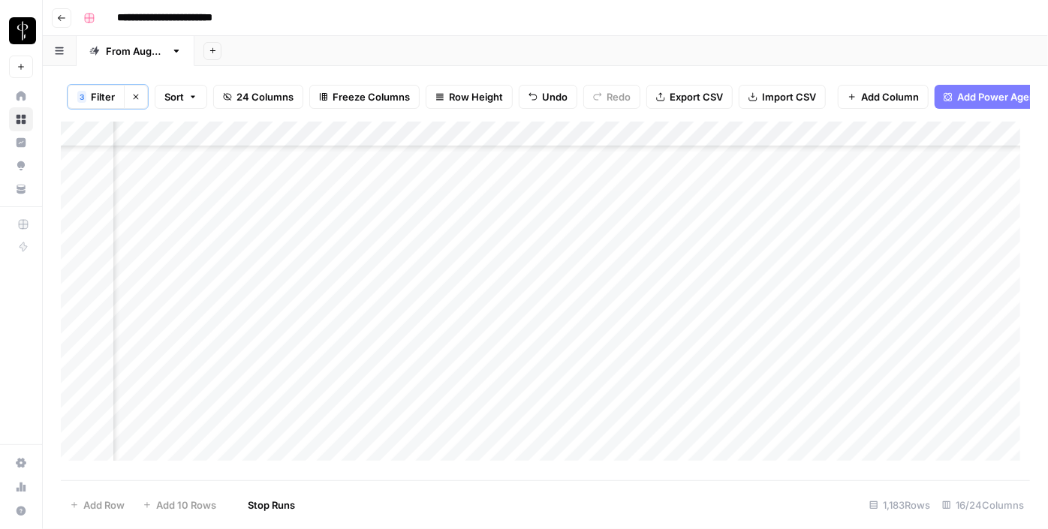
click at [490, 354] on div "Add Column" at bounding box center [546, 297] width 970 height 350
click at [499, 372] on div "Add Column" at bounding box center [546, 297] width 970 height 350
click at [178, 234] on div "Add Column" at bounding box center [546, 297] width 970 height 350
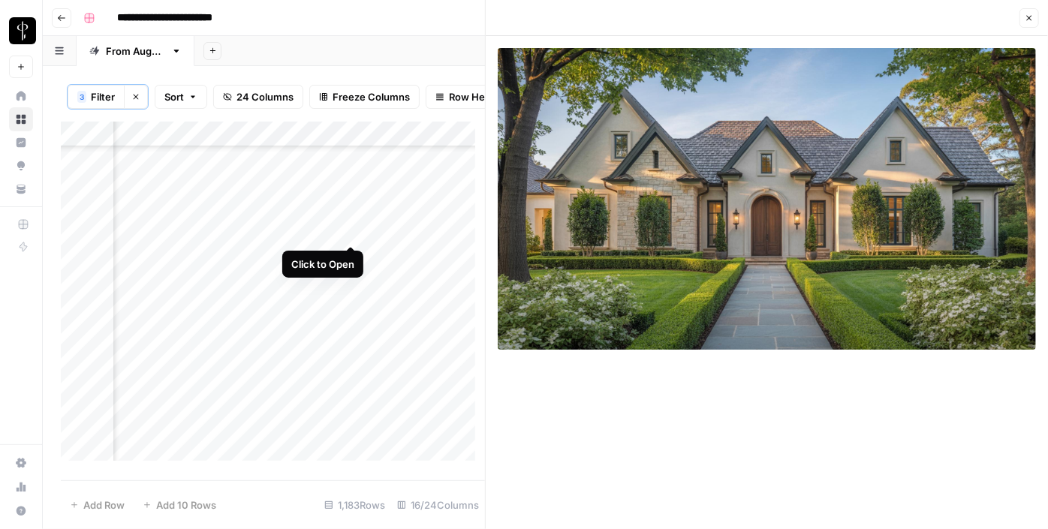
click at [350, 231] on div "Add Column" at bounding box center [273, 297] width 424 height 350
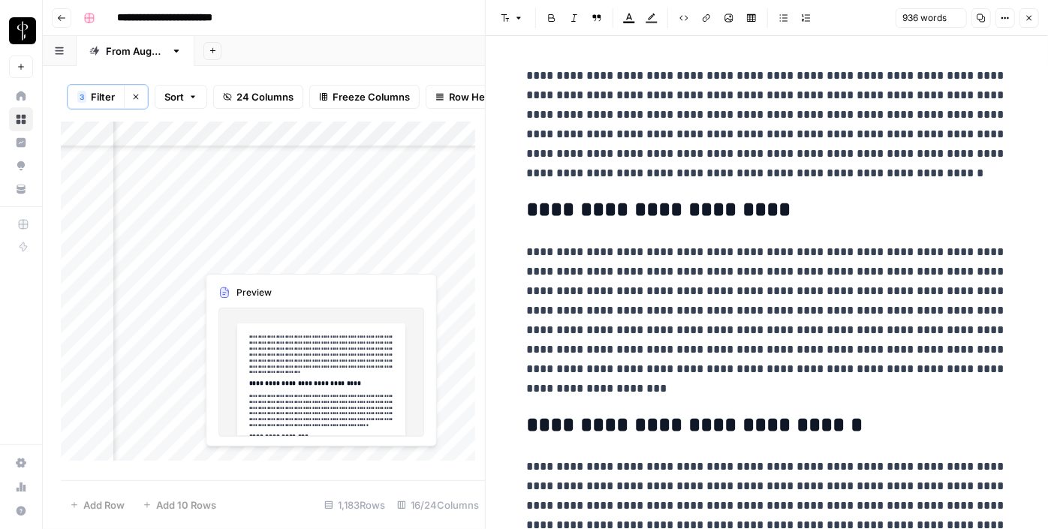
click at [352, 256] on div "Add Column" at bounding box center [273, 297] width 424 height 350
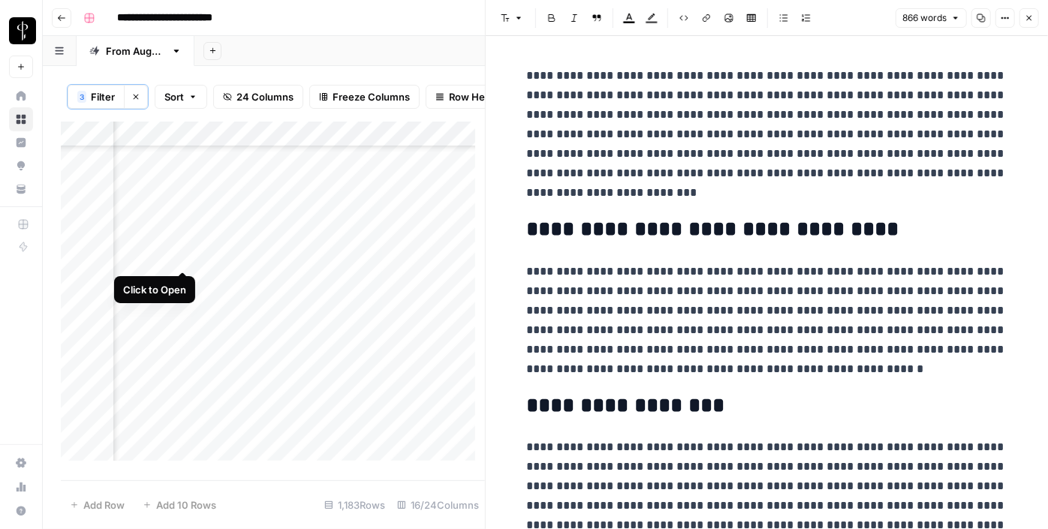
click at [185, 254] on div "Add Column" at bounding box center [273, 297] width 424 height 350
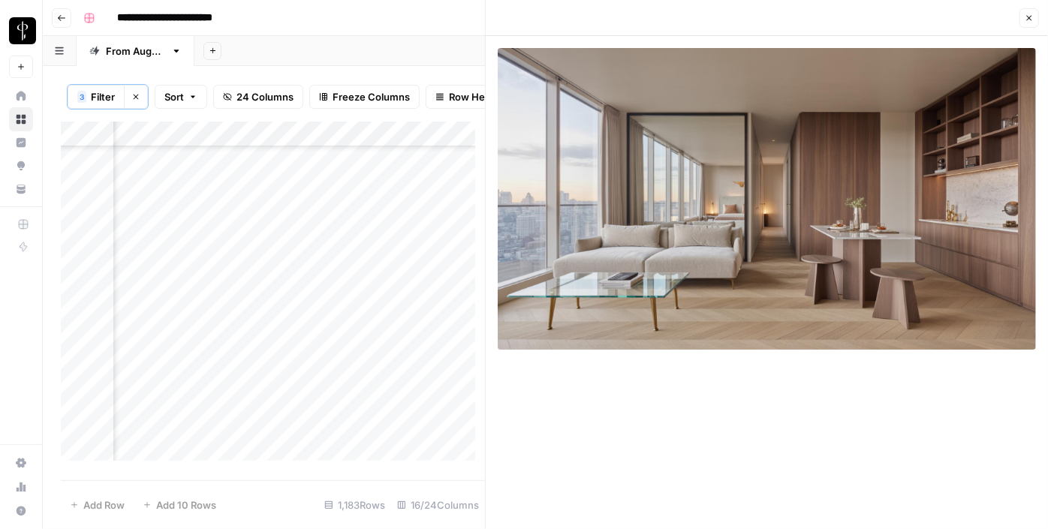
click at [178, 285] on div "Add Column" at bounding box center [273, 297] width 424 height 350
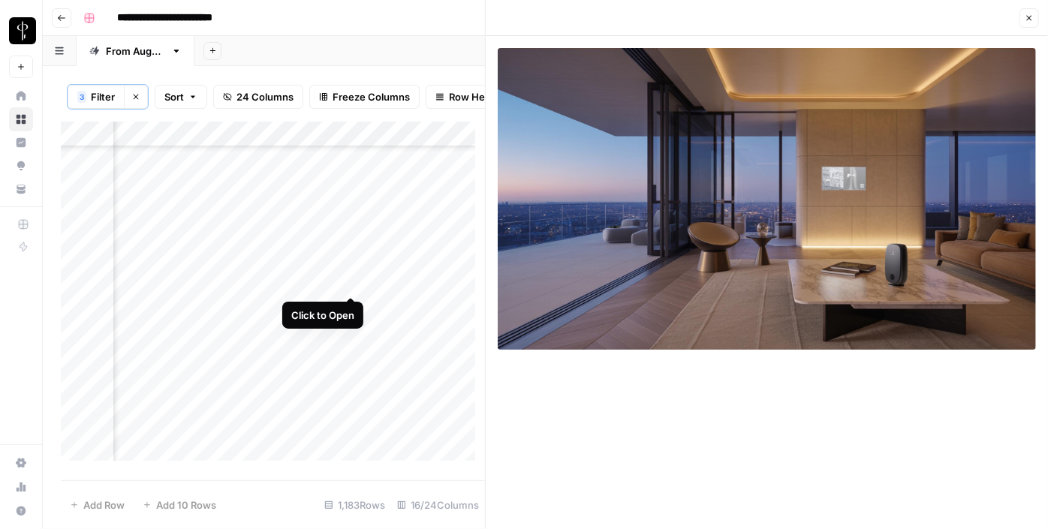
click at [349, 282] on div "Add Column" at bounding box center [273, 297] width 424 height 350
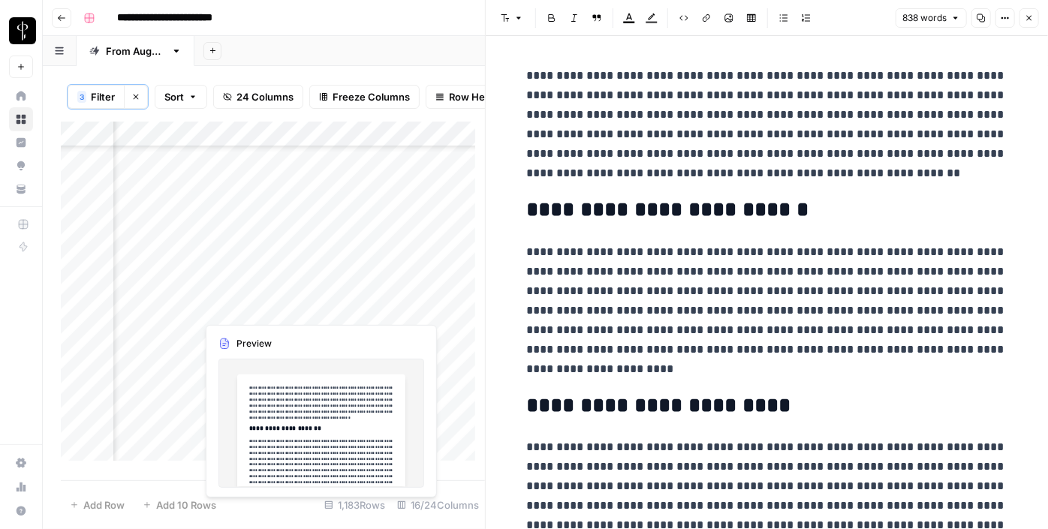
click at [349, 305] on div "Add Column" at bounding box center [273, 297] width 424 height 350
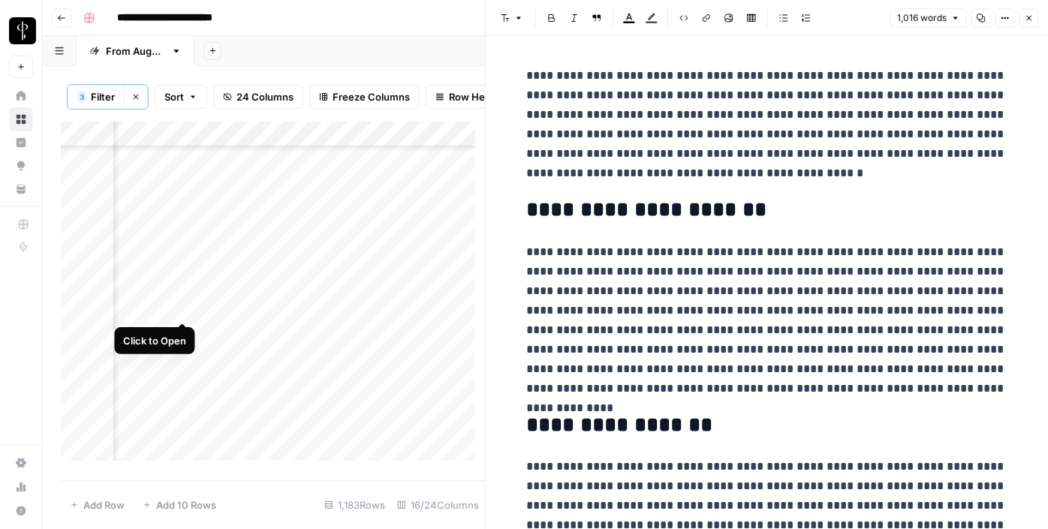
click at [178, 307] on div "Add Column" at bounding box center [273, 297] width 424 height 350
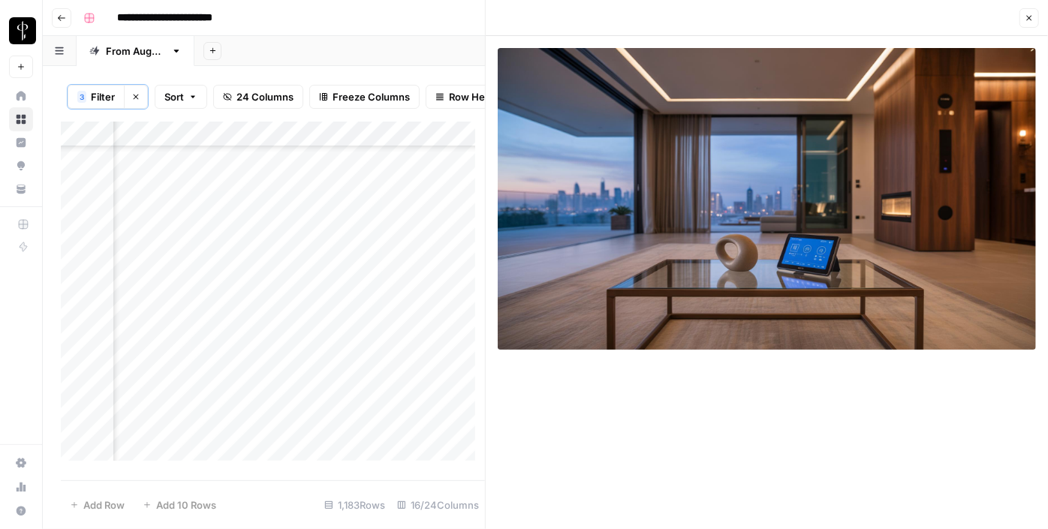
click at [179, 341] on div "Add Column" at bounding box center [273, 297] width 424 height 350
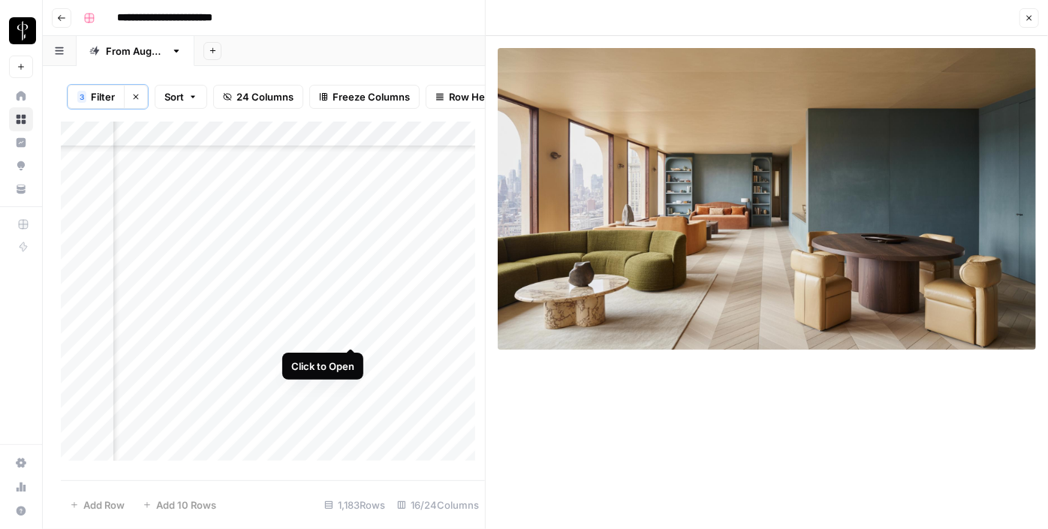
click at [348, 338] on div "Add Column" at bounding box center [273, 297] width 424 height 350
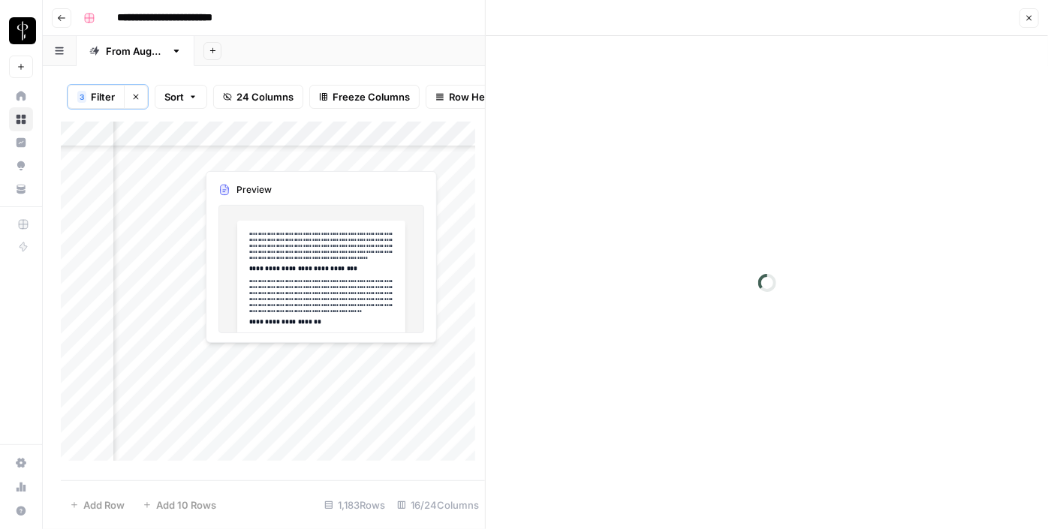
click at [350, 363] on div "Add Column" at bounding box center [273, 297] width 424 height 350
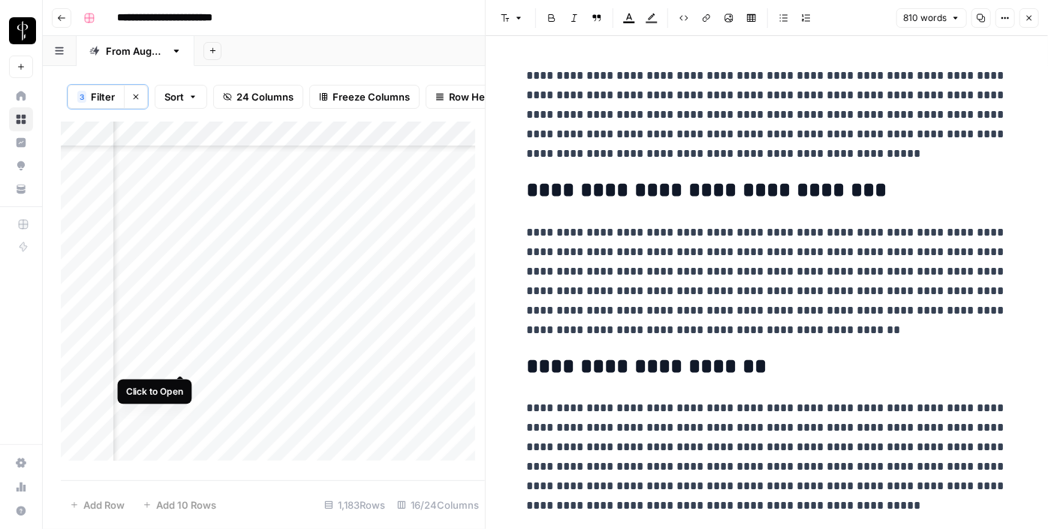
click at [185, 362] on div "Add Column" at bounding box center [273, 297] width 424 height 350
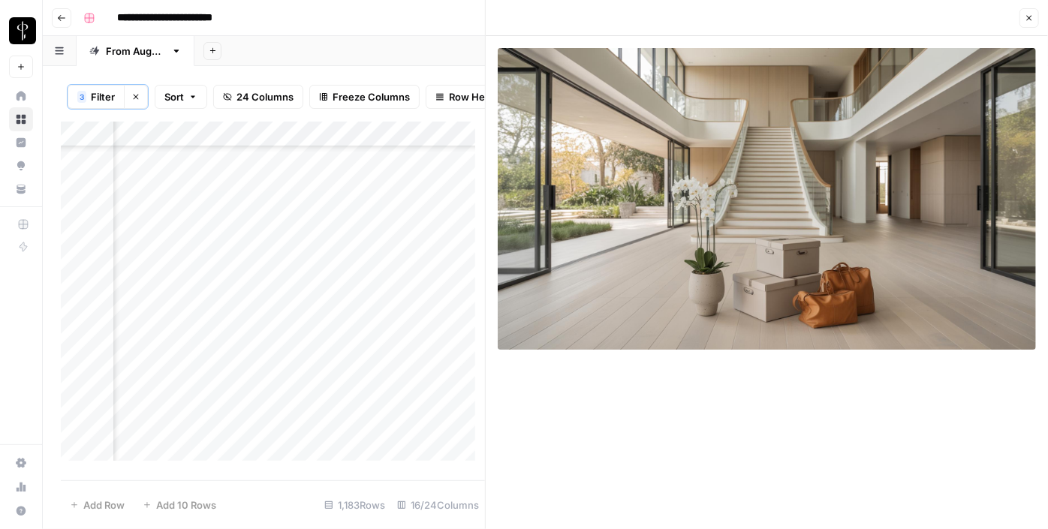
click at [185, 383] on div "Add Column" at bounding box center [273, 297] width 424 height 350
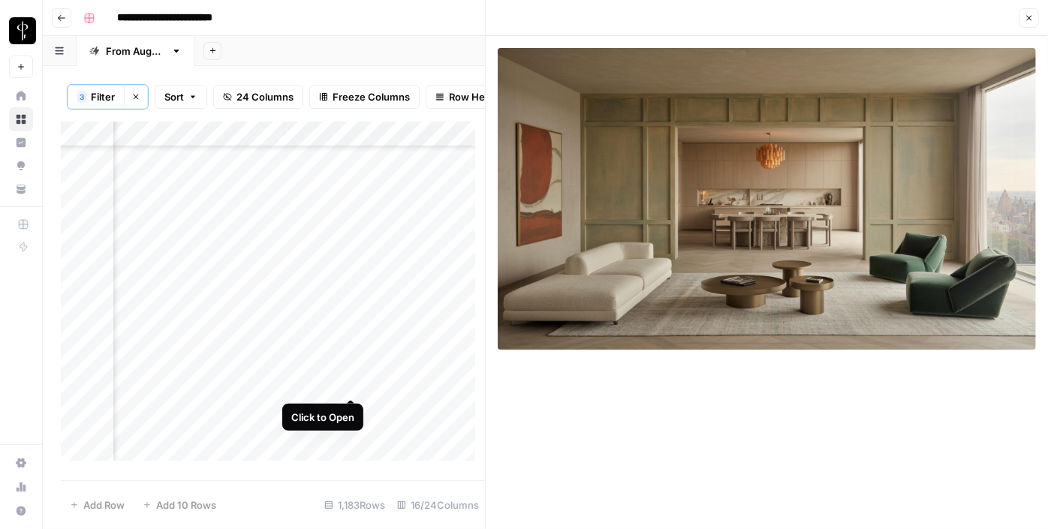
click at [351, 383] on div "Add Column" at bounding box center [273, 297] width 424 height 350
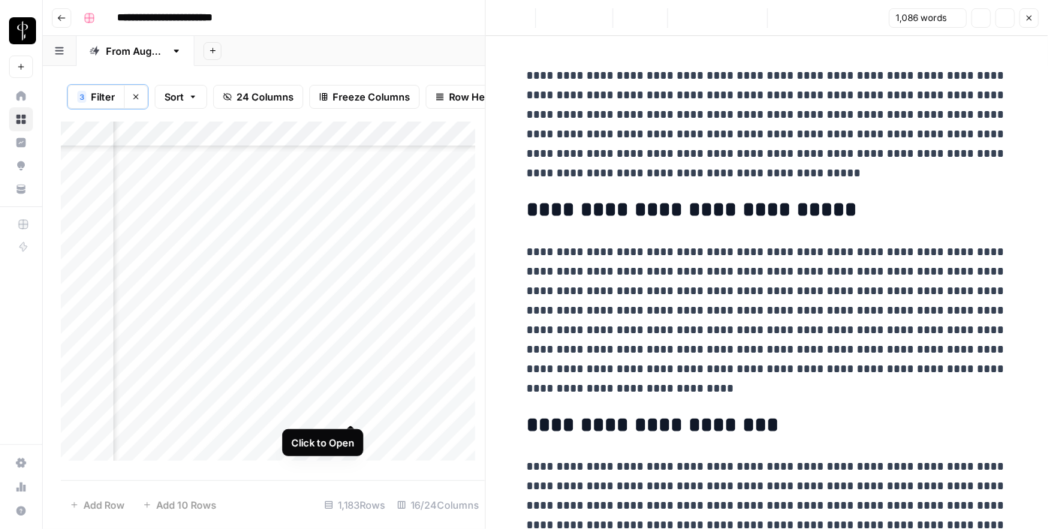
click at [352, 406] on div "Add Column" at bounding box center [273, 297] width 424 height 350
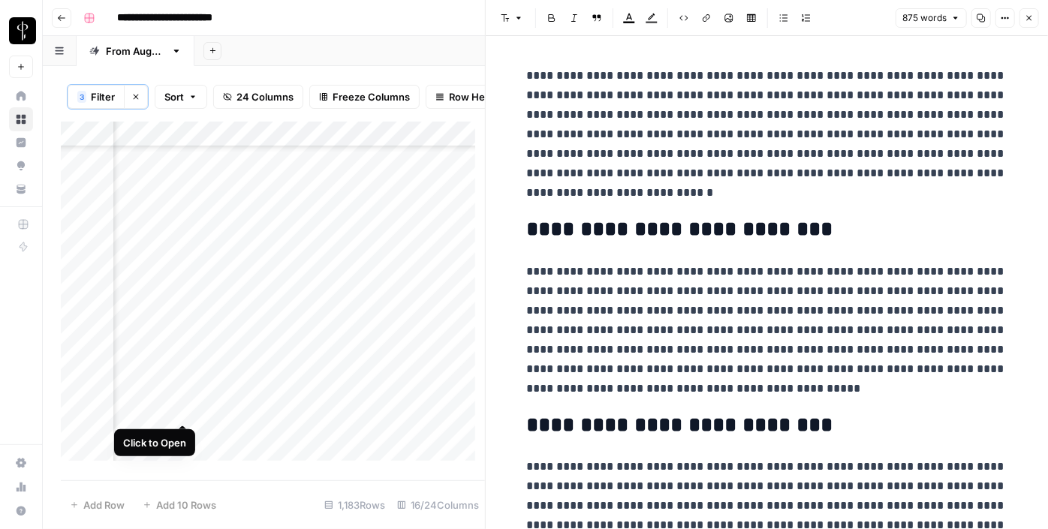
click at [176, 409] on div "Add Column" at bounding box center [273, 297] width 424 height 350
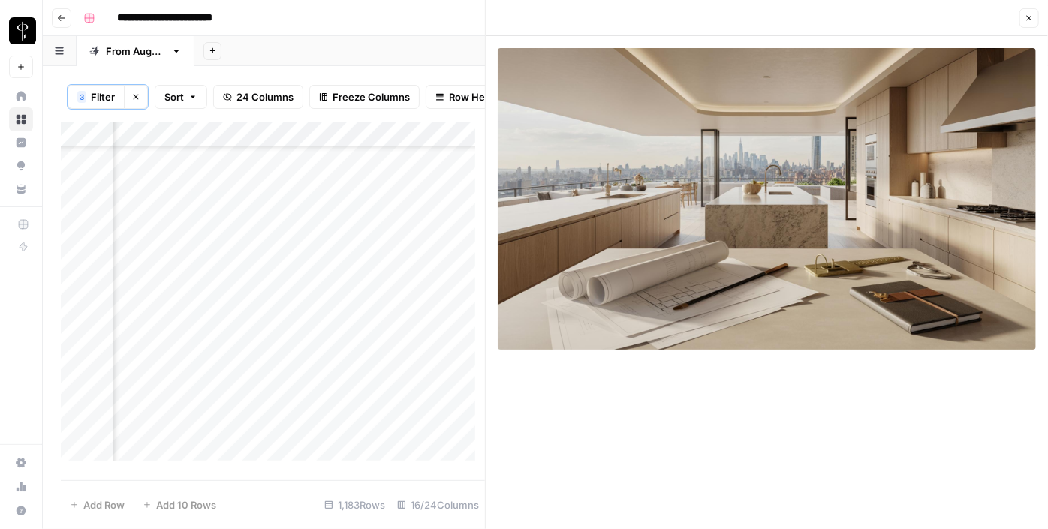
scroll to position [2185, 1512]
click at [179, 237] on div "Add Column" at bounding box center [273, 297] width 424 height 350
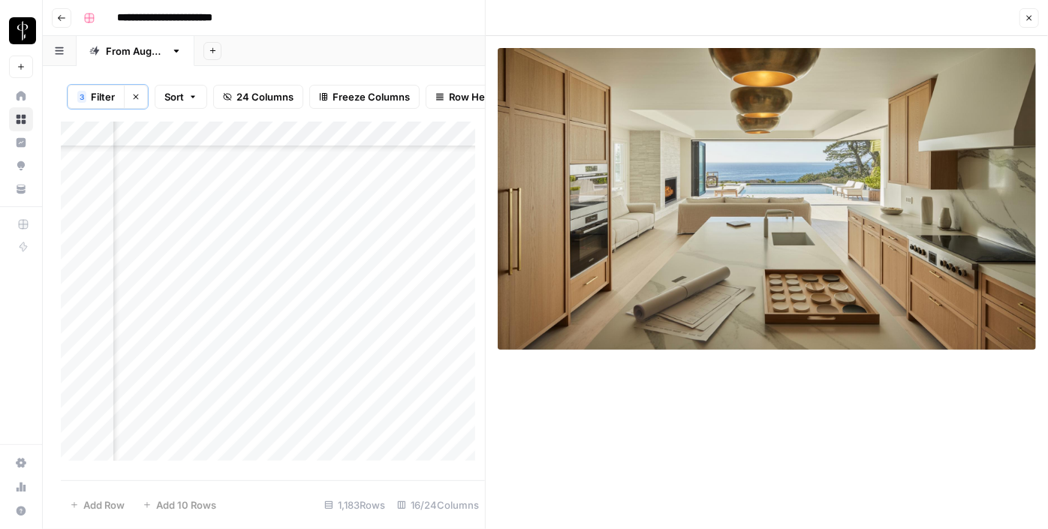
click at [350, 228] on div "Add Column" at bounding box center [273, 297] width 424 height 350
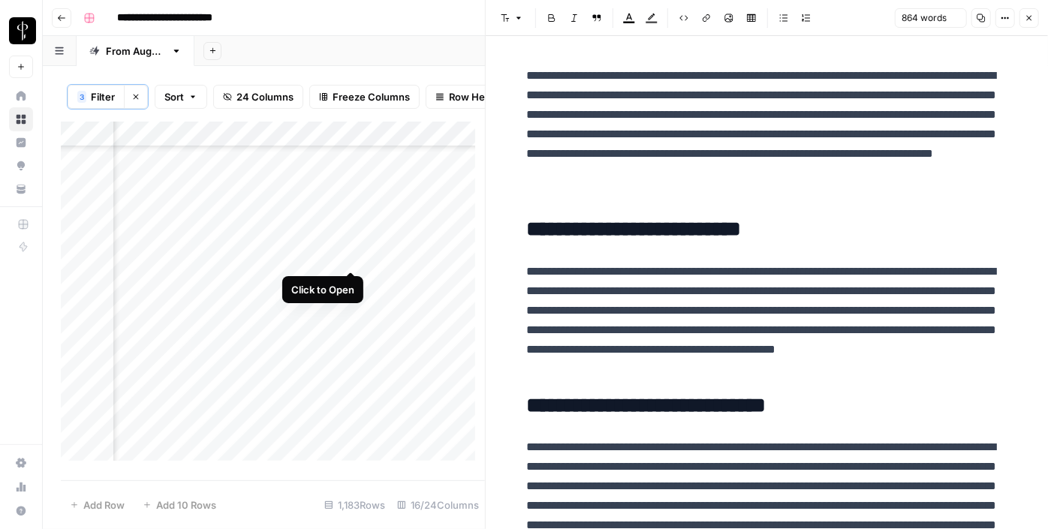
click at [348, 255] on div "Add Column" at bounding box center [273, 297] width 424 height 350
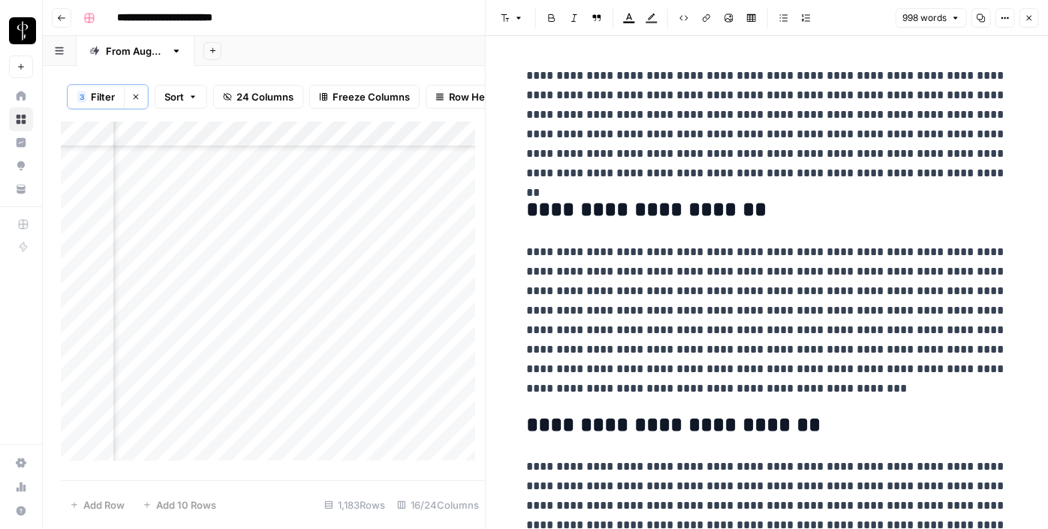
click at [178, 259] on div "Add Column" at bounding box center [273, 297] width 424 height 350
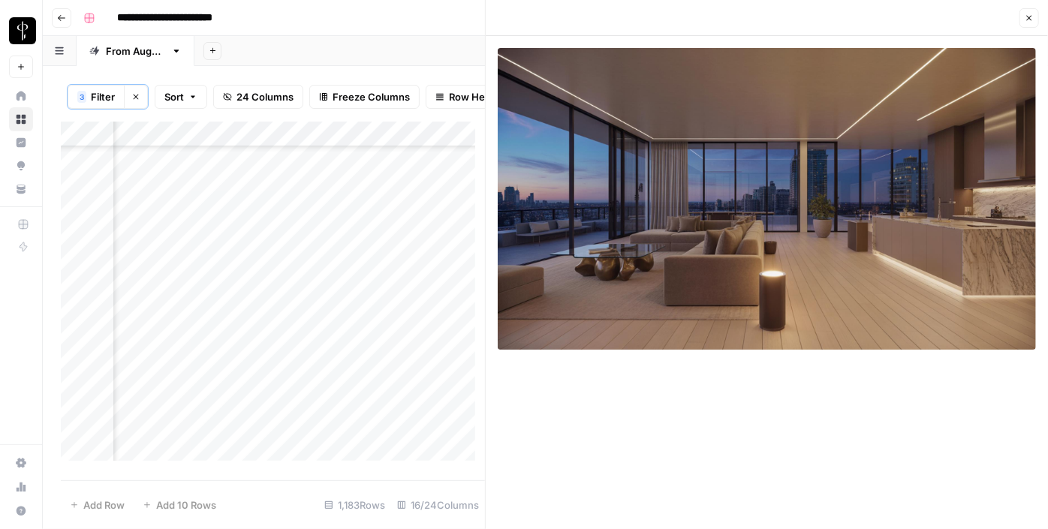
click at [179, 287] on div "Add Column" at bounding box center [273, 297] width 424 height 350
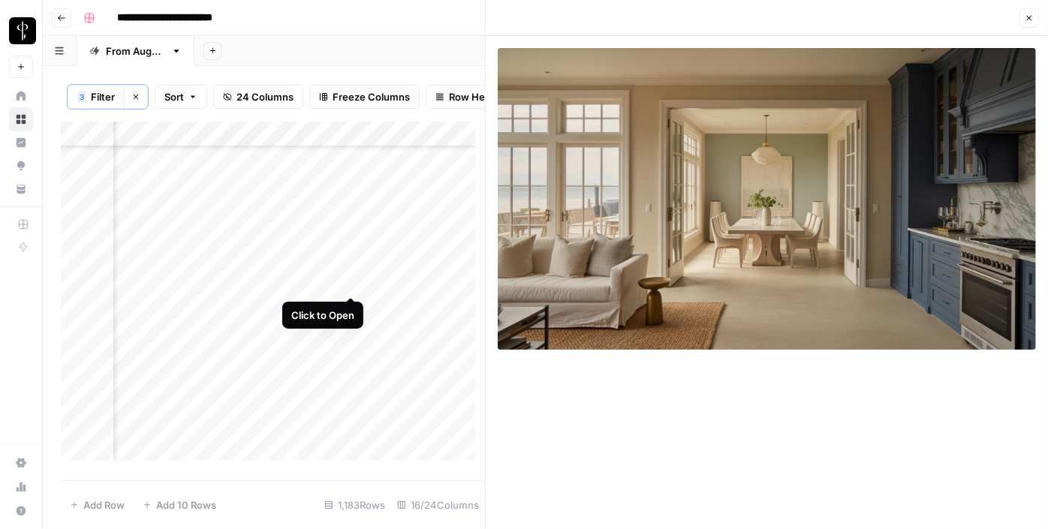
click at [346, 286] on div "Add Column" at bounding box center [273, 297] width 424 height 350
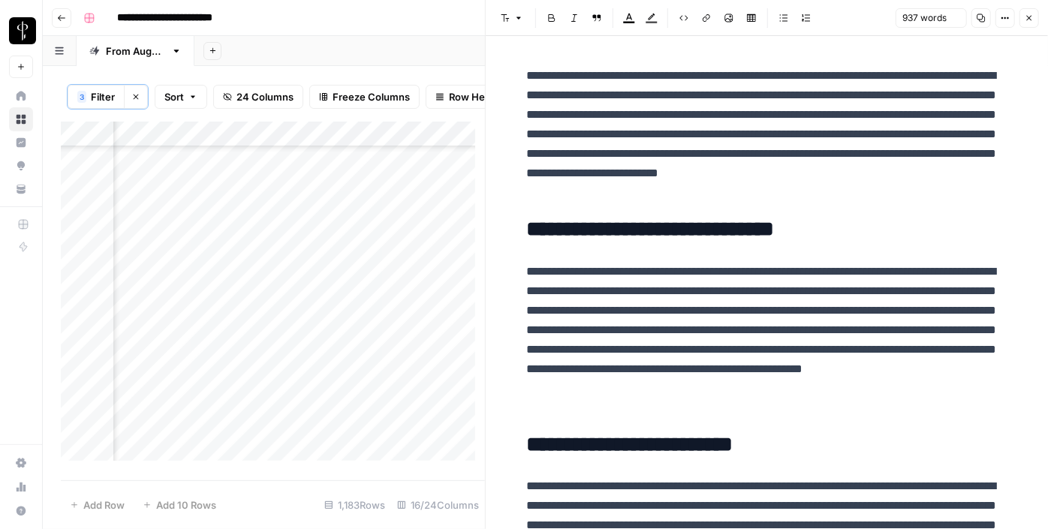
click at [346, 308] on div "Add Column" at bounding box center [273, 297] width 424 height 350
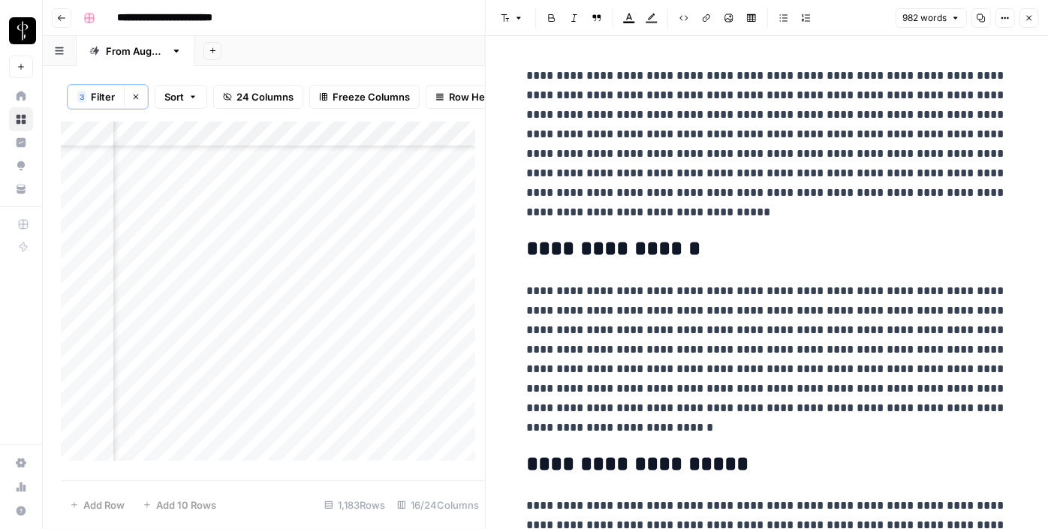
click at [185, 311] on div "Add Column" at bounding box center [273, 297] width 424 height 350
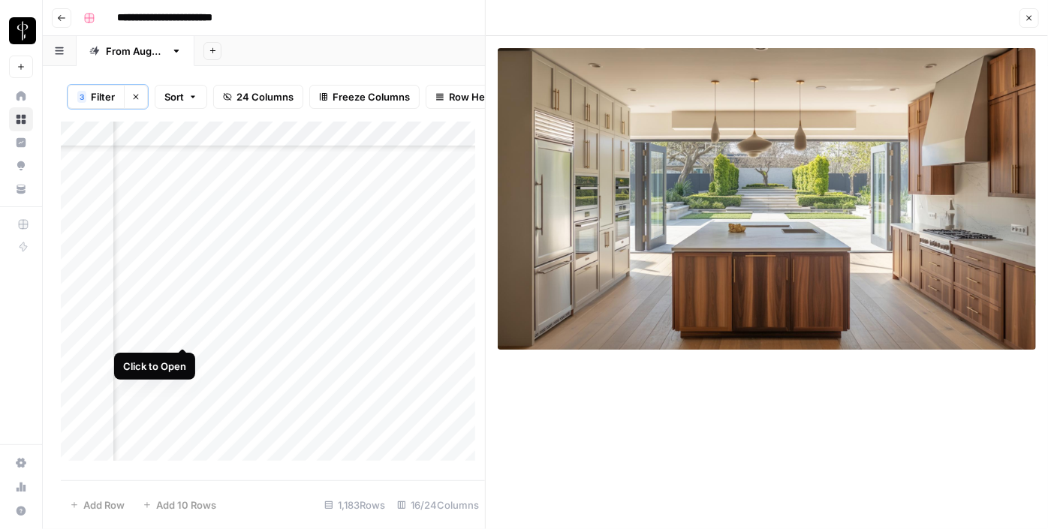
click at [184, 330] on div "Add Column" at bounding box center [273, 297] width 424 height 350
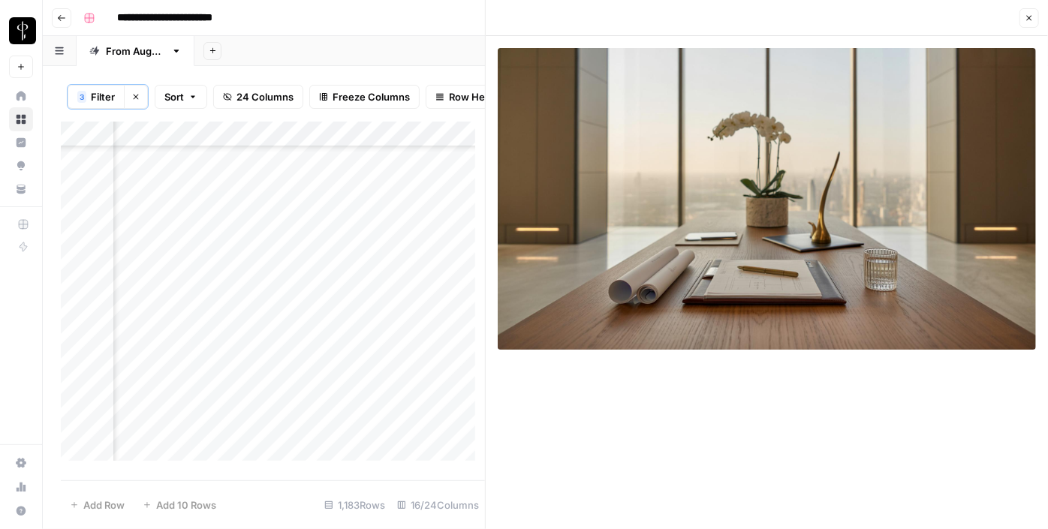
click at [357, 330] on div "Add Column" at bounding box center [273, 297] width 424 height 350
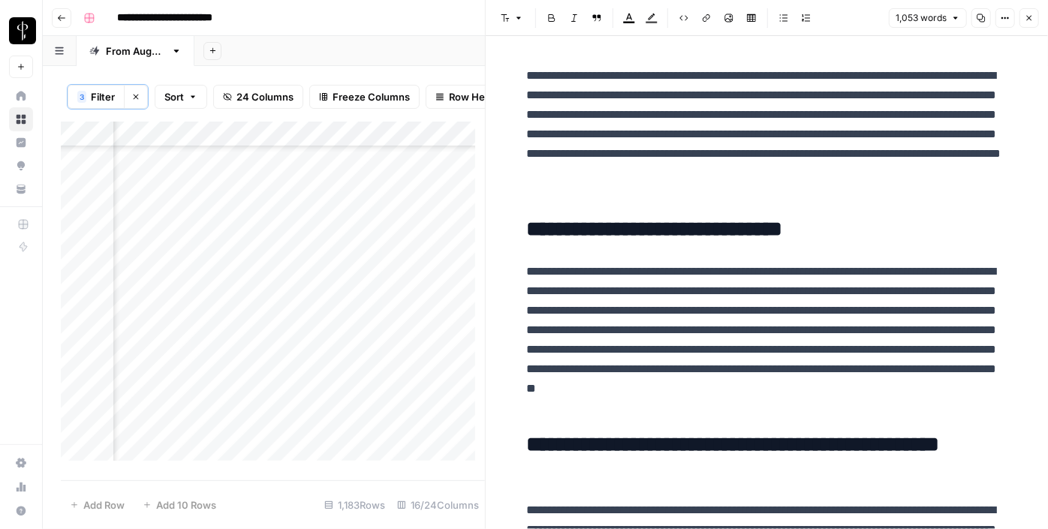
click at [182, 358] on div "Add Column" at bounding box center [273, 297] width 424 height 350
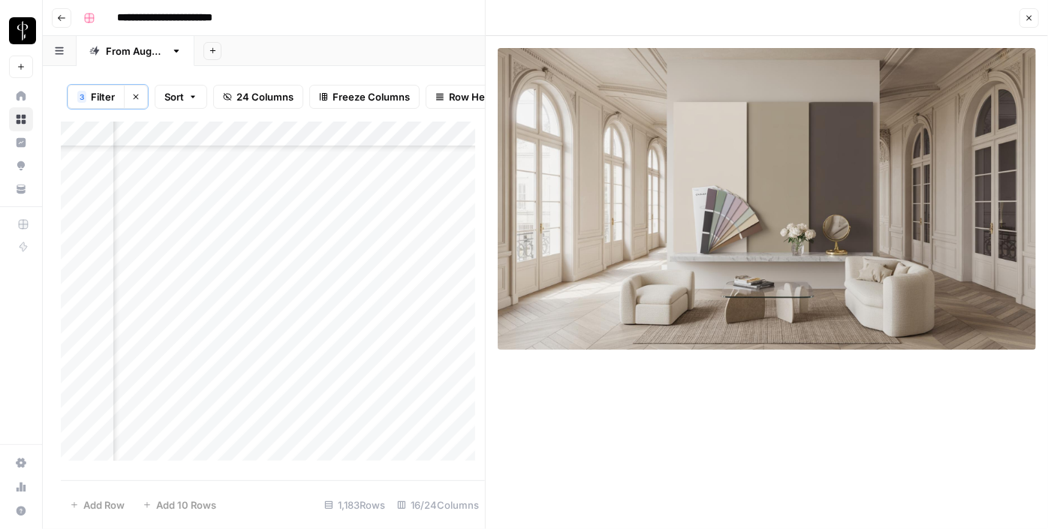
click at [348, 360] on div "Add Column" at bounding box center [273, 297] width 424 height 350
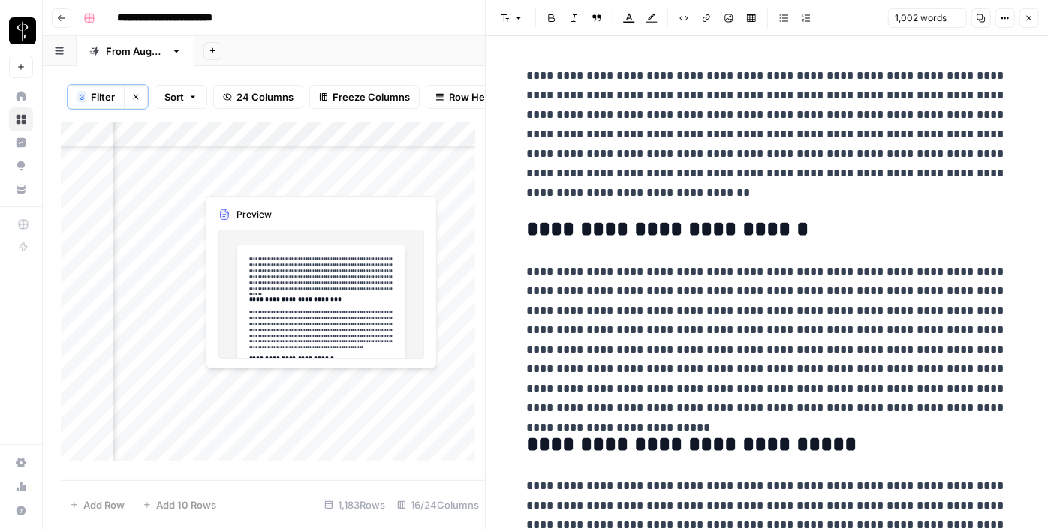
click at [350, 382] on div "Add Column" at bounding box center [273, 297] width 424 height 350
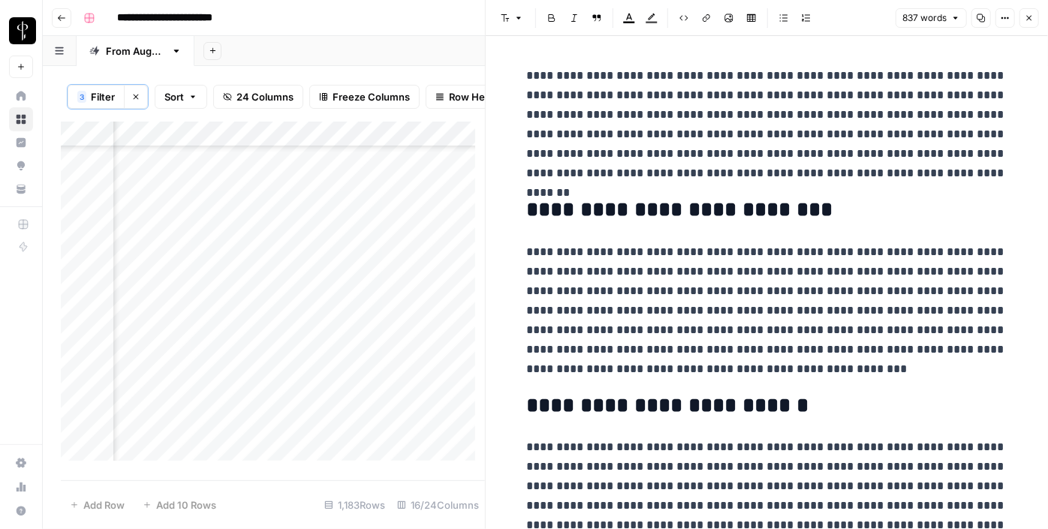
click at [179, 382] on div "Add Column" at bounding box center [273, 297] width 424 height 350
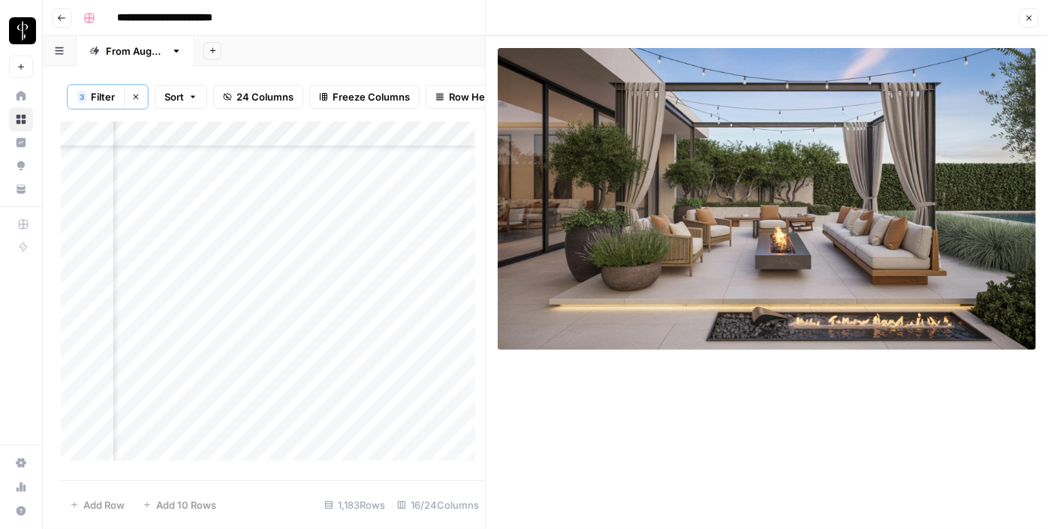
click at [176, 405] on div "Add Column" at bounding box center [273, 297] width 424 height 350
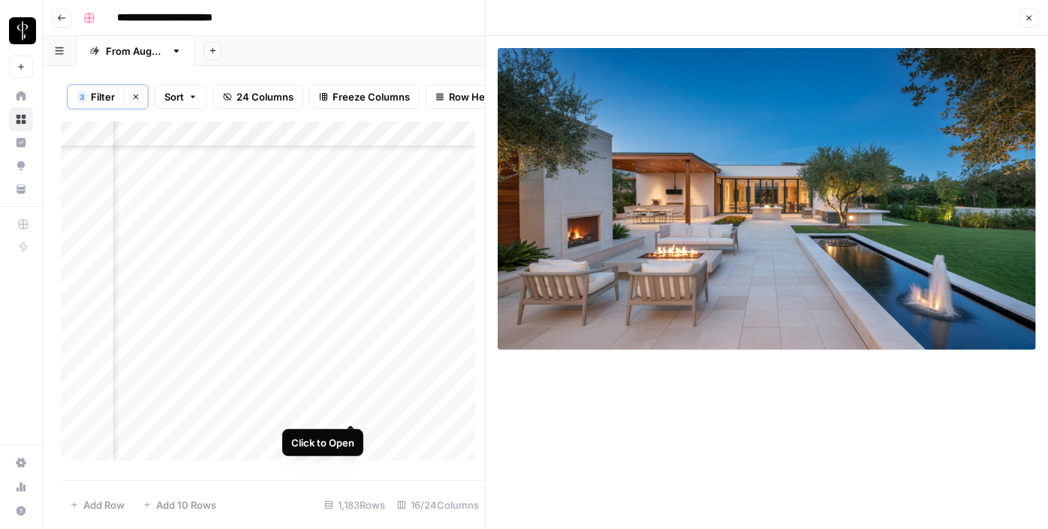
click at [350, 404] on div "Add Column" at bounding box center [273, 297] width 424 height 350
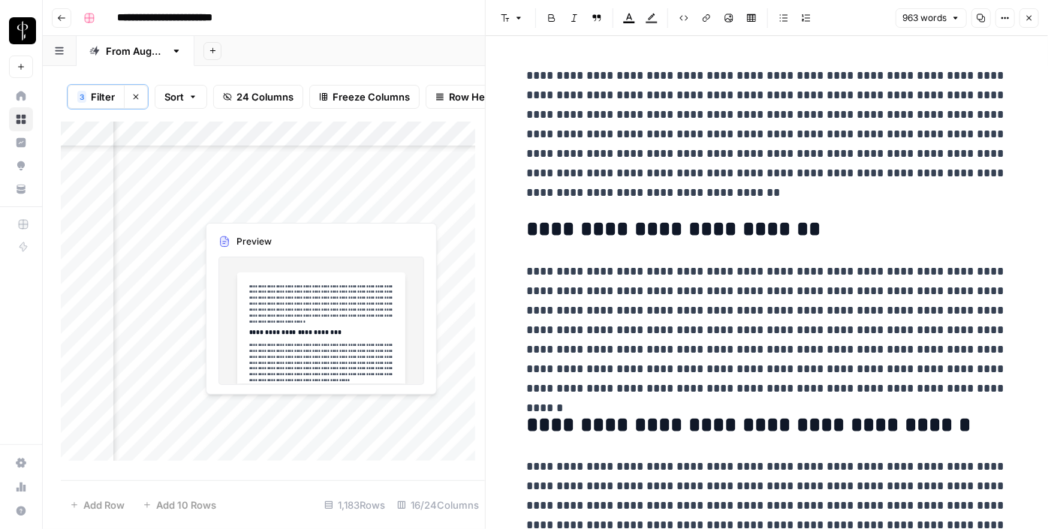
scroll to position [2321, 1512]
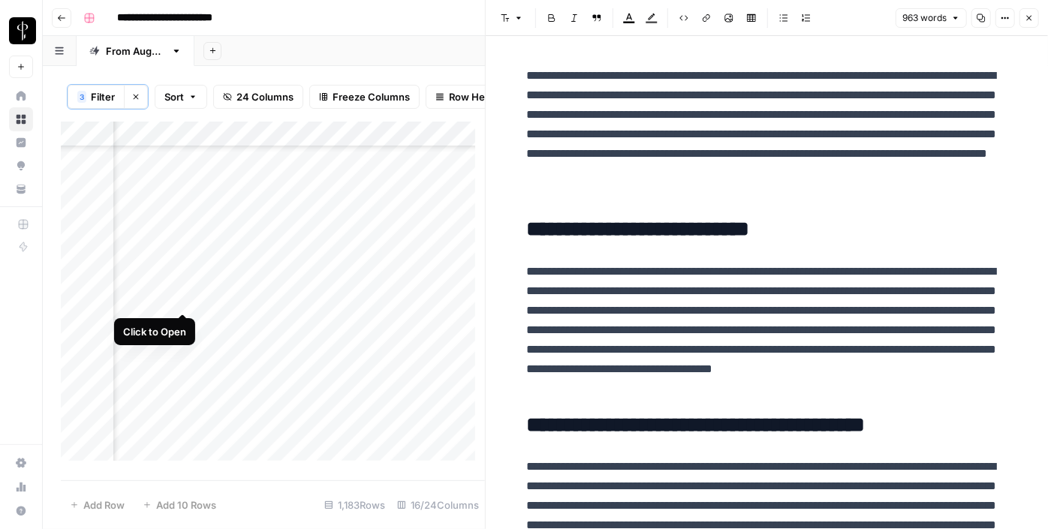
click at [185, 296] on div "Add Column" at bounding box center [273, 297] width 424 height 350
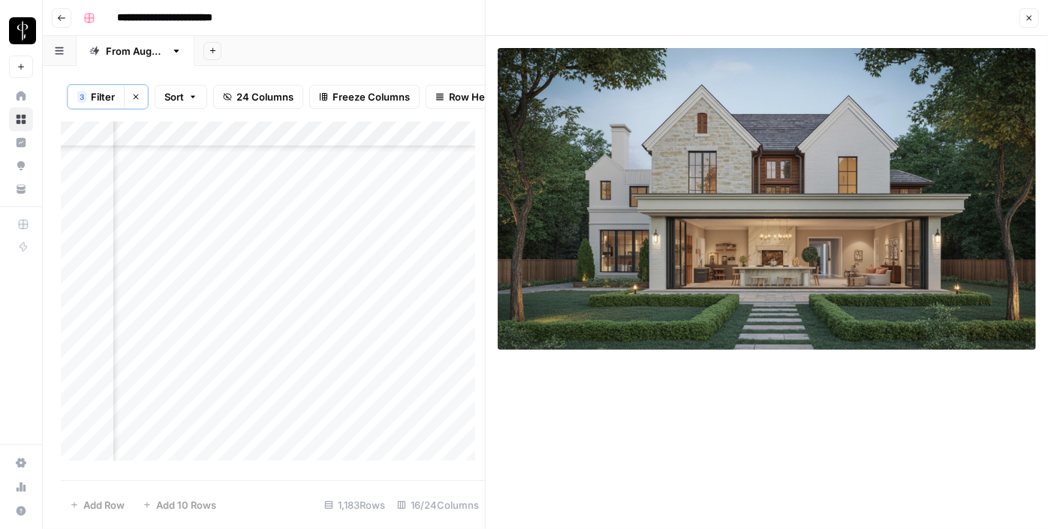
click at [346, 297] on div "Add Column" at bounding box center [273, 297] width 424 height 350
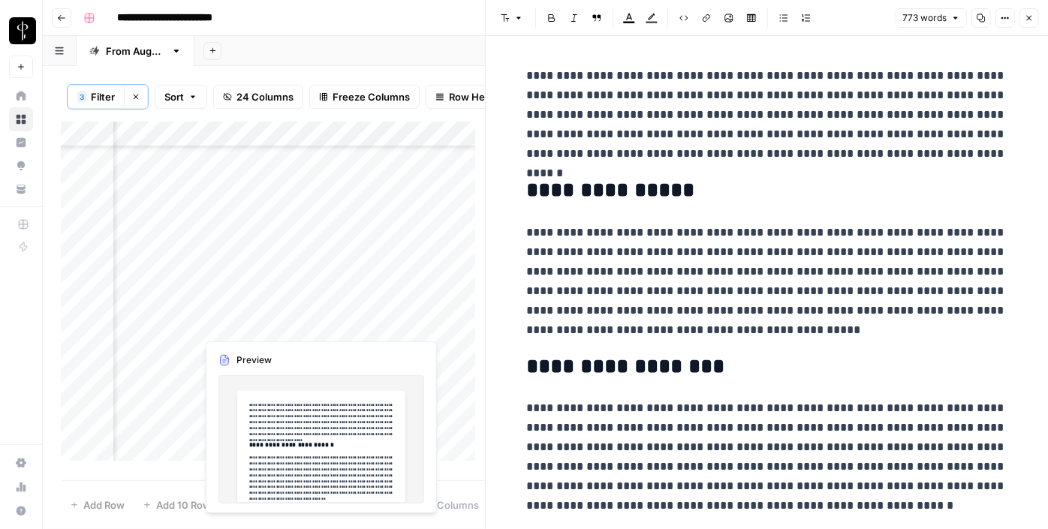
click at [348, 323] on div "Add Column" at bounding box center [273, 297] width 424 height 350
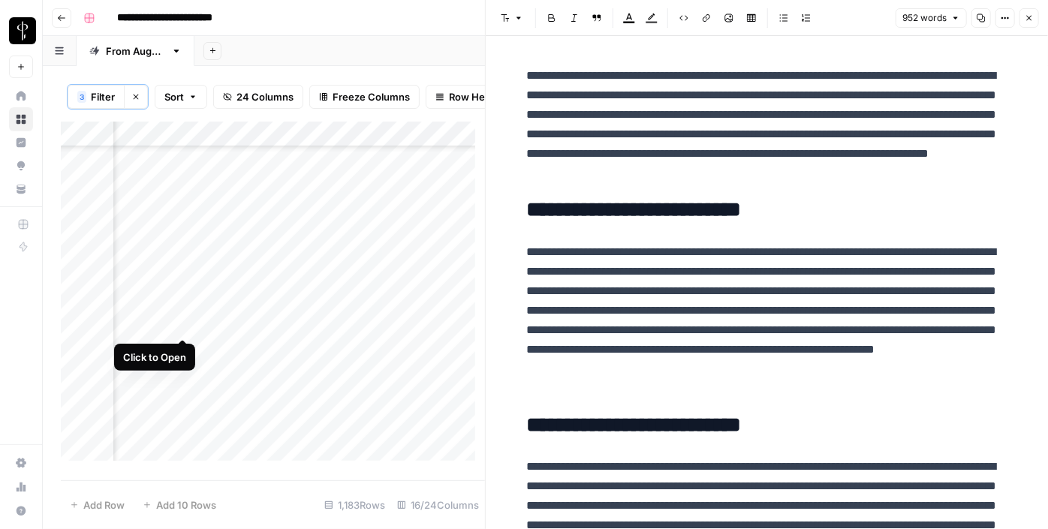
click at [183, 327] on div "Add Column" at bounding box center [273, 297] width 424 height 350
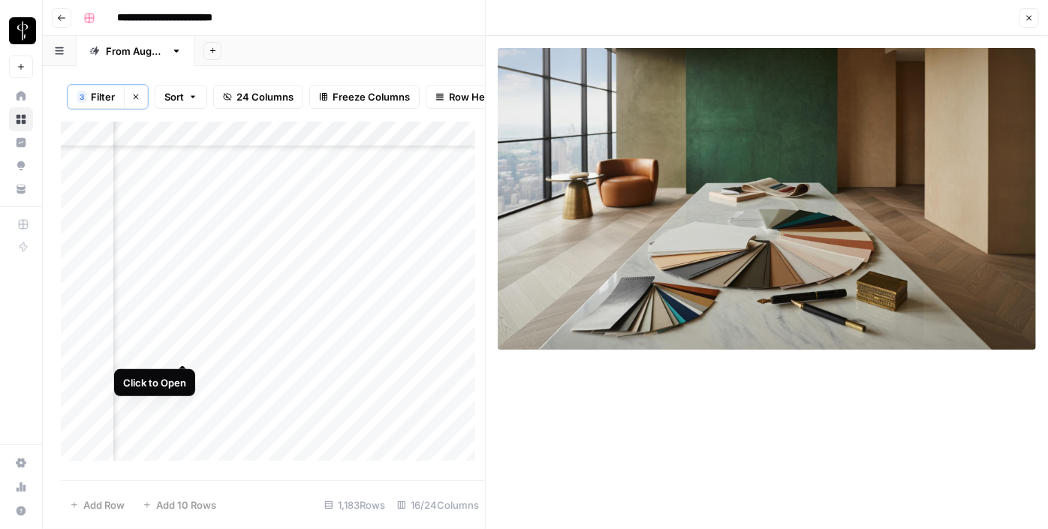
click at [183, 350] on div "Add Column" at bounding box center [273, 297] width 424 height 350
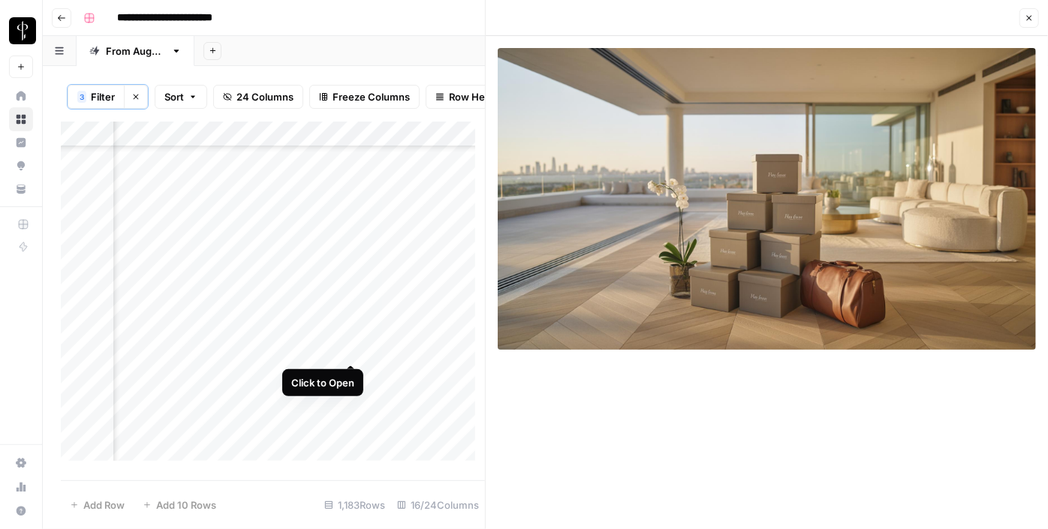
click at [348, 349] on div "Add Column" at bounding box center [273, 297] width 424 height 350
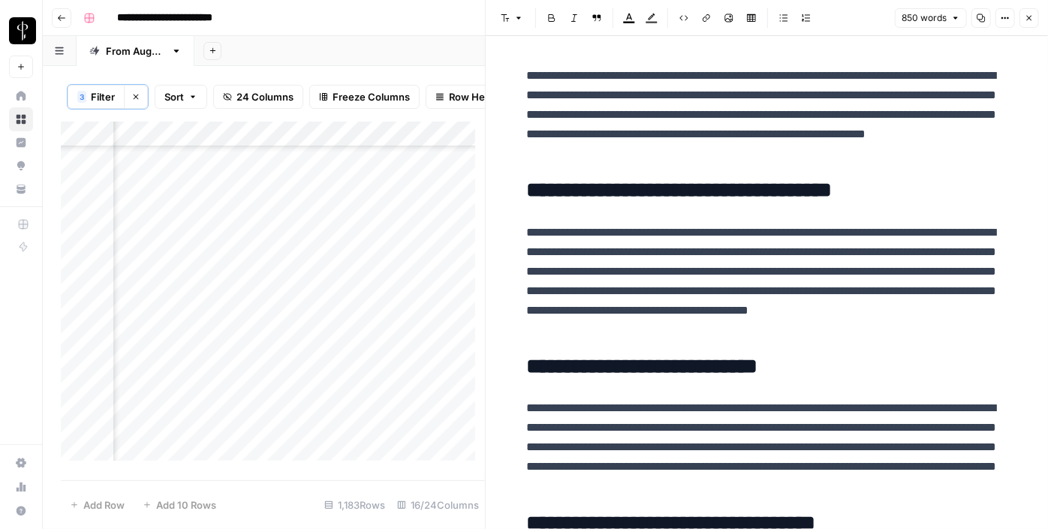
scroll to position [2457, 1512]
click at [179, 240] on div "Add Column" at bounding box center [273, 297] width 424 height 350
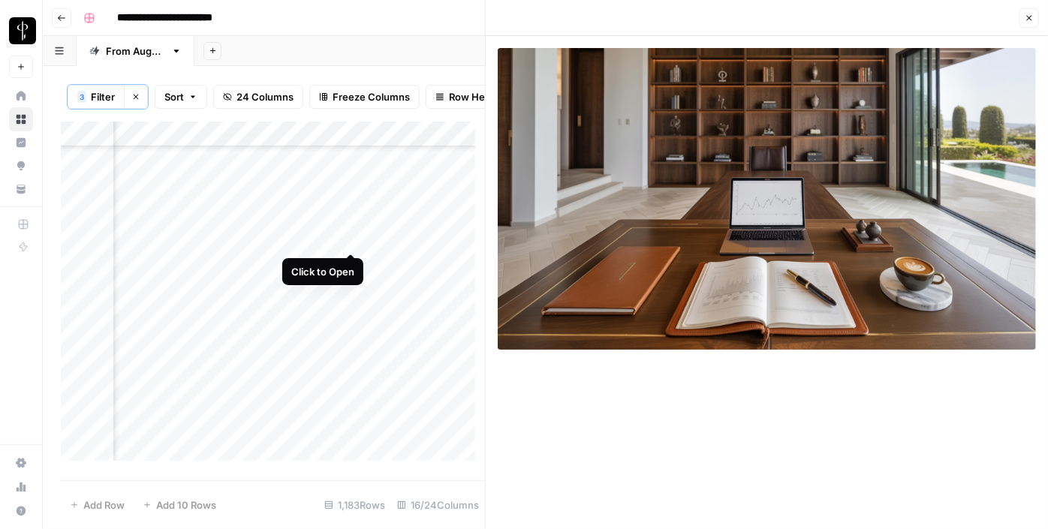
click at [348, 240] on div "Add Column" at bounding box center [273, 297] width 424 height 350
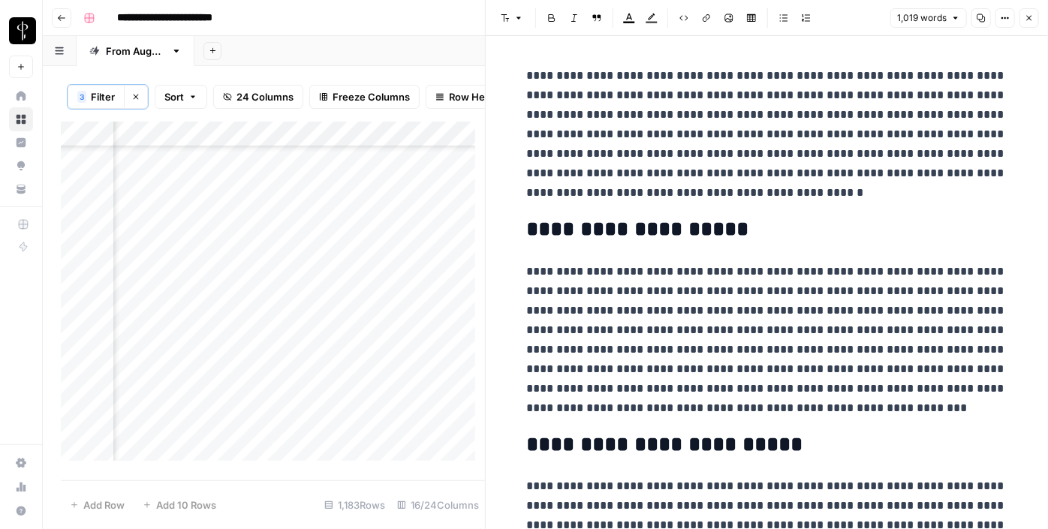
click at [1033, 23] on button "Close" at bounding box center [1030, 18] width 20 height 20
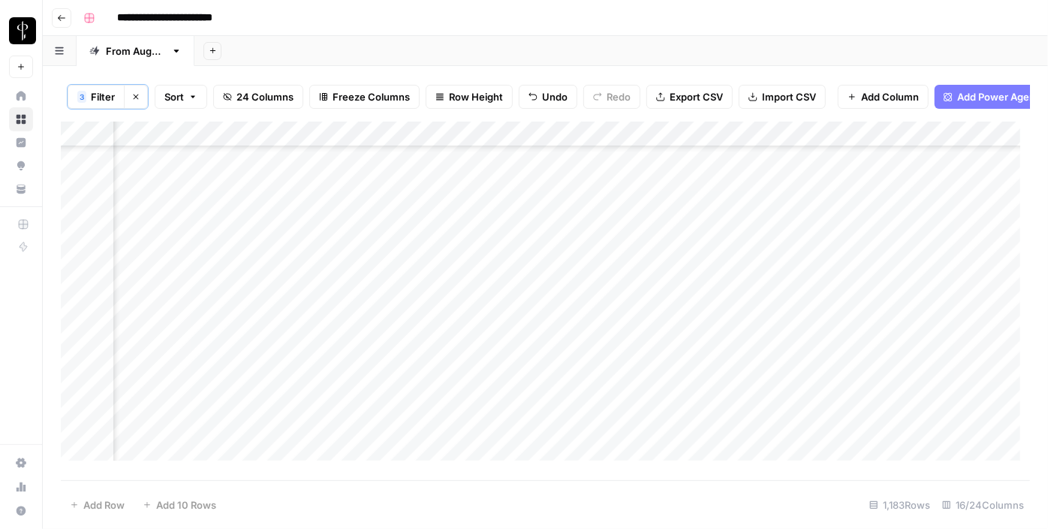
scroll to position [1980, 1512]
click at [897, 214] on div "Add Column" at bounding box center [546, 297] width 970 height 350
drag, startPoint x: 935, startPoint y: 214, endPoint x: 879, endPoint y: 305, distance: 106.9
click at [879, 305] on div "Add Column" at bounding box center [546, 297] width 970 height 350
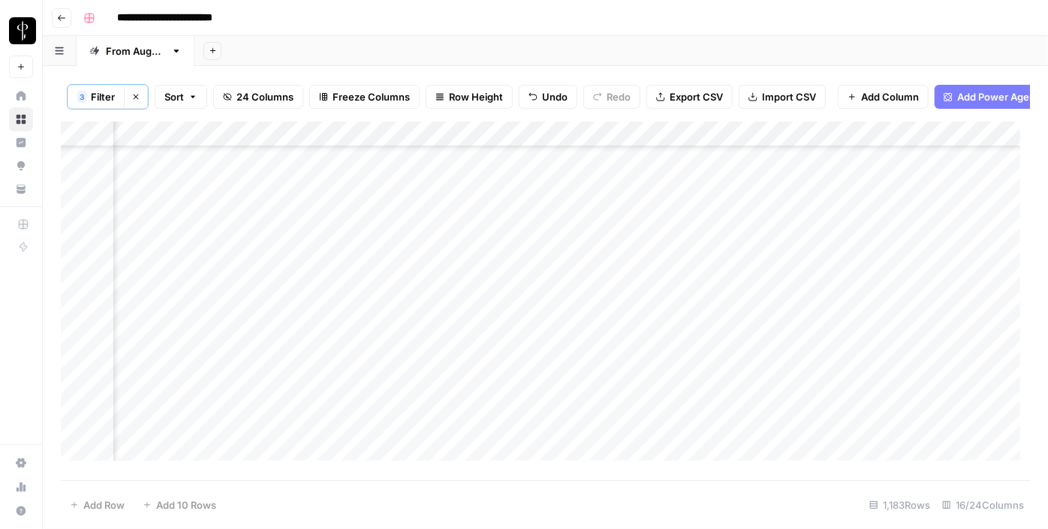
click at [850, 354] on div "Add Column" at bounding box center [546, 297] width 970 height 350
click at [520, 171] on div "Add Column" at bounding box center [546, 297] width 970 height 350
click at [507, 196] on div "Add Column" at bounding box center [546, 297] width 970 height 350
click at [514, 214] on div "Add Column" at bounding box center [546, 297] width 970 height 350
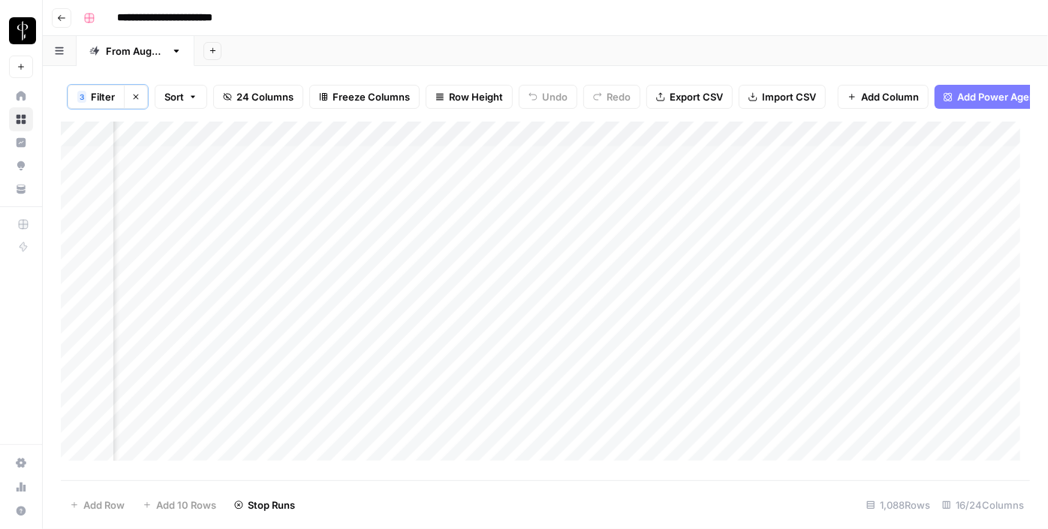
click at [508, 240] on div "Add Column" at bounding box center [546, 297] width 970 height 350
click at [502, 264] on div "Add Column" at bounding box center [546, 297] width 970 height 350
click at [505, 293] on div "Add Column" at bounding box center [546, 297] width 970 height 350
click at [505, 319] on div "Add Column" at bounding box center [546, 297] width 970 height 350
click at [502, 342] on div "Add Column" at bounding box center [546, 297] width 970 height 350
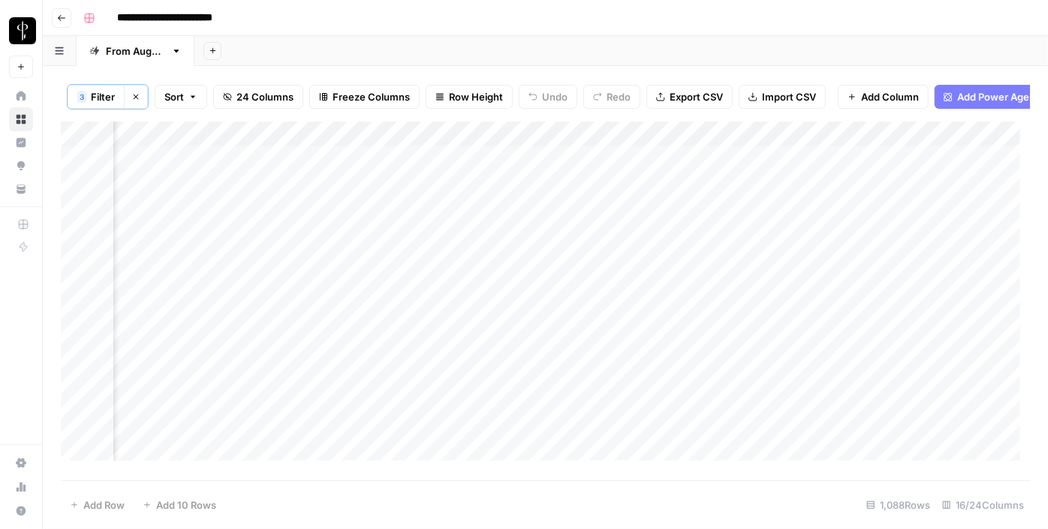
click at [502, 372] on div "Add Column" at bounding box center [546, 297] width 970 height 350
click at [501, 394] on div "Add Column" at bounding box center [546, 297] width 970 height 350
click at [189, 172] on div "Add Column" at bounding box center [546, 297] width 970 height 350
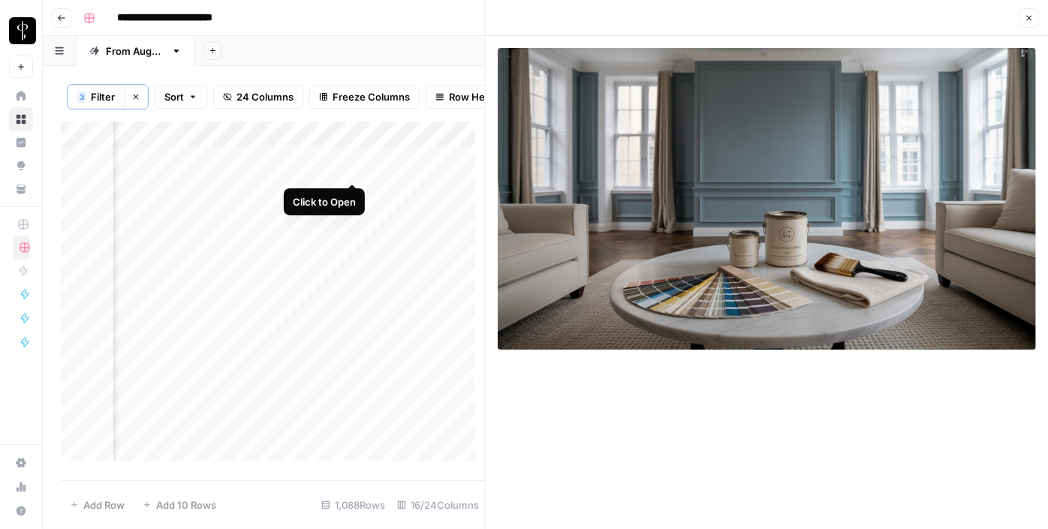
click at [356, 170] on div "Add Column" at bounding box center [273, 297] width 424 height 350
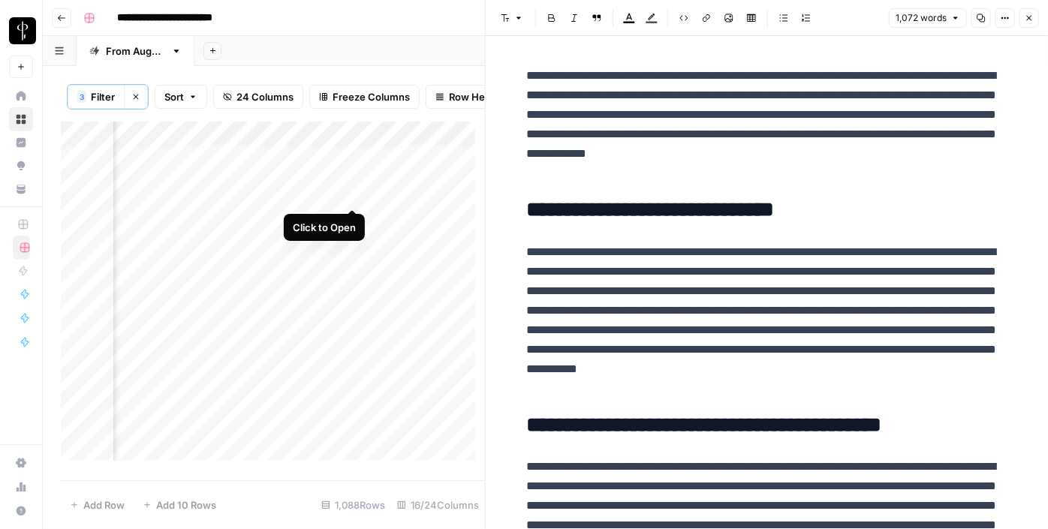
click at [354, 197] on div "Add Column" at bounding box center [273, 297] width 424 height 350
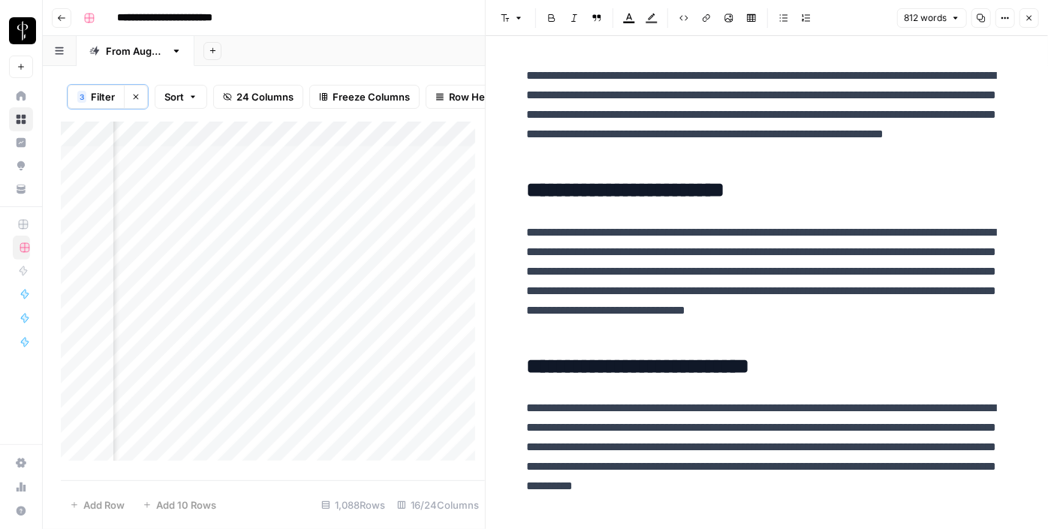
click at [182, 198] on div "Add Column" at bounding box center [273, 297] width 424 height 350
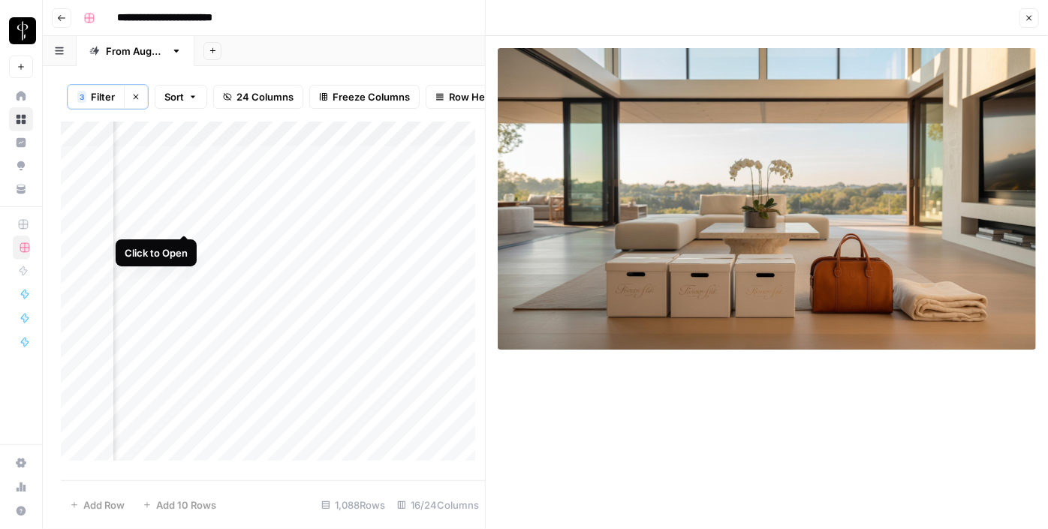
click at [186, 225] on div "Add Column" at bounding box center [273, 297] width 424 height 350
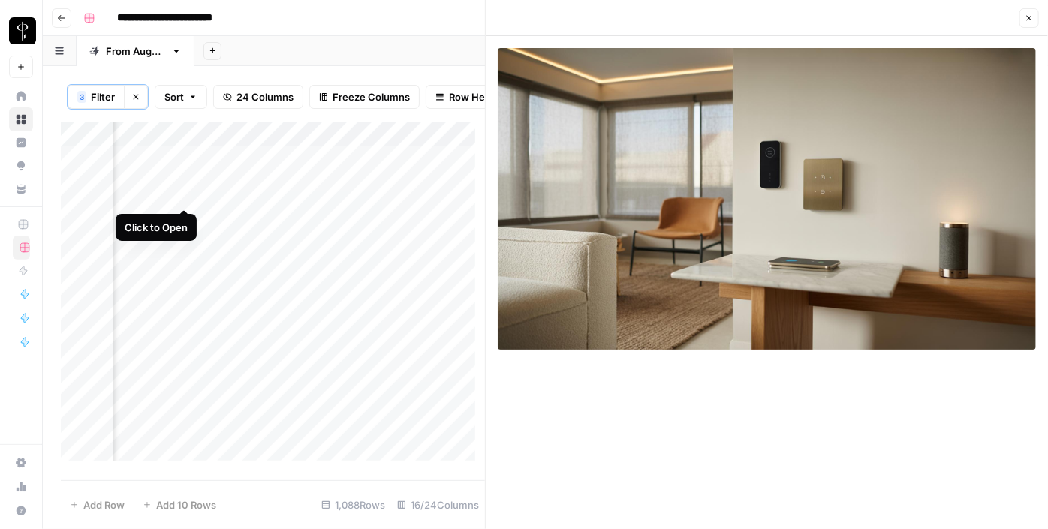
click at [180, 195] on div "Add Column" at bounding box center [273, 297] width 424 height 350
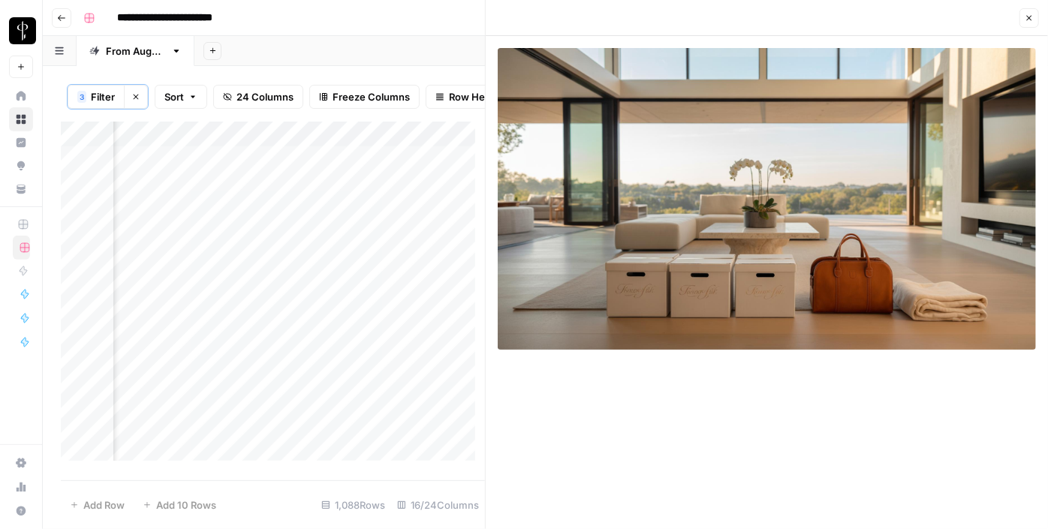
click at [1033, 26] on button "Close" at bounding box center [1030, 18] width 20 height 20
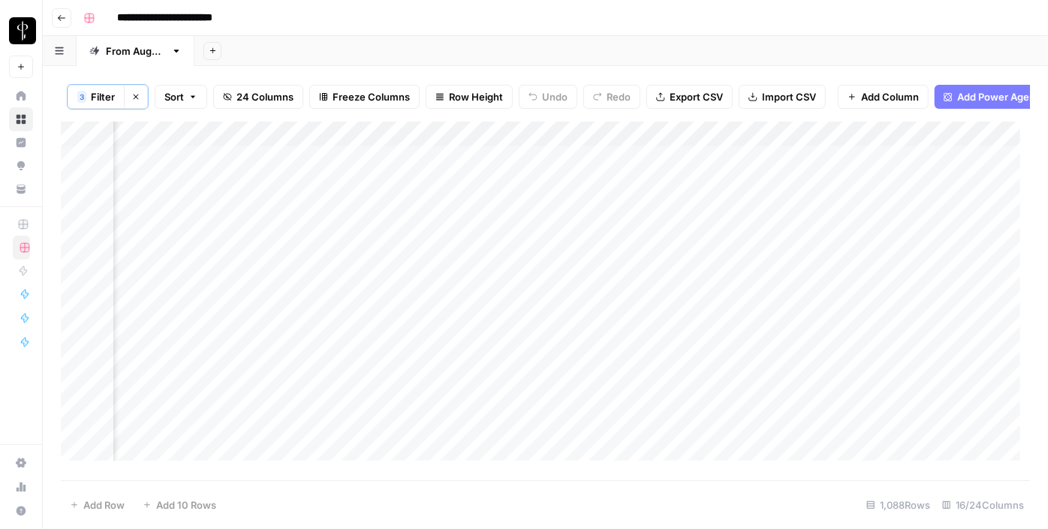
click at [549, 194] on div "Add Column" at bounding box center [546, 297] width 970 height 350
click at [601, 192] on div "Add Column" at bounding box center [546, 297] width 970 height 350
type textarea "**********"
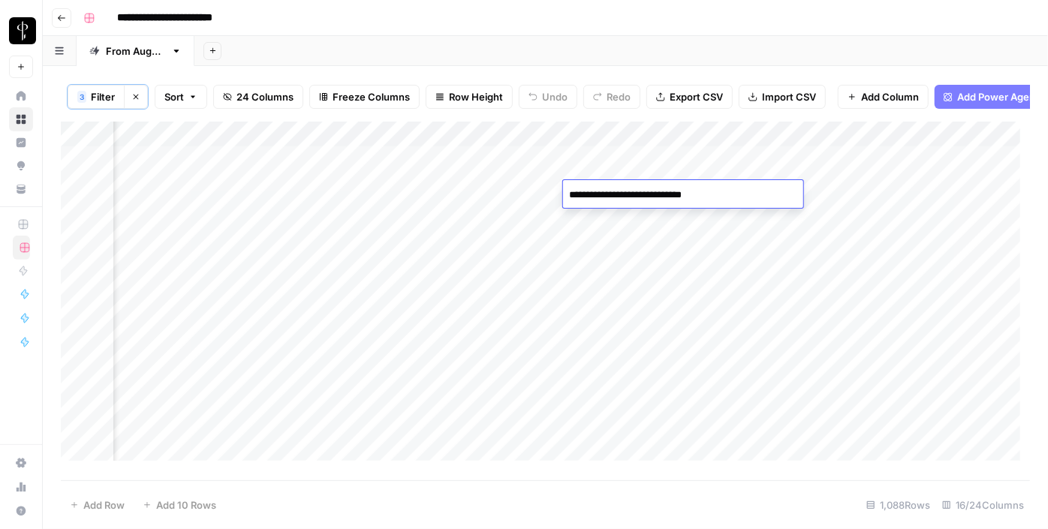
click at [842, 198] on div "Add Column" at bounding box center [546, 297] width 970 height 350
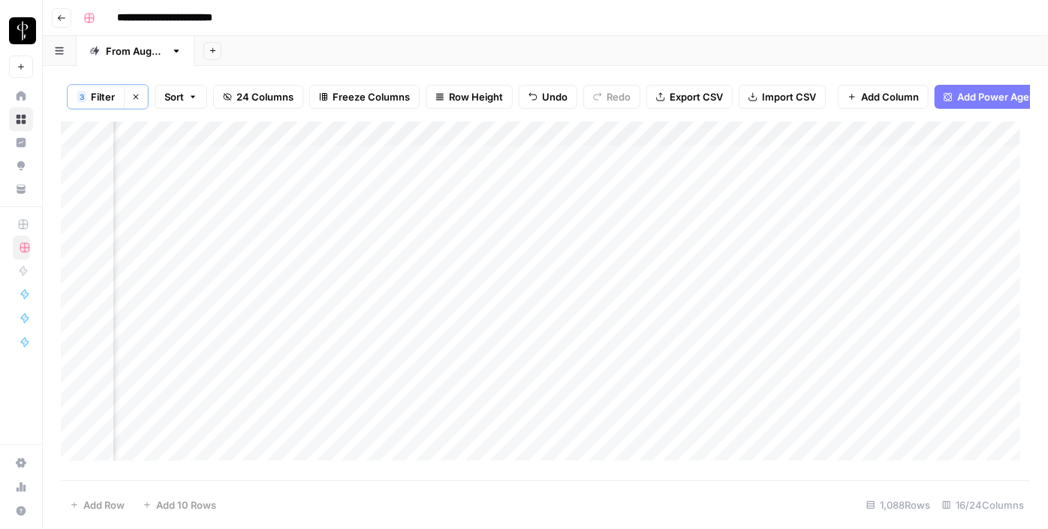
click at [874, 197] on div "Add Column" at bounding box center [546, 297] width 970 height 350
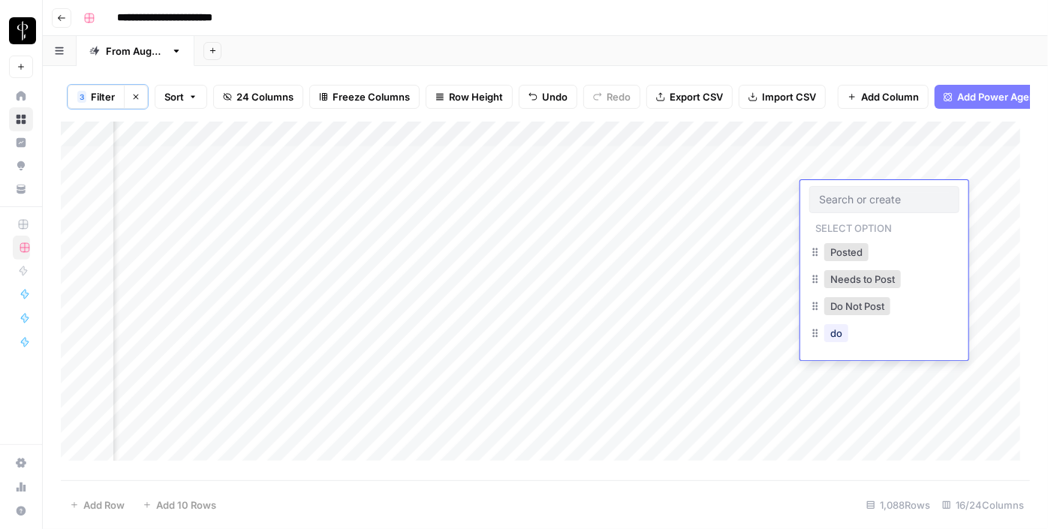
click at [767, 195] on div "Add Column" at bounding box center [546, 297] width 970 height 350
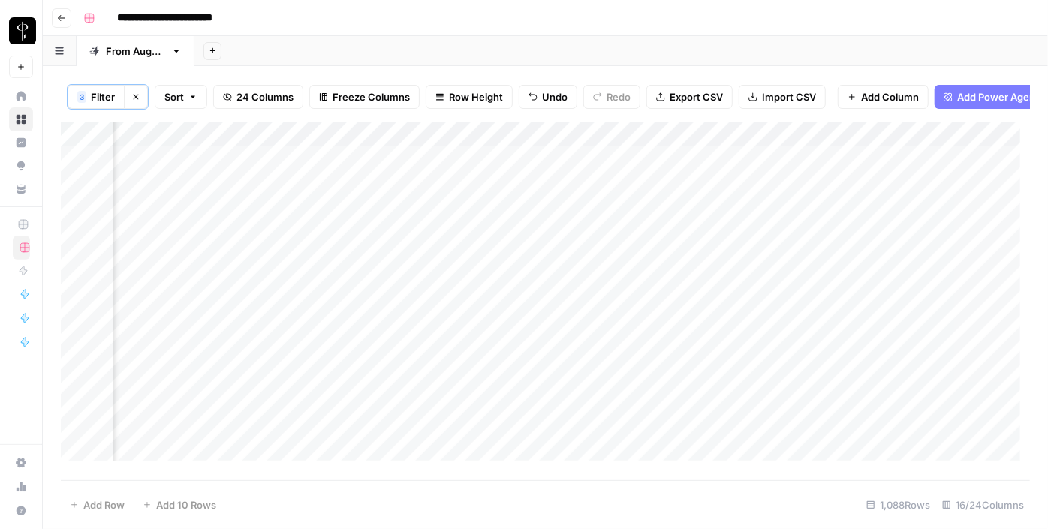
click at [841, 191] on div "Add Column" at bounding box center [546, 297] width 970 height 350
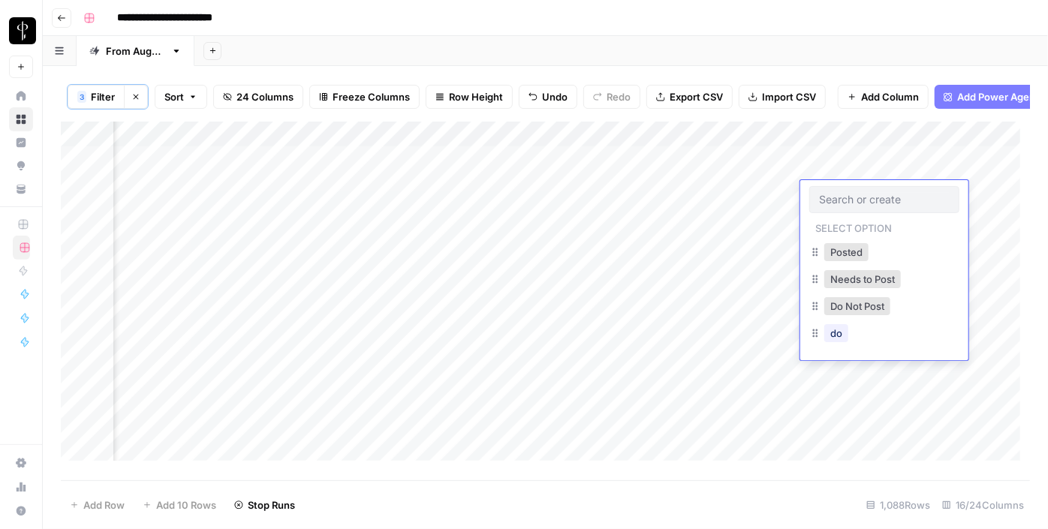
click at [847, 315] on div "Do Not Post" at bounding box center [858, 306] width 72 height 21
click at [845, 300] on button "Do Not Post" at bounding box center [858, 306] width 66 height 18
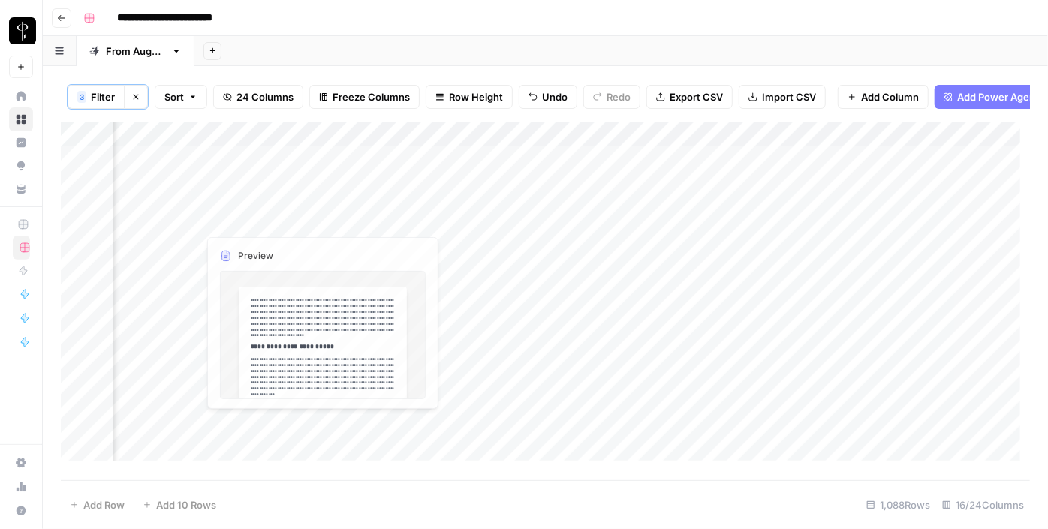
click at [189, 222] on div "Add Column" at bounding box center [546, 297] width 970 height 350
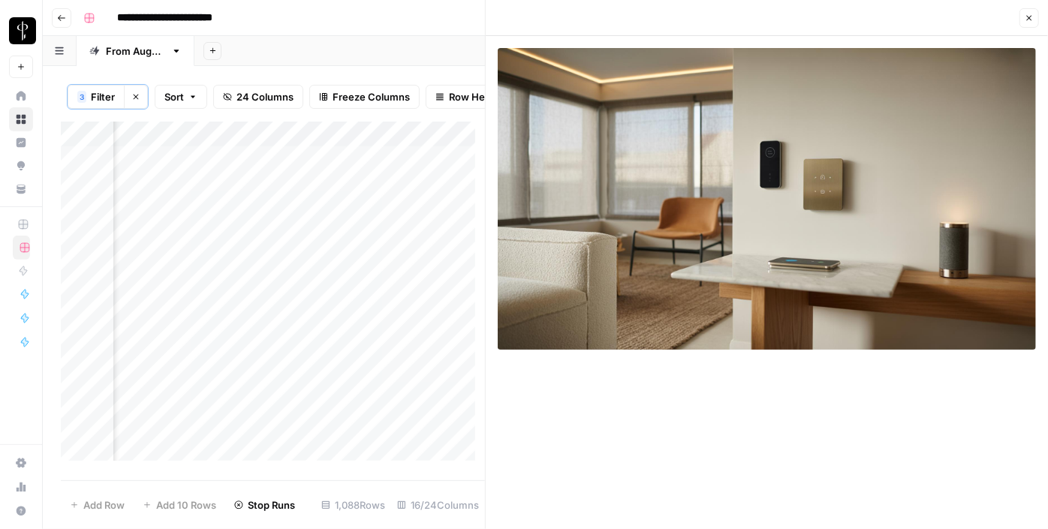
click at [352, 222] on div "Add Column" at bounding box center [273, 297] width 424 height 350
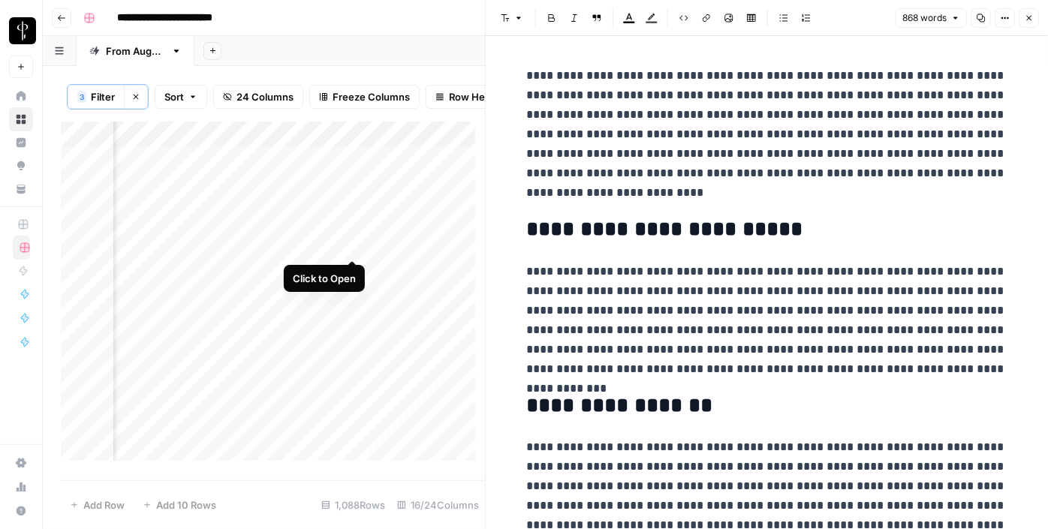
click at [349, 246] on div "Add Column" at bounding box center [273, 297] width 424 height 350
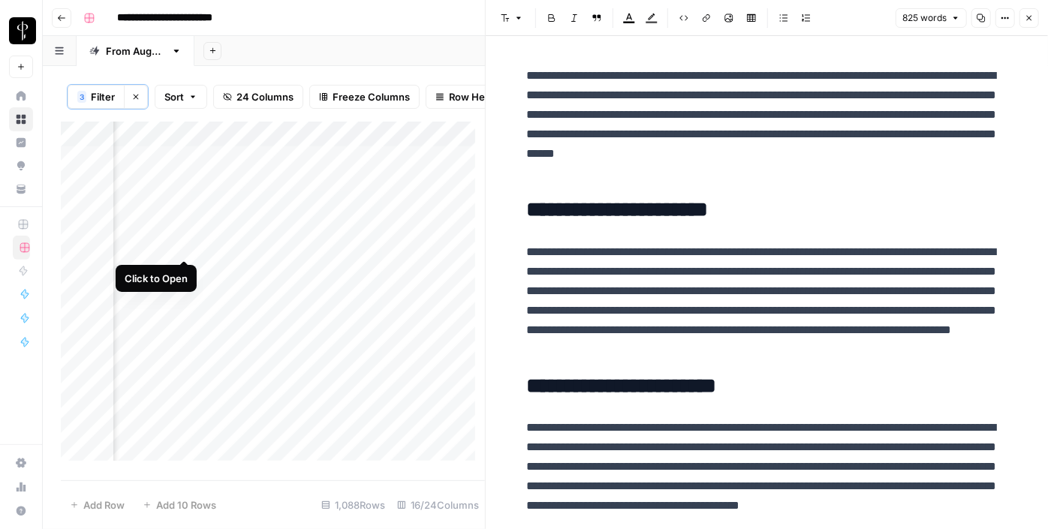
click at [180, 245] on div "Add Column" at bounding box center [273, 297] width 424 height 350
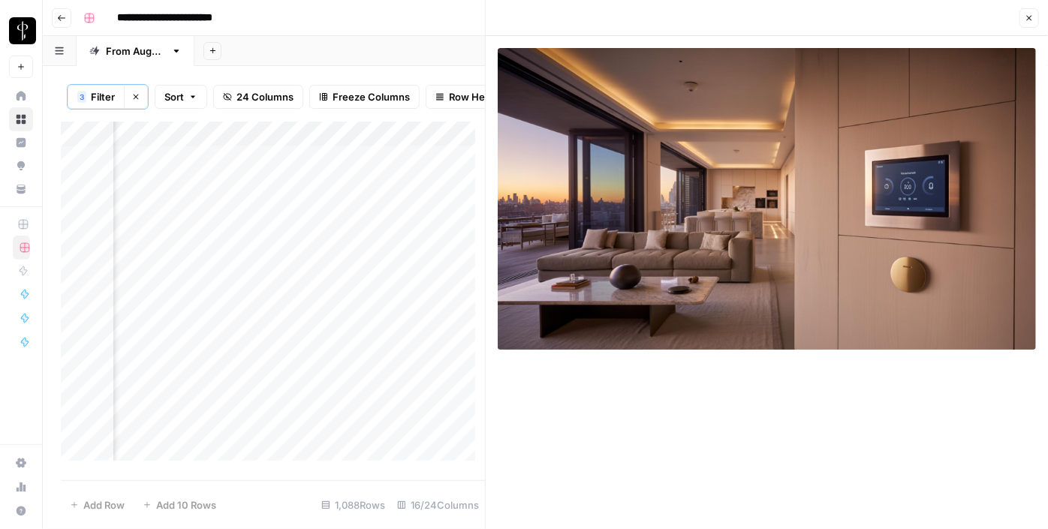
click at [354, 239] on div "Add Column" at bounding box center [273, 297] width 424 height 350
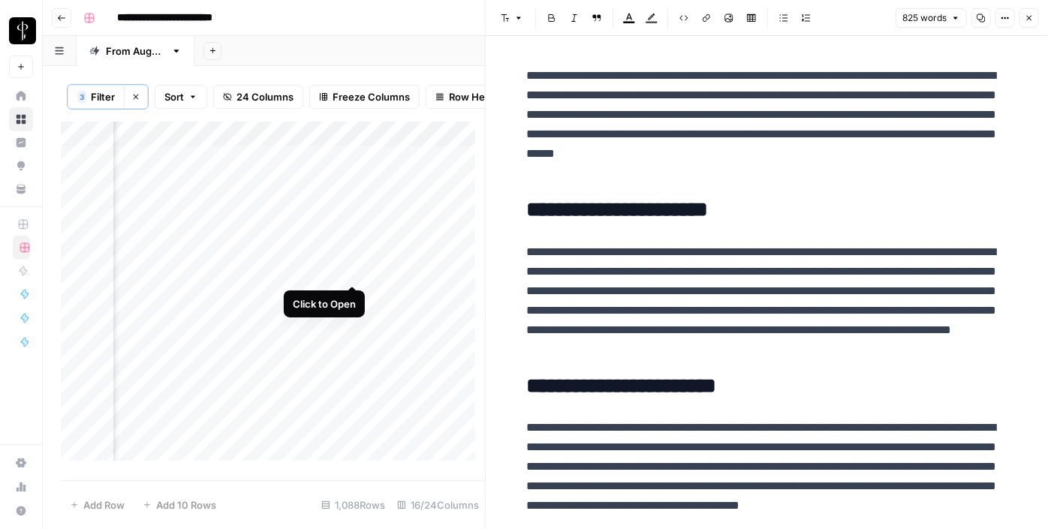
click at [342, 270] on div "Add Column" at bounding box center [273, 297] width 424 height 350
click at [350, 270] on div "Add Column" at bounding box center [273, 297] width 424 height 350
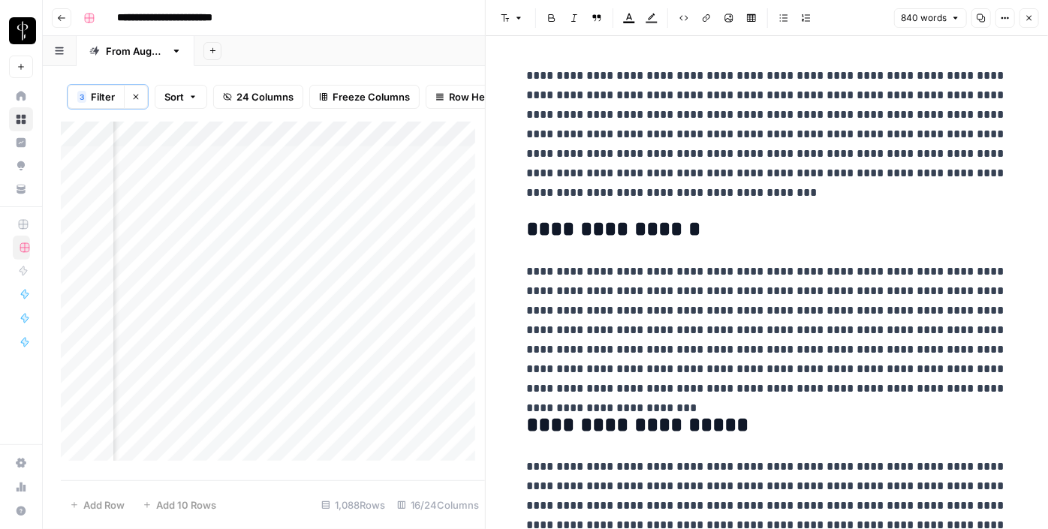
click at [182, 275] on div "Add Column" at bounding box center [273, 297] width 424 height 350
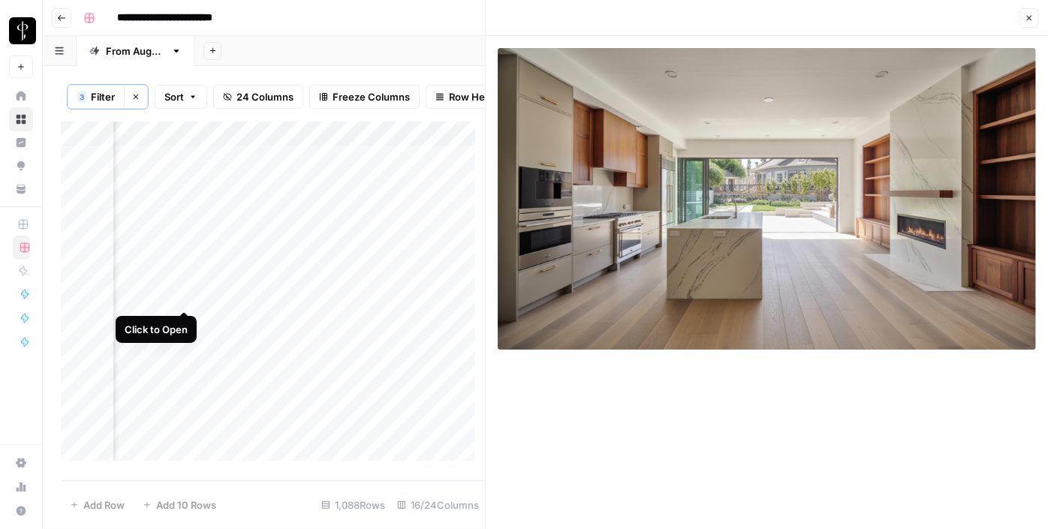
click at [178, 292] on div "Add Column" at bounding box center [273, 297] width 424 height 350
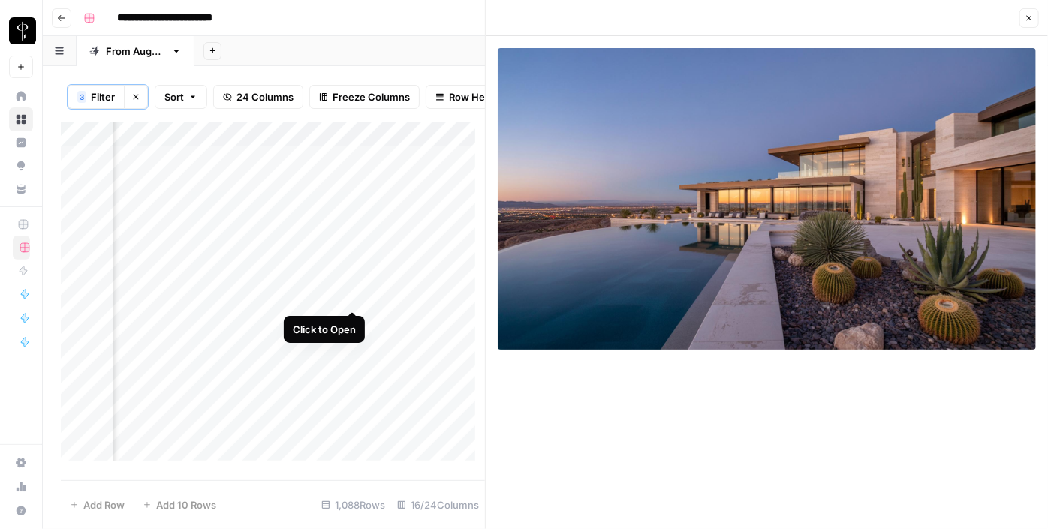
click at [352, 293] on div "Add Column" at bounding box center [273, 297] width 424 height 350
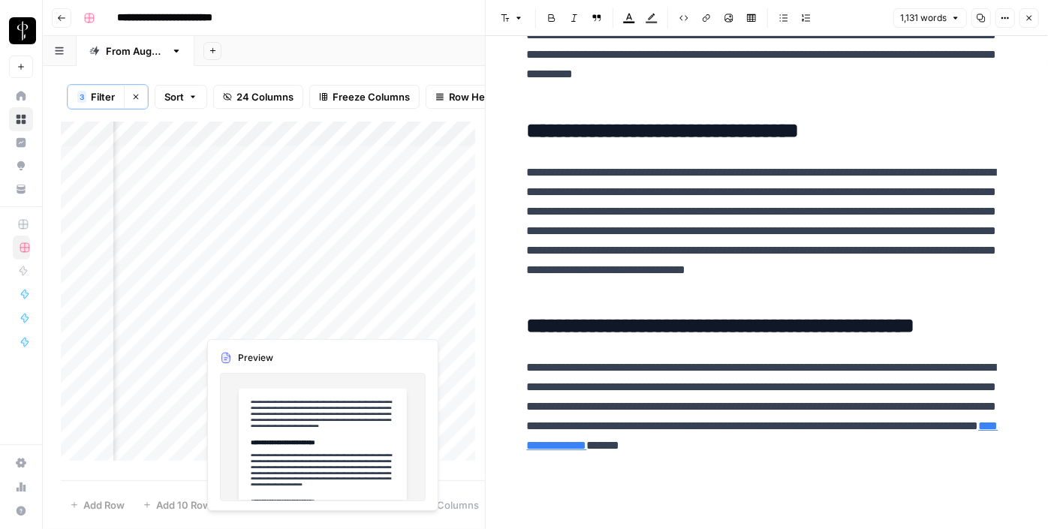
scroll to position [1997, 0]
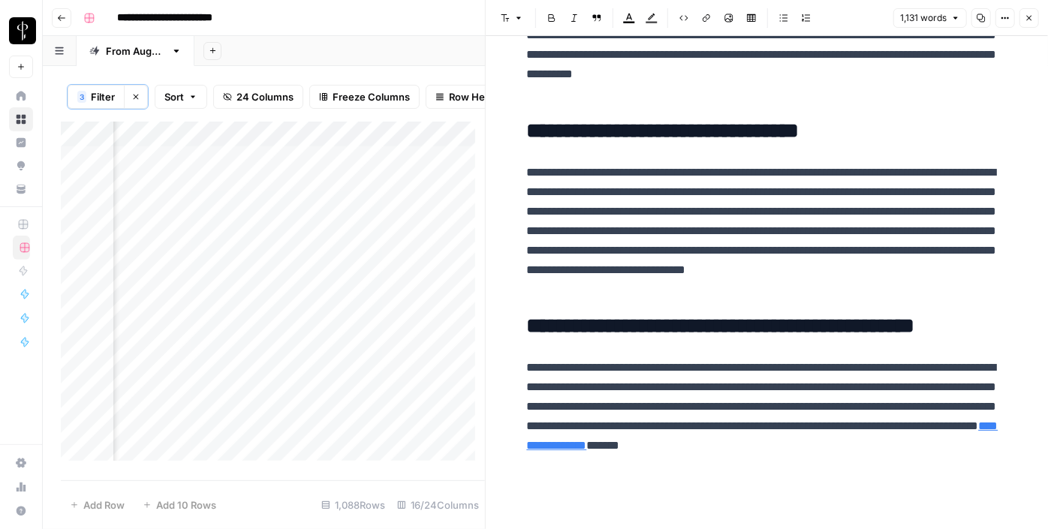
click at [350, 322] on div "Add Column" at bounding box center [273, 297] width 424 height 350
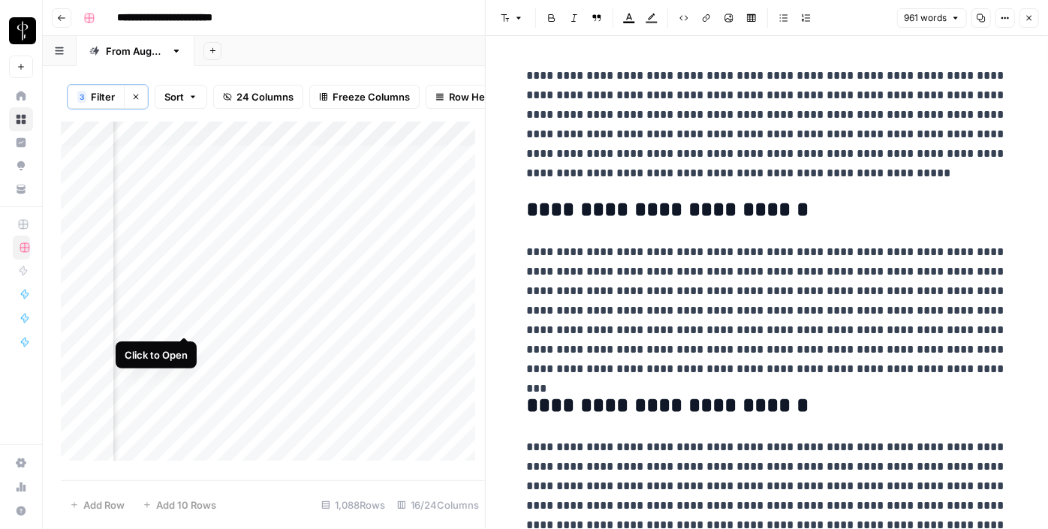
click at [182, 320] on div "Add Column" at bounding box center [273, 297] width 424 height 350
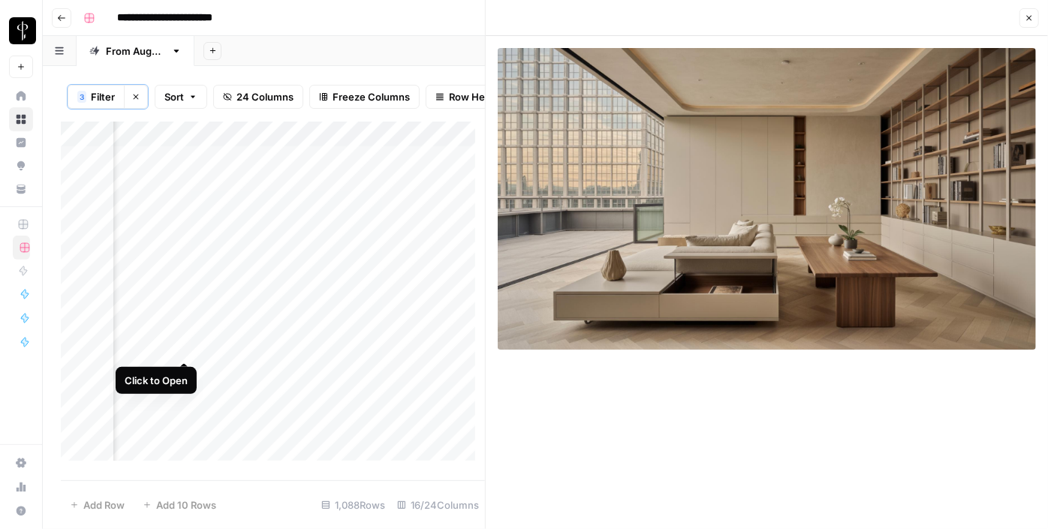
click at [181, 351] on div "Add Column" at bounding box center [273, 297] width 424 height 350
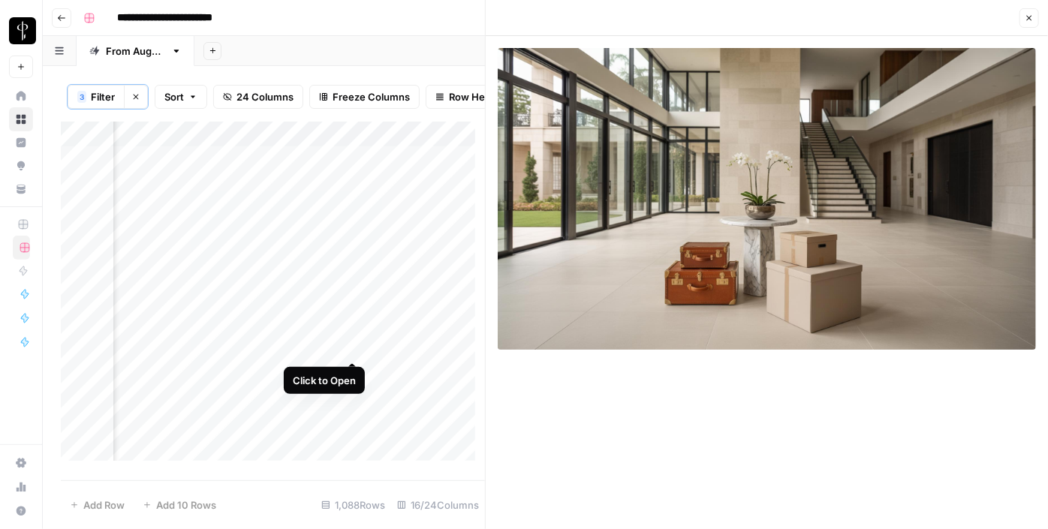
click at [352, 346] on div "Add Column" at bounding box center [273, 297] width 424 height 350
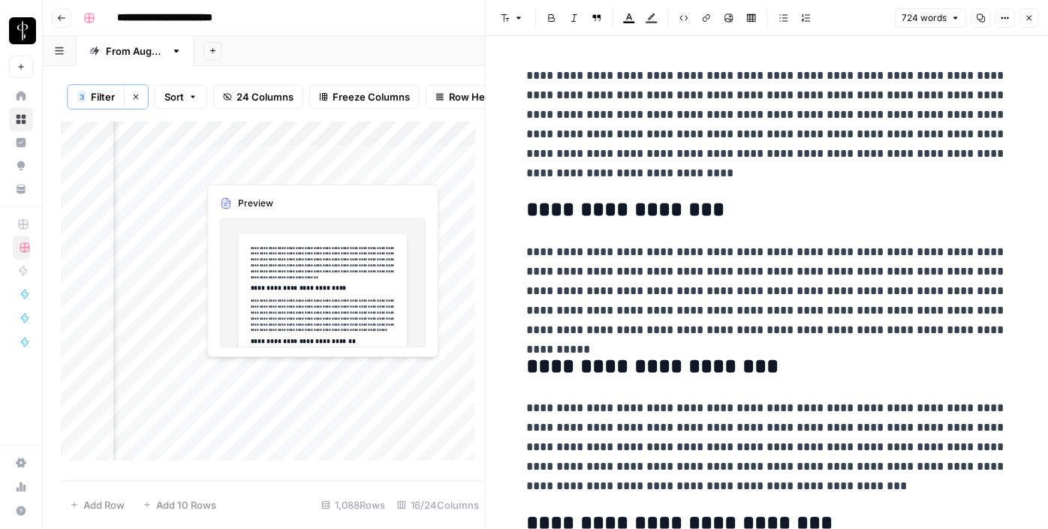
click at [355, 375] on div "Add Column" at bounding box center [273, 297] width 424 height 350
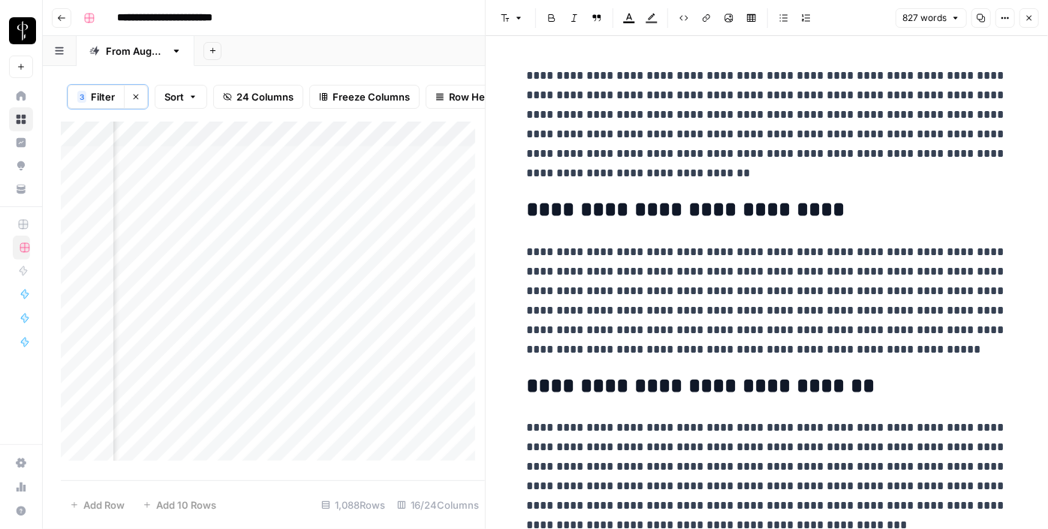
click at [186, 372] on div "Add Column" at bounding box center [273, 297] width 424 height 350
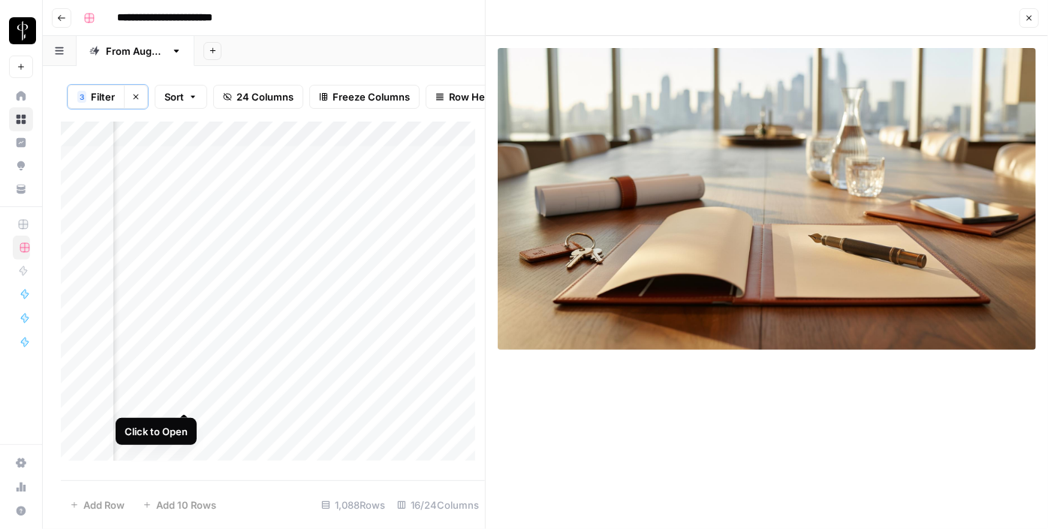
click at [190, 397] on div "Add Column" at bounding box center [273, 297] width 424 height 350
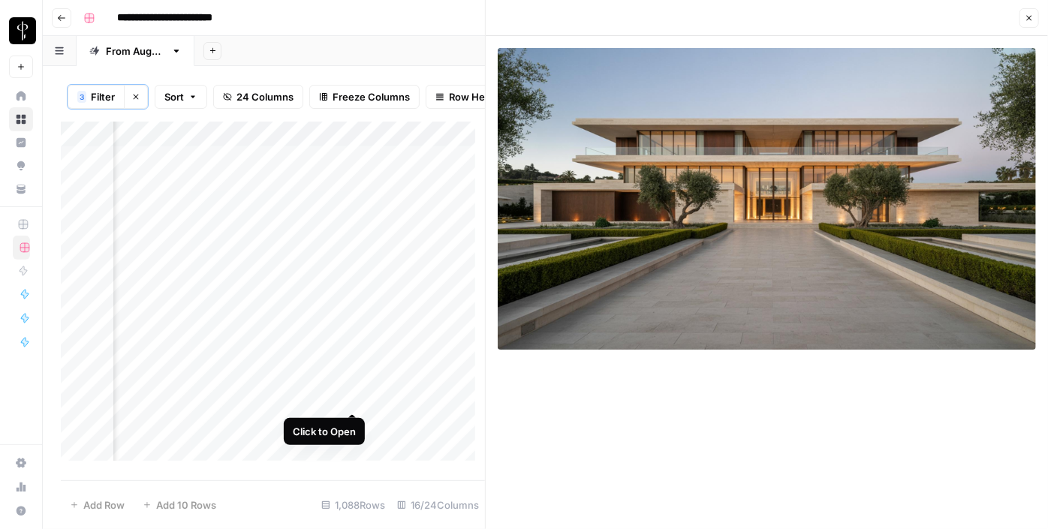
click at [351, 399] on div "Add Column" at bounding box center [273, 297] width 424 height 350
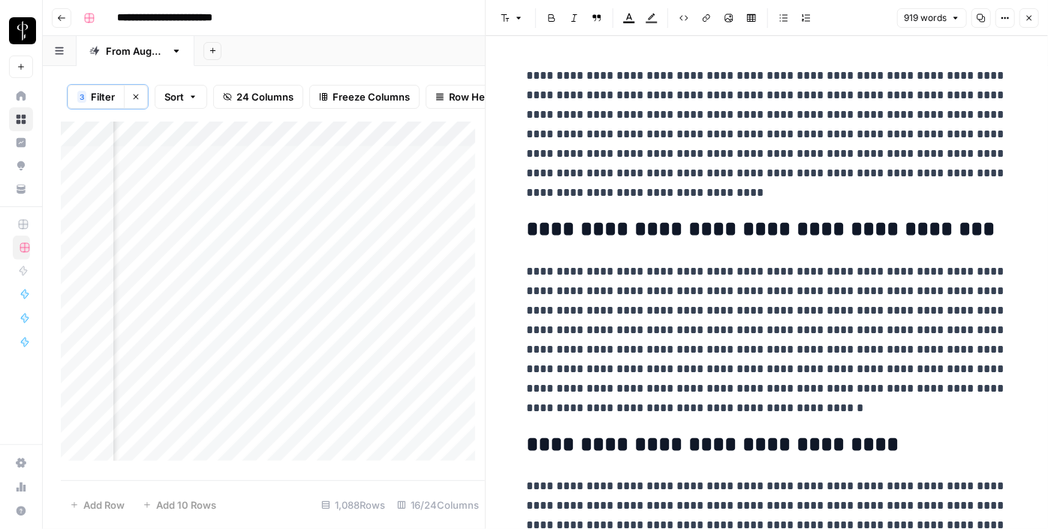
click at [1029, 22] on icon "button" at bounding box center [1029, 18] width 9 height 9
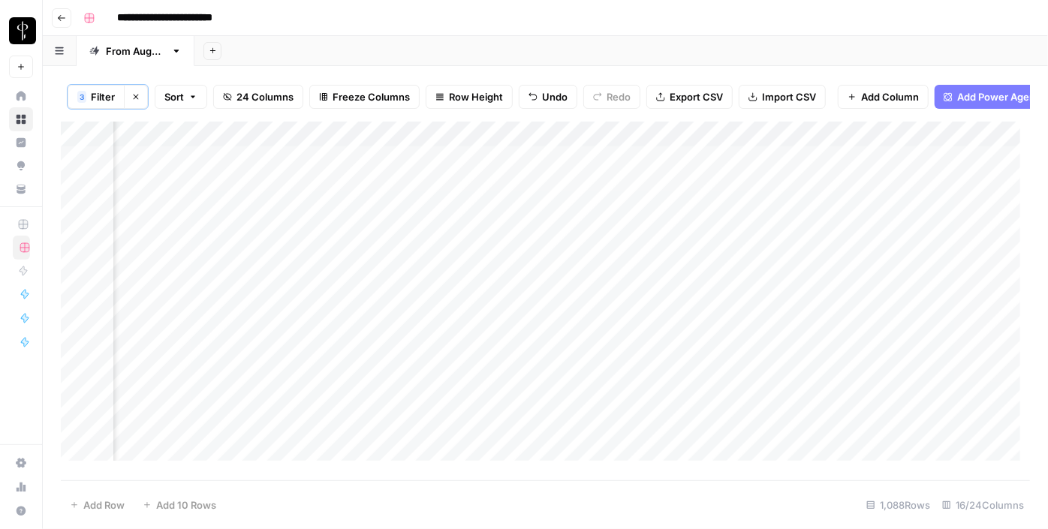
click at [874, 167] on div "Add Column" at bounding box center [546, 297] width 970 height 350
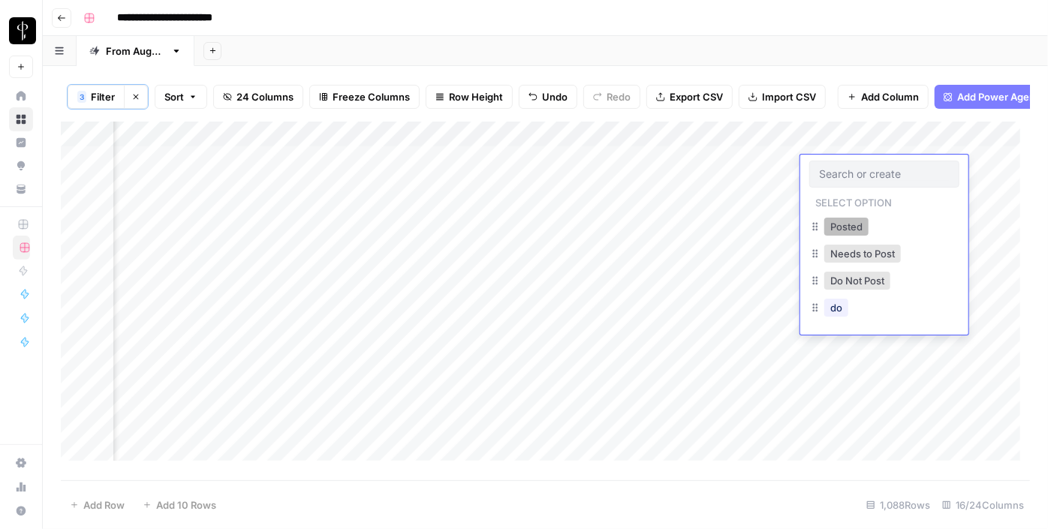
click at [832, 227] on button "Posted" at bounding box center [847, 227] width 44 height 18
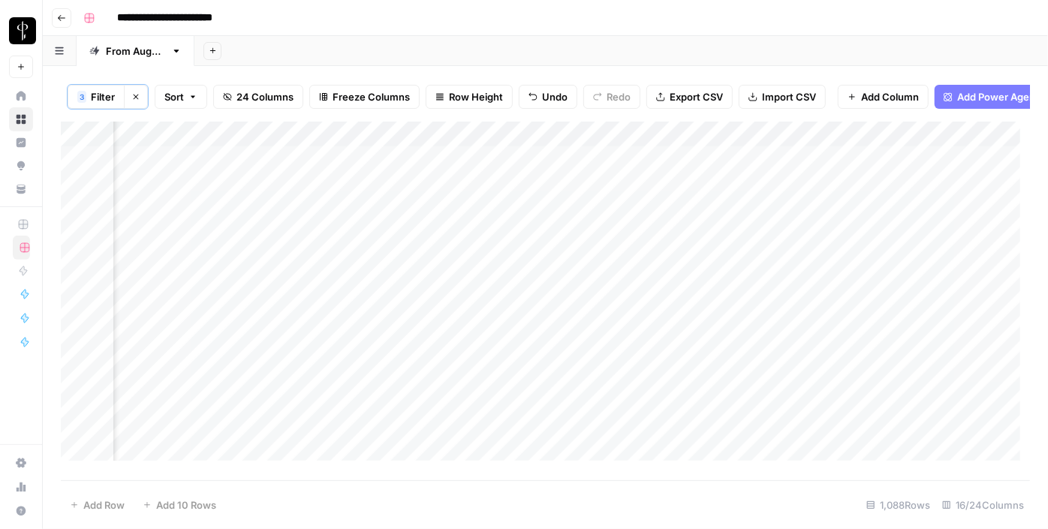
click at [888, 219] on div "Add Column" at bounding box center [546, 297] width 970 height 350
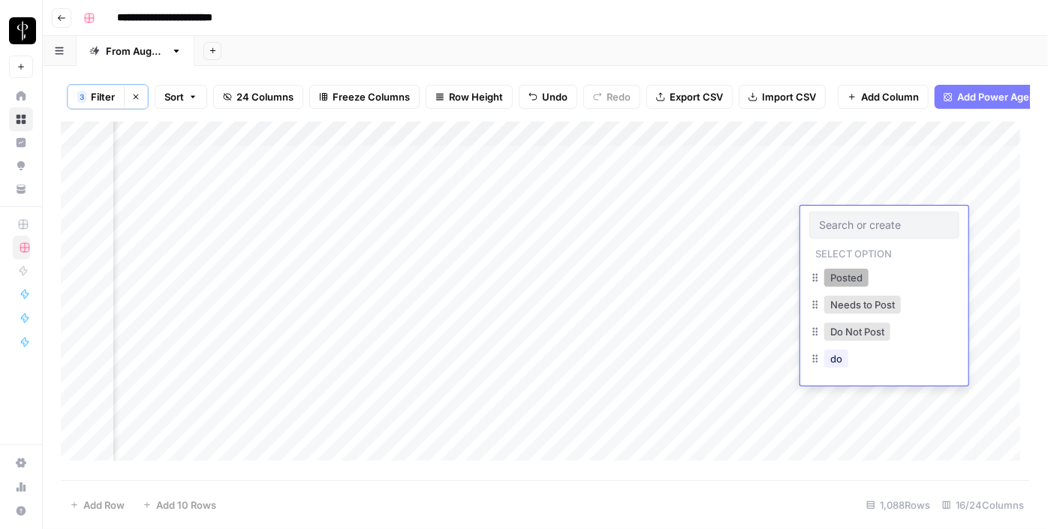
click at [845, 281] on button "Posted" at bounding box center [847, 278] width 44 height 18
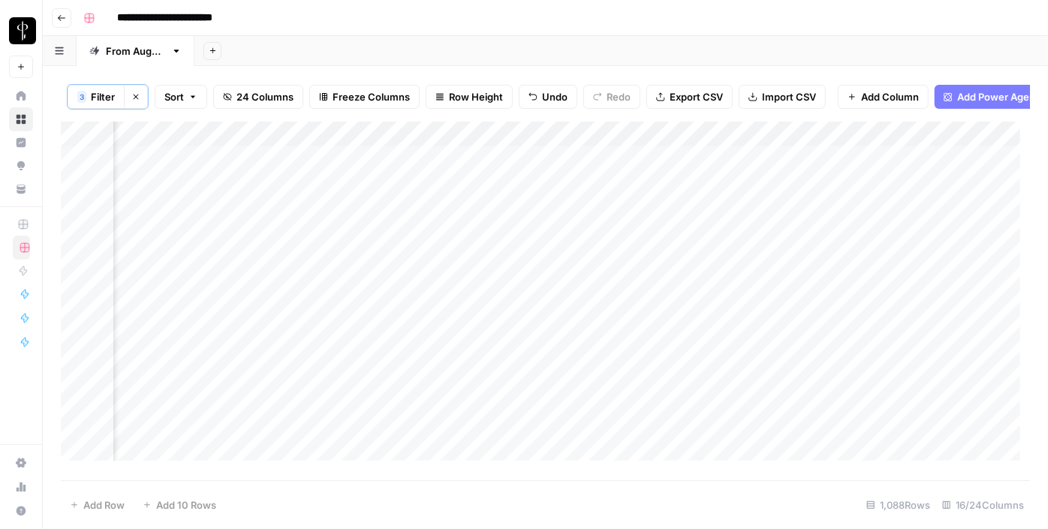
drag, startPoint x: 938, startPoint y: 228, endPoint x: 895, endPoint y: 397, distance: 173.6
click at [895, 397] on div "Add Column" at bounding box center [546, 297] width 970 height 350
click at [623, 419] on div "Add Column" at bounding box center [546, 297] width 970 height 350
